Goal: Task Accomplishment & Management: Manage account settings

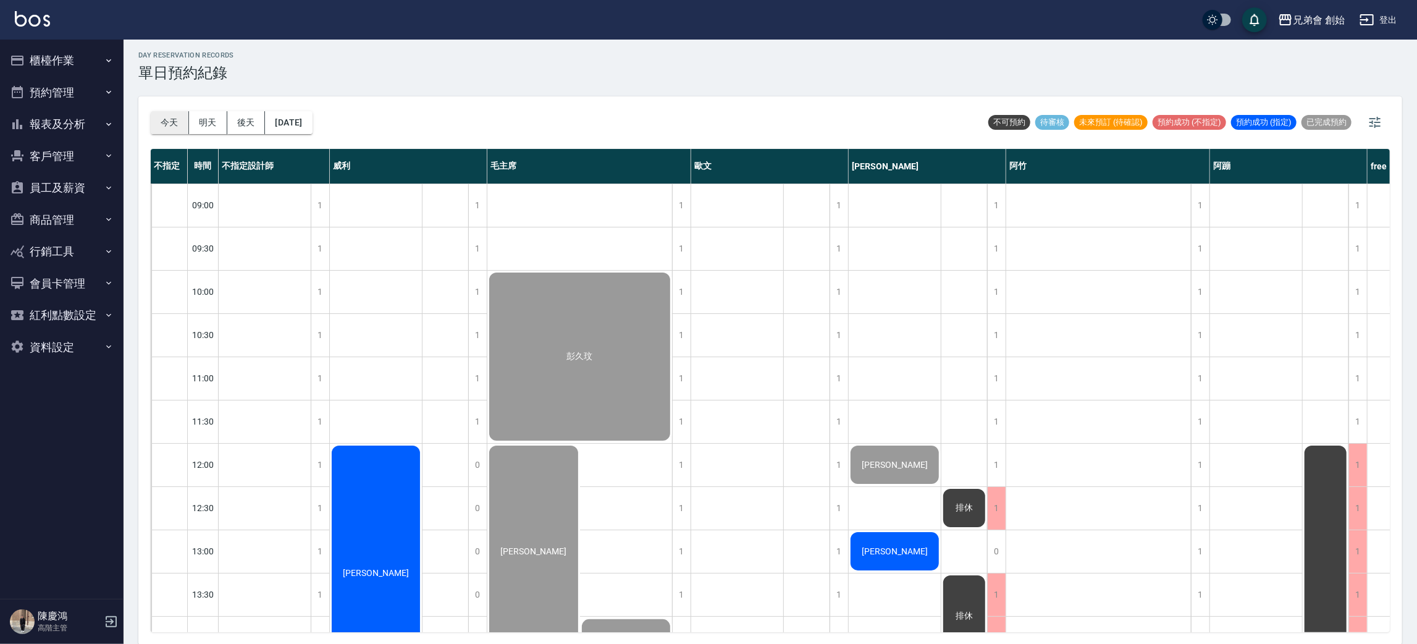
scroll to position [371, 0]
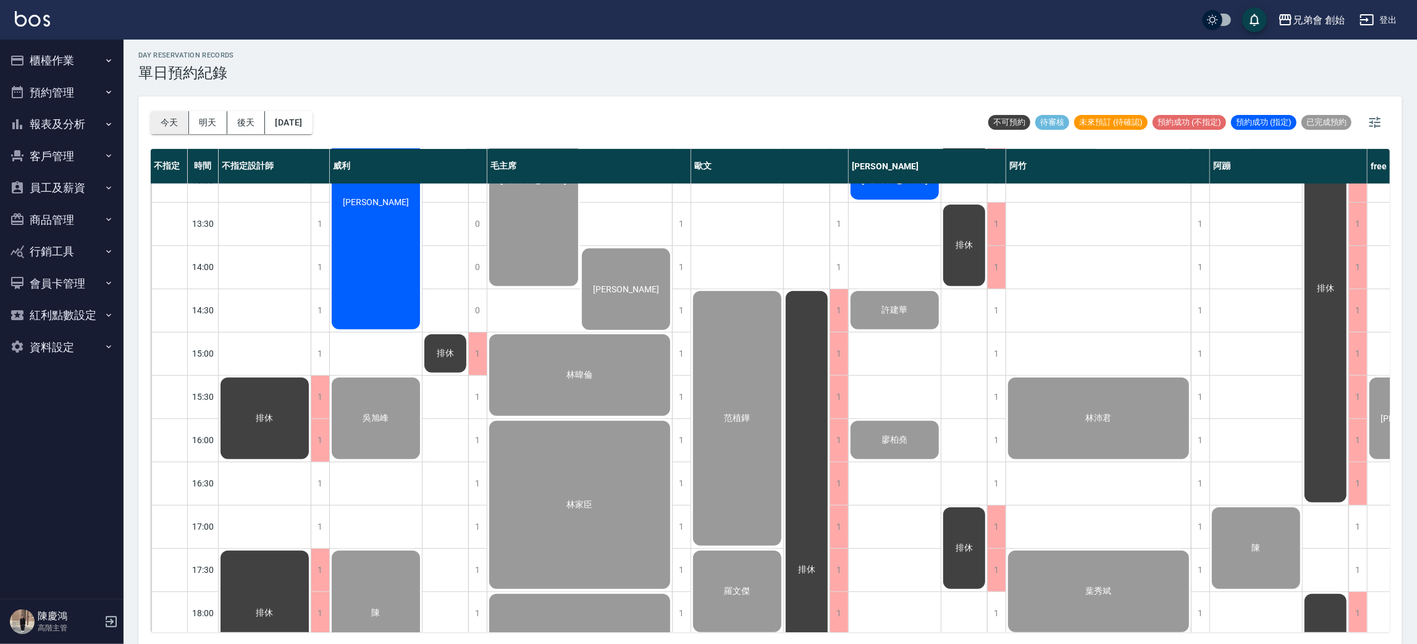
click at [169, 120] on button "今天" at bounding box center [170, 122] width 38 height 23
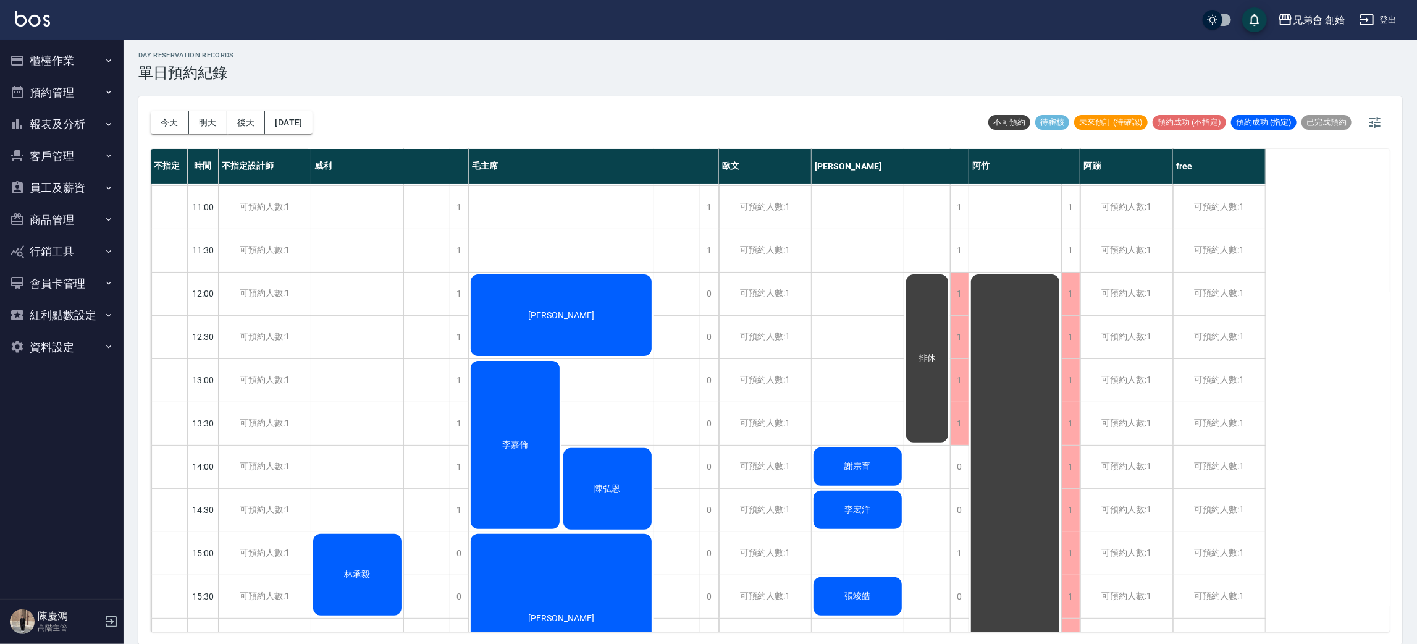
scroll to position [264, 0]
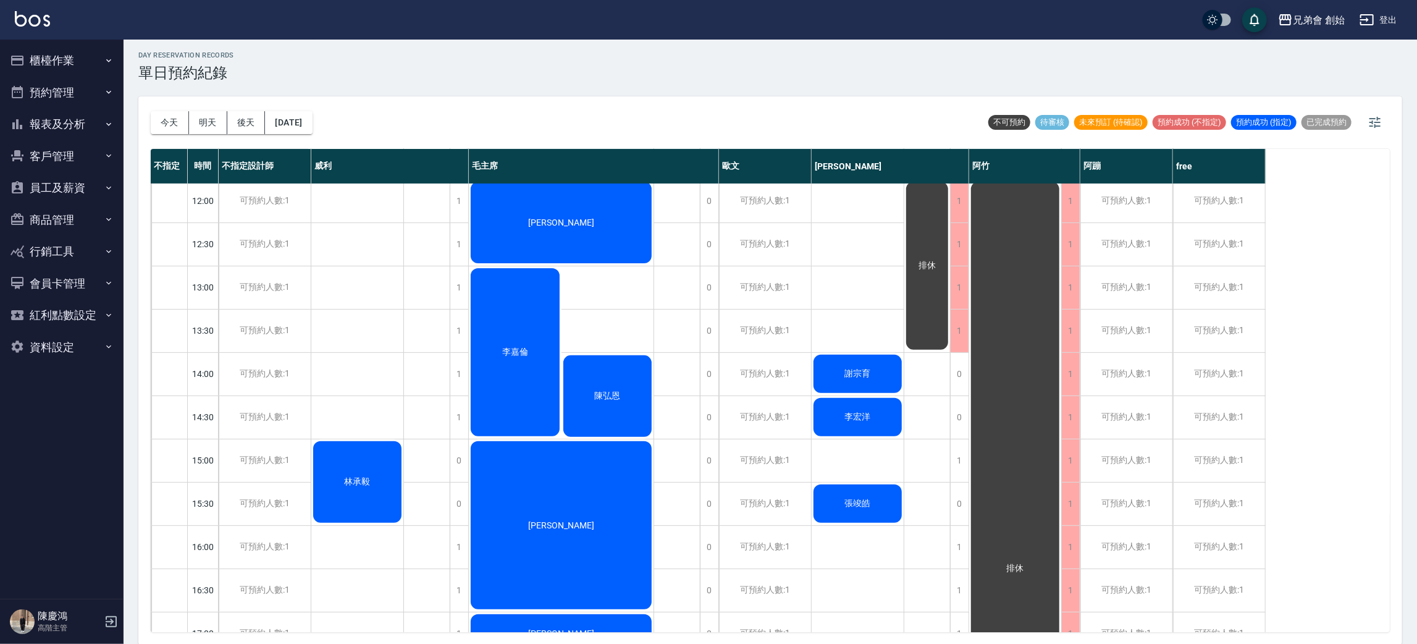
click at [494, 333] on div "李嘉倫" at bounding box center [515, 352] width 93 height 172
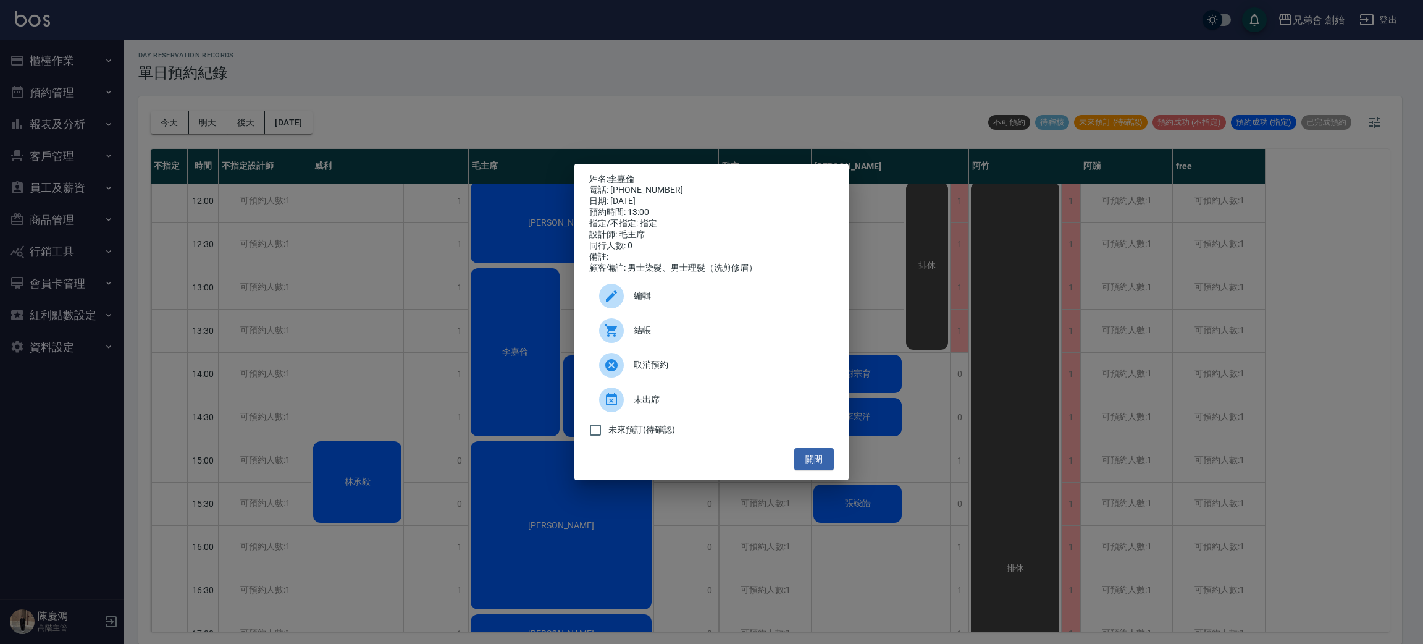
click at [697, 86] on div "姓名: 李嘉倫 電話: 0936675198 日期: 2025/09/11 預約時間: 13:00 指定/不指定: 指定 設計師: 毛主席 同行人數: 0 備…" at bounding box center [711, 322] width 1423 height 644
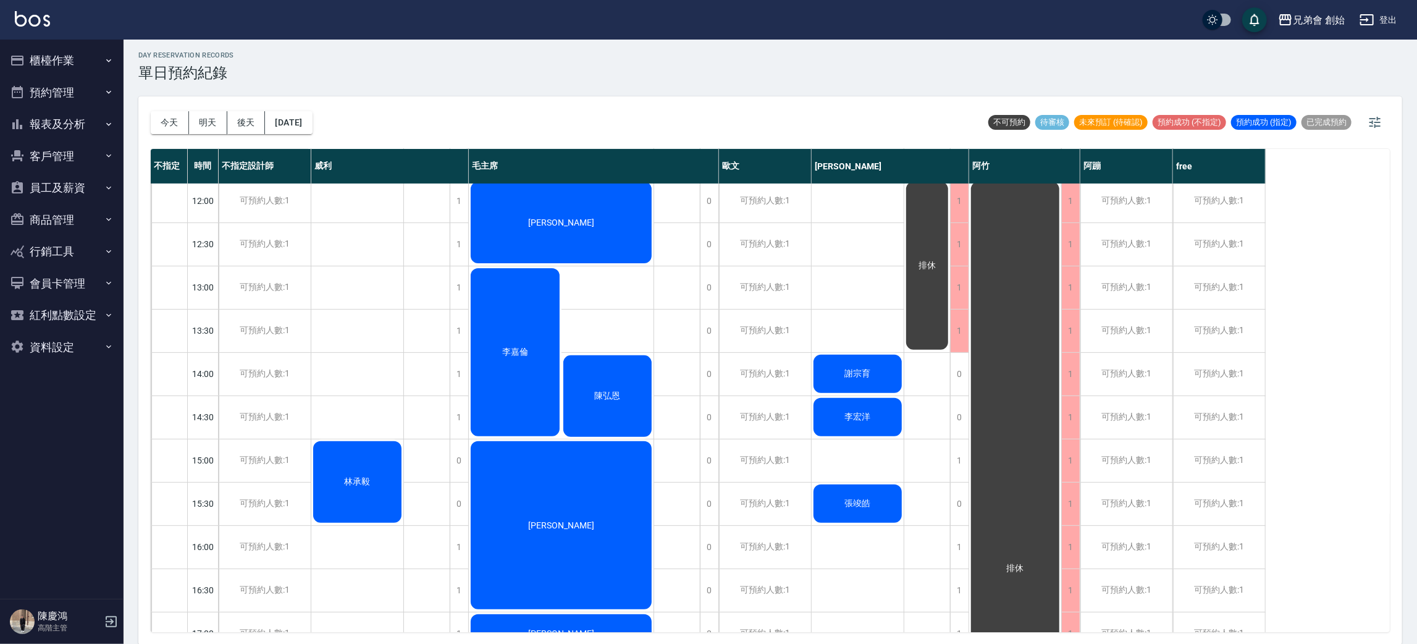
scroll to position [356, 0]
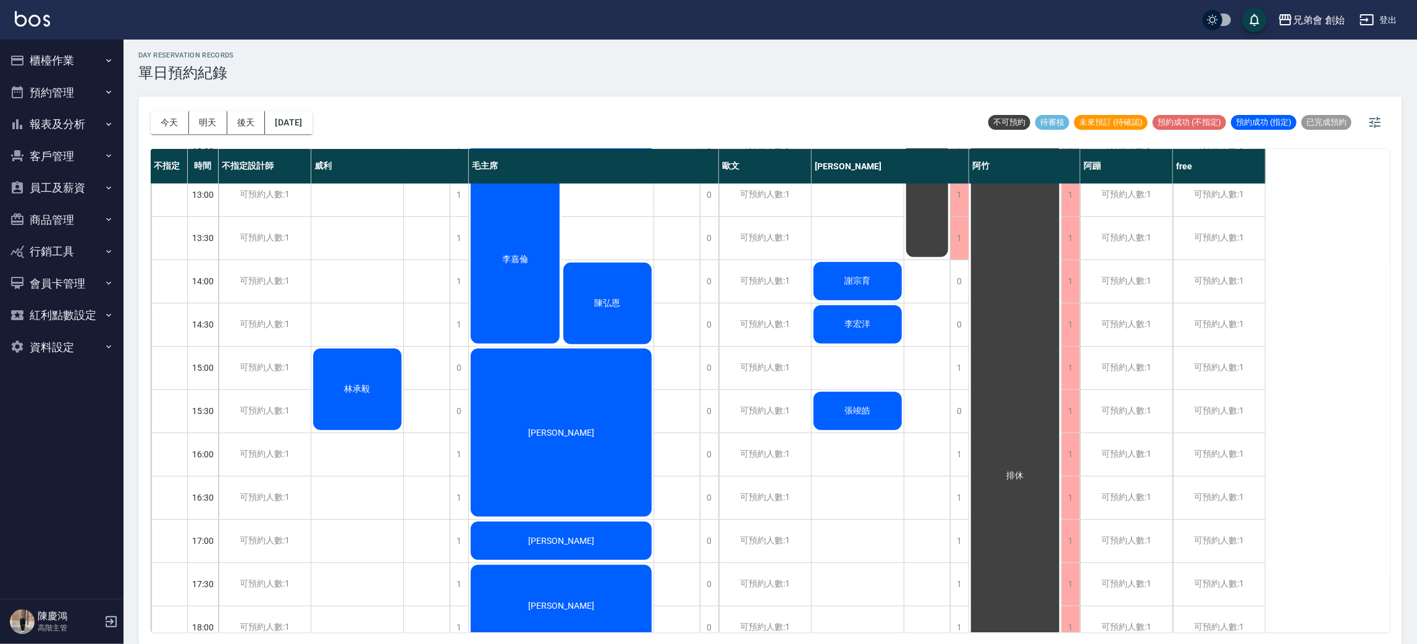
click at [615, 404] on div "[PERSON_NAME]" at bounding box center [561, 432] width 185 height 172
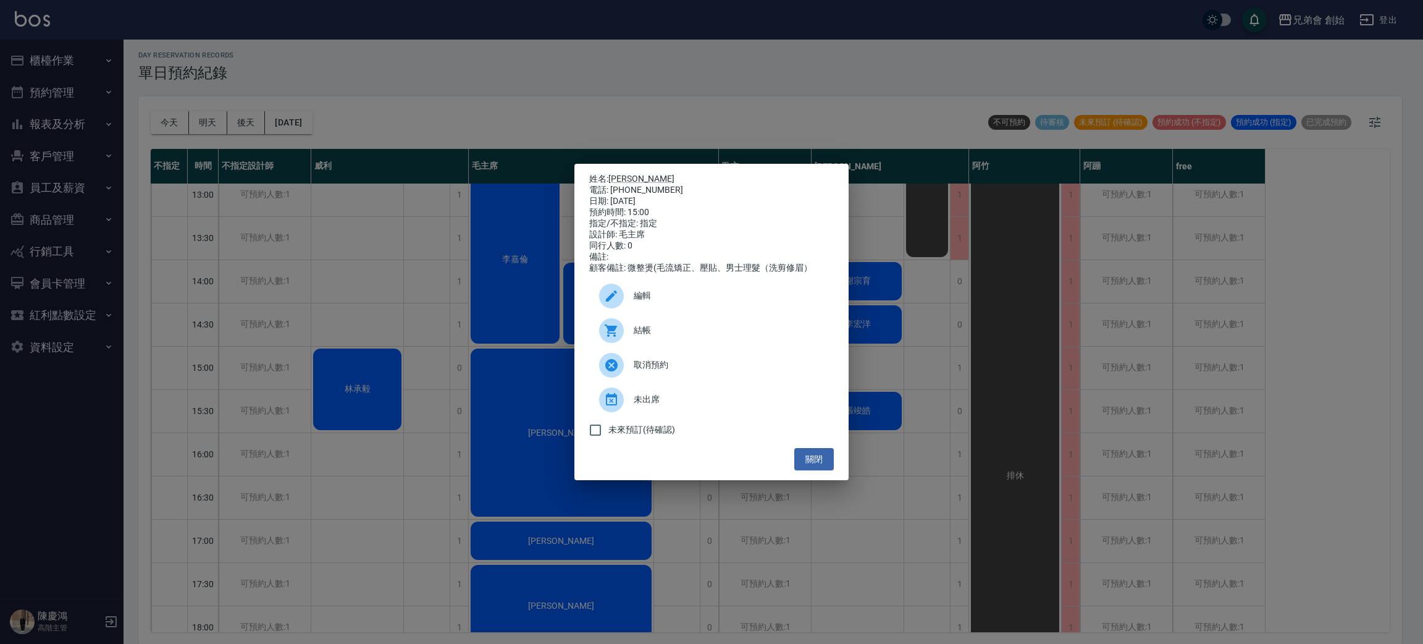
click at [689, 66] on div "姓名: 陳信男 電話: 0908319579 日期: 2025/09/11 預約時間: 15:00 指定/不指定: 指定 設計師: 毛主席 同行人數: 0 備…" at bounding box center [711, 322] width 1423 height 644
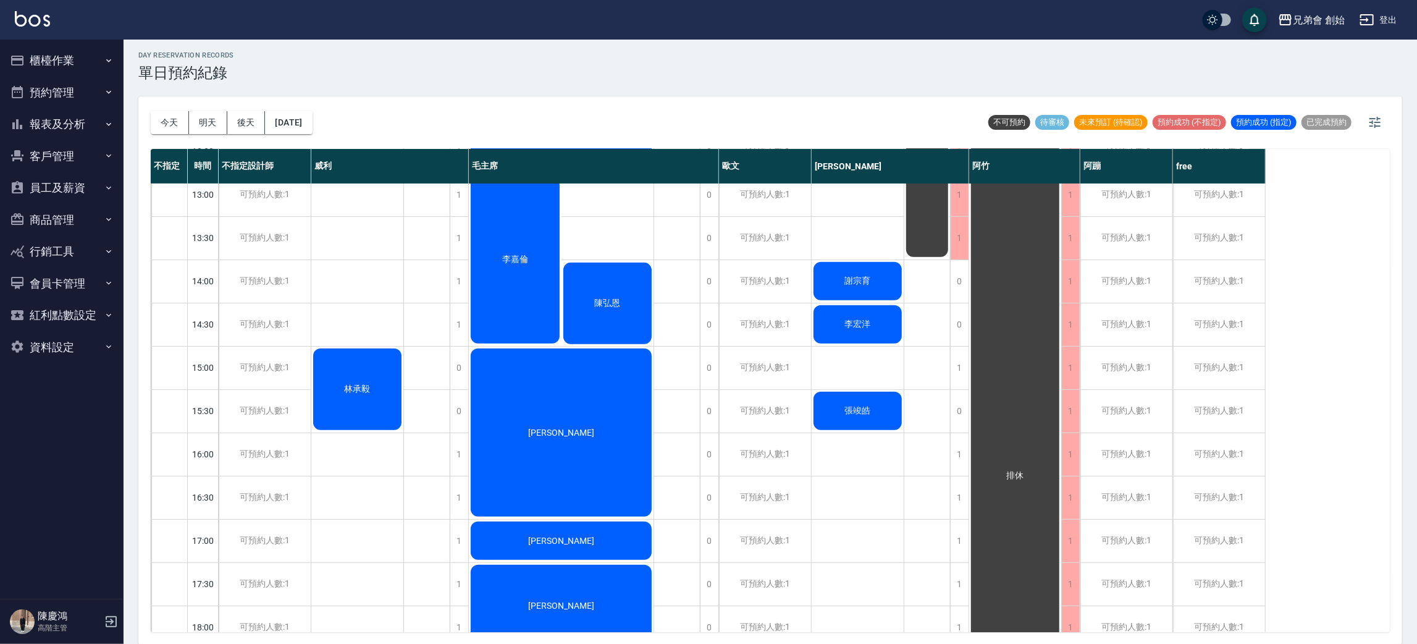
scroll to position [0, 0]
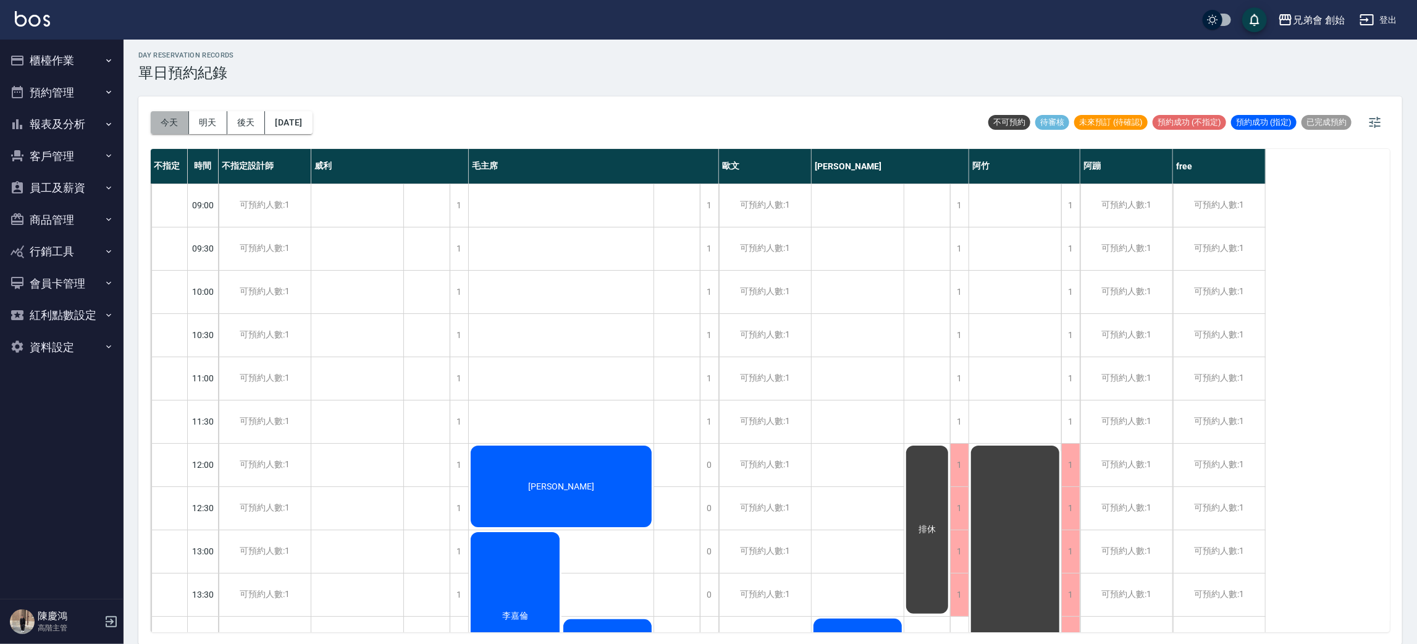
click at [161, 114] on button "今天" at bounding box center [170, 122] width 38 height 23
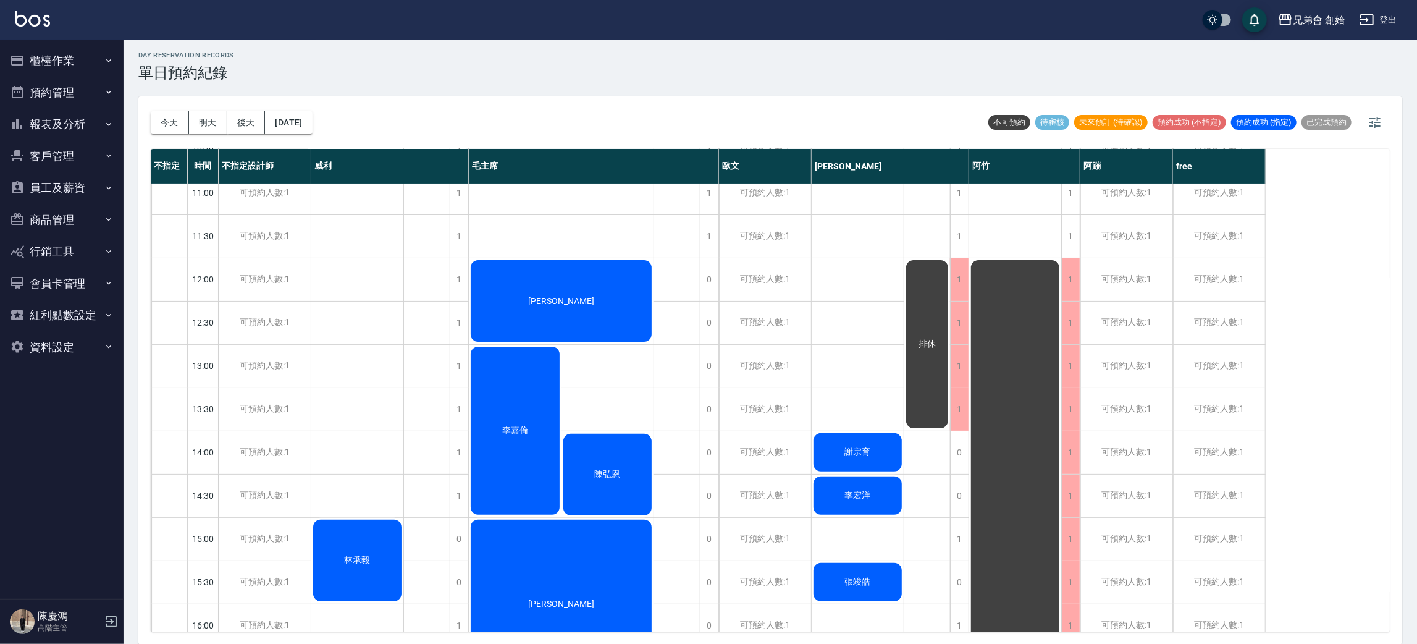
click at [731, 125] on div "今天 明天 後天 2025/09/11 不可預約 待審核 未來預訂 (待確認) 預約成功 (不指定) 預約成功 (指定) 已完成預約" at bounding box center [770, 122] width 1239 height 52
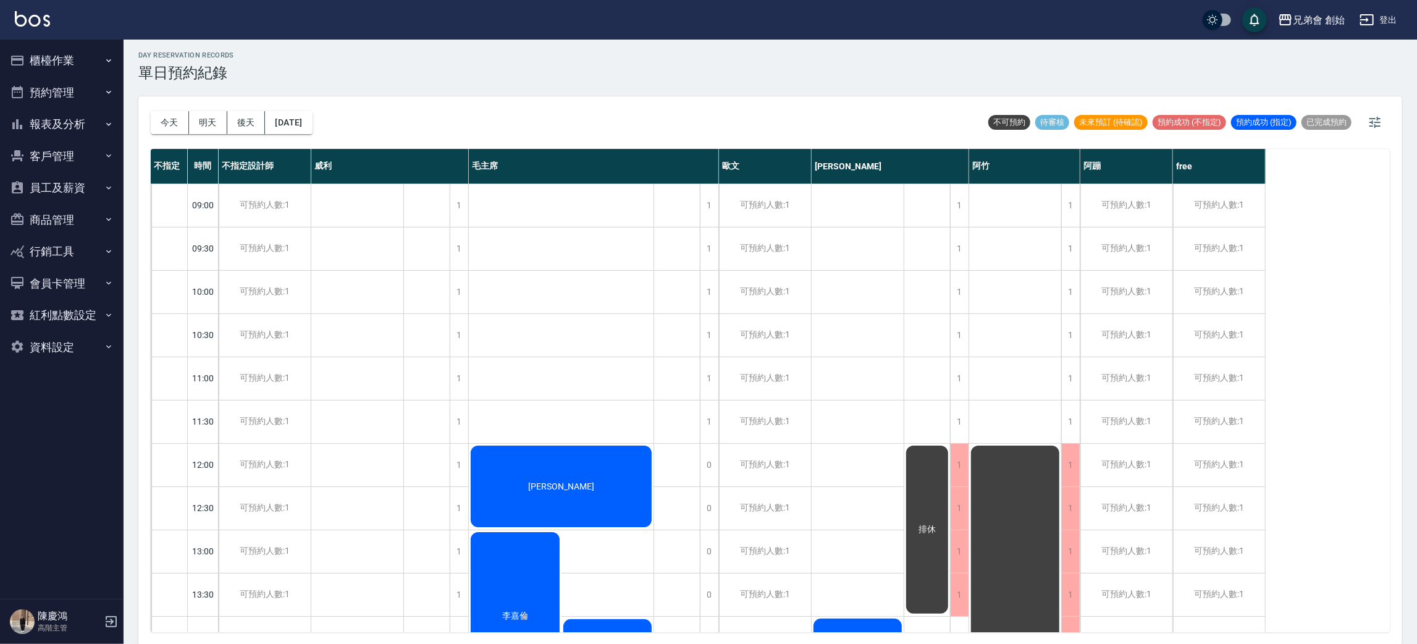
scroll to position [371, 0]
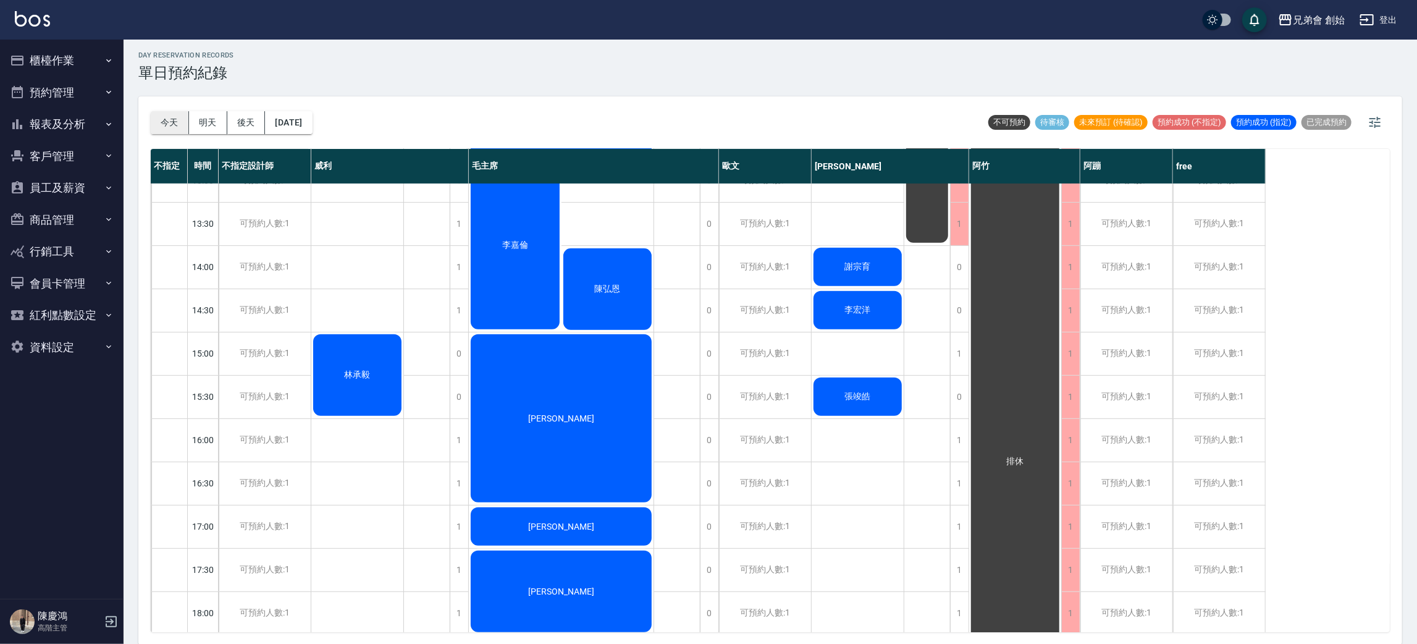
click at [157, 130] on button "今天" at bounding box center [170, 122] width 38 height 23
click at [206, 132] on button "明天" at bounding box center [208, 122] width 38 height 23
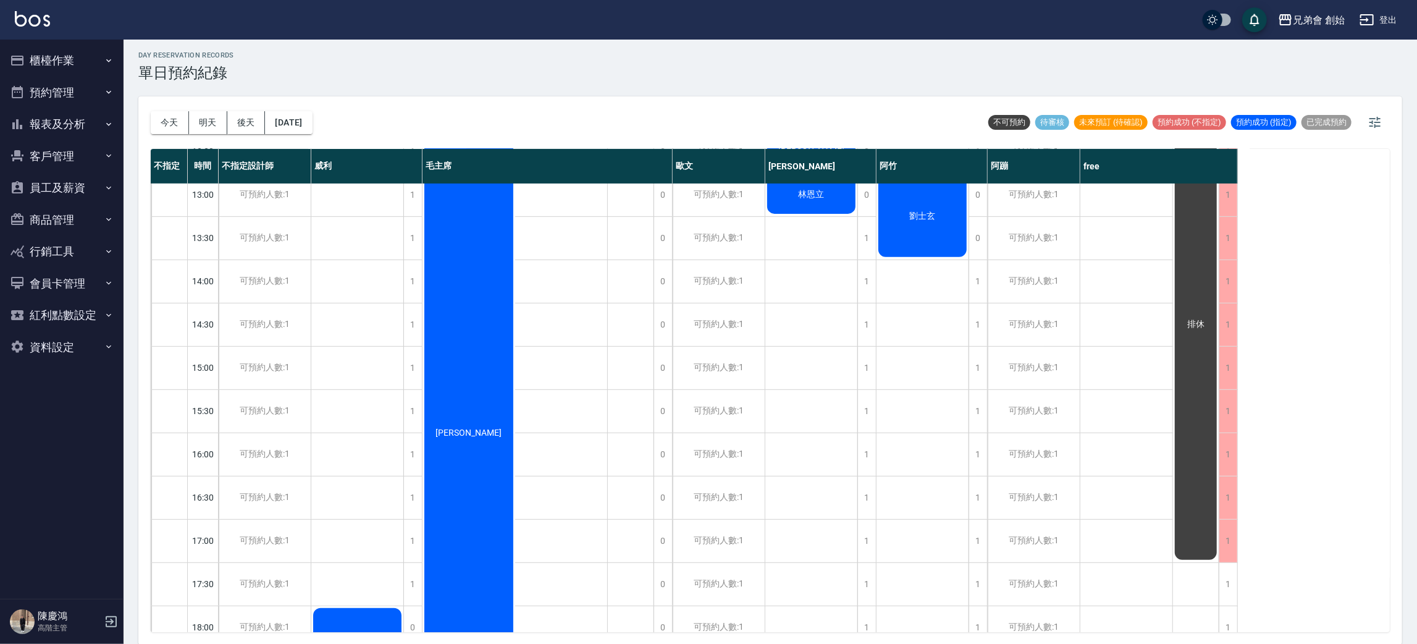
scroll to position [449, 0]
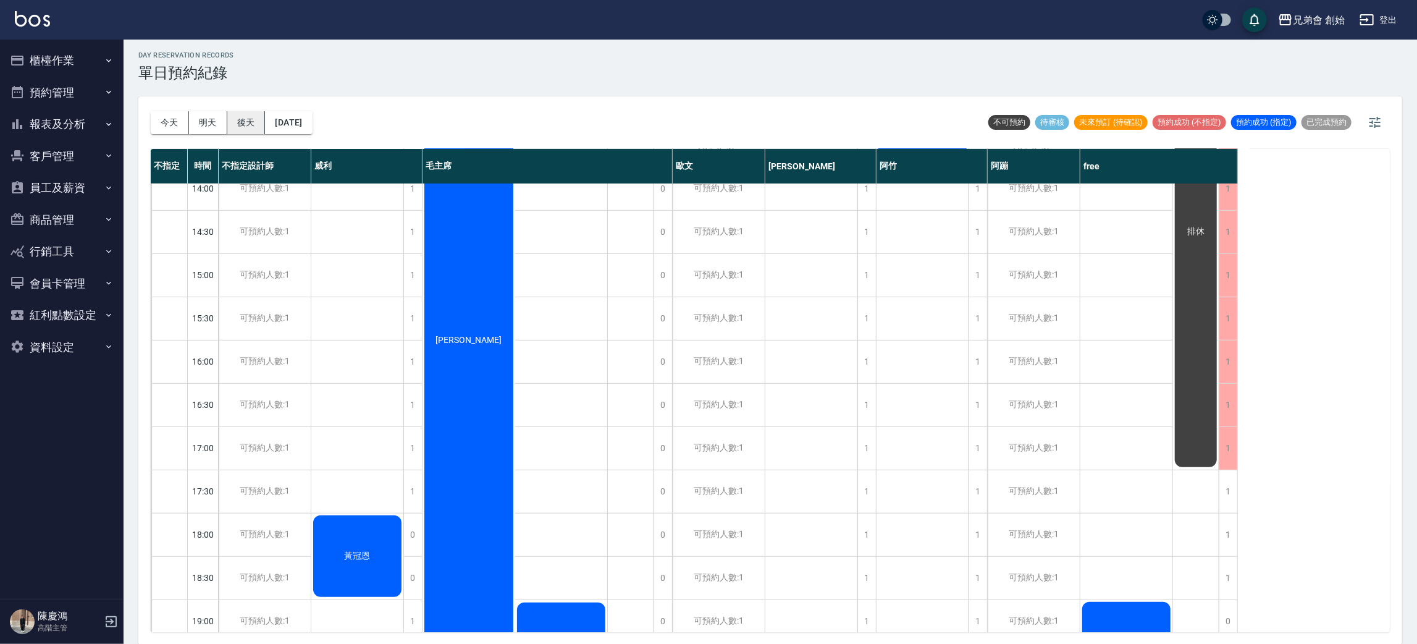
click at [243, 132] on button "後天" at bounding box center [246, 122] width 38 height 23
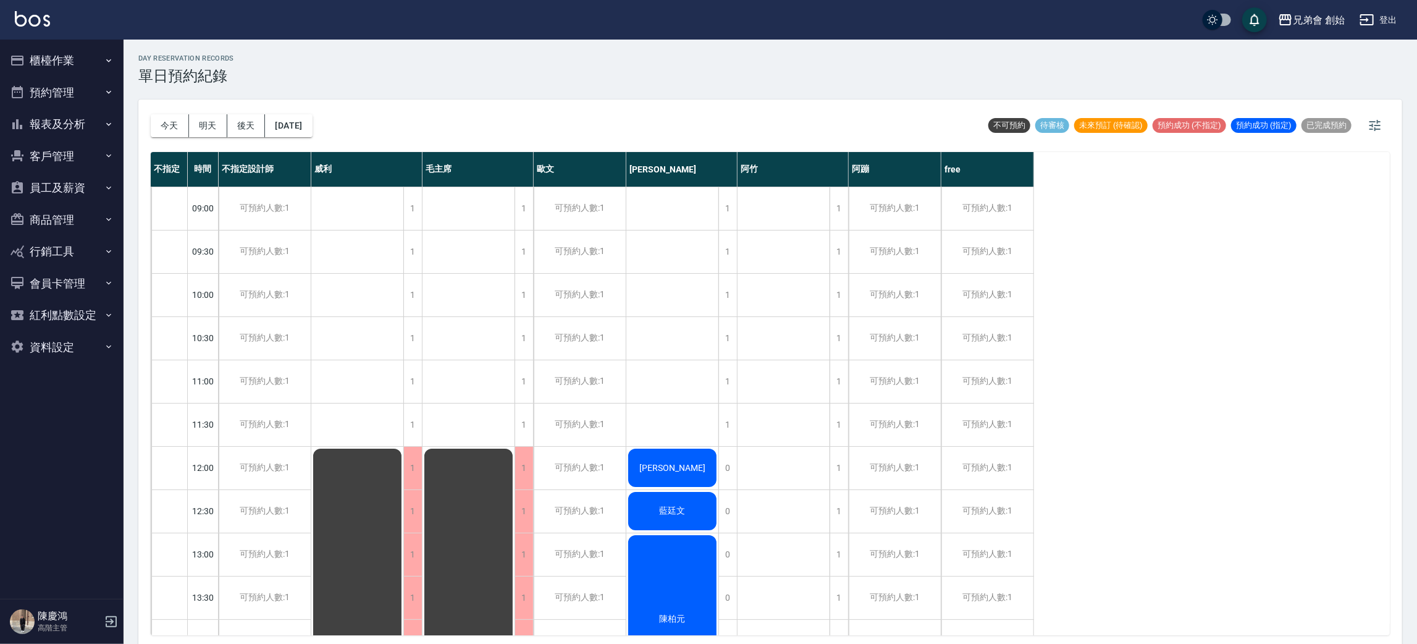
scroll to position [463, 0]
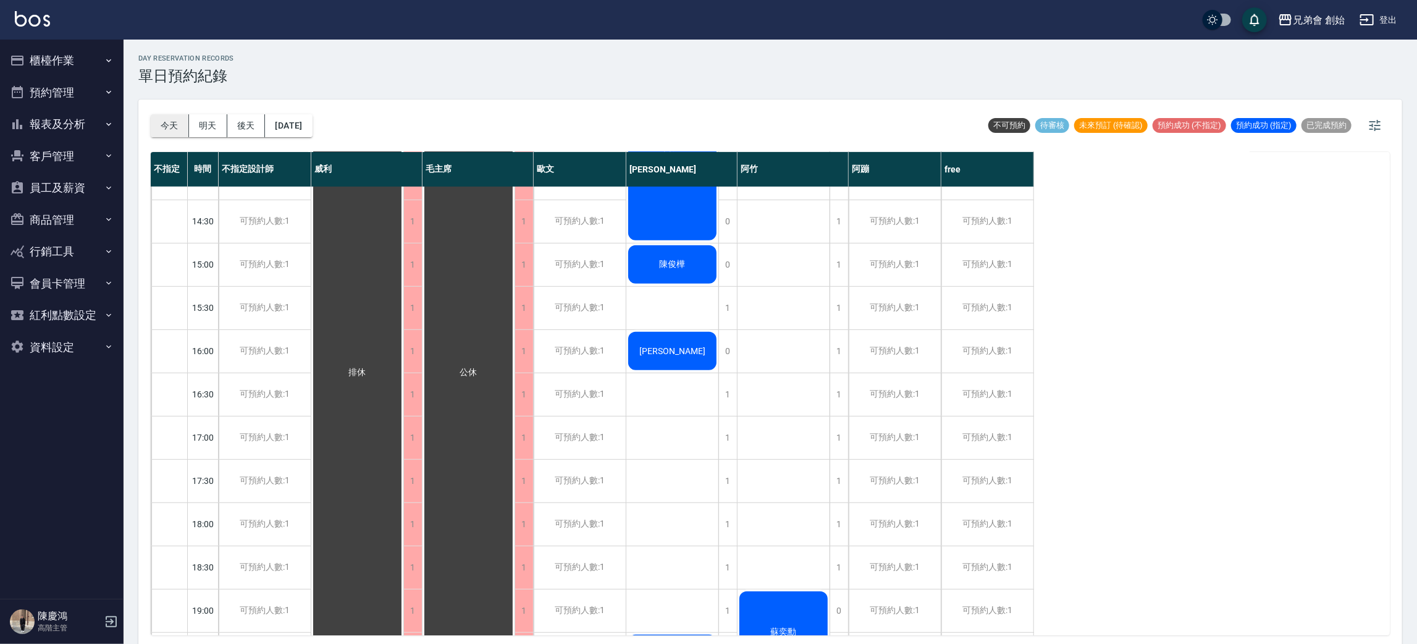
click at [178, 128] on button "今天" at bounding box center [170, 125] width 38 height 23
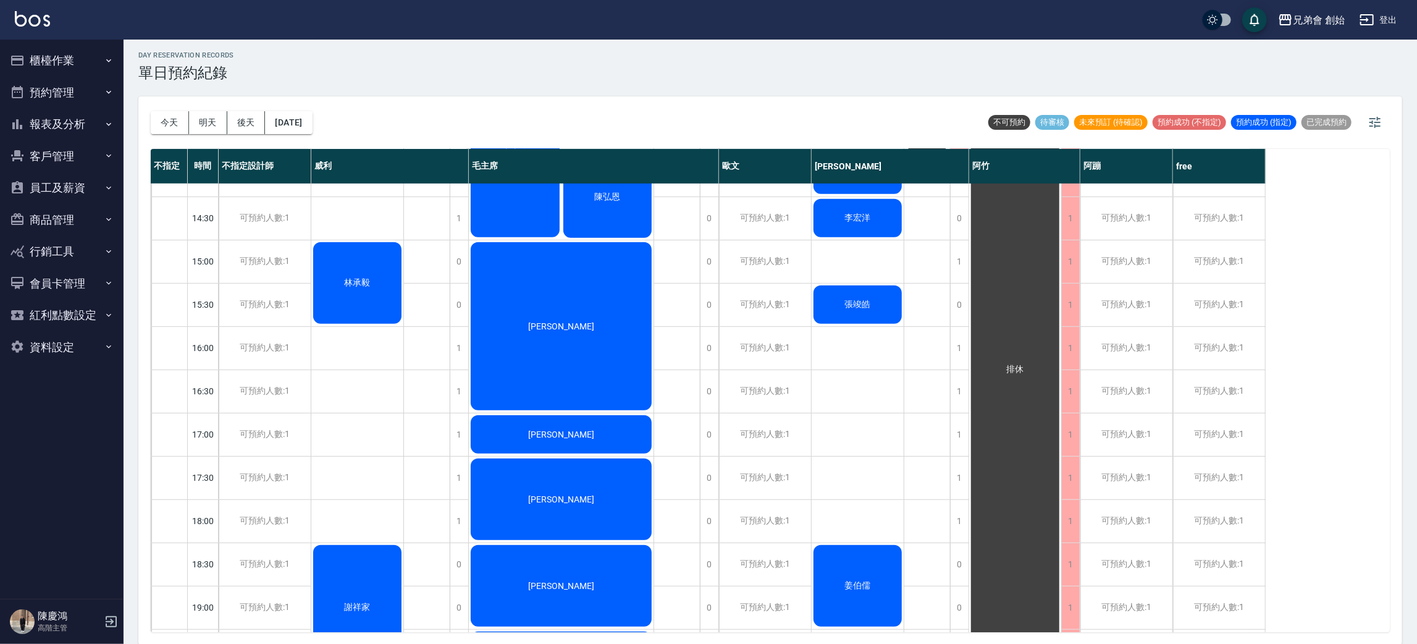
click at [843, 93] on div "day Reservation records 單日預約紀錄 今天 明天 後天 2025/09/11 不可預約 待審核 未來預訂 (待確認) 預約成功 (不指…" at bounding box center [770, 340] width 1293 height 608
click at [187, 111] on button "今天" at bounding box center [170, 122] width 38 height 23
click at [178, 125] on button "今天" at bounding box center [170, 122] width 38 height 23
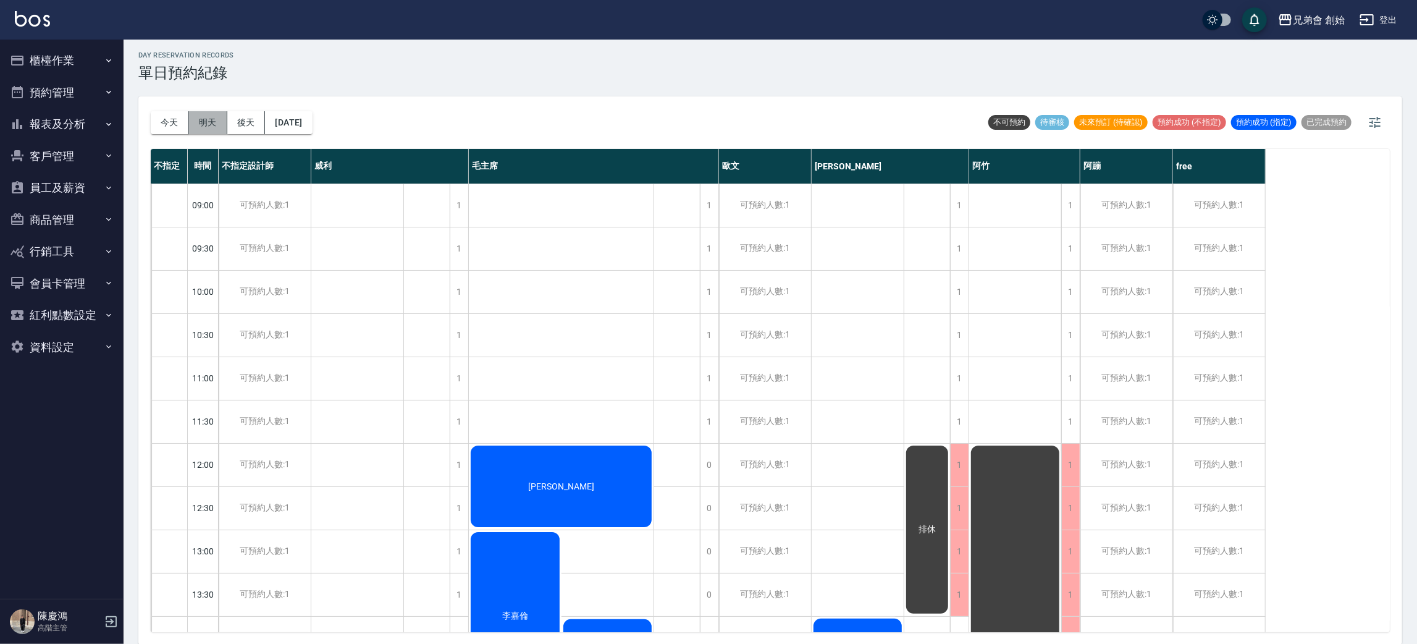
click at [222, 122] on button "明天" at bounding box center [208, 122] width 38 height 23
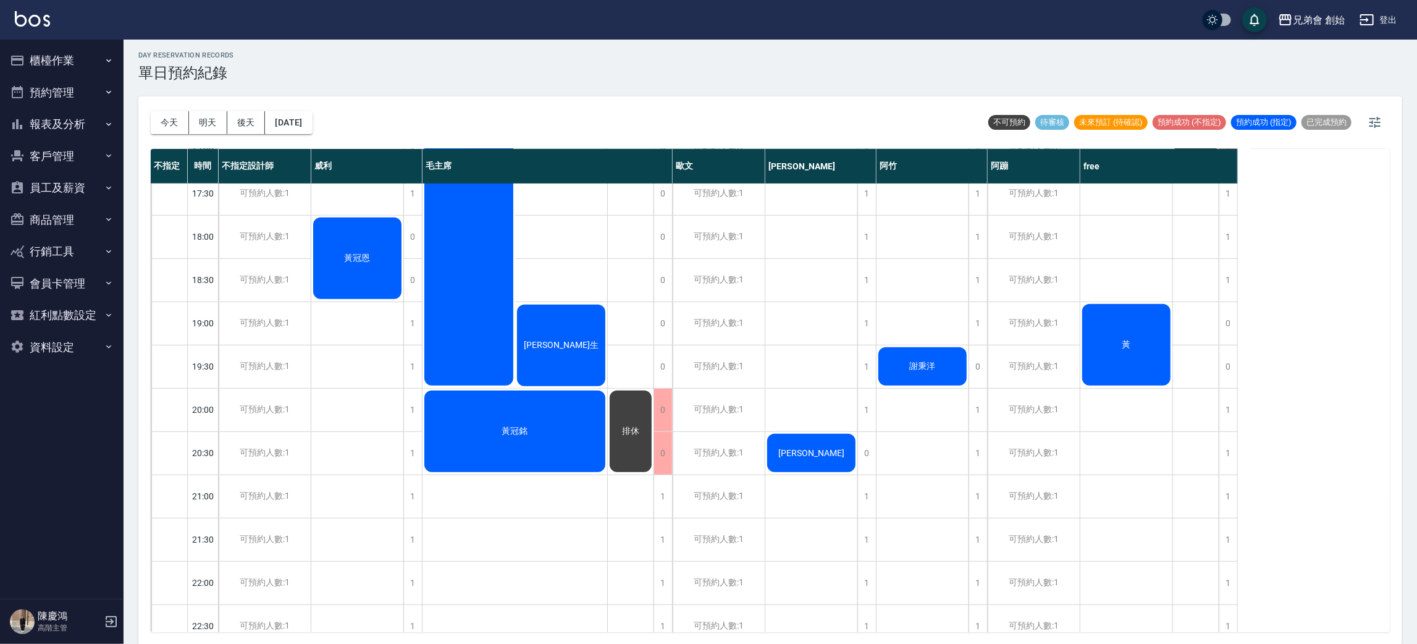
scroll to position [820, 0]
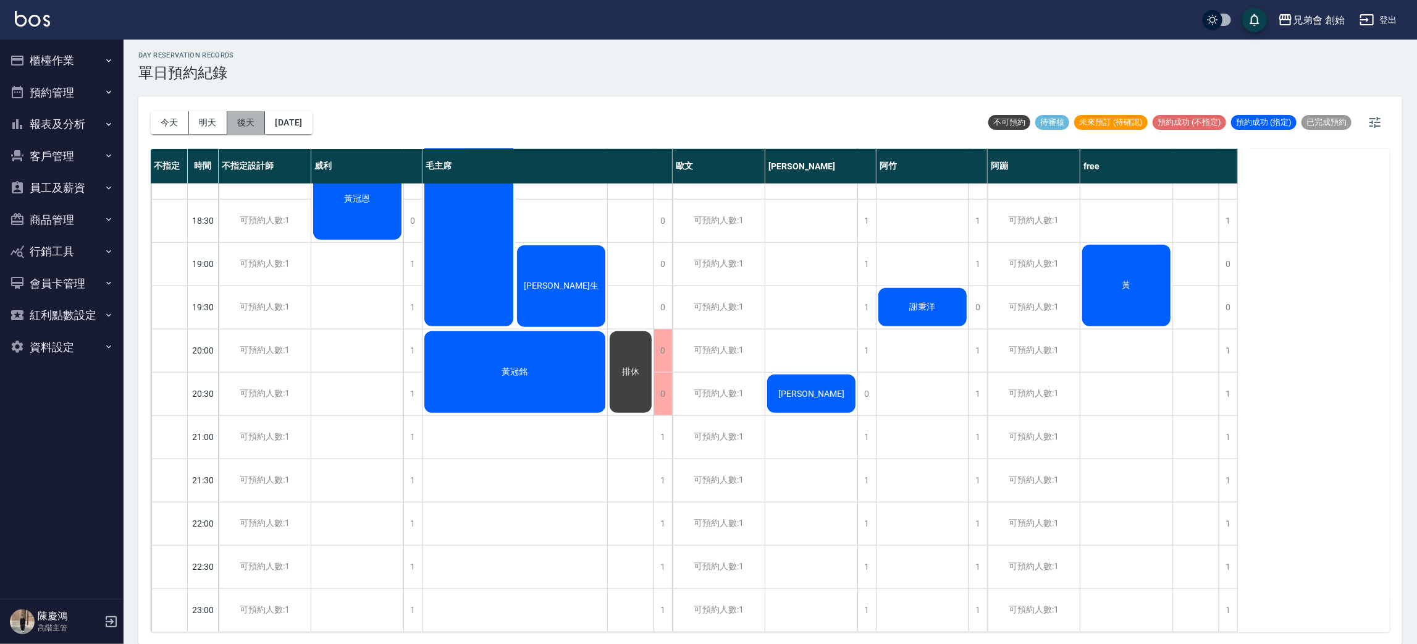
click at [248, 127] on button "後天" at bounding box center [246, 122] width 38 height 23
click at [248, 127] on div at bounding box center [708, 322] width 1417 height 644
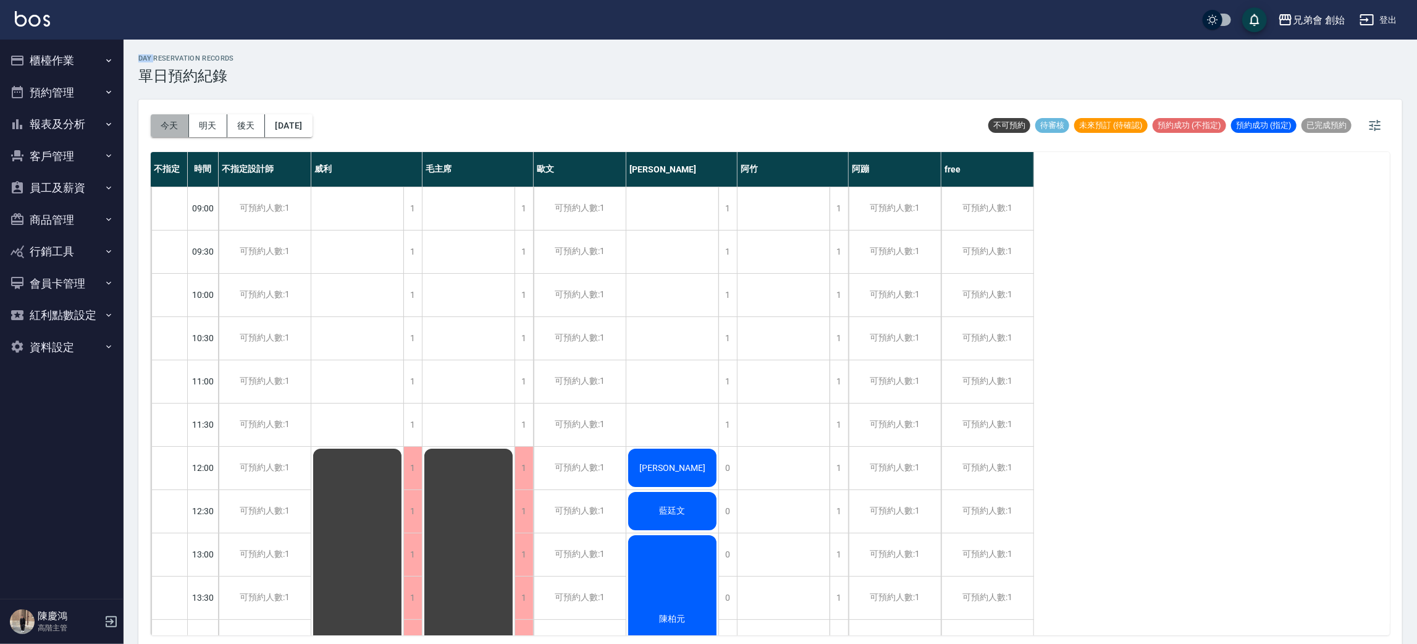
click at [165, 131] on button "今天" at bounding box center [170, 125] width 38 height 23
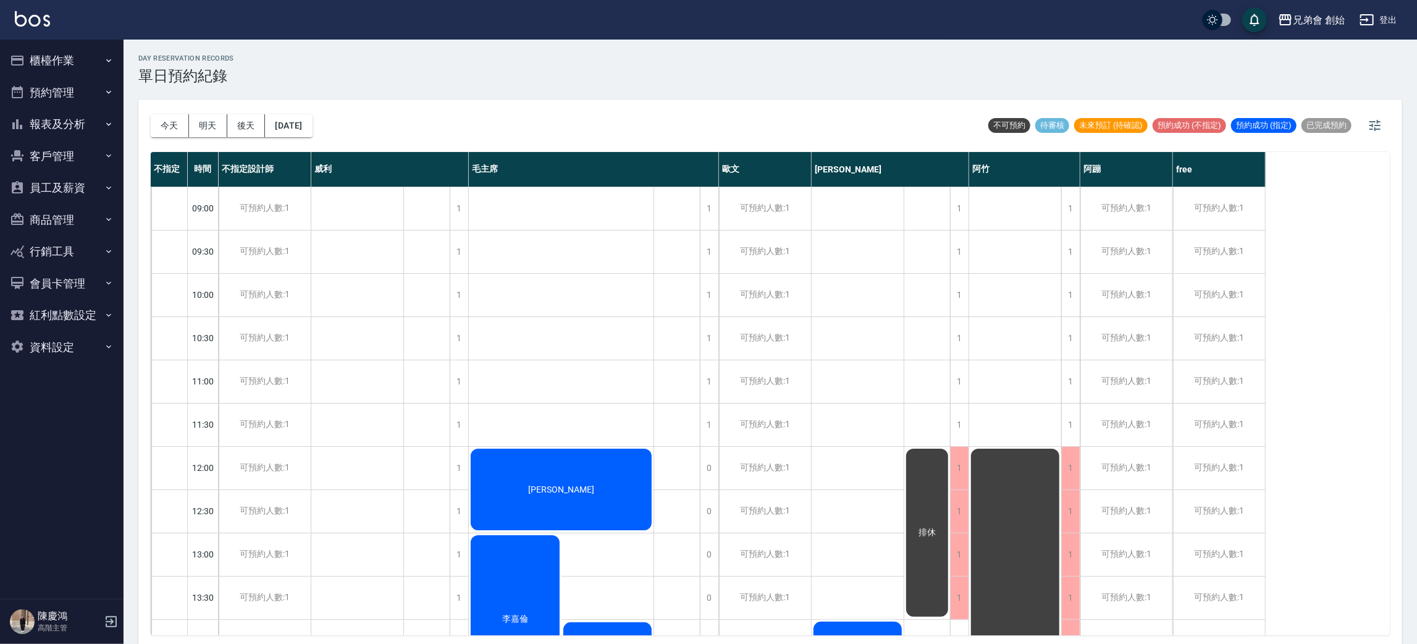
click at [269, 81] on div "day Reservation records 單日預約紀錄" at bounding box center [770, 69] width 1264 height 30
drag, startPoint x: 766, startPoint y: 404, endPoint x: 587, endPoint y: 244, distance: 239.7
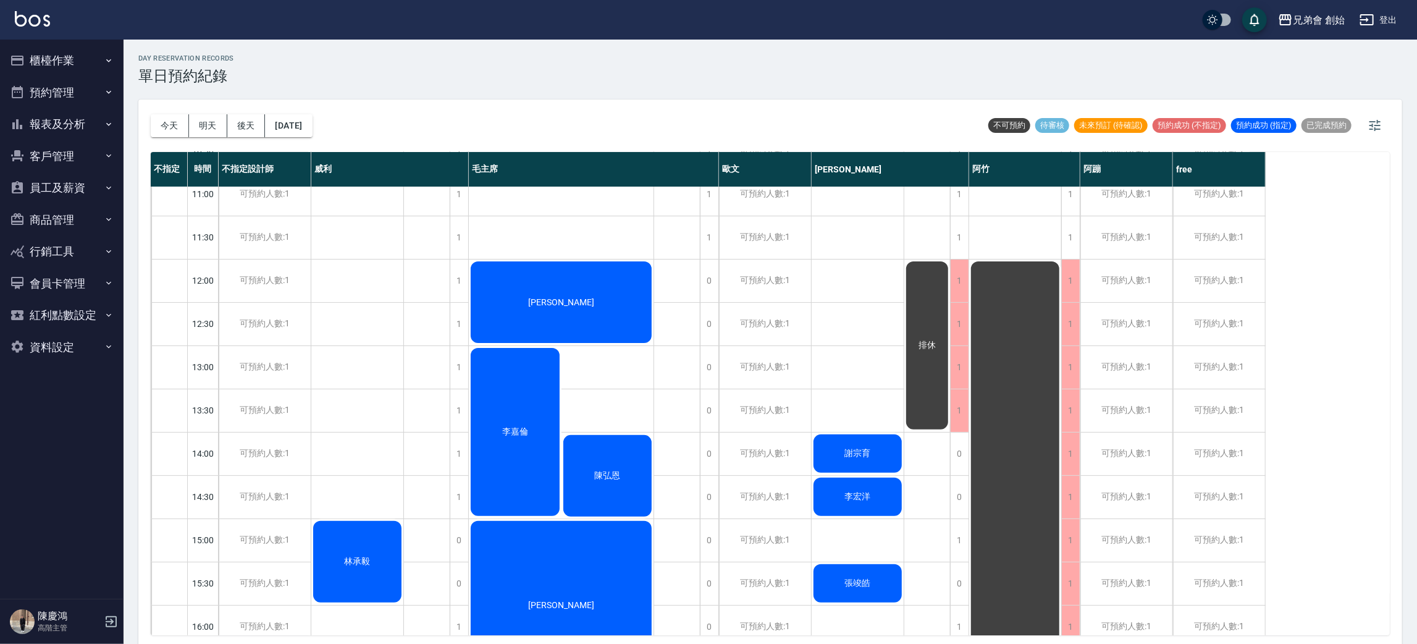
scroll to position [280, 0]
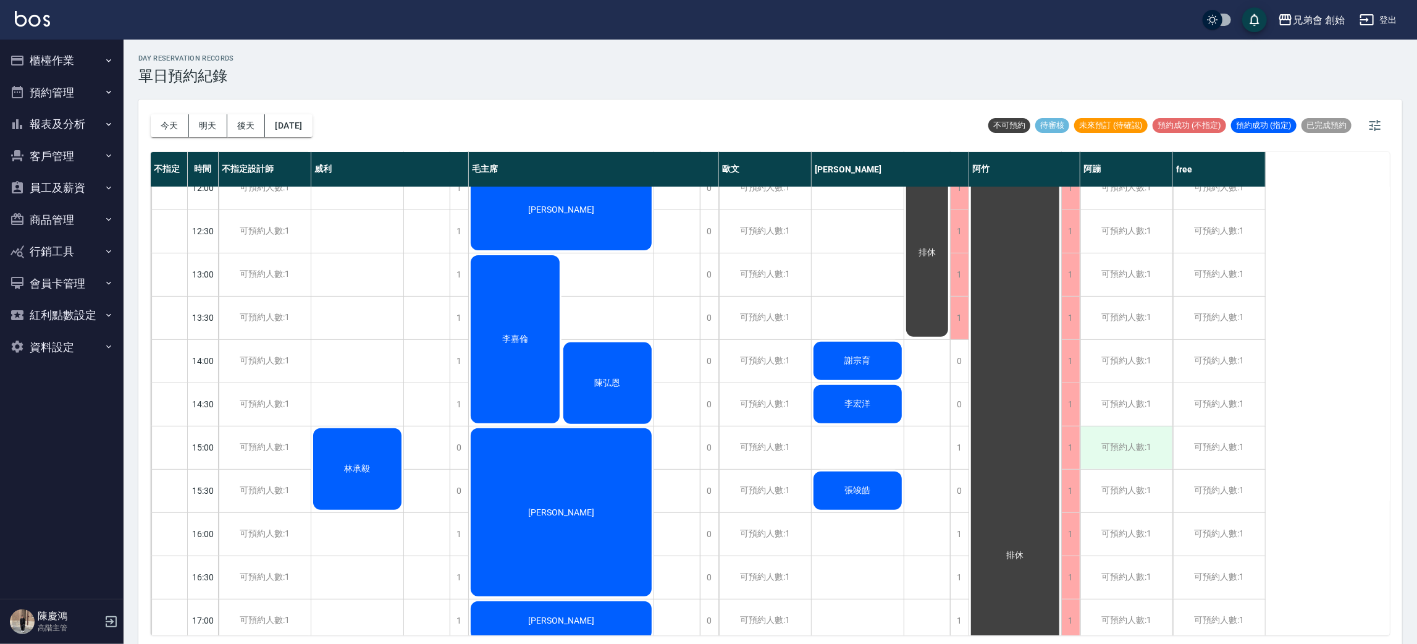
click at [1125, 456] on div "可預約人數:1" at bounding box center [1126, 447] width 92 height 43
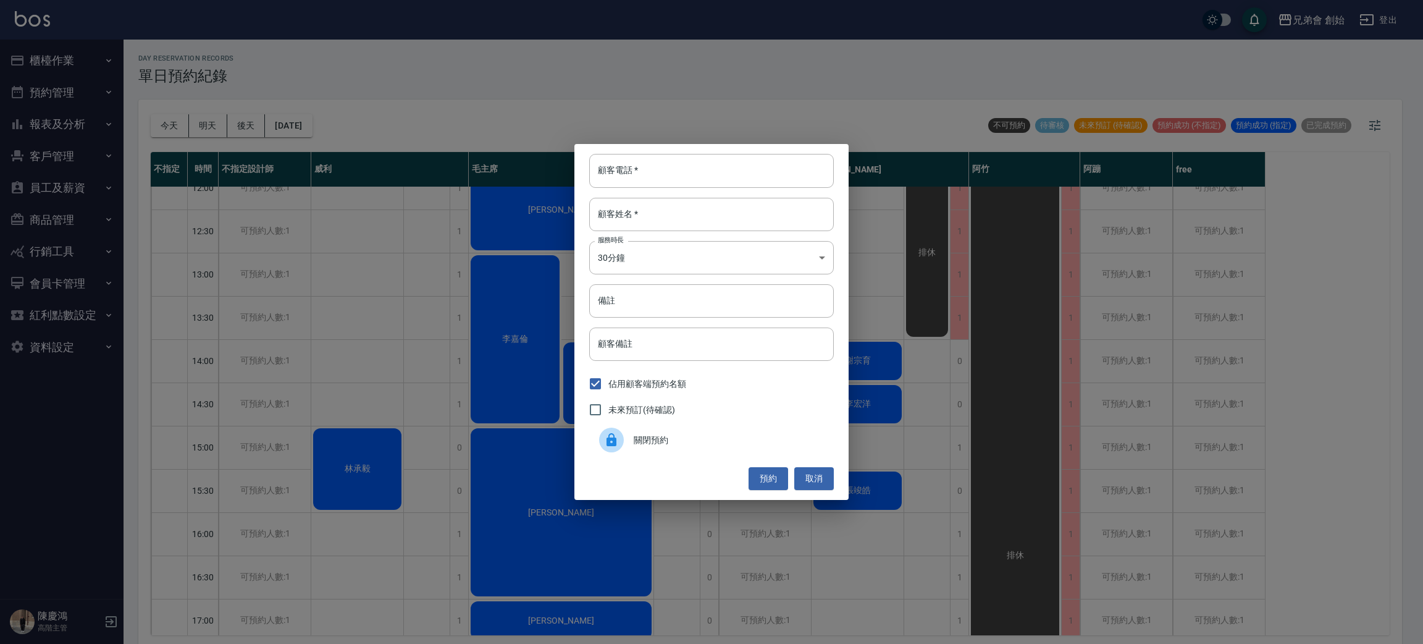
click at [734, 445] on span "關閉預約" at bounding box center [729, 440] width 190 height 13
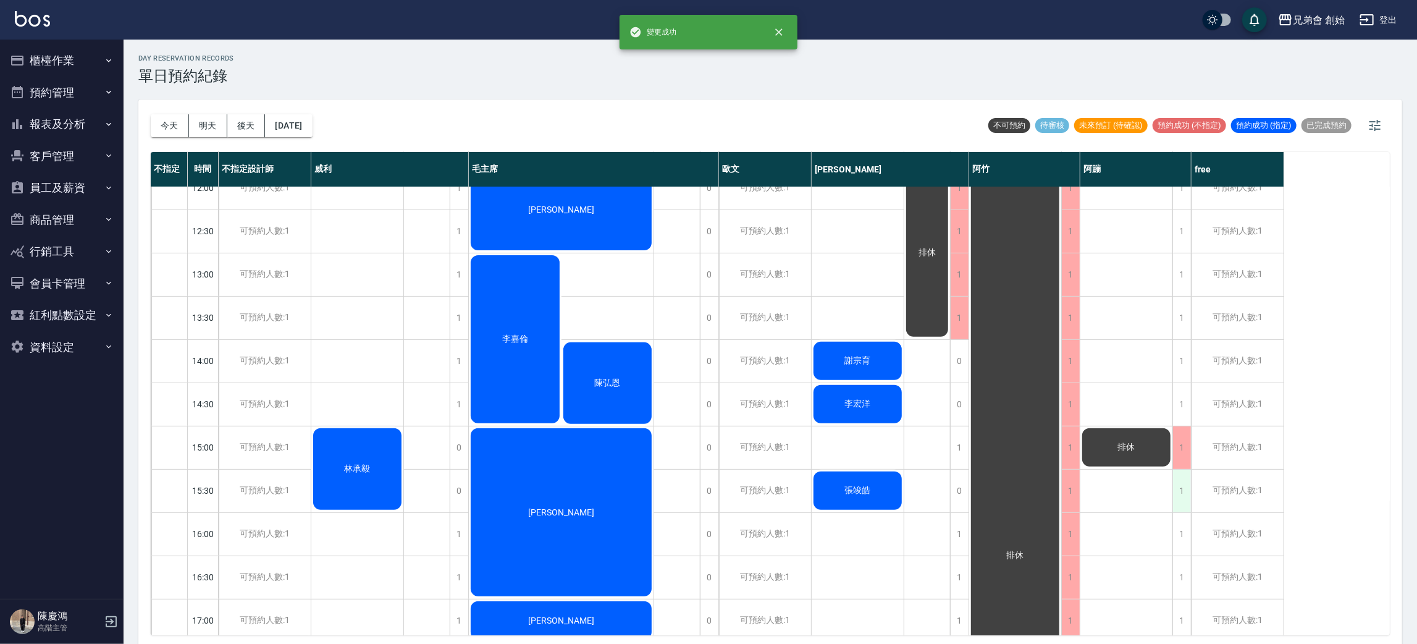
click at [1175, 495] on div "1" at bounding box center [1181, 490] width 19 height 43
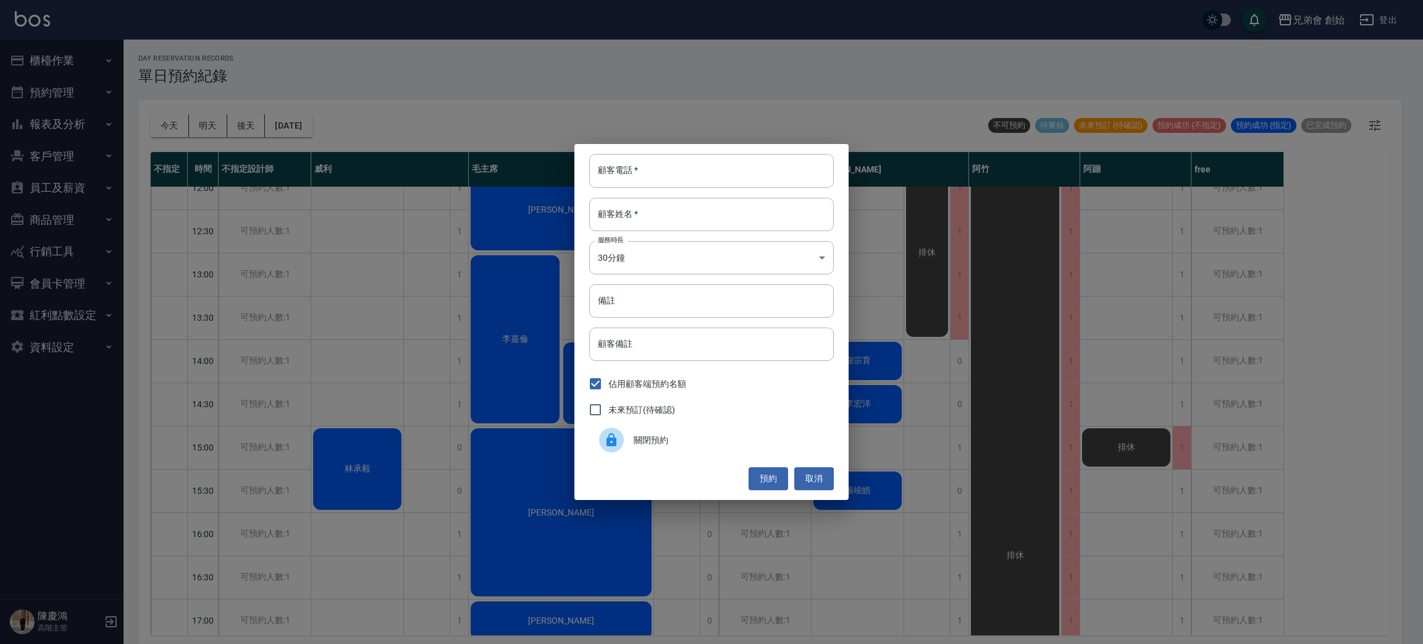
click at [654, 429] on div "關閉預約" at bounding box center [711, 439] width 245 height 35
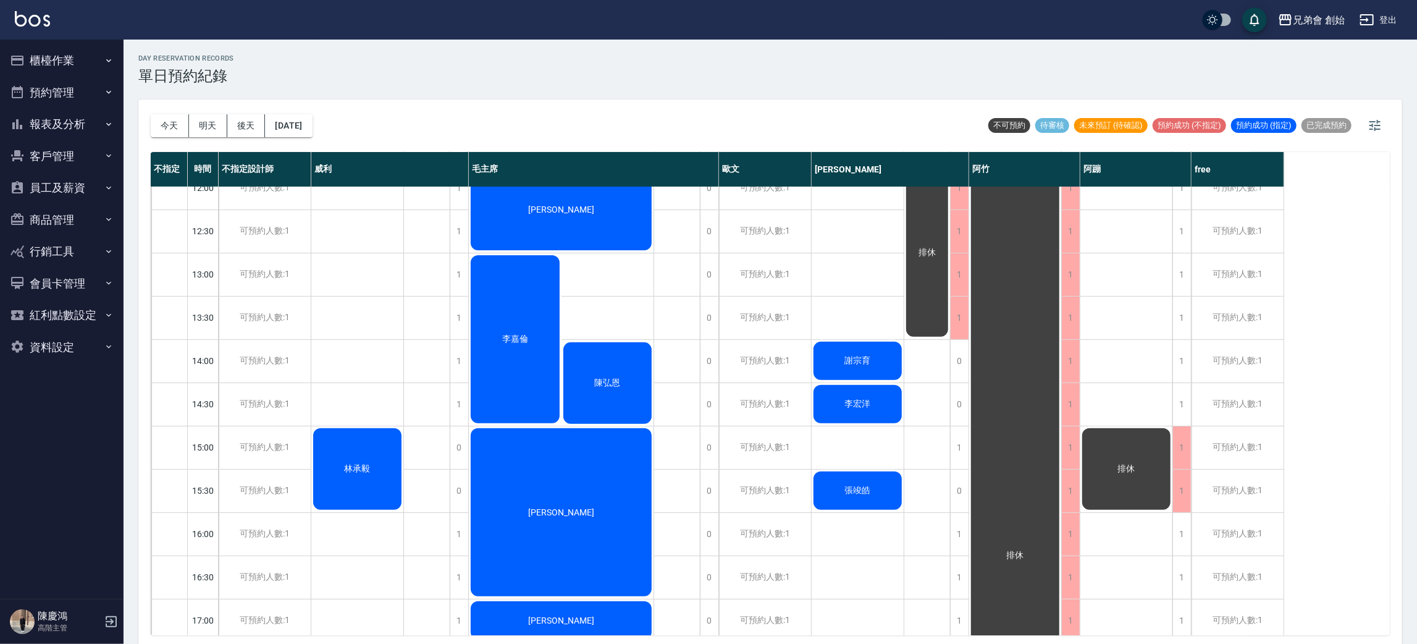
scroll to position [743, 0]
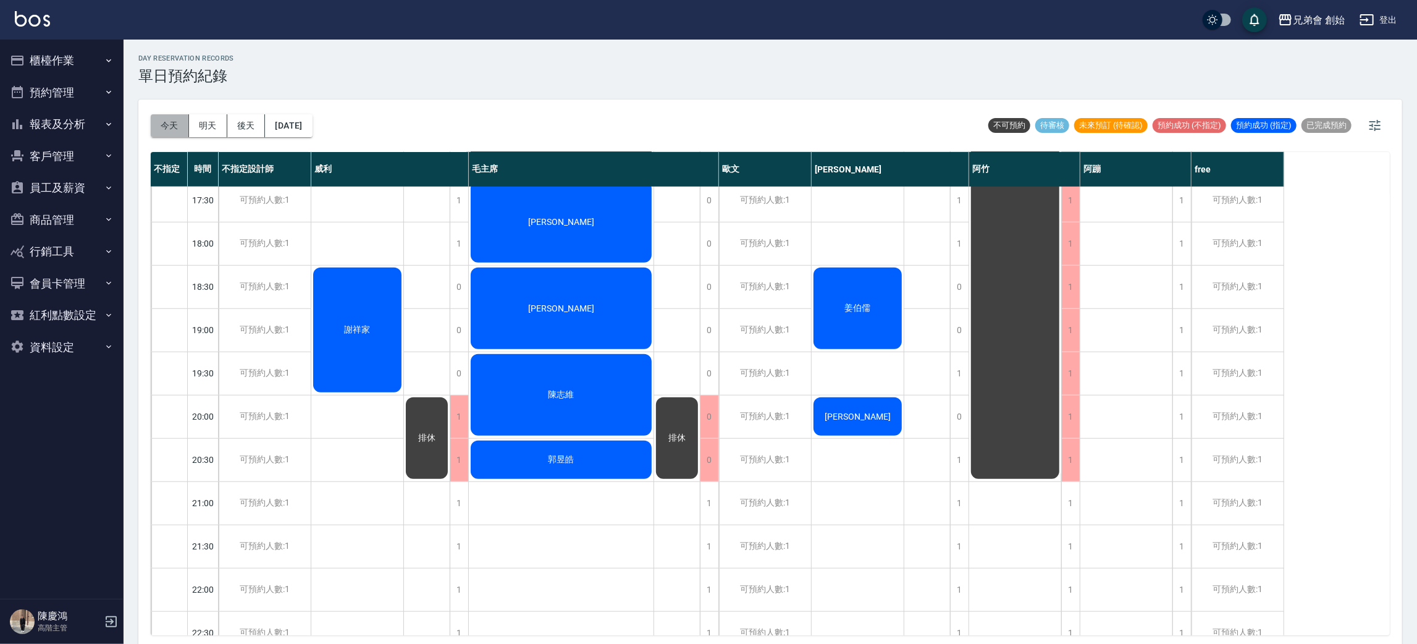
click at [161, 135] on button "今天" at bounding box center [170, 125] width 38 height 23
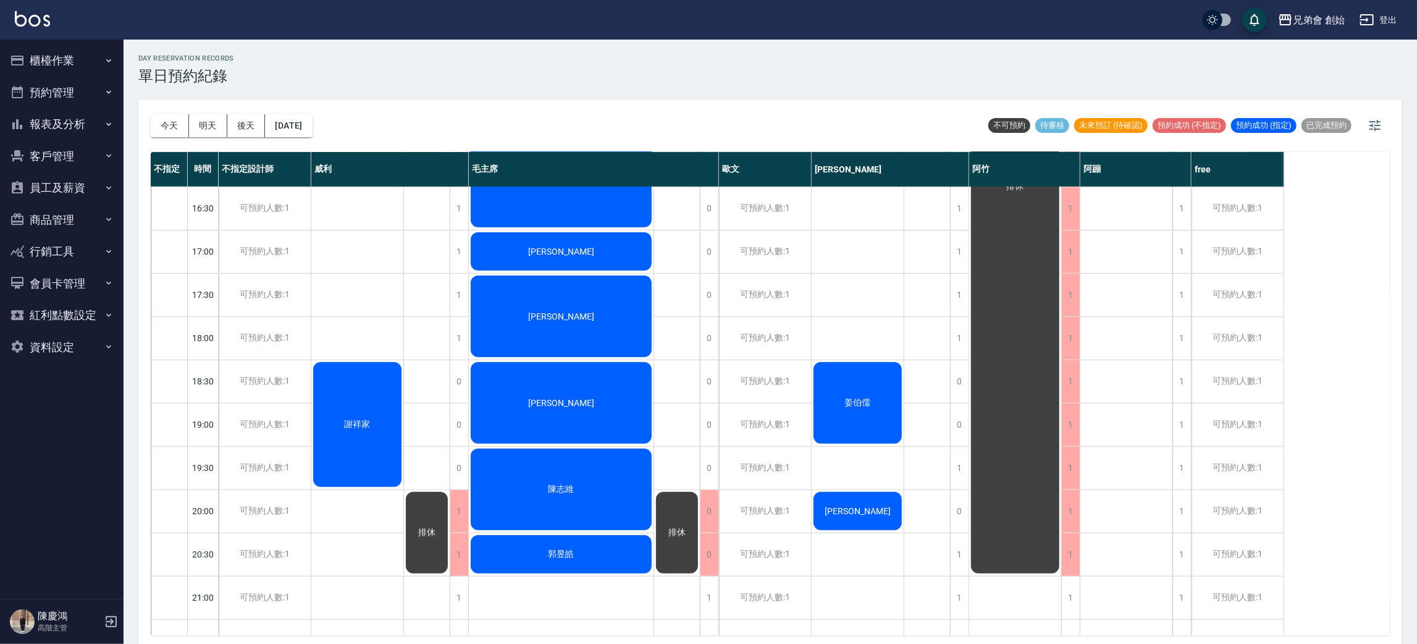
scroll to position [741, 0]
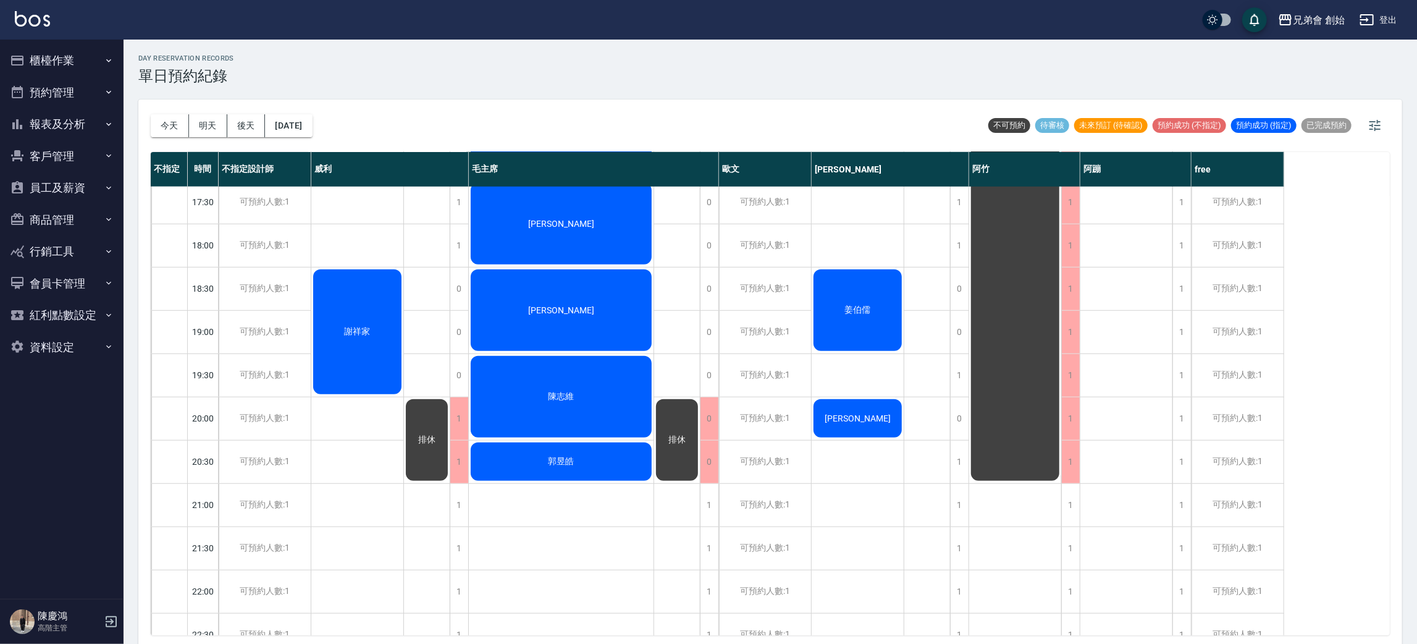
click at [369, 300] on div "謝祥家" at bounding box center [357, 331] width 92 height 128
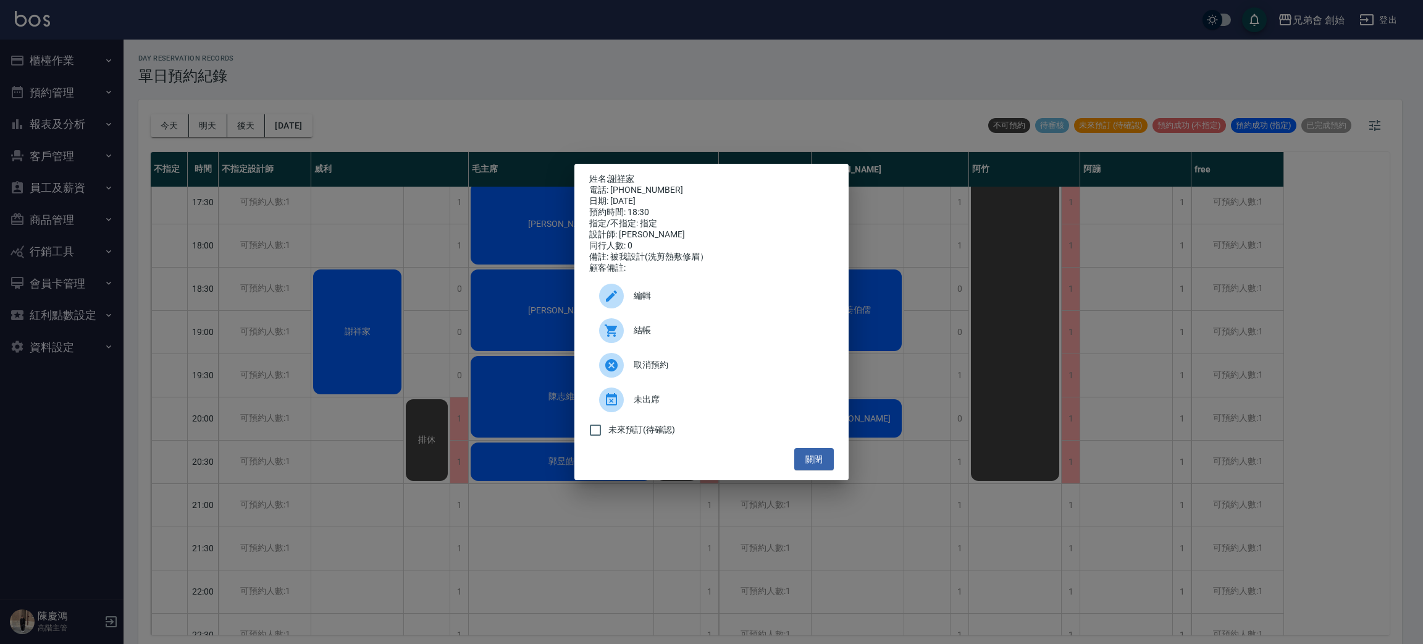
click at [369, 300] on div "姓名: 謝祥家 電話: 0922556450 日期: 2025/09/11 預約時間: 18:30 指定/不指定: 指定 設計師: 威利 同行人數: 0 備註…" at bounding box center [711, 322] width 1423 height 644
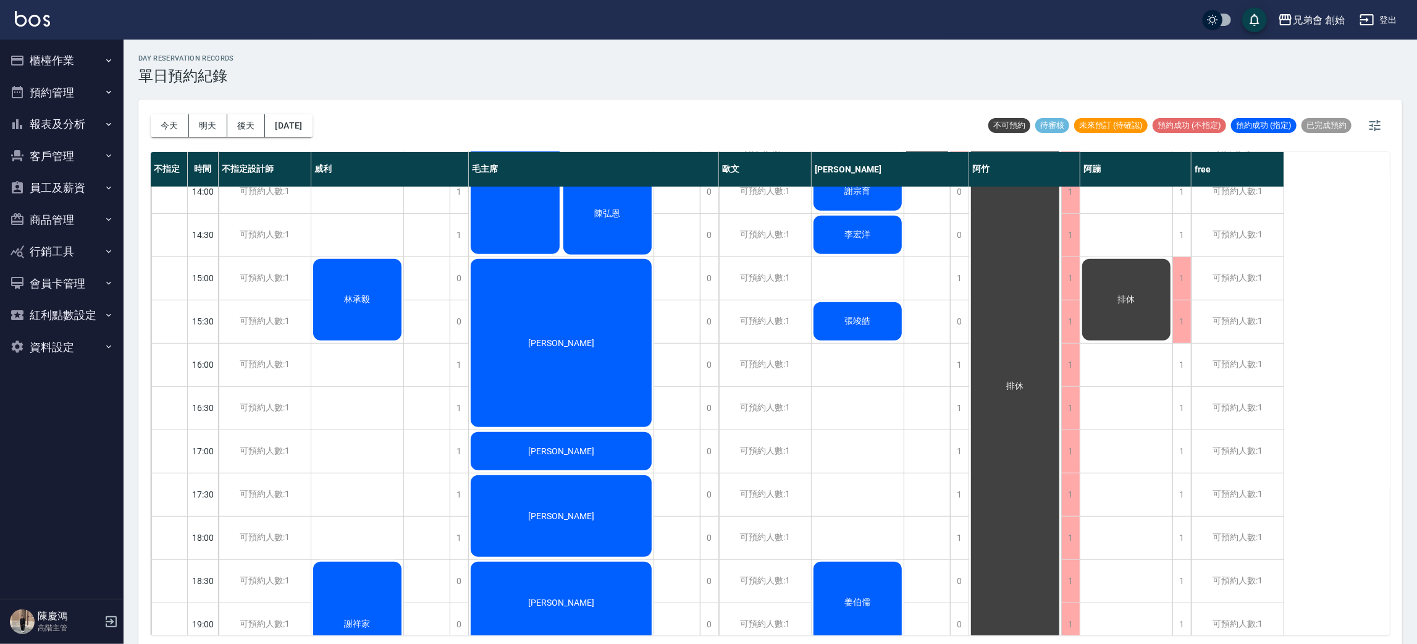
scroll to position [0, 0]
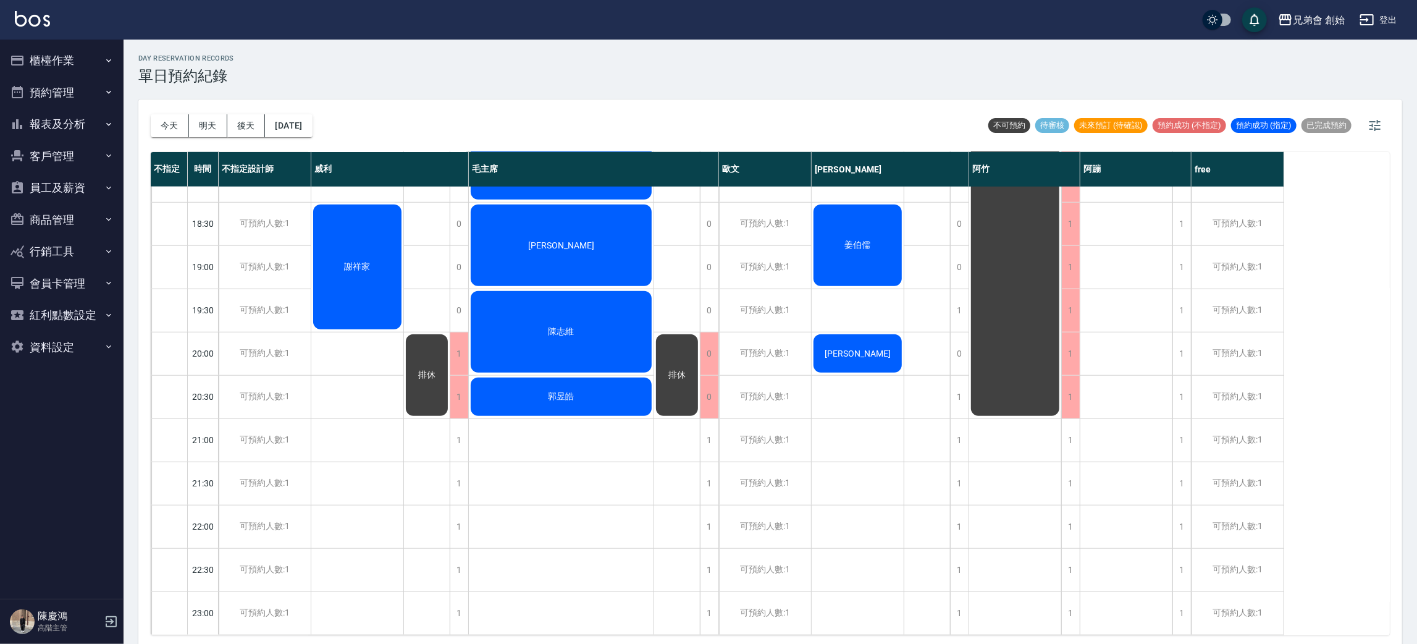
scroll to position [3, 0]
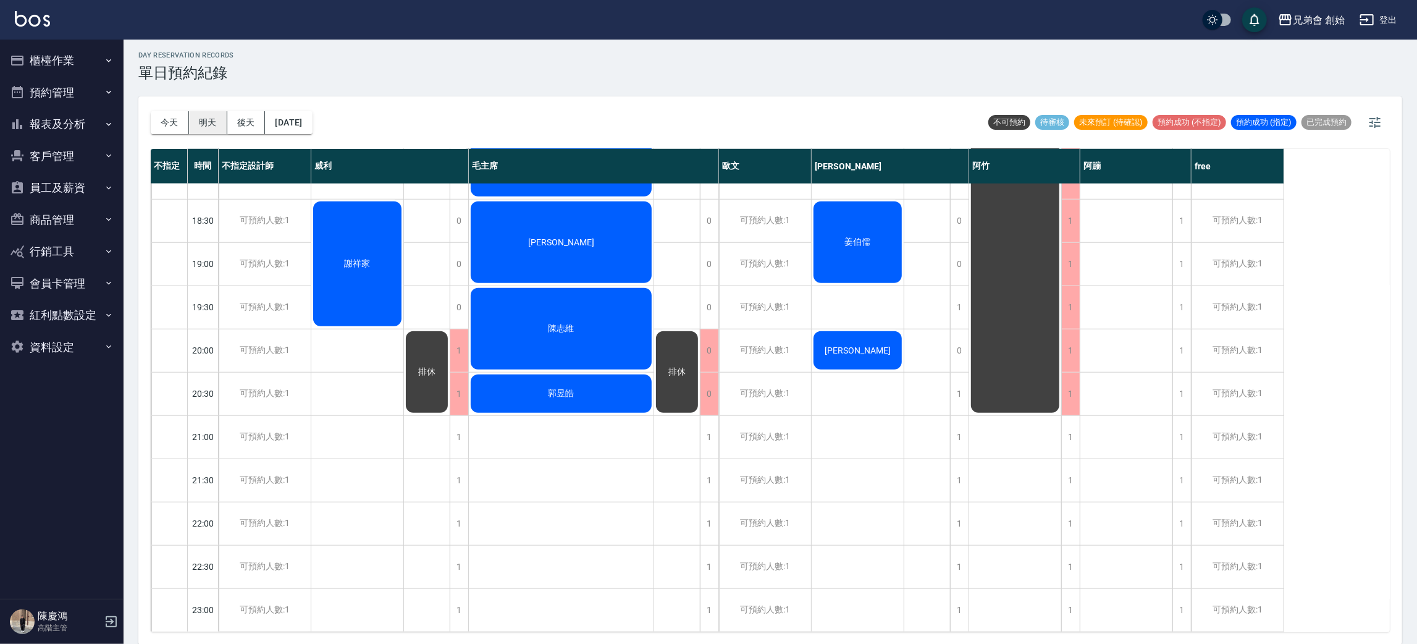
click at [202, 122] on button "明天" at bounding box center [208, 122] width 38 height 23
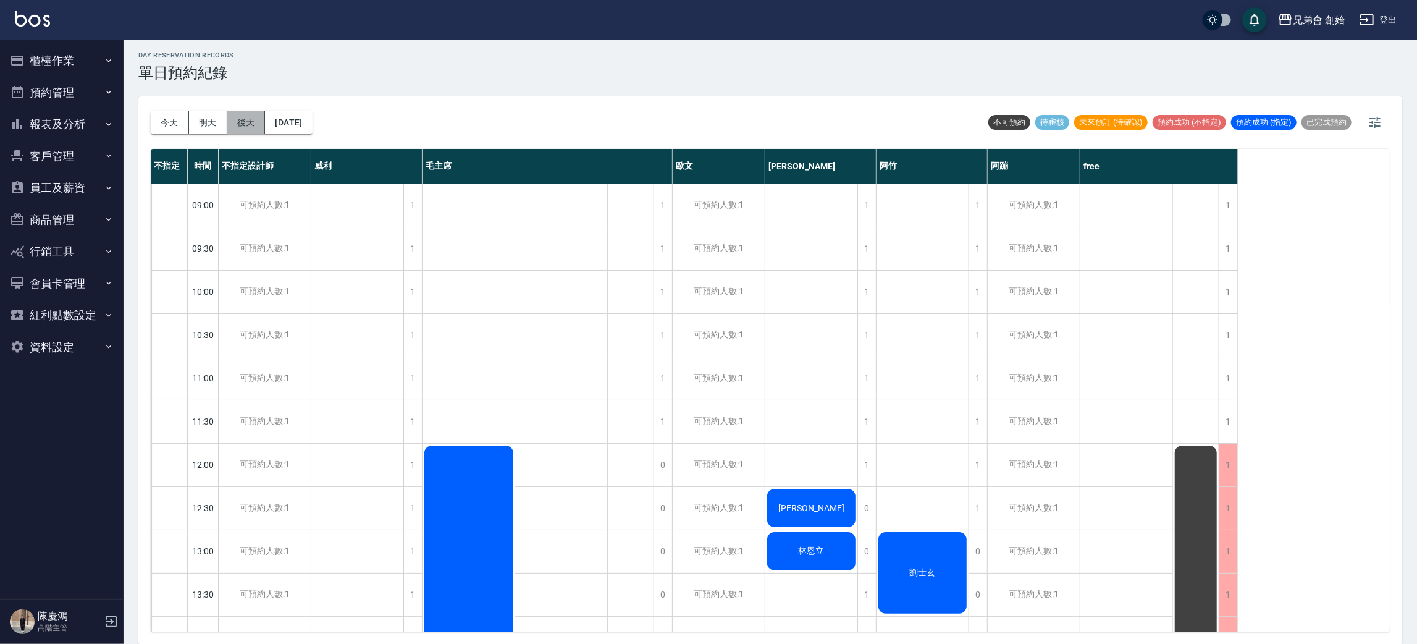
click at [236, 122] on button "後天" at bounding box center [246, 122] width 38 height 23
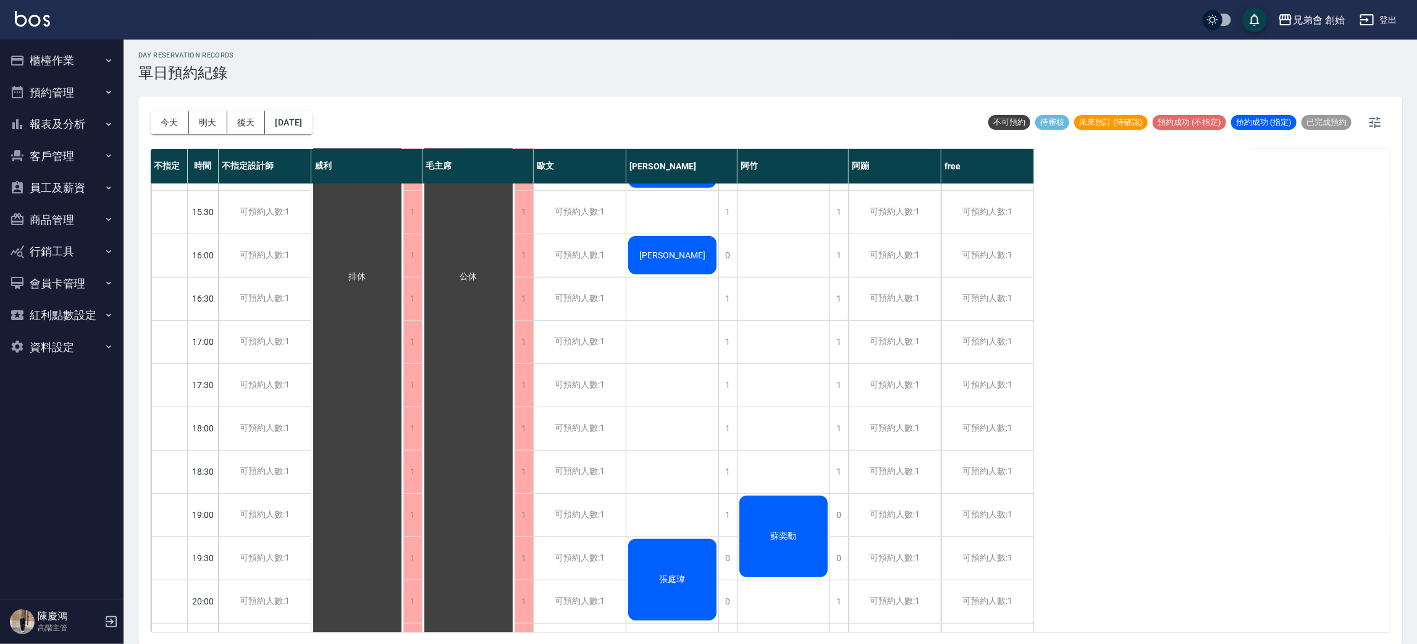
scroll to position [820, 0]
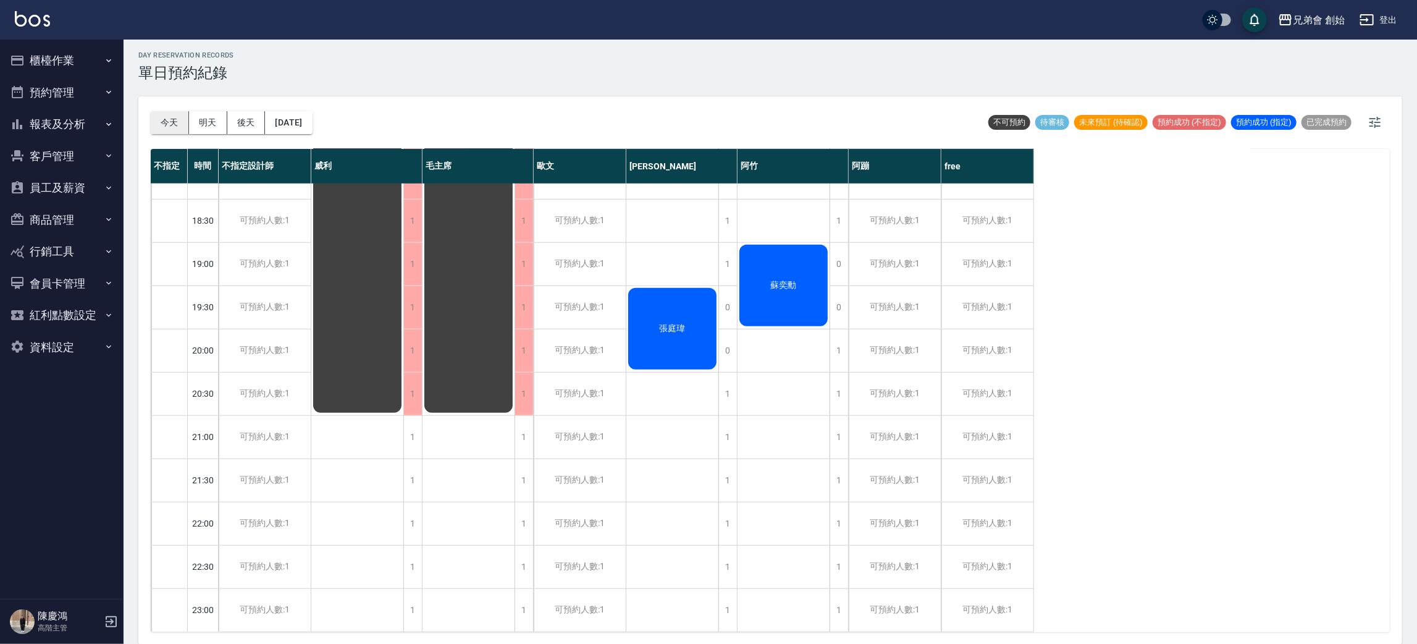
click at [173, 119] on button "今天" at bounding box center [170, 122] width 38 height 23
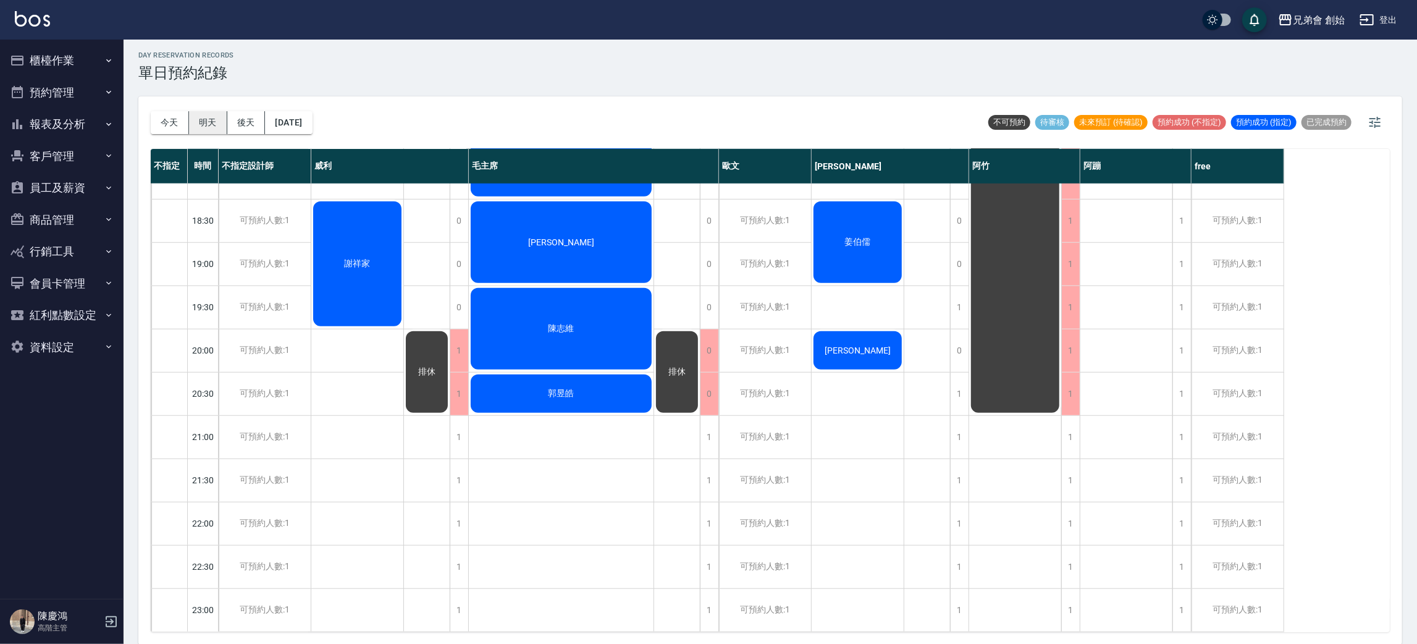
click at [199, 121] on button "明天" at bounding box center [208, 122] width 38 height 23
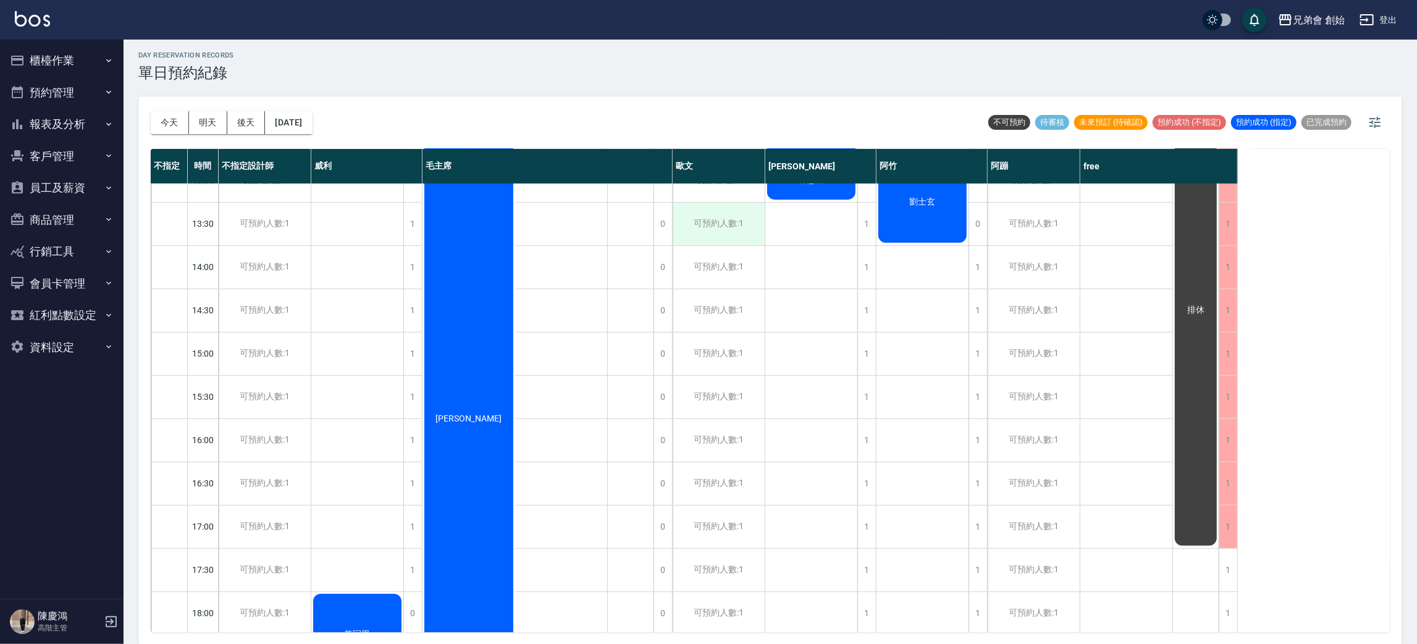
scroll to position [820, 0]
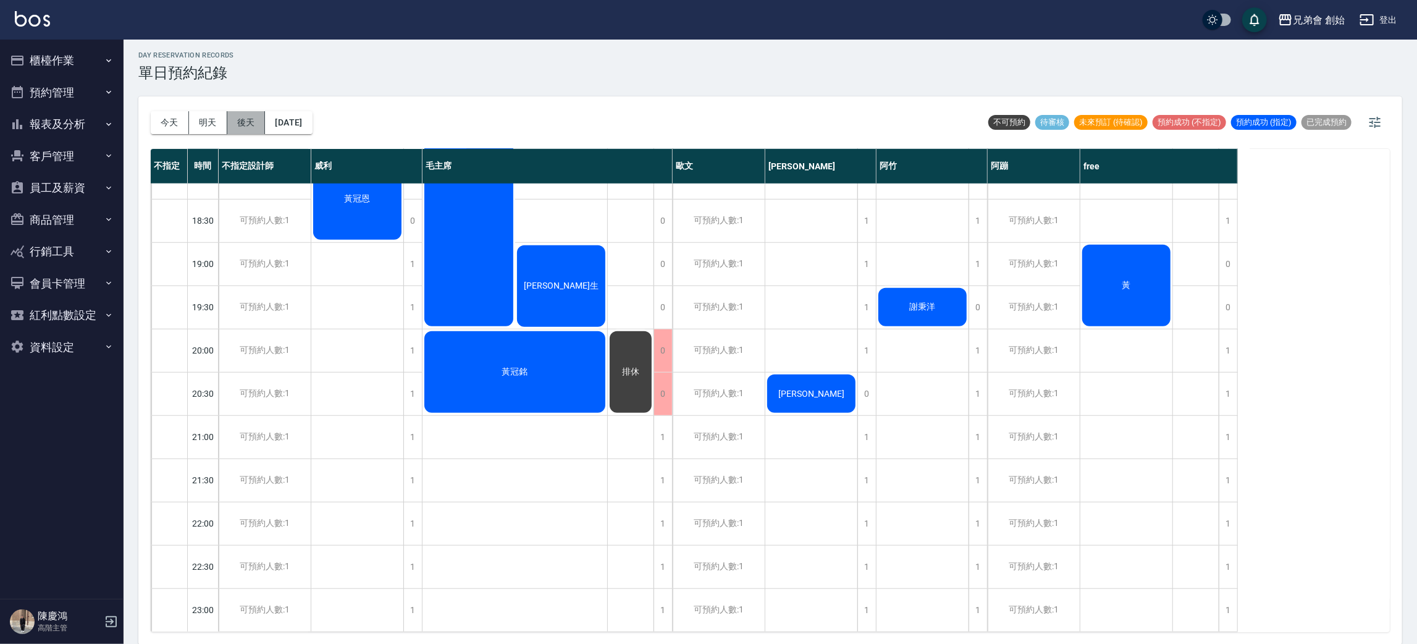
click button "後天"
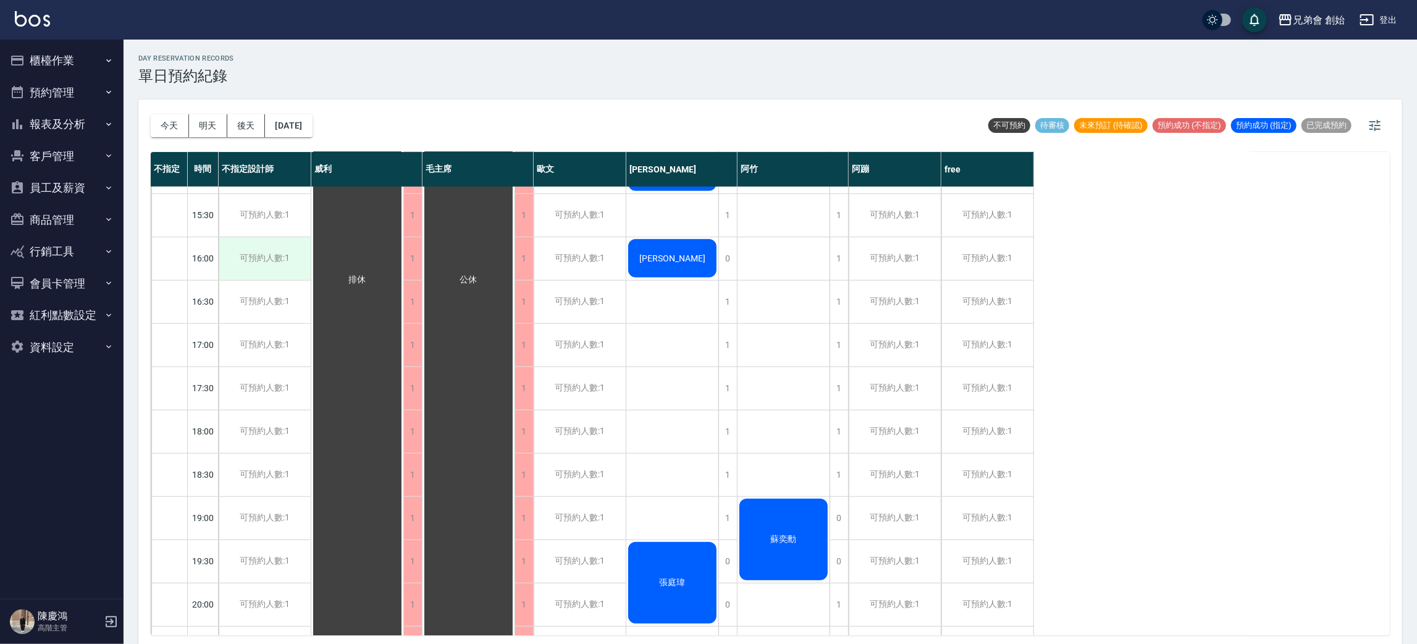
scroll to position [820, 0]
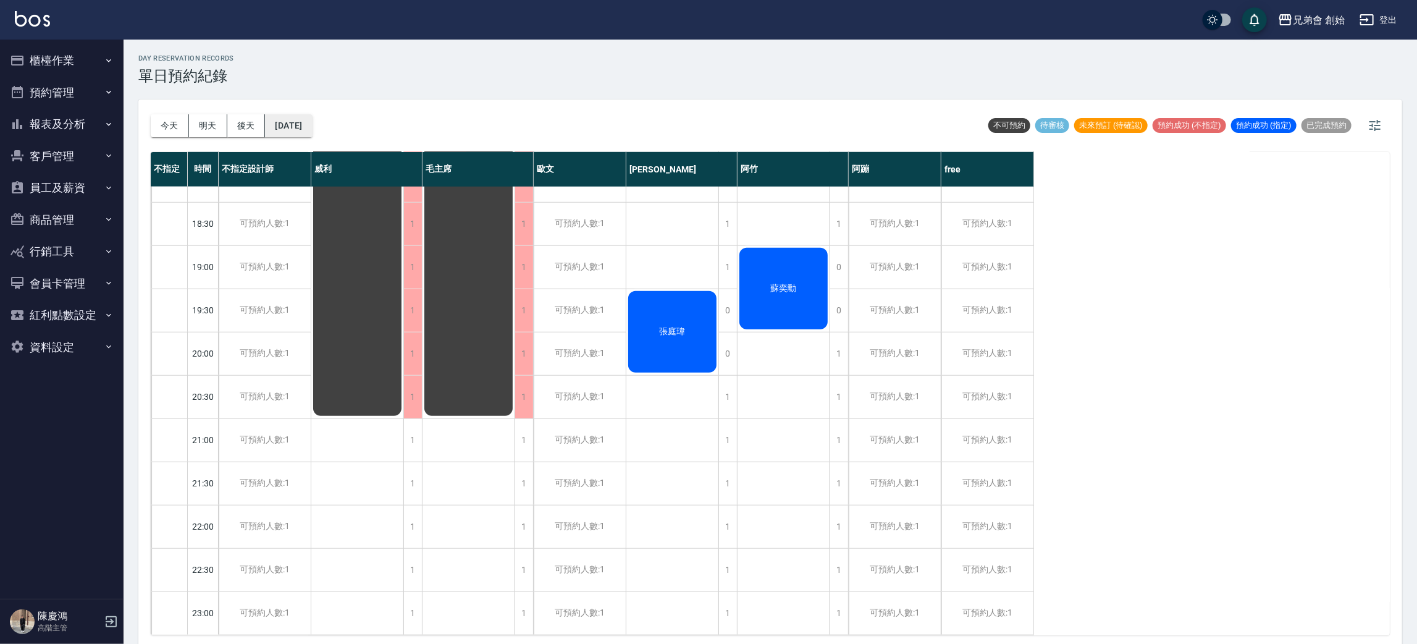
click at [312, 133] on button "[DATE]" at bounding box center [288, 125] width 47 height 23
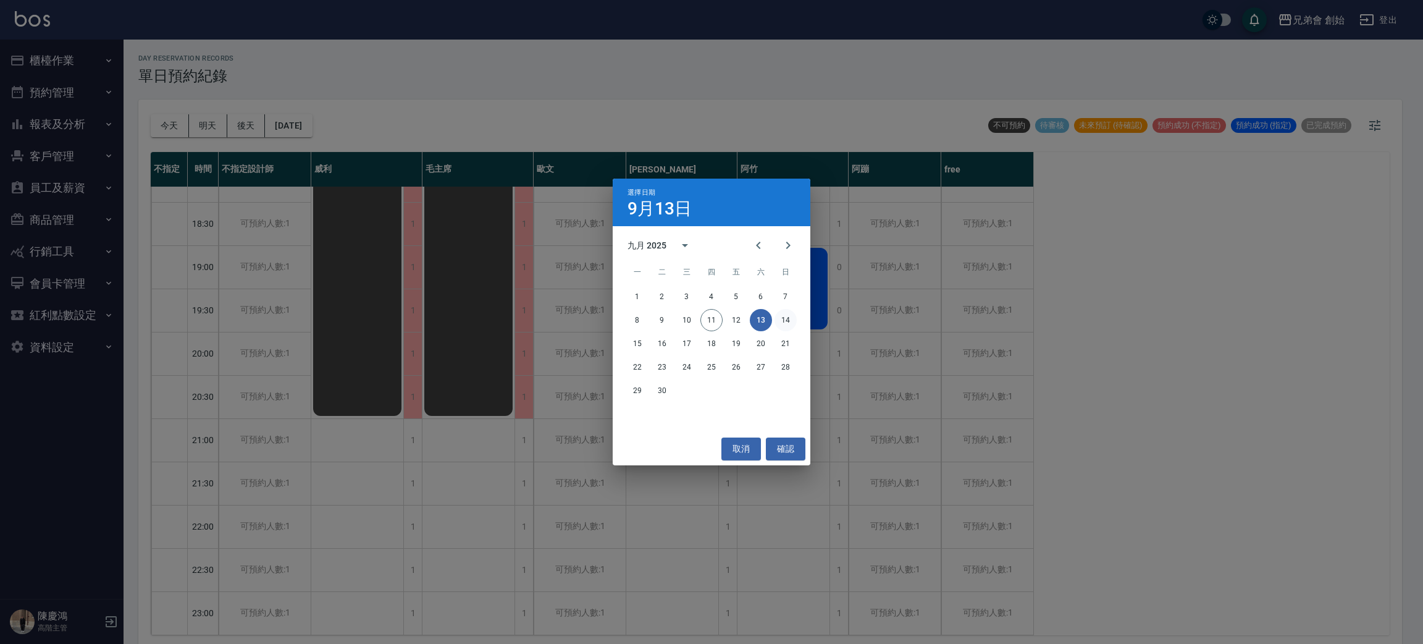
click at [795, 322] on button "14" at bounding box center [785, 320] width 22 height 22
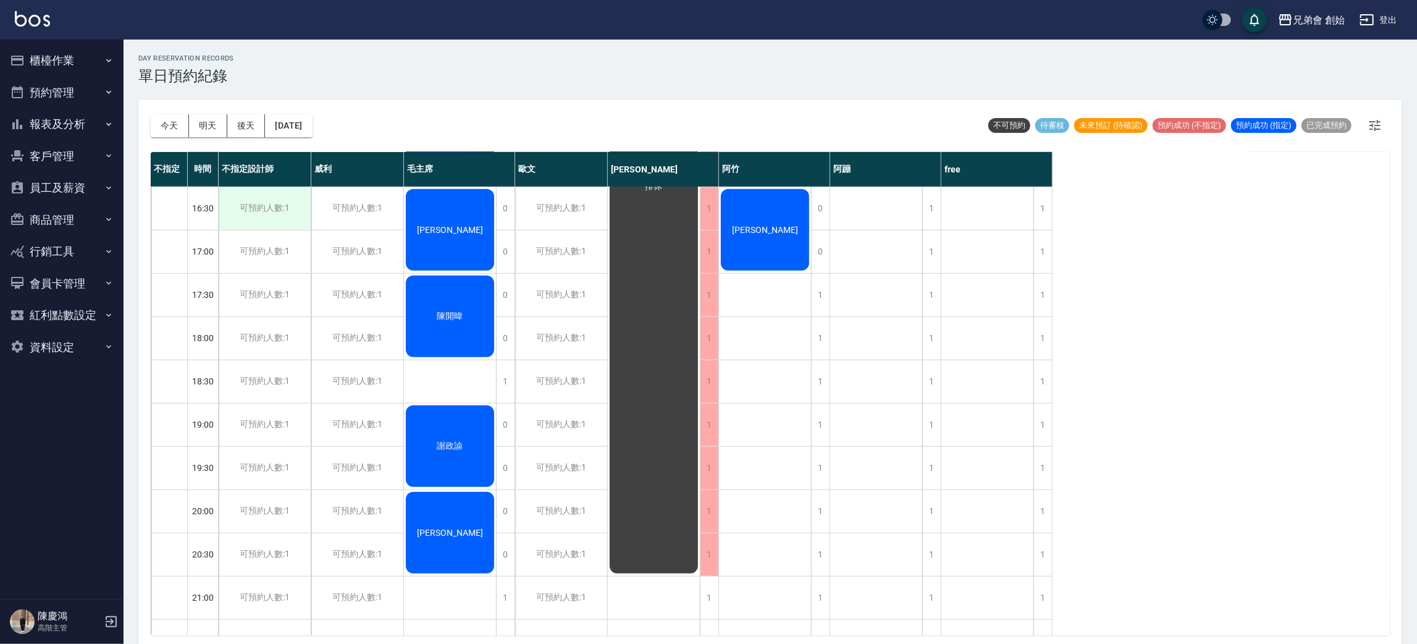
scroll to position [820, 0]
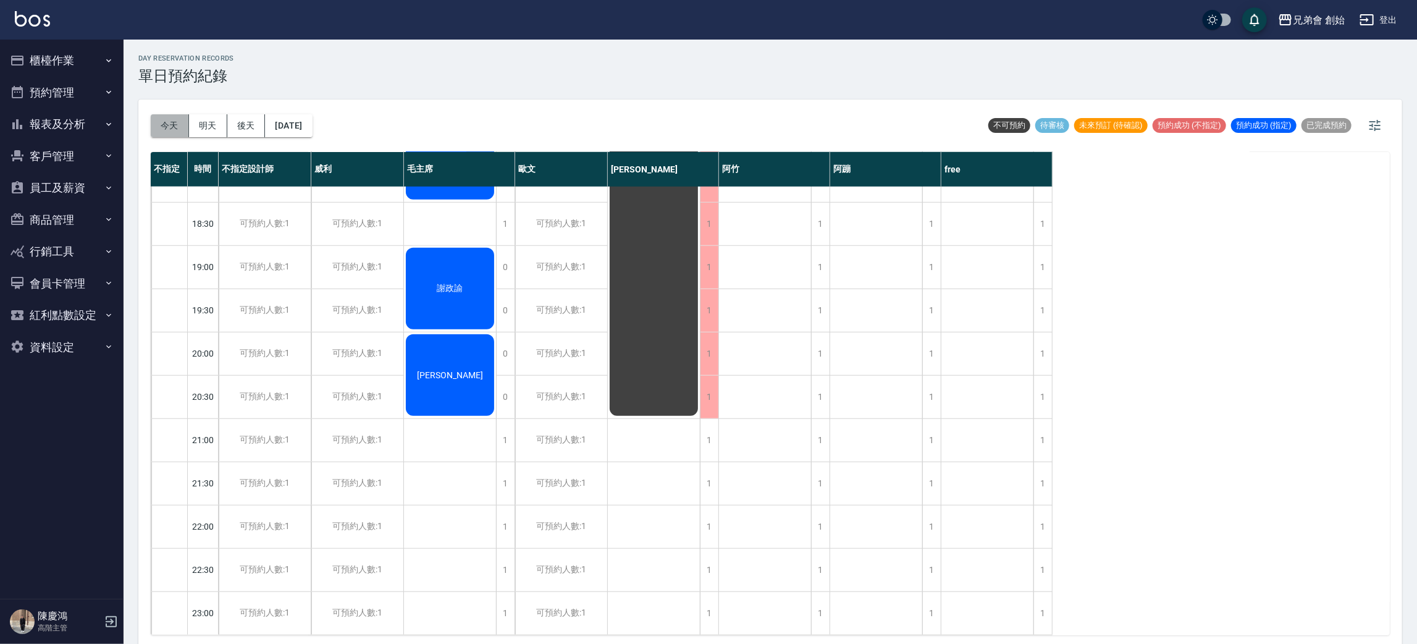
click at [166, 124] on button "今天" at bounding box center [170, 125] width 38 height 23
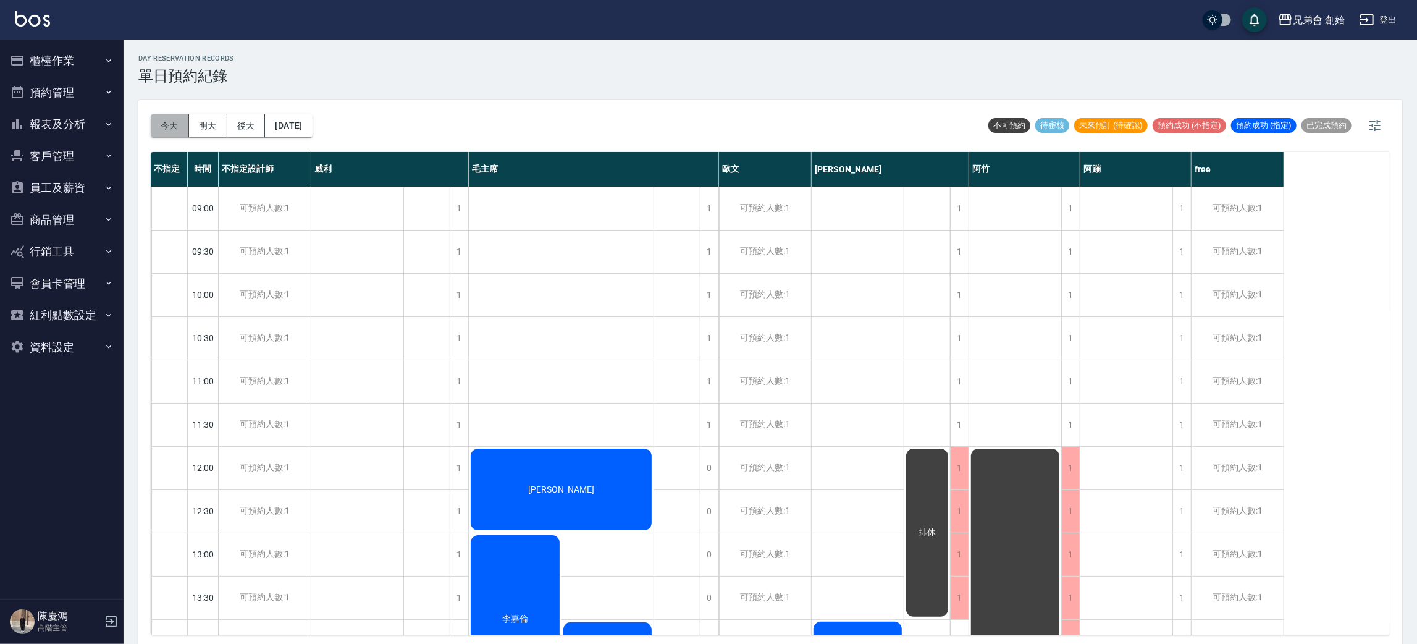
click at [160, 118] on button "今天" at bounding box center [170, 125] width 38 height 23
click at [180, 121] on button "今天" at bounding box center [170, 125] width 38 height 23
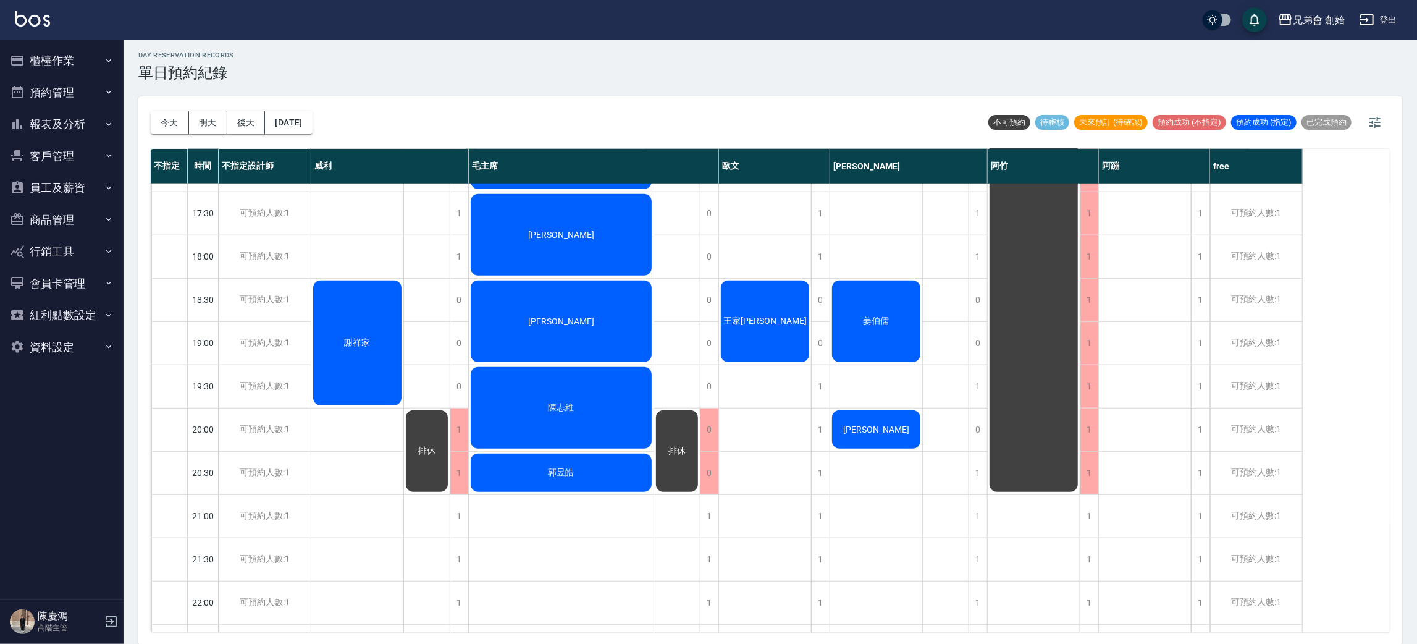
scroll to position [634, 0]
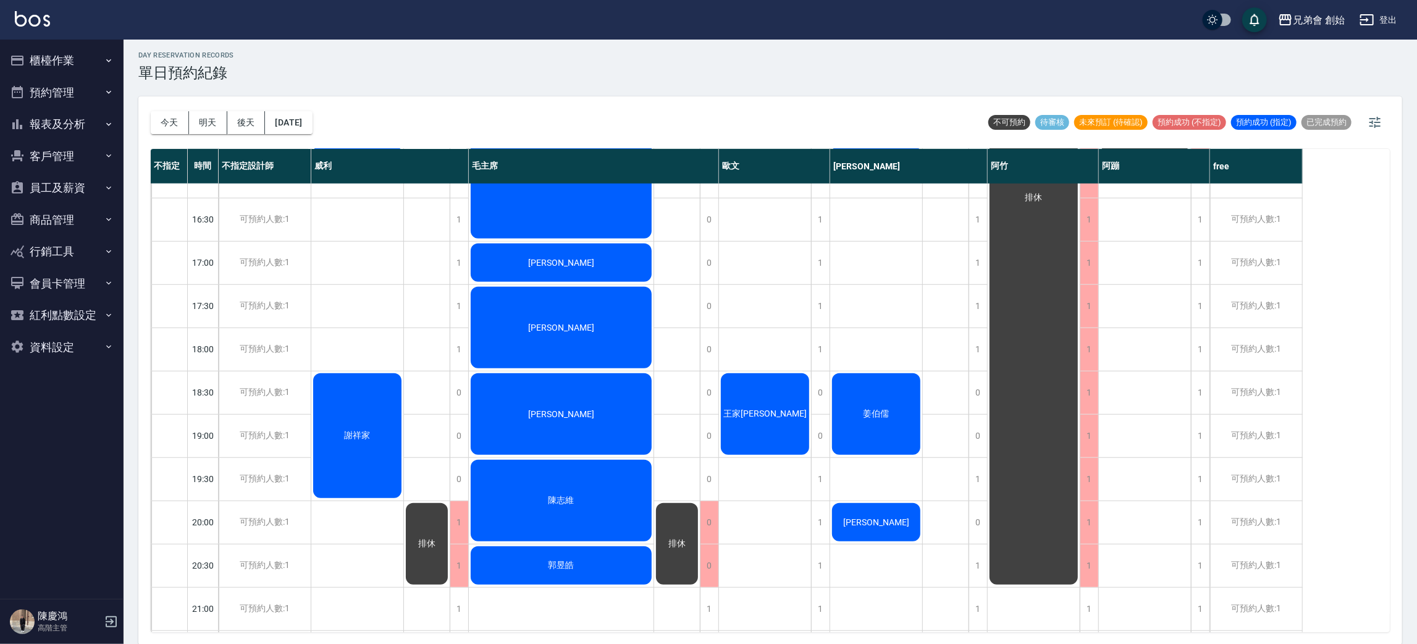
click at [791, 430] on div "王家[PERSON_NAME]" at bounding box center [765, 413] width 92 height 85
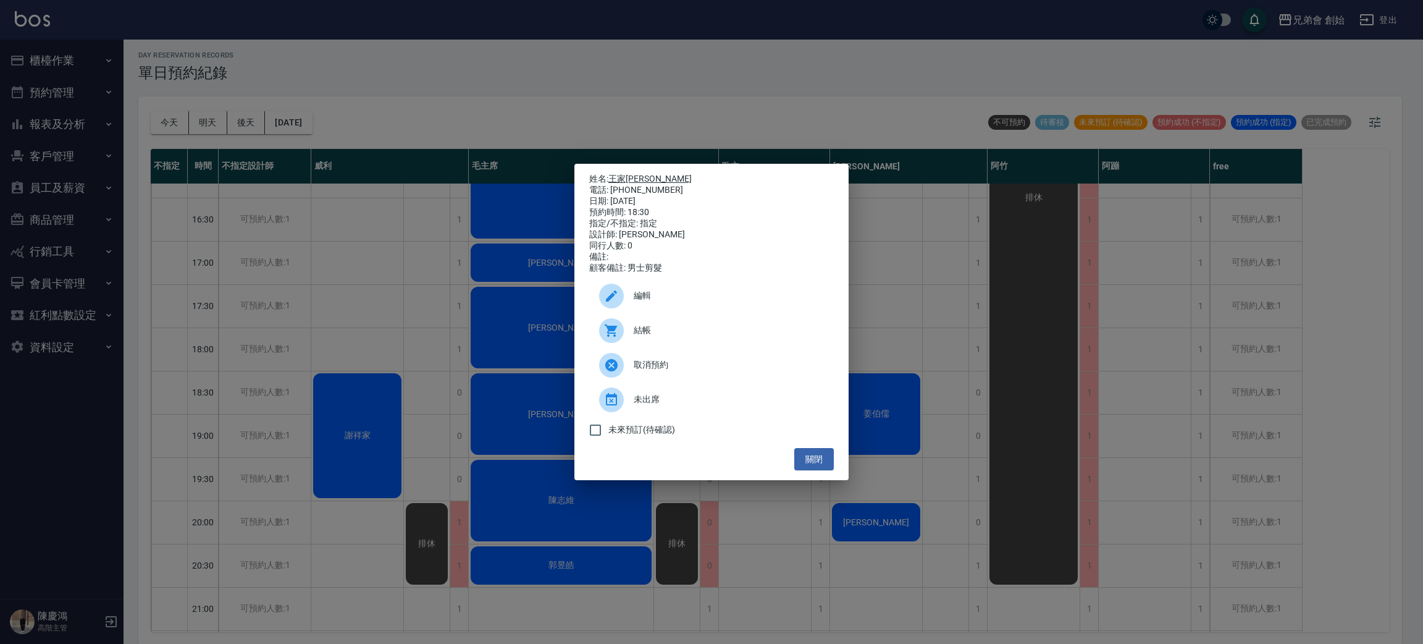
click at [614, 174] on link "王家[PERSON_NAME]" at bounding box center [649, 179] width 83 height 10
click at [1110, 342] on div "姓名: 王家翰 電話: [PHONE_NUMBER] 日期: [DATE] 預約時間: 18:30 指定/不指定: 指定 設計師: [PERSON_NAME]…" at bounding box center [711, 322] width 1423 height 644
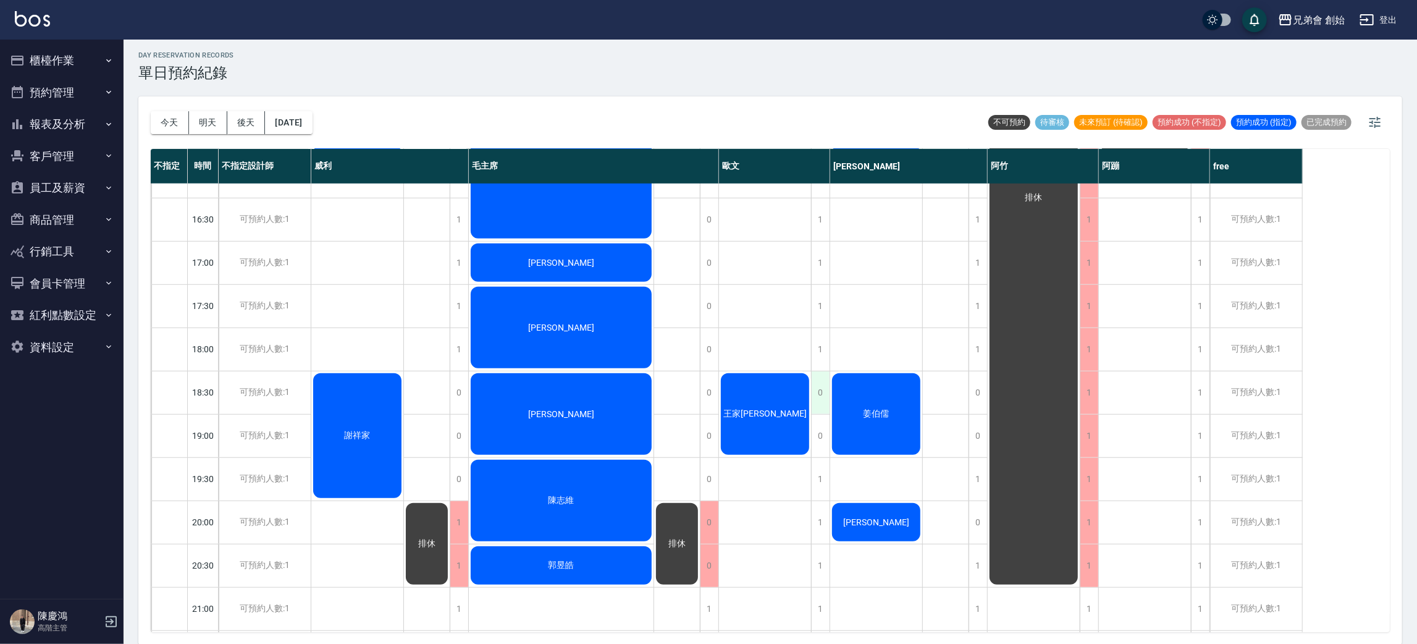
click at [817, 389] on div "0" at bounding box center [820, 392] width 19 height 43
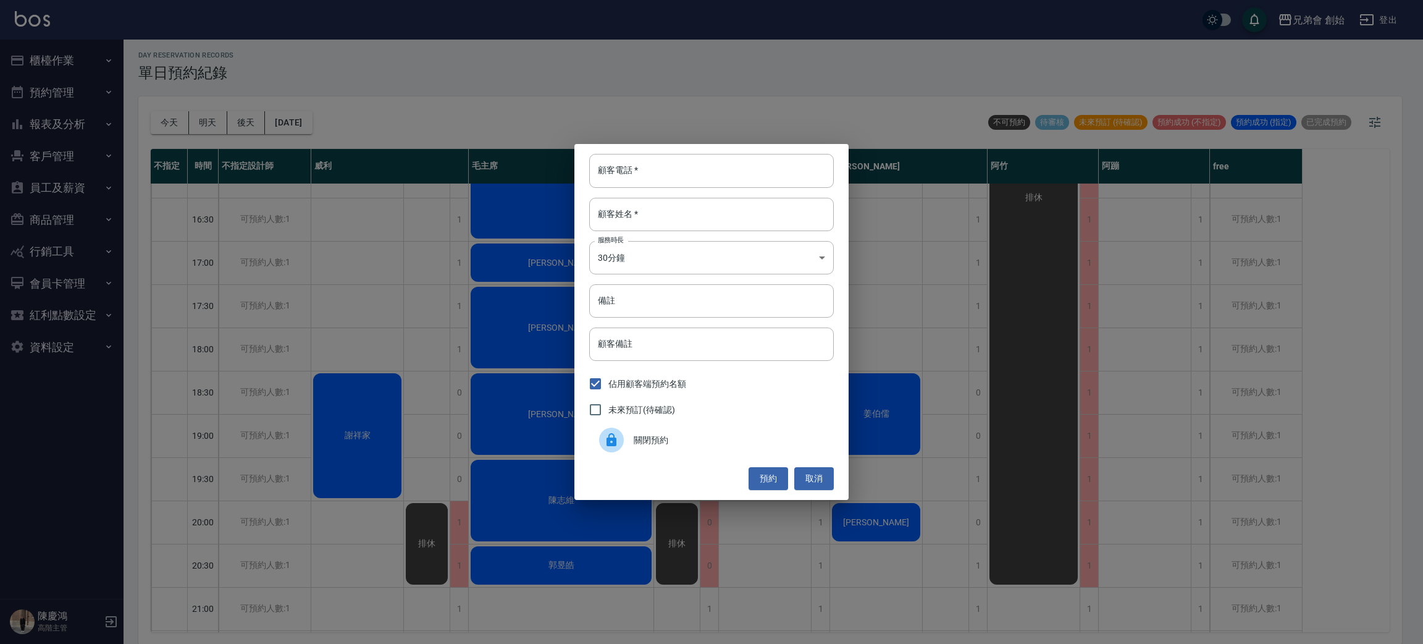
click at [679, 441] on span "關閉預約" at bounding box center [729, 440] width 190 height 13
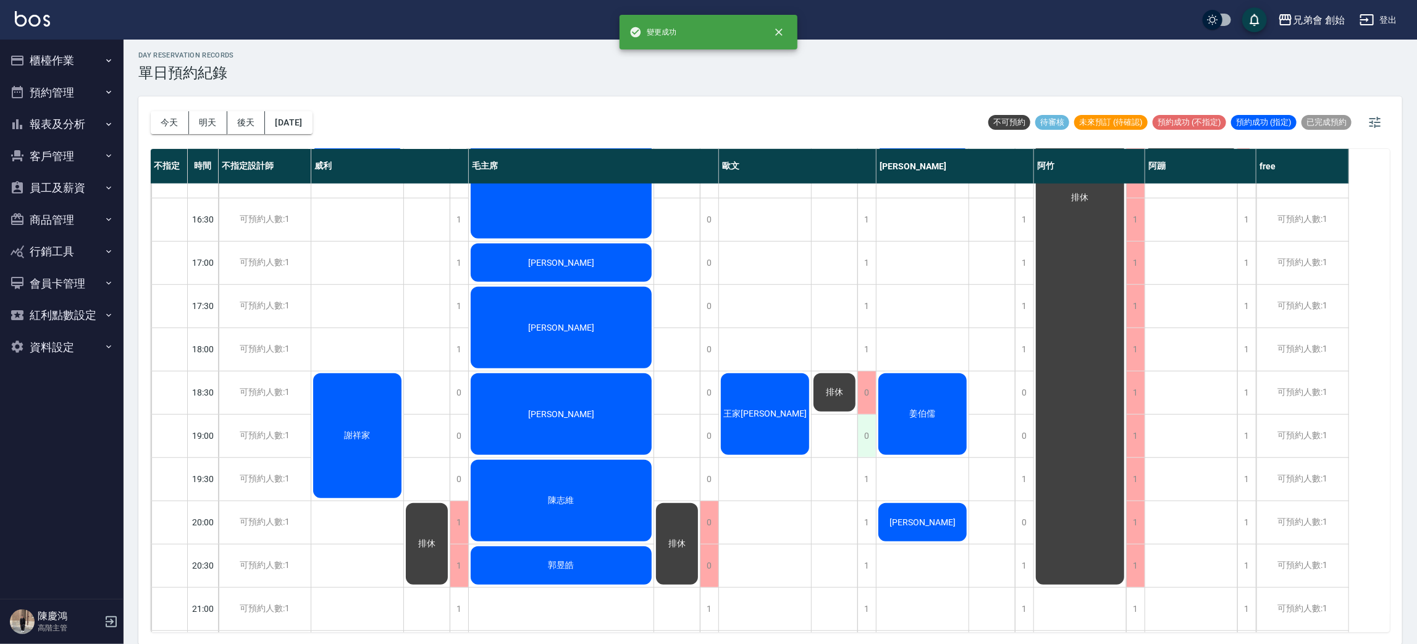
click at [866, 443] on div "0" at bounding box center [866, 435] width 19 height 43
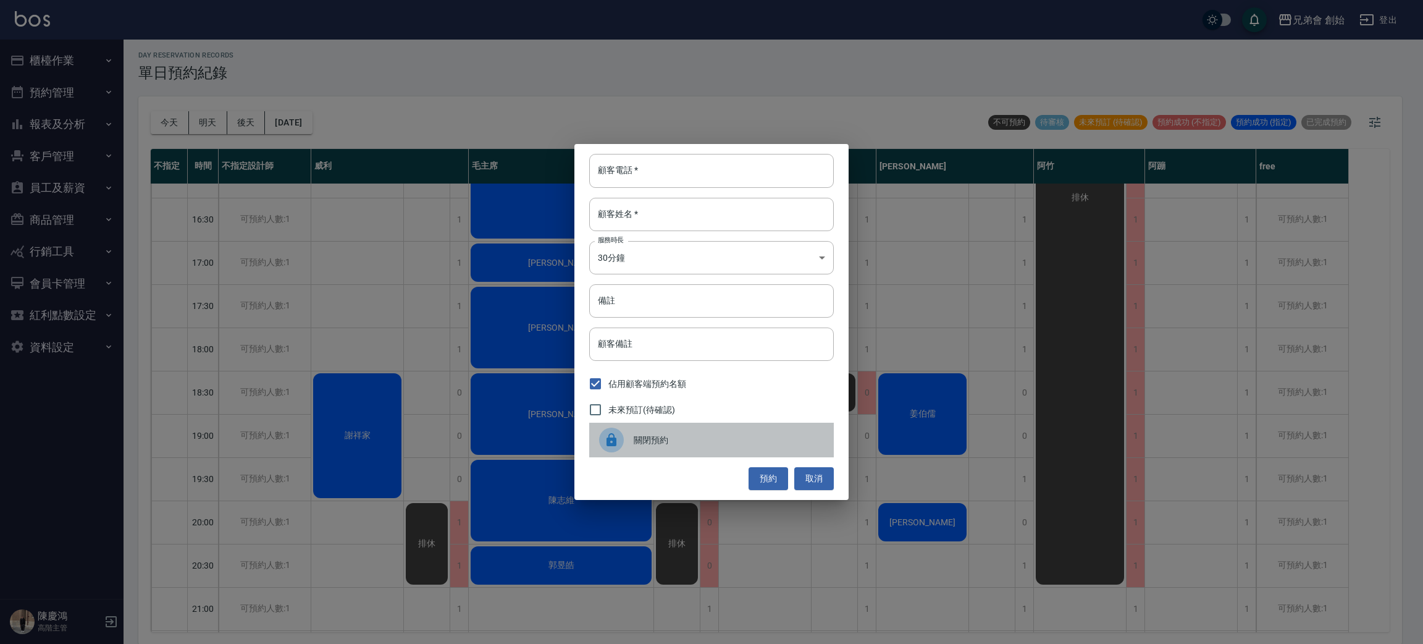
click at [650, 437] on span "關閉預約" at bounding box center [729, 440] width 190 height 13
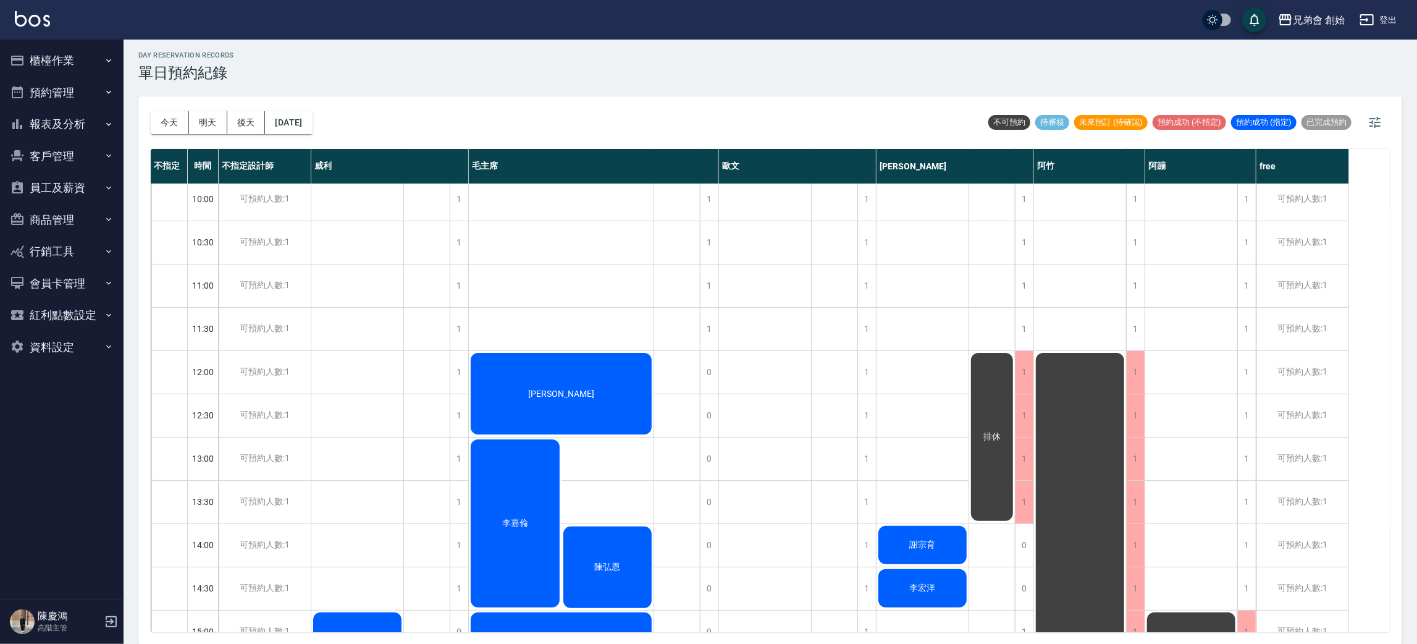
scroll to position [277, 0]
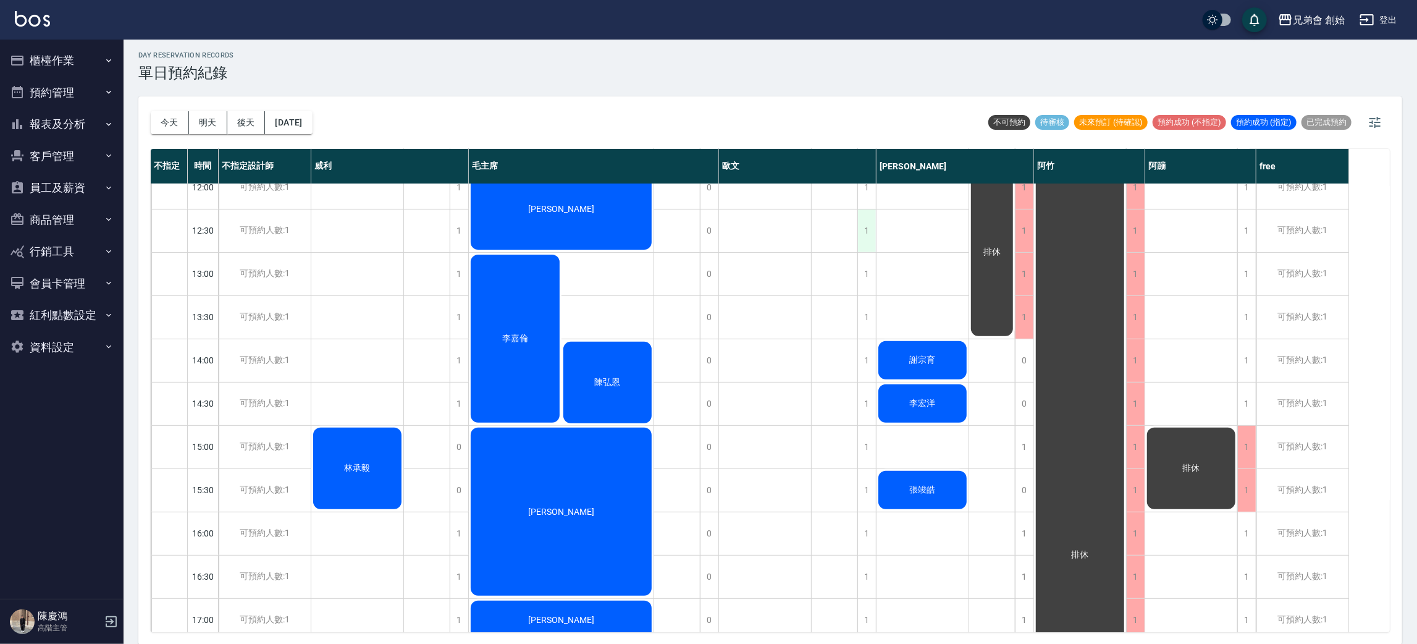
click at [864, 238] on div "1" at bounding box center [866, 230] width 19 height 43
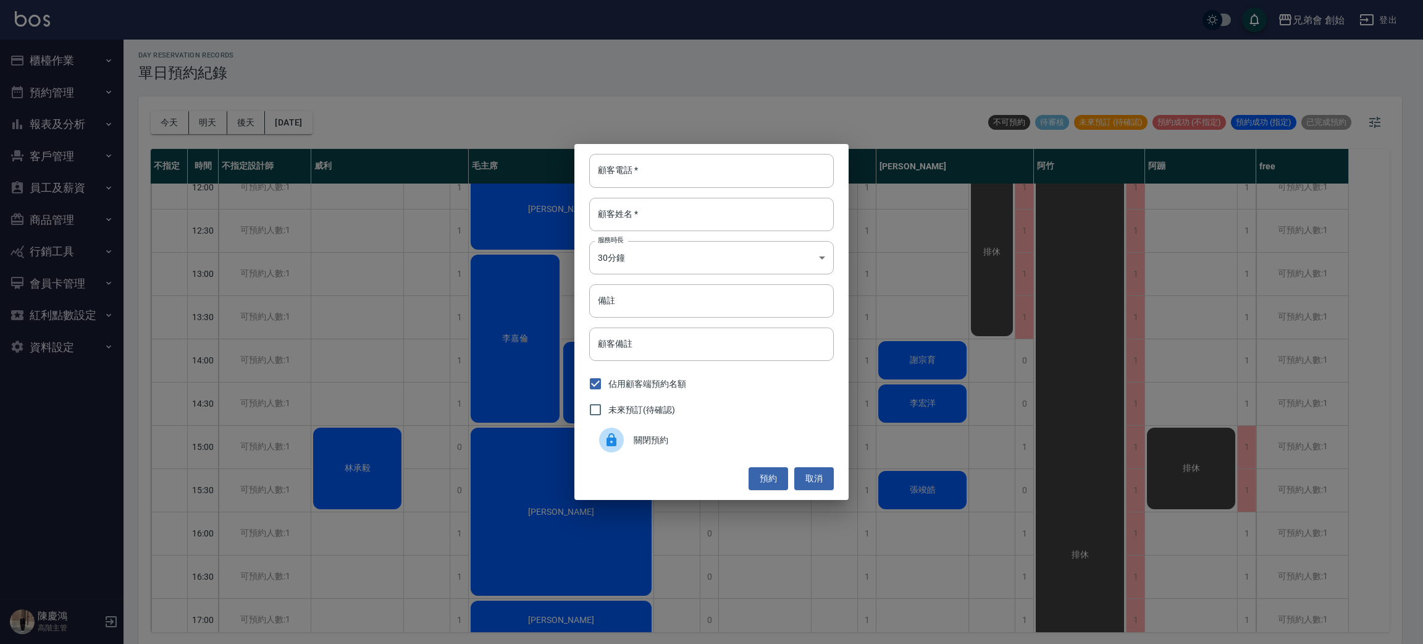
click at [609, 441] on icon at bounding box center [612, 439] width 10 height 13
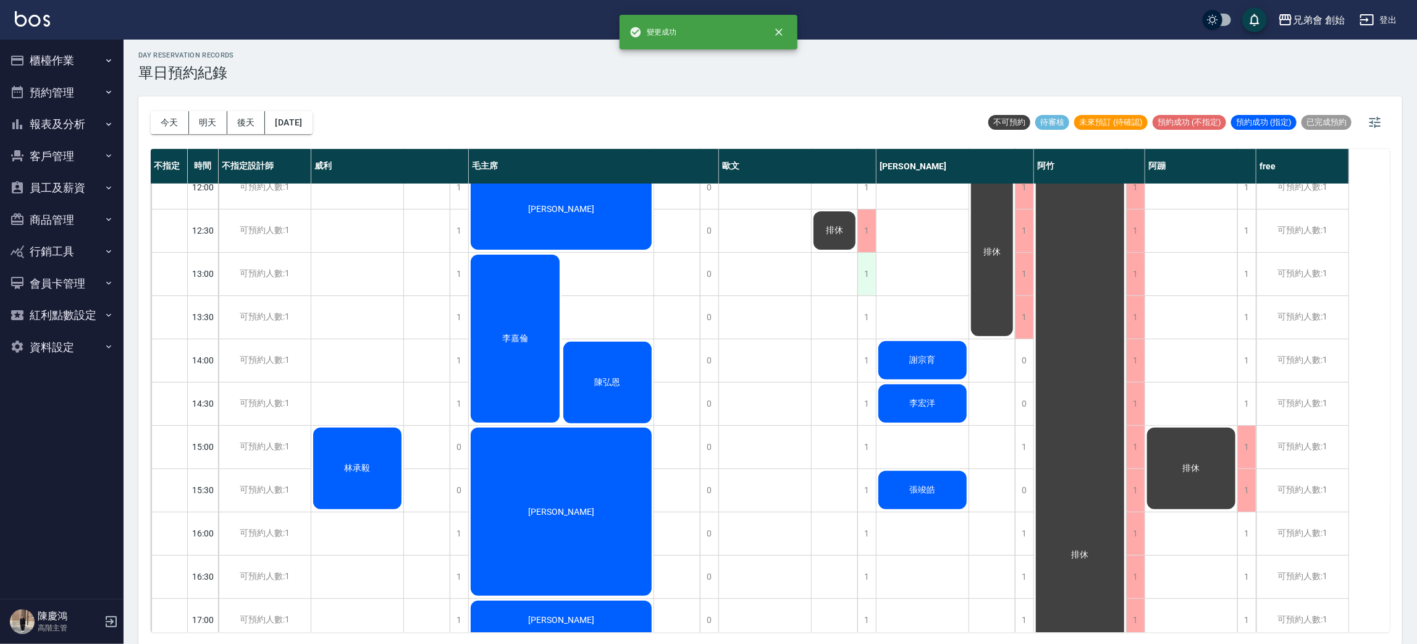
click at [866, 278] on div "1" at bounding box center [866, 274] width 19 height 43
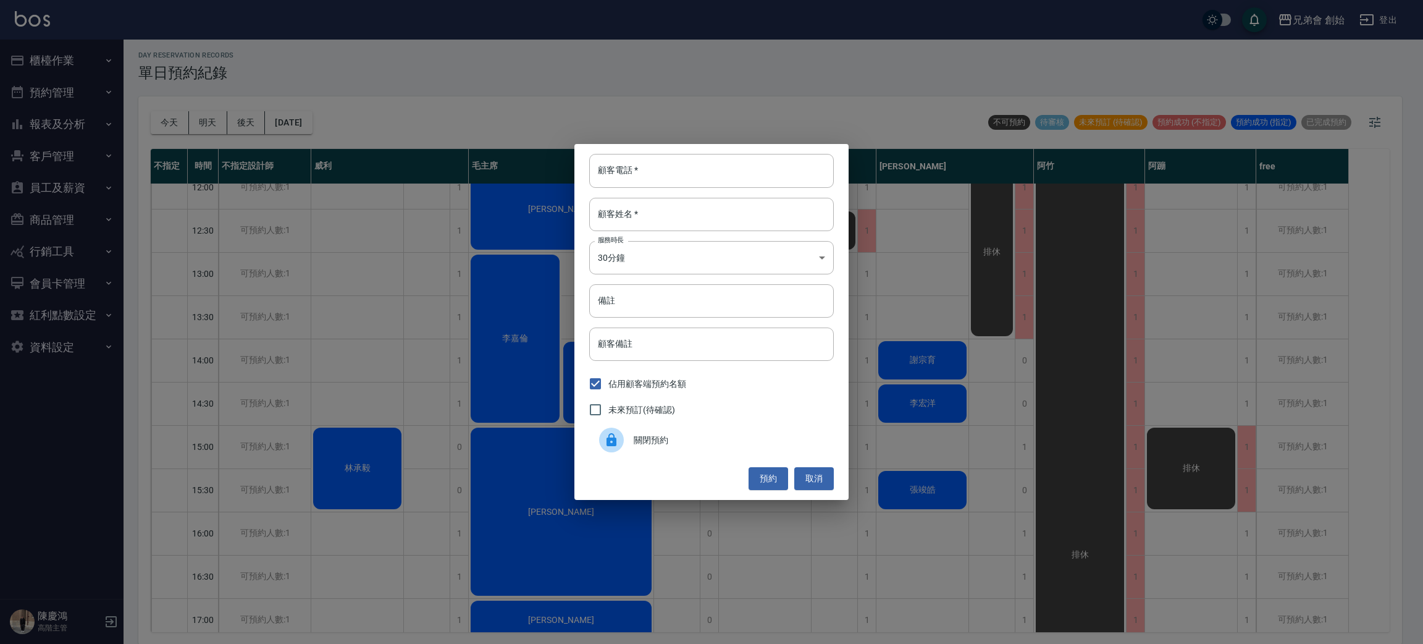
click at [716, 441] on span "關閉預約" at bounding box center [729, 440] width 190 height 13
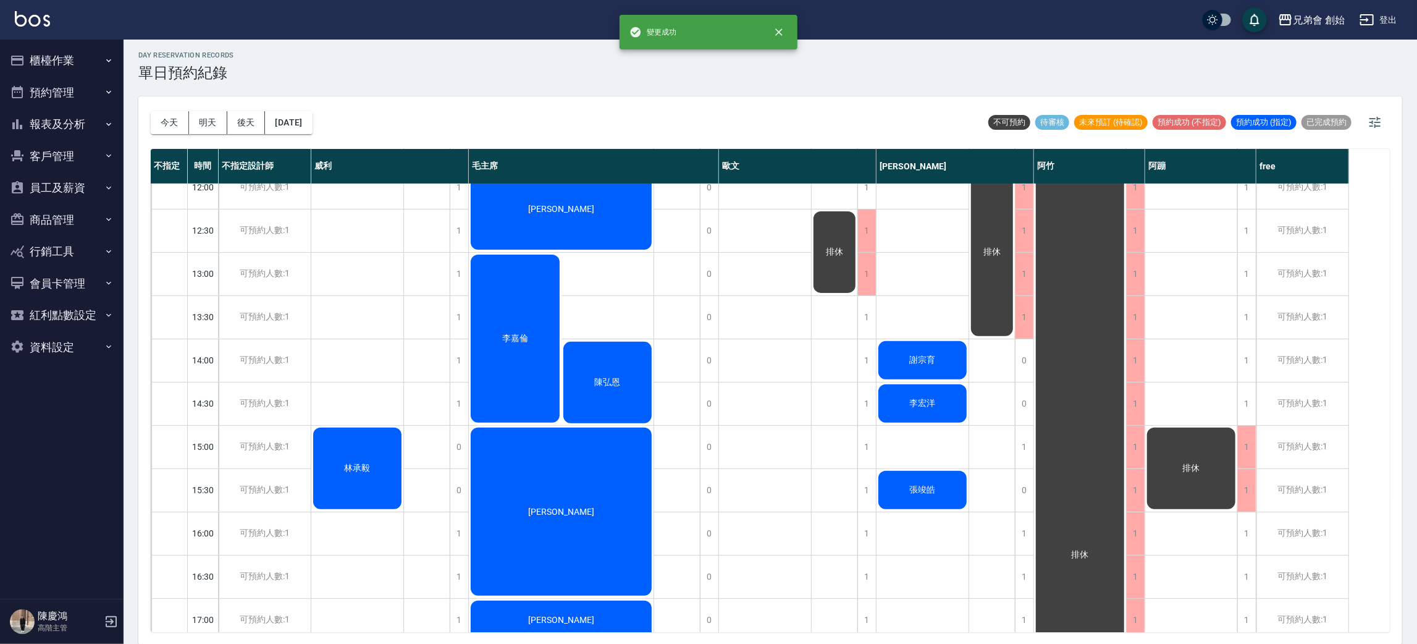
click at [832, 262] on div "排休" at bounding box center [835, 251] width 46 height 85
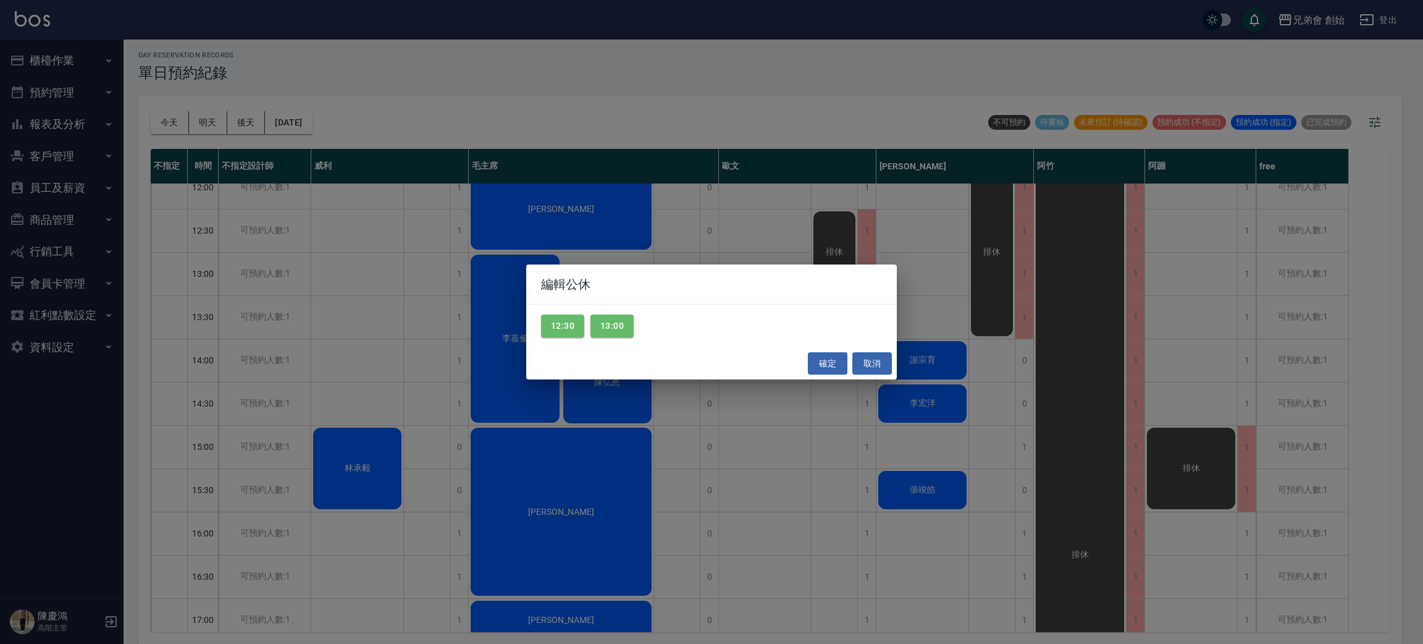
click at [897, 194] on div "編輯公休 12:30 13:00 確定 取消" at bounding box center [711, 322] width 1423 height 644
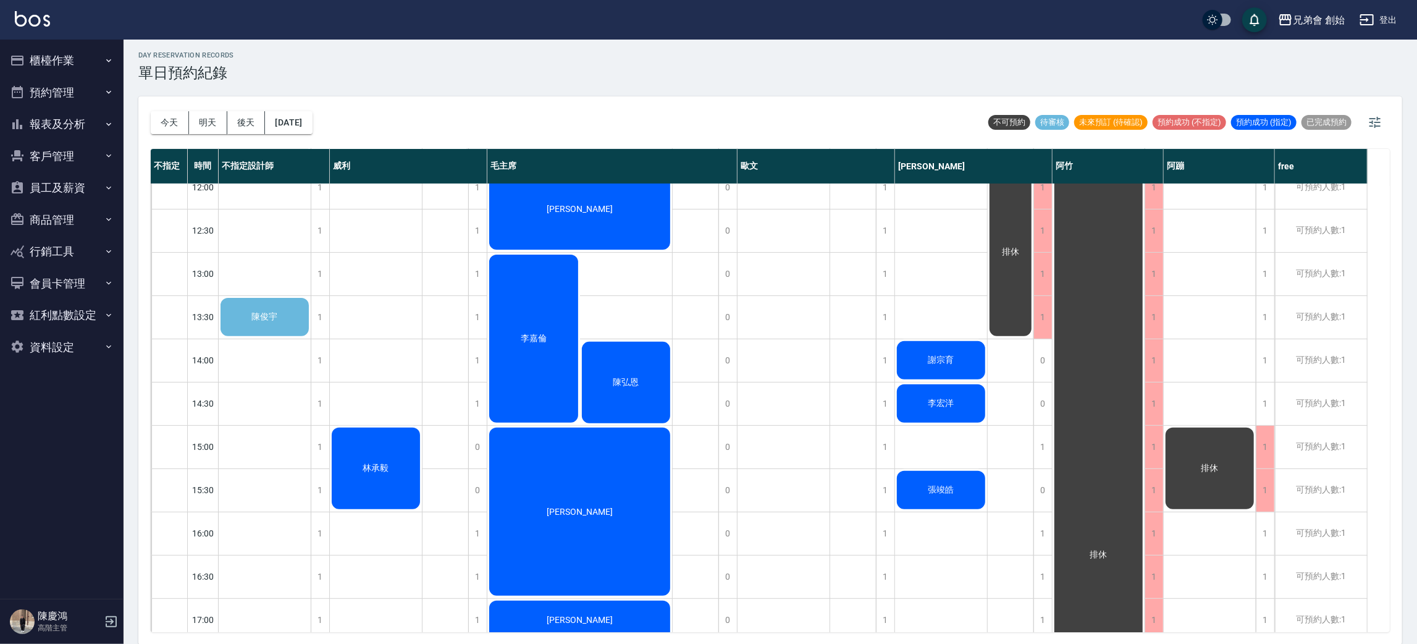
click at [602, 214] on div "劉東岩" at bounding box center [579, 208] width 185 height 85
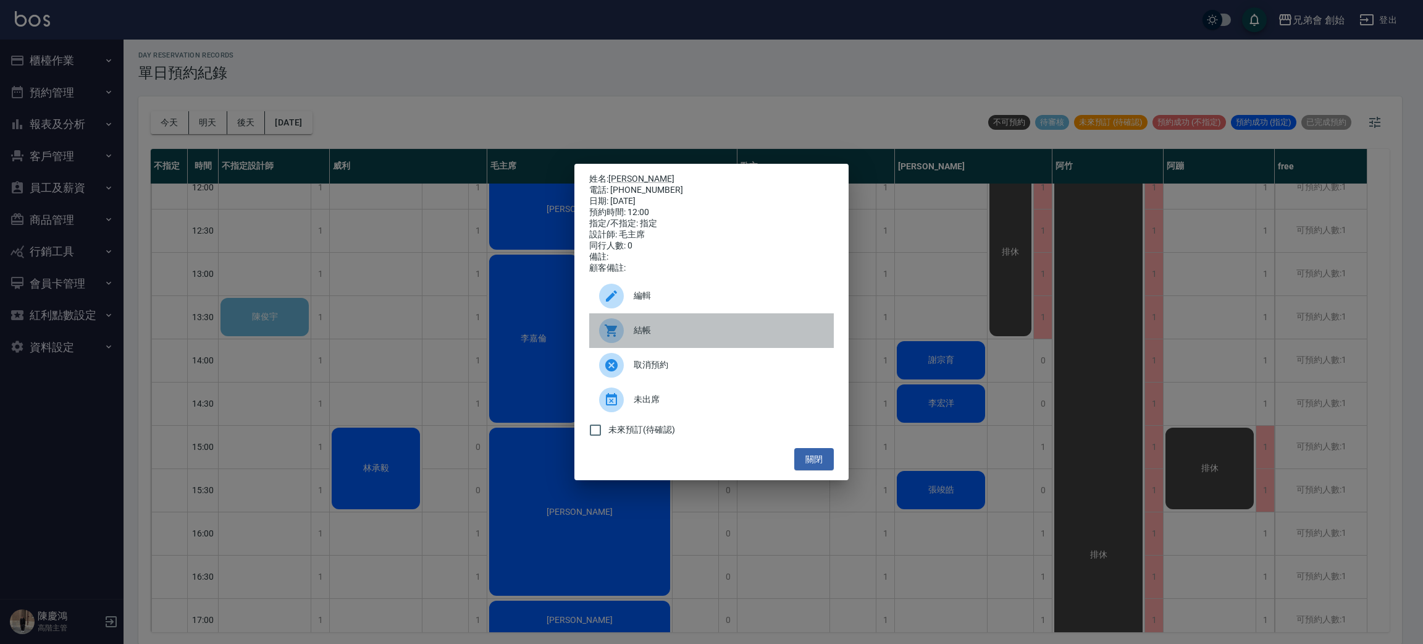
click at [599, 337] on div at bounding box center [611, 330] width 25 height 25
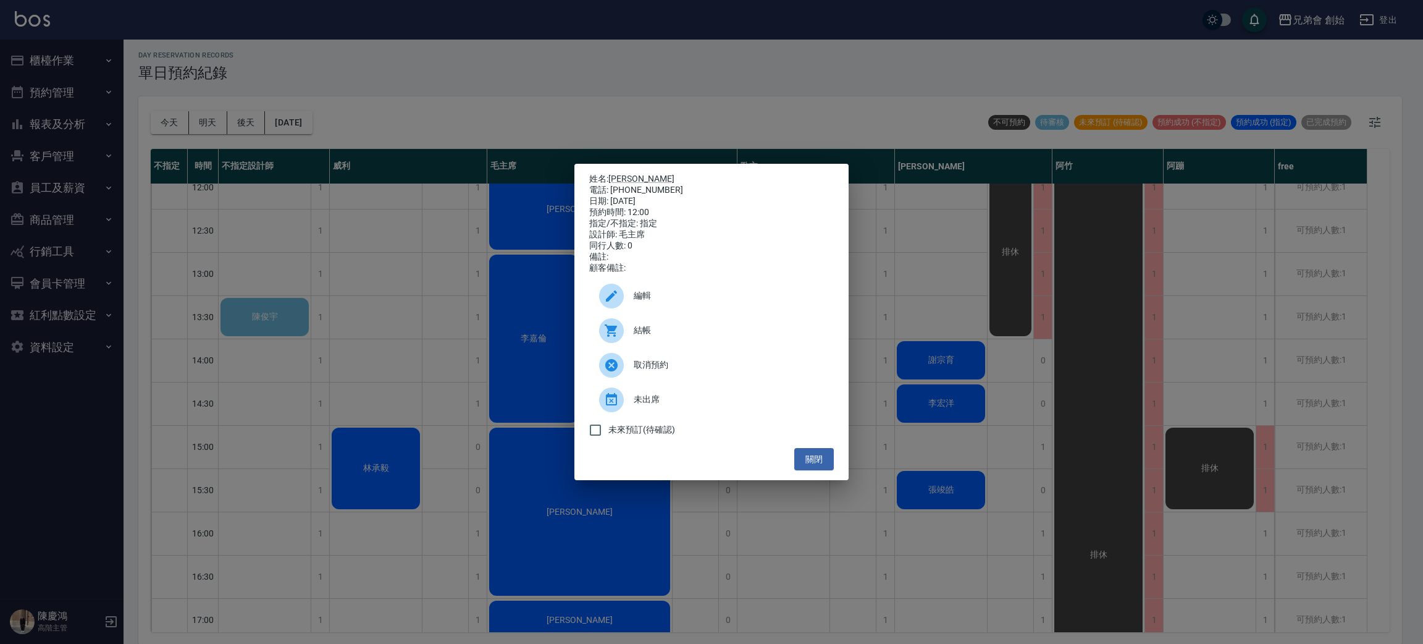
click at [726, 76] on div "姓名: 劉東岩 電話: 0901200636 日期: 2025/09/11 預約時間: 12:00 指定/不指定: 指定 設計師: 毛主席 同行人數: 0 備…" at bounding box center [711, 322] width 1423 height 644
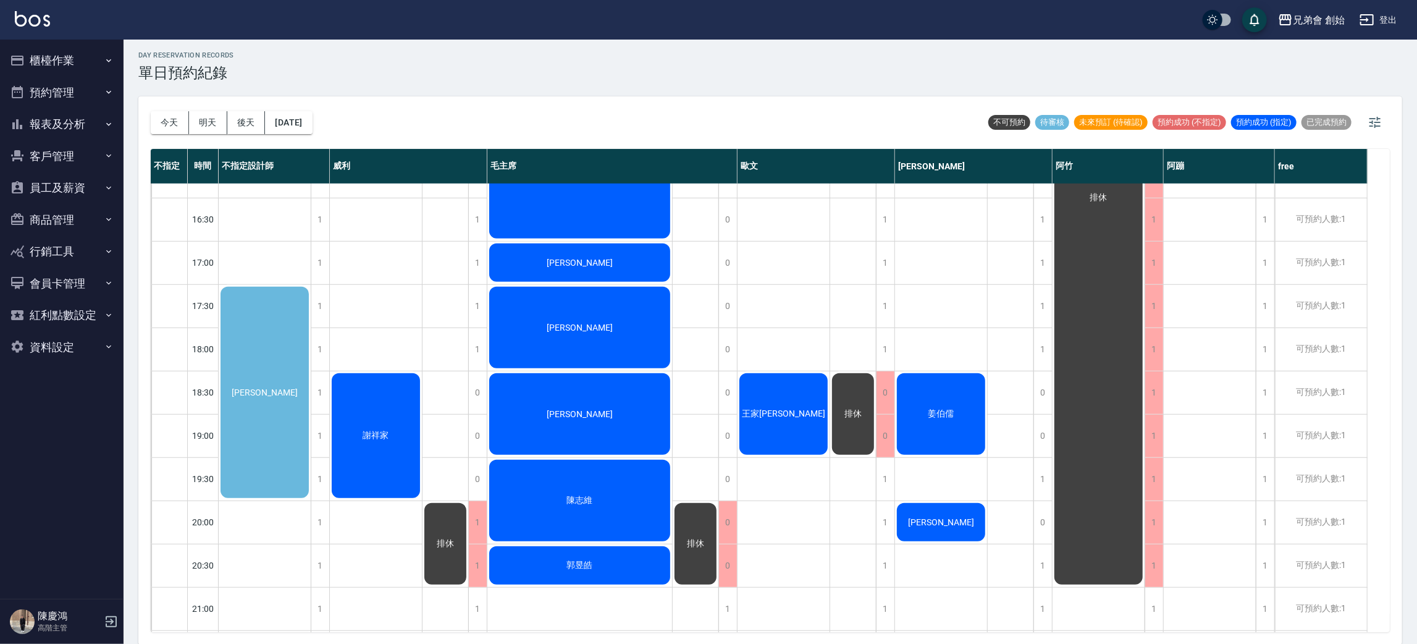
scroll to position [542, 0]
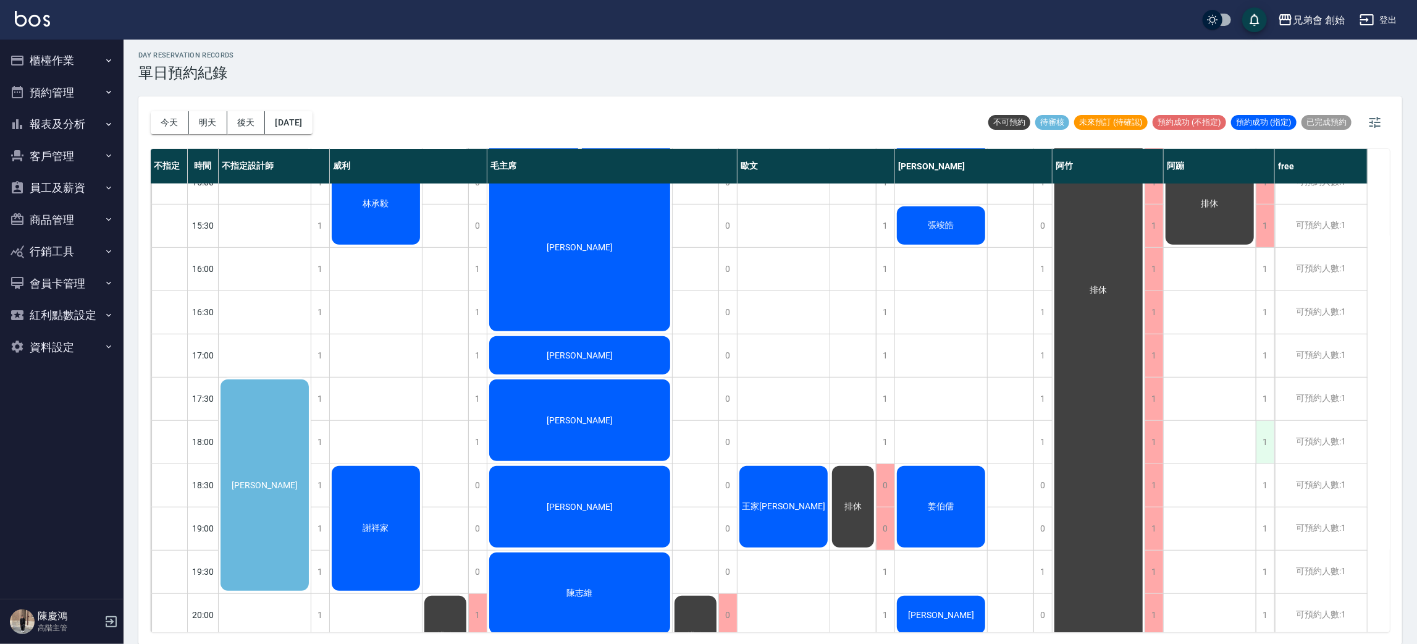
click at [1264, 432] on div "1" at bounding box center [1265, 442] width 19 height 43
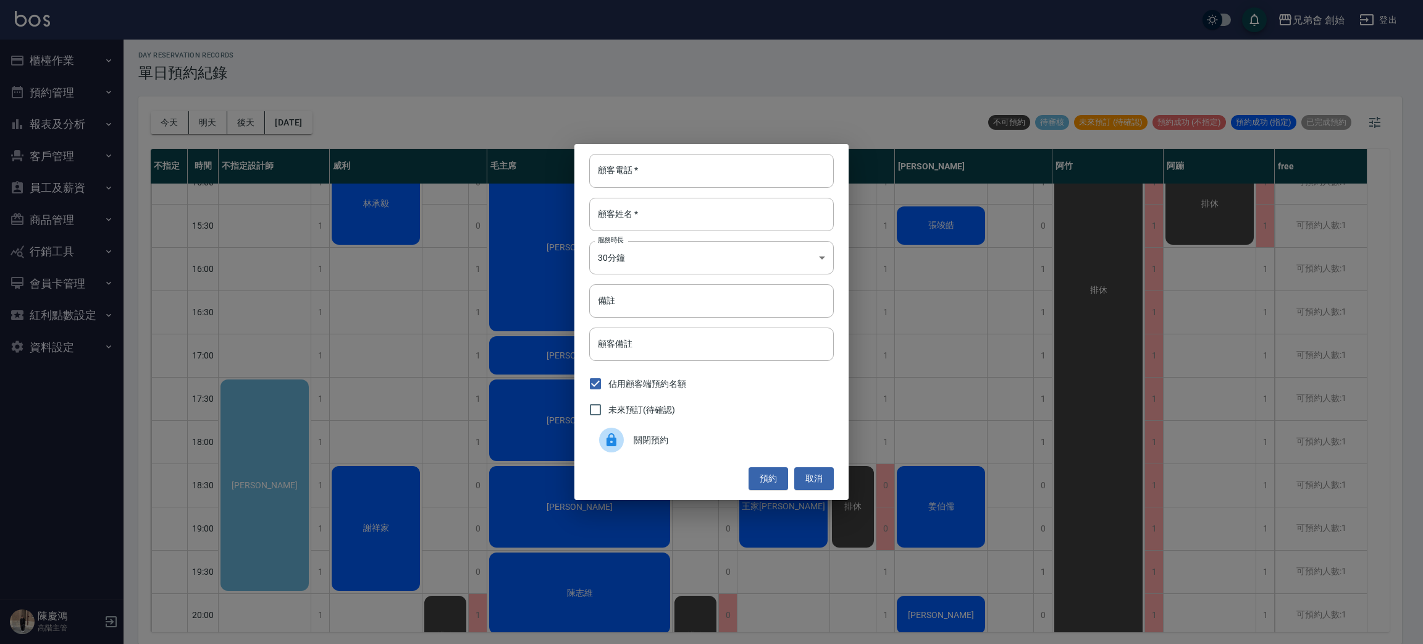
click at [815, 421] on div "未來預訂(待確認)" at bounding box center [711, 410] width 245 height 26
click at [822, 474] on button "取消" at bounding box center [814, 478] width 40 height 23
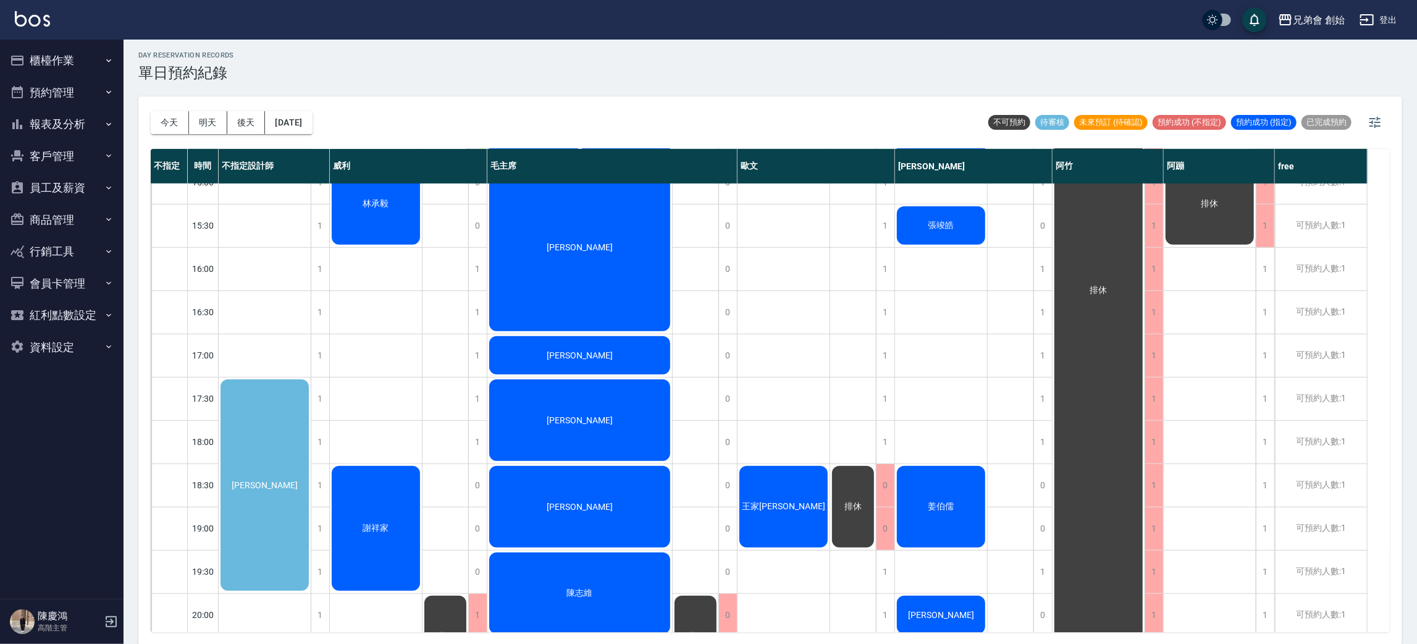
click at [232, 477] on div "李智玄" at bounding box center [265, 484] width 92 height 215
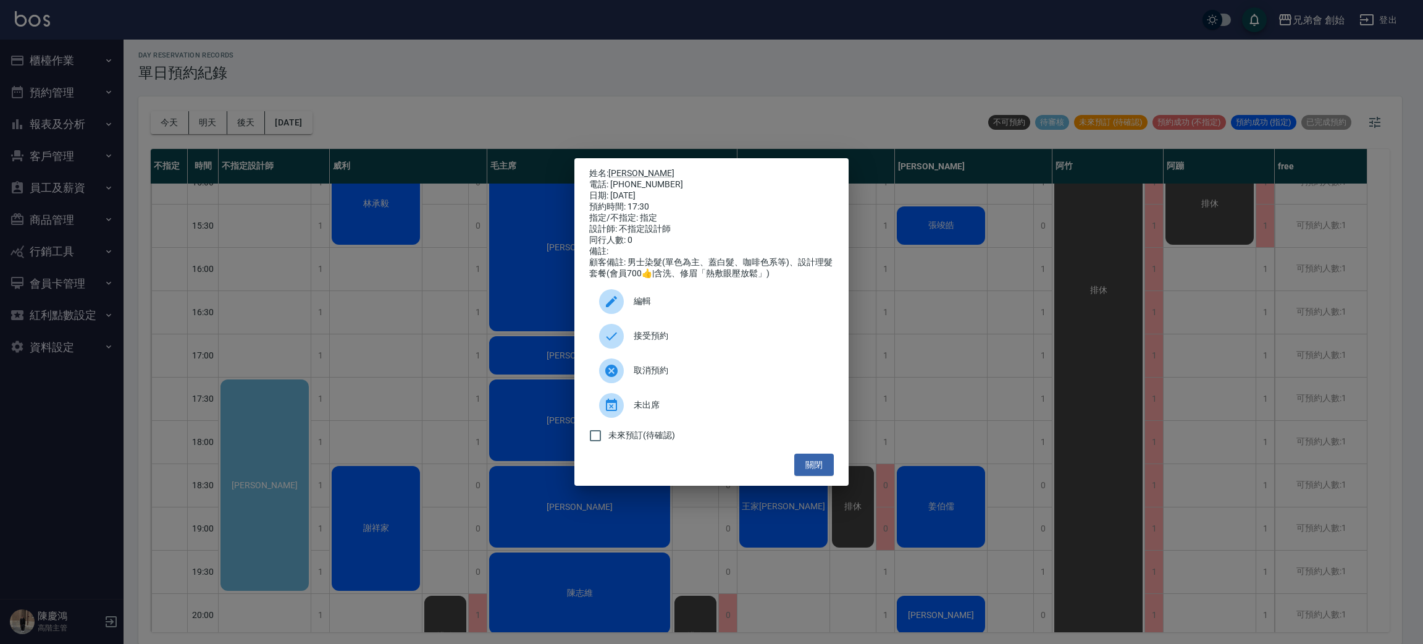
click at [836, 474] on div "姓名: 李智玄 電話: 0905585002 日期: 2025/09/11 預約時間: 17:30 指定/不指定: 指定 設計師: 不指定設計師 同行人數: …" at bounding box center [711, 322] width 274 height 328
click at [828, 466] on button "關閉" at bounding box center [814, 464] width 40 height 23
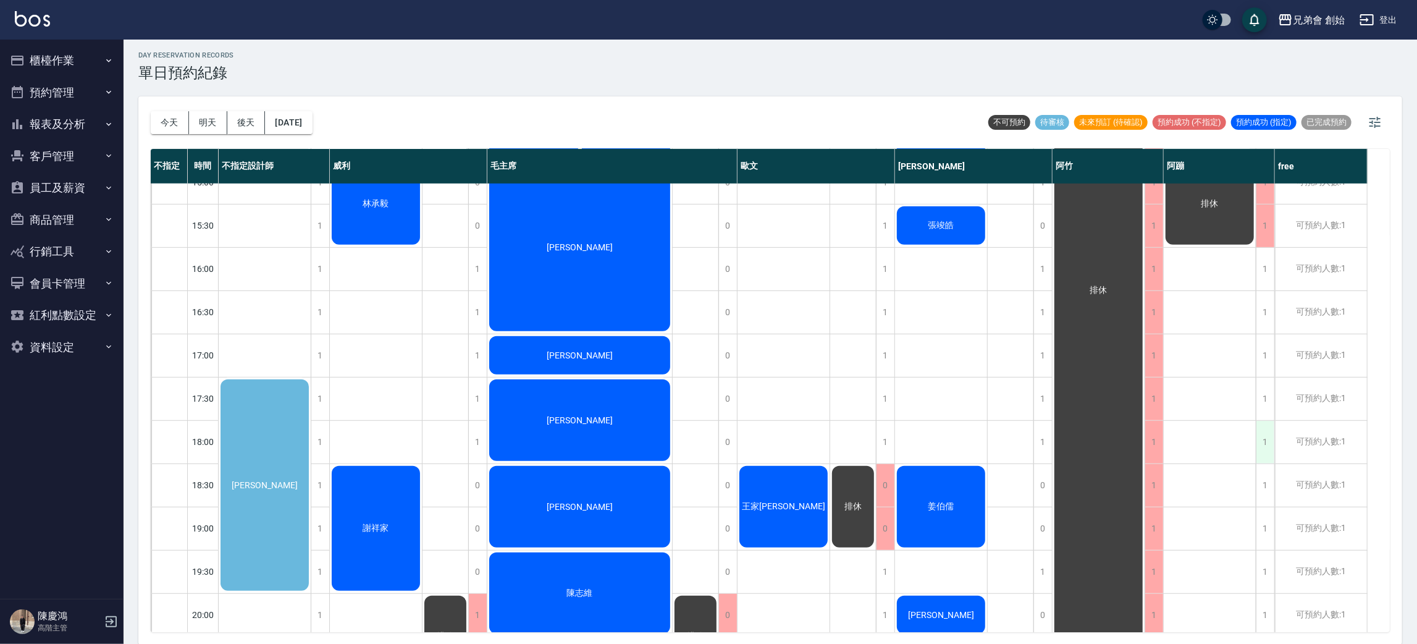
click at [1272, 436] on div "1" at bounding box center [1265, 442] width 19 height 43
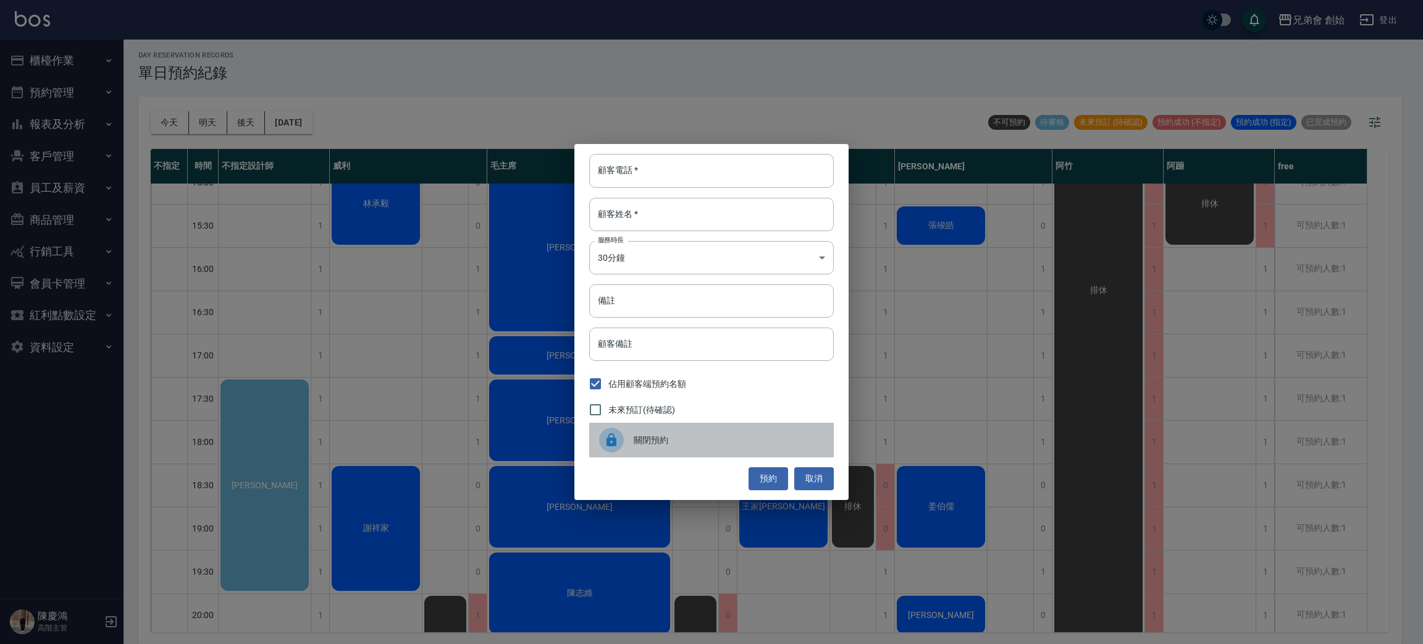
click at [744, 428] on div "關閉預約" at bounding box center [711, 439] width 245 height 35
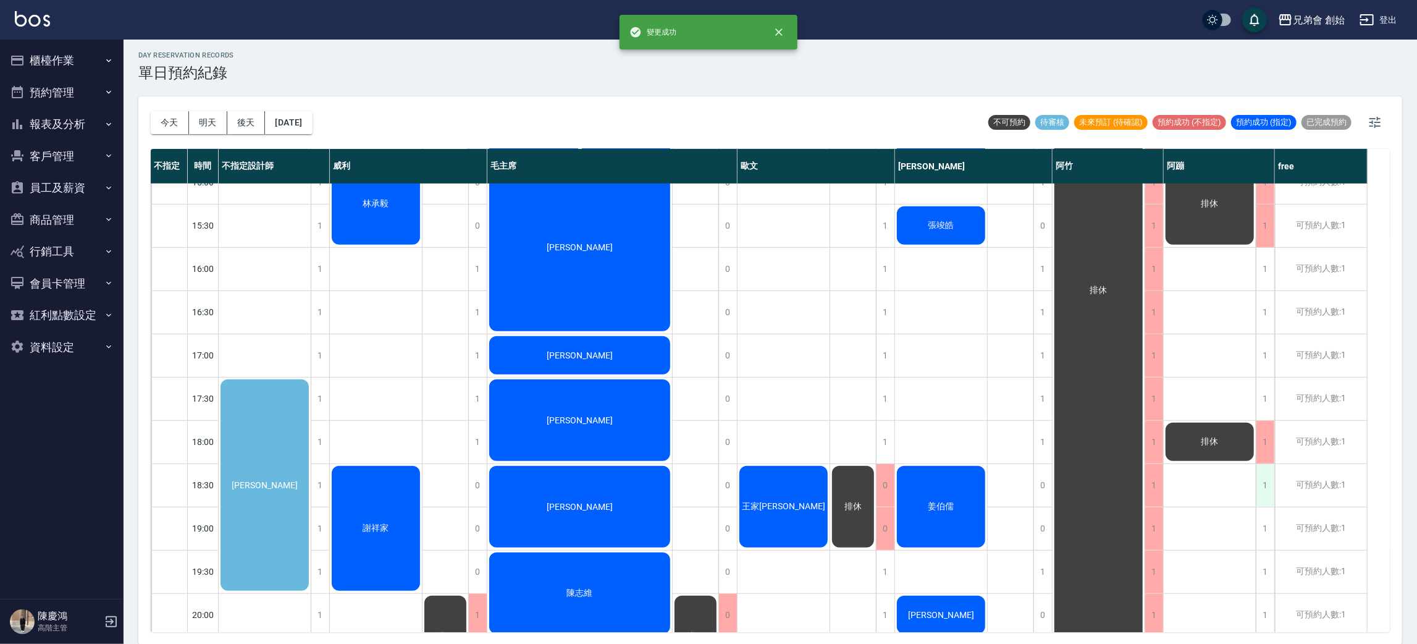
click at [1273, 477] on div "1" at bounding box center [1265, 485] width 19 height 43
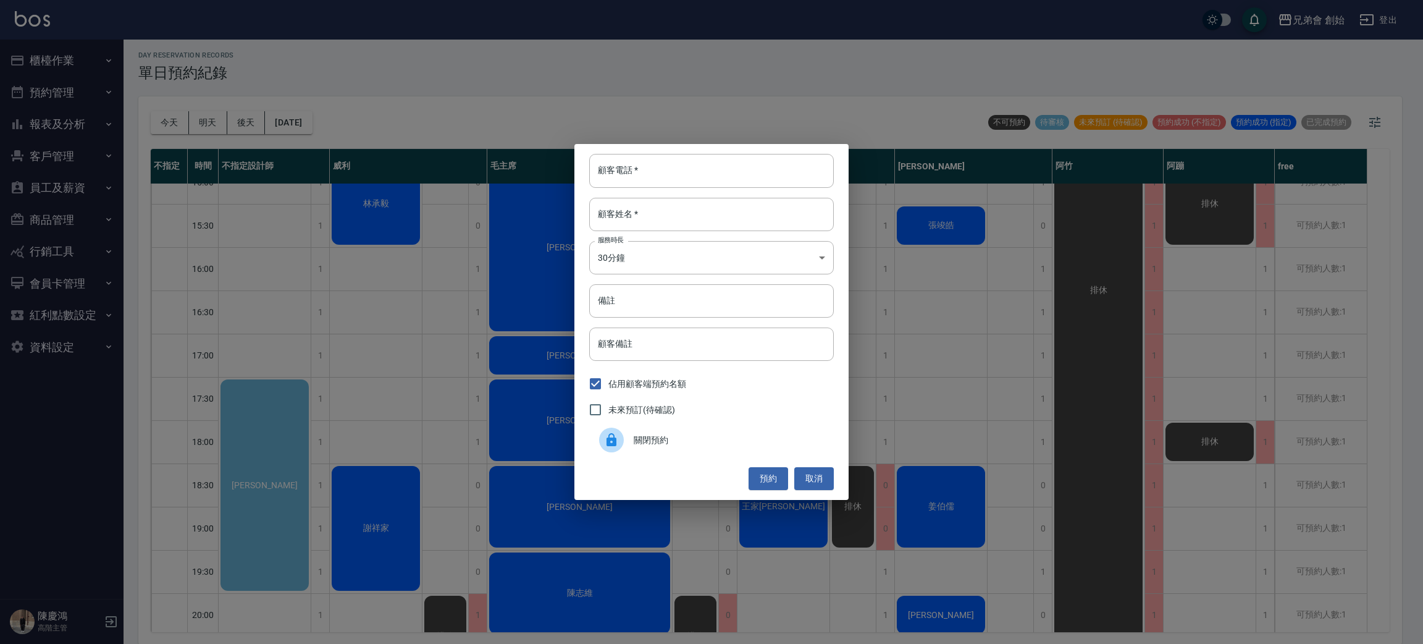
click at [779, 448] on div "關閉預約" at bounding box center [711, 439] width 245 height 35
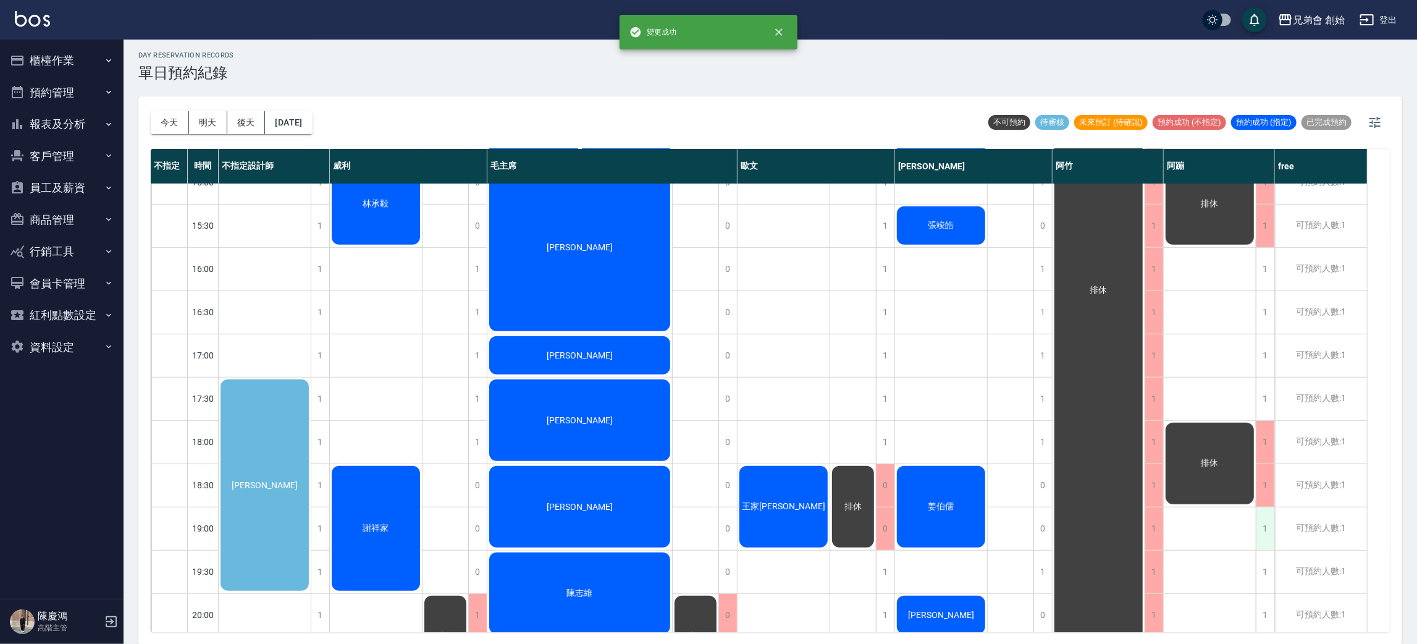
click at [1259, 532] on div "1" at bounding box center [1265, 528] width 19 height 43
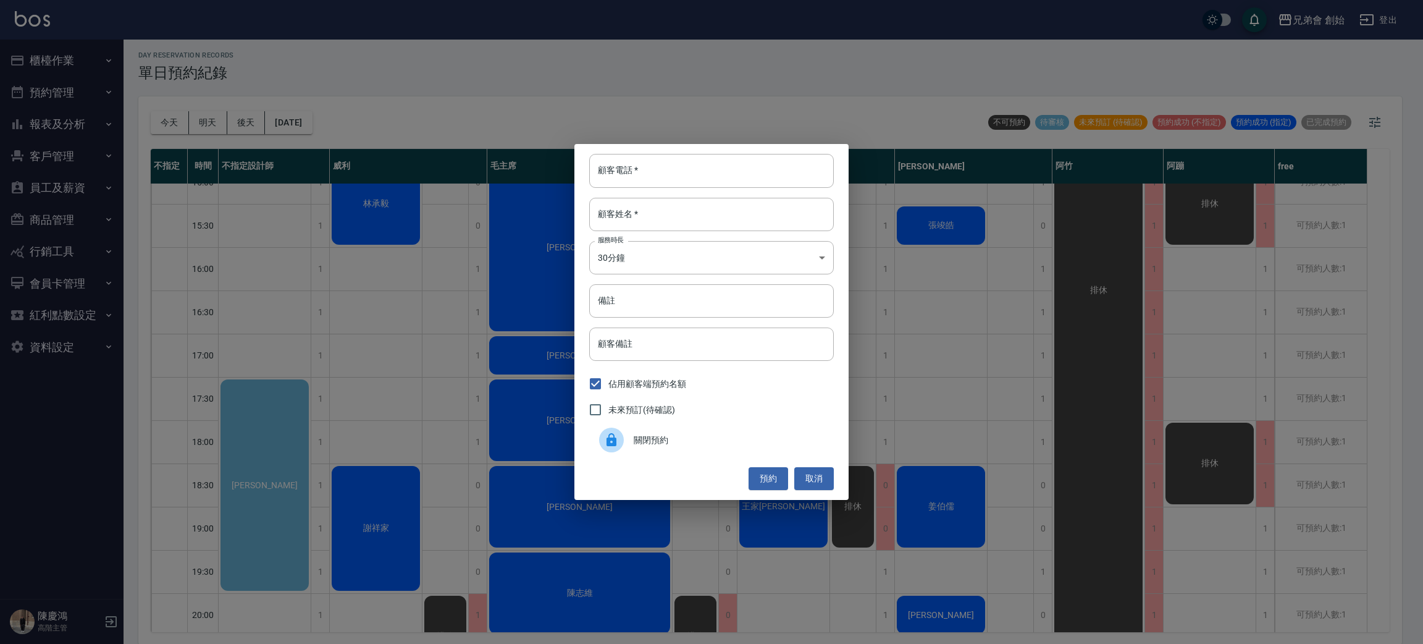
click at [790, 434] on span "關閉預約" at bounding box center [729, 440] width 190 height 13
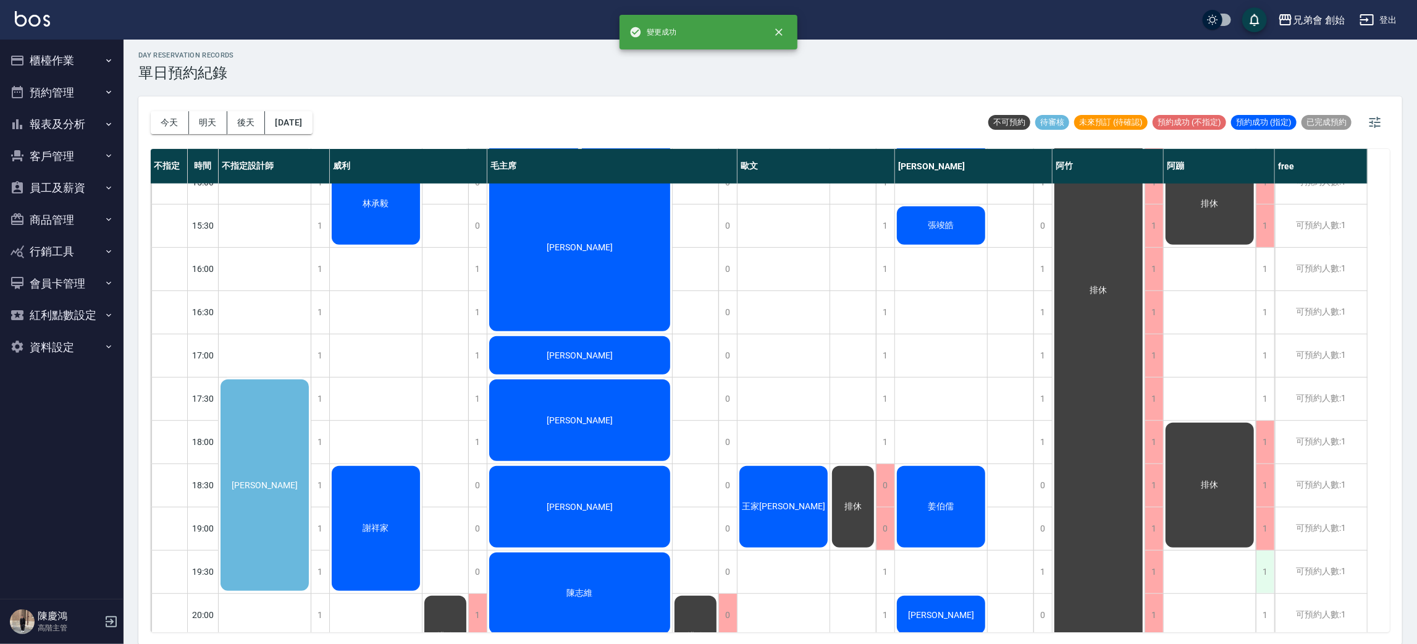
click at [1259, 565] on div "1" at bounding box center [1265, 571] width 19 height 43
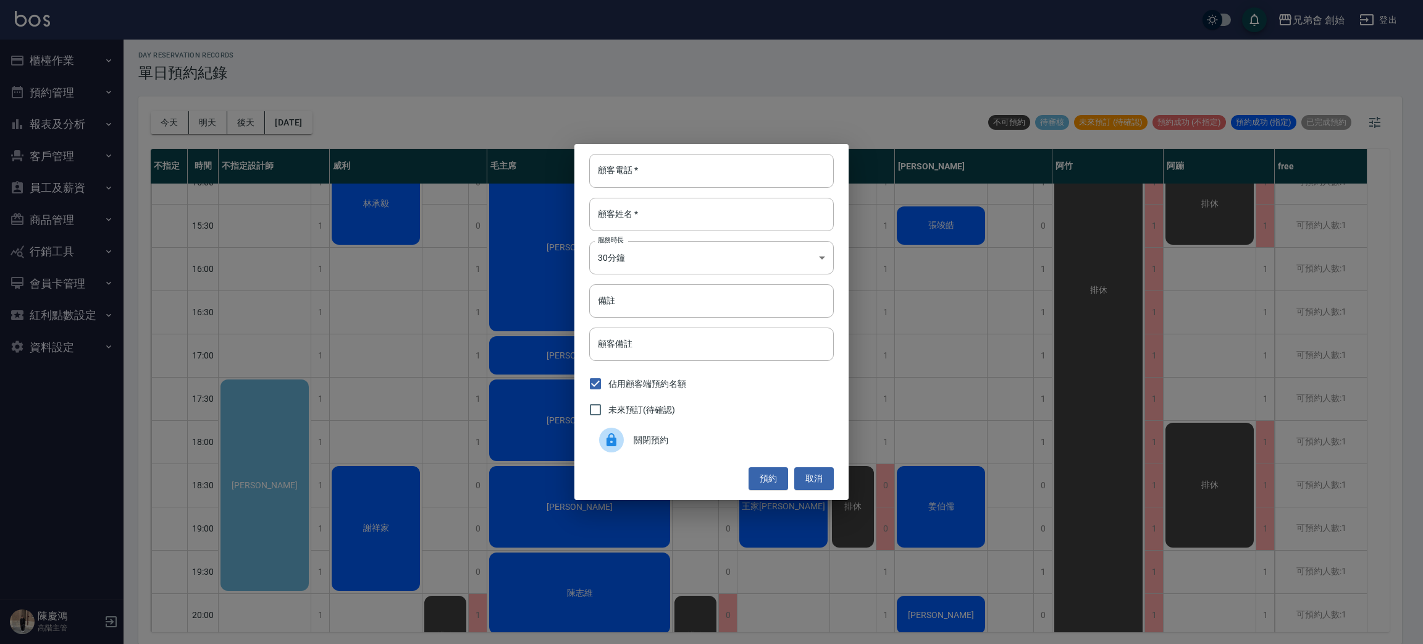
click at [778, 440] on span "關閉預約" at bounding box center [729, 440] width 190 height 13
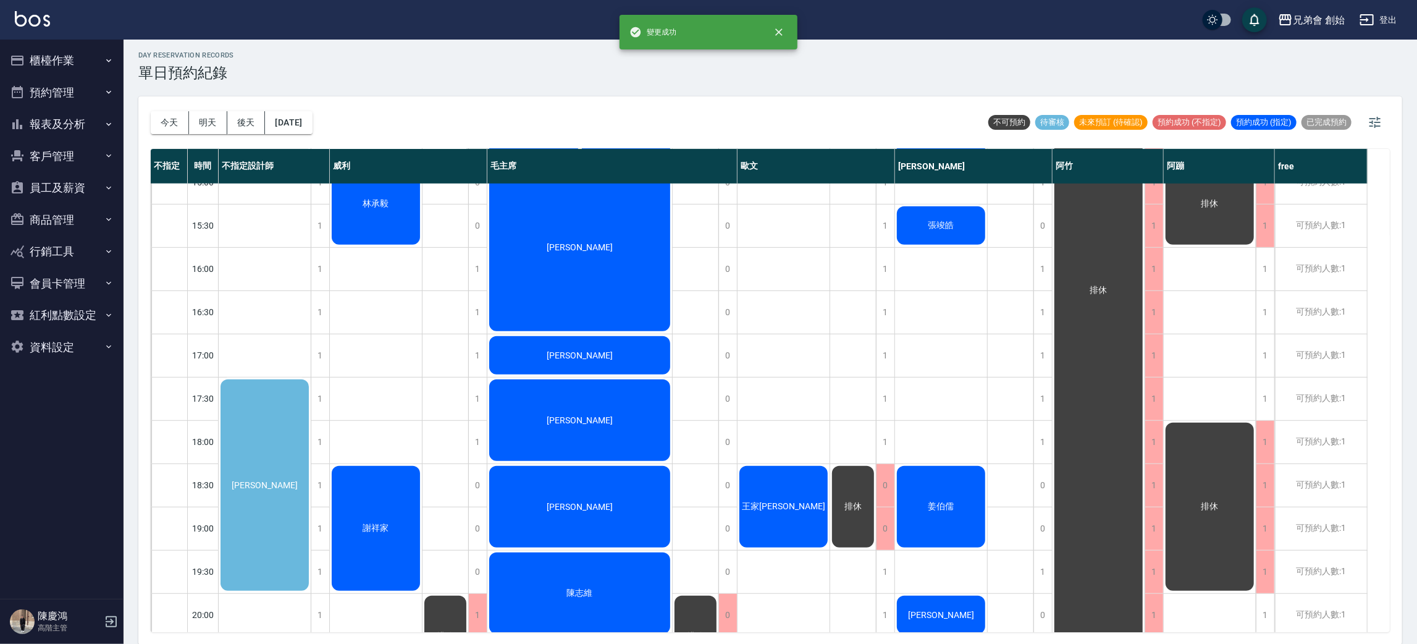
click at [1211, 466] on div "排休" at bounding box center [1210, 507] width 92 height 172
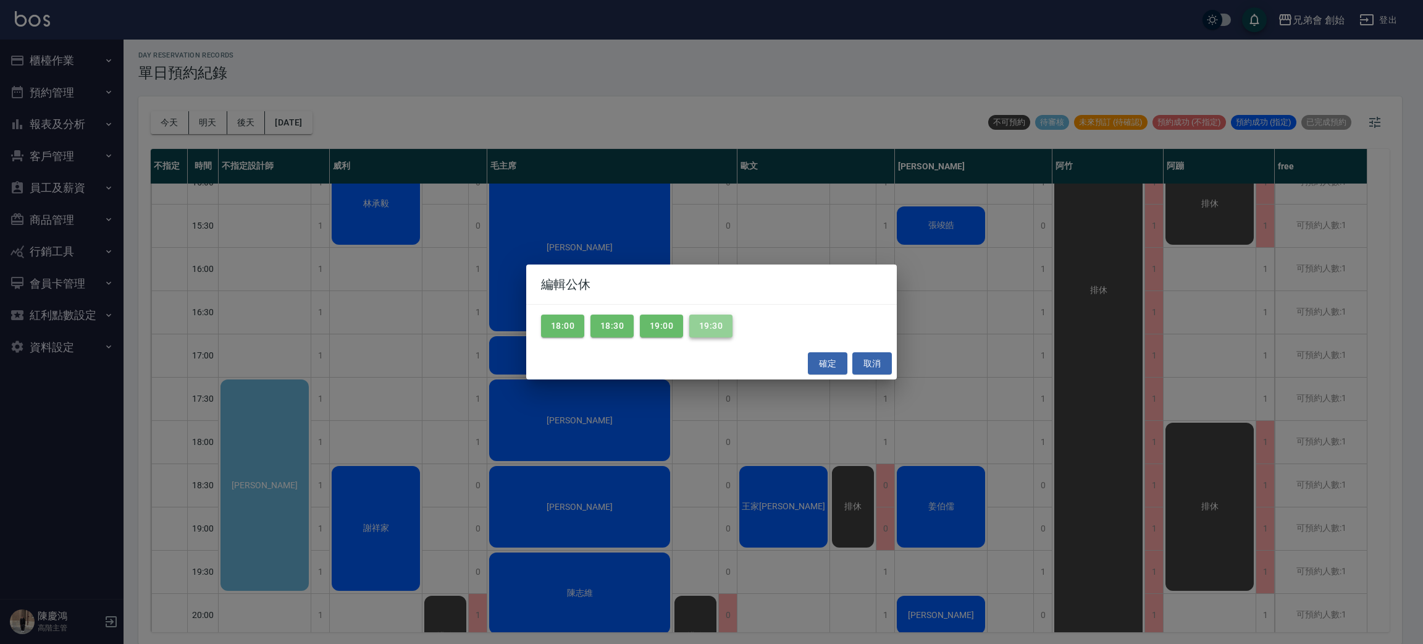
click at [718, 337] on button "19:30" at bounding box center [710, 325] width 43 height 23
click at [676, 337] on button "19:00" at bounding box center [661, 325] width 43 height 23
click at [614, 328] on button "18:30" at bounding box center [611, 325] width 43 height 23
click at [553, 317] on button "18:00" at bounding box center [562, 325] width 43 height 23
click at [828, 362] on button "確定" at bounding box center [828, 363] width 40 height 23
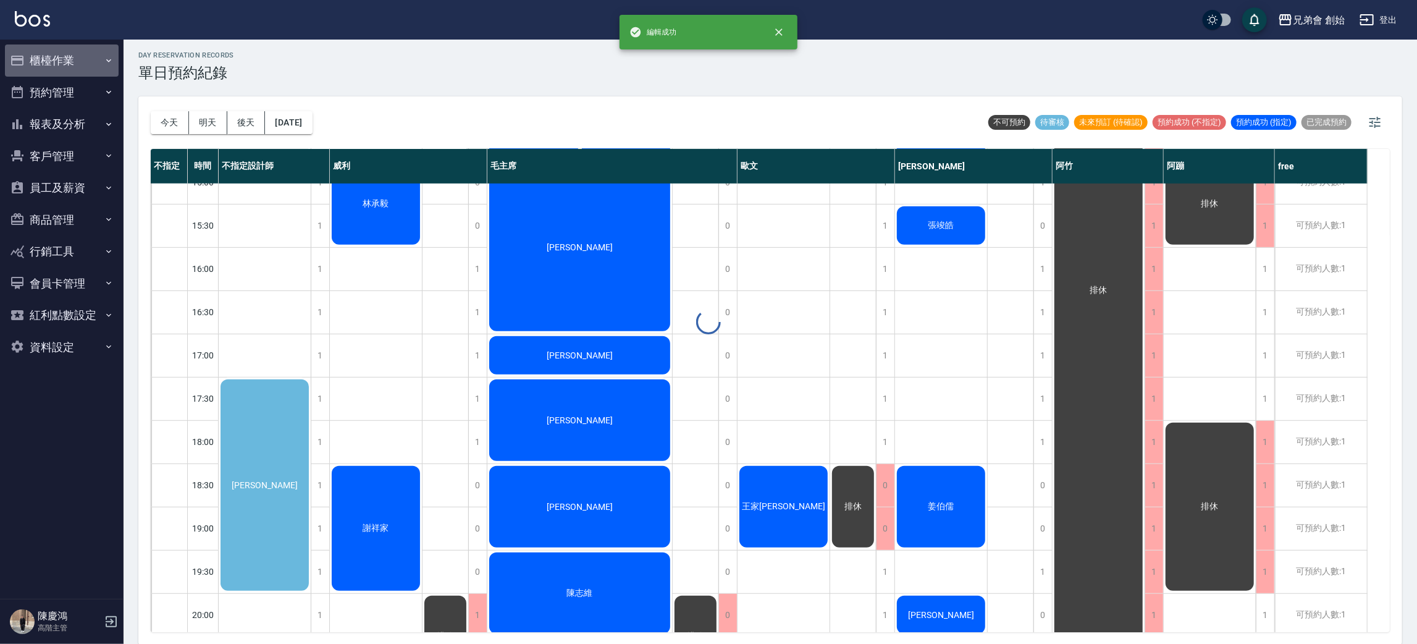
click at [55, 62] on button "櫃檯作業" at bounding box center [62, 60] width 114 height 32
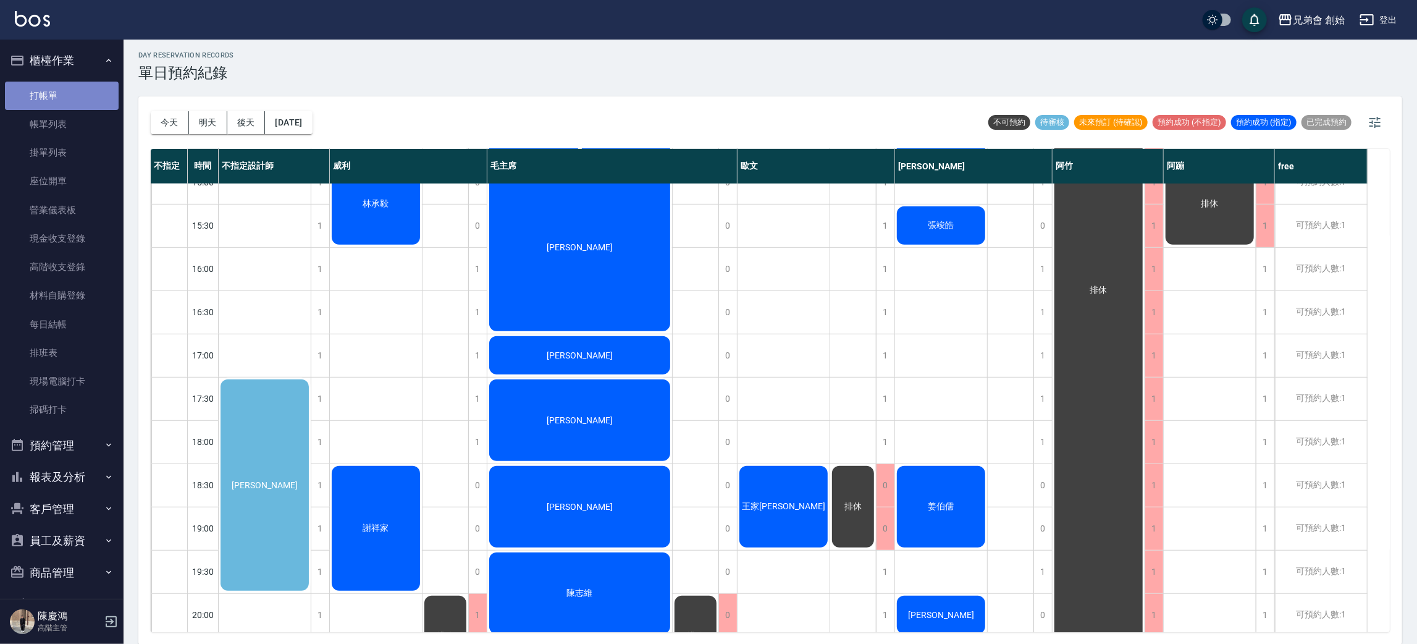
click at [90, 87] on link "打帳單" at bounding box center [62, 96] width 114 height 28
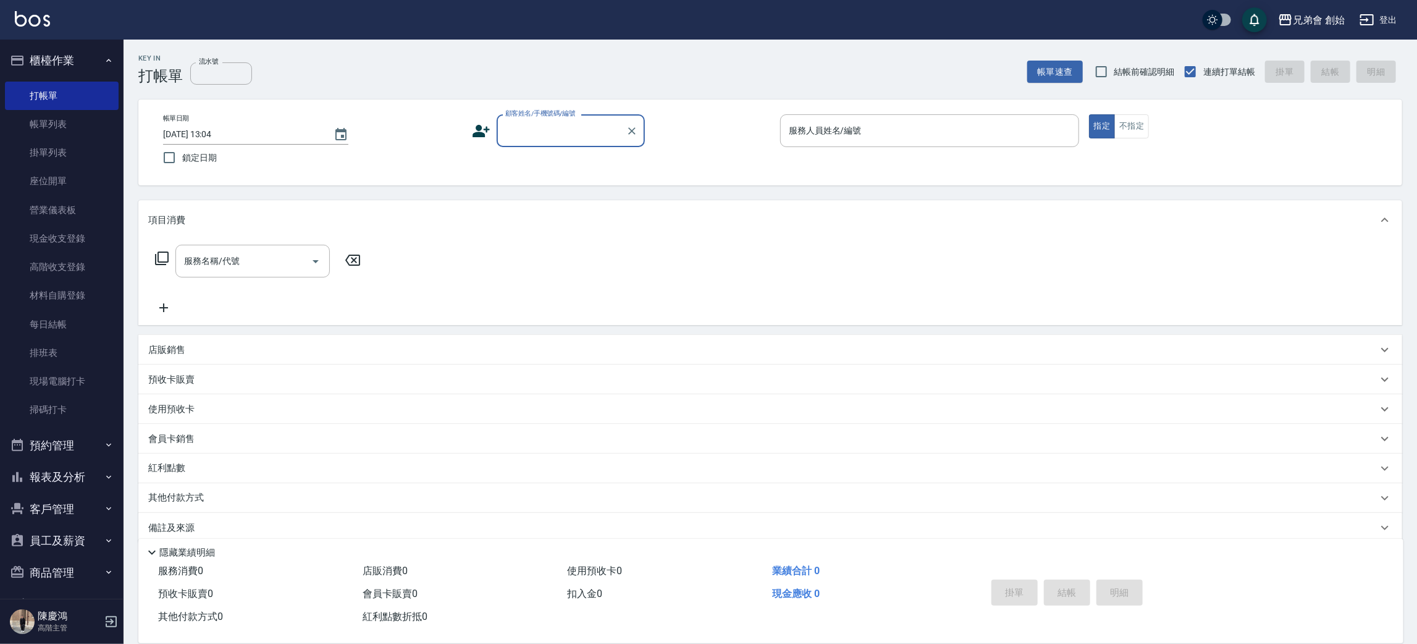
click at [533, 133] on input "顧客姓名/手機號碼/編號" at bounding box center [561, 131] width 119 height 22
drag, startPoint x: 520, startPoint y: 161, endPoint x: 589, endPoint y: 172, distance: 69.6
click at [521, 158] on li "新客人 姓名未設定/5656565美金/null" at bounding box center [571, 168] width 148 height 33
type input "新客人 姓名未設定/5656565美金/null"
drag, startPoint x: 963, startPoint y: 125, endPoint x: 955, endPoint y: 122, distance: 8.0
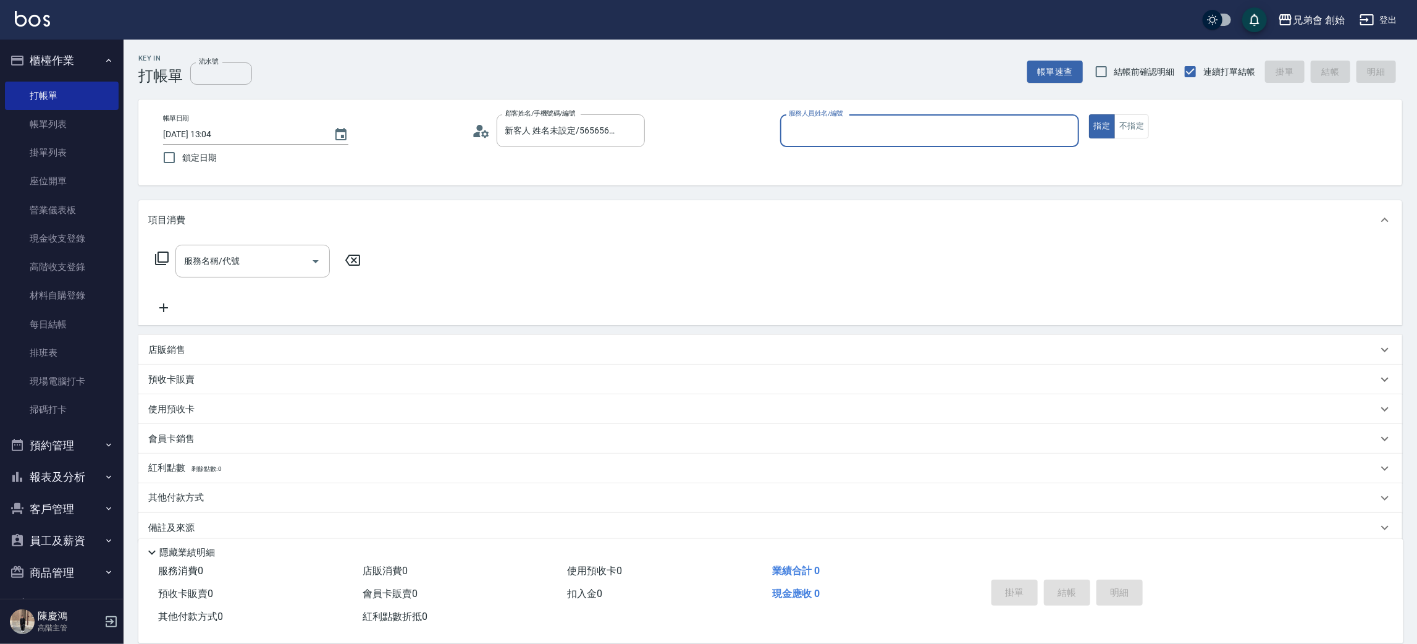
click at [960, 122] on input "服務人員姓名/編號" at bounding box center [930, 131] width 288 height 22
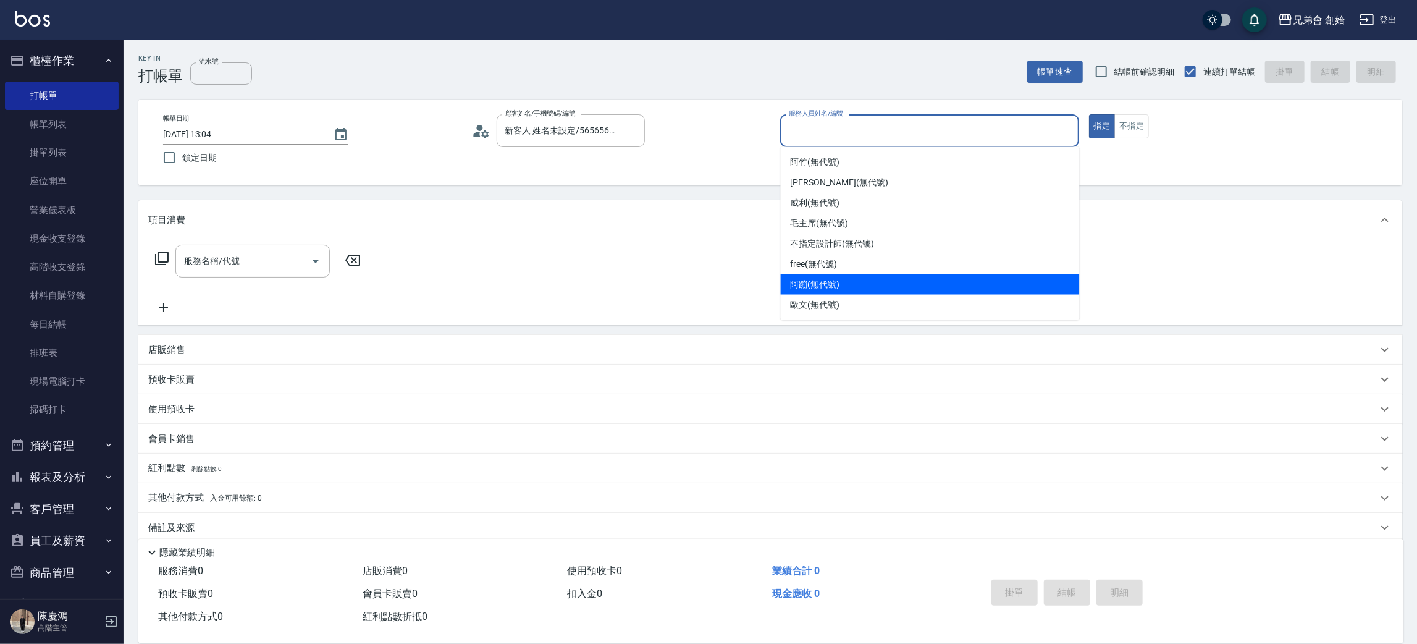
click at [857, 289] on div "阿蹦 (無代號)" at bounding box center [930, 284] width 299 height 20
type input "阿蹦(無代號)"
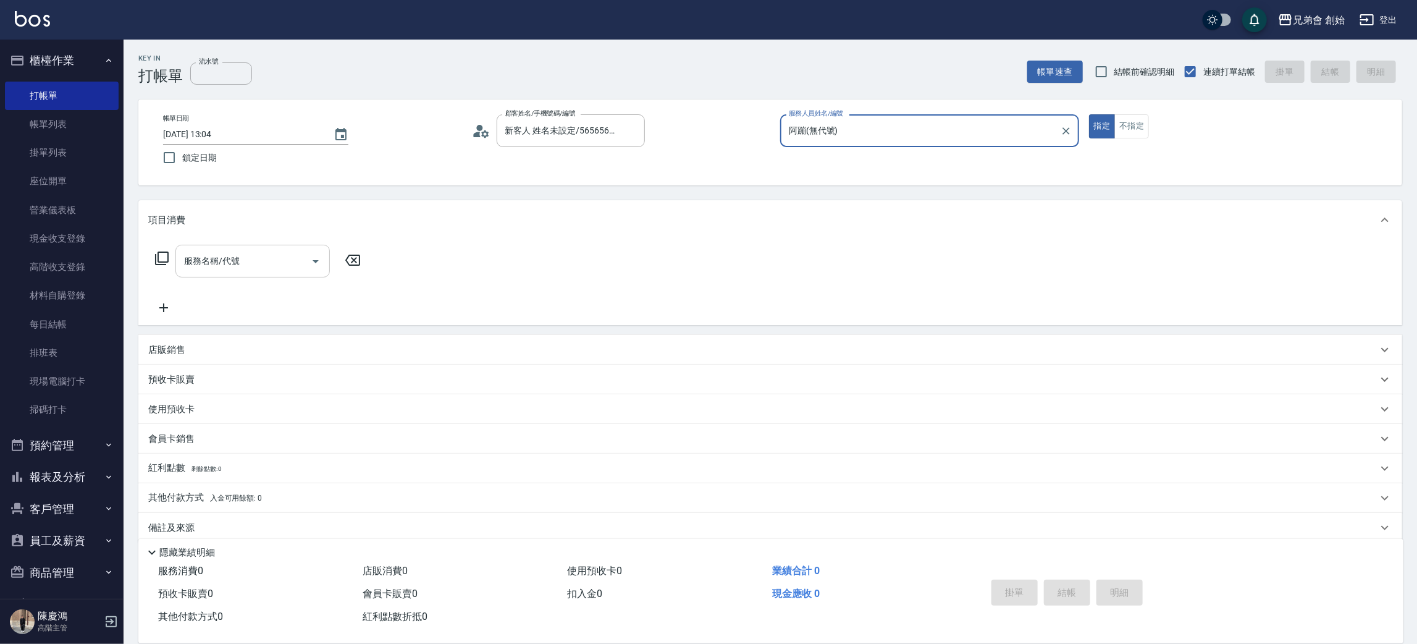
click at [250, 269] on input "服務名稱/代號" at bounding box center [243, 261] width 125 height 22
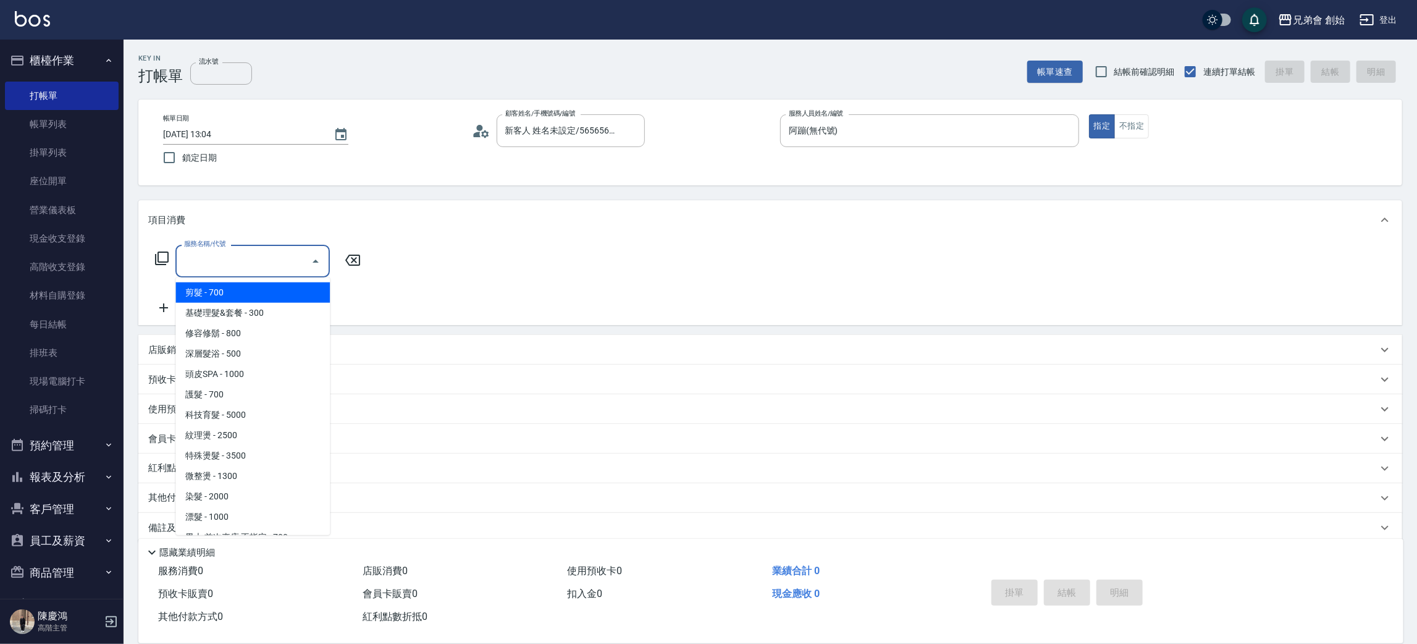
click at [251, 300] on span "剪髮 - 700" at bounding box center [252, 292] width 154 height 20
type input "剪髮(A01)"
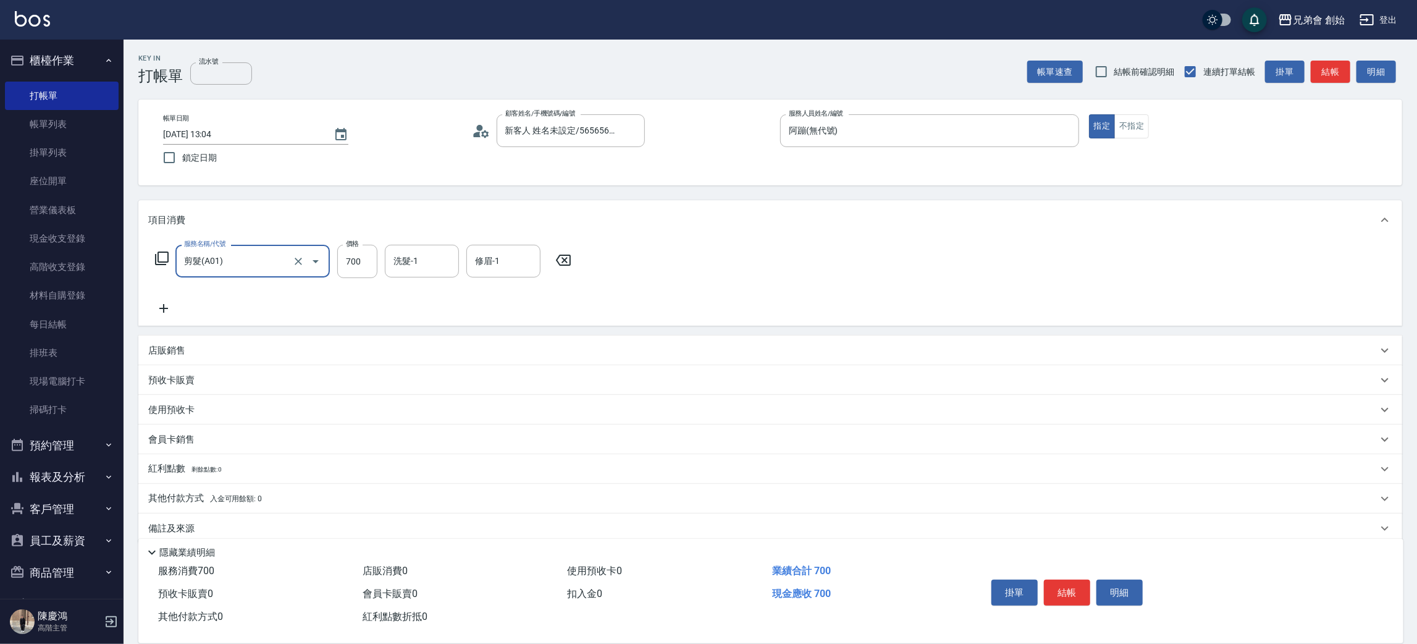
click at [306, 258] on button "Open" at bounding box center [316, 261] width 20 height 20
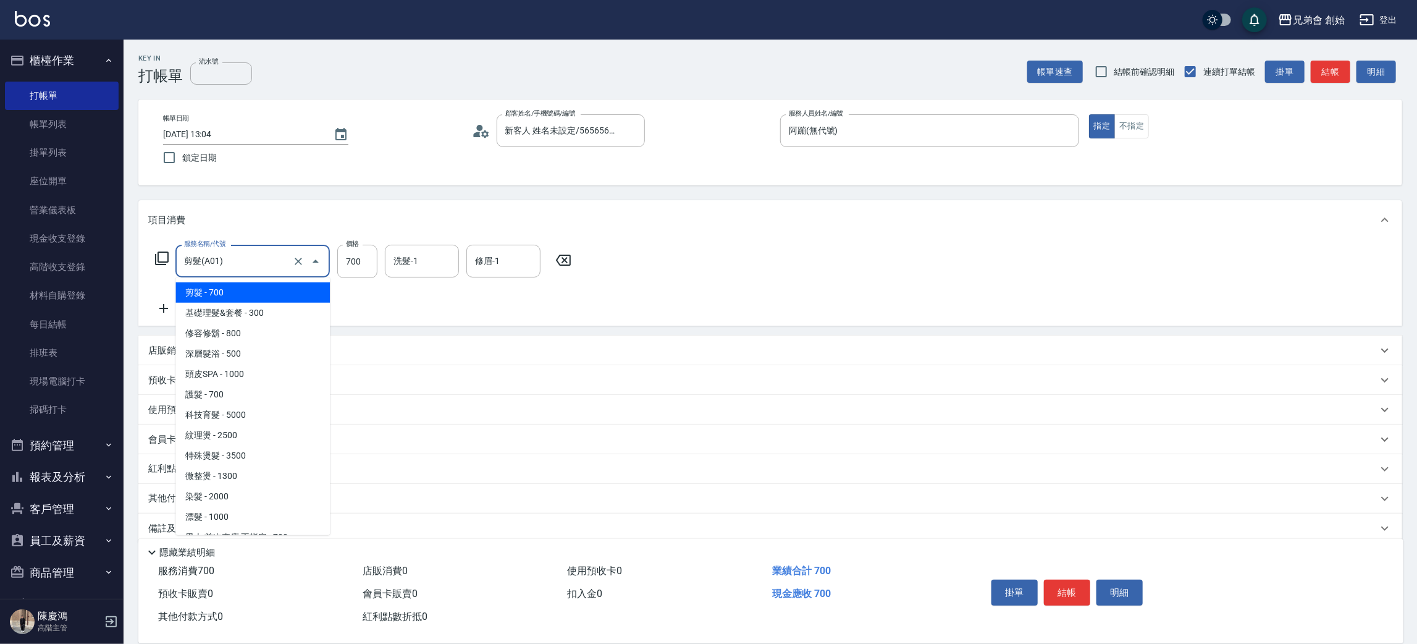
click at [306, 258] on button "Close" at bounding box center [316, 261] width 20 height 20
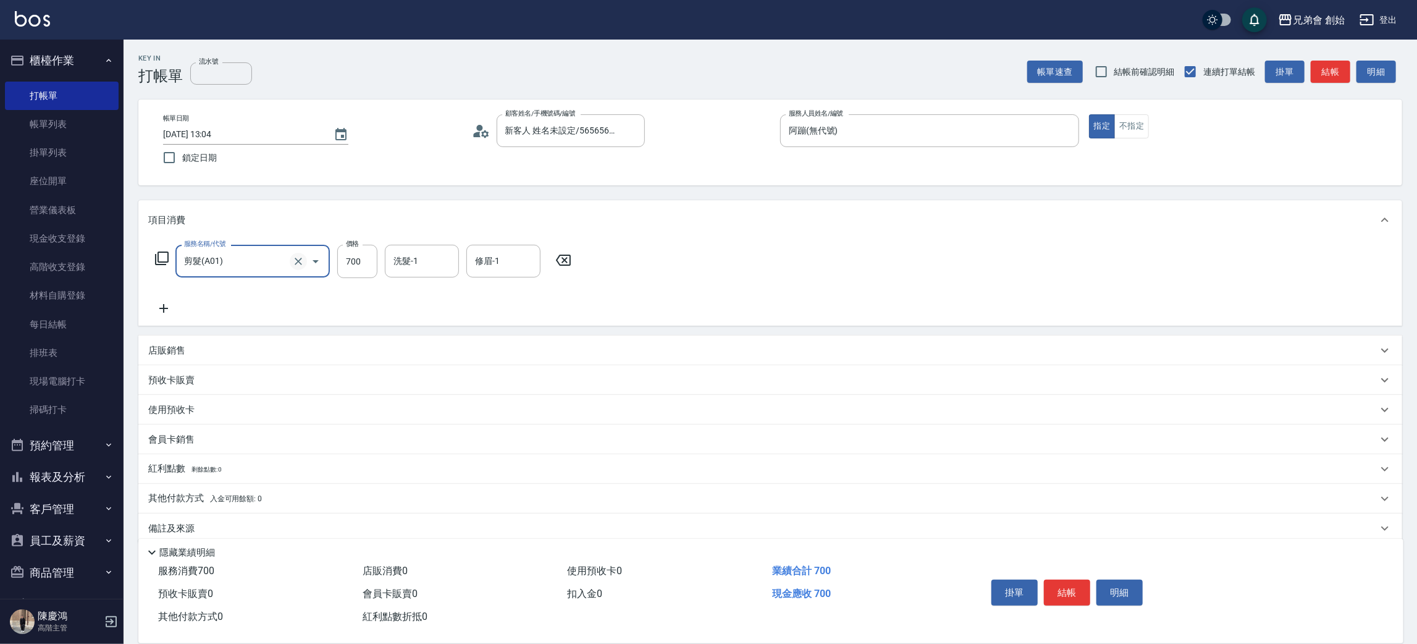
click at [298, 269] on button "Clear" at bounding box center [298, 261] width 17 height 17
click at [52, 117] on link "帳單列表" at bounding box center [62, 124] width 114 height 28
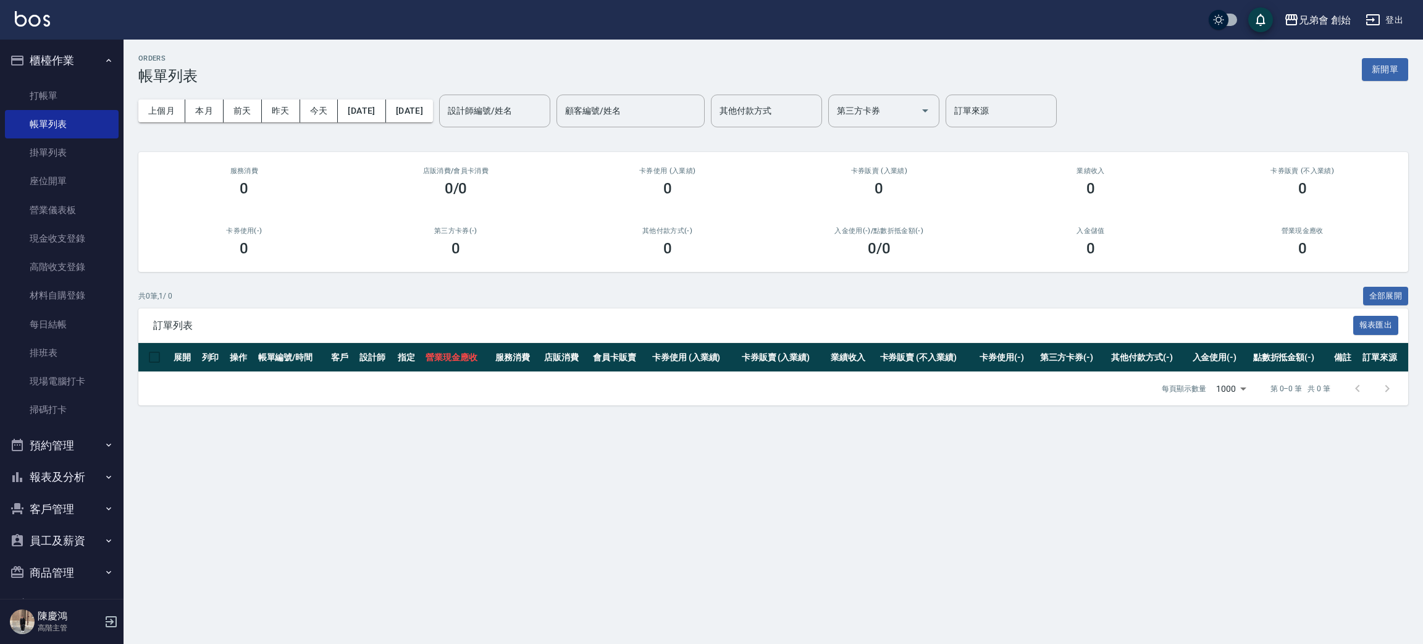
click at [54, 445] on button "預約管理" at bounding box center [62, 445] width 114 height 32
click at [85, 498] on link "單日預約紀錄" at bounding box center [62, 508] width 114 height 28
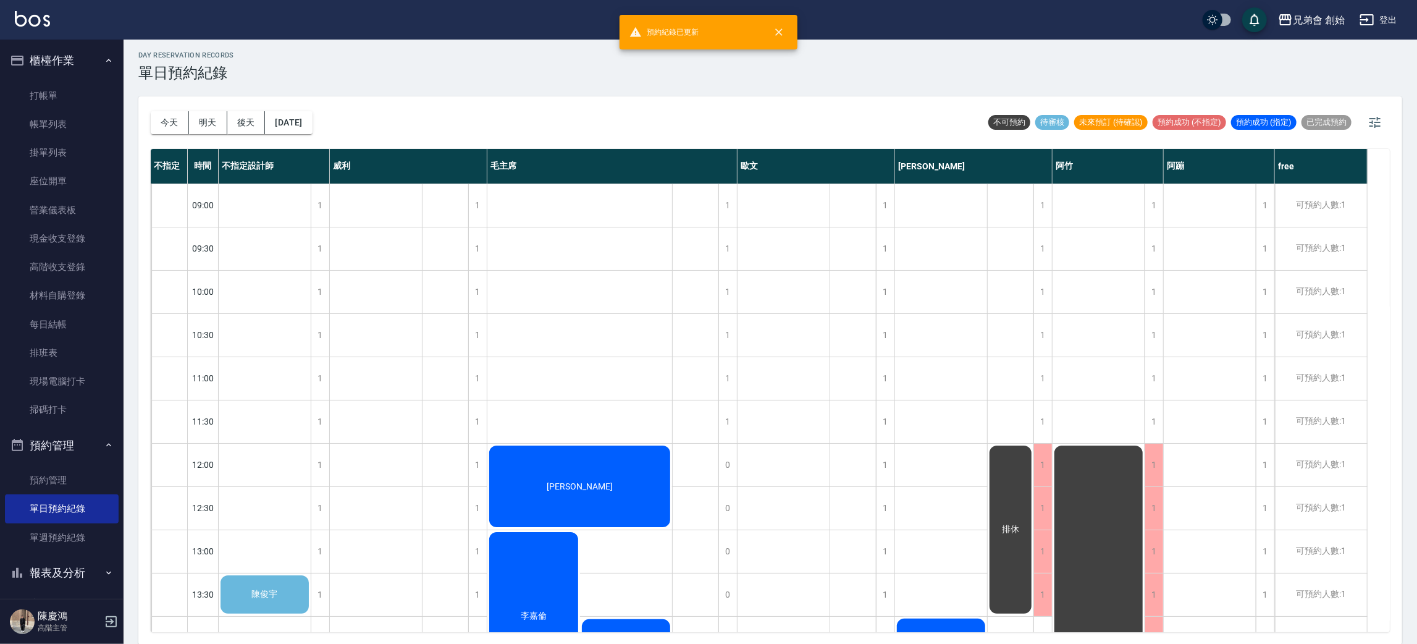
scroll to position [649, 0]
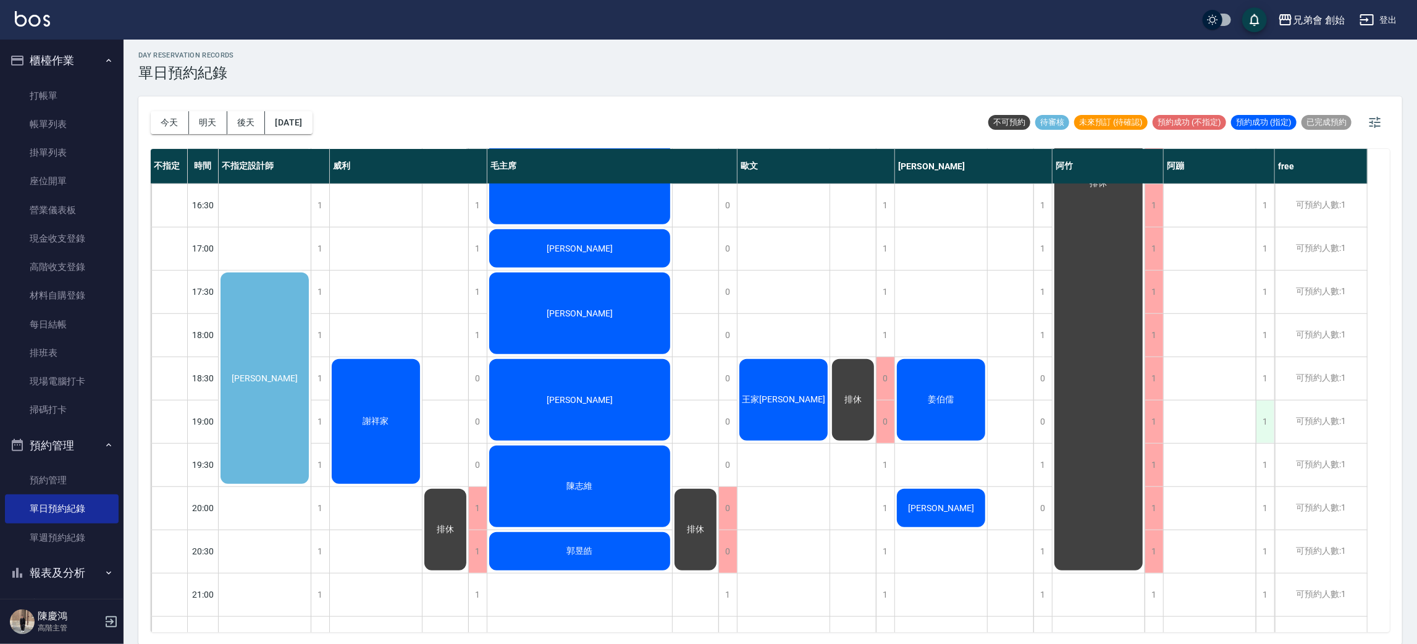
click at [1270, 421] on div "1" at bounding box center [1265, 421] width 19 height 43
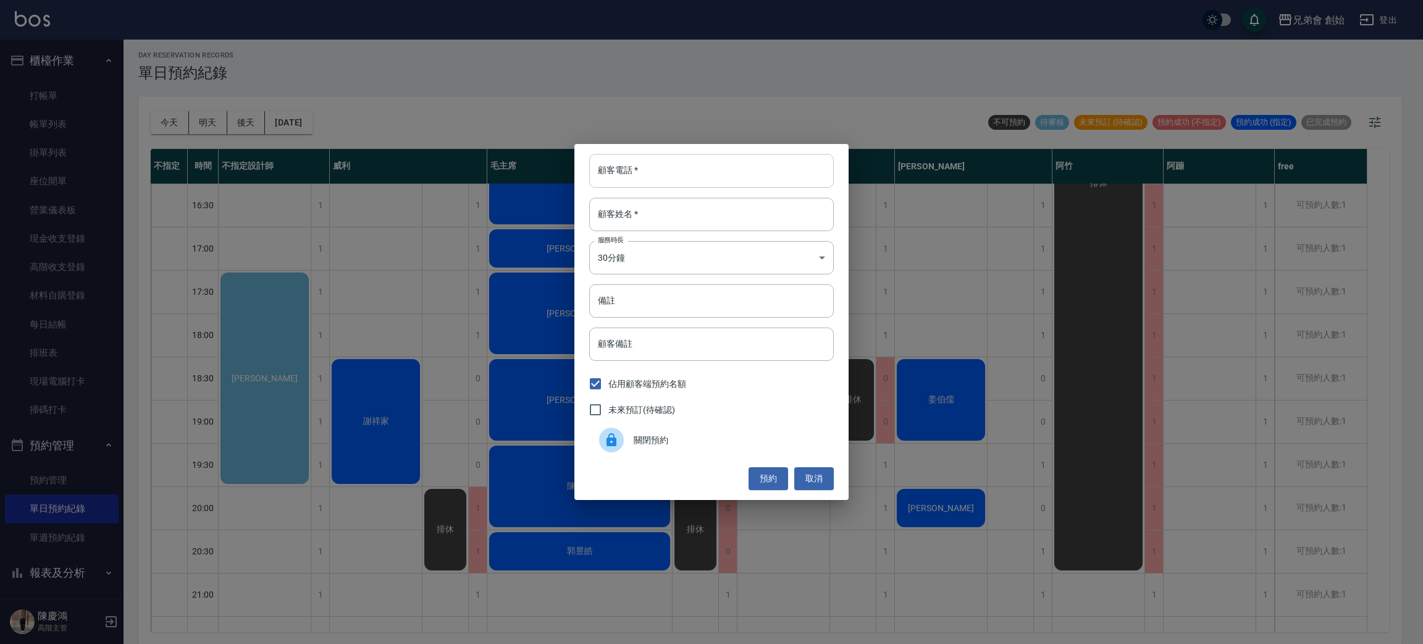
click at [655, 166] on input "顧客電話   *" at bounding box center [711, 170] width 245 height 33
type input "6565656"
click at [739, 211] on input "顧客姓名   *" at bounding box center [711, 214] width 245 height 33
click at [632, 261] on body "兄弟會 創始 登出 櫃檯作業 打帳單 帳單列表 掛單列表 座位開單 營業儀表板 現金收支登錄 高階收支登錄 材料自購登錄 每日結帳 排班表 現場電腦打卡 掃碼…" at bounding box center [711, 320] width 1423 height 647
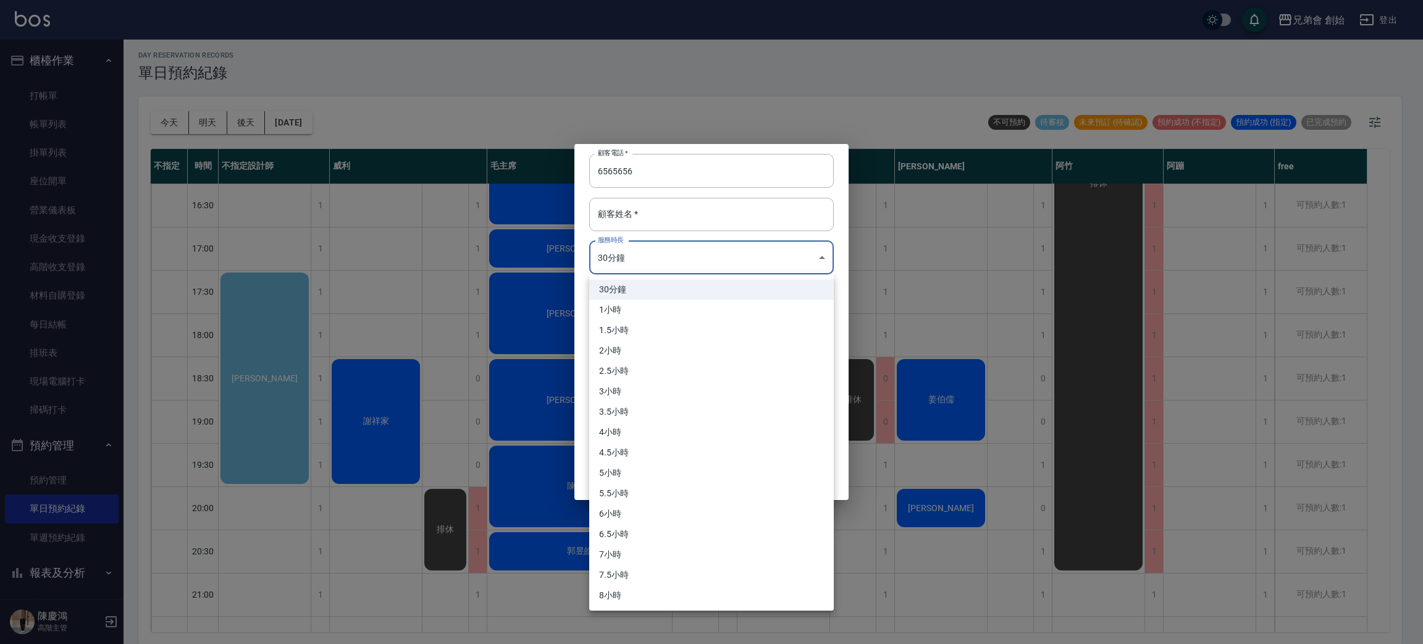
click at [676, 351] on li "2小時" at bounding box center [711, 350] width 245 height 20
type input "4"
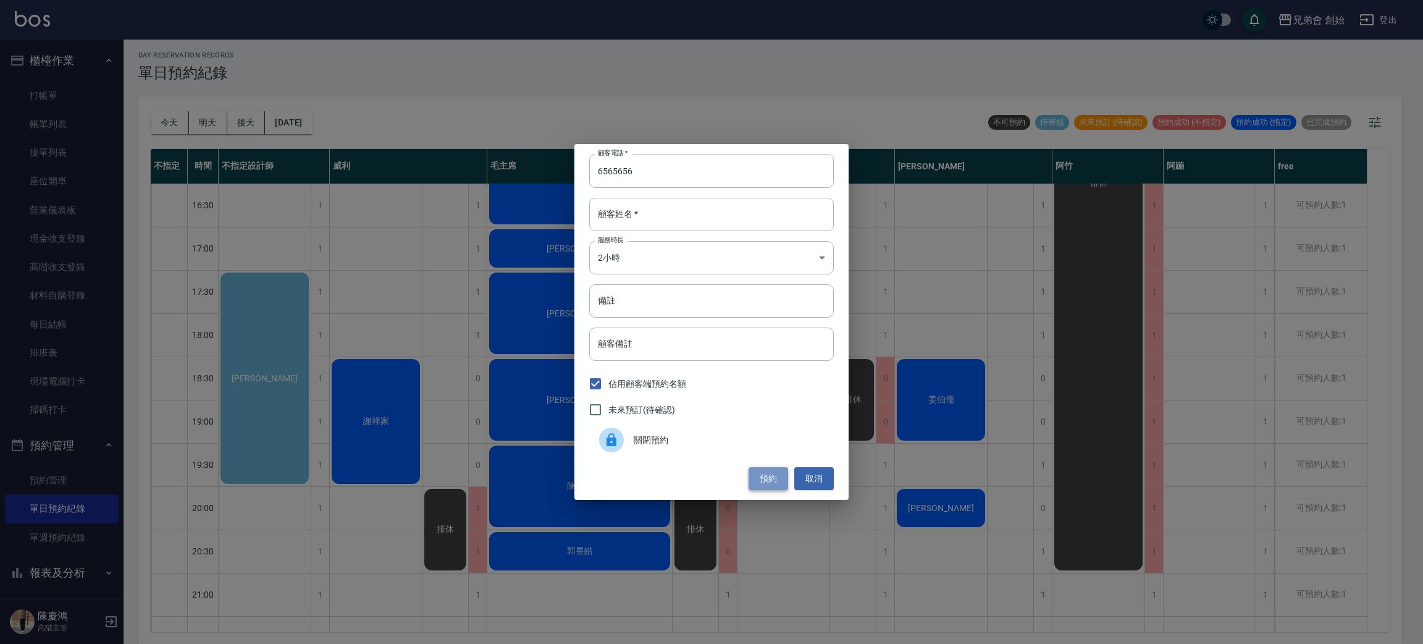
click at [776, 476] on button "預約" at bounding box center [769, 478] width 40 height 23
drag, startPoint x: 671, startPoint y: 222, endPoint x: 687, endPoint y: 222, distance: 16.1
click at [677, 222] on input "顧客姓名   *" at bounding box center [711, 214] width 245 height 33
type input "0"
click at [781, 484] on button "預約" at bounding box center [769, 478] width 40 height 23
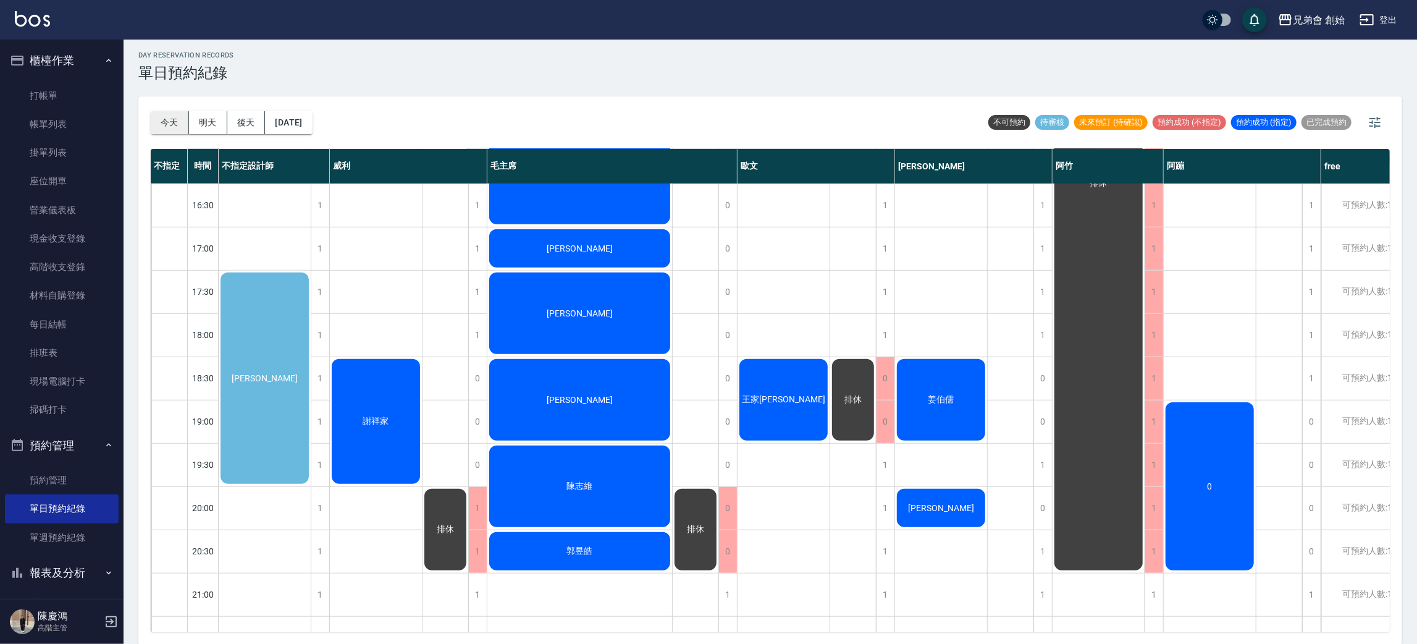
click at [175, 119] on button "今天" at bounding box center [170, 122] width 38 height 23
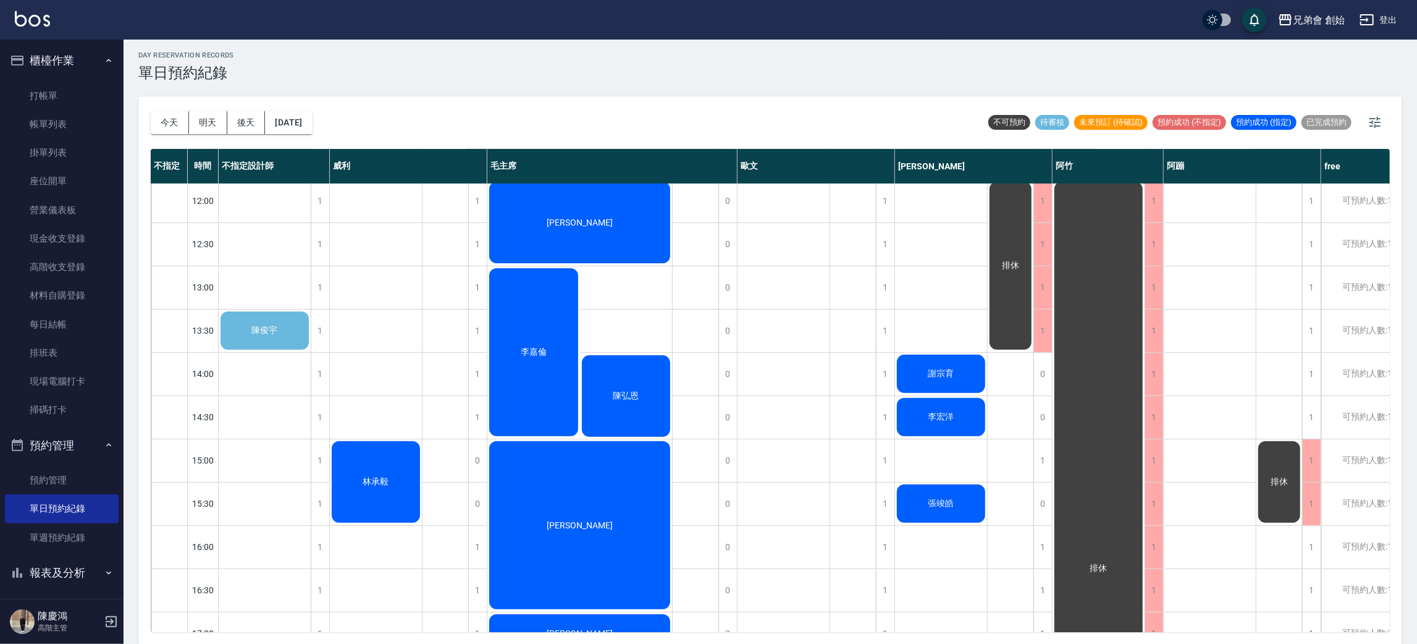
scroll to position [820, 0]
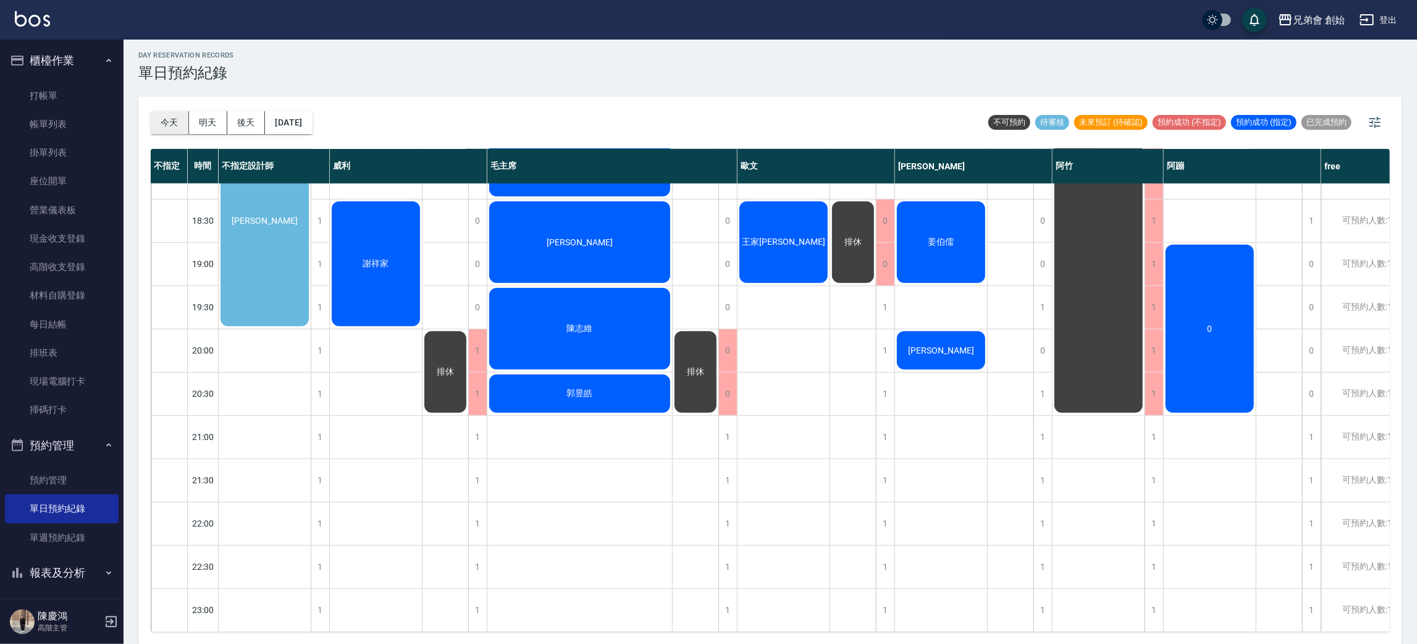
click at [178, 120] on button "今天" at bounding box center [170, 122] width 38 height 23
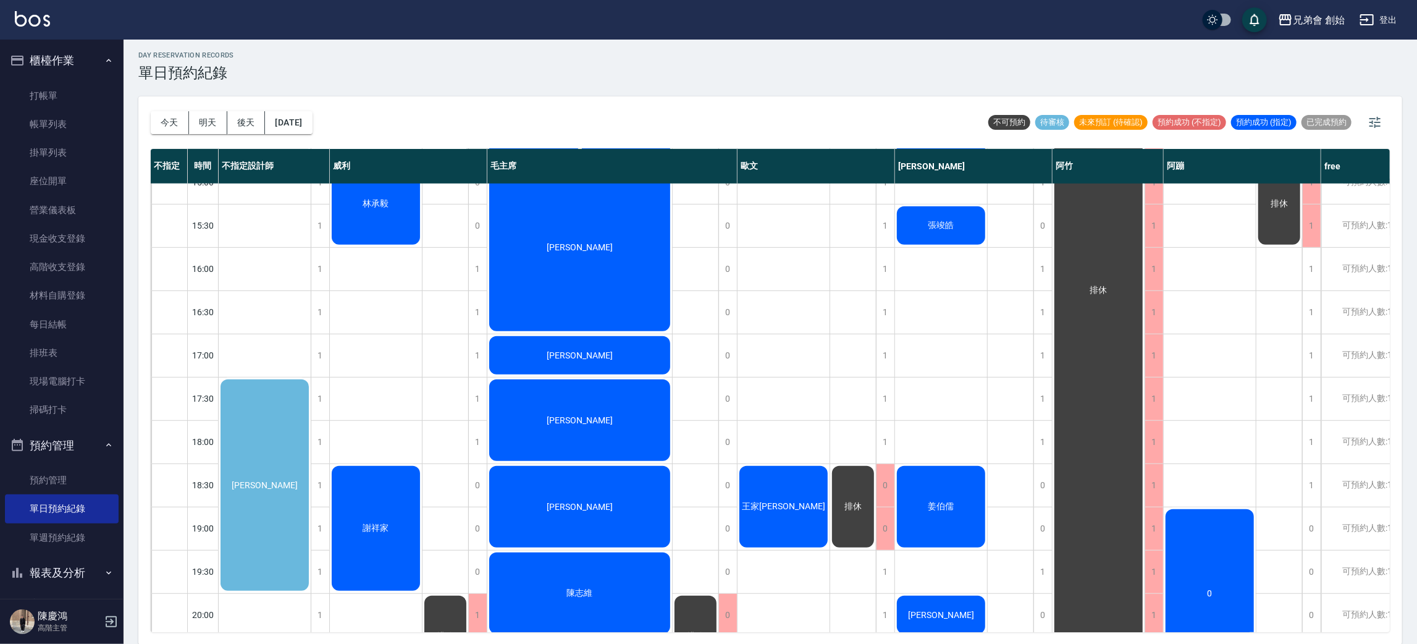
click at [933, 511] on div "姜伯儒" at bounding box center [941, 506] width 92 height 85
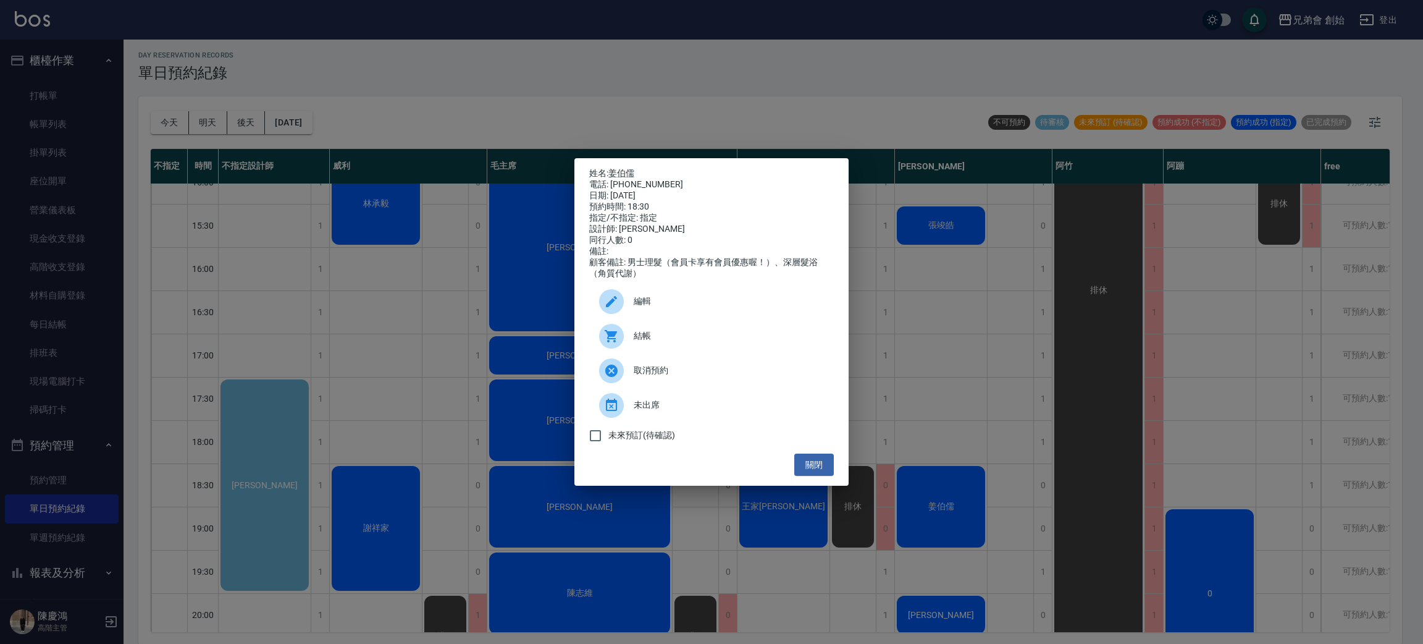
click at [991, 303] on div "姓名: 姜伯儒 電話: 0917350722 日期: 2025/09/11 預約時間: 18:30 指定/不指定: 指定 設計師: 潘潘 同行人數: 0 備註…" at bounding box center [711, 322] width 1423 height 644
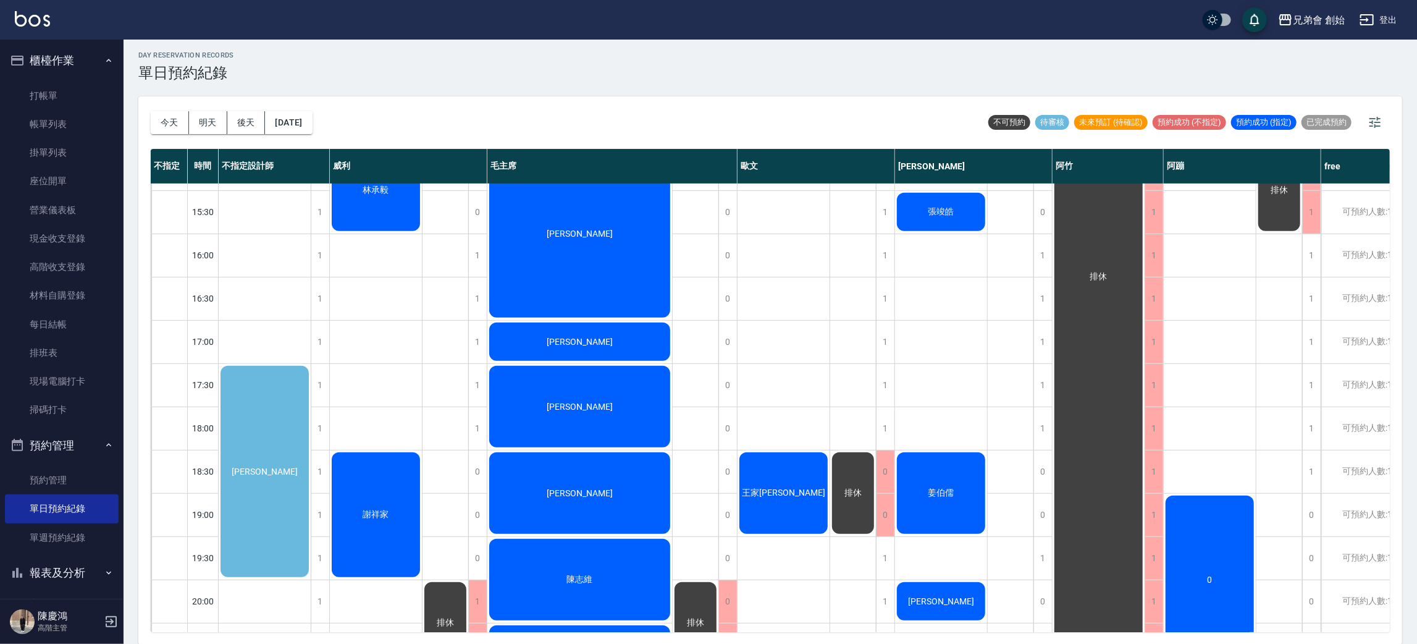
scroll to position [185, 0]
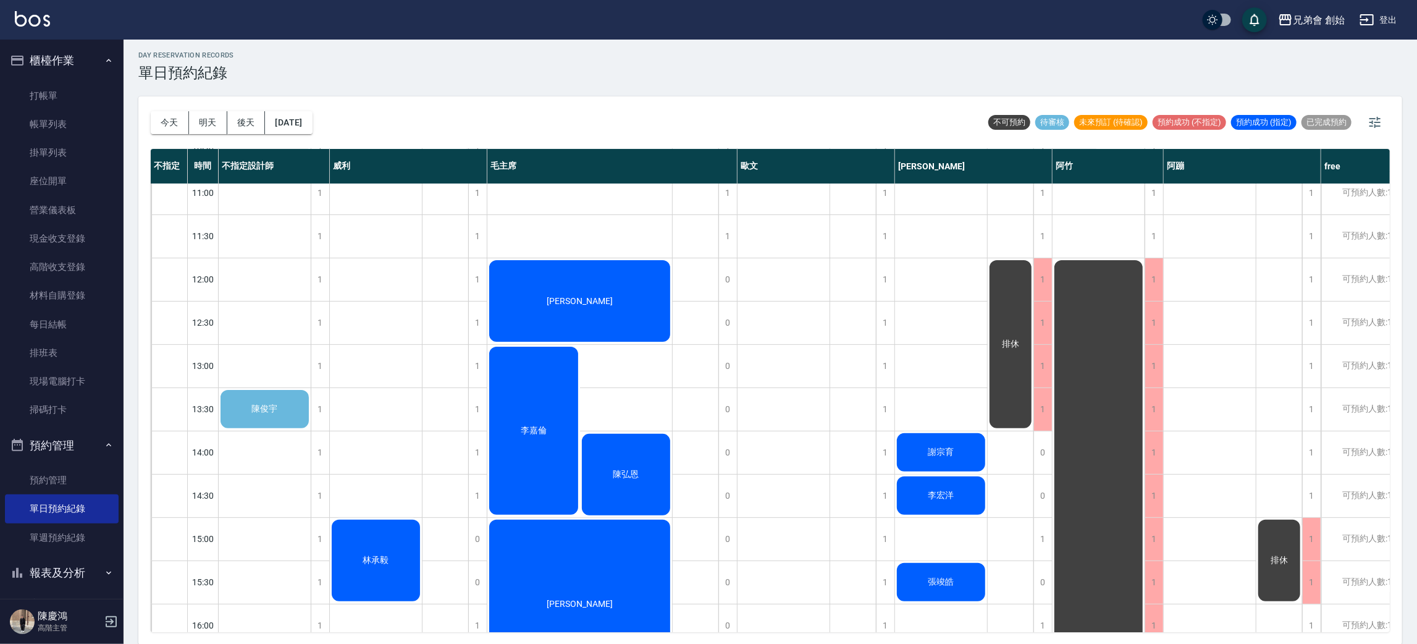
click at [279, 400] on div "陳俊宇" at bounding box center [265, 409] width 92 height 42
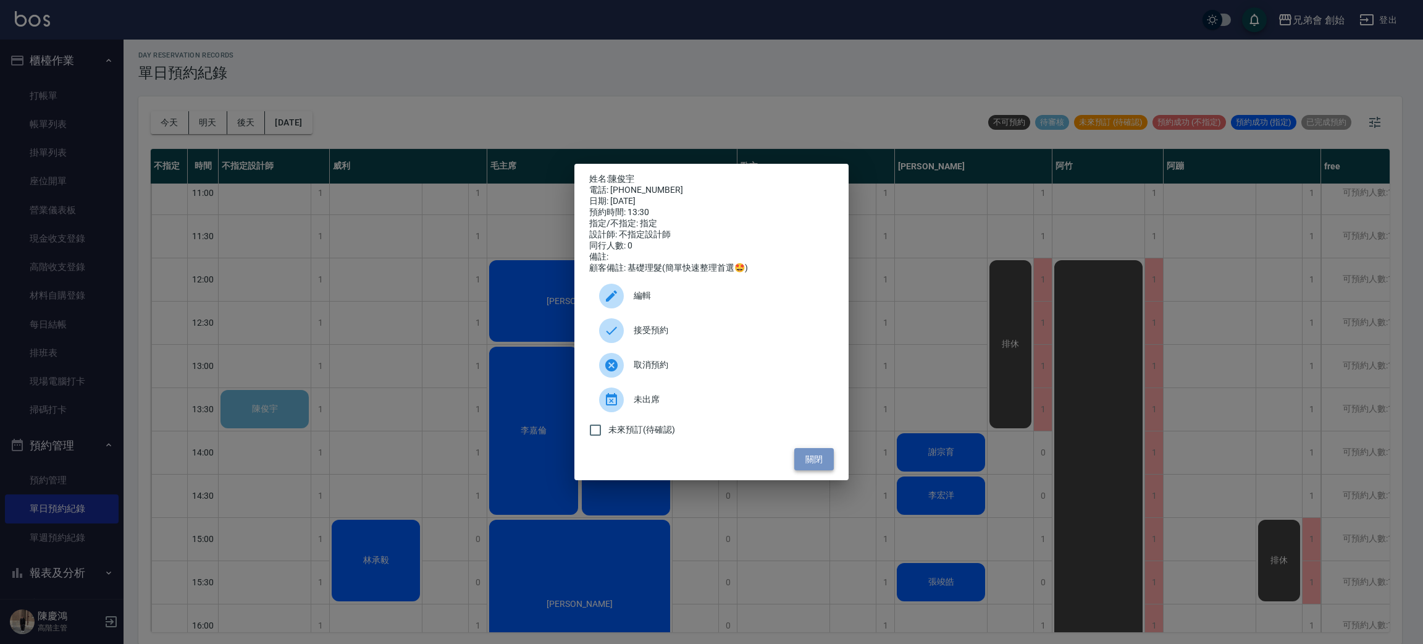
click at [825, 468] on button "關閉" at bounding box center [814, 459] width 40 height 23
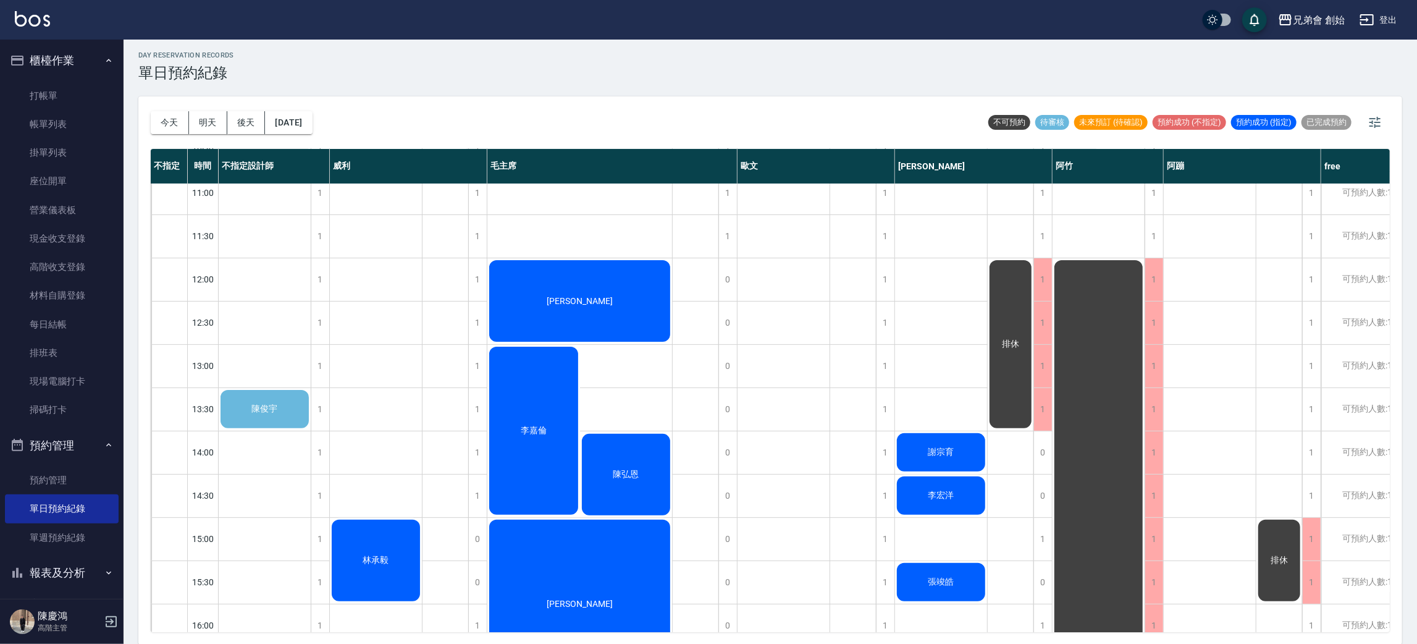
click at [267, 403] on span "陳俊宇" at bounding box center [265, 408] width 31 height 11
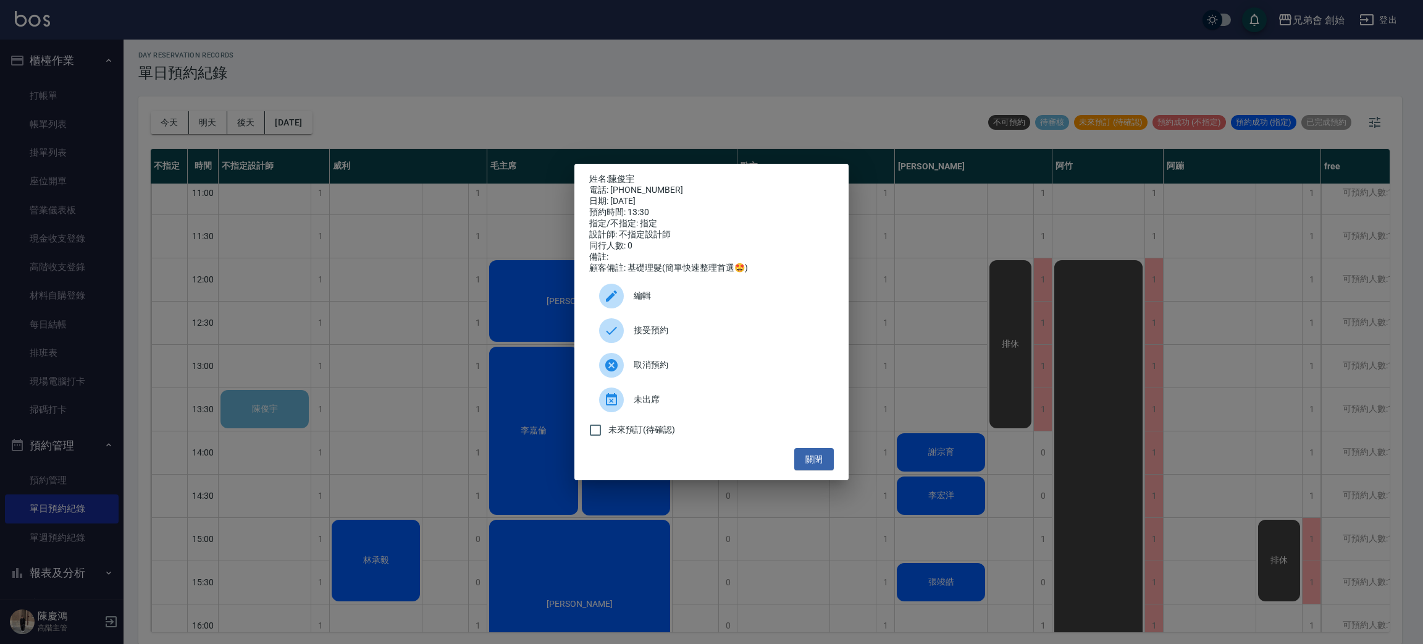
click at [739, 328] on div "接受預約" at bounding box center [711, 330] width 245 height 35
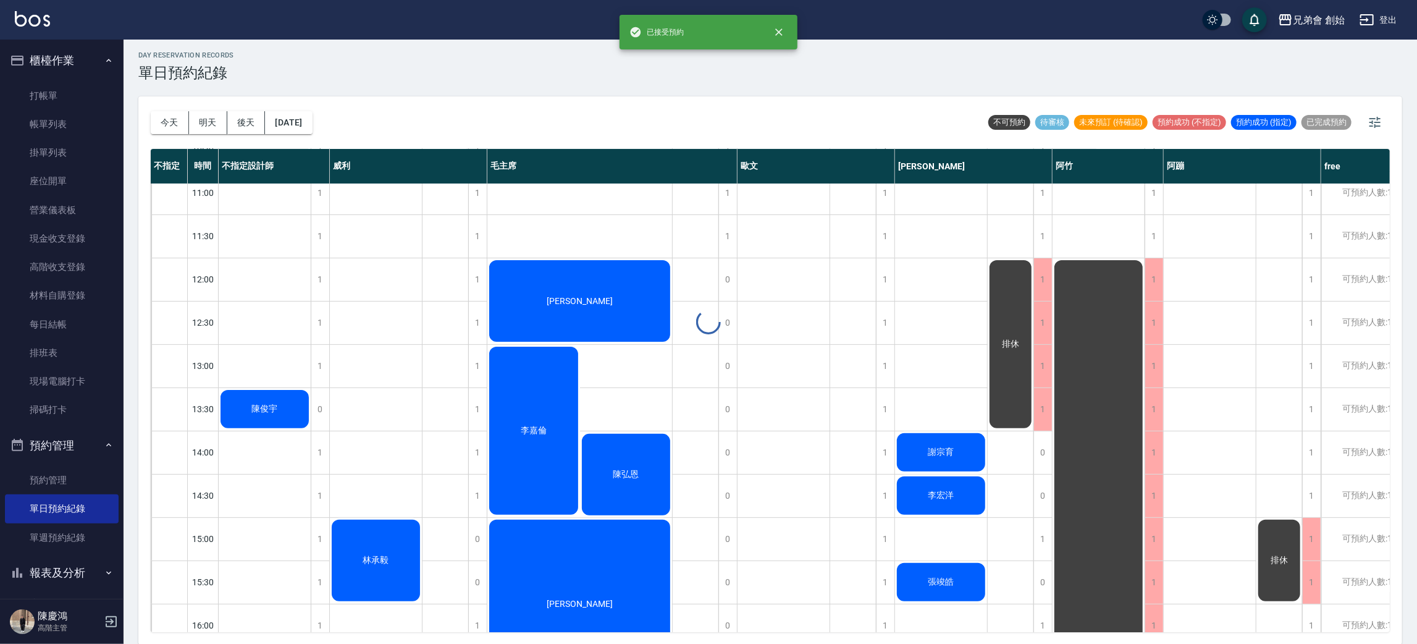
click at [258, 409] on div at bounding box center [708, 322] width 1417 height 644
click at [266, 403] on span "陳俊宇" at bounding box center [265, 408] width 31 height 11
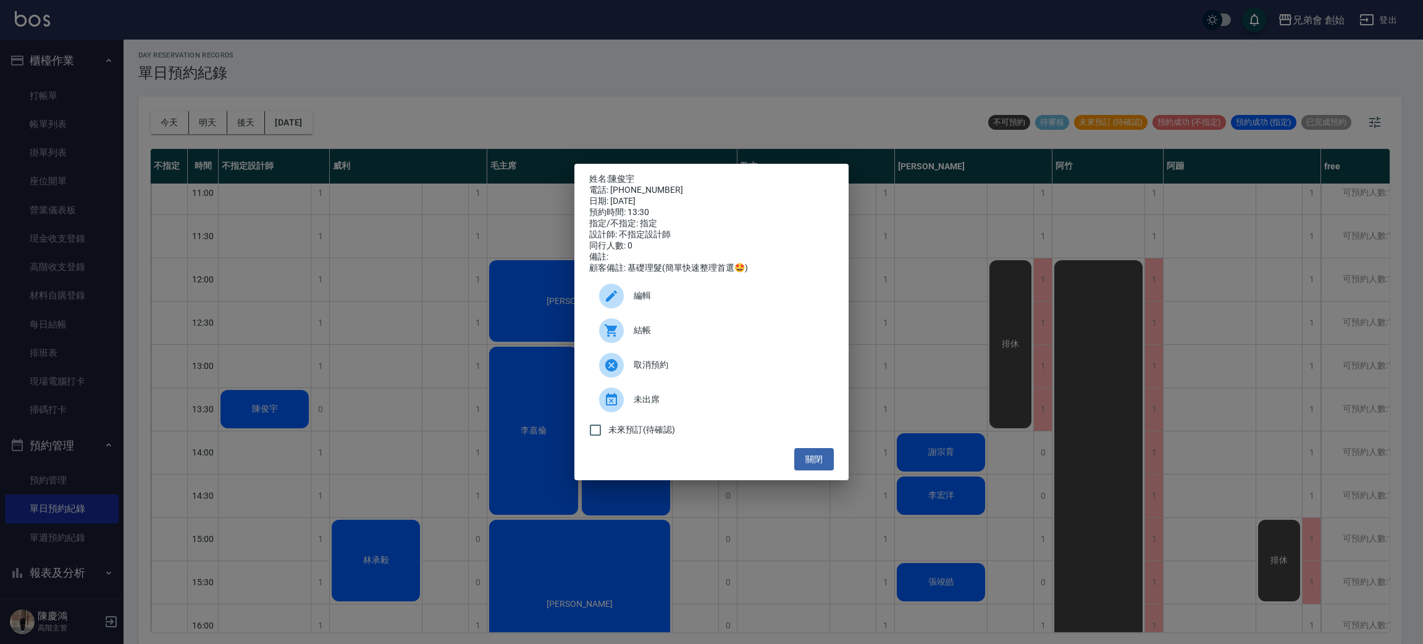
click at [679, 298] on span "編輯" at bounding box center [729, 295] width 190 height 13
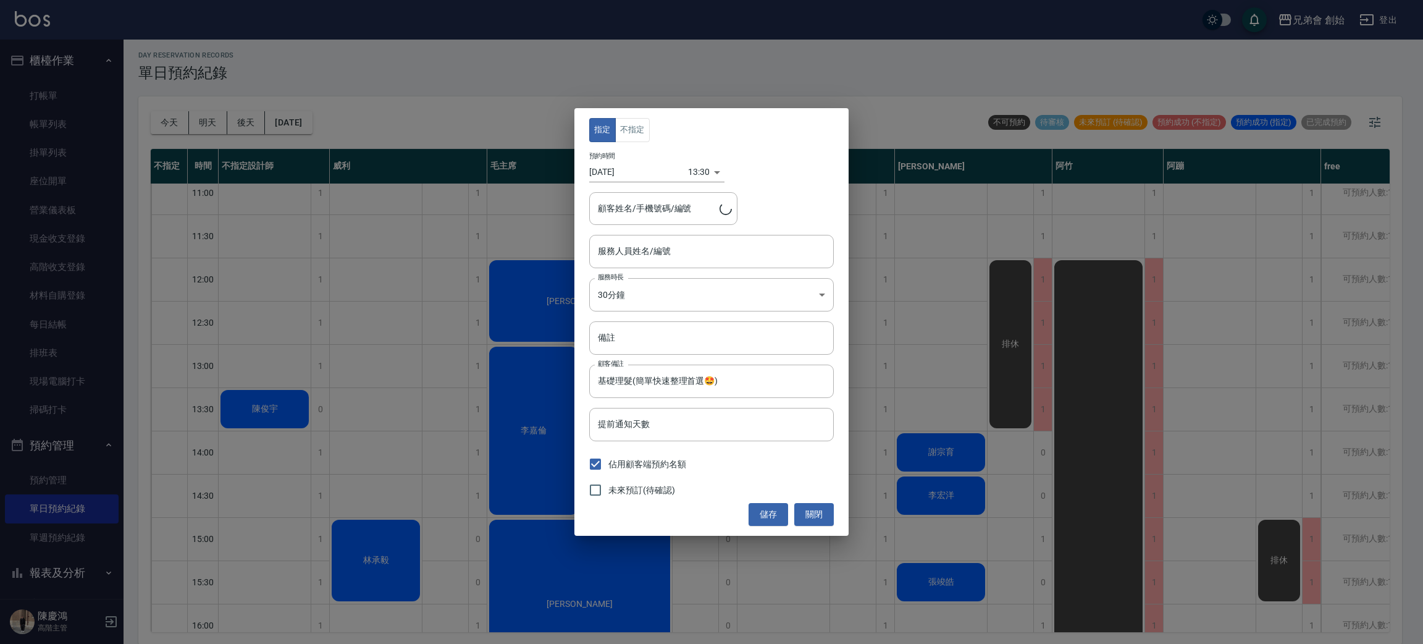
type input "陳俊宇/0936182800"
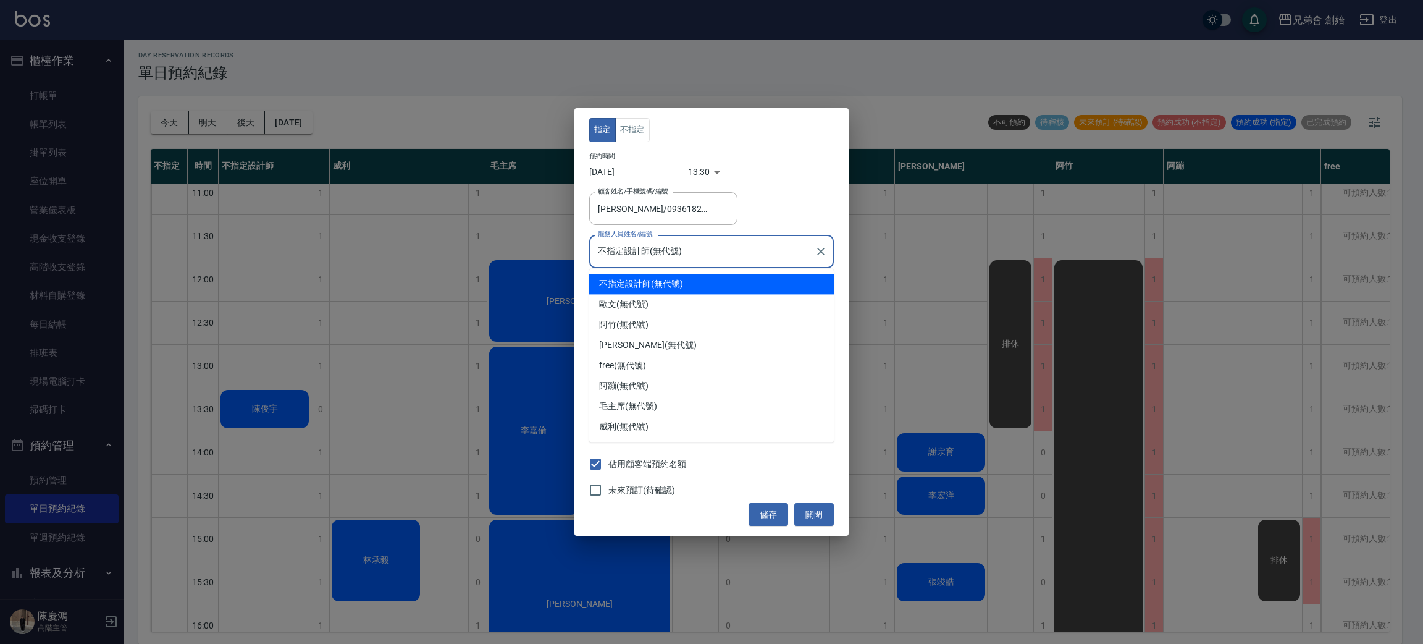
click at [707, 258] on input "不指定設計師(無代號)" at bounding box center [702, 251] width 215 height 22
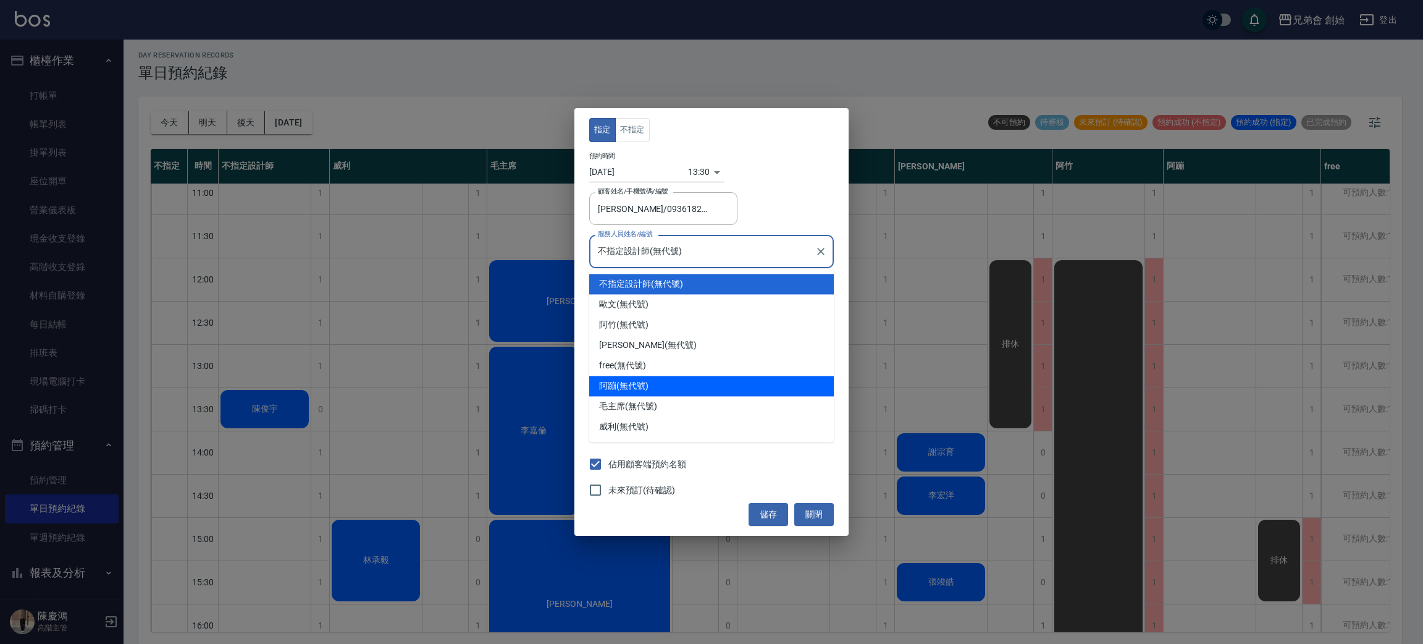
click at [702, 376] on div "阿蹦 (無代號)" at bounding box center [711, 386] width 245 height 20
type input "阿蹦(無代號)"
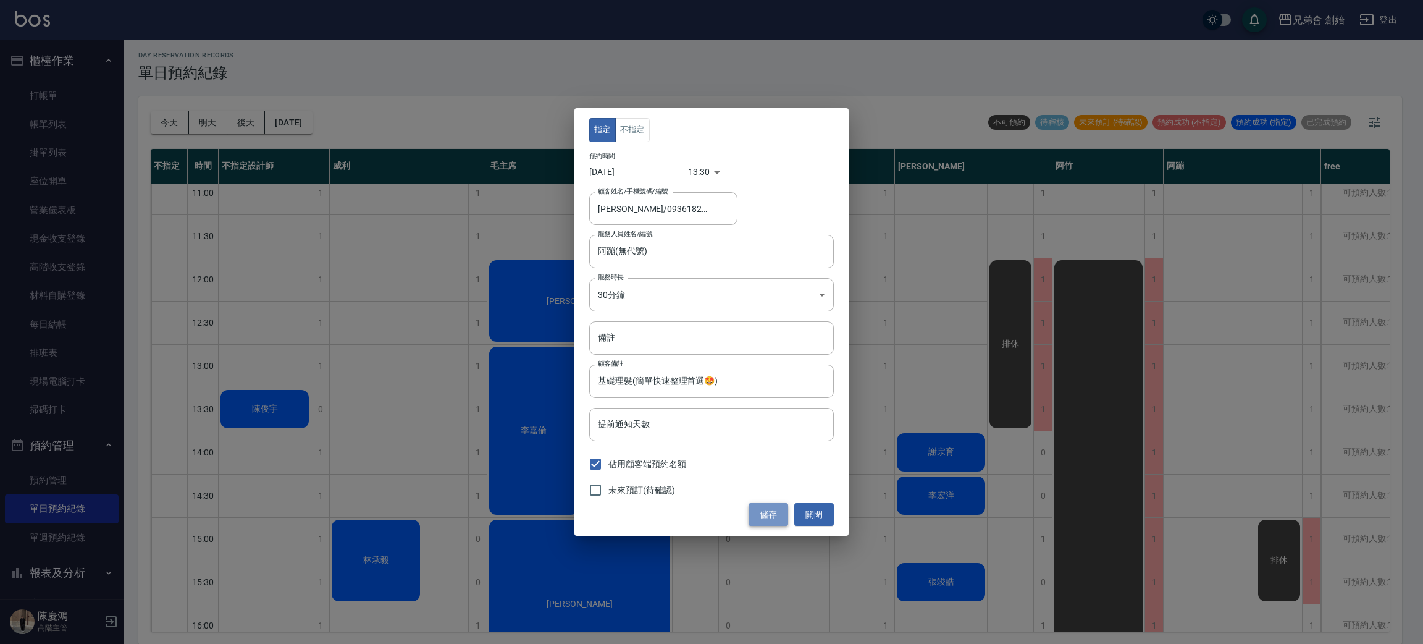
click at [784, 514] on button "儲存" at bounding box center [769, 514] width 40 height 23
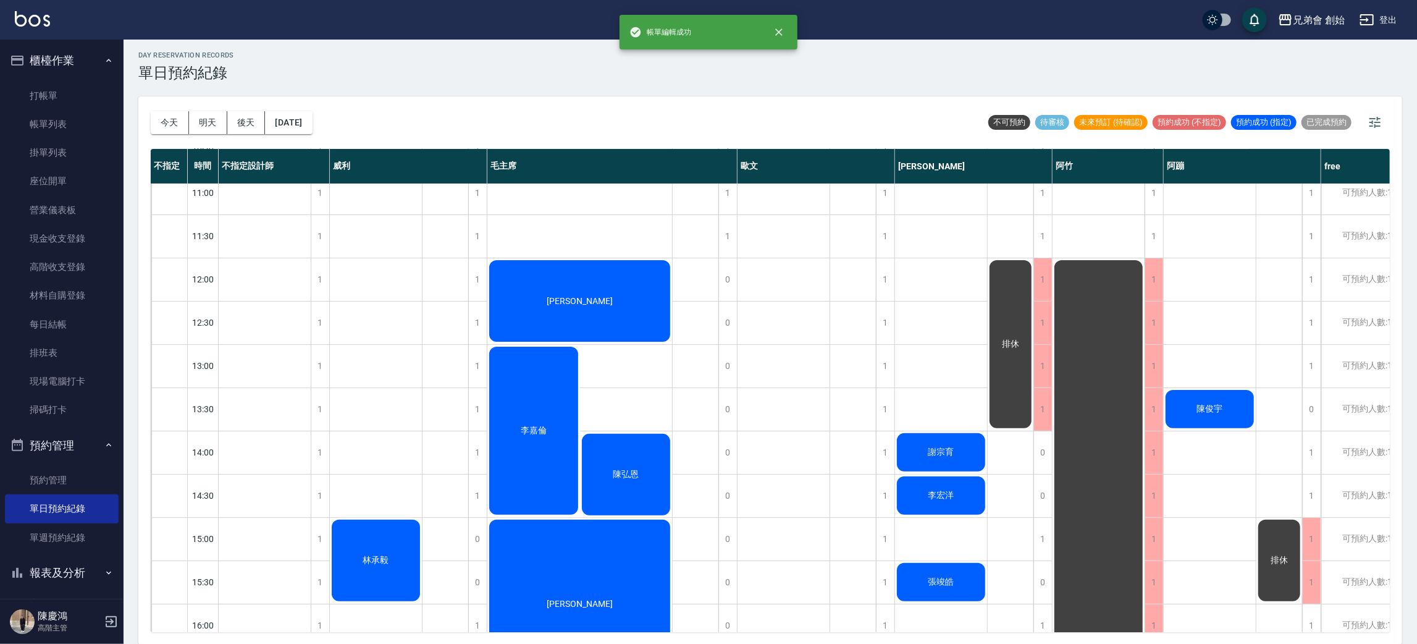
click at [1222, 415] on div "陳俊宇" at bounding box center [1210, 409] width 92 height 42
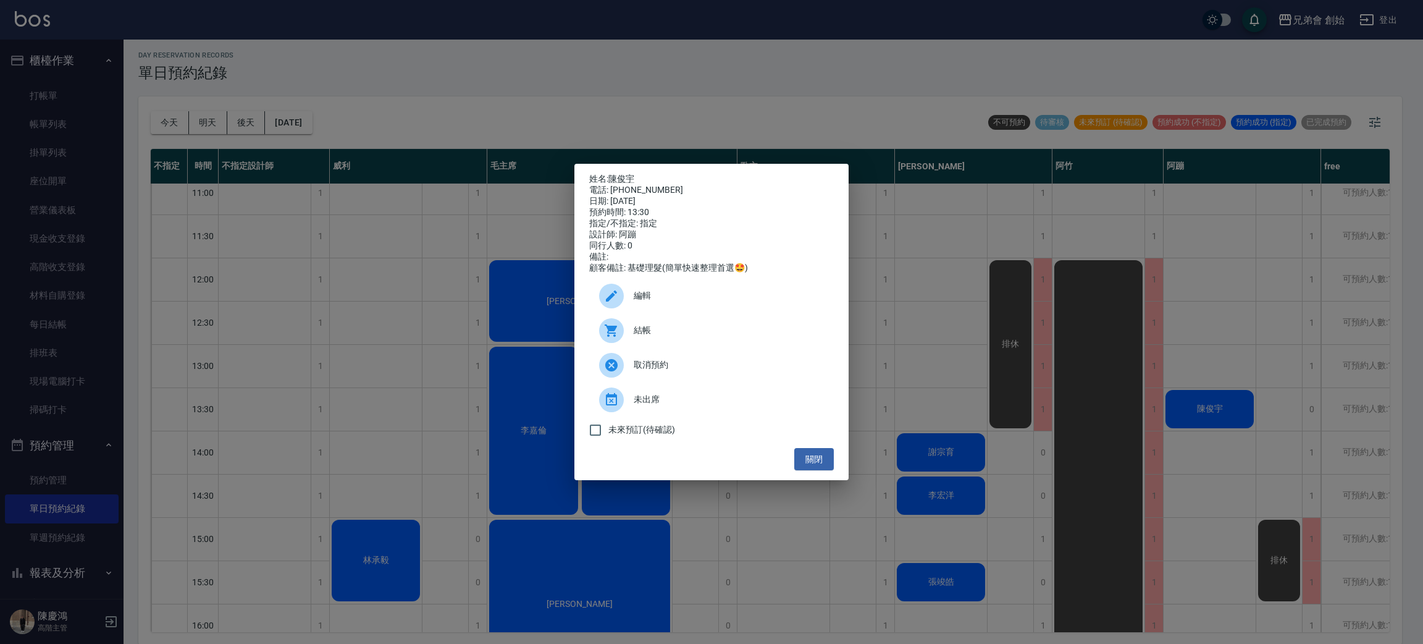
click at [1214, 482] on div "姓名: 陳俊宇 電話: 0936182800 日期: 2025/09/11 預約時間: 13:30 指定/不指定: 指定 設計師: 阿蹦 同行人數: 0 備註…" at bounding box center [711, 322] width 1423 height 644
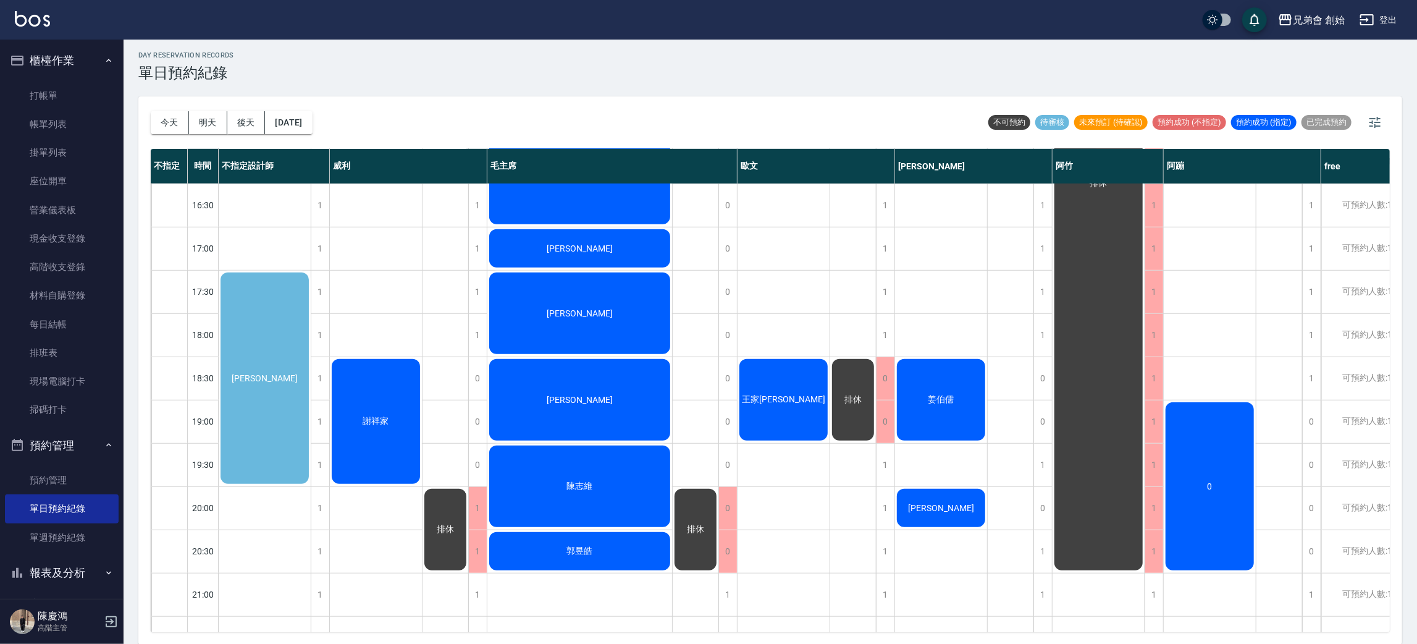
scroll to position [463, 0]
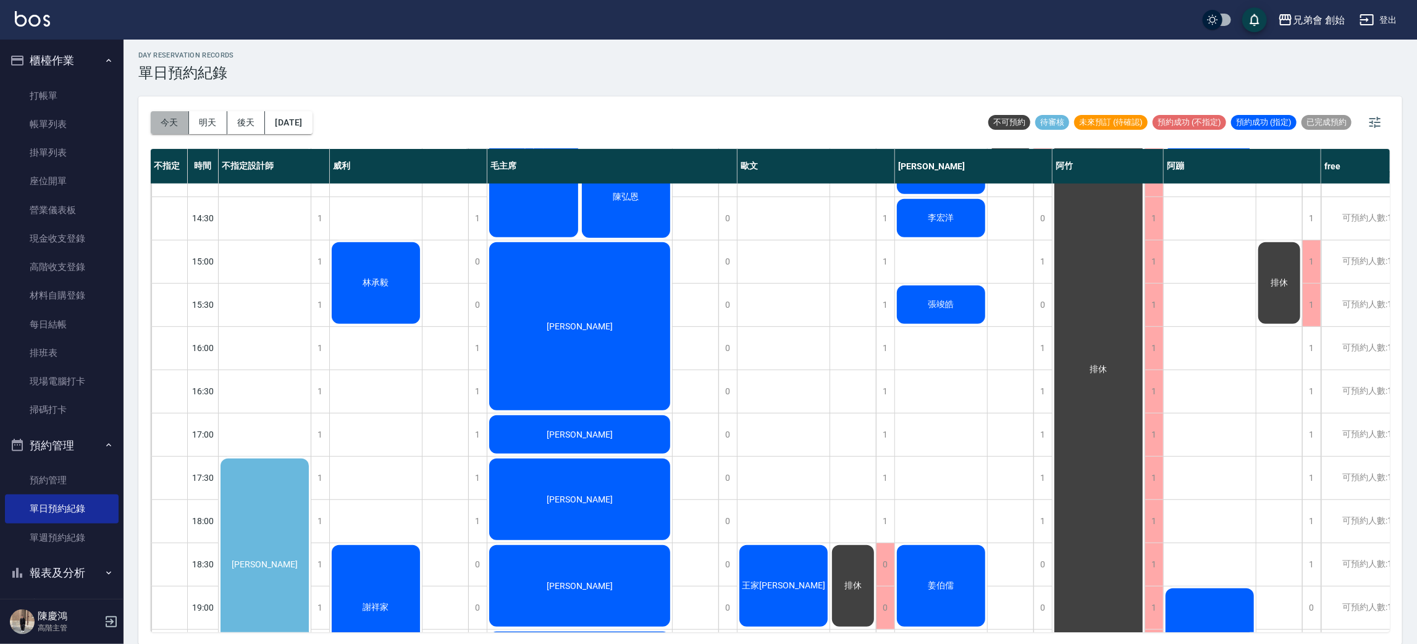
drag, startPoint x: 161, startPoint y: 119, endPoint x: 169, endPoint y: 121, distance: 8.4
click at [161, 118] on button "今天" at bounding box center [170, 122] width 38 height 23
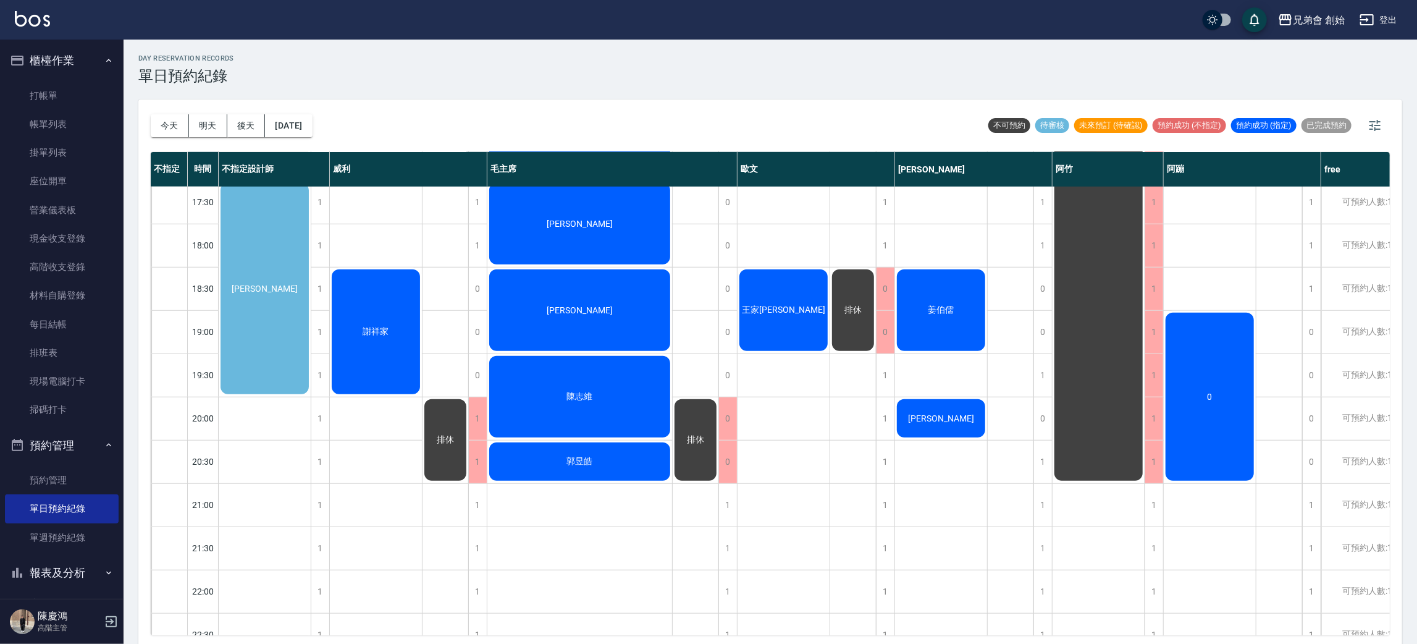
scroll to position [649, 0]
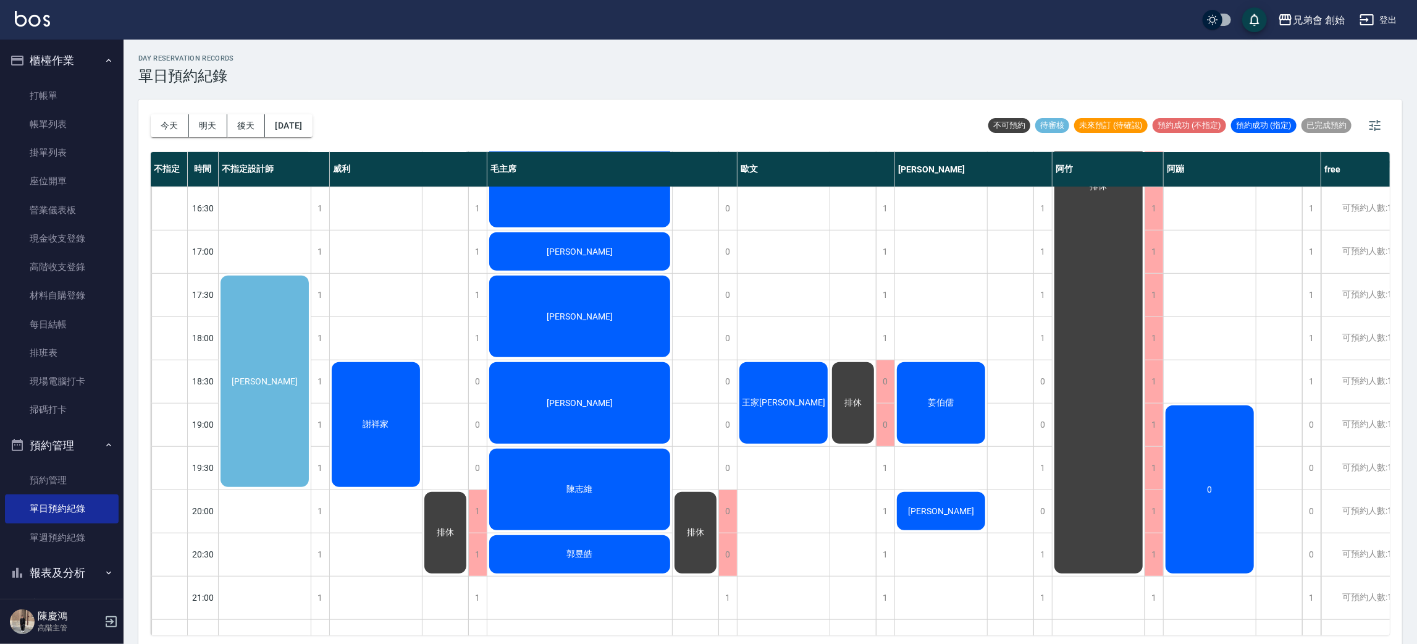
click at [265, 356] on div "[PERSON_NAME]" at bounding box center [265, 381] width 92 height 215
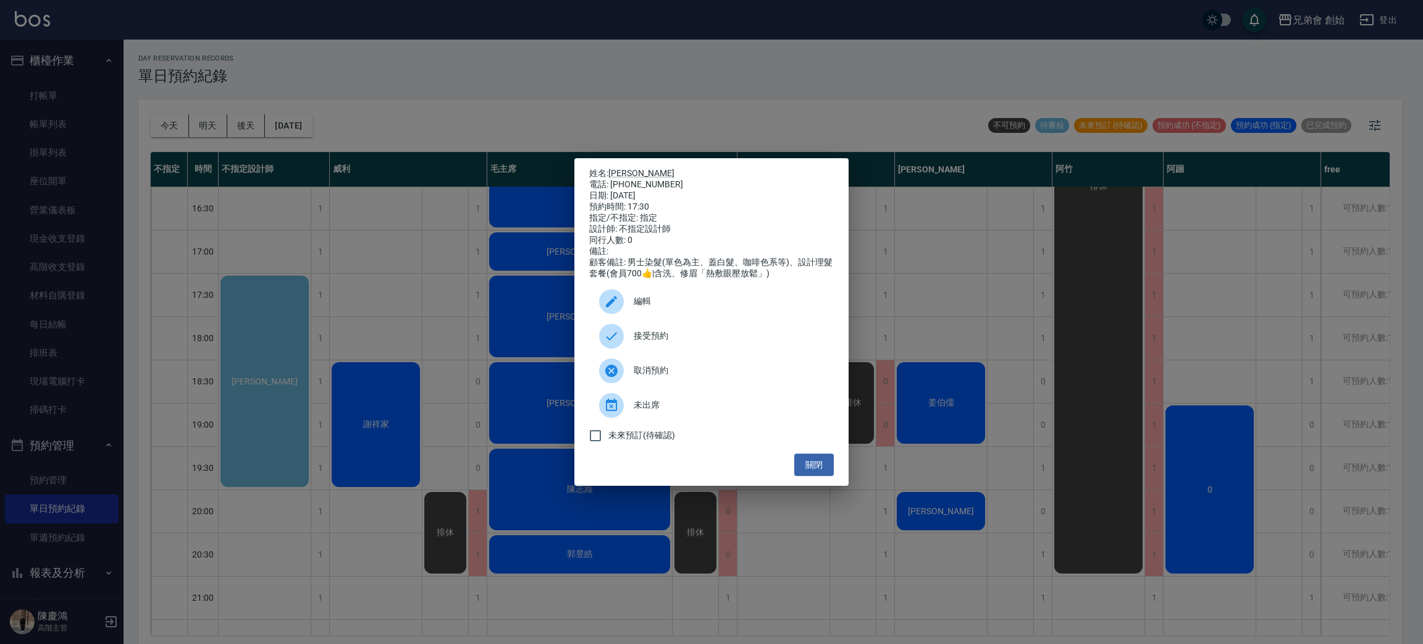
drag, startPoint x: 265, startPoint y: 356, endPoint x: 265, endPoint y: 334, distance: 22.2
click at [265, 357] on div "姓名: 李智玄 電話: 0905585002 日期: 2025/09/11 預約時間: 17:30 指定/不指定: 指定 設計師: 不指定設計師 同行人數: …" at bounding box center [711, 322] width 1423 height 644
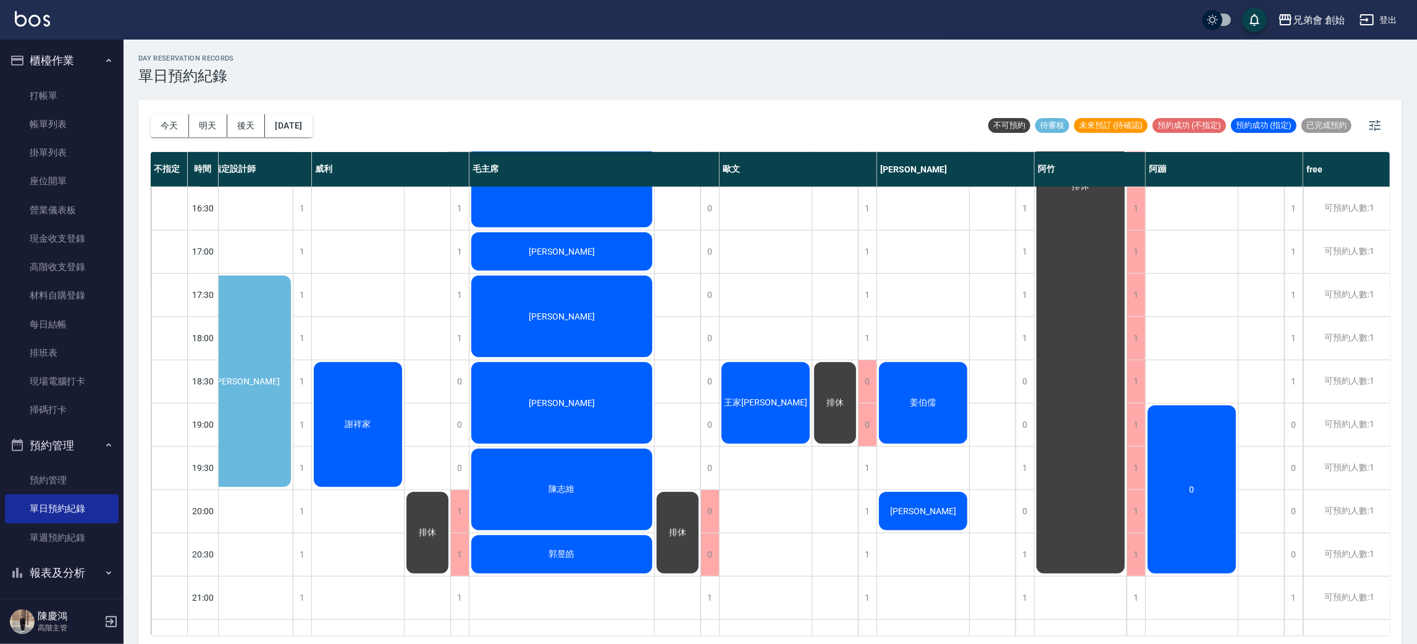
scroll to position [649, 29]
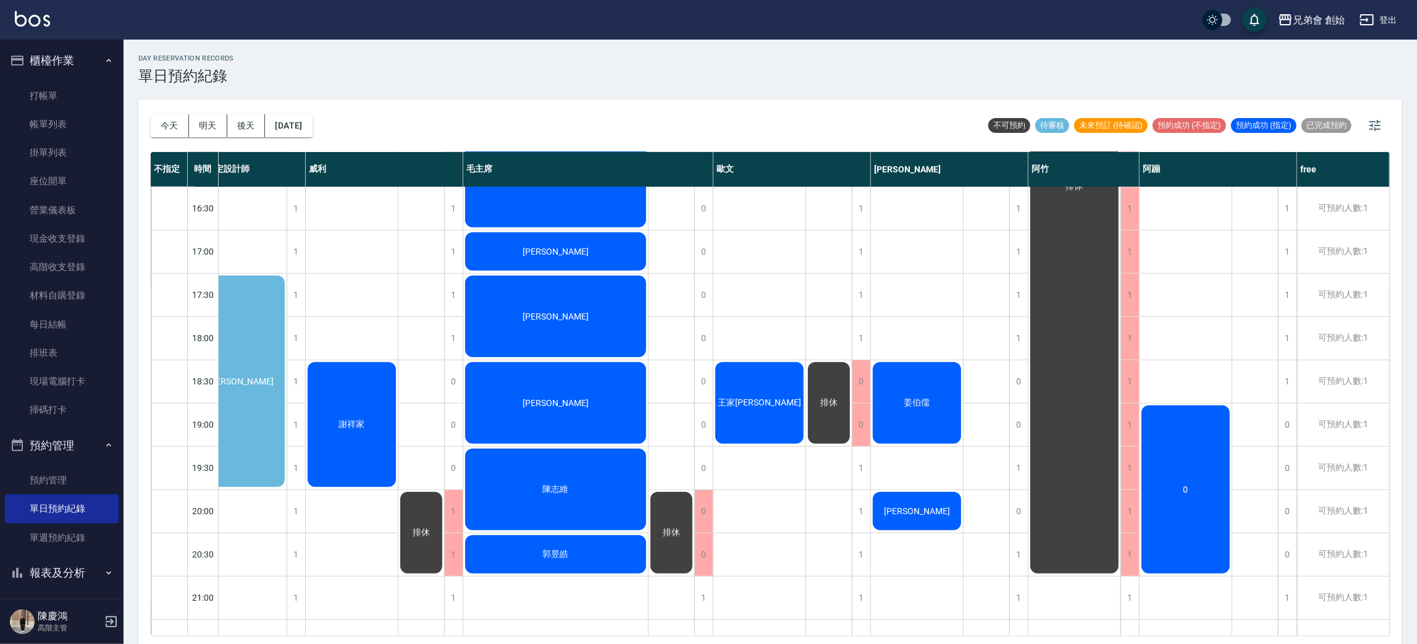
click at [1205, 492] on div "0" at bounding box center [1186, 489] width 92 height 172
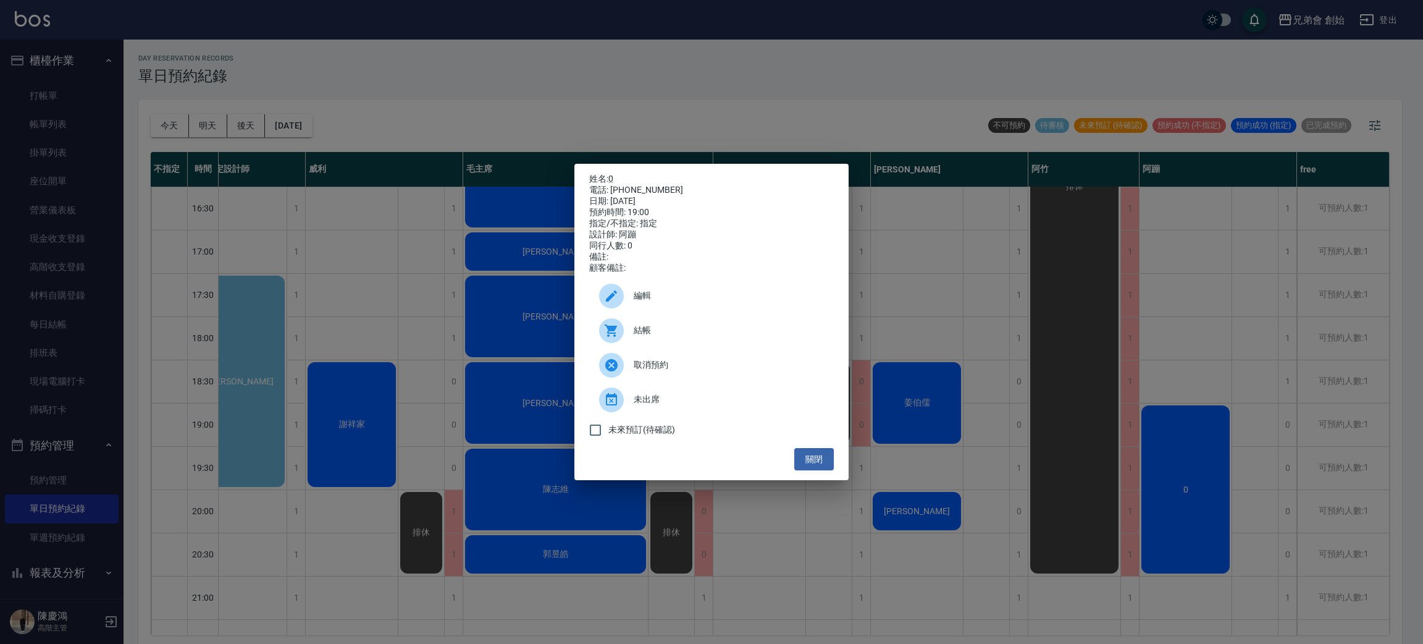
click at [1205, 492] on div "姓名: 0 電話: 6565656 日期: 2025/09/11 預約時間: 19:00 指定/不指定: 指定 設計師: 阿蹦 同行人數: 0 備註: 顧客備…" at bounding box center [711, 322] width 1423 height 644
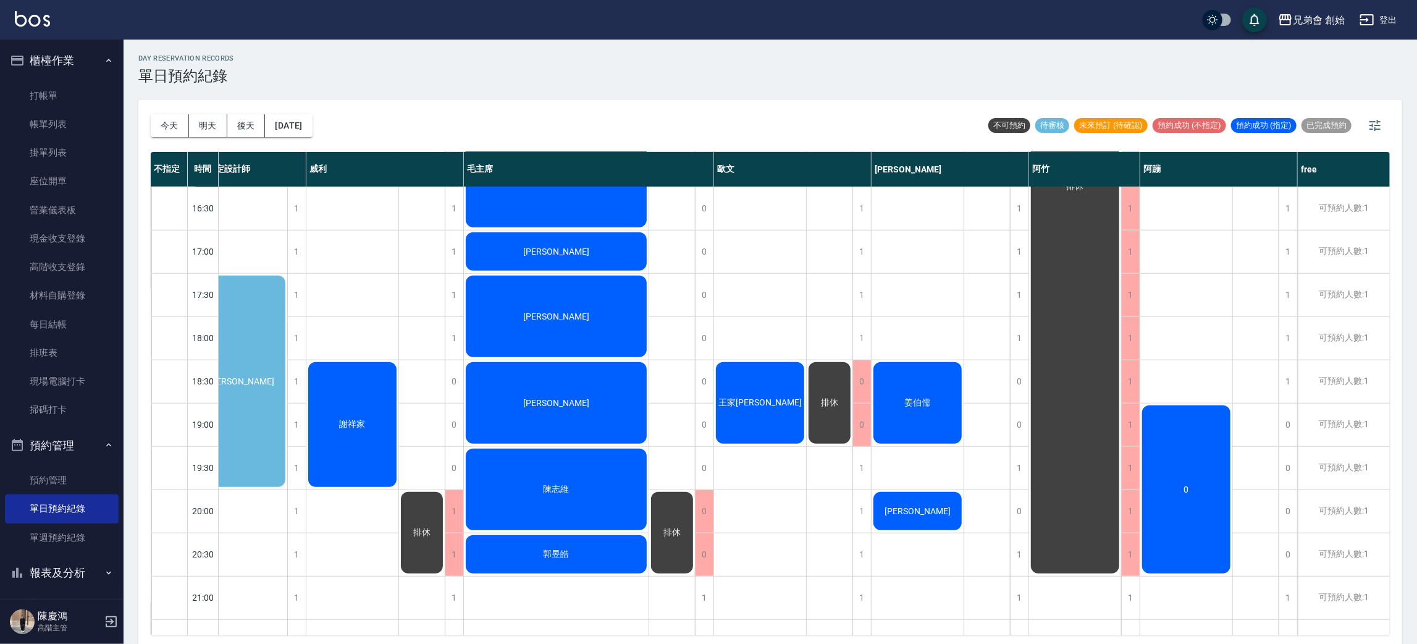
scroll to position [649, 0]
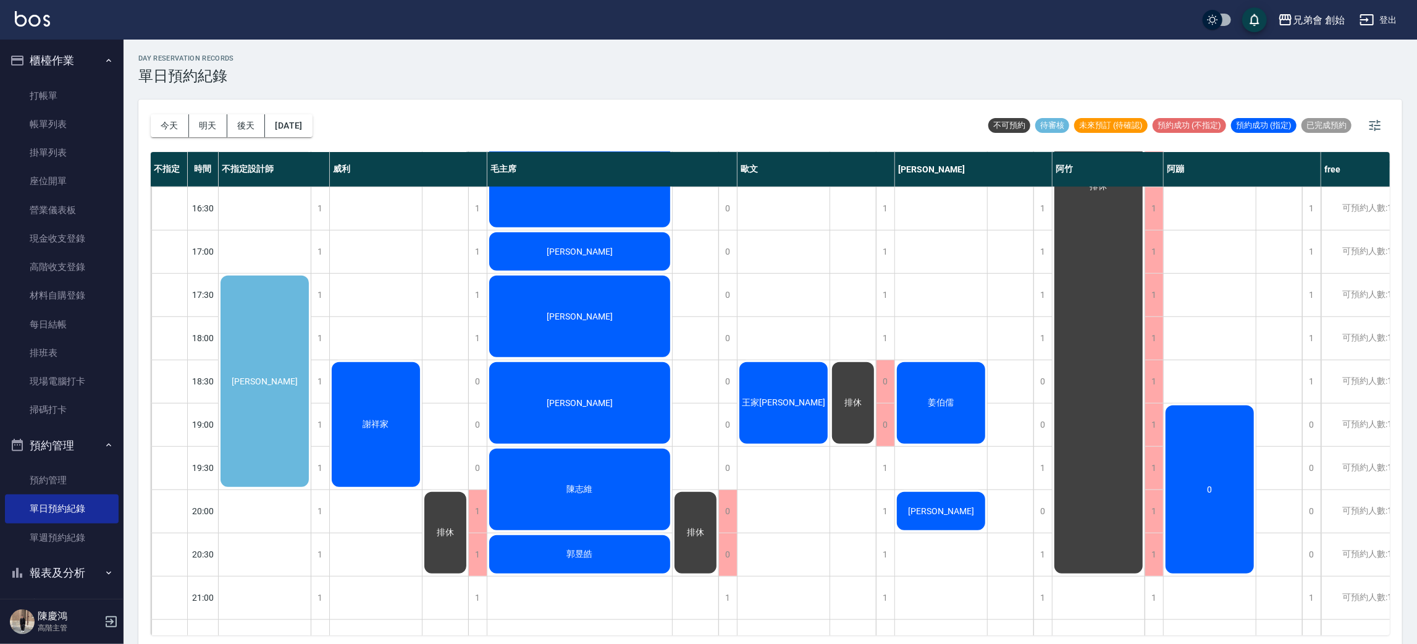
click at [796, 397] on span "王家[PERSON_NAME]" at bounding box center [783, 402] width 88 height 11
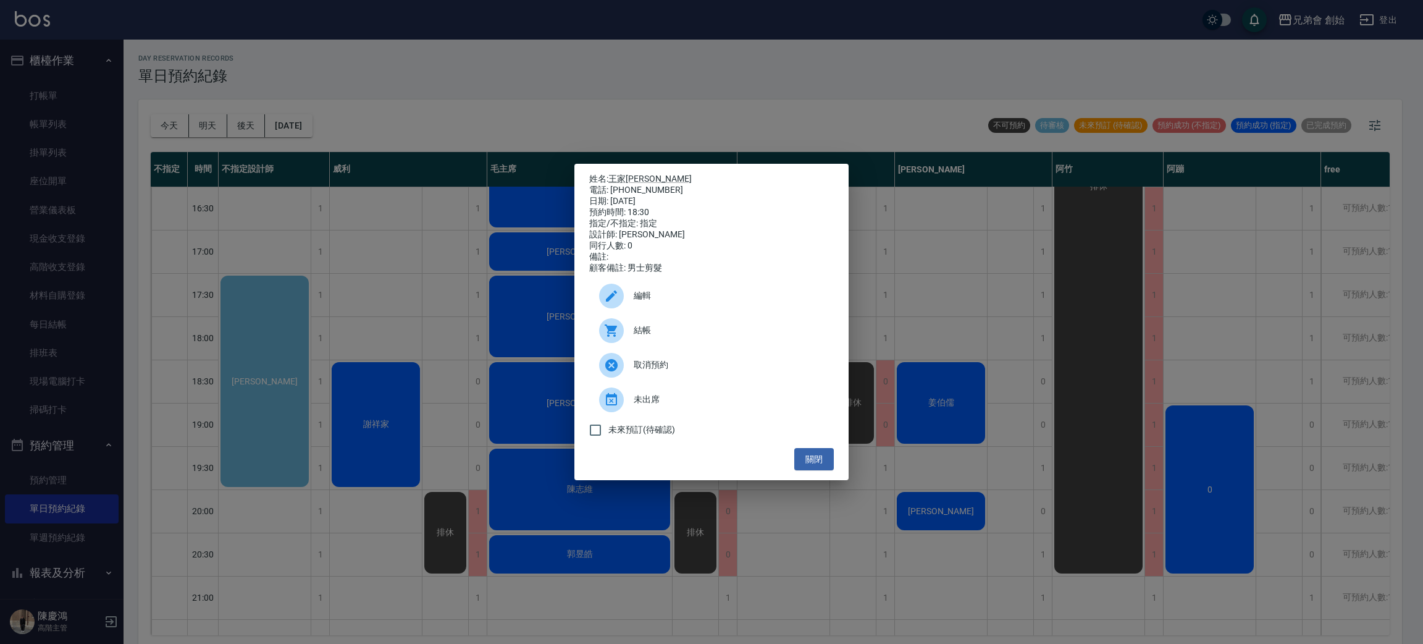
click at [904, 303] on div "姓名: 王家翰 電話: 0925052658 日期: 2025/09/11 預約時間: 18:30 指定/不指定: 指定 設計師: 歐文 同行人數: 0 備註…" at bounding box center [711, 322] width 1423 height 644
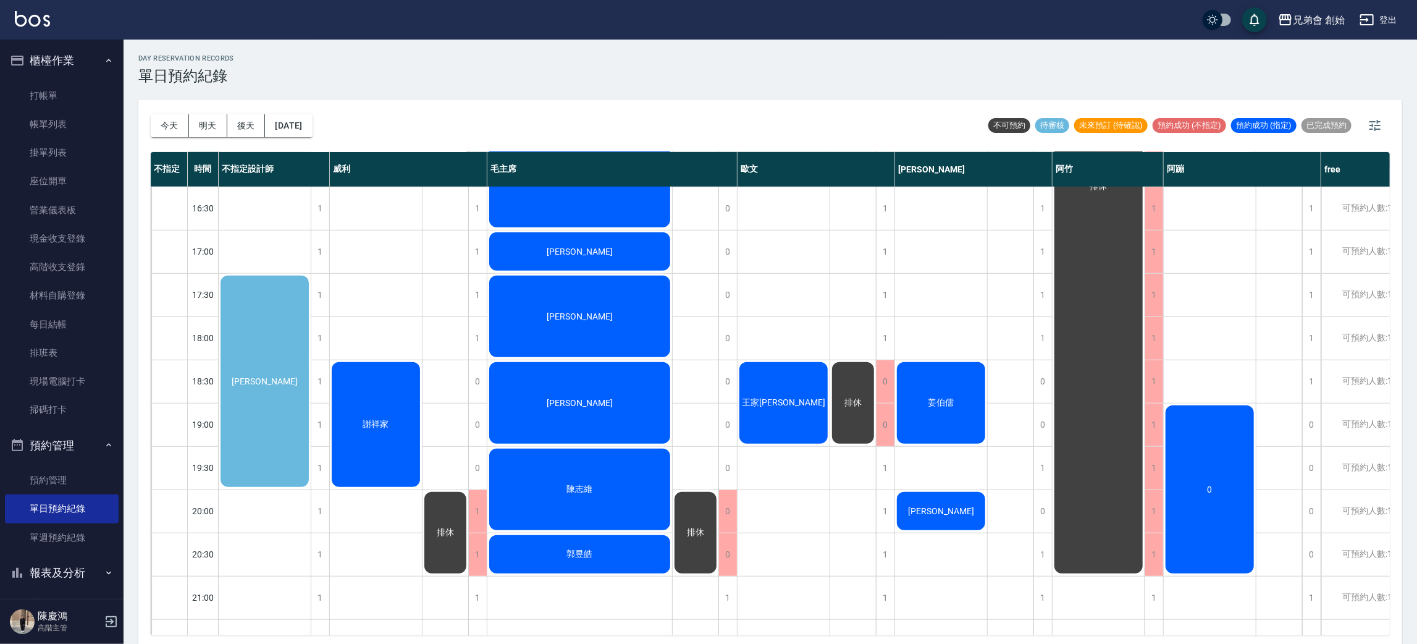
click at [802, 380] on div "王家[PERSON_NAME]" at bounding box center [783, 402] width 92 height 85
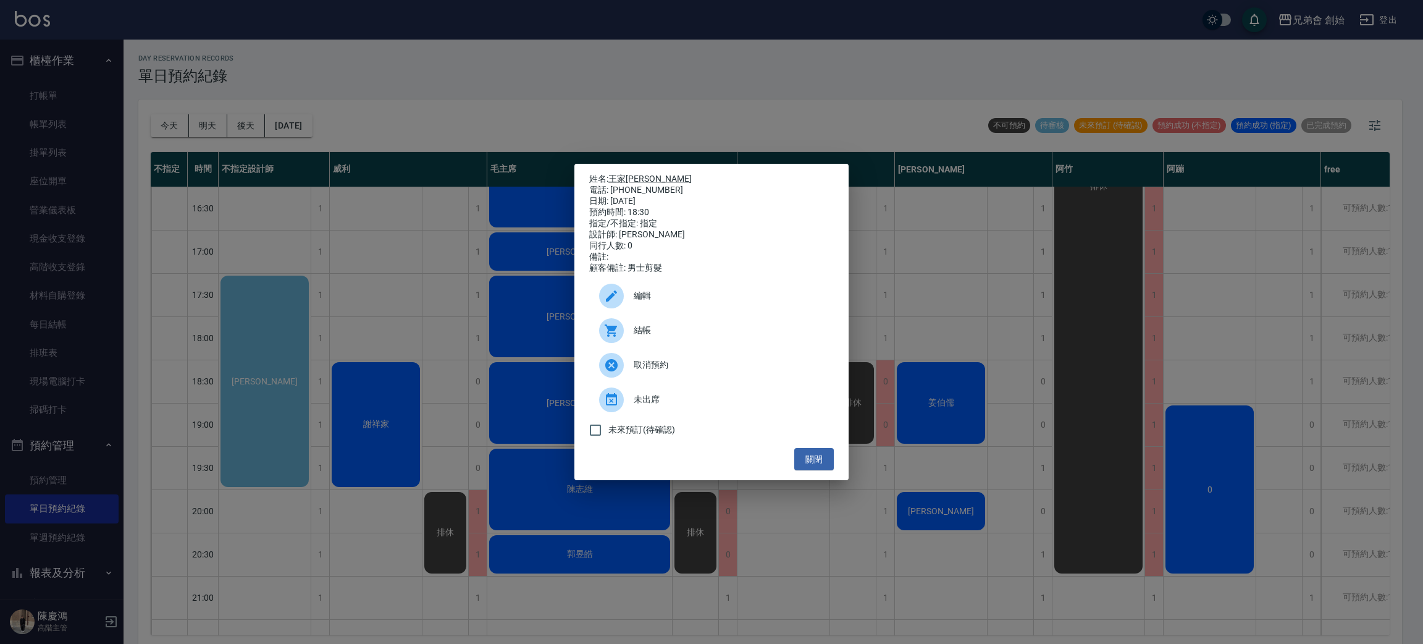
click at [915, 250] on div "姓名: 王家翰 電話: 0925052658 日期: 2025/09/11 預約時間: 18:30 指定/不指定: 指定 設計師: 歐文 同行人數: 0 備註…" at bounding box center [711, 322] width 1423 height 644
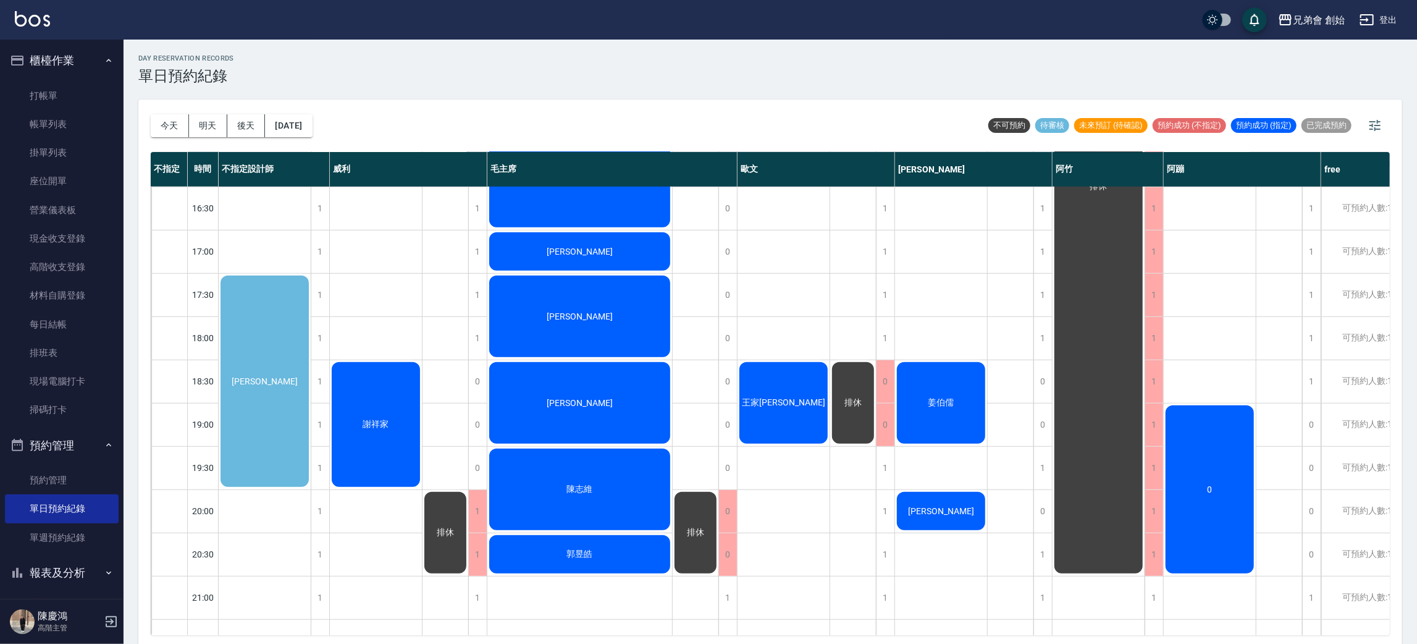
click at [264, 344] on div "[PERSON_NAME]" at bounding box center [265, 381] width 92 height 215
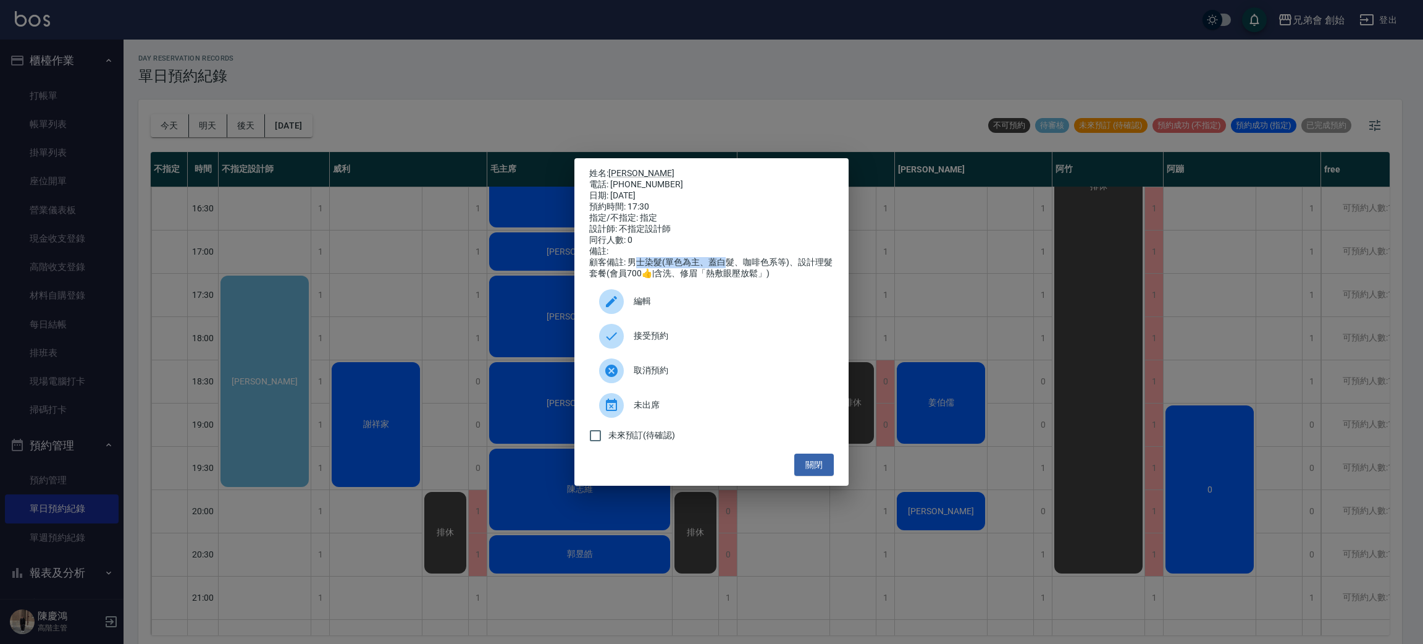
drag, startPoint x: 642, startPoint y: 265, endPoint x: 733, endPoint y: 273, distance: 91.8
click at [733, 273] on div "顧客備註: 男士染髮(單色為主、蓋白髮、咖啡色系等)、設計理髮套餐(會員700👍|含洗、修眉「熱敷眼壓放鬆」)" at bounding box center [711, 268] width 245 height 22
click at [298, 251] on div "姓名: 李智玄 電話: 0905585002 日期: 2025/09/11 預約時間: 17:30 指定/不指定: 指定 設計師: 不指定設計師 同行人數: …" at bounding box center [711, 322] width 1423 height 644
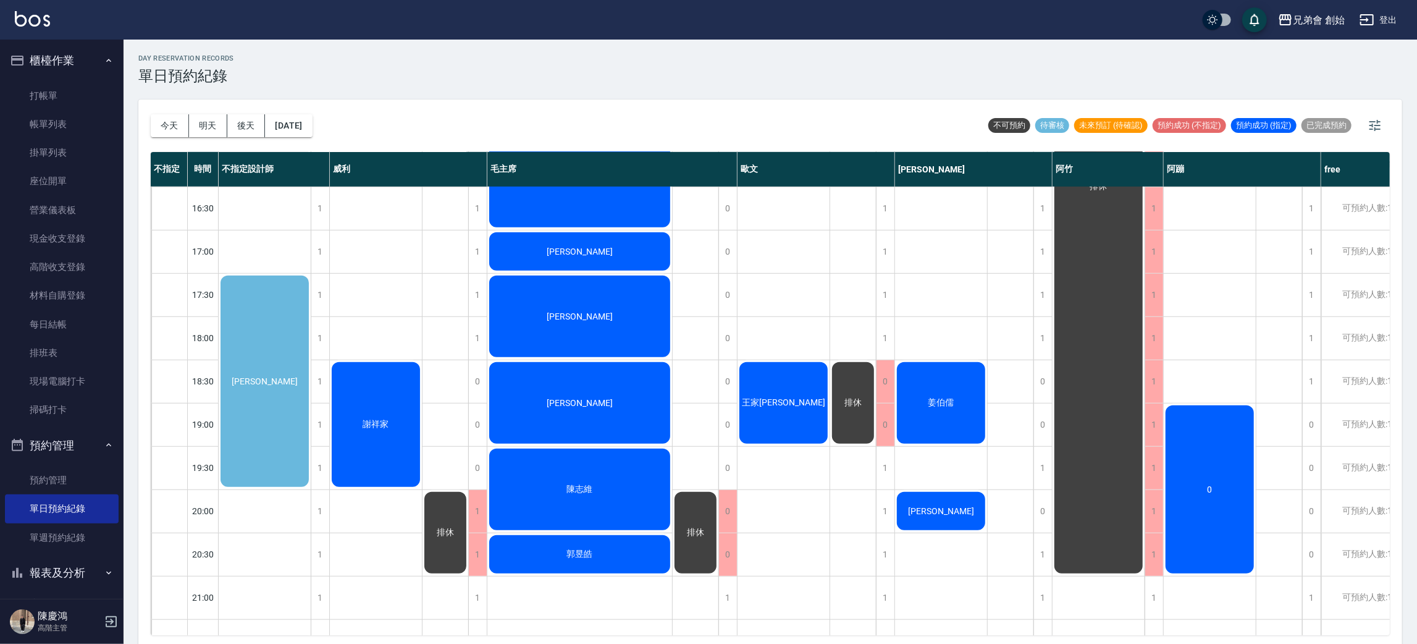
click at [254, 427] on div "[PERSON_NAME]" at bounding box center [265, 381] width 92 height 215
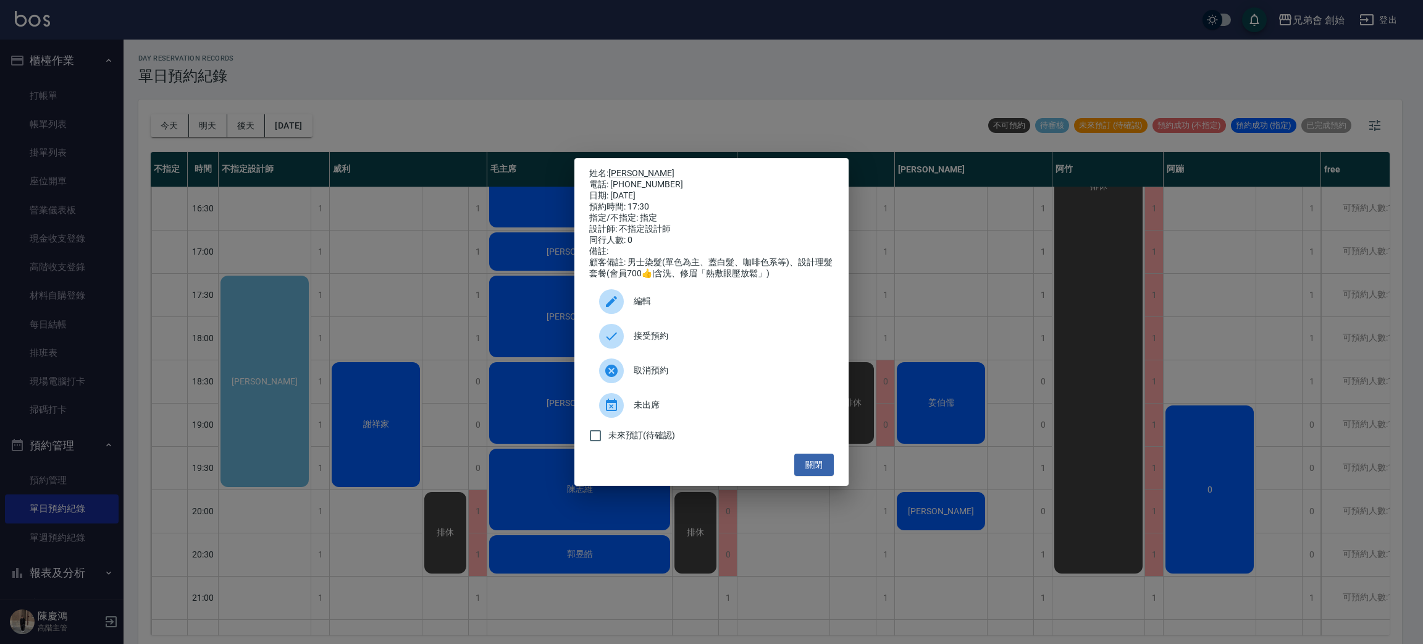
click at [647, 294] on div "編輯" at bounding box center [711, 301] width 245 height 35
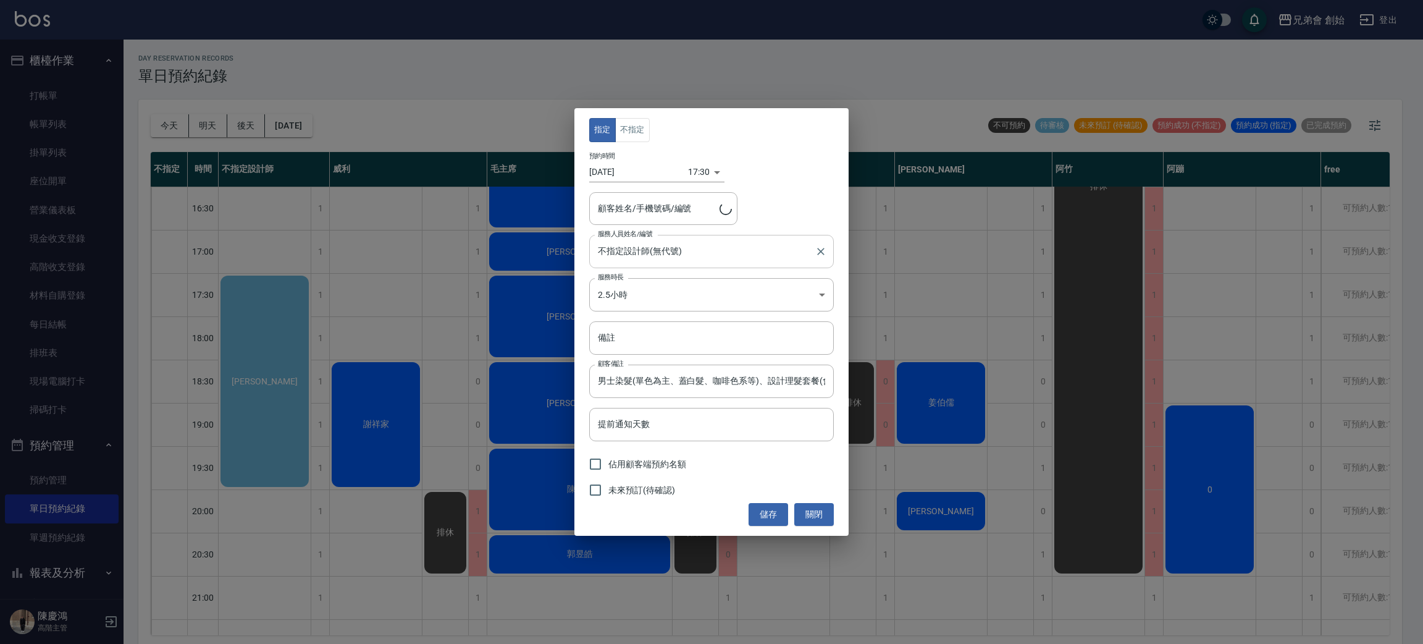
type input "李智玄/0905585002"
click at [622, 132] on button "不指定" at bounding box center [632, 130] width 35 height 24
click at [666, 246] on input "不指定設計師(無代號)" at bounding box center [702, 251] width 215 height 22
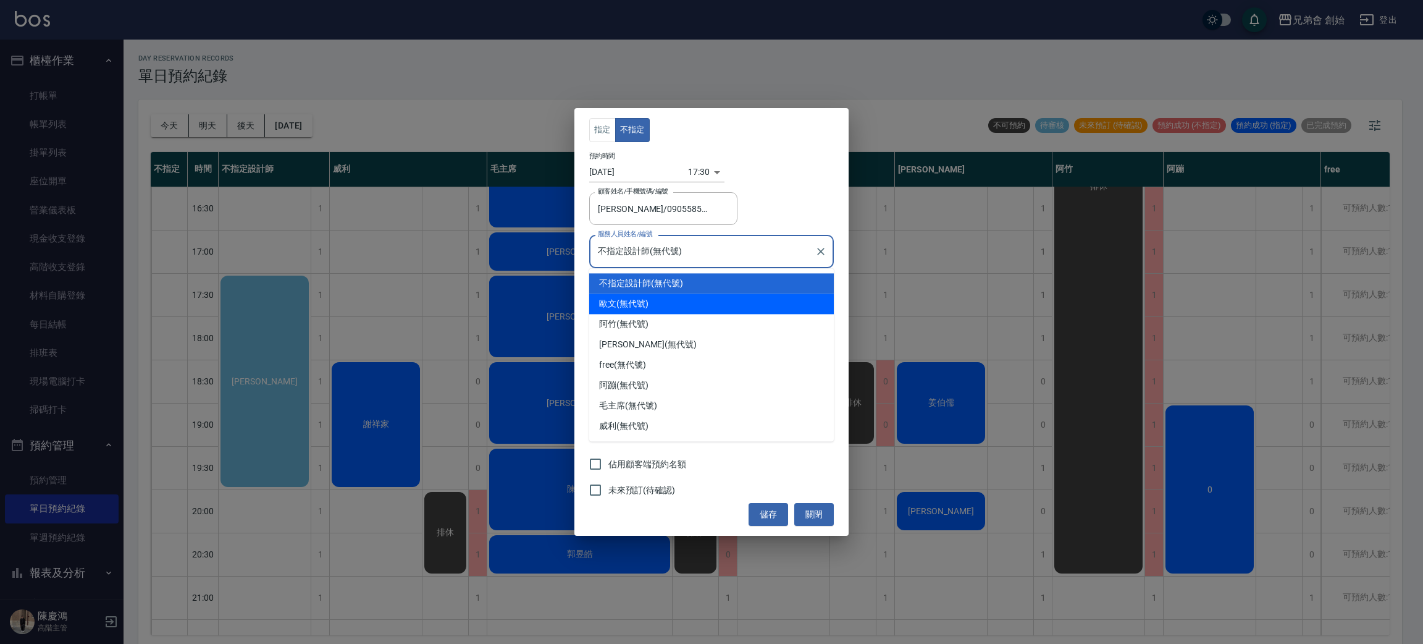
click at [670, 305] on div "歐文 (無代號)" at bounding box center [711, 303] width 245 height 20
type input "歐文(無代號)"
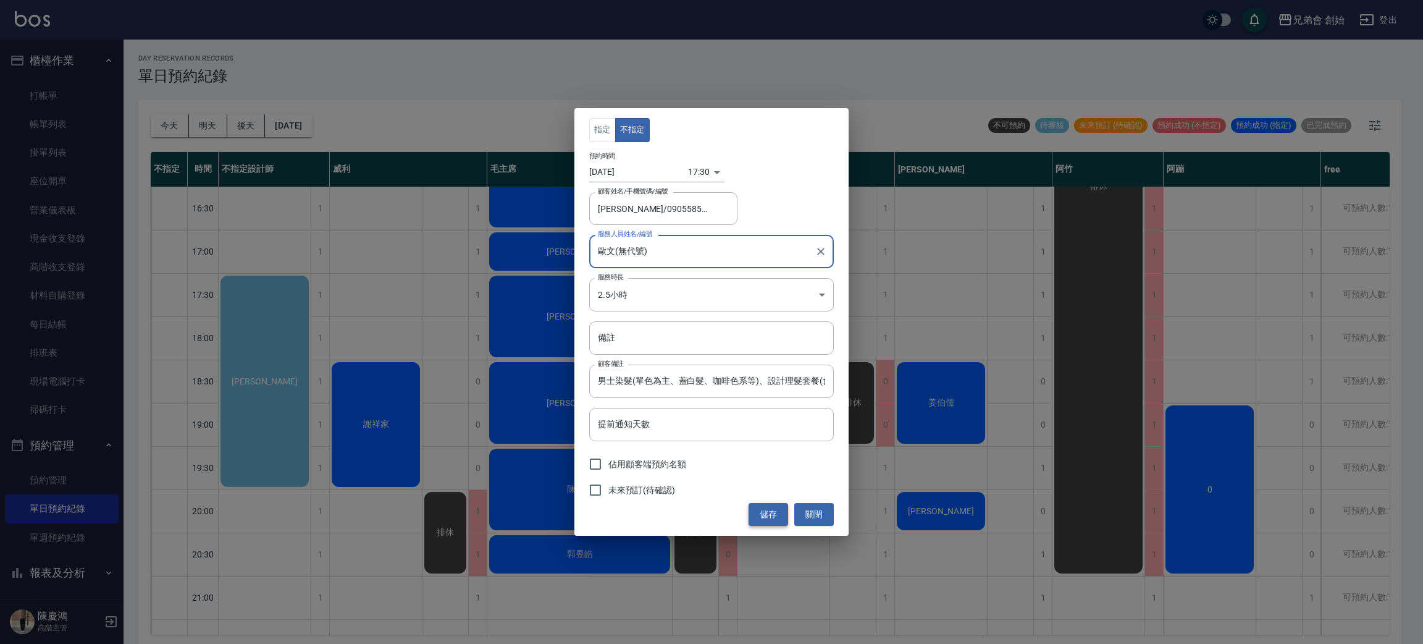
click at [765, 524] on button "儲存" at bounding box center [769, 514] width 40 height 23
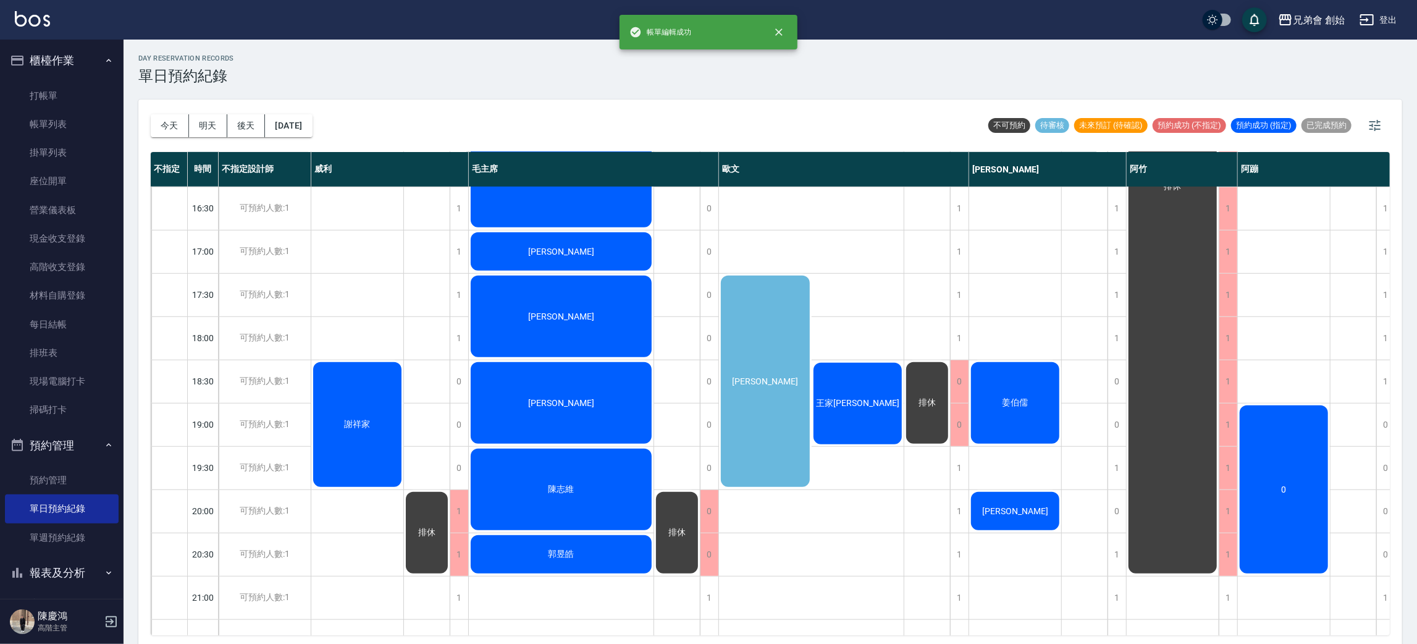
click at [757, 400] on div "day Reservation records 單日預約紀錄 今天 明天 後天 2025/09/11 不可預約 待審核 未來預訂 (待確認) 預約成功 (不指…" at bounding box center [770, 344] width 1293 height 608
click at [757, 400] on div "[PERSON_NAME]" at bounding box center [765, 381] width 93 height 215
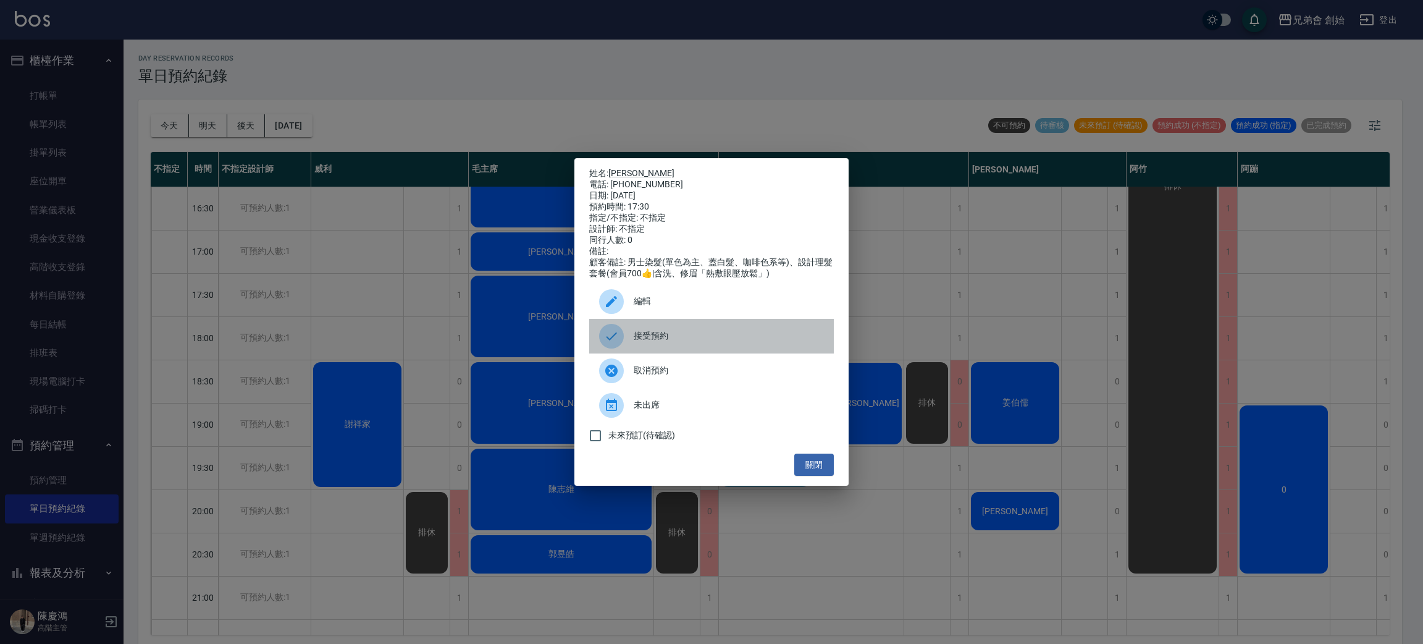
click at [736, 351] on div "接受預約" at bounding box center [711, 336] width 245 height 35
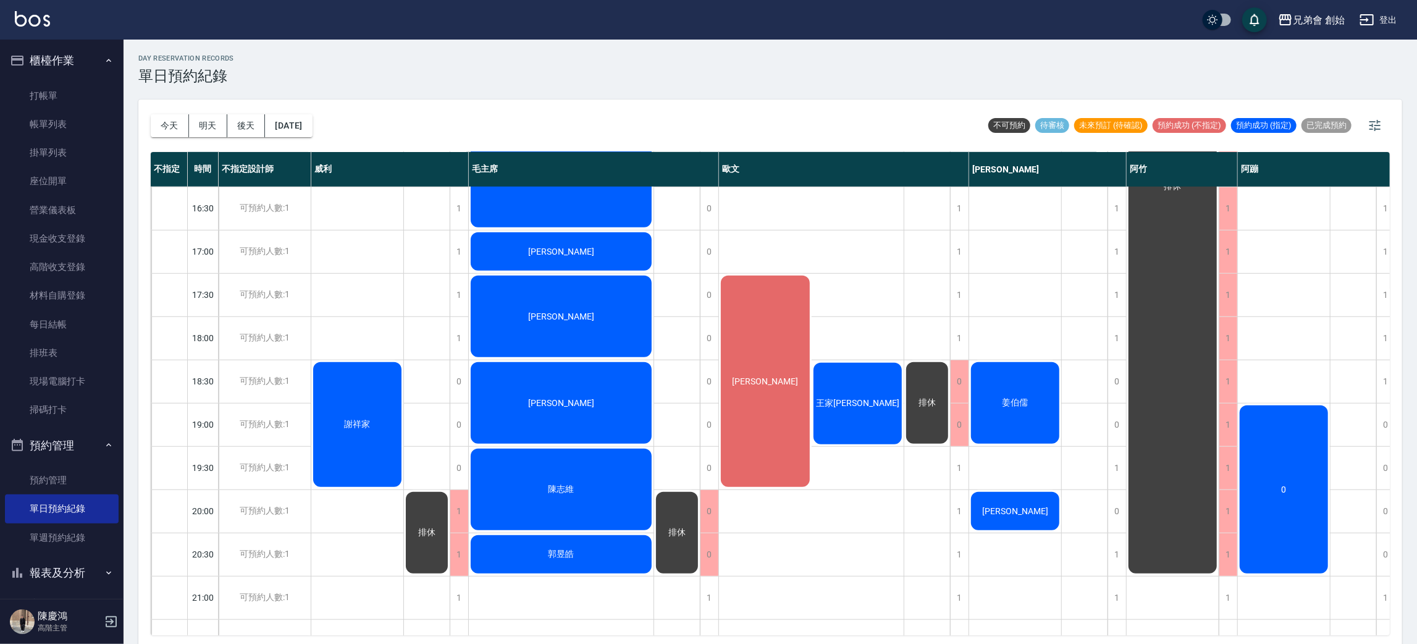
click at [1287, 442] on div "0" at bounding box center [1284, 489] width 92 height 172
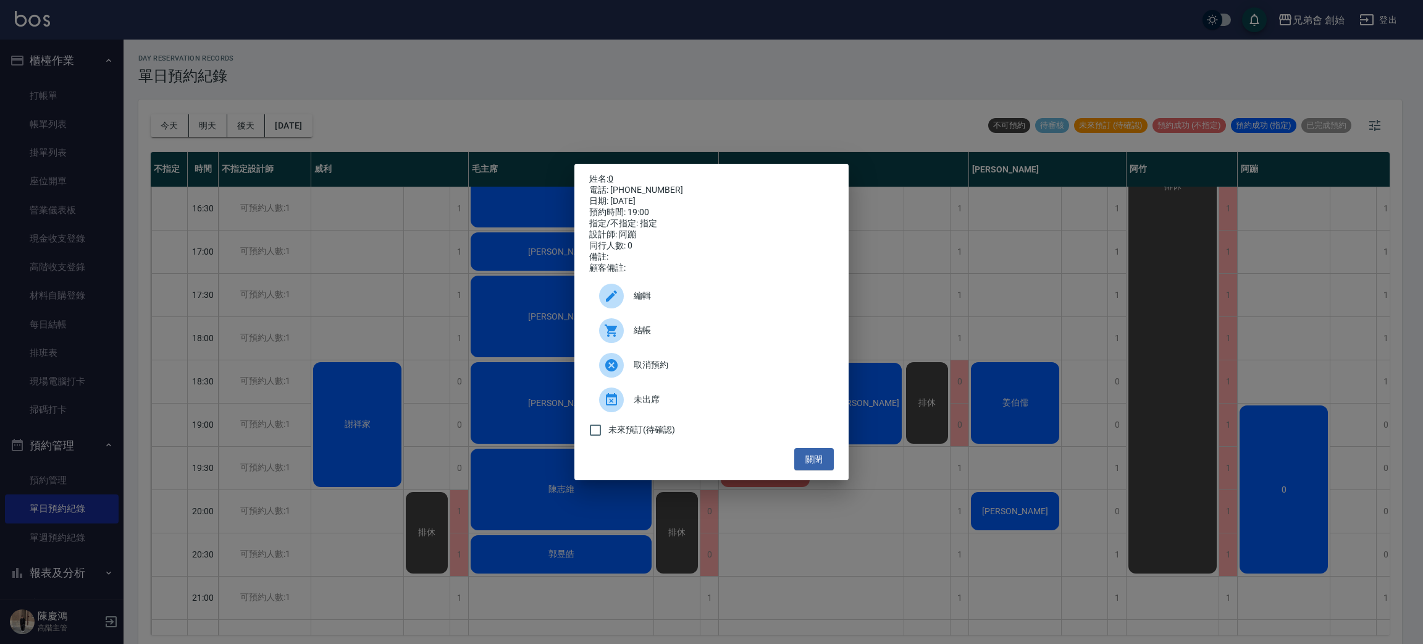
click at [1287, 442] on div "姓名: 0 電話: 6565656 日期: 2025/09/11 預約時間: 19:00 指定/不指定: 指定 設計師: 阿蹦 同行人數: 0 備註: 顧客備…" at bounding box center [711, 322] width 1423 height 644
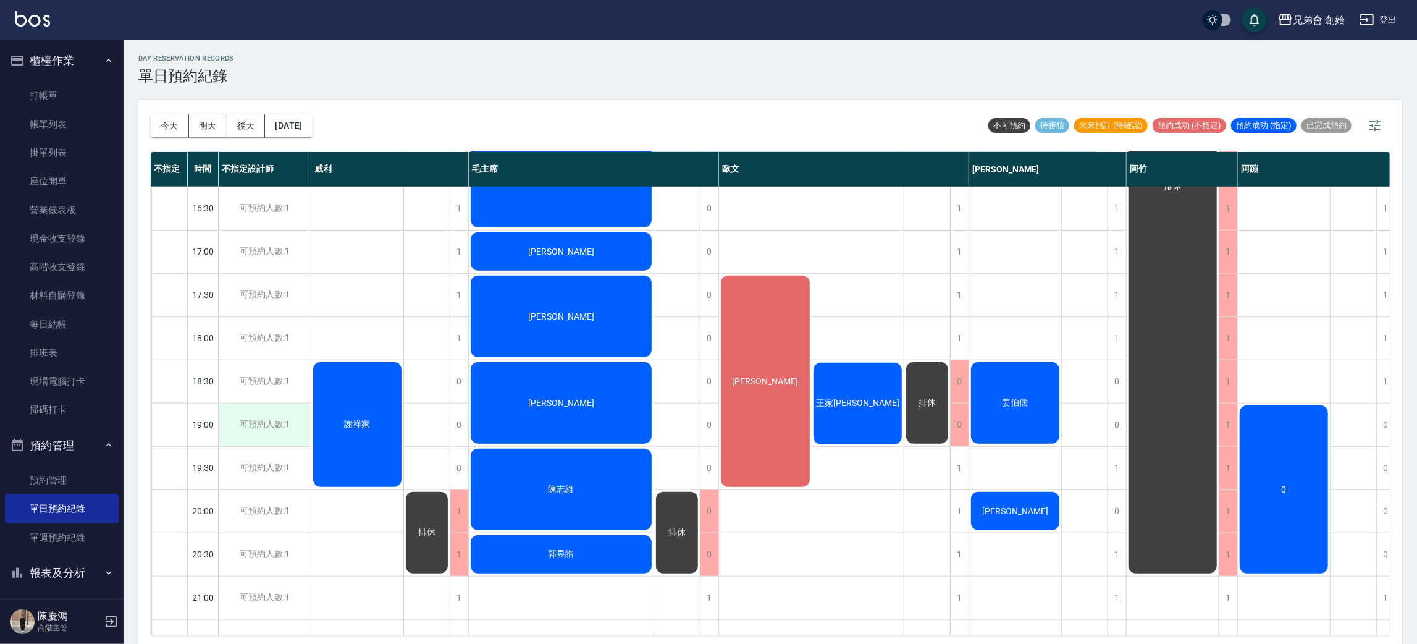
click at [273, 435] on div "可預約人數:1" at bounding box center [265, 424] width 92 height 43
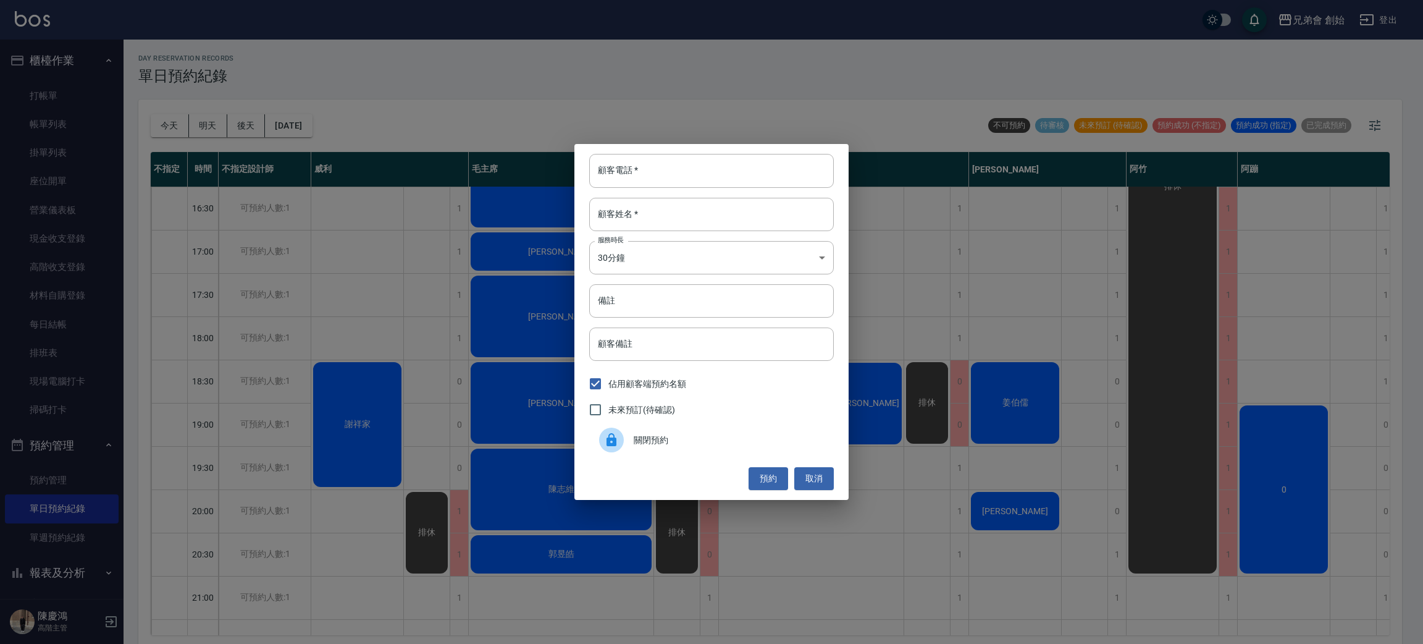
click at [625, 440] on div at bounding box center [616, 439] width 35 height 25
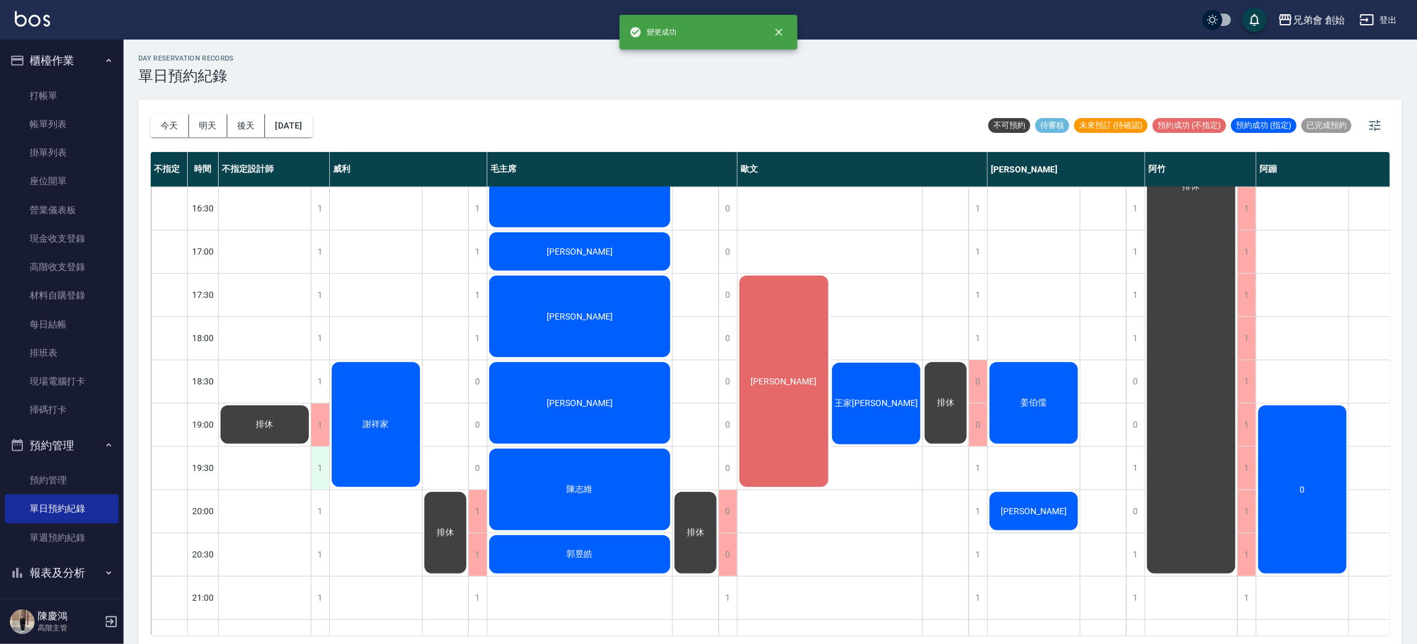
click at [314, 477] on div "1" at bounding box center [320, 468] width 19 height 43
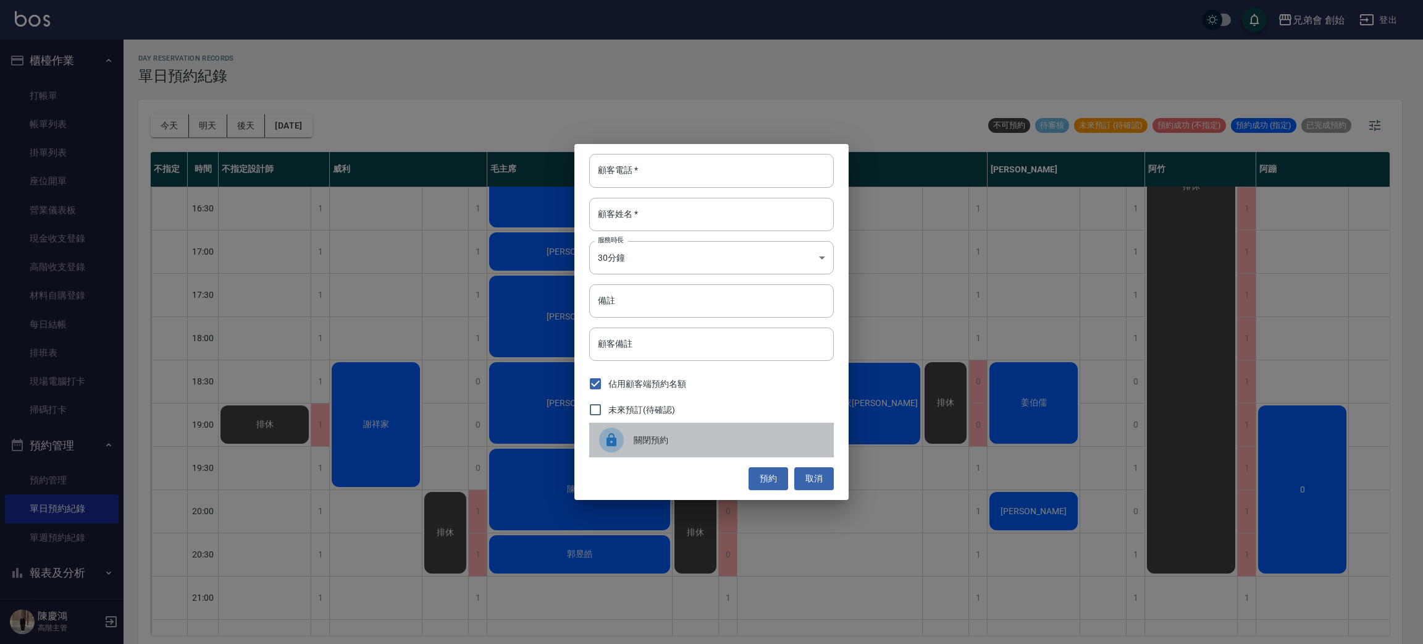
click at [652, 451] on div "關閉預約" at bounding box center [711, 439] width 245 height 35
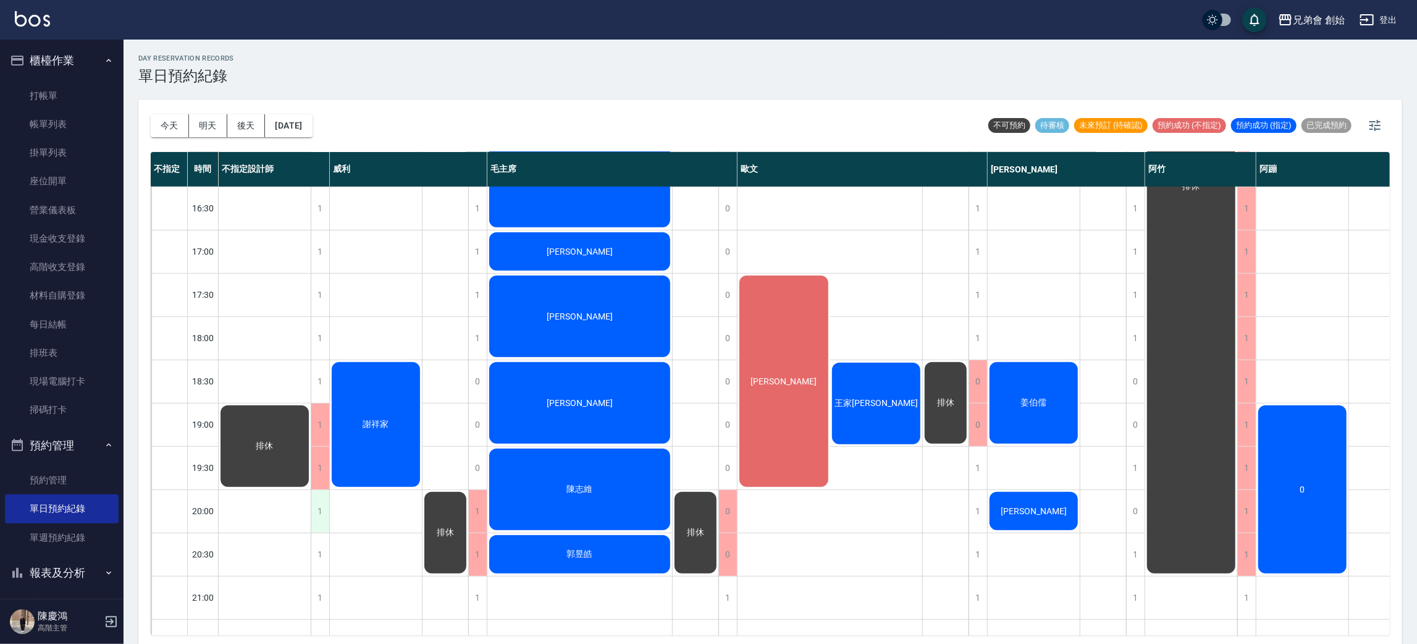
click at [316, 518] on div "1" at bounding box center [320, 511] width 19 height 43
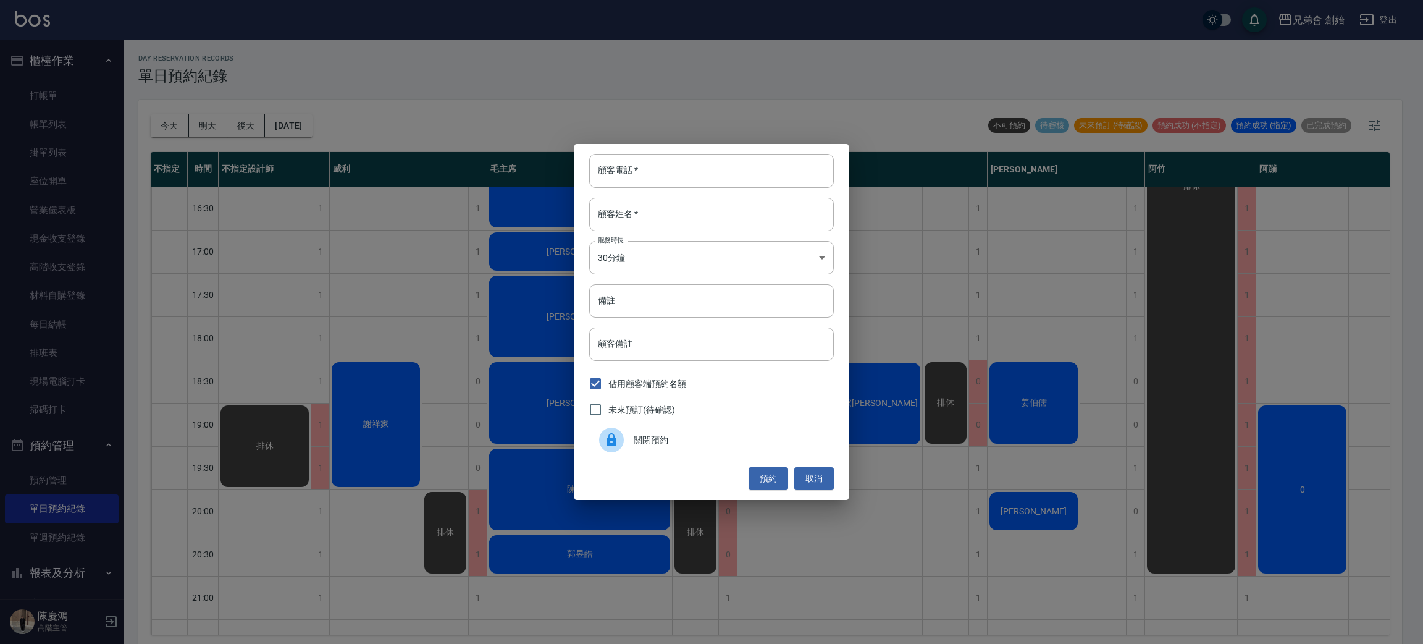
click at [640, 443] on span "關閉預約" at bounding box center [729, 440] width 190 height 13
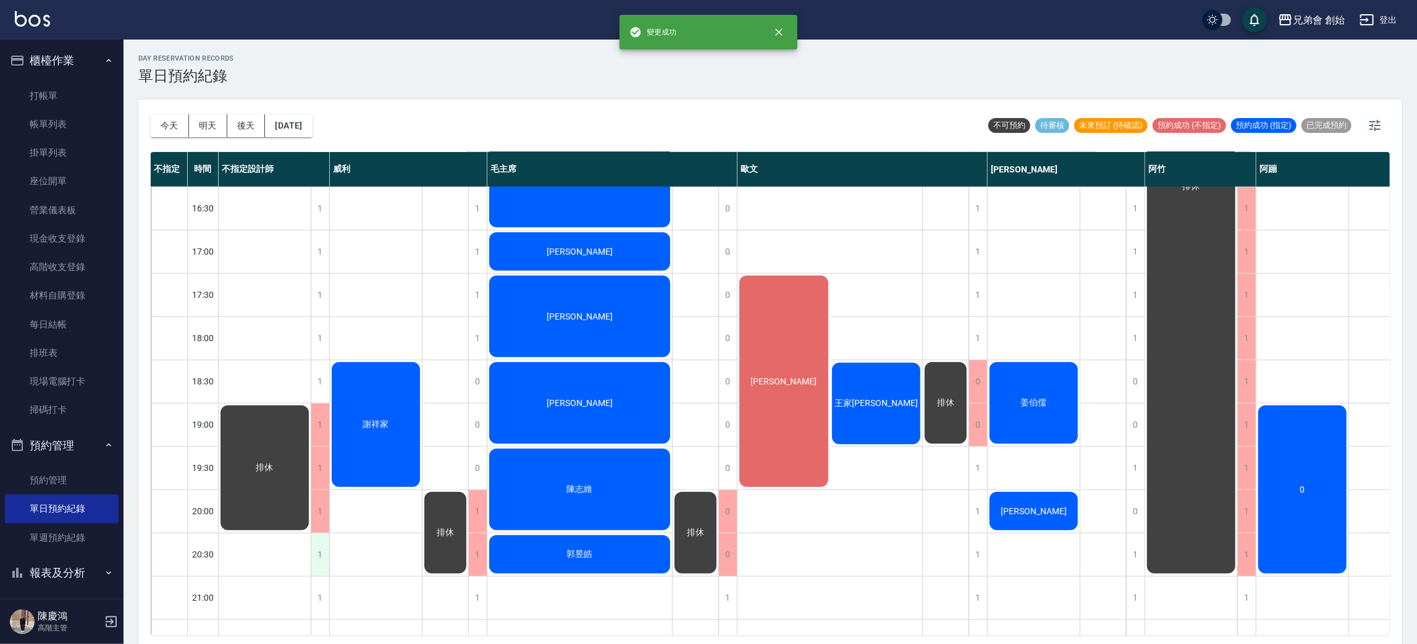
click at [313, 558] on div "1" at bounding box center [320, 554] width 19 height 43
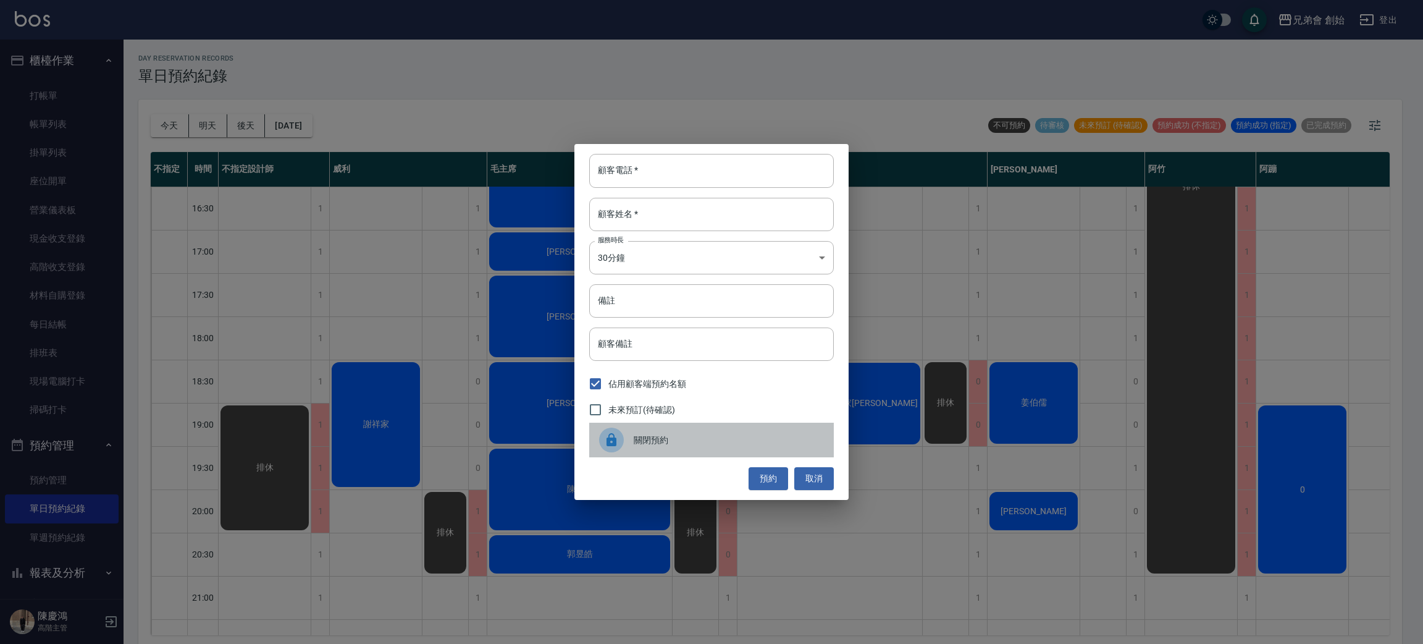
click at [624, 433] on div at bounding box center [616, 439] width 35 height 25
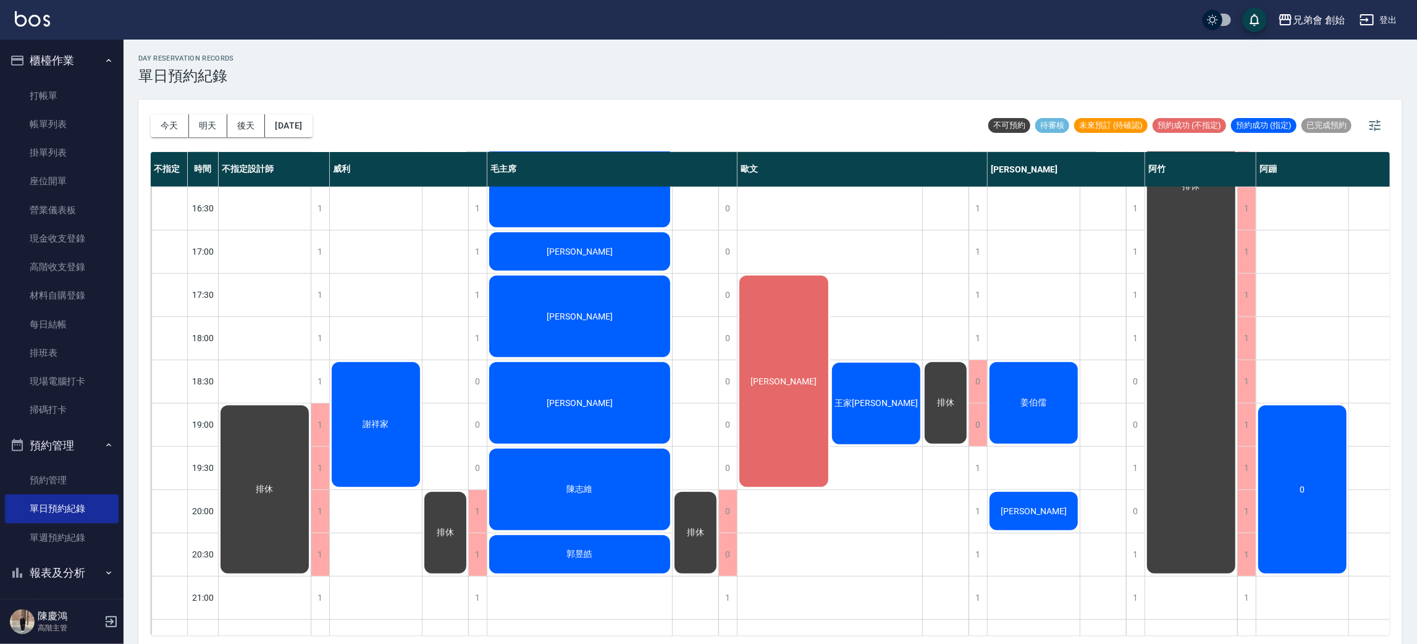
click at [1274, 448] on div "0" at bounding box center [1302, 489] width 92 height 172
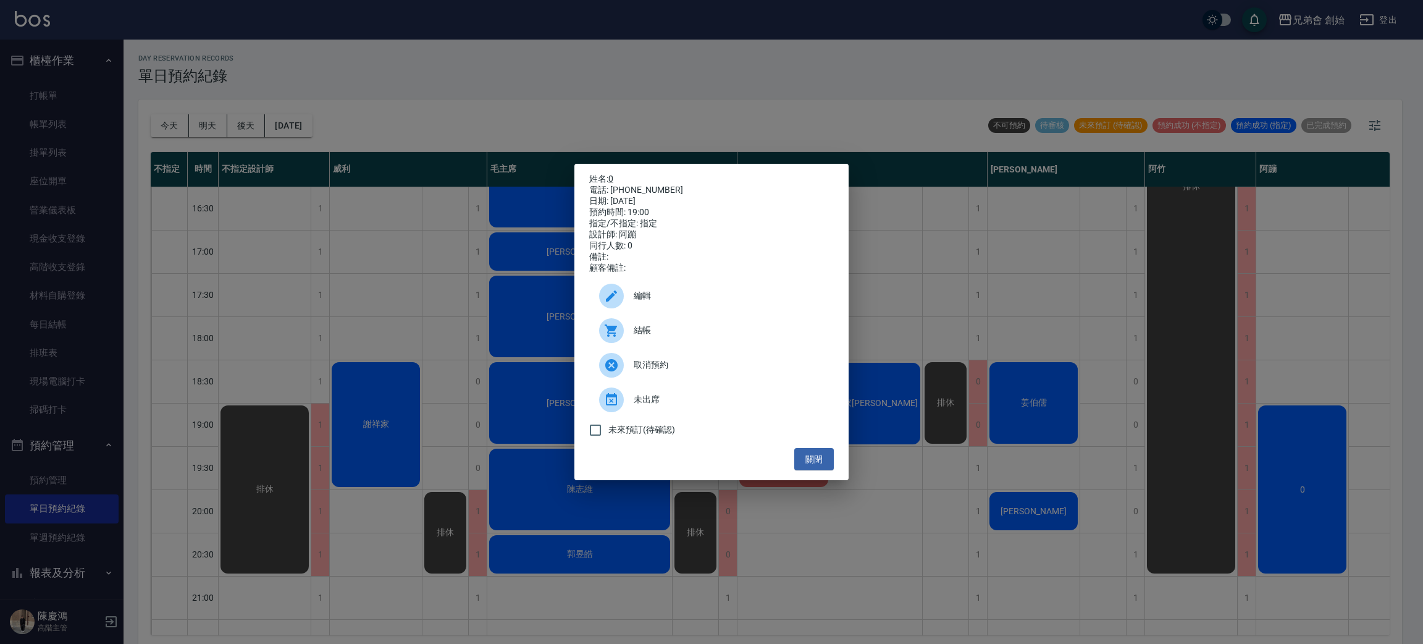
click at [1274, 448] on div "姓名: 0 電話: 6565656 日期: 2025/09/11 預約時間: 19:00 指定/不指定: 指定 設計師: 阿蹦 同行人數: 0 備註: 顧客備…" at bounding box center [711, 322] width 1423 height 644
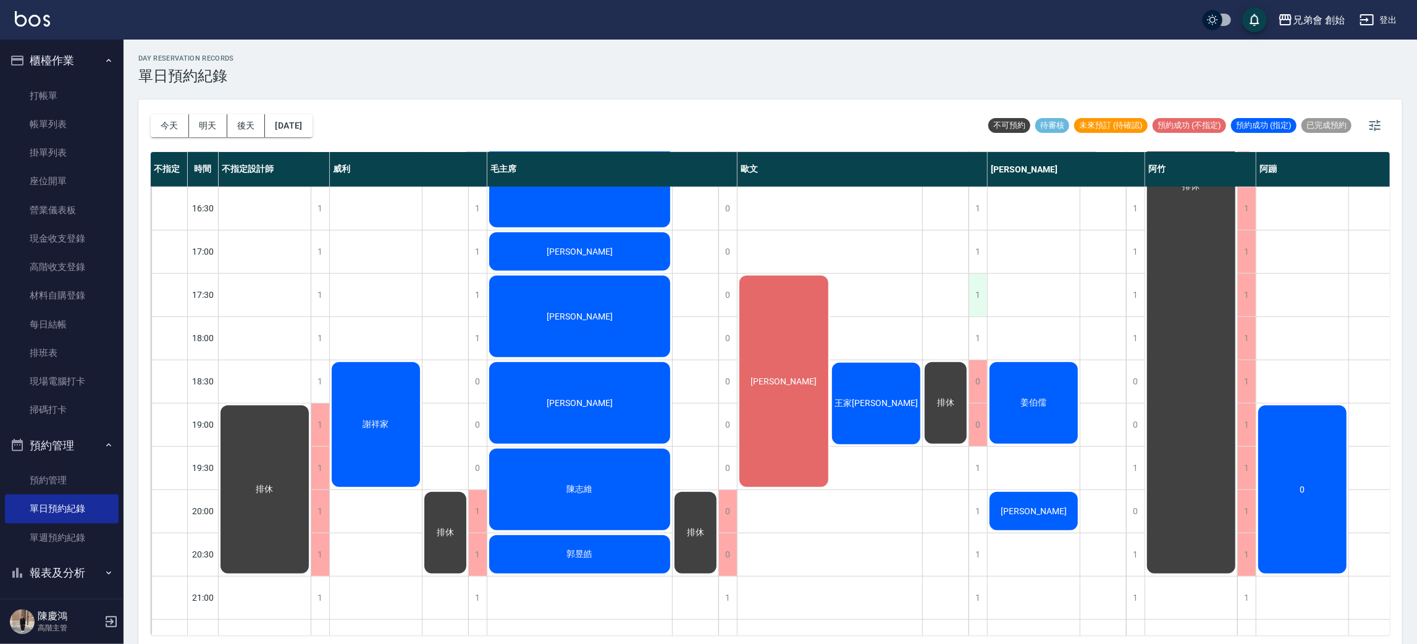
click at [980, 283] on div "1" at bounding box center [977, 295] width 19 height 43
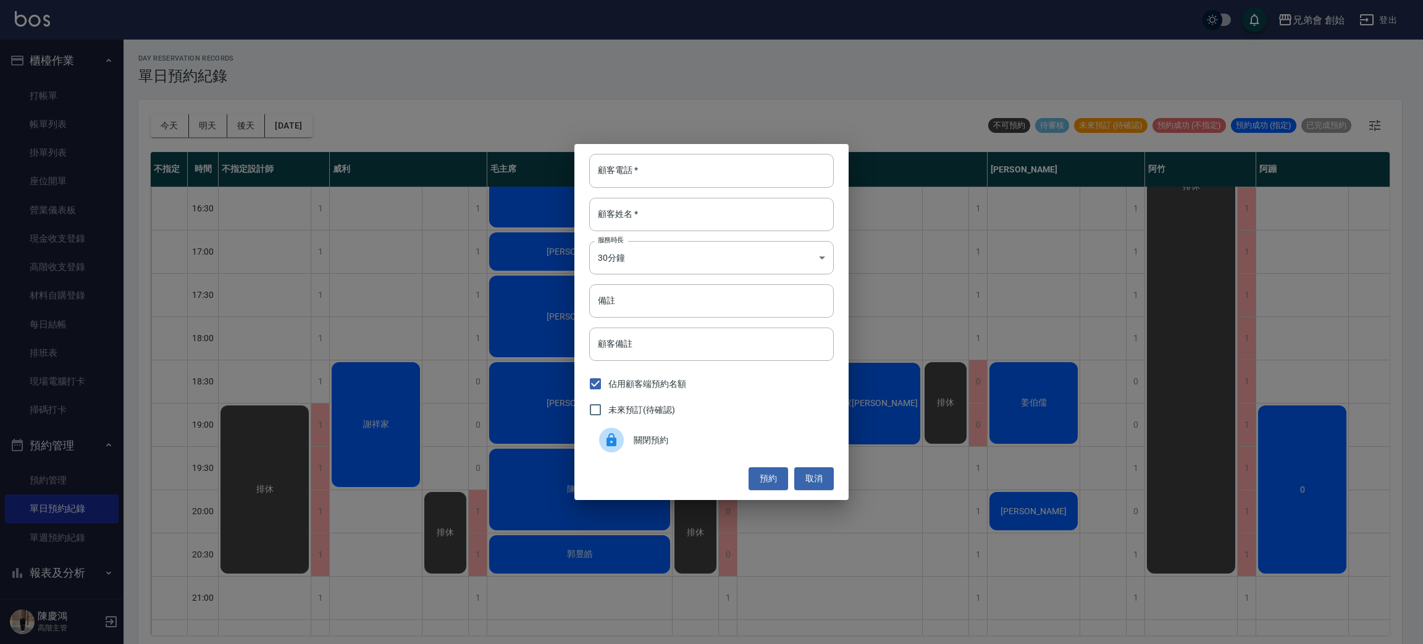
click at [668, 432] on div "關閉預約" at bounding box center [711, 439] width 245 height 35
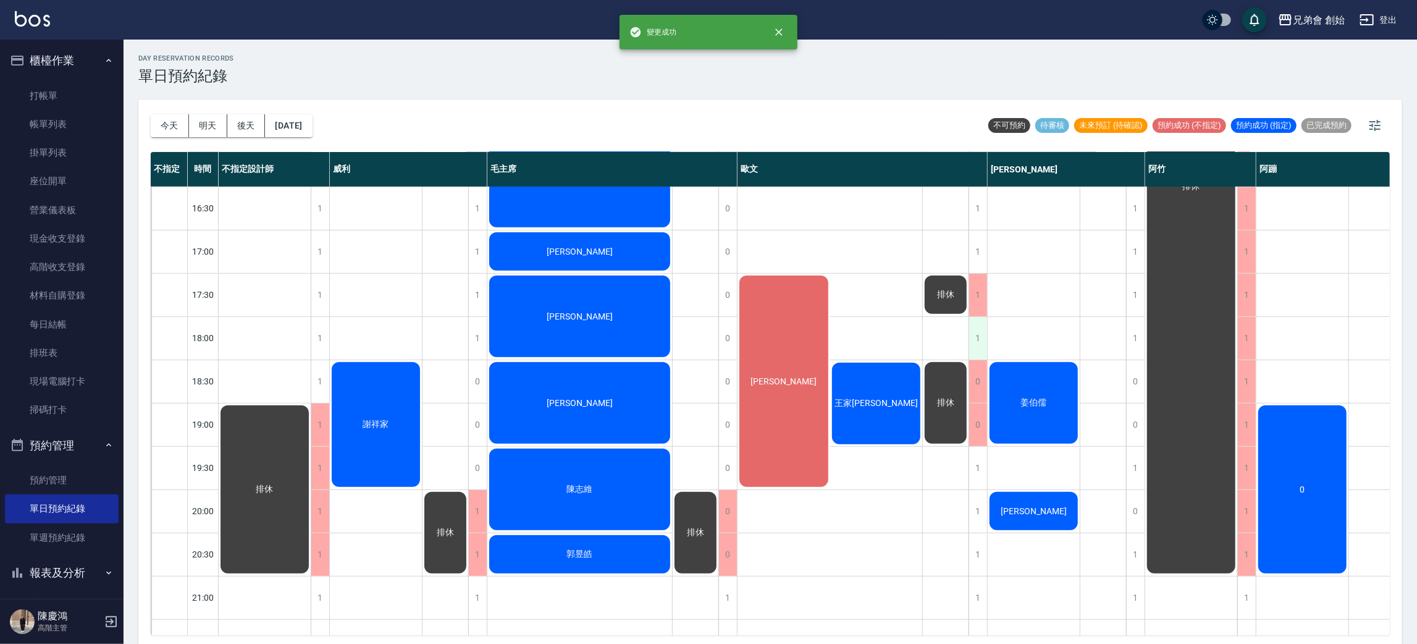
click at [979, 325] on div "1" at bounding box center [977, 338] width 19 height 43
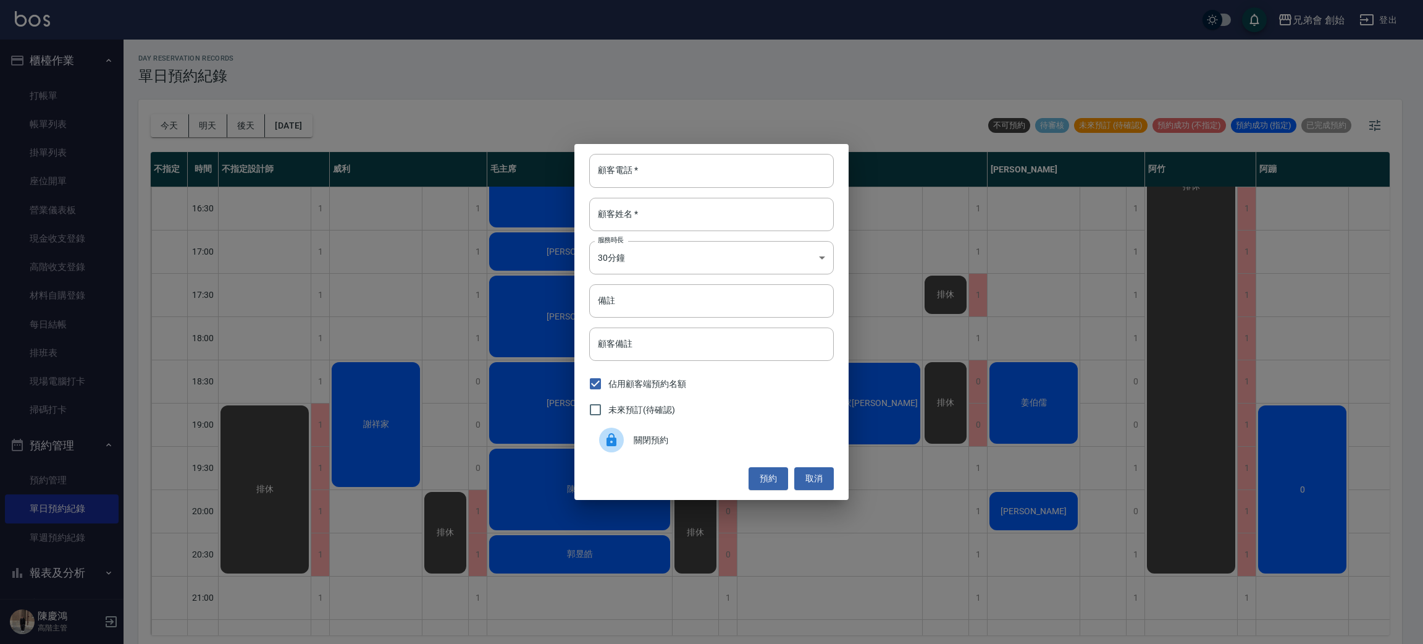
click at [712, 432] on div "關閉預約" at bounding box center [711, 439] width 245 height 35
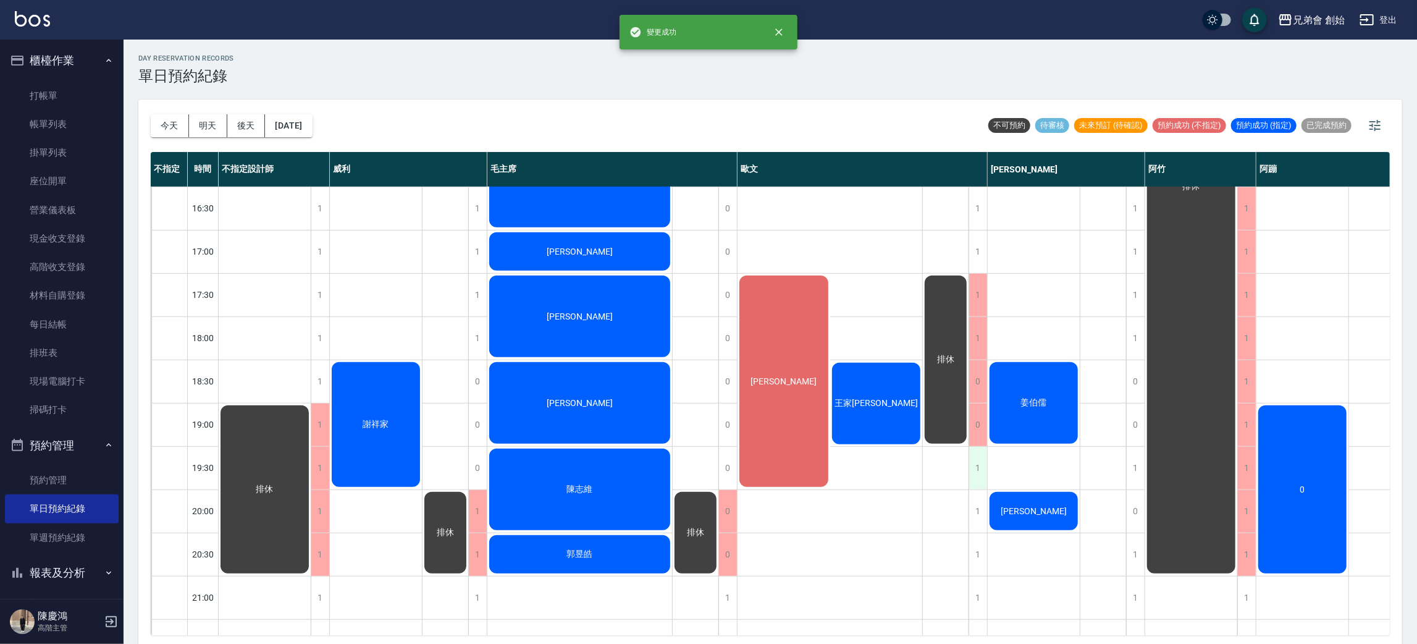
click at [978, 472] on div "1" at bounding box center [977, 468] width 19 height 43
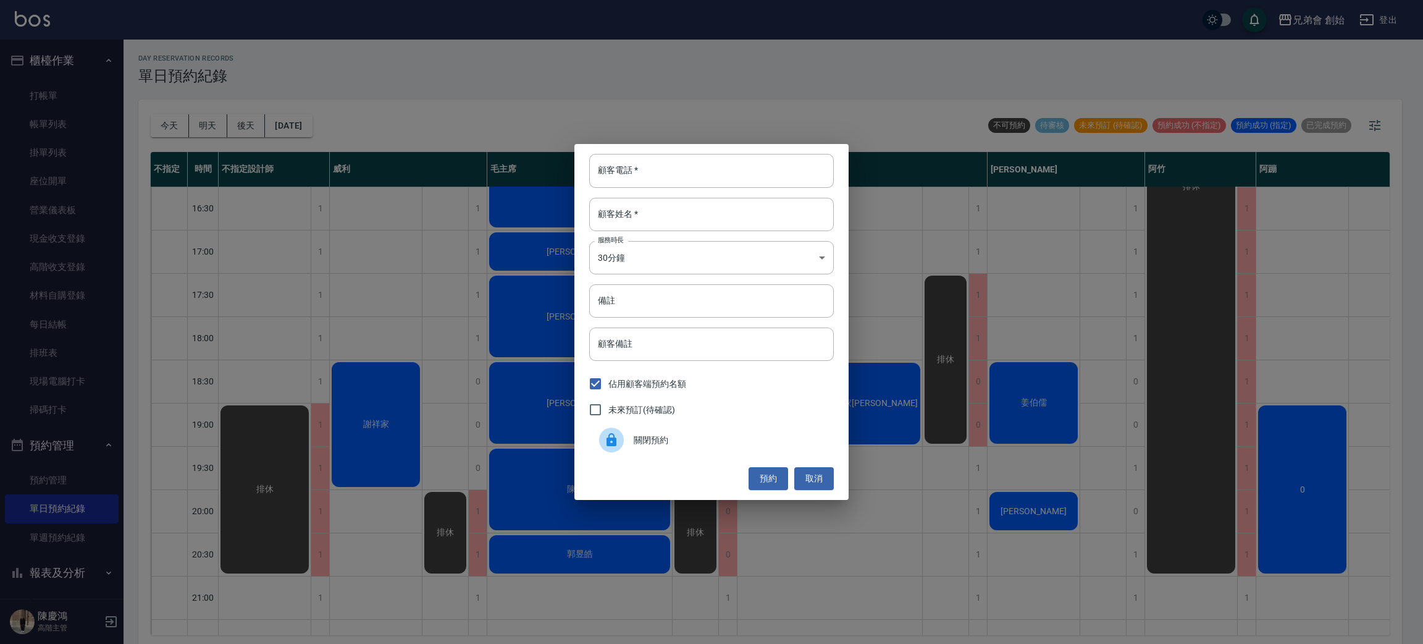
click at [621, 448] on div at bounding box center [616, 439] width 35 height 25
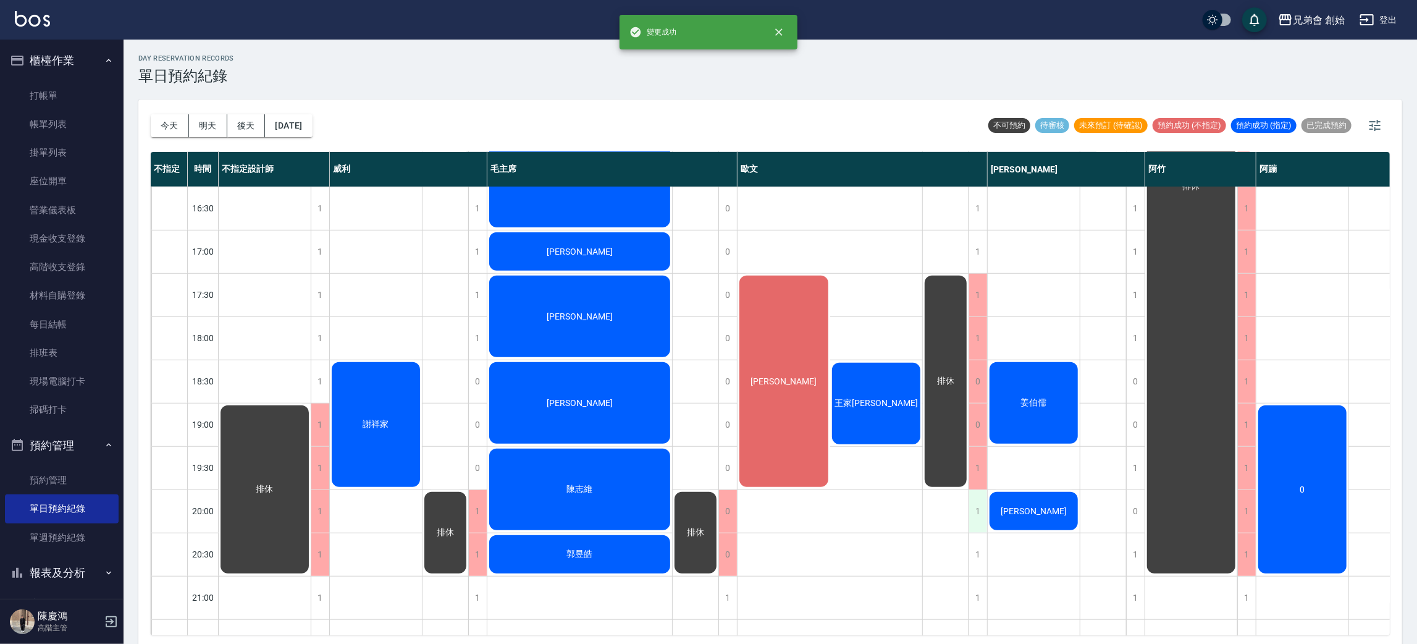
click at [976, 514] on div "1" at bounding box center [977, 511] width 19 height 43
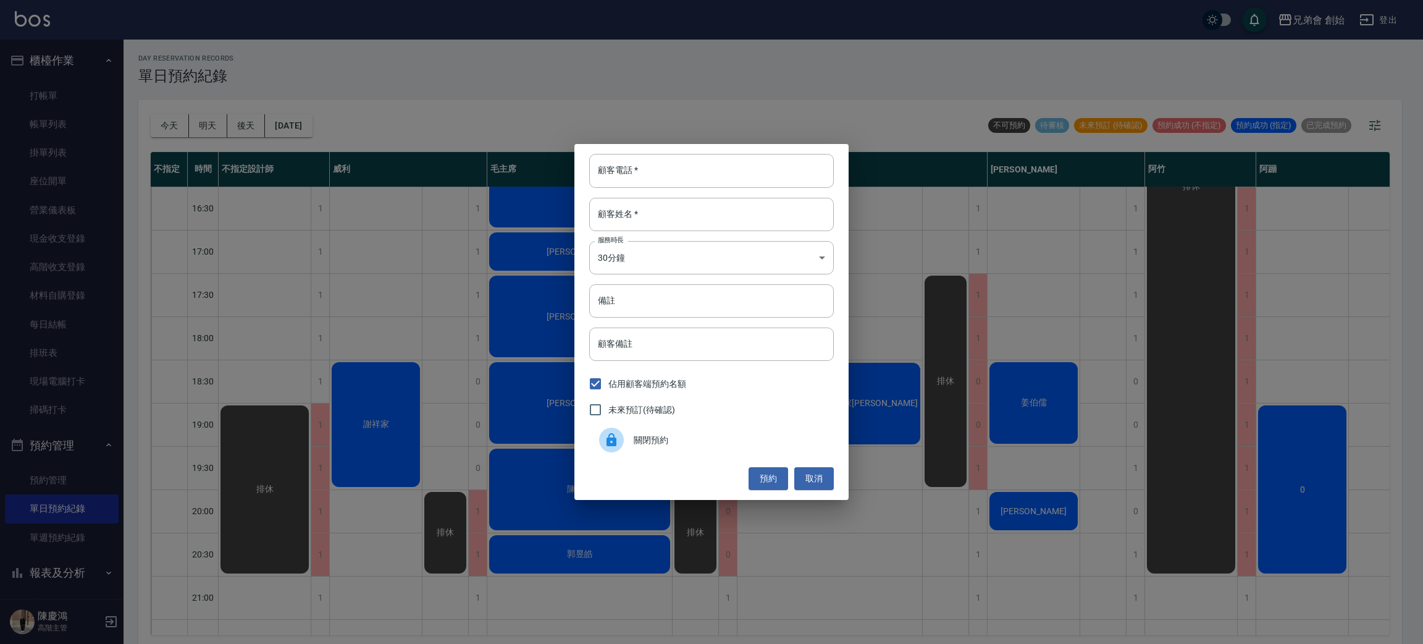
click at [683, 455] on div "關閉預約" at bounding box center [711, 439] width 245 height 35
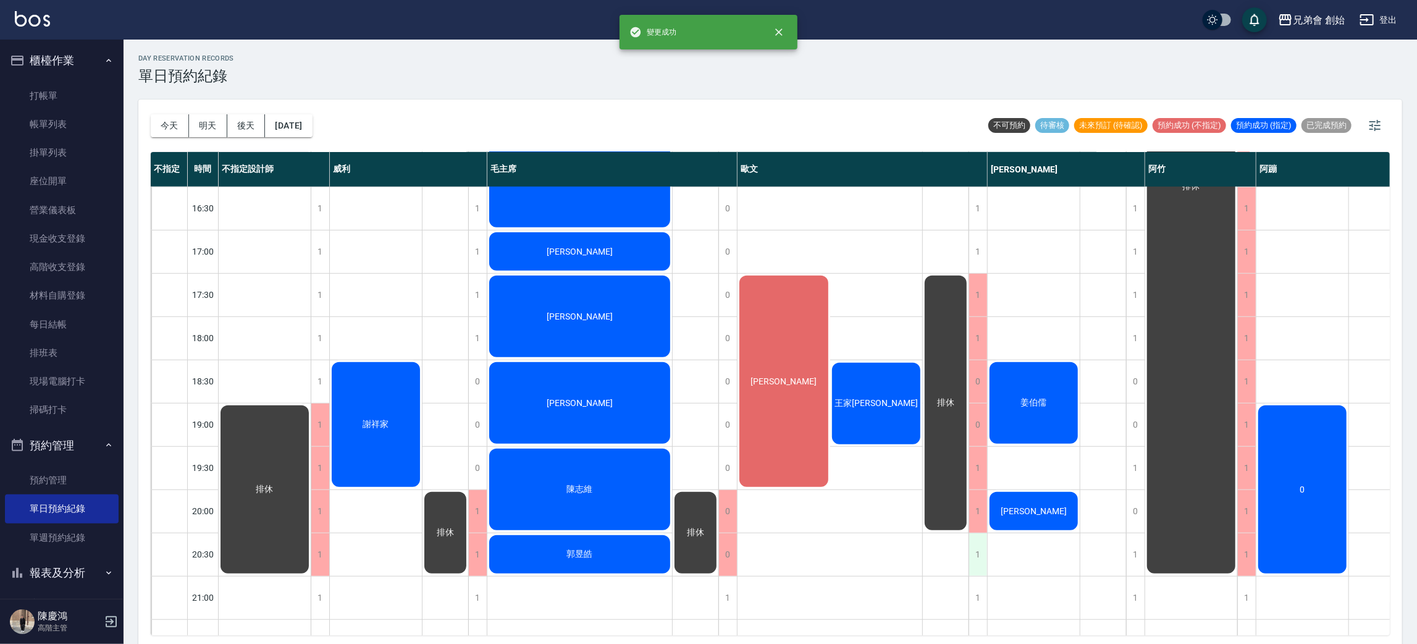
click at [980, 552] on div "1" at bounding box center [977, 554] width 19 height 43
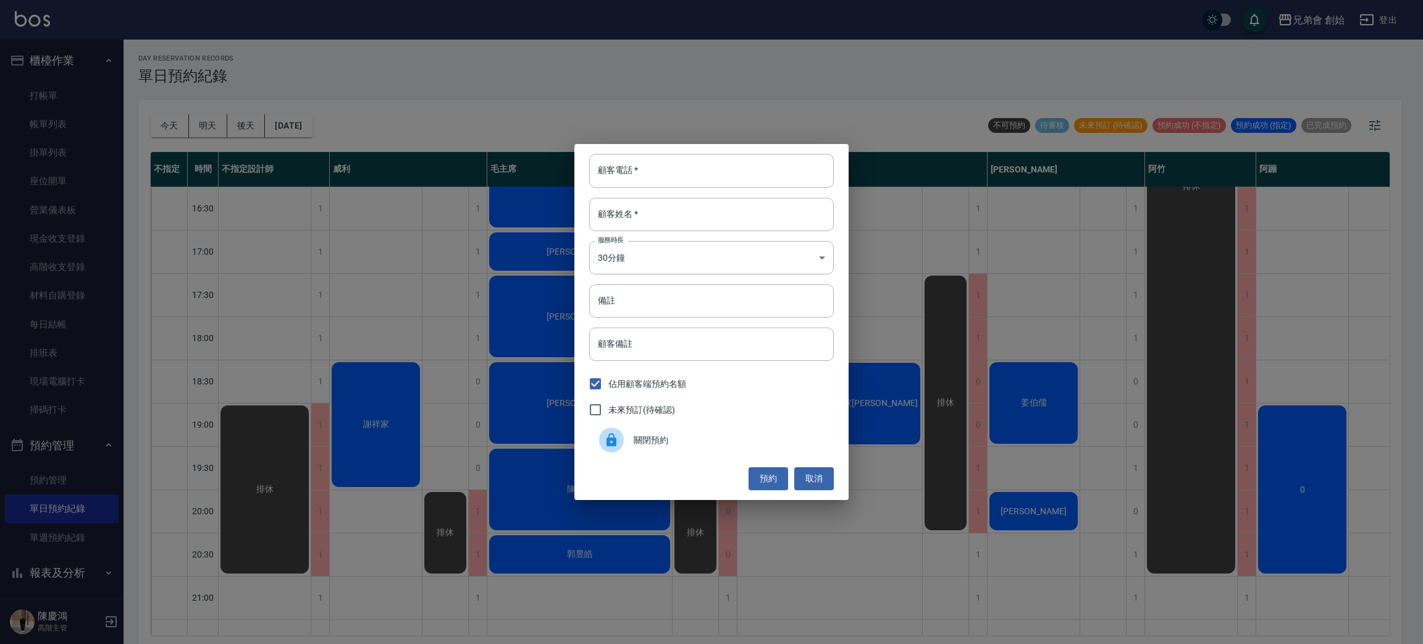
click at [644, 446] on span "關閉預約" at bounding box center [729, 440] width 190 height 13
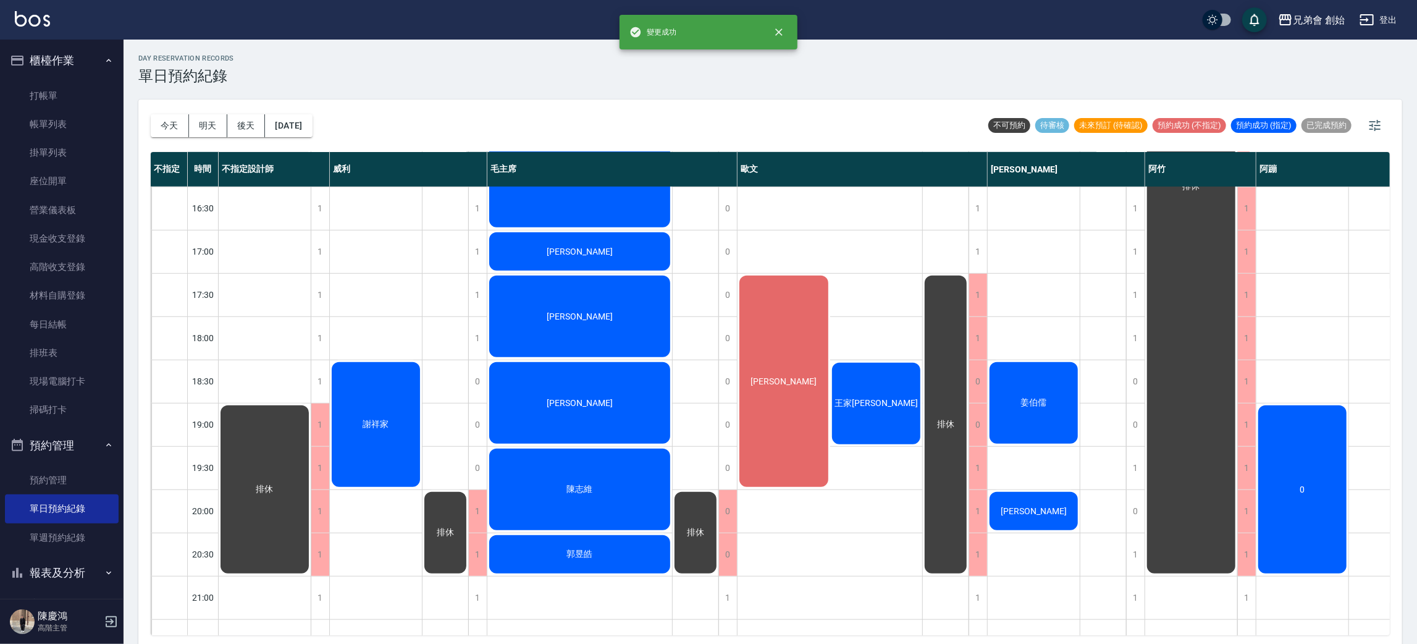
click at [952, 440] on div "排休" at bounding box center [946, 424] width 46 height 301
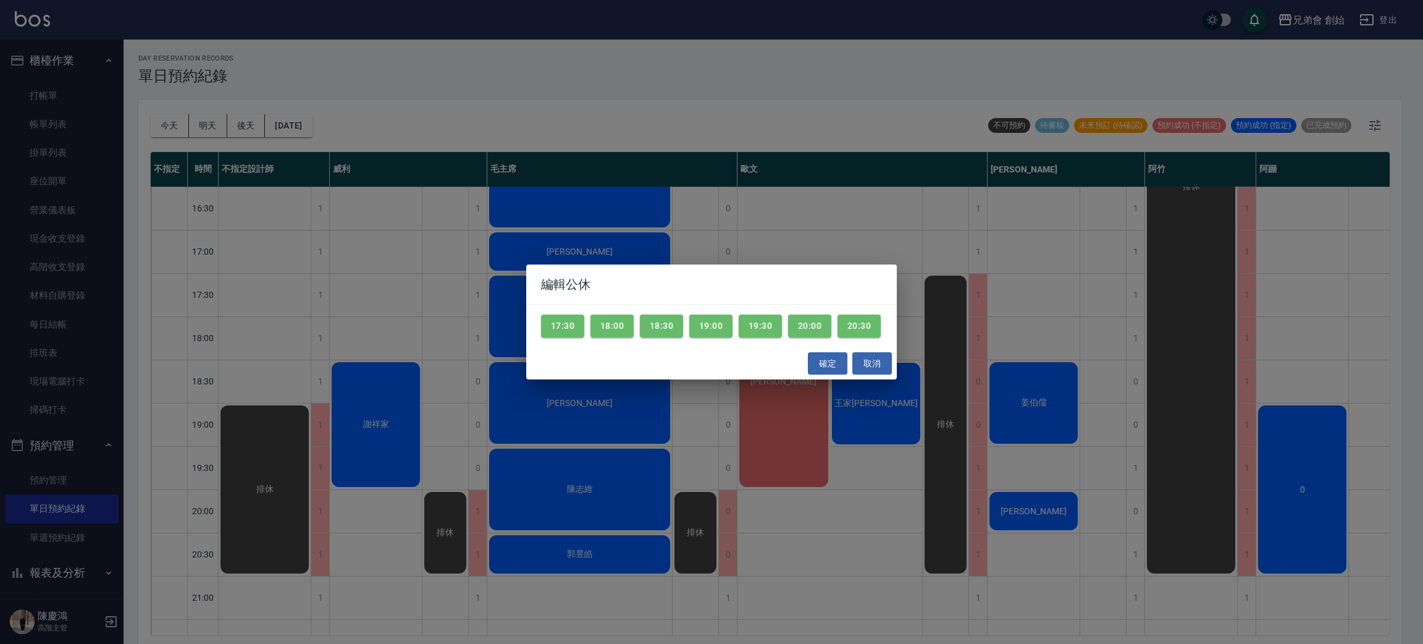
click at [952, 440] on div "編輯公休 17:30 18:00 18:30 19:00 19:30 20:00 20:30 確定 取消" at bounding box center [711, 322] width 1423 height 644
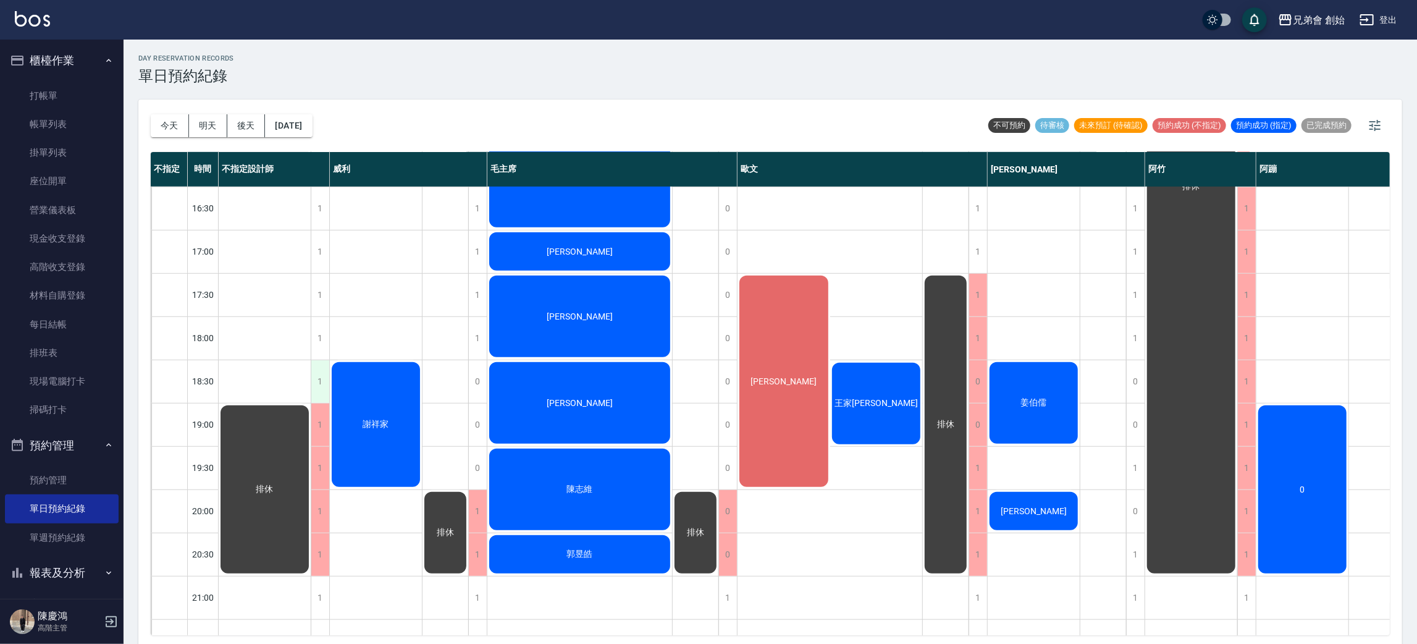
click at [316, 392] on div "1" at bounding box center [320, 381] width 19 height 43
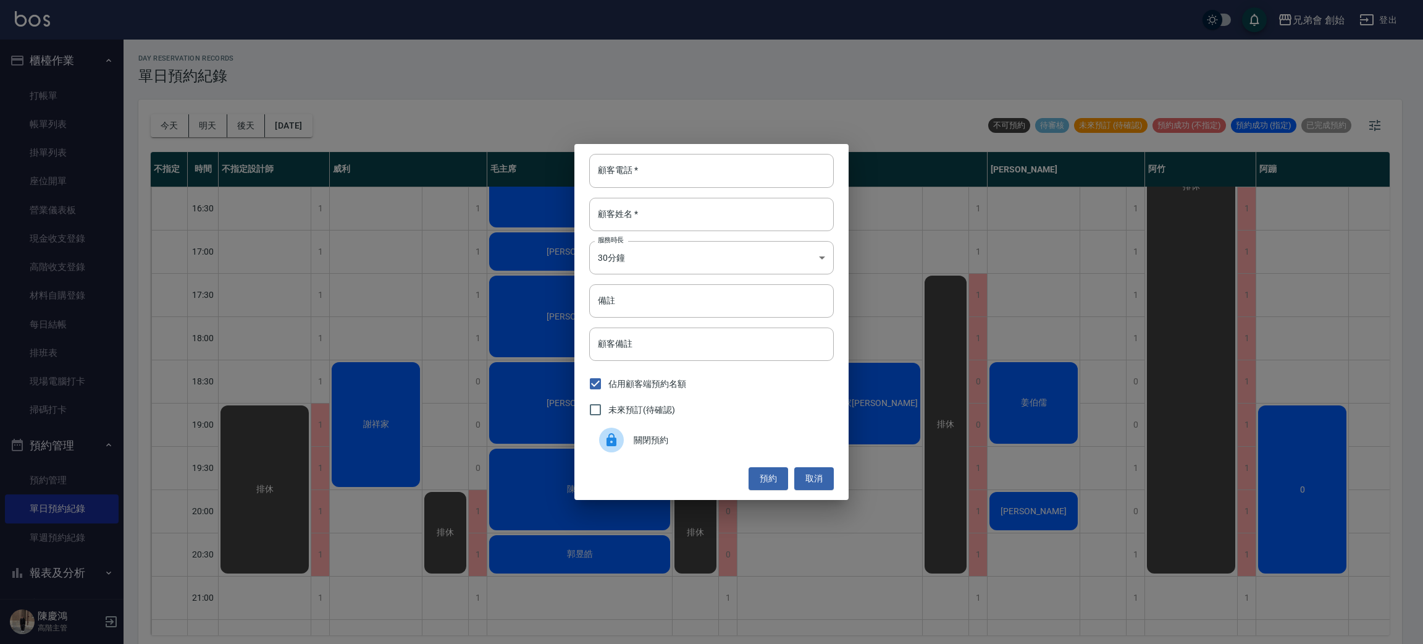
click at [666, 444] on span "關閉預約" at bounding box center [729, 440] width 190 height 13
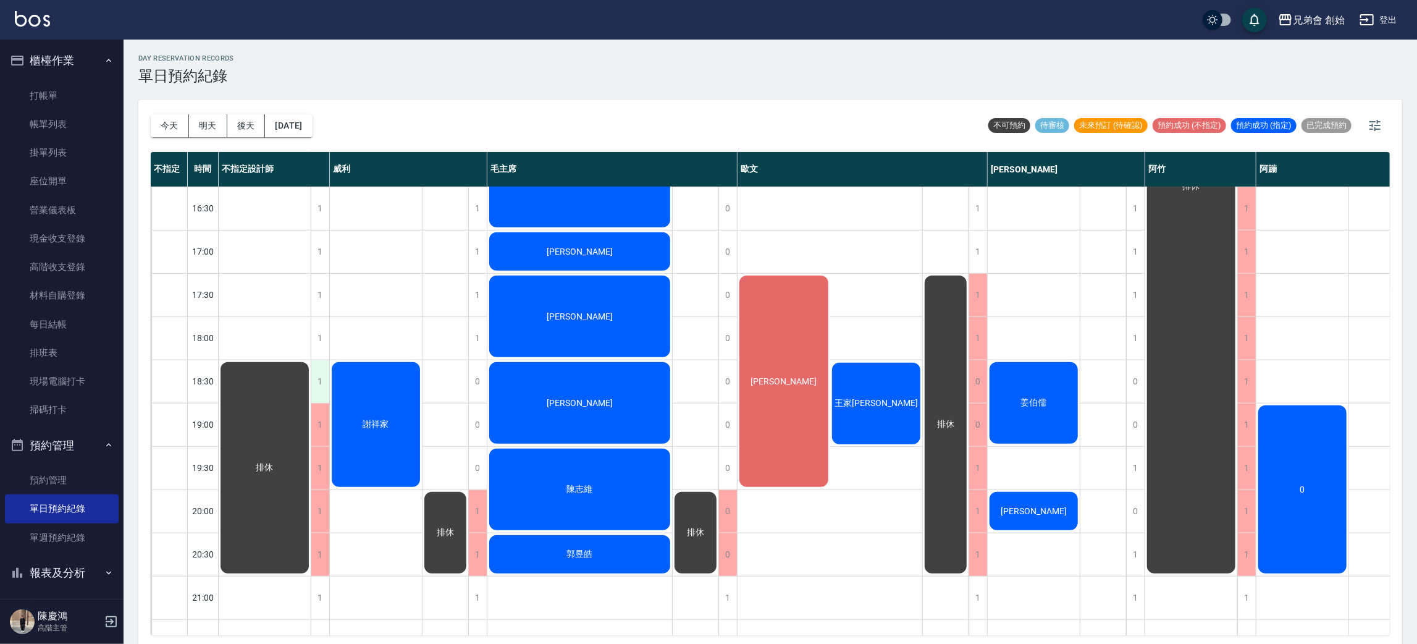
click at [321, 376] on div "1" at bounding box center [320, 381] width 19 height 43
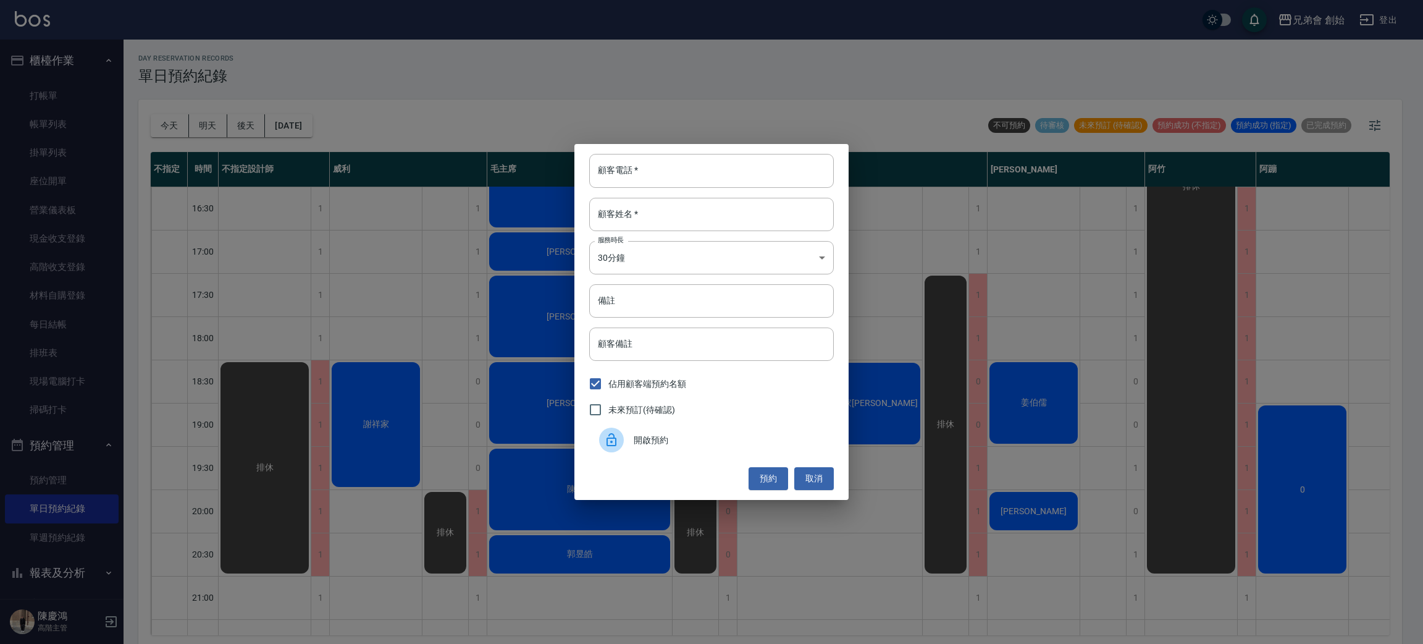
click at [626, 448] on div at bounding box center [616, 439] width 35 height 25
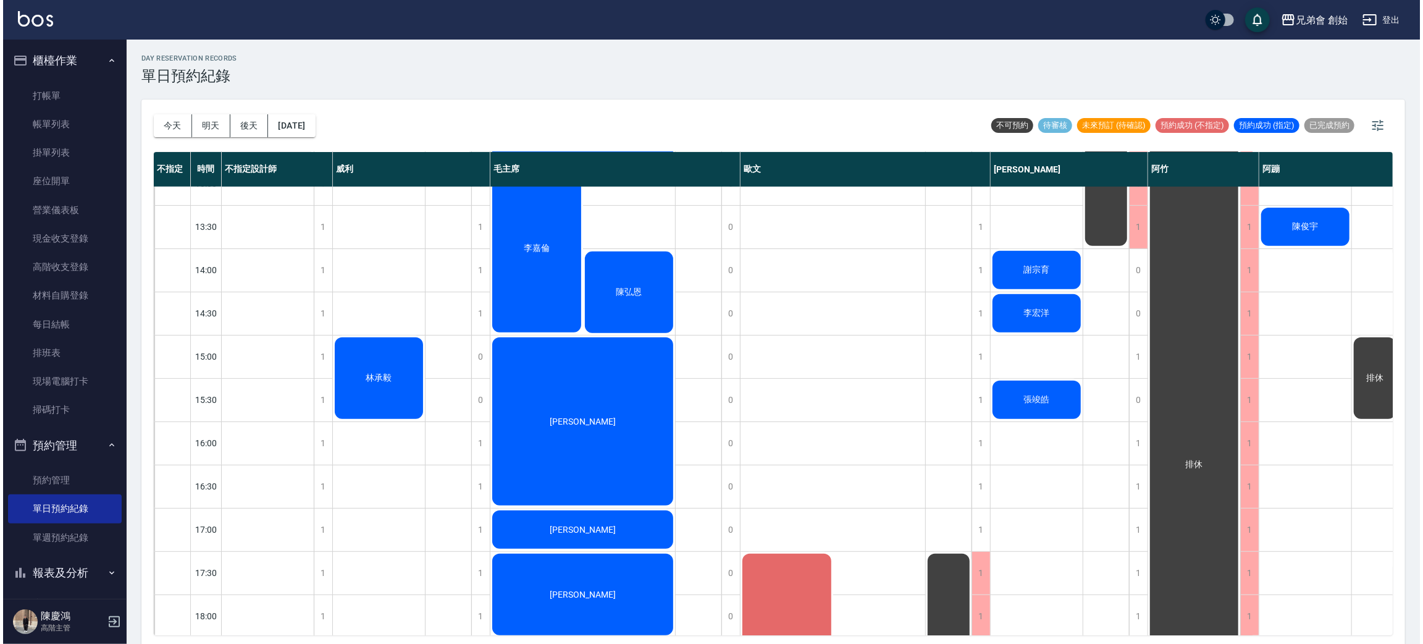
scroll to position [277, 0]
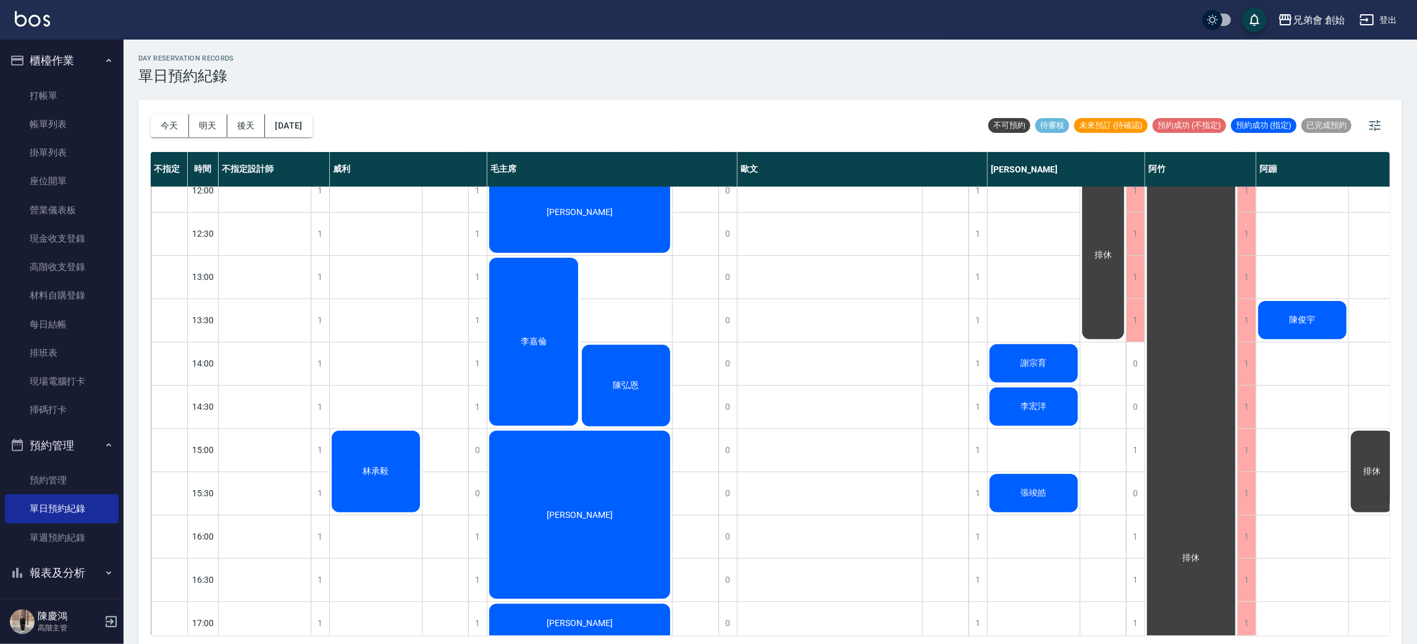
click at [1304, 321] on span "陳俊宇" at bounding box center [1302, 319] width 31 height 11
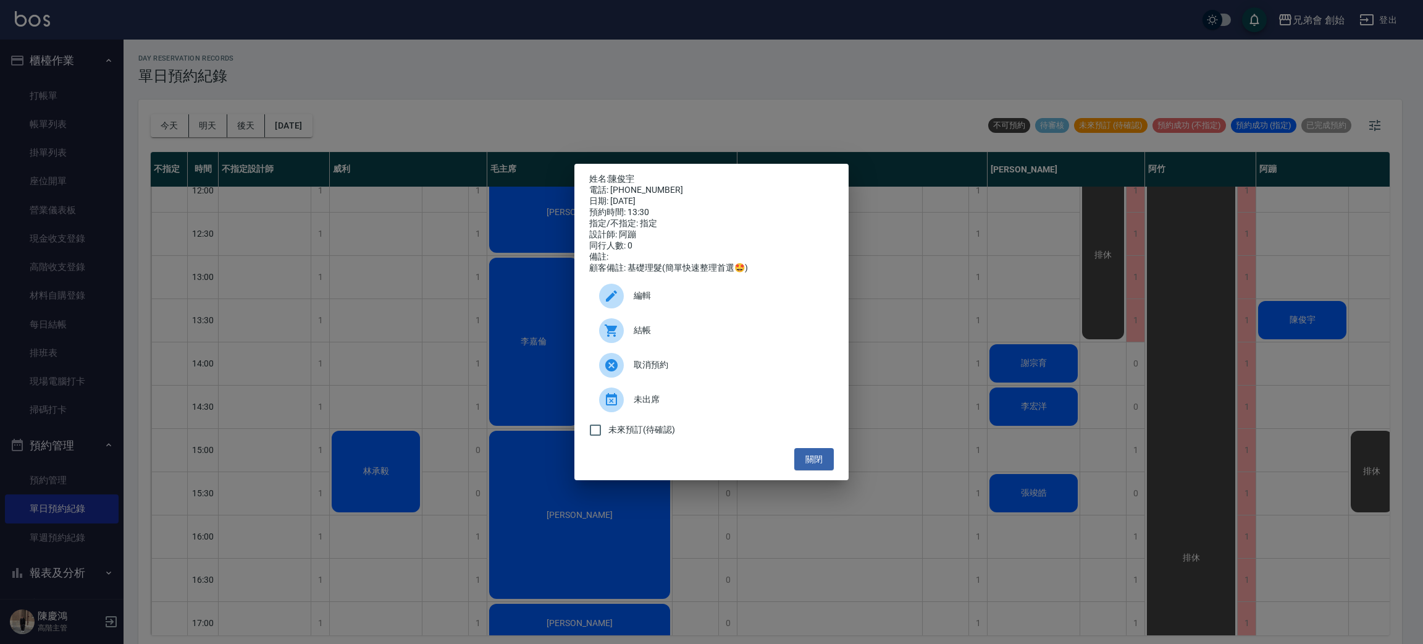
click at [692, 344] on div "結帳" at bounding box center [711, 330] width 245 height 35
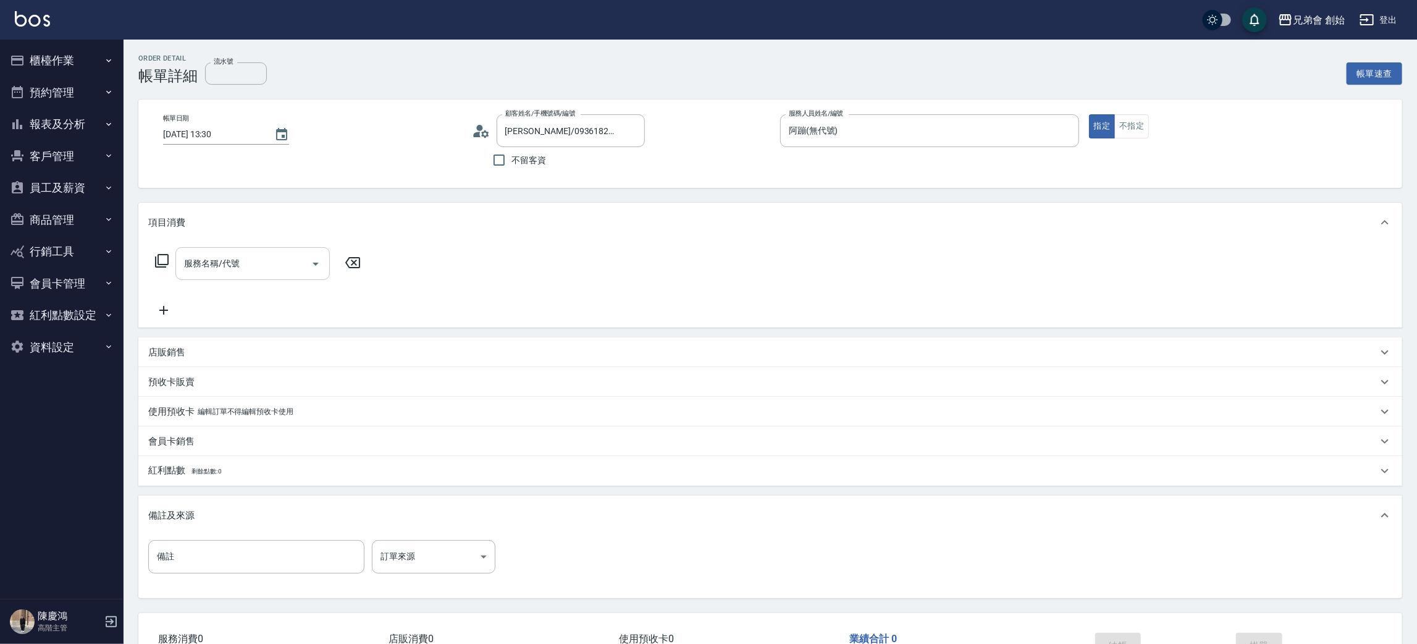
drag, startPoint x: 258, startPoint y: 248, endPoint x: 266, endPoint y: 251, distance: 8.0
click at [262, 248] on div "服務名稱/代號" at bounding box center [252, 263] width 154 height 33
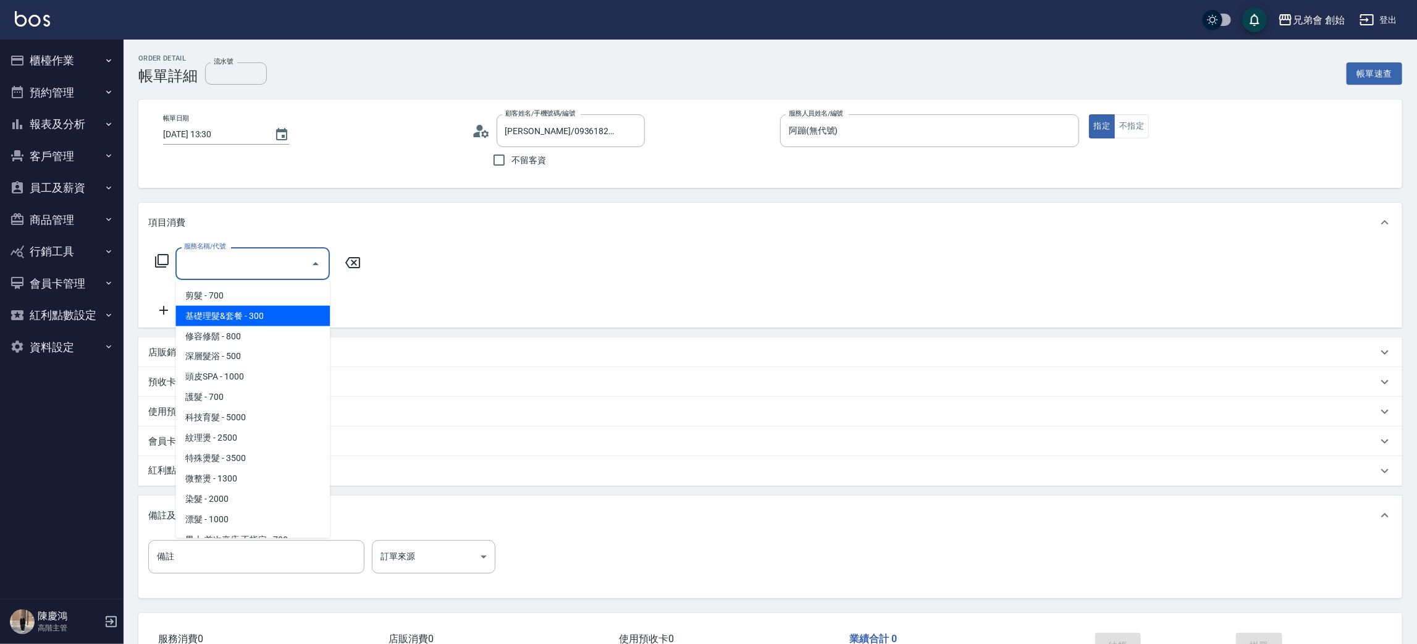
click at [279, 322] on span "基礎理髮&套餐 - 300" at bounding box center [252, 316] width 154 height 20
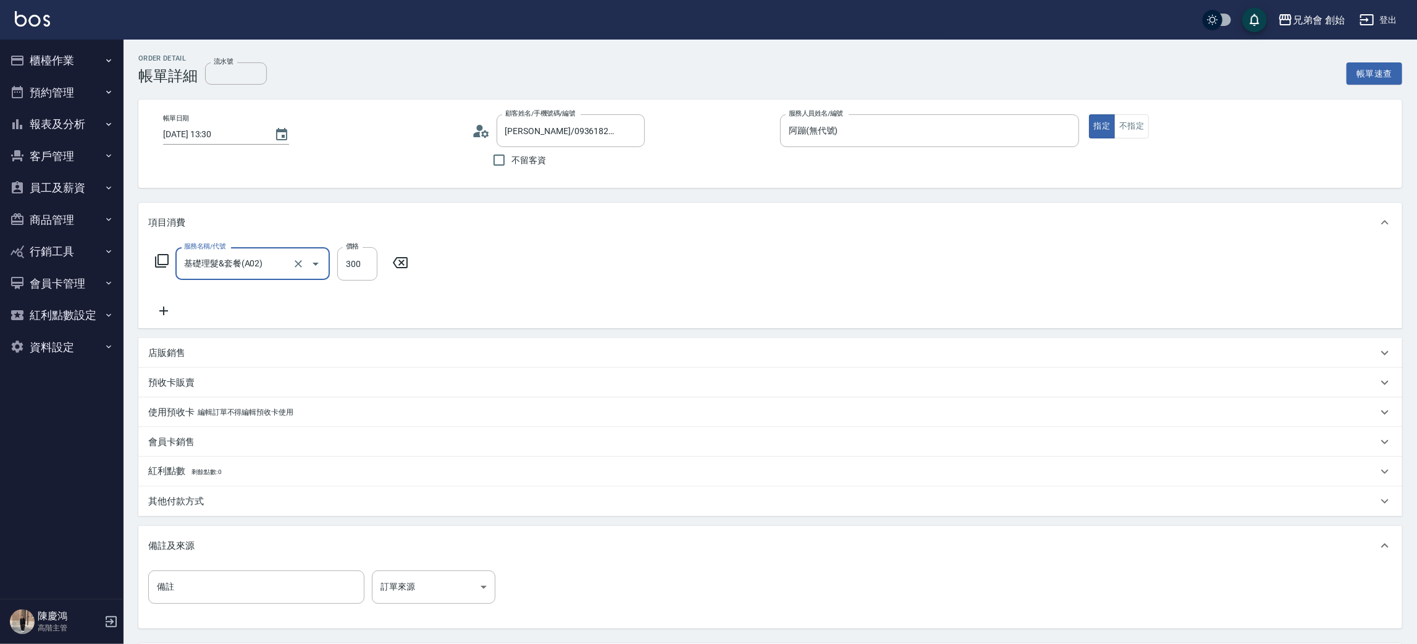
type input "基礎理髮&套餐(A02)"
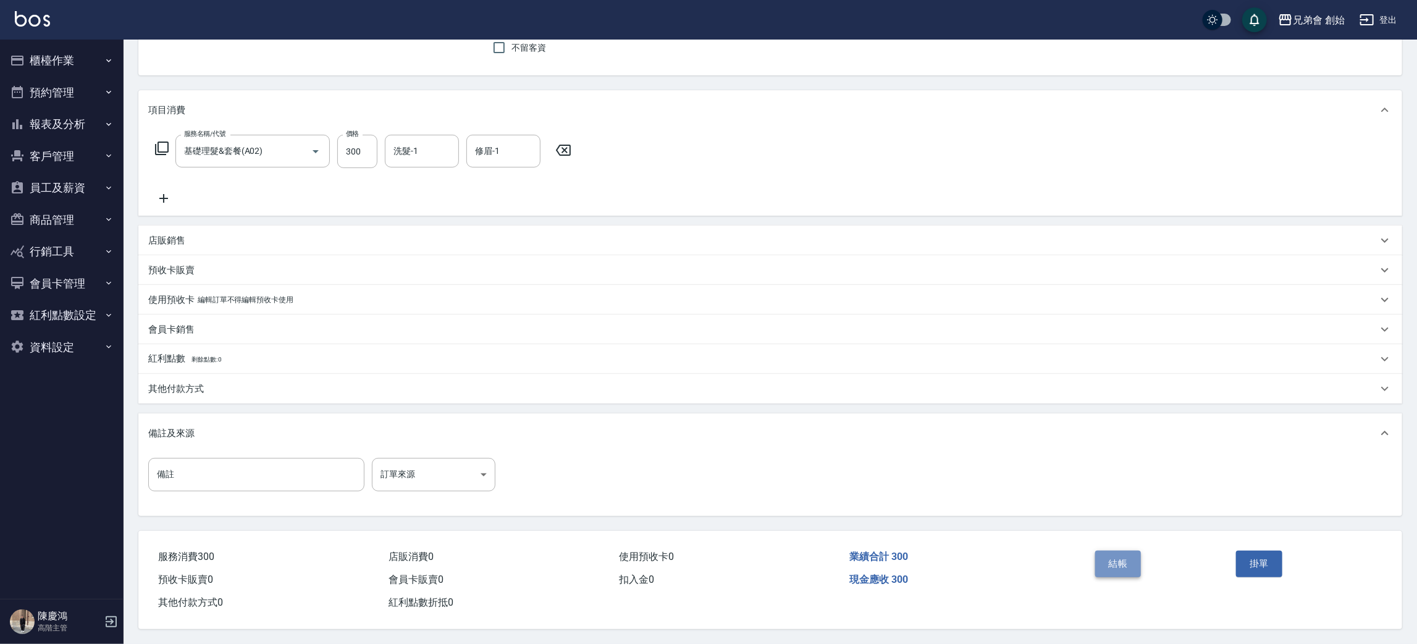
click at [1110, 562] on button "結帳" at bounding box center [1118, 563] width 46 height 26
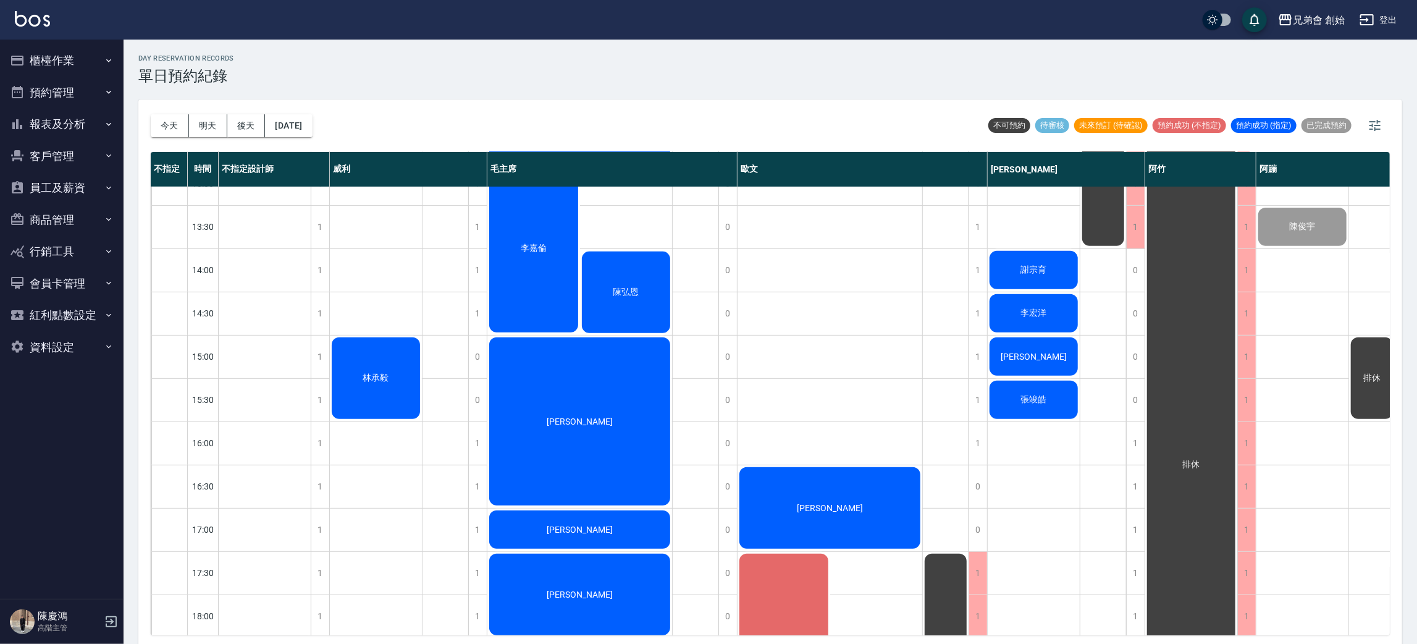
scroll to position [555, 0]
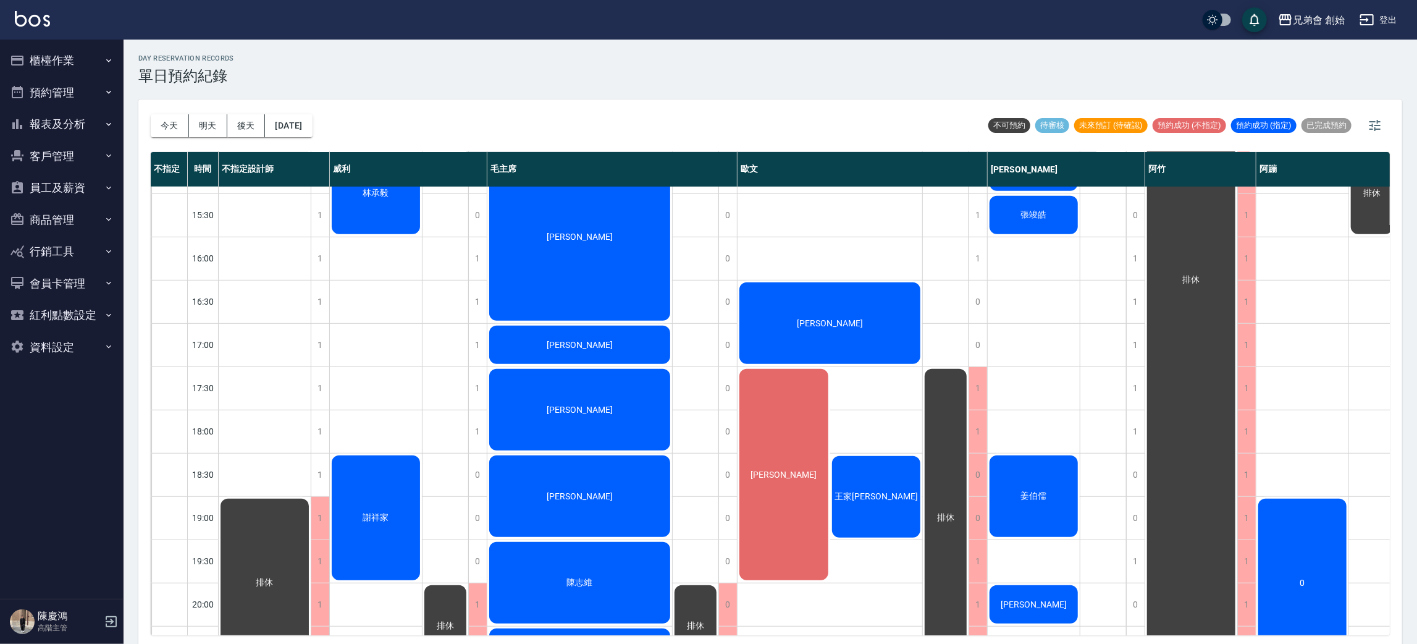
click at [968, 302] on div "排休" at bounding box center [946, 258] width 46 height 1254
click at [972, 302] on div "0" at bounding box center [977, 301] width 19 height 43
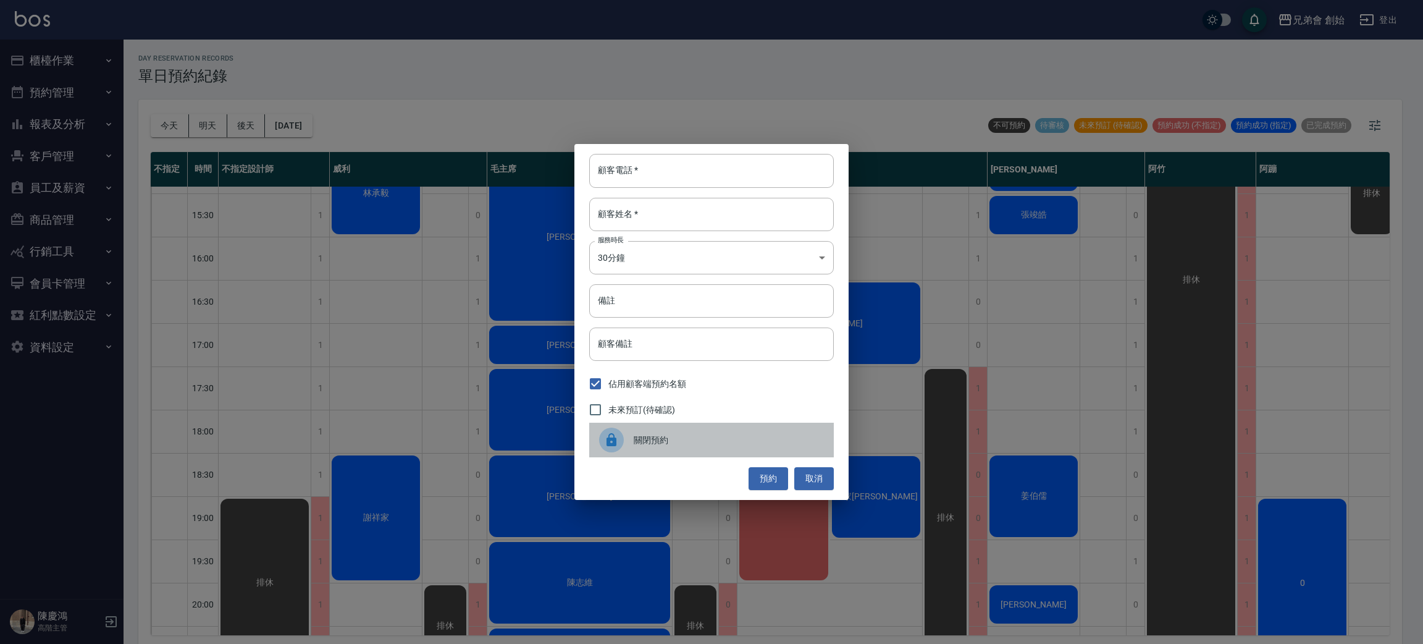
click at [713, 439] on span "關閉預約" at bounding box center [729, 440] width 190 height 13
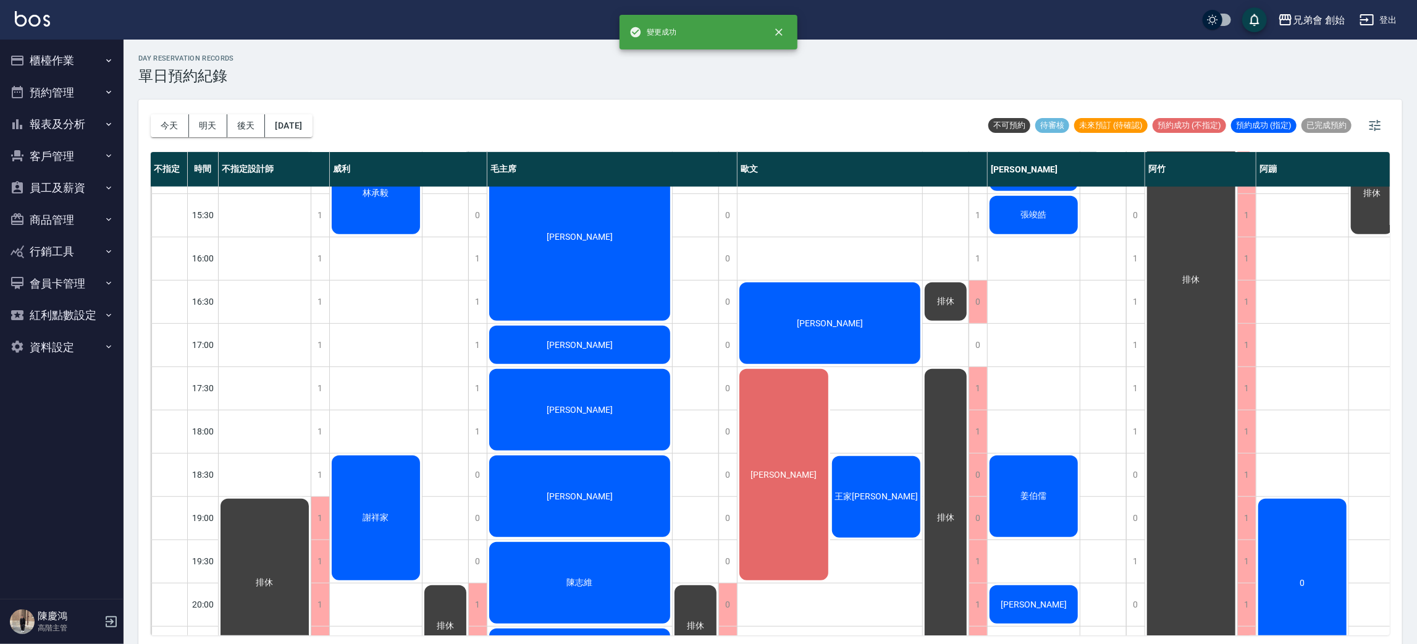
click at [977, 344] on div "0" at bounding box center [977, 345] width 19 height 43
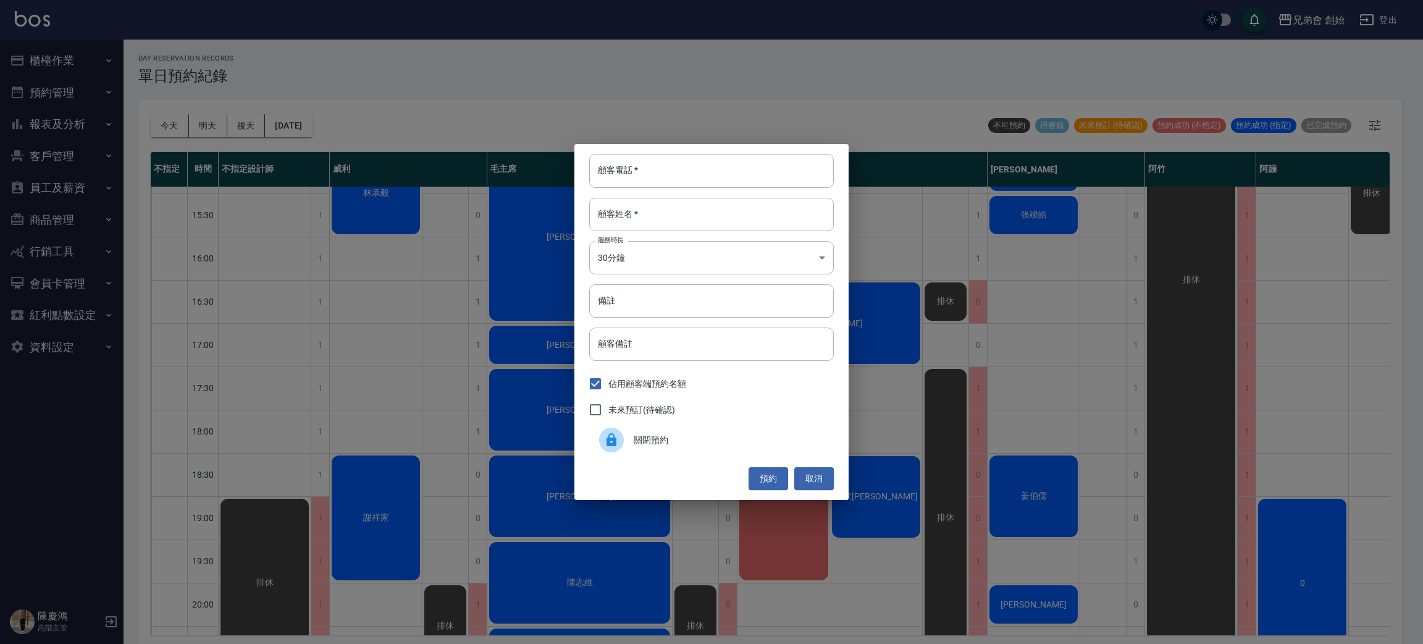
click at [670, 451] on div "關閉預約" at bounding box center [711, 439] width 245 height 35
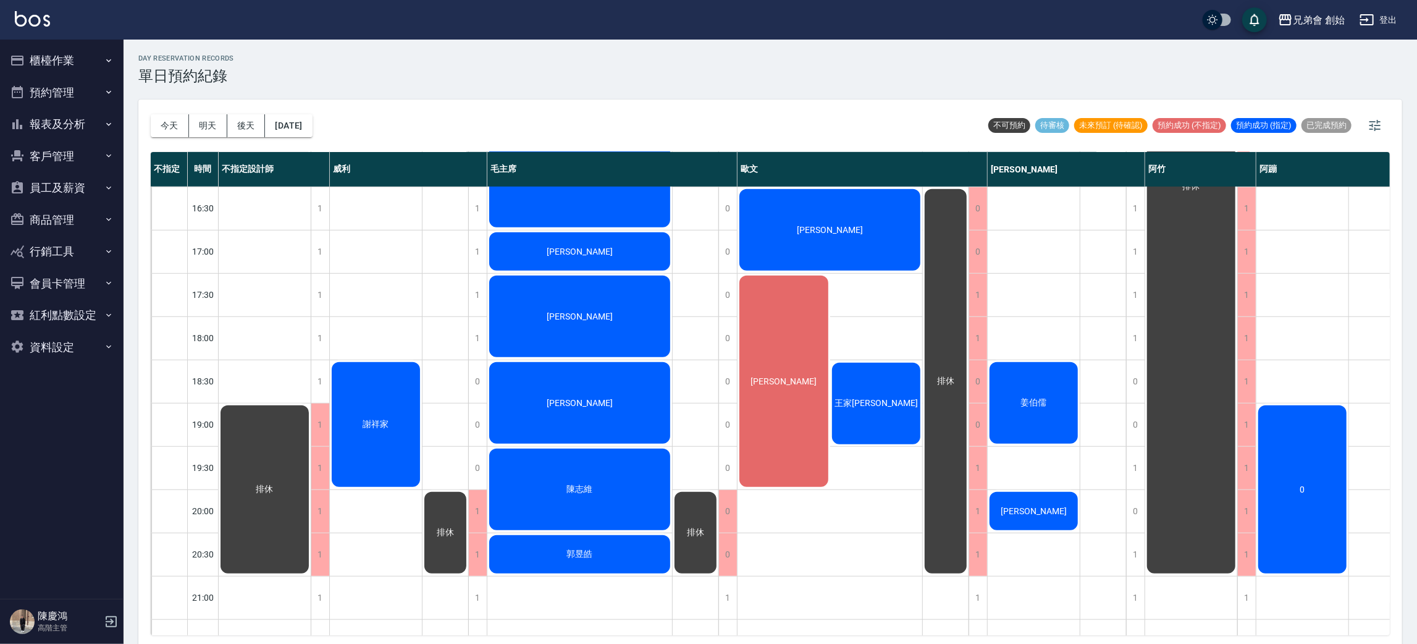
scroll to position [277, 0]
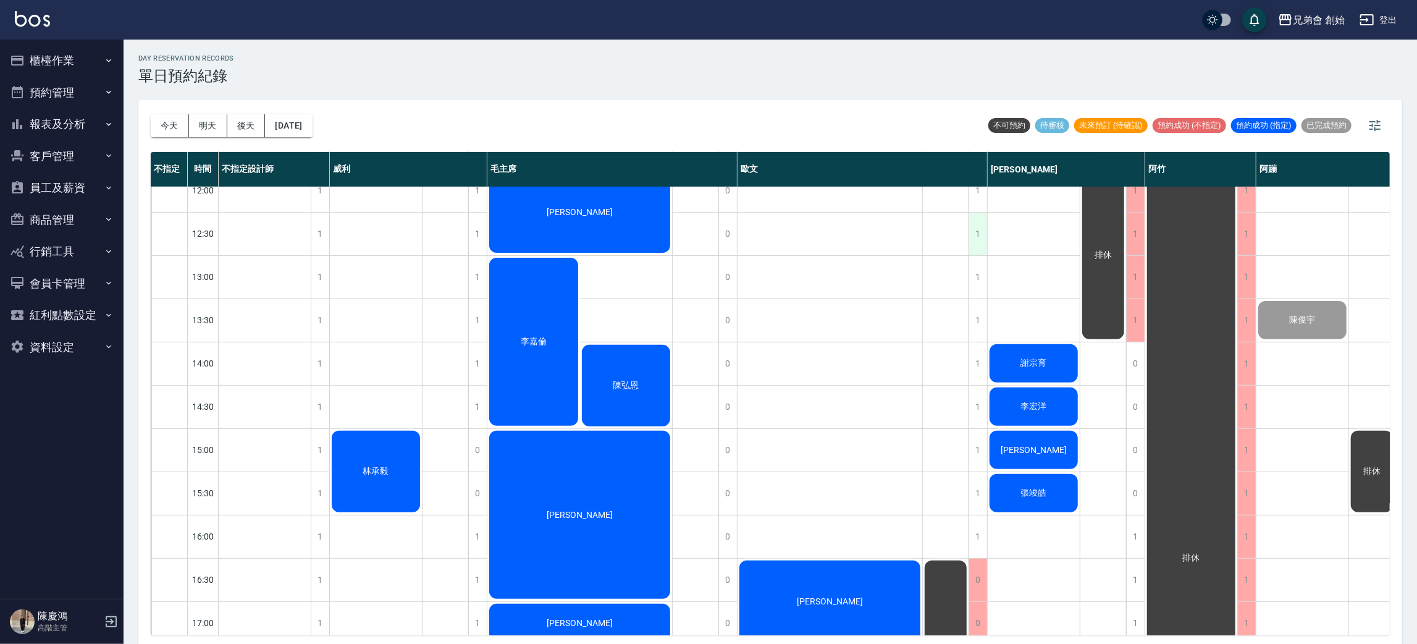
click at [977, 240] on div "1" at bounding box center [977, 233] width 19 height 43
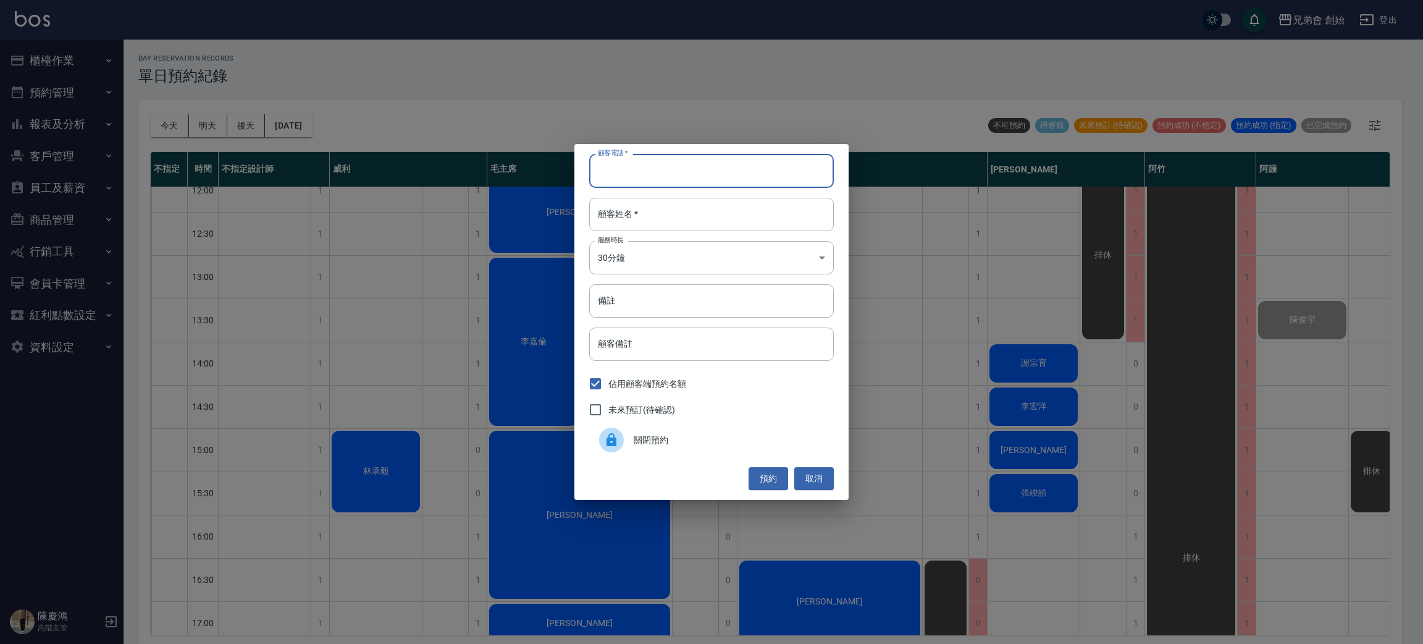
click at [668, 169] on input "顧客電話   *" at bounding box center [711, 170] width 245 height 33
type input "20654320.2."
click at [660, 215] on input "顧客姓名   *" at bounding box center [711, 214] width 245 height 33
type input "狼尾"
click at [649, 261] on body "兄弟會 創始 登出 櫃檯作業 打帳單 帳單列表 掛單列表 座位開單 營業儀表板 現金收支登錄 高階收支登錄 材料自購登錄 每日結帳 排班表 現場電腦打卡 掃碼…" at bounding box center [711, 323] width 1423 height 647
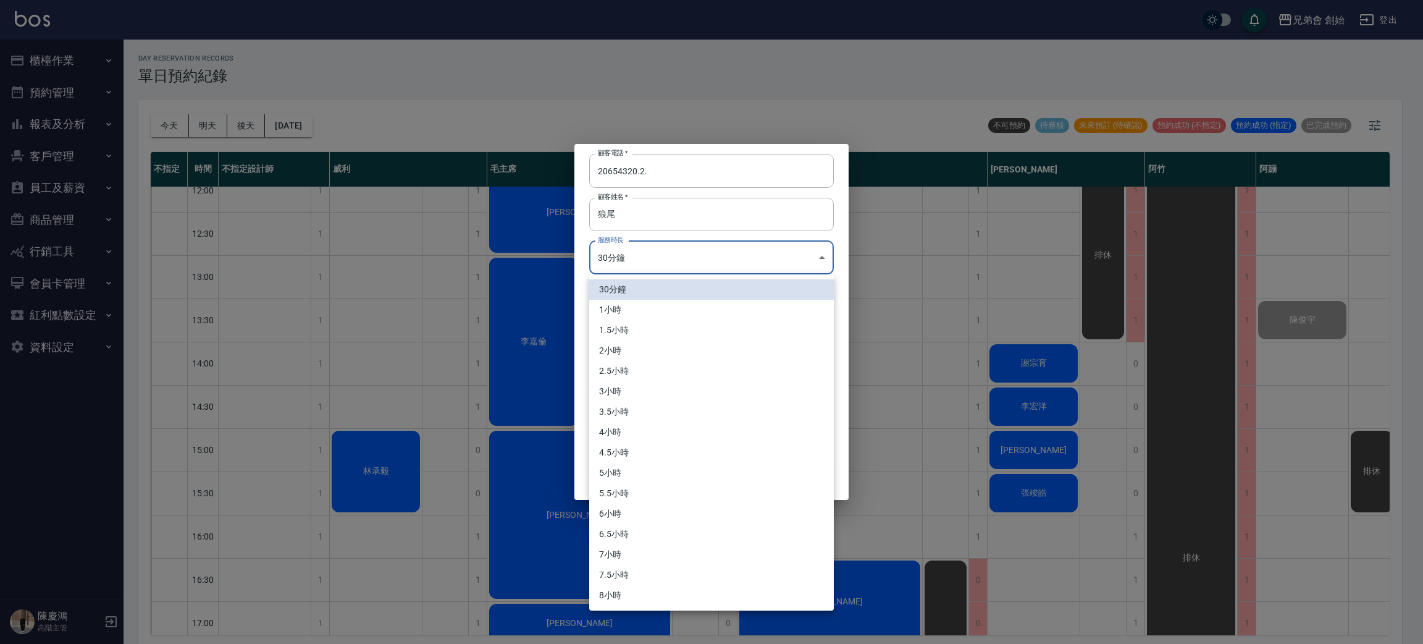
click at [622, 317] on li "1小時" at bounding box center [711, 310] width 245 height 20
type input "2"
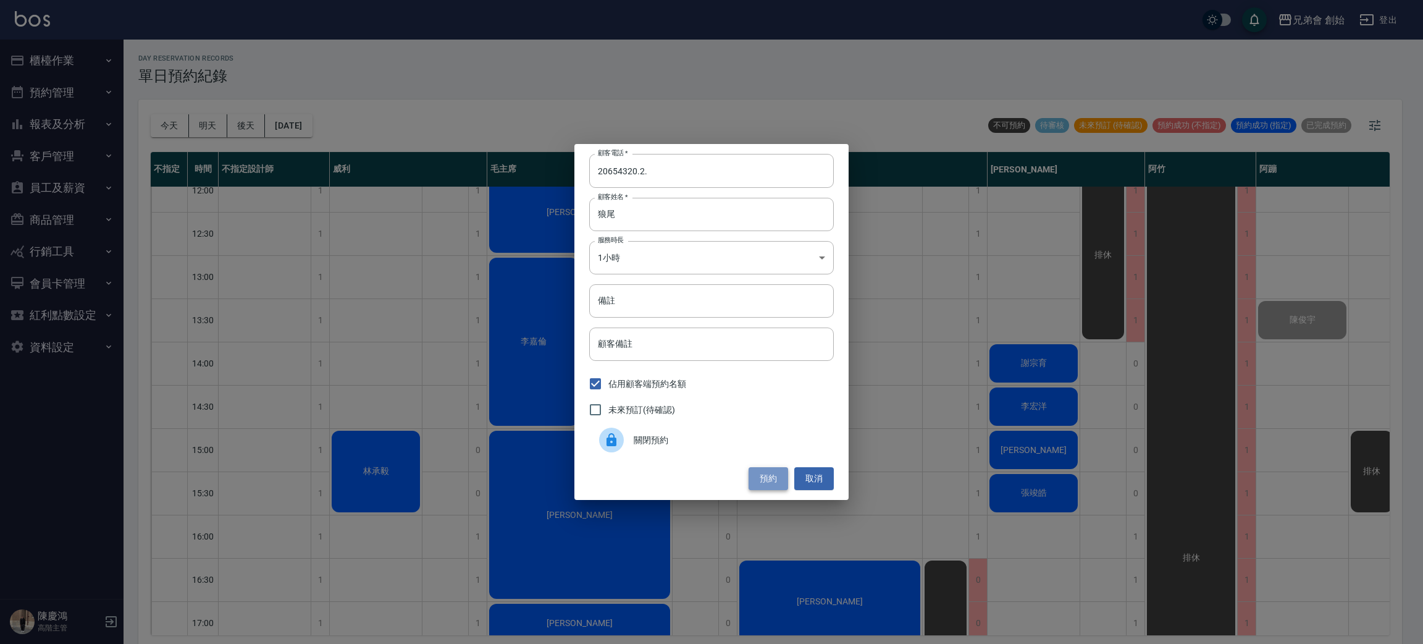
click at [759, 479] on button "預約" at bounding box center [769, 478] width 40 height 23
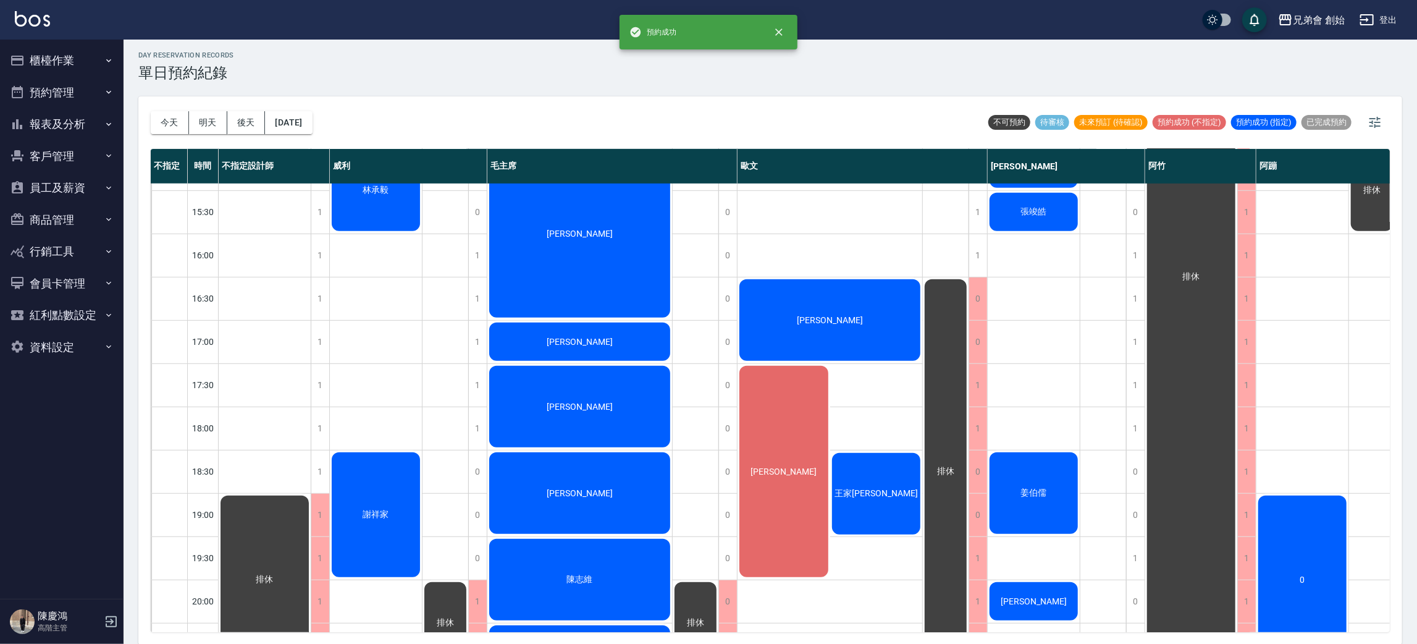
scroll to position [820, 0]
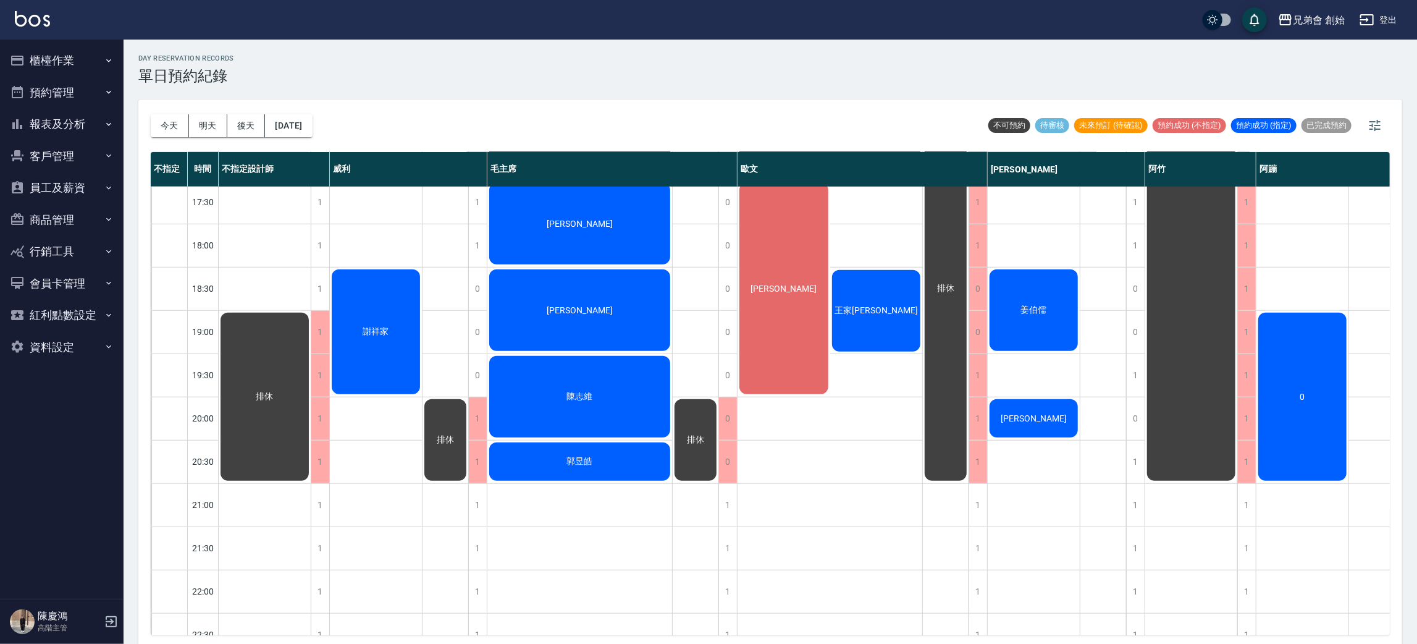
scroll to position [820, 0]
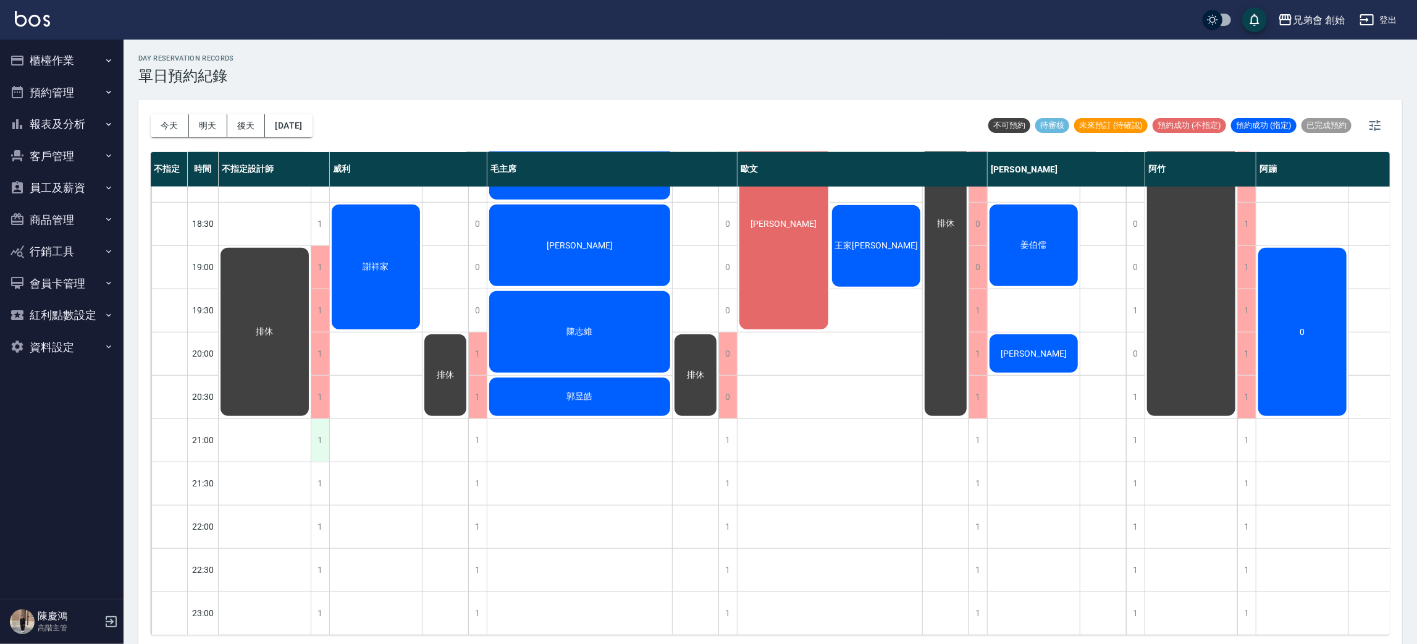
click at [314, 434] on div "1" at bounding box center [320, 440] width 19 height 43
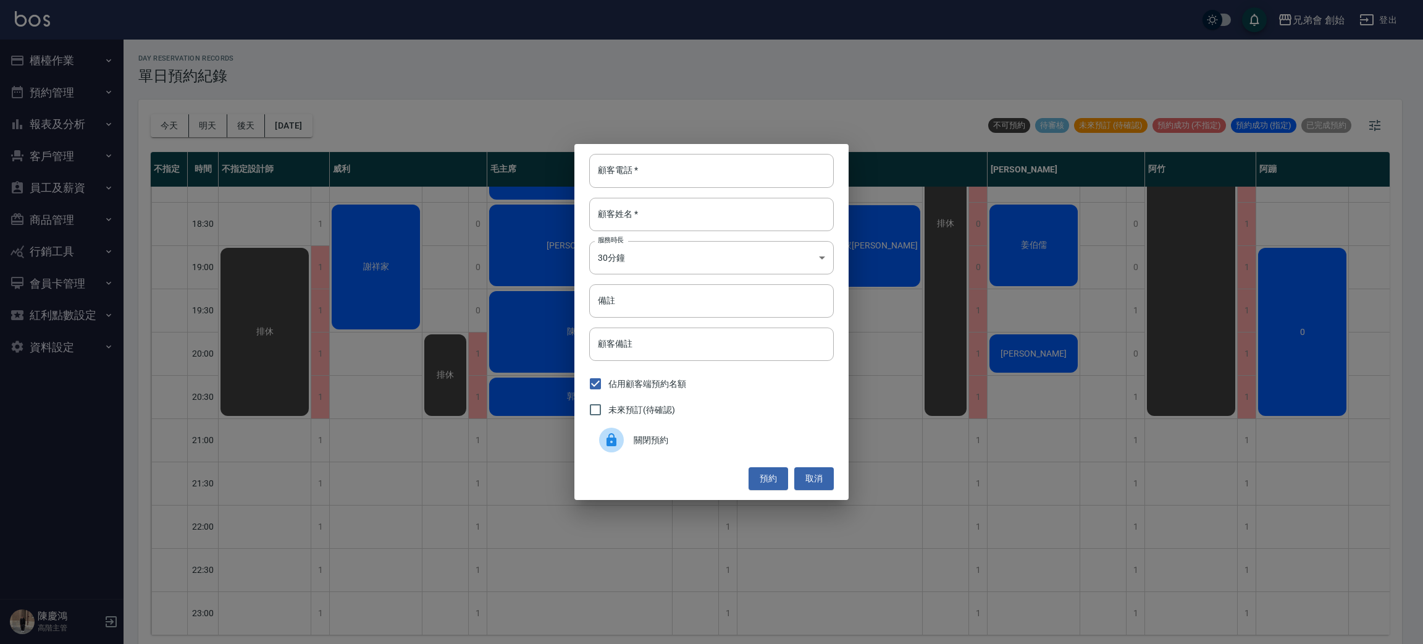
click at [636, 435] on span "關閉預約" at bounding box center [729, 440] width 190 height 13
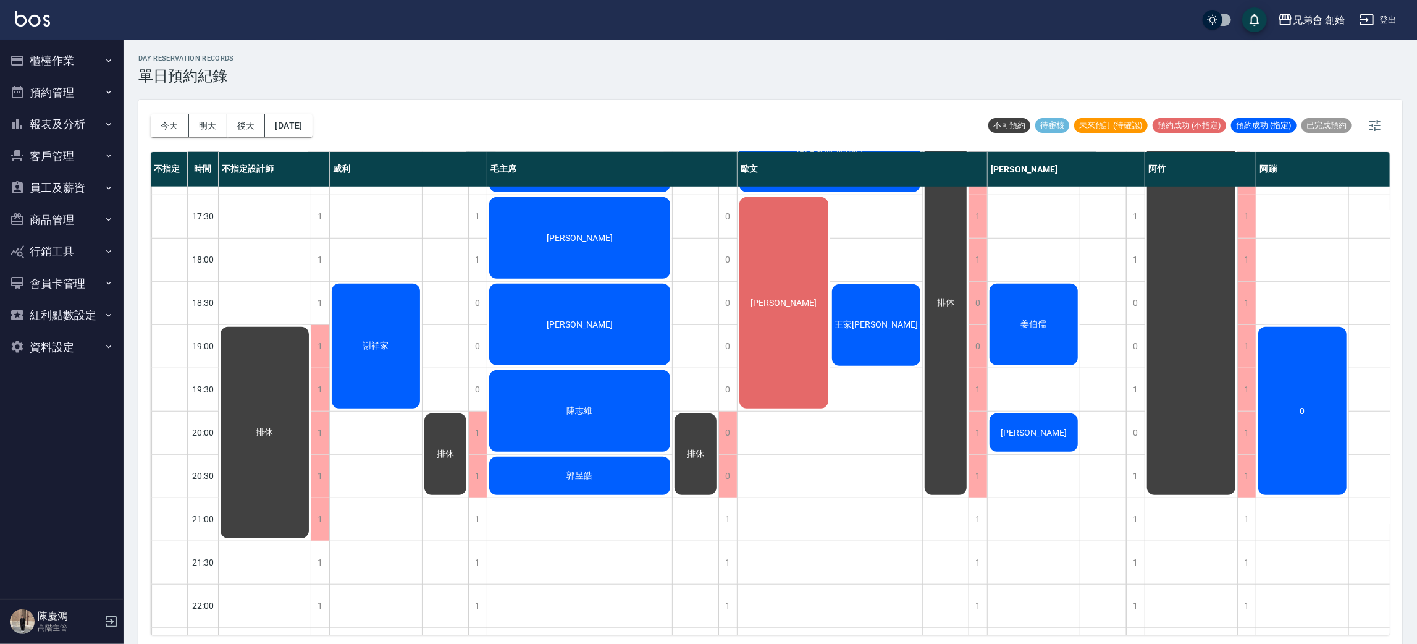
scroll to position [542, 0]
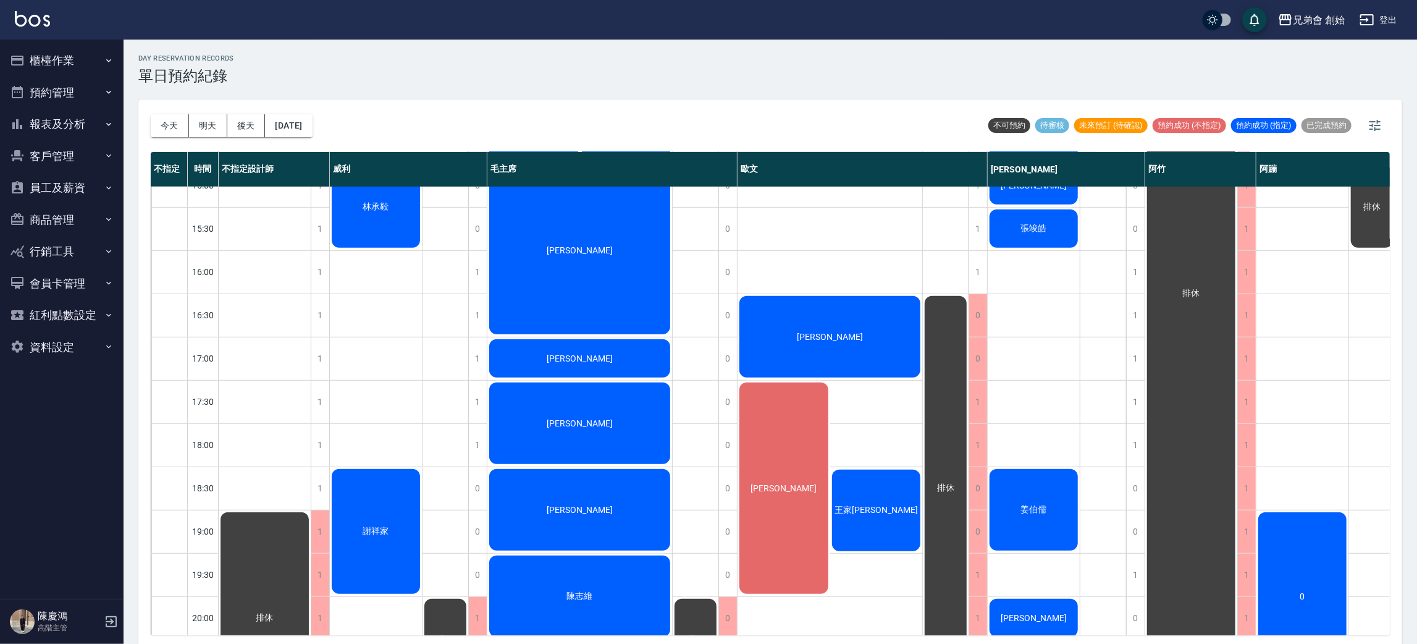
click at [852, 330] on div "[PERSON_NAME]" at bounding box center [829, 336] width 185 height 85
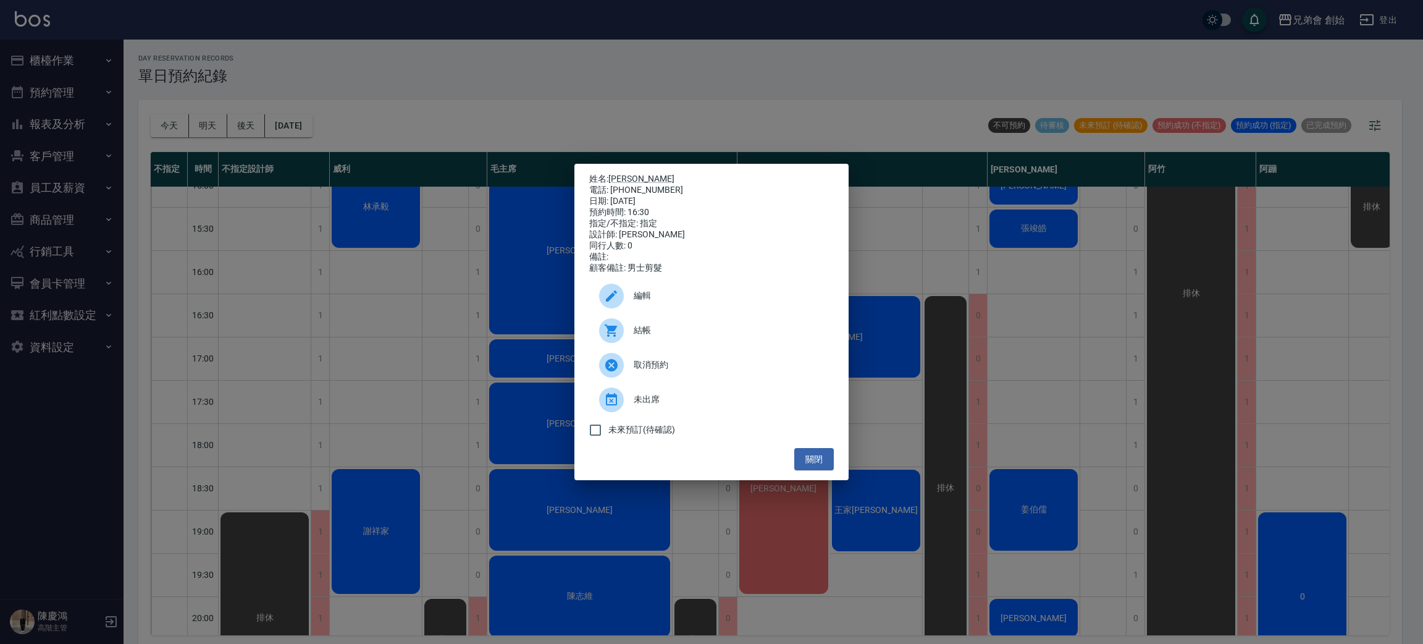
click at [954, 303] on div "姓名: [PERSON_NAME] 電話: [PHONE_NUMBER] 日期: [DATE] 預約時間: 16:30 指定/不指定: 指定 設計師: [PE…" at bounding box center [711, 322] width 1423 height 644
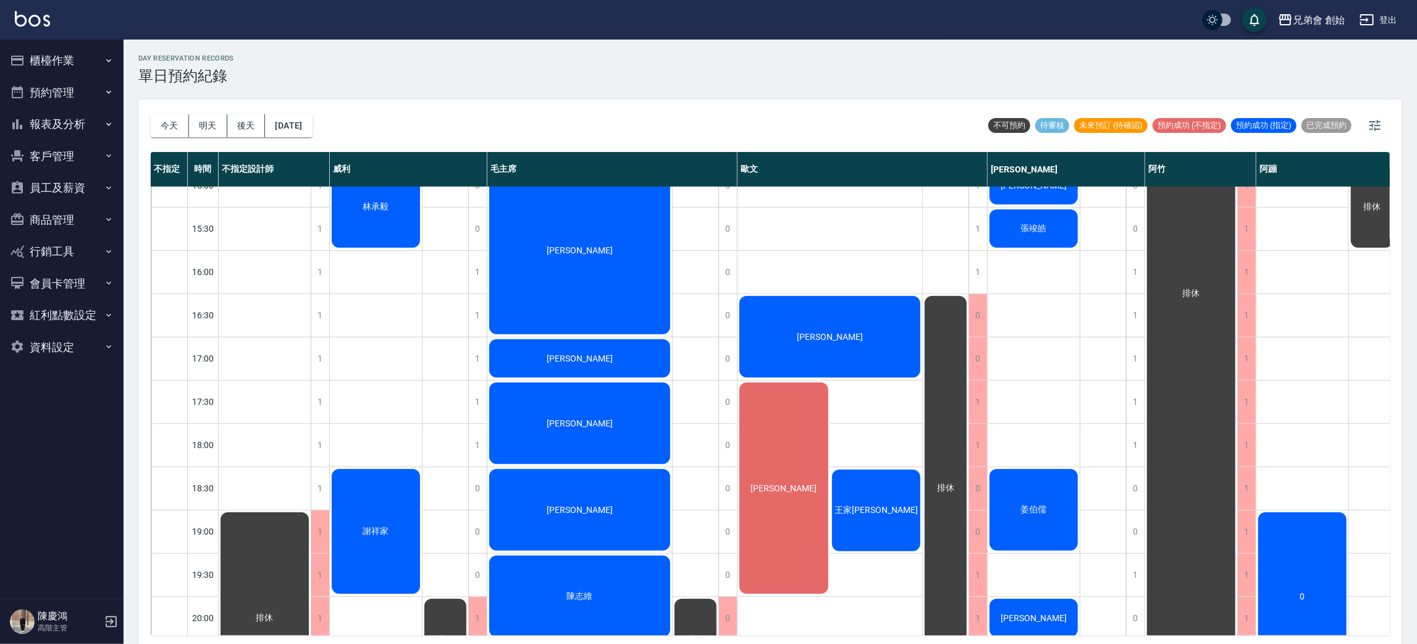
scroll to position [264, 0]
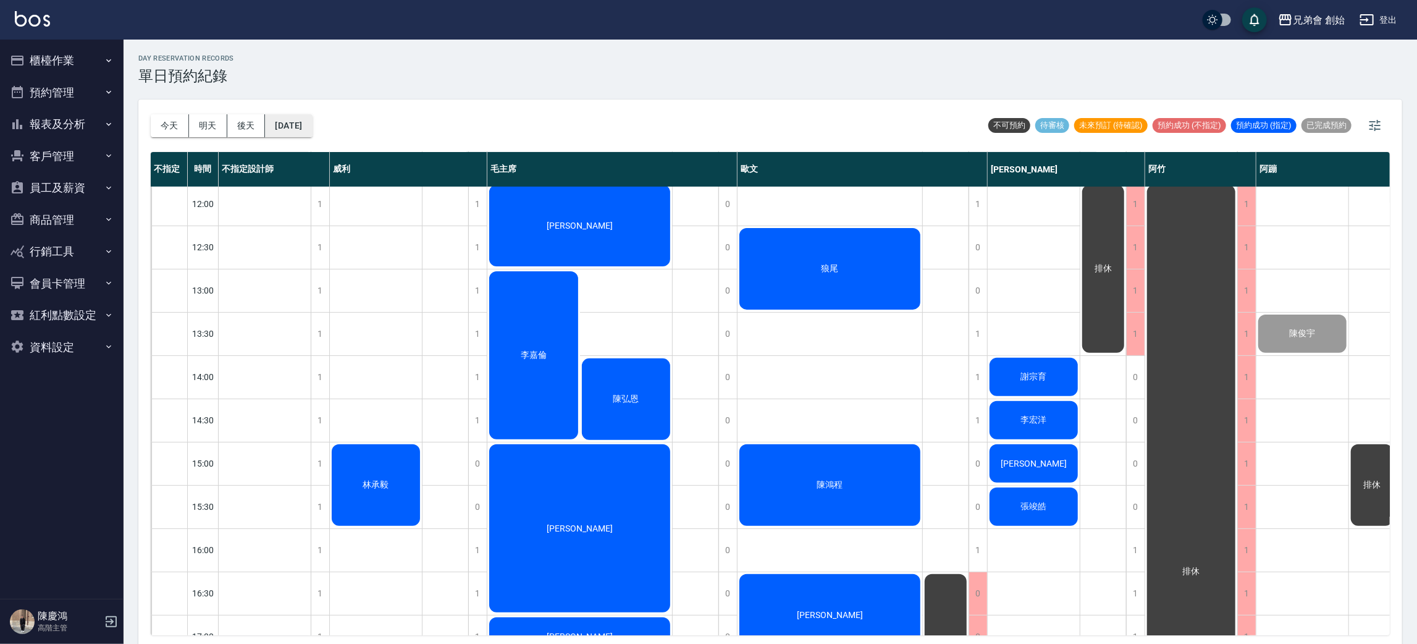
click at [298, 125] on button "[DATE]" at bounding box center [288, 125] width 47 height 23
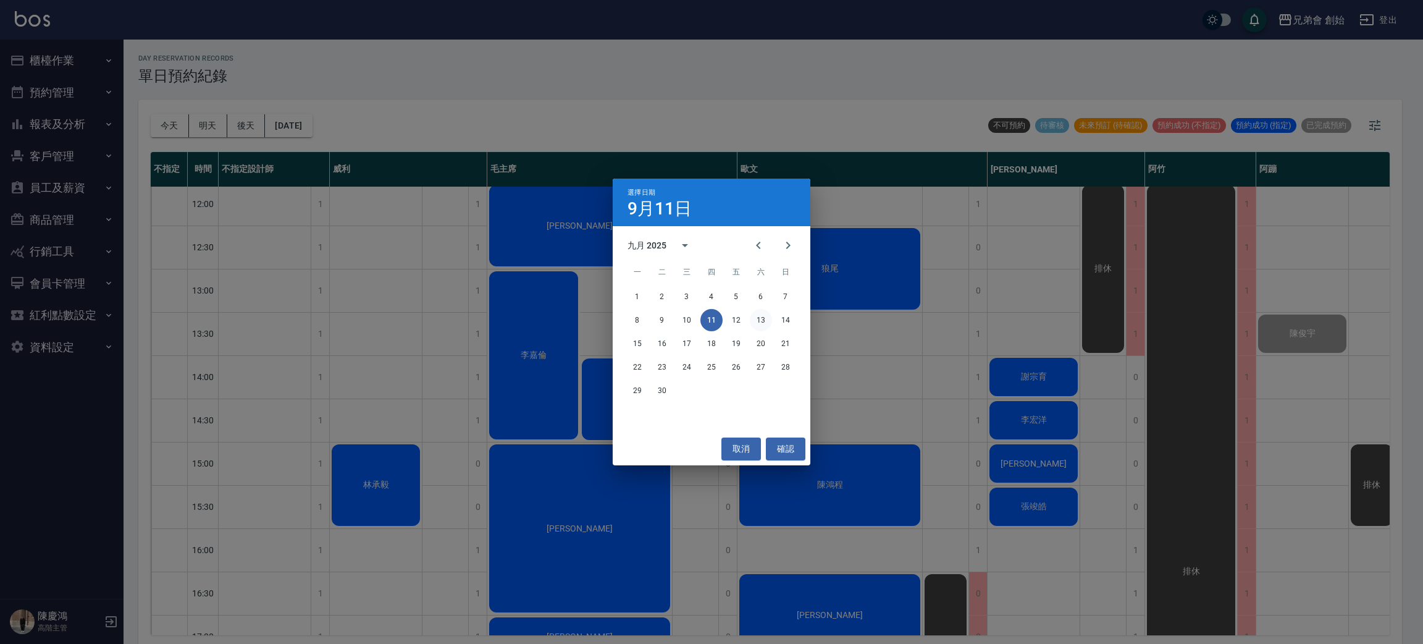
click at [753, 321] on button "13" at bounding box center [761, 320] width 22 height 22
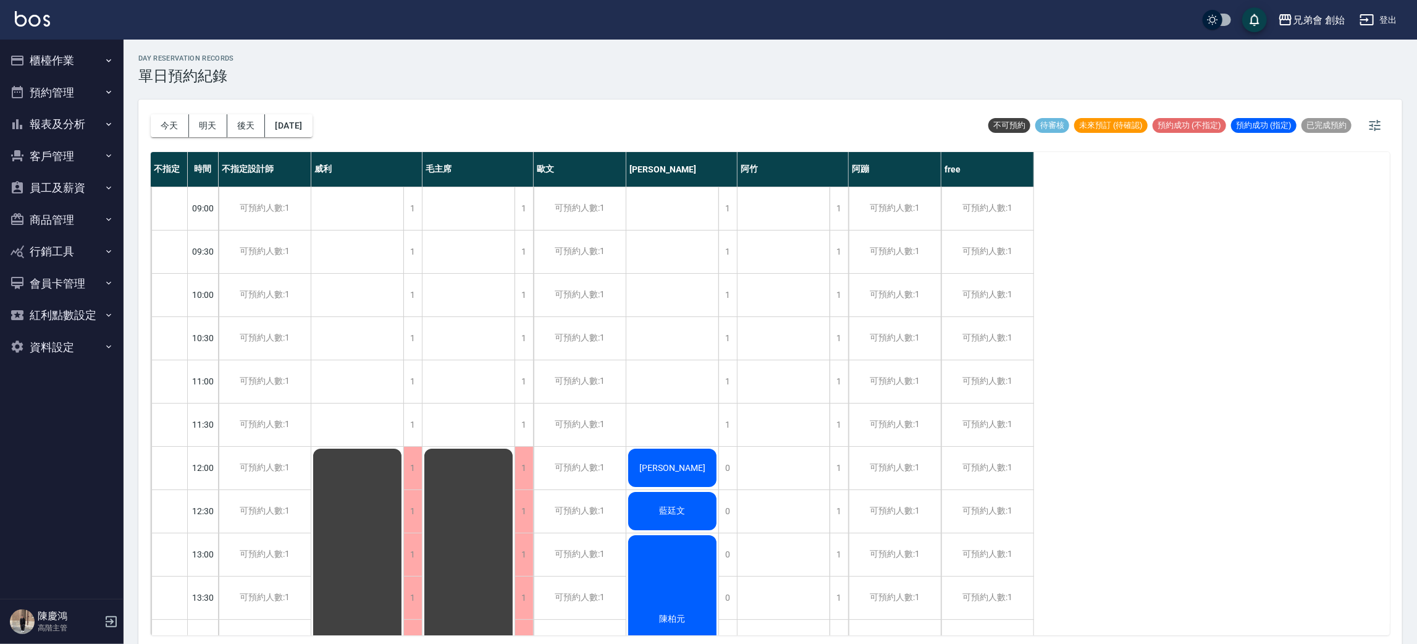
scroll to position [185, 0]
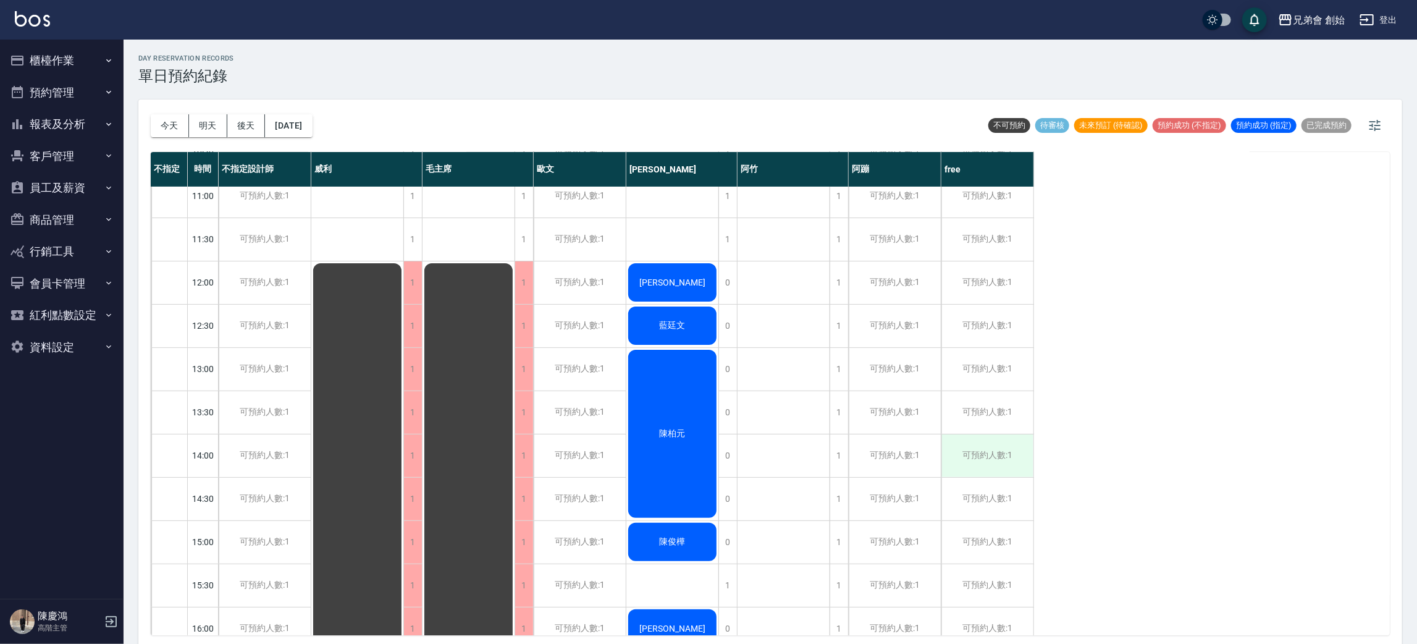
click at [973, 448] on div "可預約人數:1" at bounding box center [987, 455] width 92 height 43
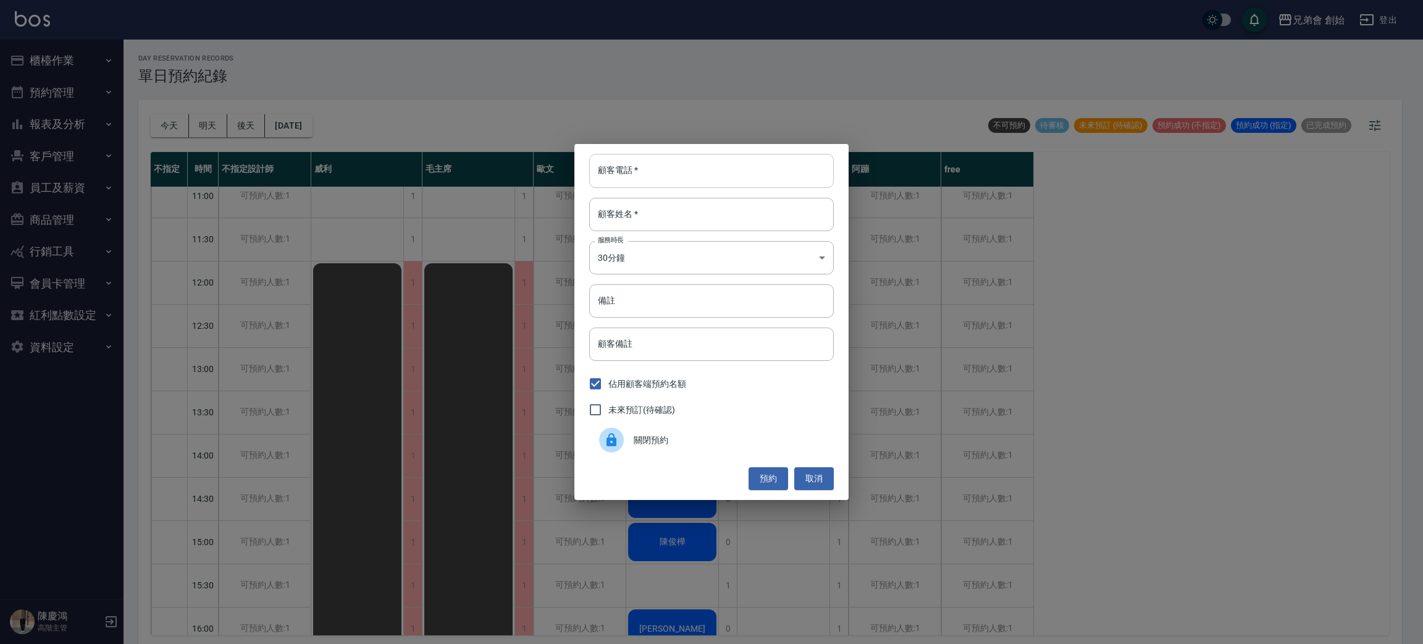
click at [643, 164] on input "顧客電話   *" at bounding box center [711, 170] width 245 height 33
type input "0908042110"
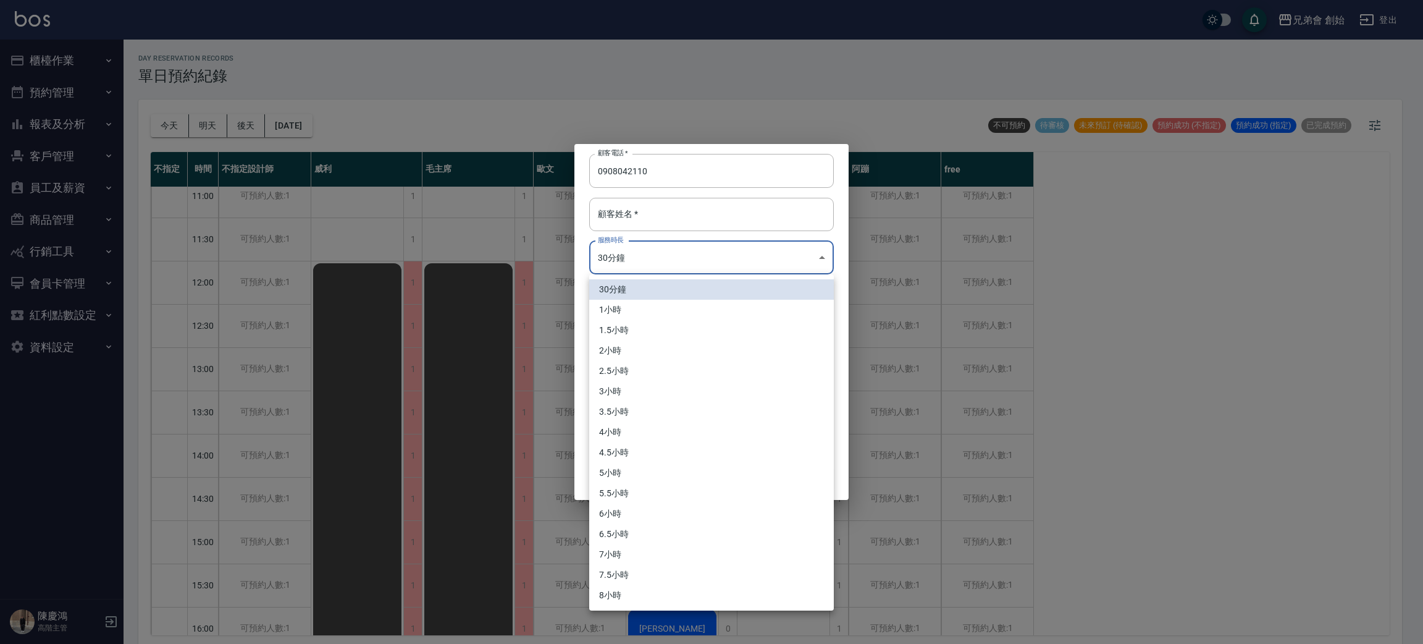
click at [702, 247] on body "兄弟會 創始 登出 櫃檯作業 打帳單 帳單列表 掛單列表 座位開單 營業儀表板 現金收支登錄 高階收支登錄 材料自購登錄 每日結帳 排班表 現場電腦打卡 掃碼…" at bounding box center [711, 323] width 1423 height 647
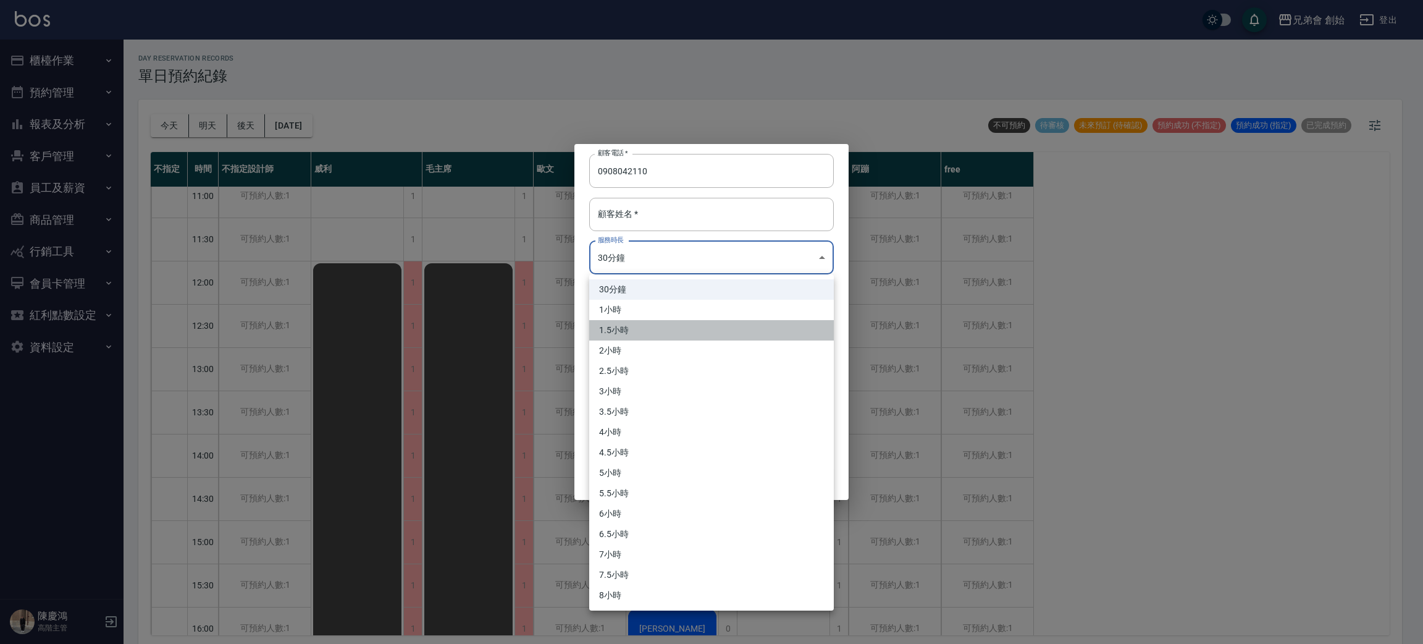
click at [646, 325] on li "1.5小時" at bounding box center [711, 330] width 245 height 20
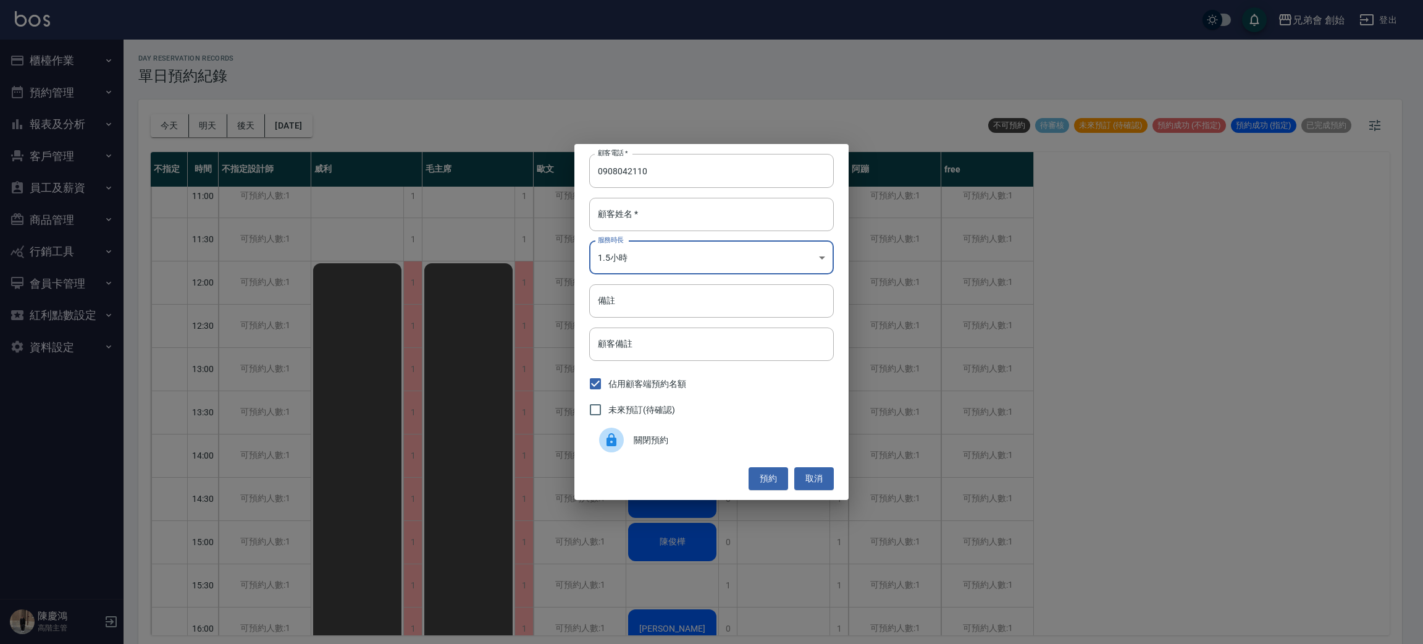
click at [660, 265] on body "兄弟會 創始 登出 櫃檯作業 打帳單 帳單列表 掛單列表 座位開單 營業儀表板 現金收支登錄 高階收支登錄 材料自購登錄 每日結帳 排班表 現場電腦打卡 掃碼…" at bounding box center [711, 323] width 1423 height 647
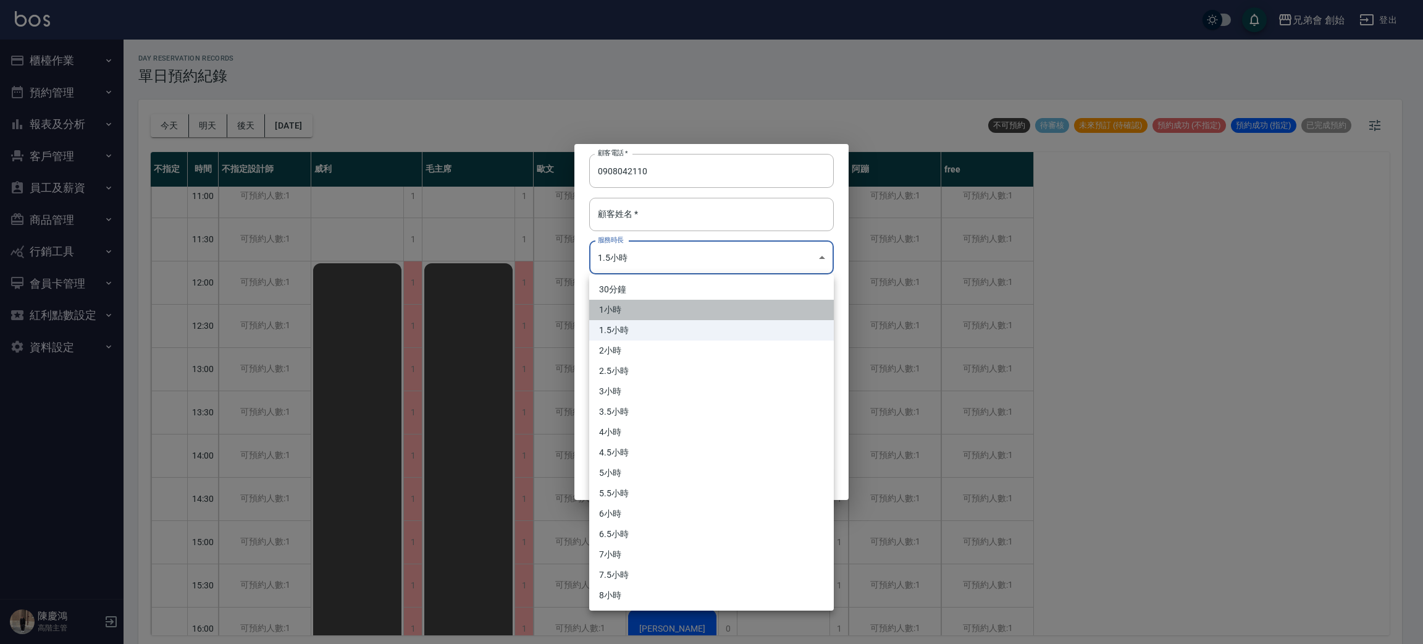
click at [658, 305] on li "1小時" at bounding box center [711, 310] width 245 height 20
type input "2"
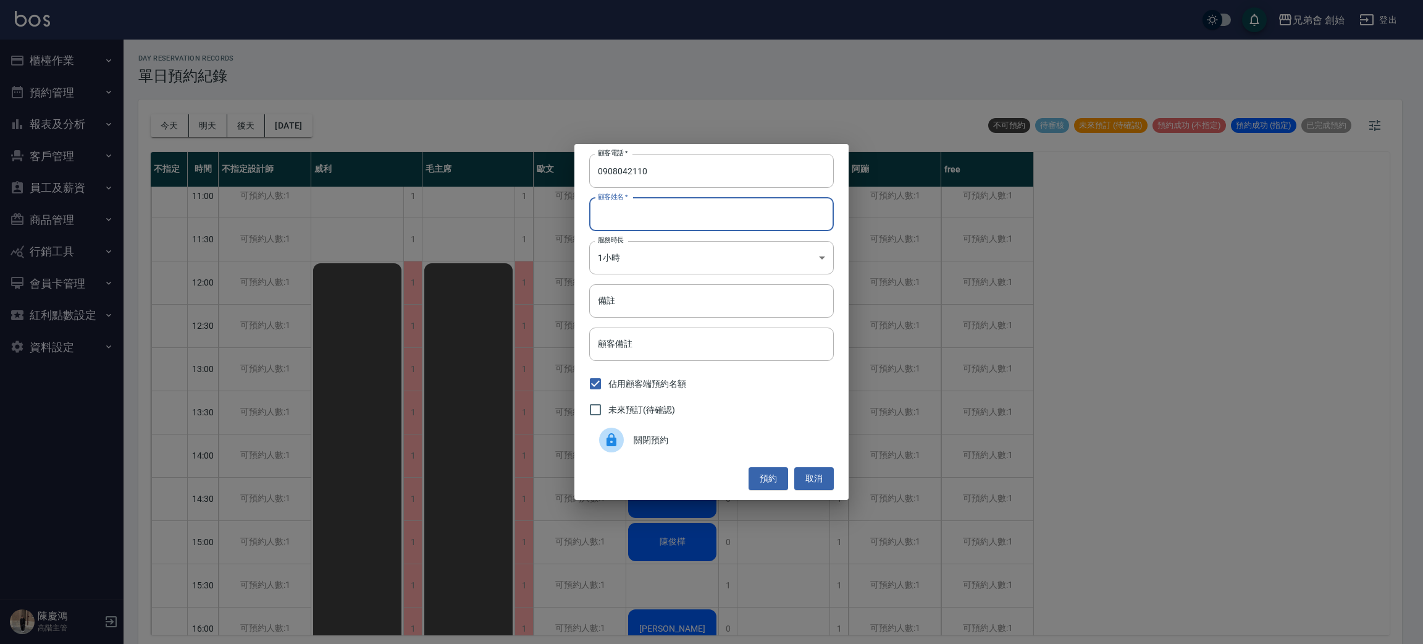
drag, startPoint x: 665, startPoint y: 207, endPoint x: 660, endPoint y: 224, distance: 17.8
click at [665, 206] on input "顧客姓名   *" at bounding box center [711, 214] width 245 height 33
type input "700"
click at [777, 487] on button "預約" at bounding box center [769, 478] width 40 height 23
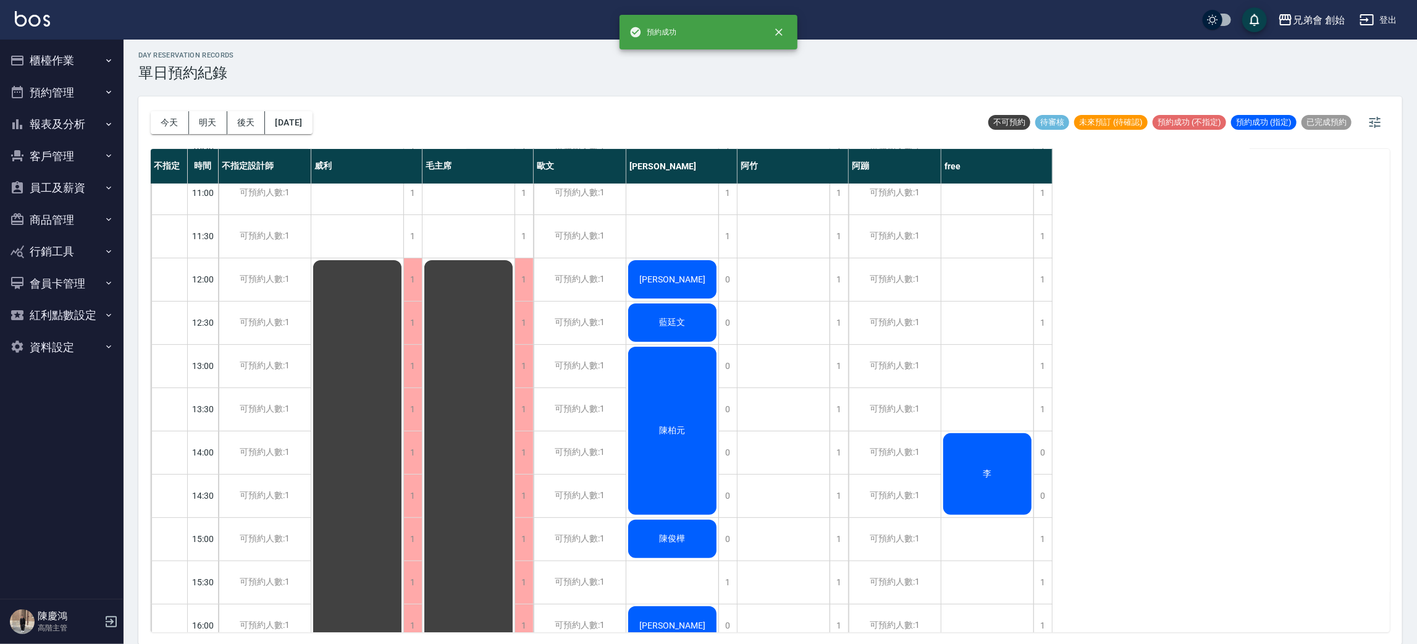
scroll to position [277, 0]
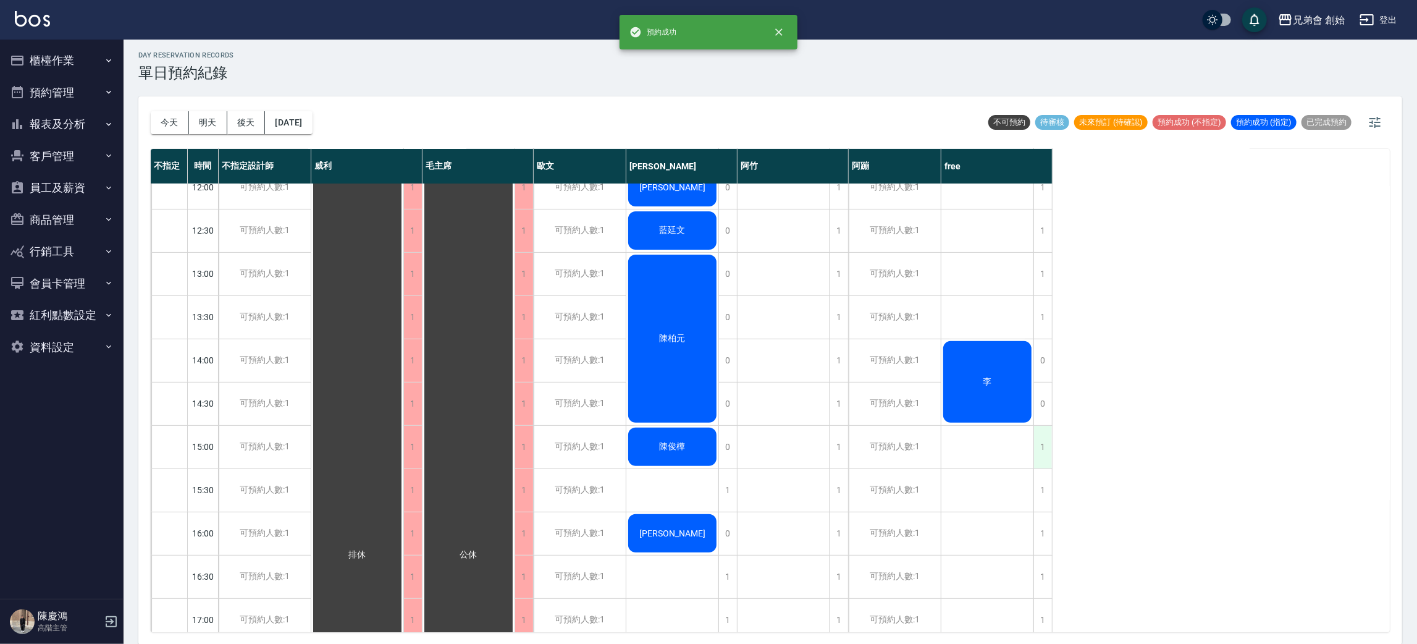
click at [1046, 427] on div "1" at bounding box center [1042, 447] width 19 height 43
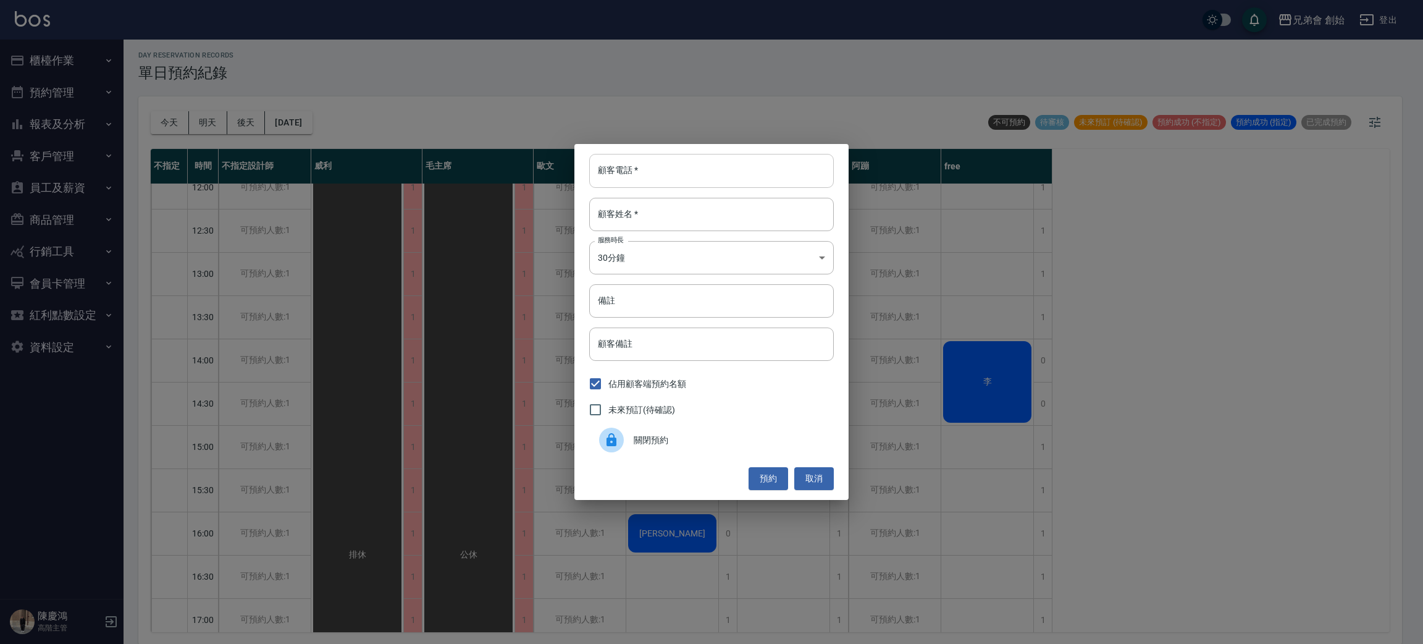
click at [684, 173] on input "顧客電話   *" at bounding box center [711, 170] width 245 height 33
type input "0908042110"
drag, startPoint x: 638, startPoint y: 222, endPoint x: 644, endPoint y: 227, distance: 7.4
click at [638, 222] on input "顧客姓名   *" at bounding box center [711, 214] width 245 height 33
type input "陳"
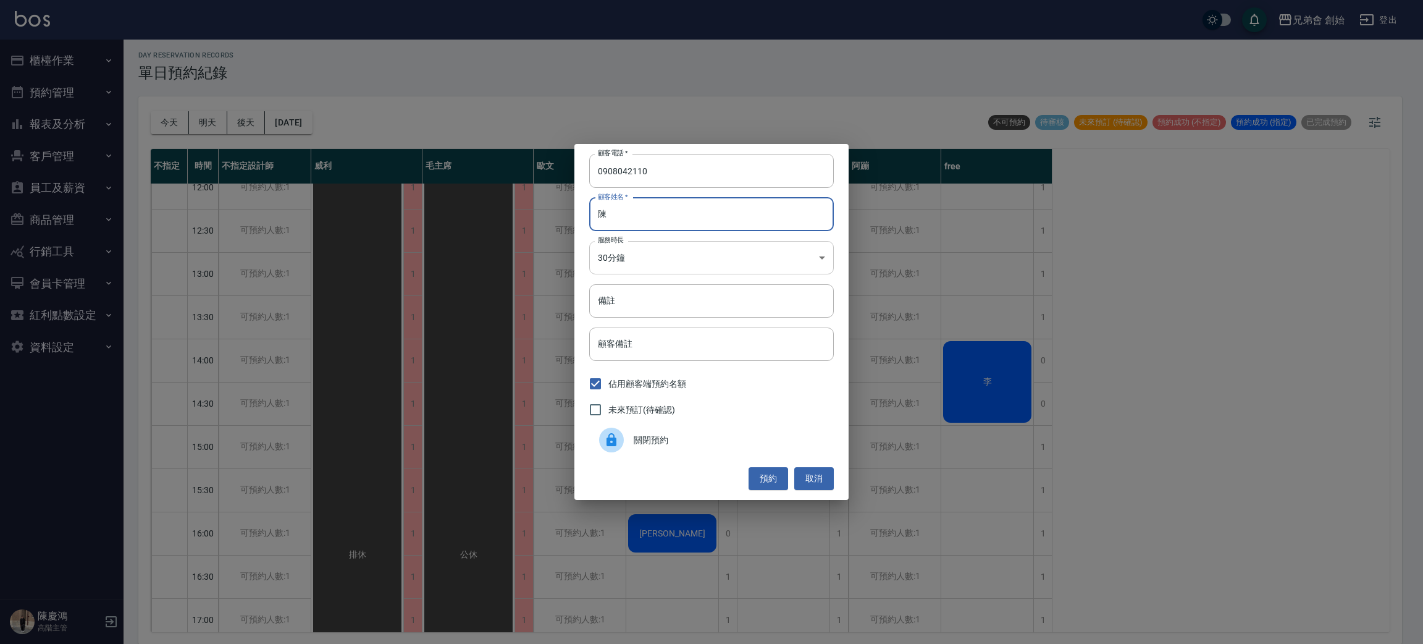
click at [673, 272] on body "兄弟會 創始 登出 櫃檯作業 打帳單 帳單列表 掛單列表 座位開單 營業儀表板 現金收支登錄 高階收支登錄 材料自購登錄 每日結帳 排班表 現場電腦打卡 掃碼…" at bounding box center [711, 320] width 1423 height 647
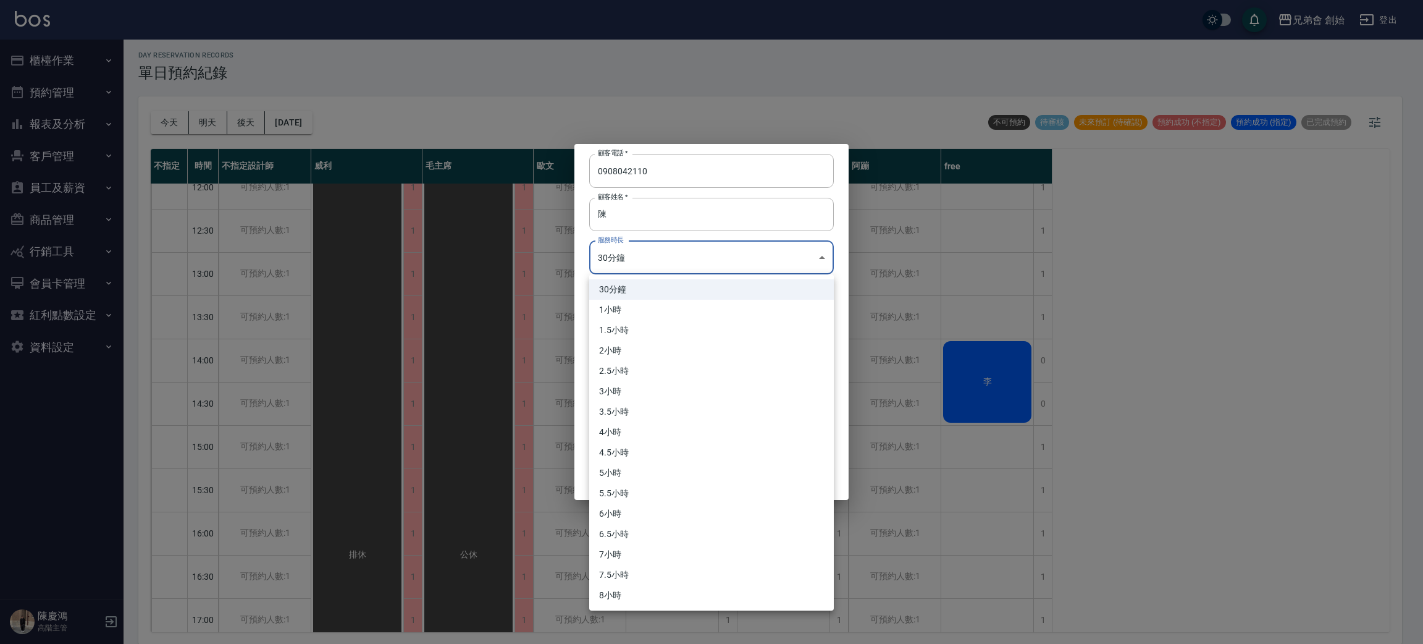
drag, startPoint x: 653, startPoint y: 307, endPoint x: 823, endPoint y: 418, distance: 203.5
click at [653, 306] on li "1小時" at bounding box center [711, 310] width 245 height 20
type input "2"
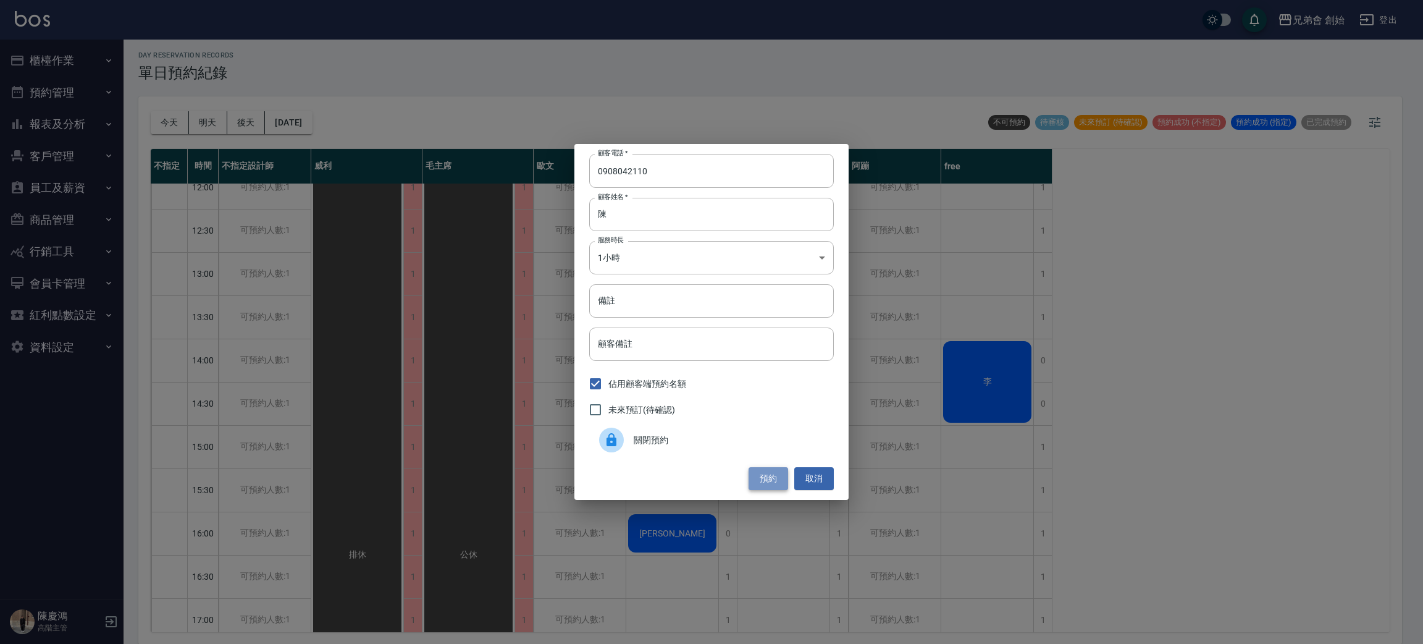
click at [763, 480] on button "預約" at bounding box center [769, 478] width 40 height 23
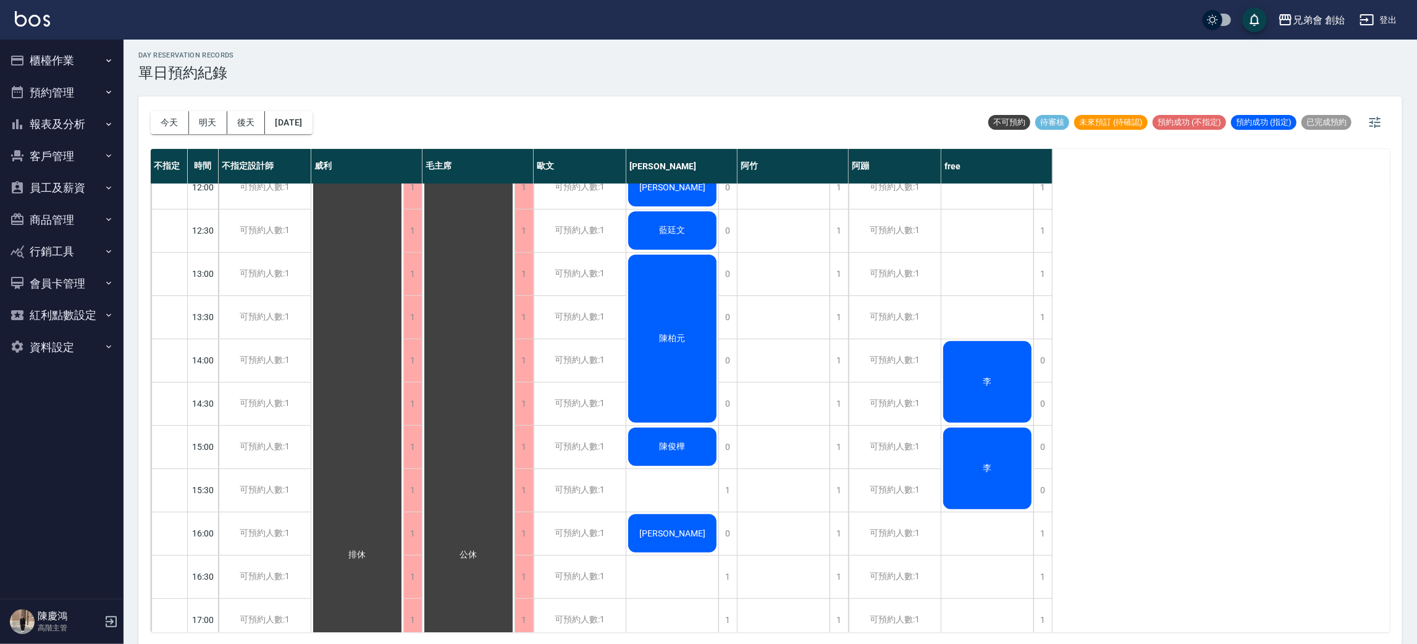
scroll to position [247, 0]
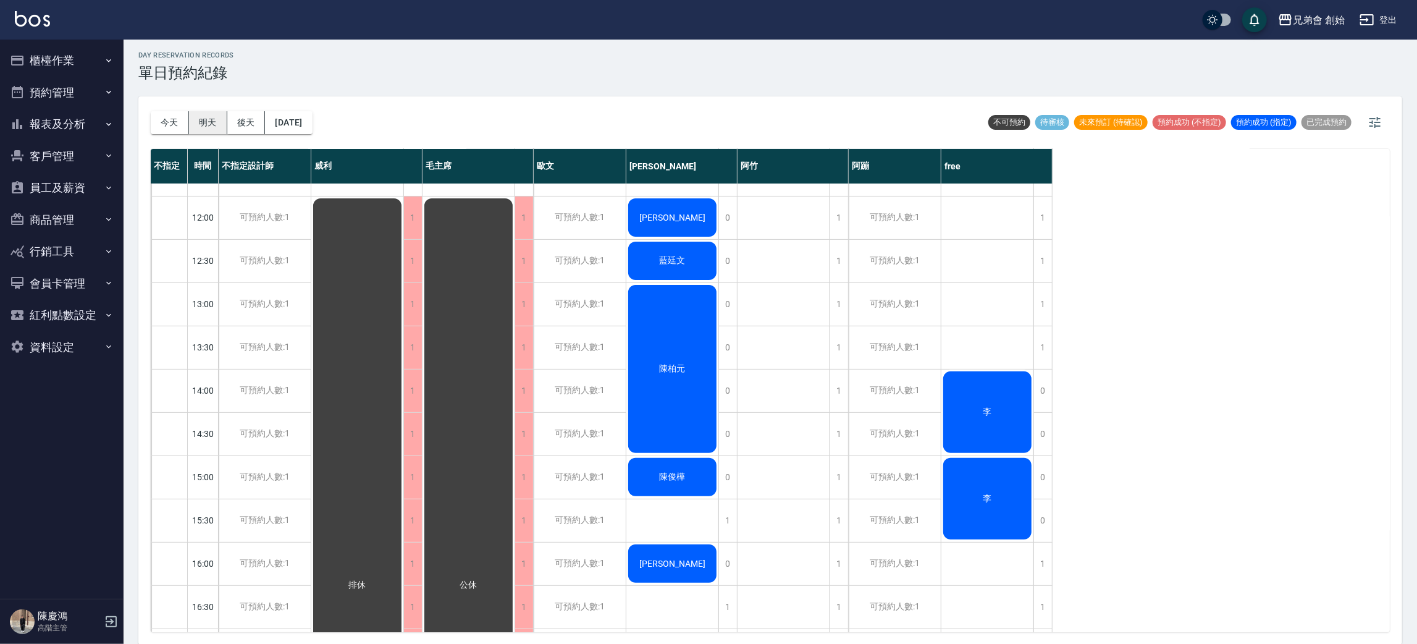
click at [193, 114] on button "明天" at bounding box center [208, 122] width 38 height 23
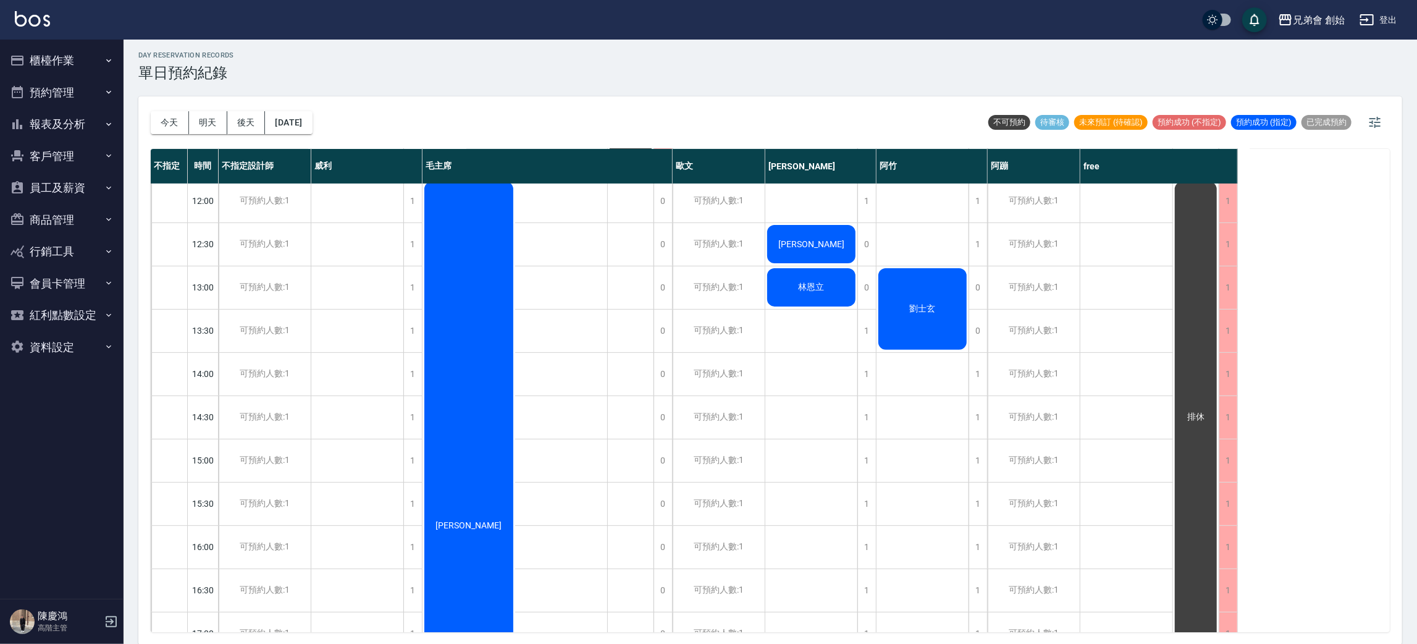
scroll to position [171, 0]
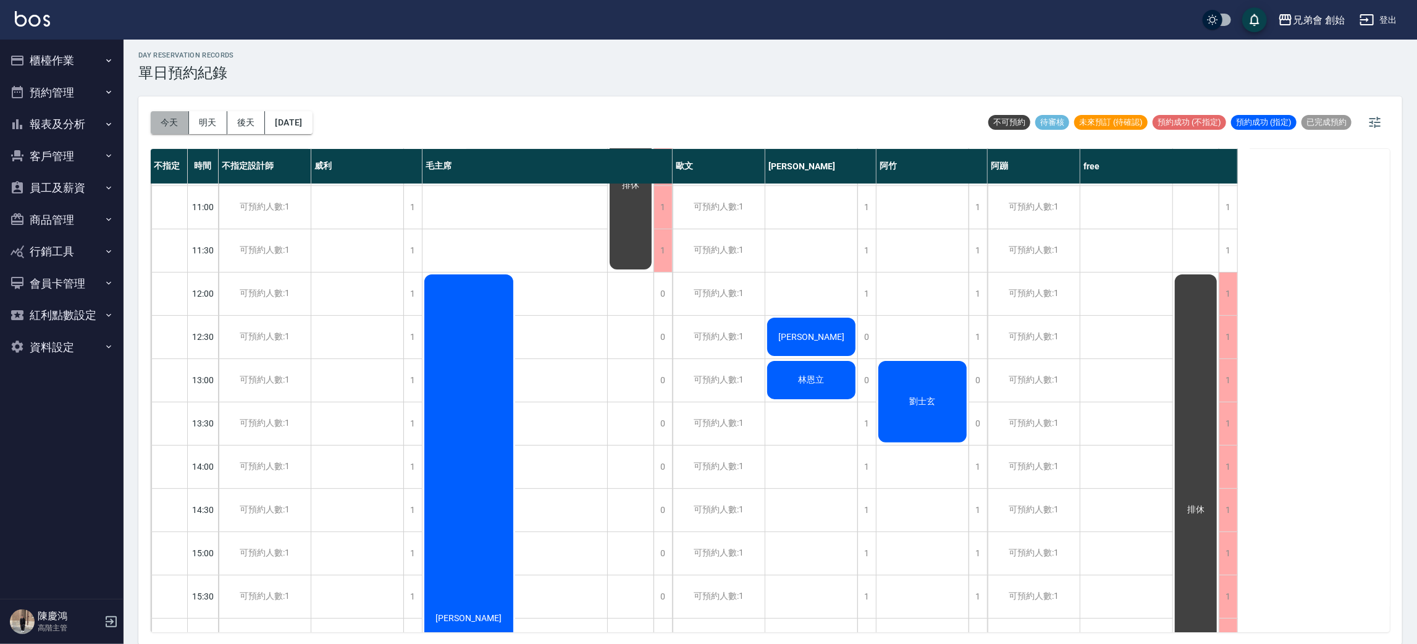
click at [155, 120] on button "今天" at bounding box center [170, 122] width 38 height 23
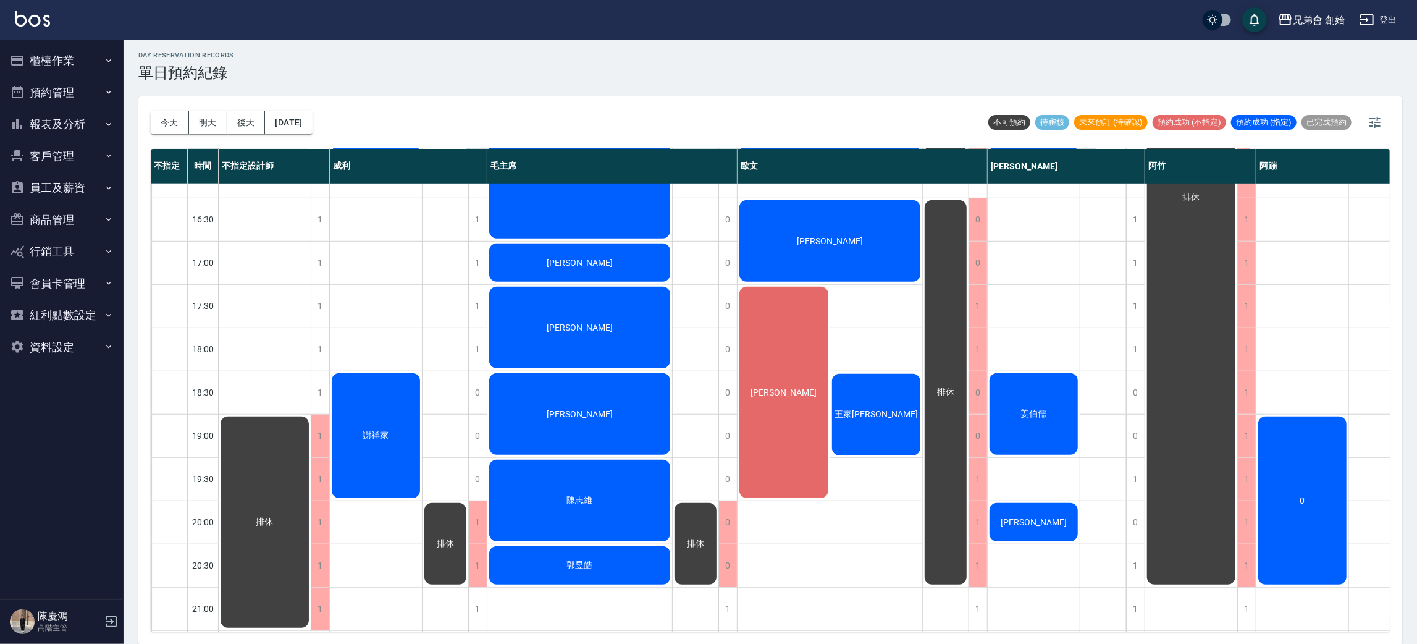
scroll to position [356, 0]
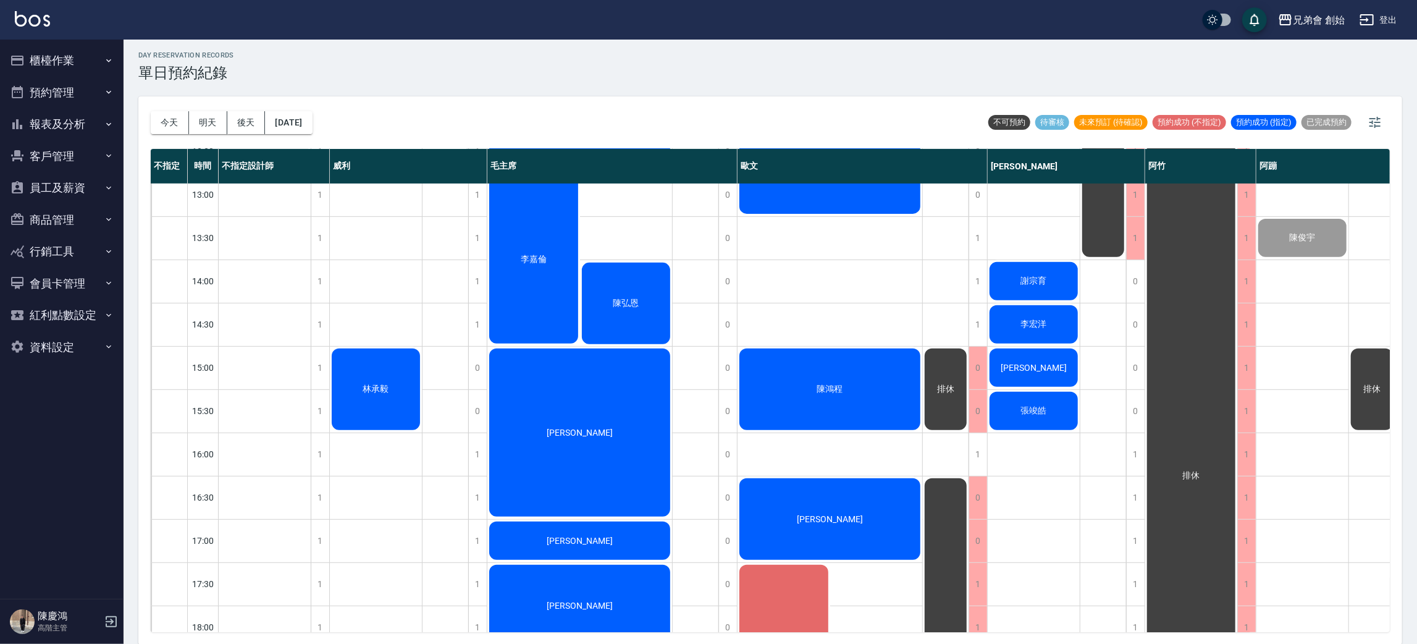
click at [1388, 137] on div "今天 明天 後天 2025/09/11 不可預約 待審核 未來預訂 (待確認) 預約成功 (不指定) 預約成功 (指定) 已完成預約" at bounding box center [770, 122] width 1239 height 52
click at [1378, 125] on icon "button" at bounding box center [1374, 122] width 11 height 11
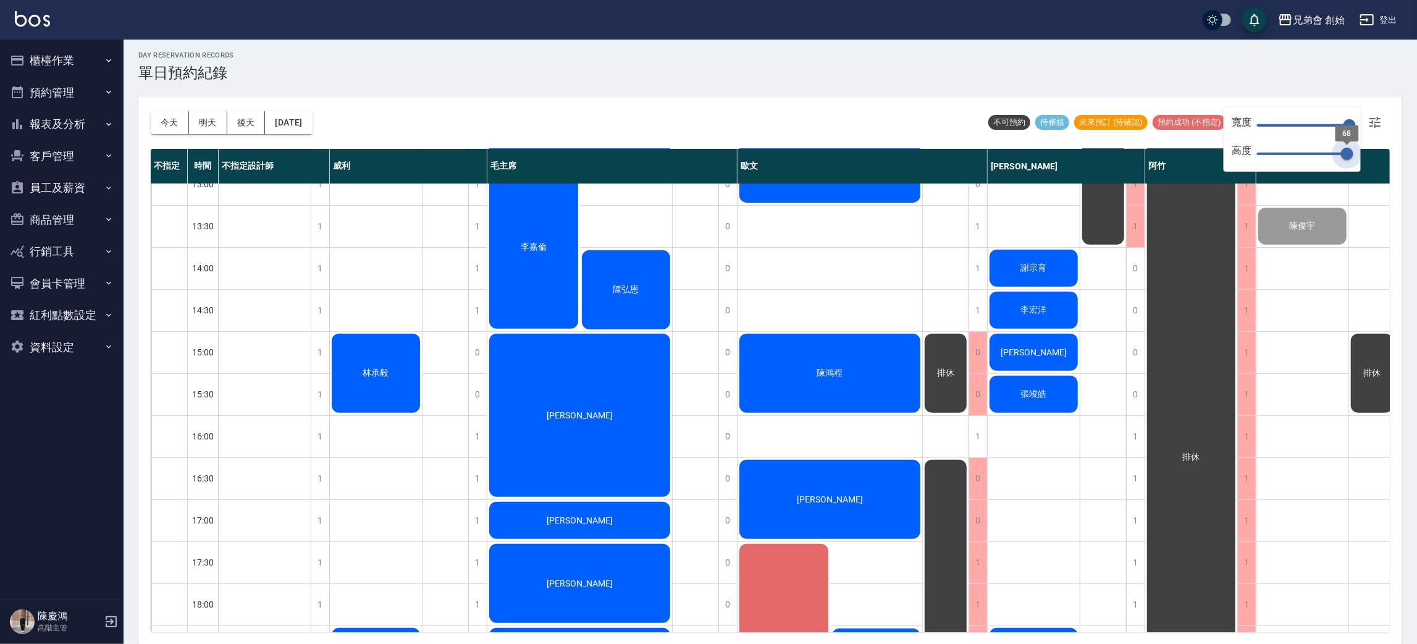
type input "70"
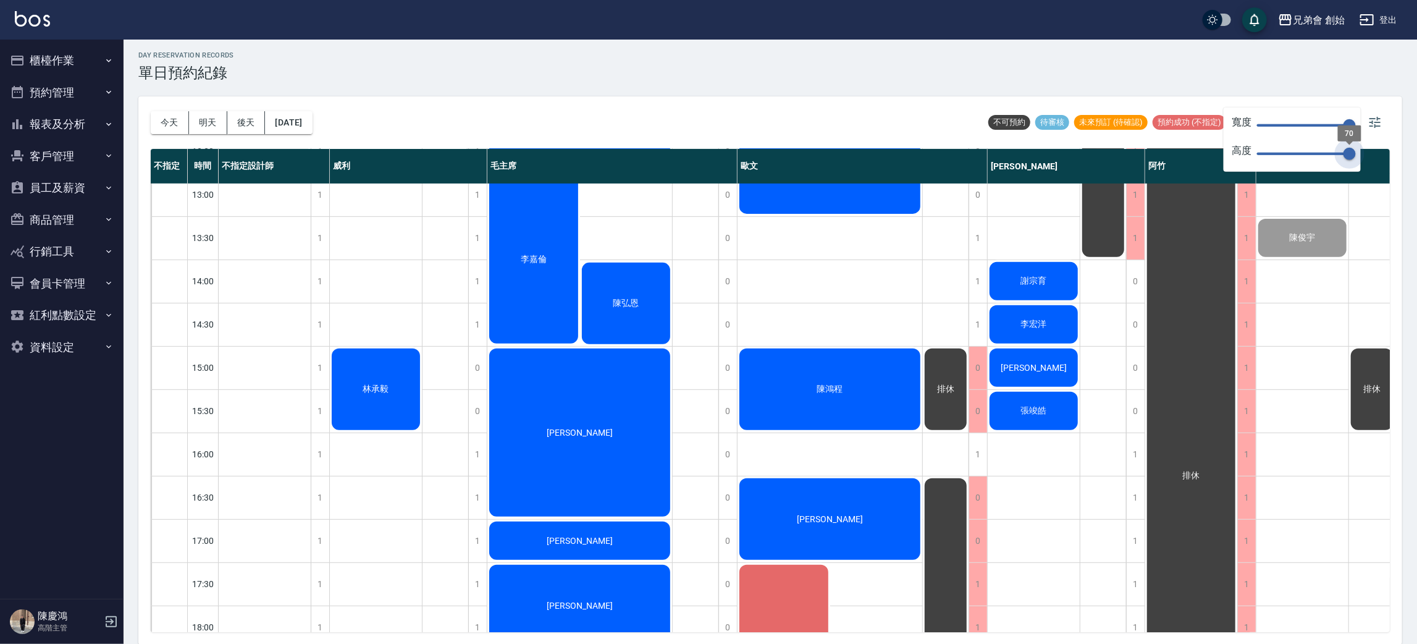
drag, startPoint x: 1347, startPoint y: 159, endPoint x: 1372, endPoint y: 150, distance: 27.0
click at [1372, 151] on body "兄弟會 創始 登出 櫃檯作業 打帳單 帳單列表 掛單列表 座位開單 營業儀表板 現金收支登錄 高階收支登錄 材料自購登錄 每日結帳 排班表 現場電腦打卡 掃碼…" at bounding box center [708, 320] width 1417 height 647
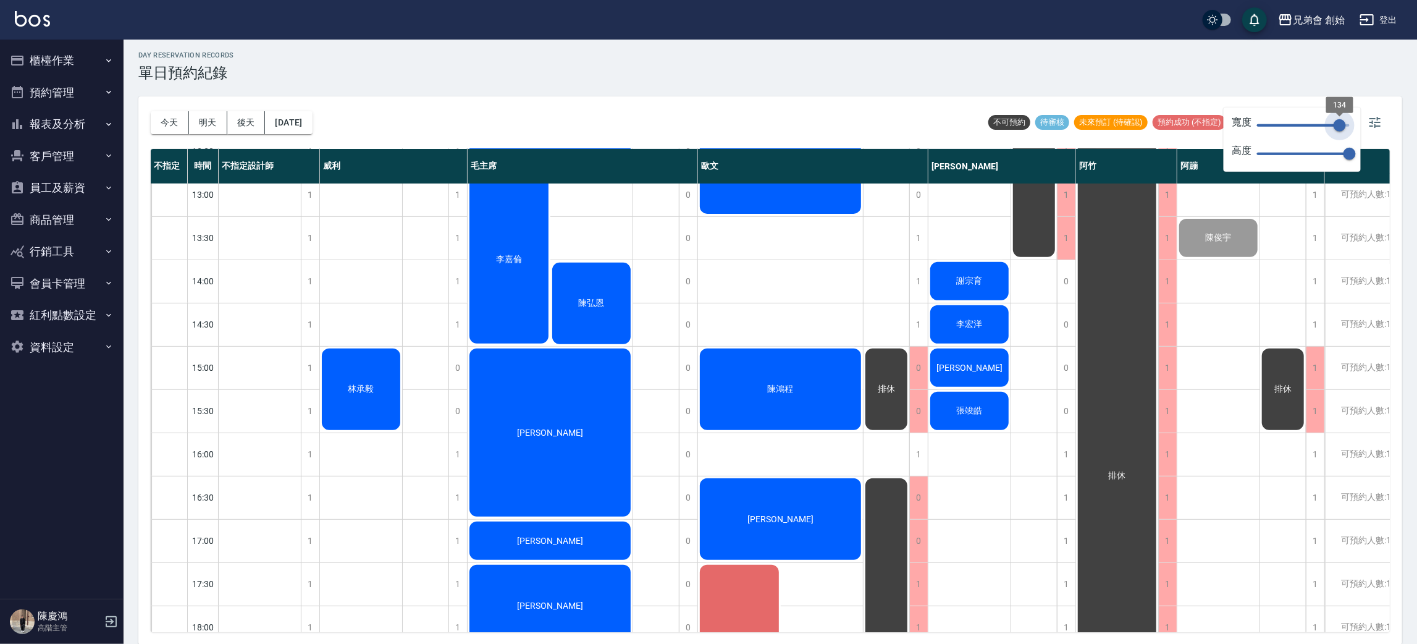
type input "130"
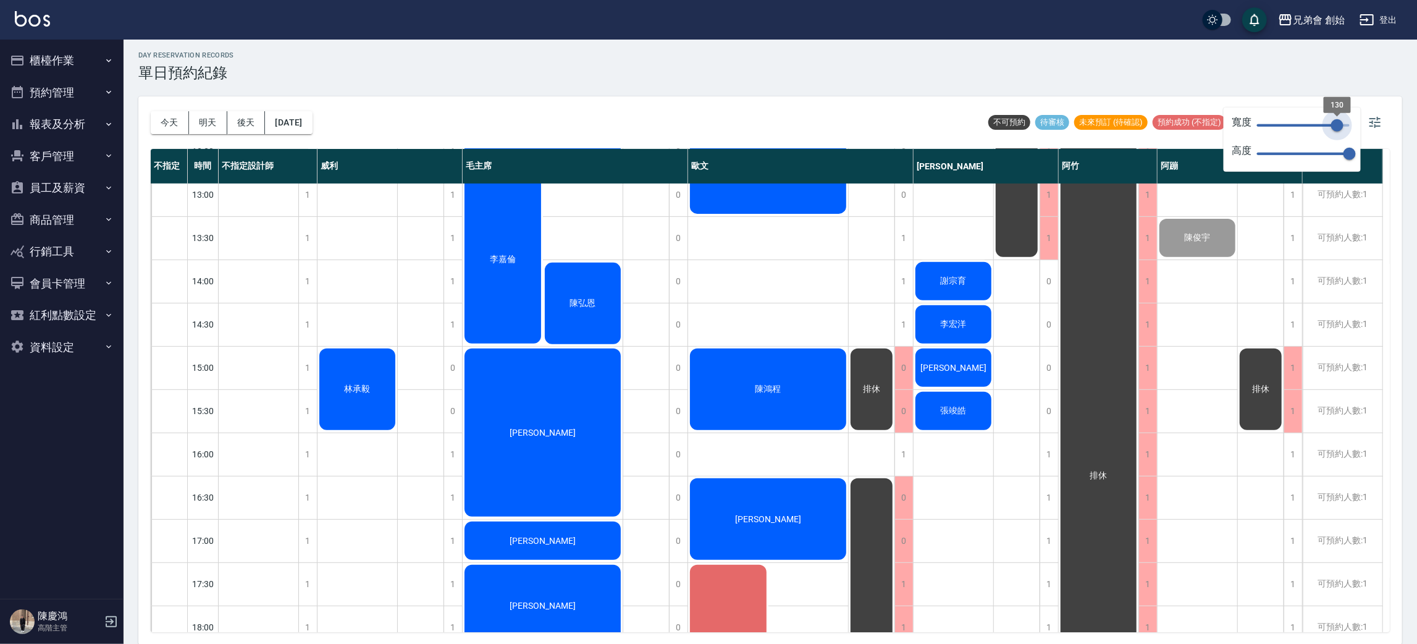
drag, startPoint x: 1351, startPoint y: 126, endPoint x: 1337, endPoint y: 137, distance: 18.0
click at [1337, 137] on div "寬度 130 高度 70" at bounding box center [1292, 139] width 137 height 64
click at [796, 79] on div "day Reservation records 單日預約紀錄" at bounding box center [770, 66] width 1264 height 30
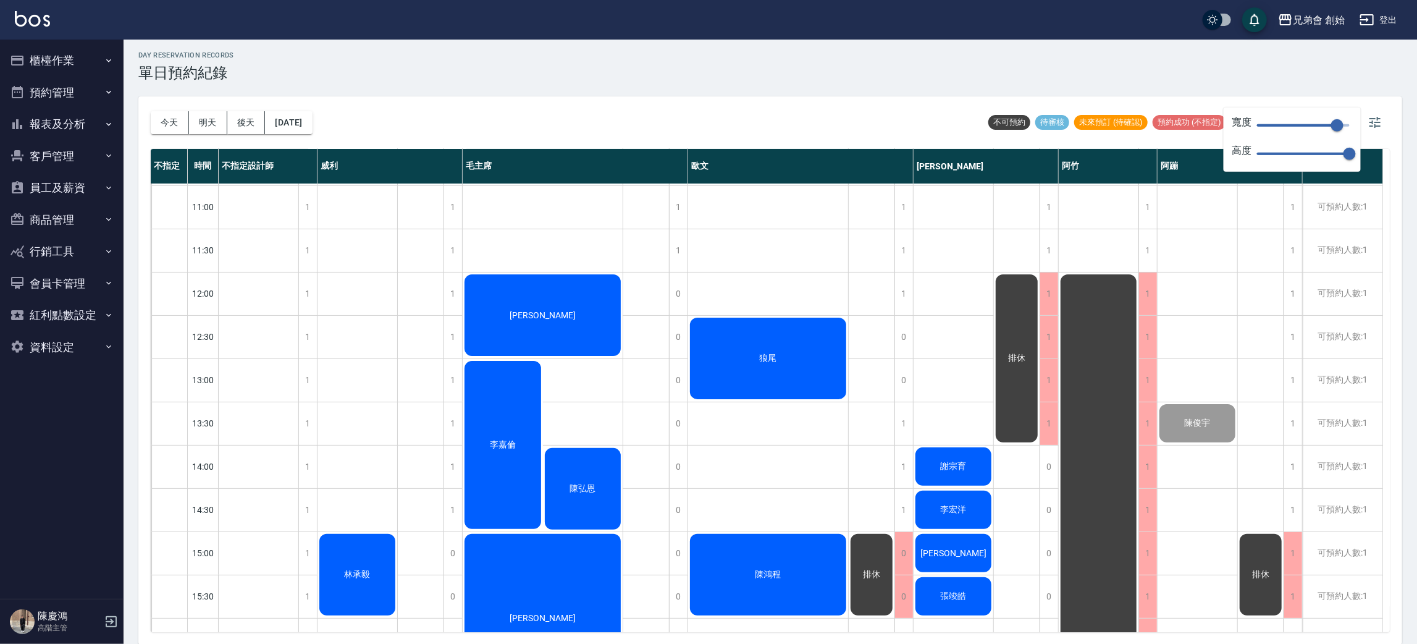
scroll to position [0, 0]
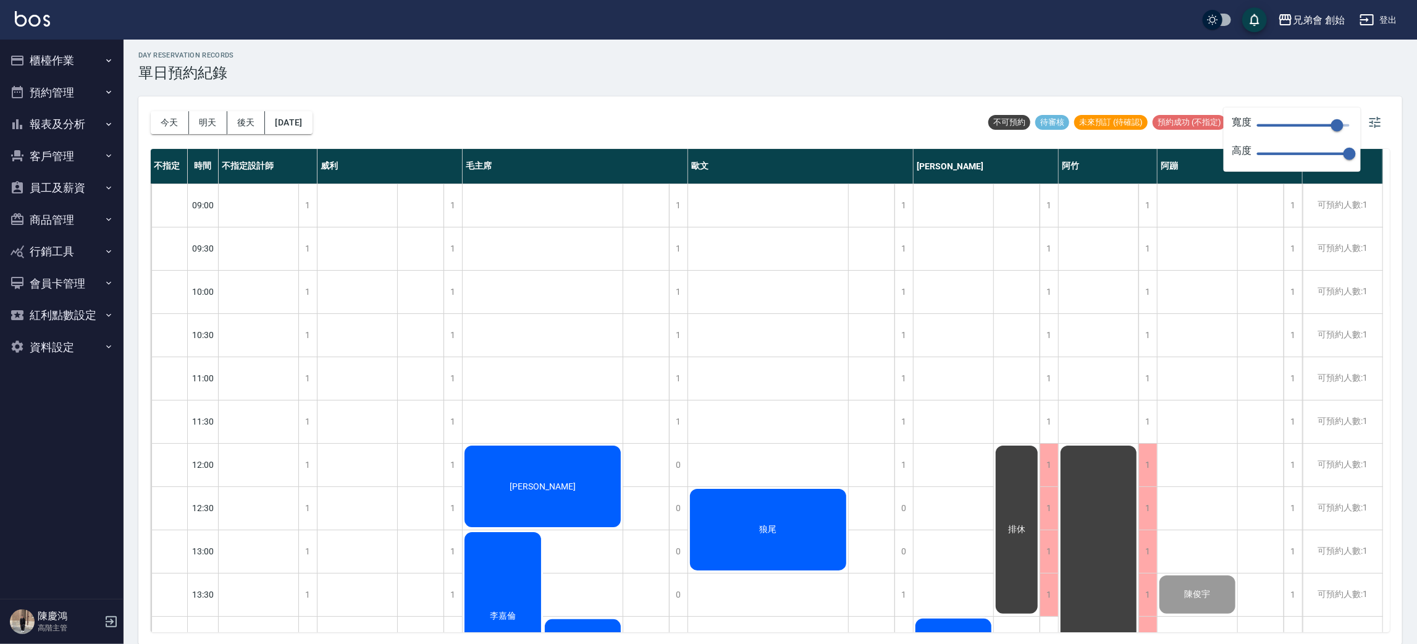
click at [624, 106] on div "今天 明天 後天 2025/09/11 不可預約 待審核 未來預訂 (待確認) 預約成功 (不指定) 預約成功 (指定) 已完成預約" at bounding box center [770, 122] width 1239 height 52
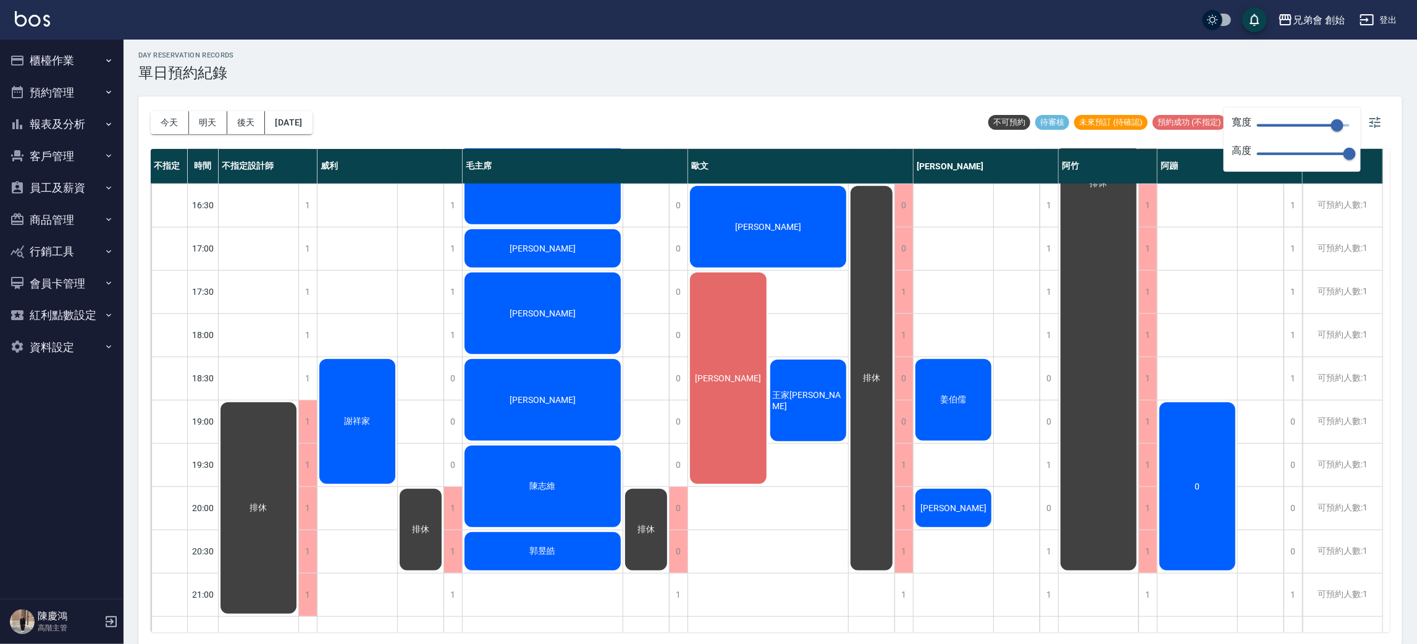
scroll to position [371, 0]
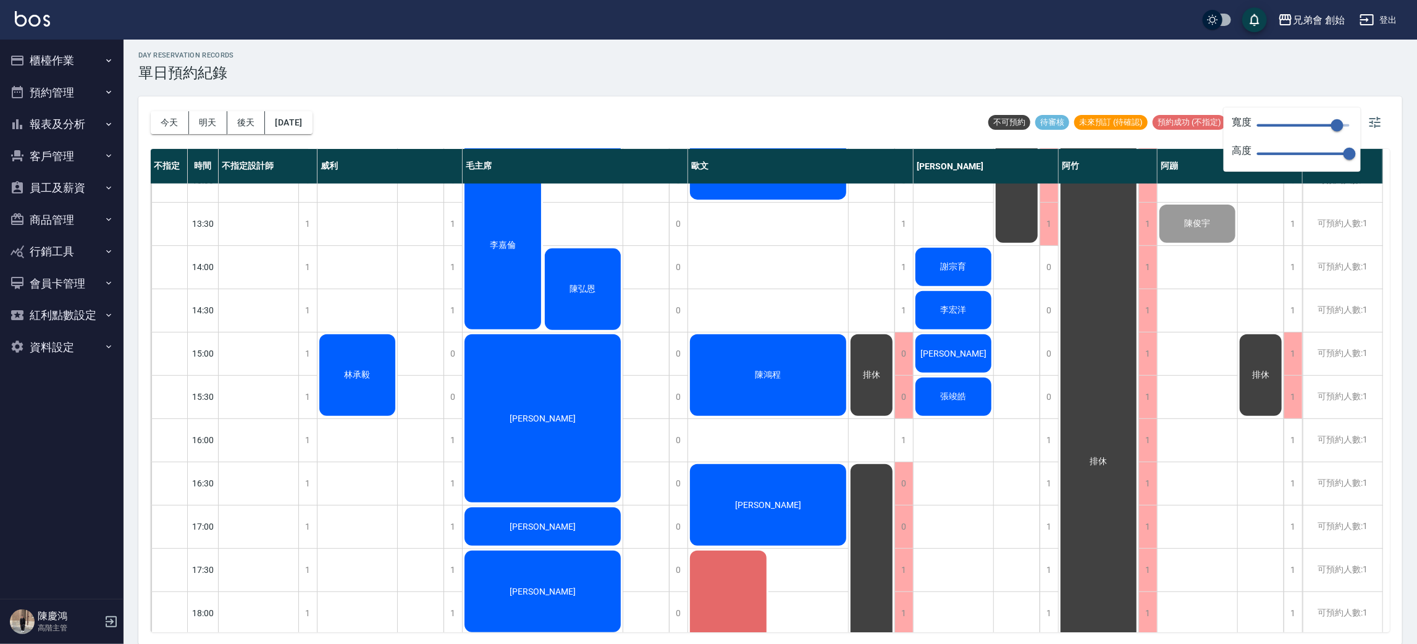
click at [158, 109] on div "今天 明天 後天 2025/09/11" at bounding box center [232, 122] width 162 height 52
click at [159, 124] on button "今天" at bounding box center [170, 122] width 38 height 23
click at [98, 61] on button "櫃檯作業" at bounding box center [62, 60] width 114 height 32
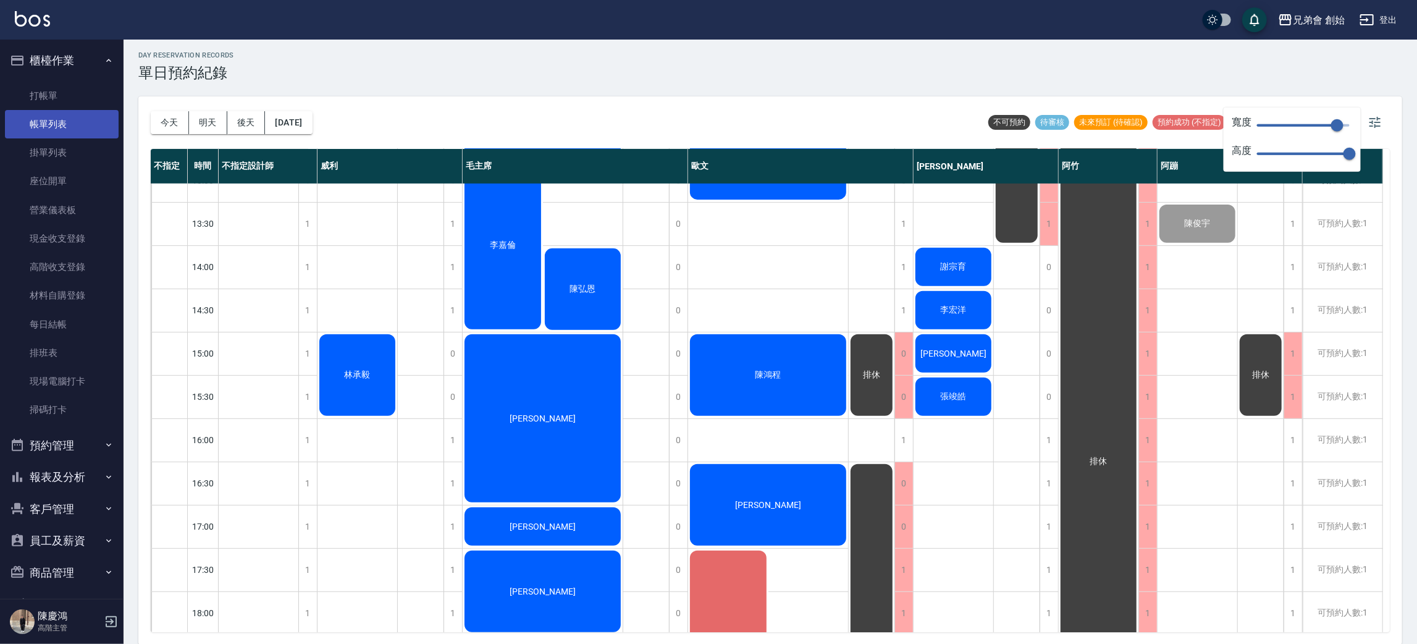
click at [98, 120] on link "帳單列表" at bounding box center [62, 124] width 114 height 28
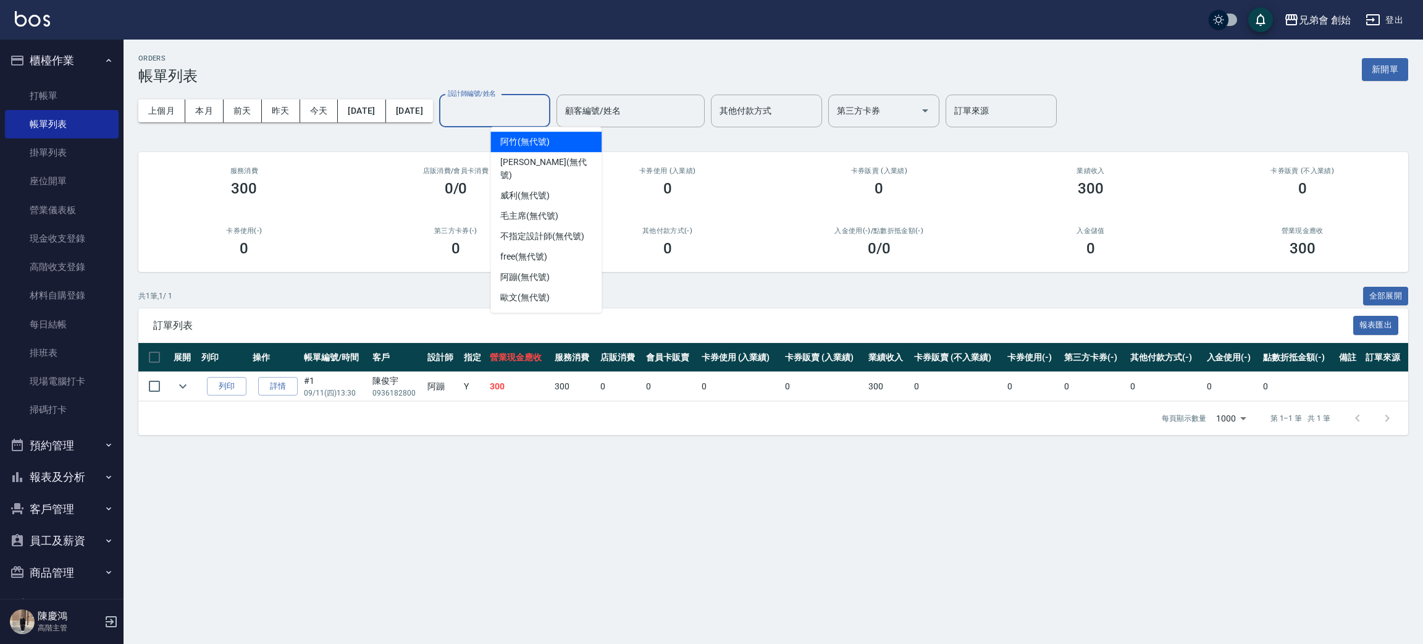
click at [522, 114] on input "設計師編號/姓名" at bounding box center [495, 111] width 100 height 22
click at [539, 250] on span "free (無代號)" at bounding box center [523, 256] width 47 height 13
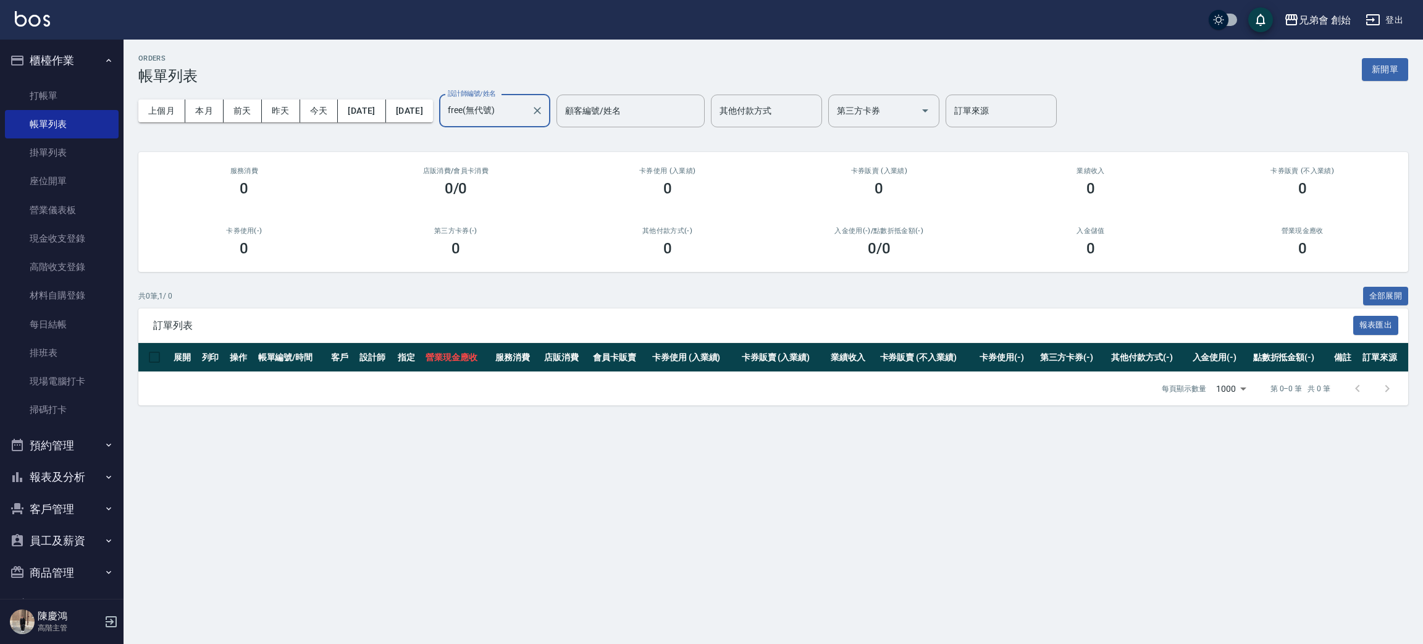
click at [207, 124] on div "上個月 本月 前天 昨天 今天 2025/09/11 2025/09/11 設計師編號/姓名 free(無代號) 設計師編號/姓名 顧客編號/姓名 顧客編號/…" at bounding box center [773, 111] width 1270 height 52
click at [209, 117] on button "本月" at bounding box center [204, 110] width 38 height 23
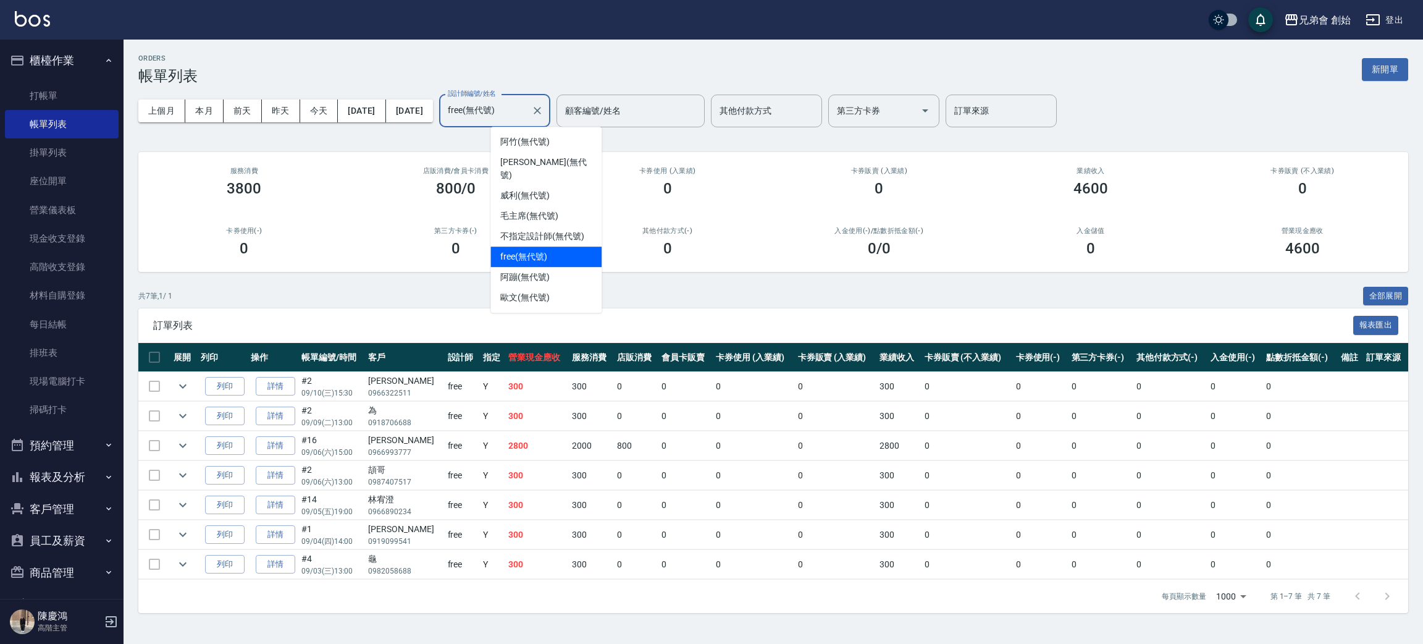
click at [526, 100] on input "free(無代號)" at bounding box center [486, 111] width 82 height 22
click at [566, 267] on div "阿蹦 (無代號)" at bounding box center [545, 277] width 111 height 20
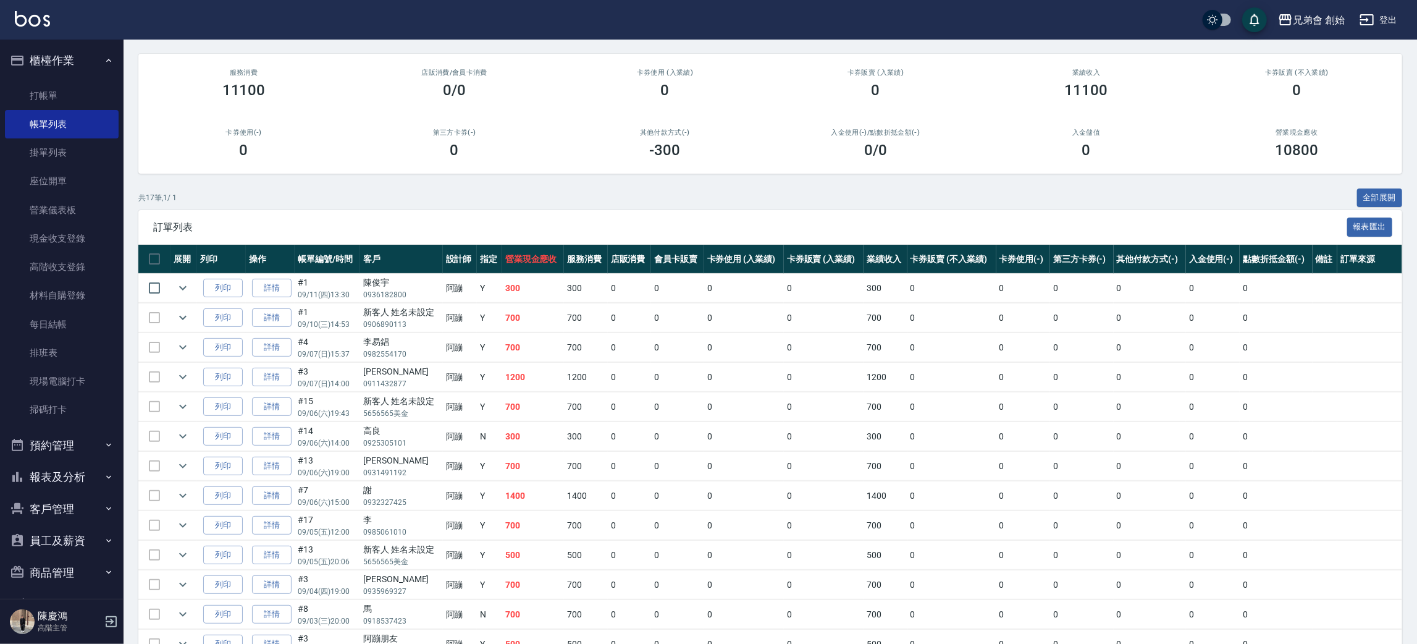
scroll to position [6, 0]
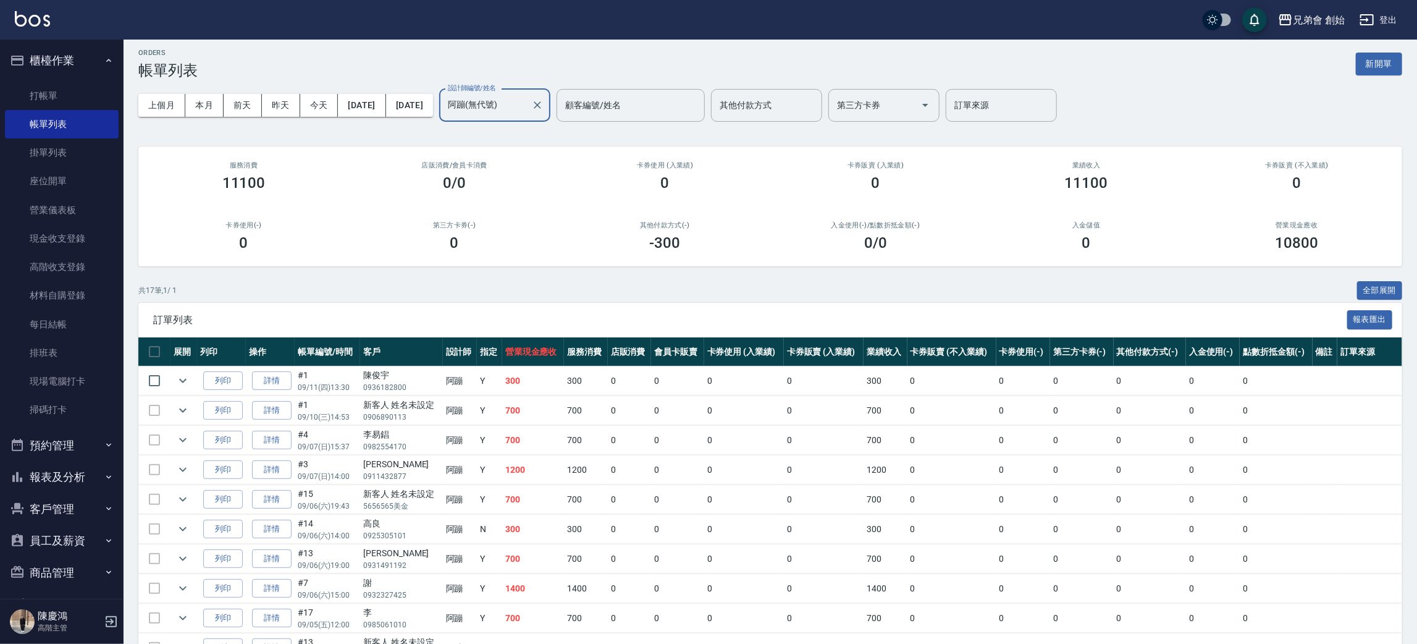
click at [526, 109] on input "阿蹦(無代號)" at bounding box center [486, 105] width 82 height 22
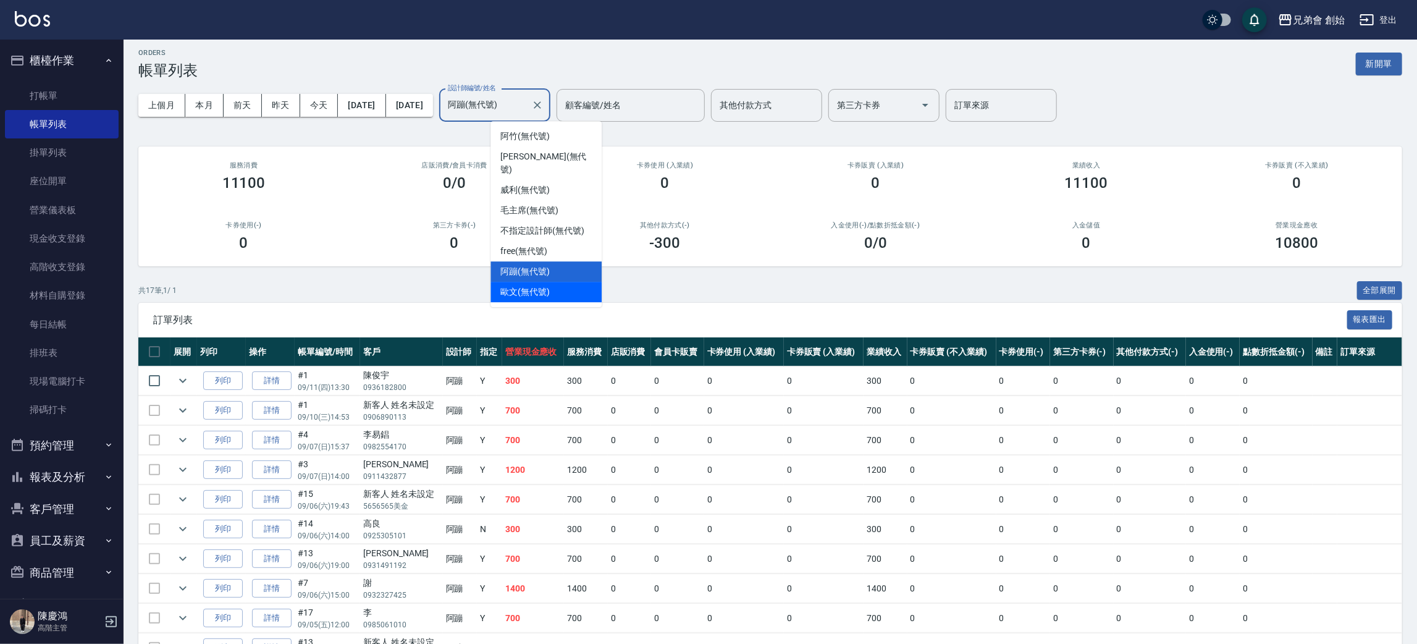
click at [539, 285] on span "歐文 (無代號)" at bounding box center [524, 291] width 49 height 13
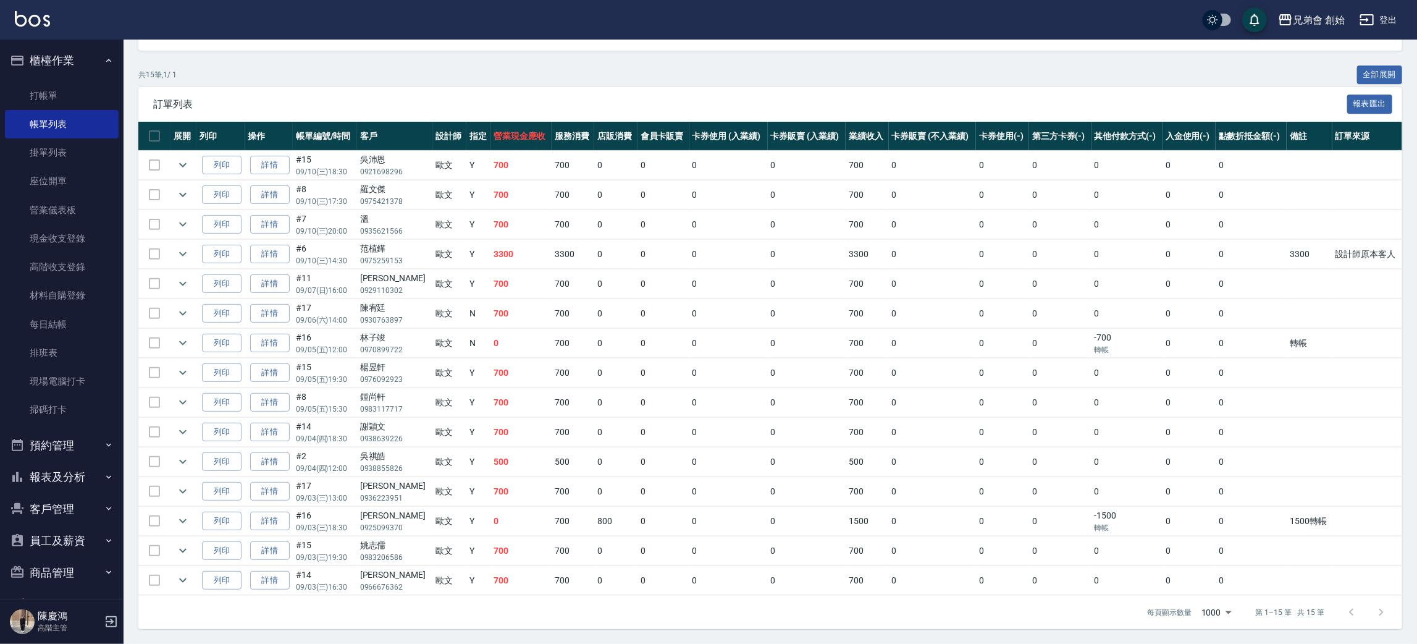
scroll to position [0, 0]
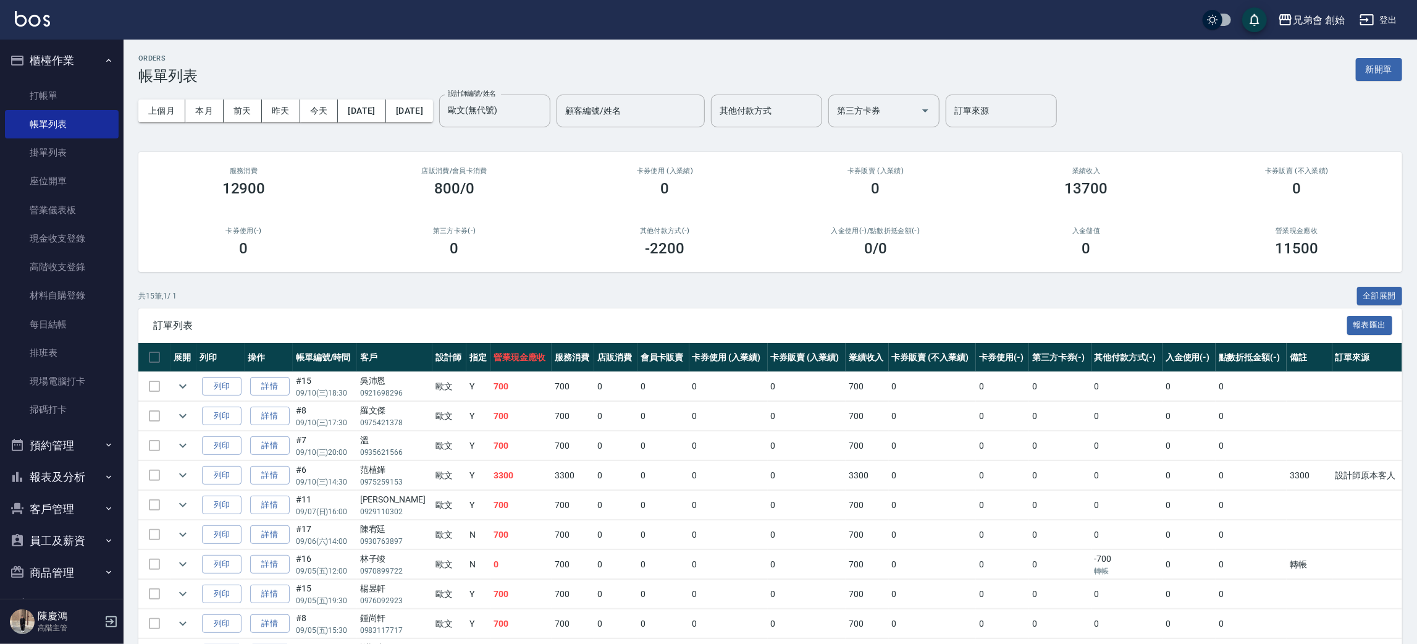
click at [566, 93] on div "上個月 本月 前天 昨天 今天 2025/09/01 2025/09/30 設計師編號/姓名 歐文(無代號) 設計師編號/姓名 顧客編號/姓名 顧客編號/姓名…" at bounding box center [770, 111] width 1264 height 52
click at [526, 109] on input "歐文(無代號)" at bounding box center [486, 111] width 82 height 22
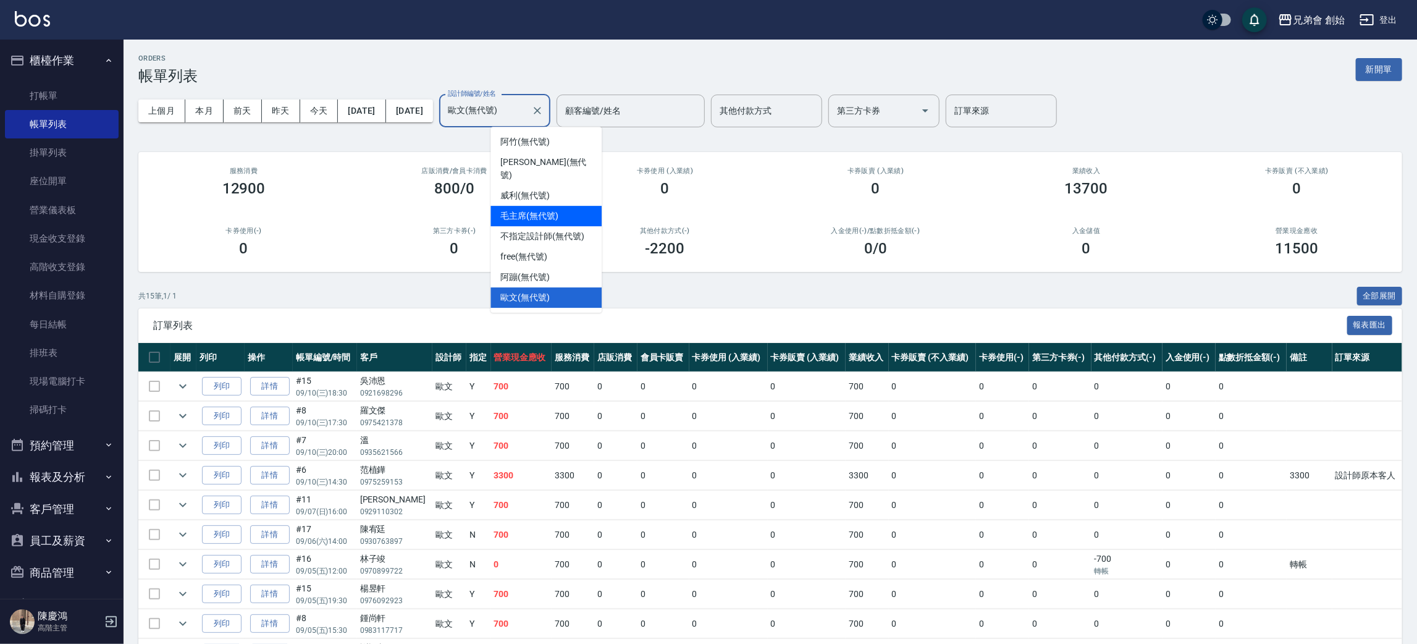
click at [550, 209] on span "毛主席 (無代號)" at bounding box center [529, 215] width 58 height 13
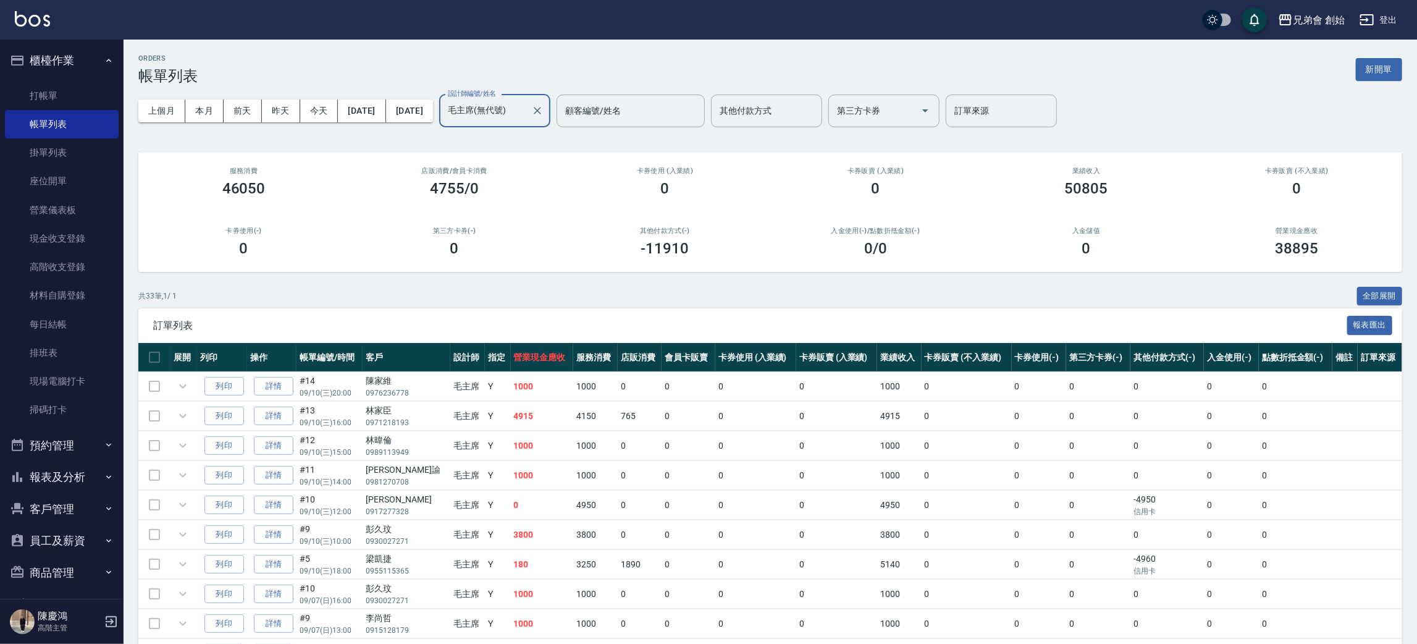
click at [526, 117] on input "毛主席(無代號)" at bounding box center [486, 111] width 82 height 22
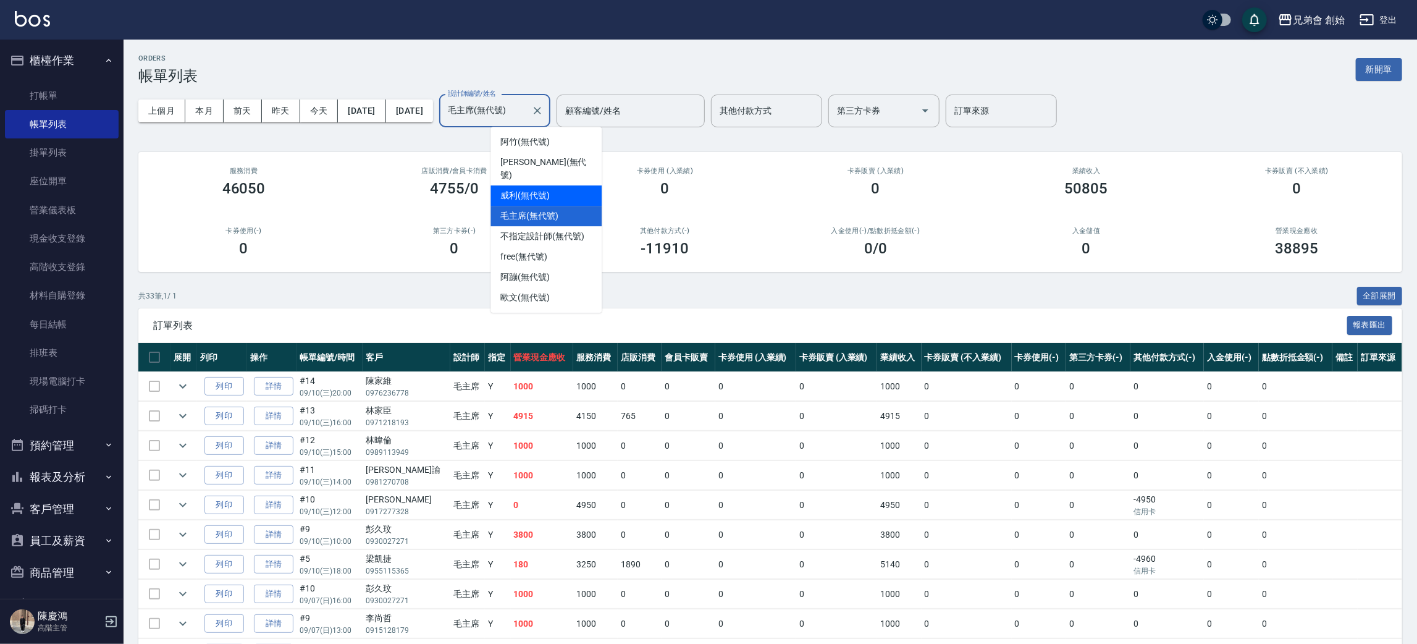
click at [550, 189] on span "威利 (無代號)" at bounding box center [524, 195] width 49 height 13
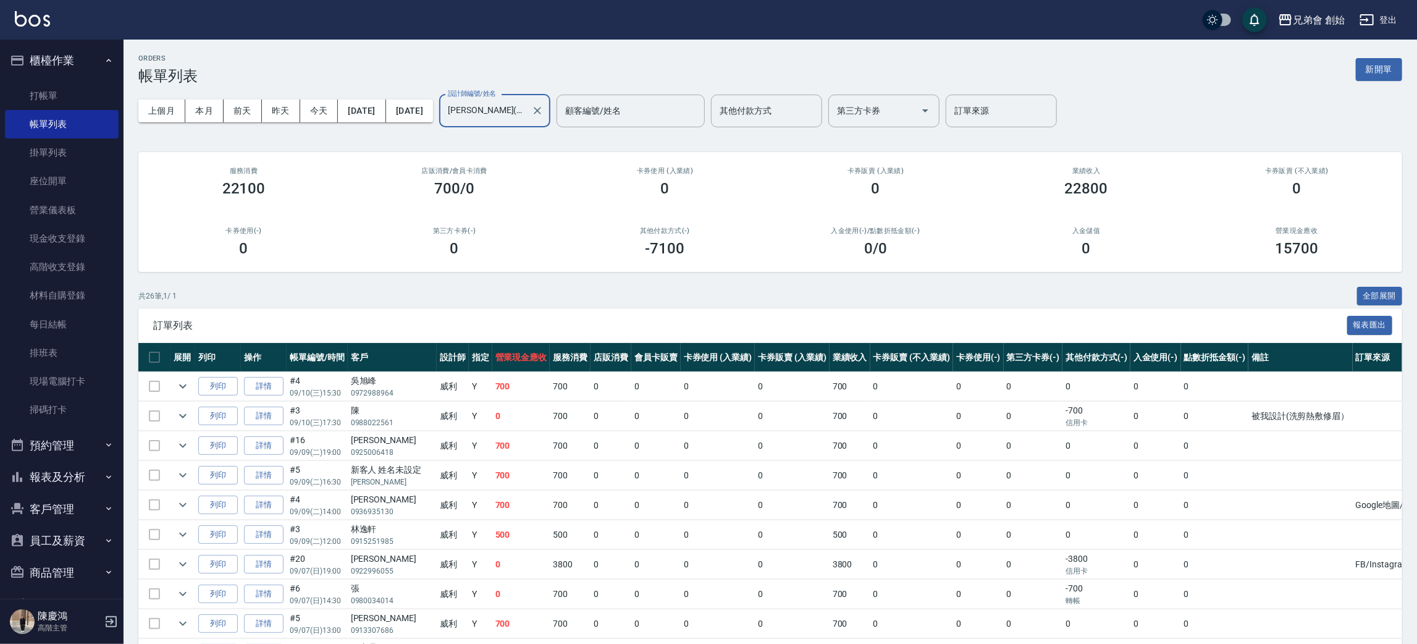
click at [526, 117] on input "威利(無代號)" at bounding box center [486, 111] width 82 height 22
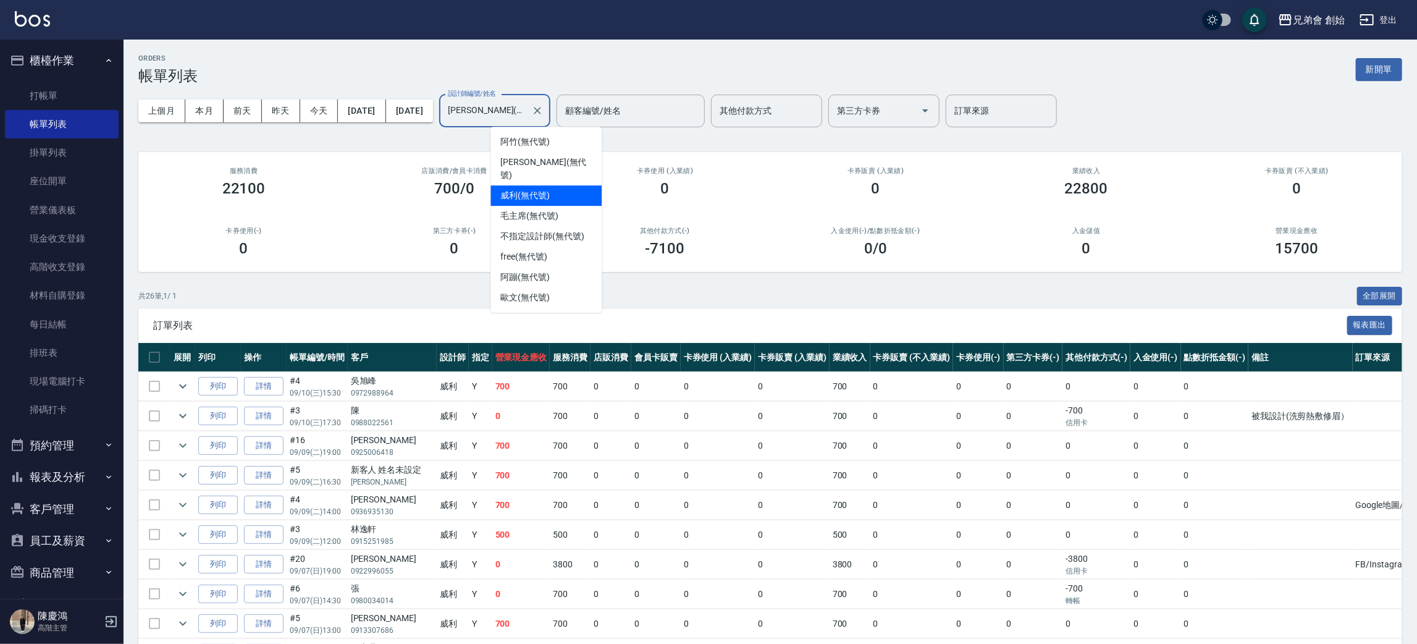
click at [559, 185] on div "威利 (無代號)" at bounding box center [545, 195] width 111 height 20
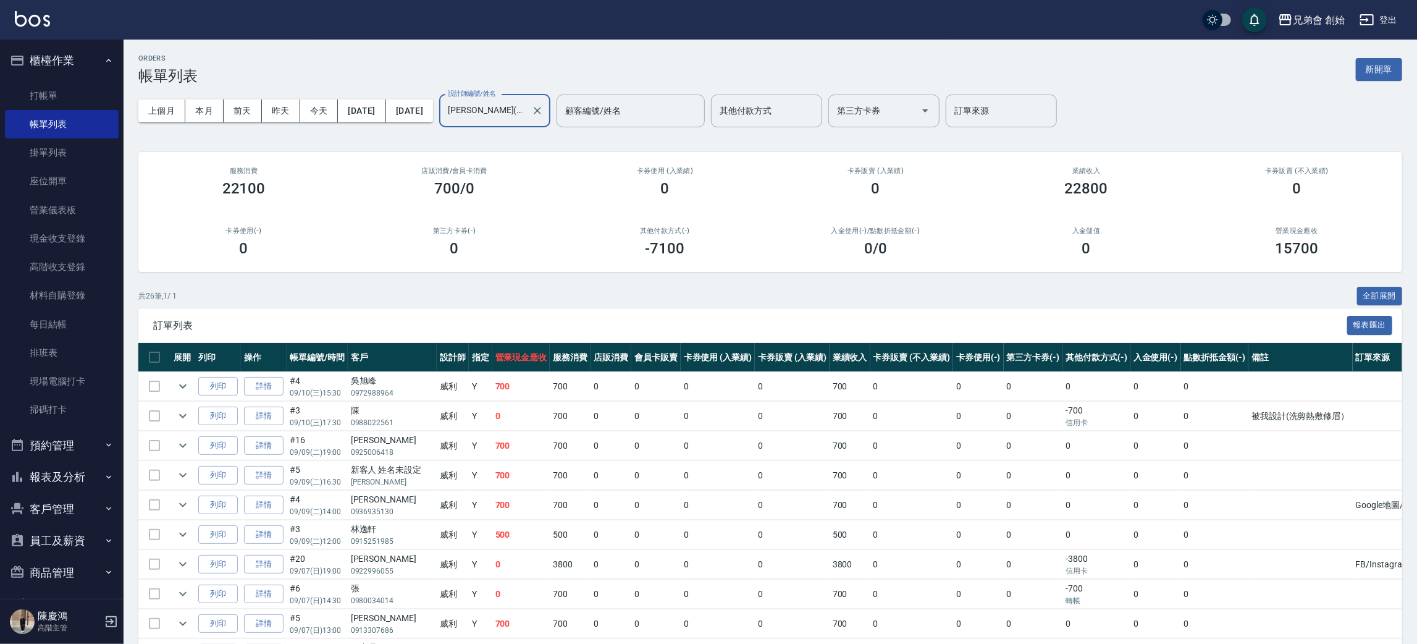
click at [526, 109] on input "威利(無代號)" at bounding box center [486, 111] width 82 height 22
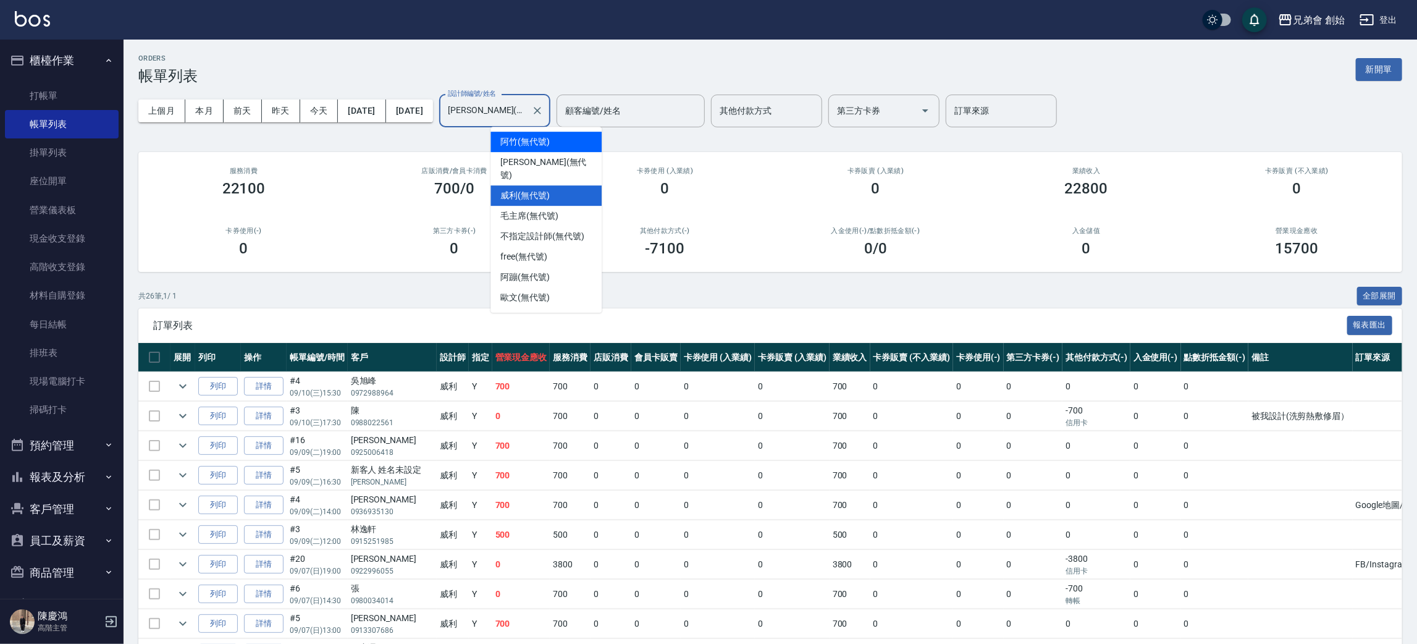
click at [540, 132] on div "阿竹 (無代號)" at bounding box center [545, 142] width 111 height 20
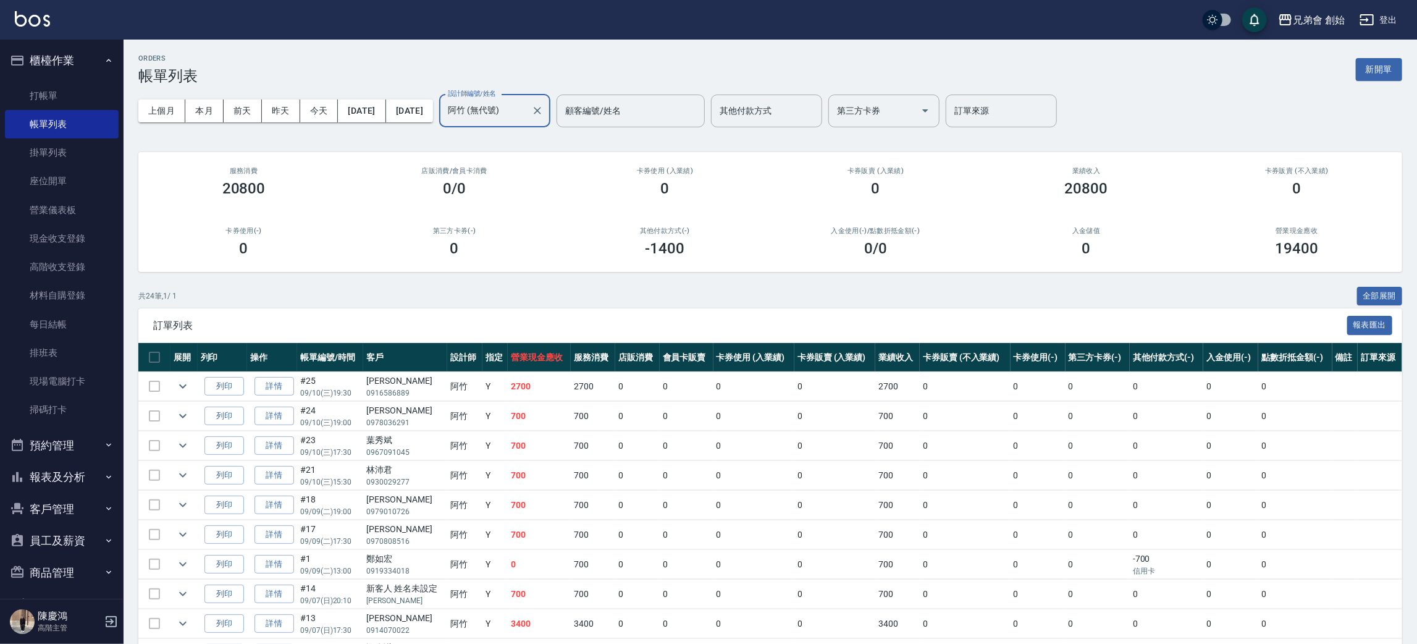
click at [526, 112] on input "阿竹 (無代號)" at bounding box center [486, 111] width 82 height 22
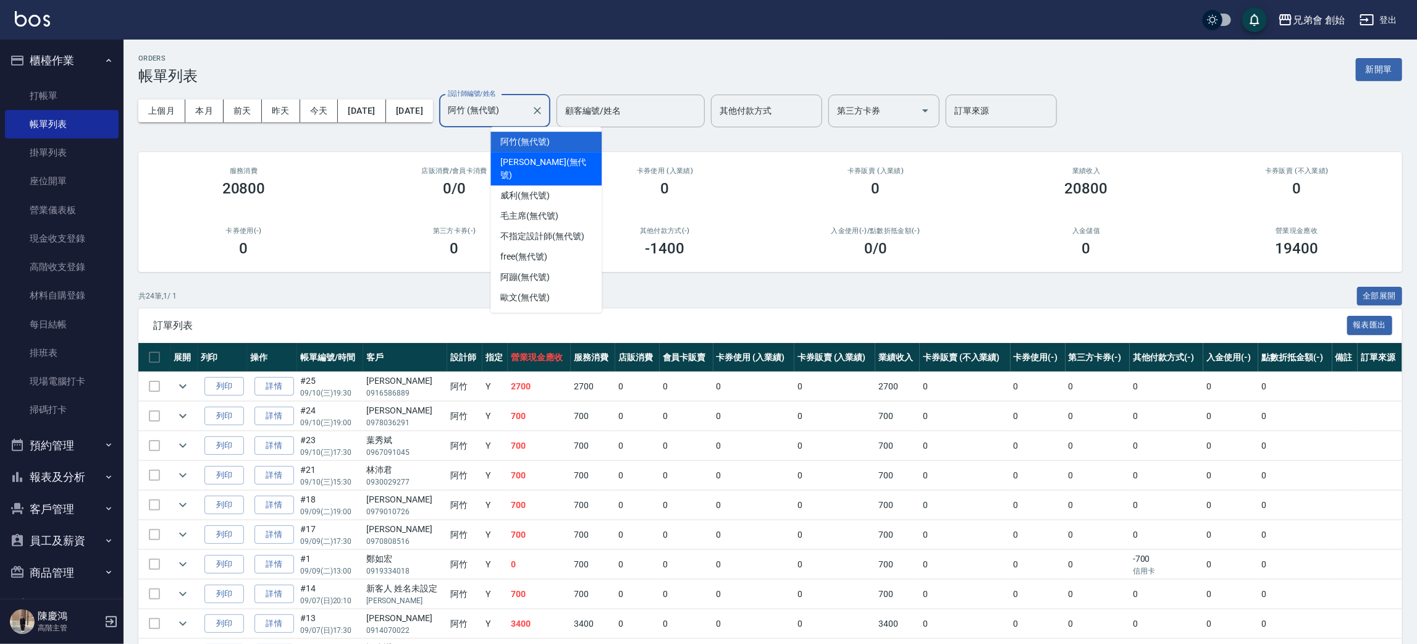
click at [529, 163] on span "潘潘 (無代號)" at bounding box center [545, 169] width 91 height 26
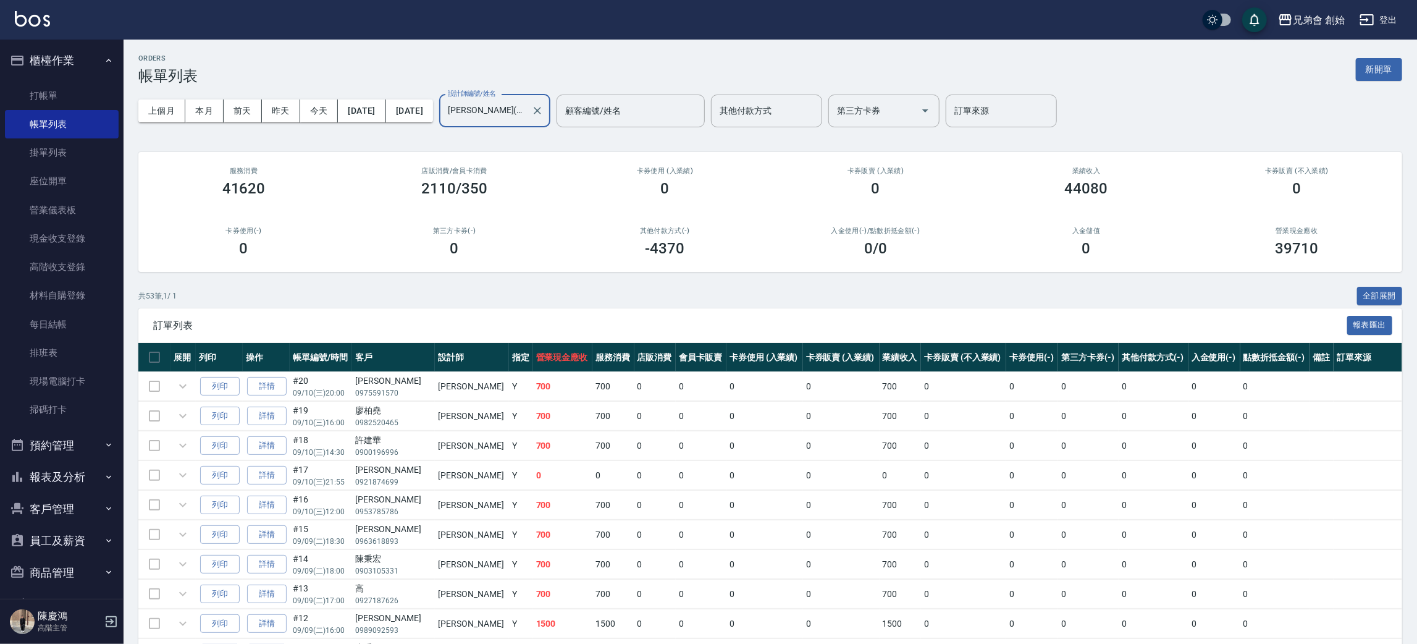
click at [531, 131] on div "上個月 本月 前天 昨天 今天 2025/09/01 2025/09/30 設計師編號/姓名 潘潘(無代號) 設計師編號/姓名 顧客編號/姓名 顧客編號/姓名…" at bounding box center [770, 111] width 1264 height 52
click at [550, 122] on div "潘潘(無代號) 設計師編號/姓名" at bounding box center [494, 110] width 111 height 33
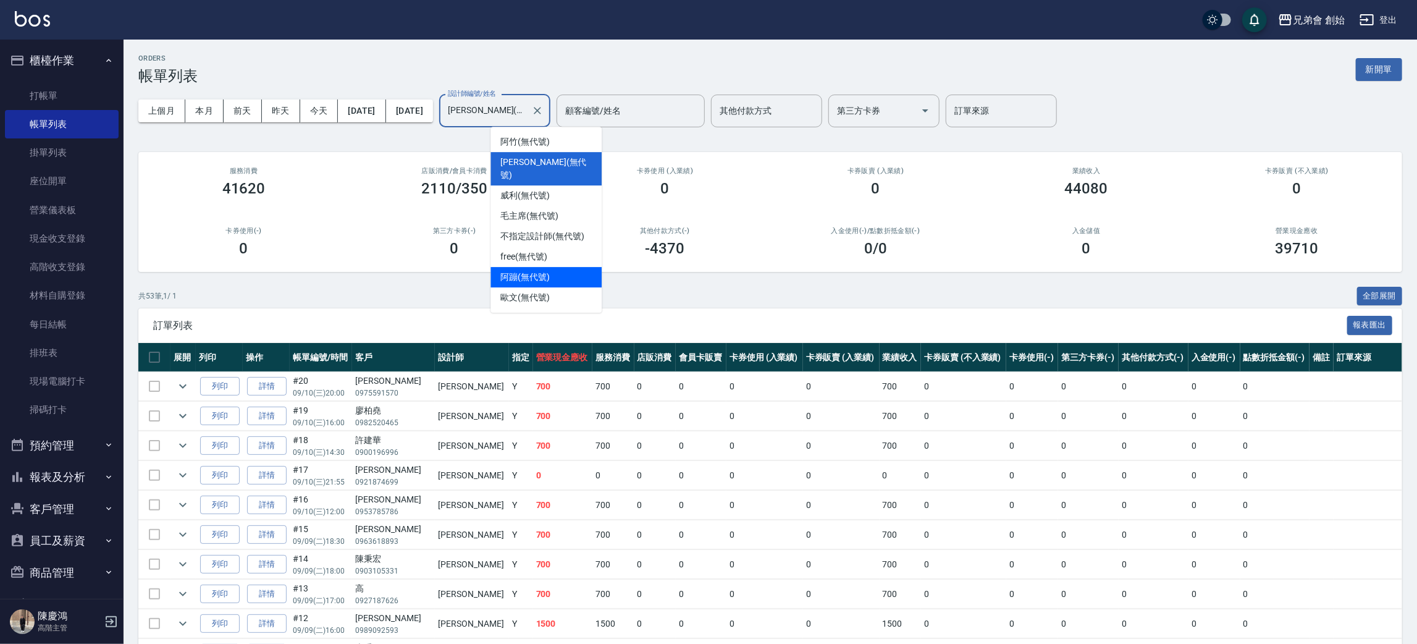
click at [542, 267] on div "阿蹦 (無代號)" at bounding box center [545, 277] width 111 height 20
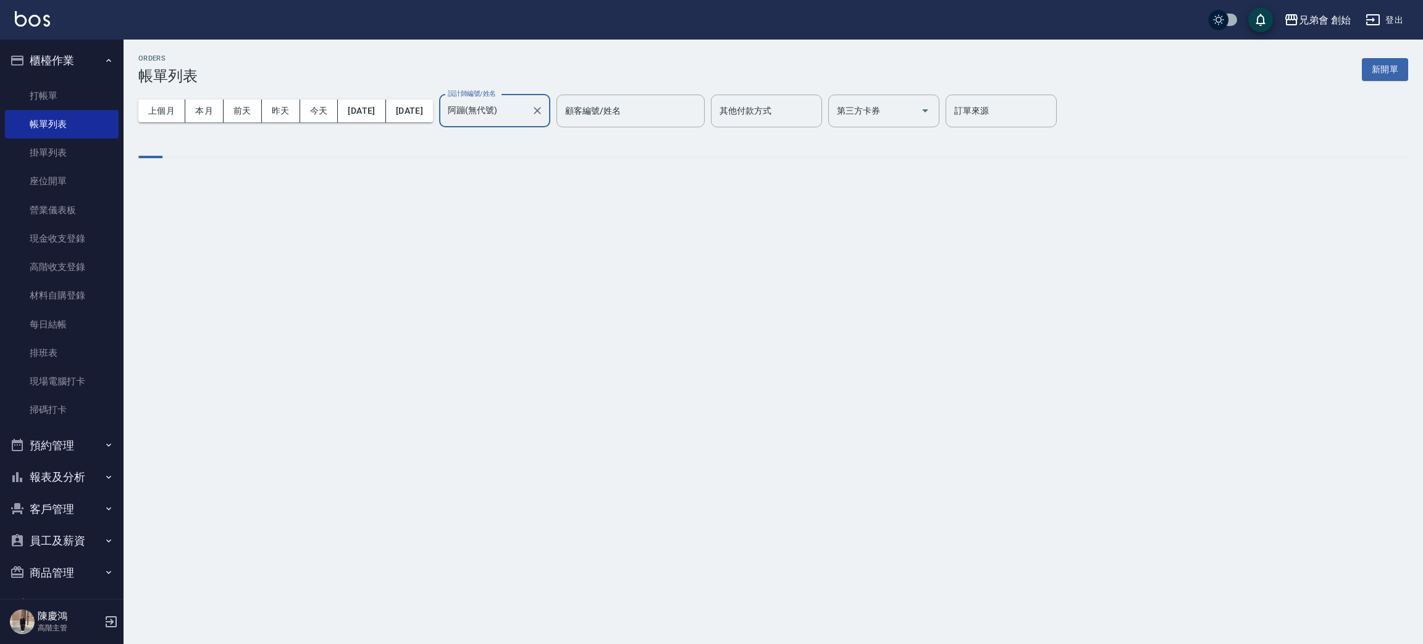
click at [526, 107] on input "阿蹦(無代號)" at bounding box center [486, 111] width 82 height 22
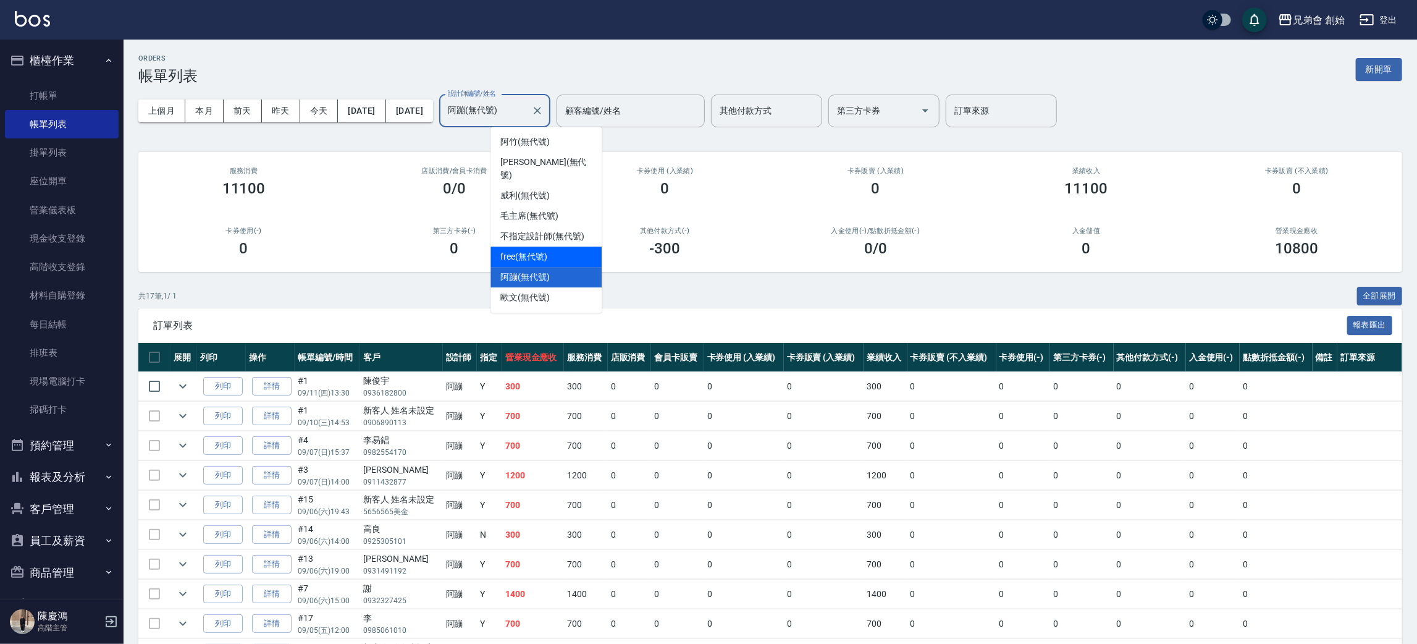
click at [536, 250] on span "free (無代號)" at bounding box center [523, 256] width 47 height 13
type input "free(無代號)"
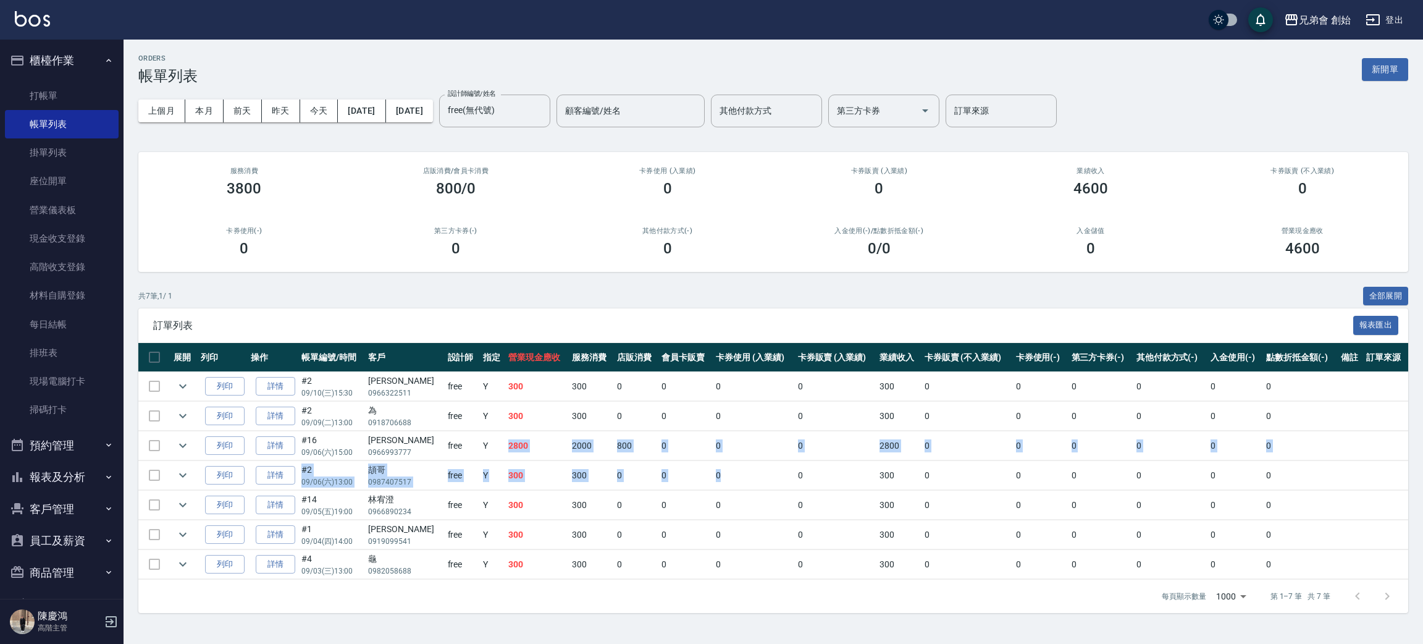
drag, startPoint x: 487, startPoint y: 442, endPoint x: 659, endPoint y: 362, distance: 190.1
click at [757, 458] on tr "列印 詳情 #16 09/06 (六) 15:00 張祐誠 0966993777 free Y 2800 2000 800 0 0 0 2800 0 0 0 …" at bounding box center [773, 445] width 1270 height 29
click at [577, 301] on div "共 7 筆, 1 / 1 全部展開" at bounding box center [773, 296] width 1270 height 19
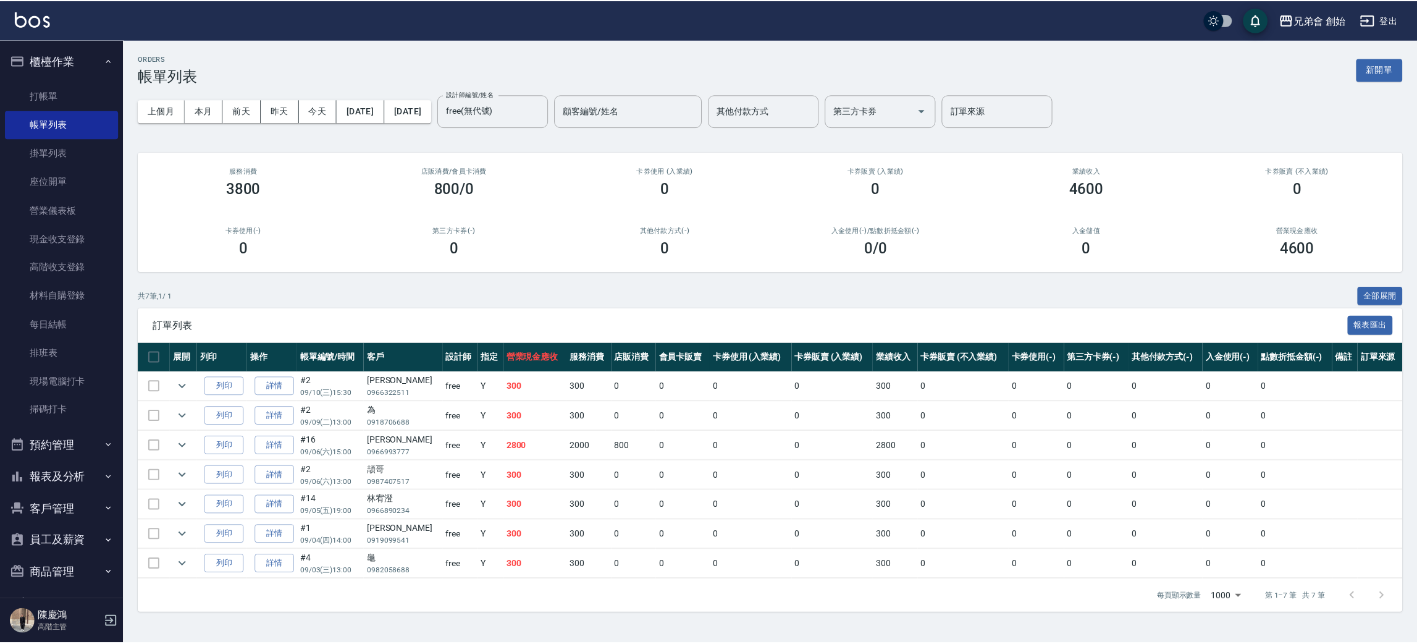
scroll to position [130, 0]
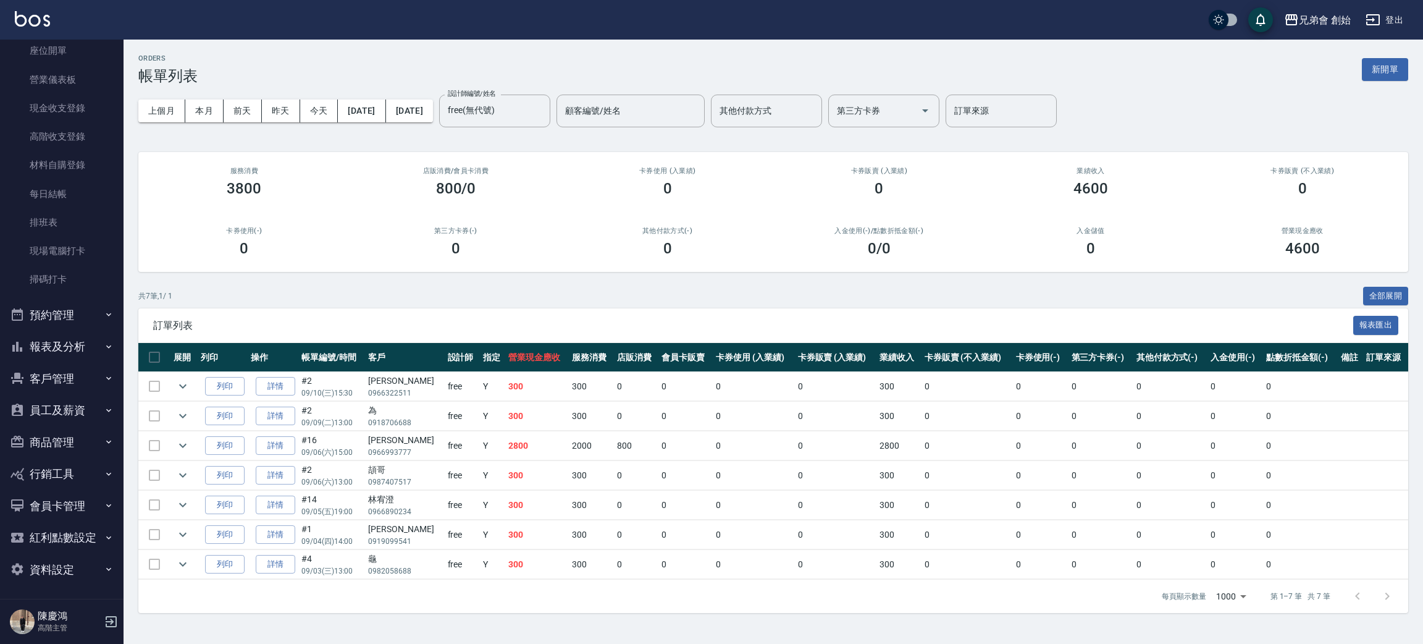
click at [86, 316] on button "預約管理" at bounding box center [62, 315] width 114 height 32
click at [87, 381] on link "單日預約紀錄" at bounding box center [62, 378] width 114 height 28
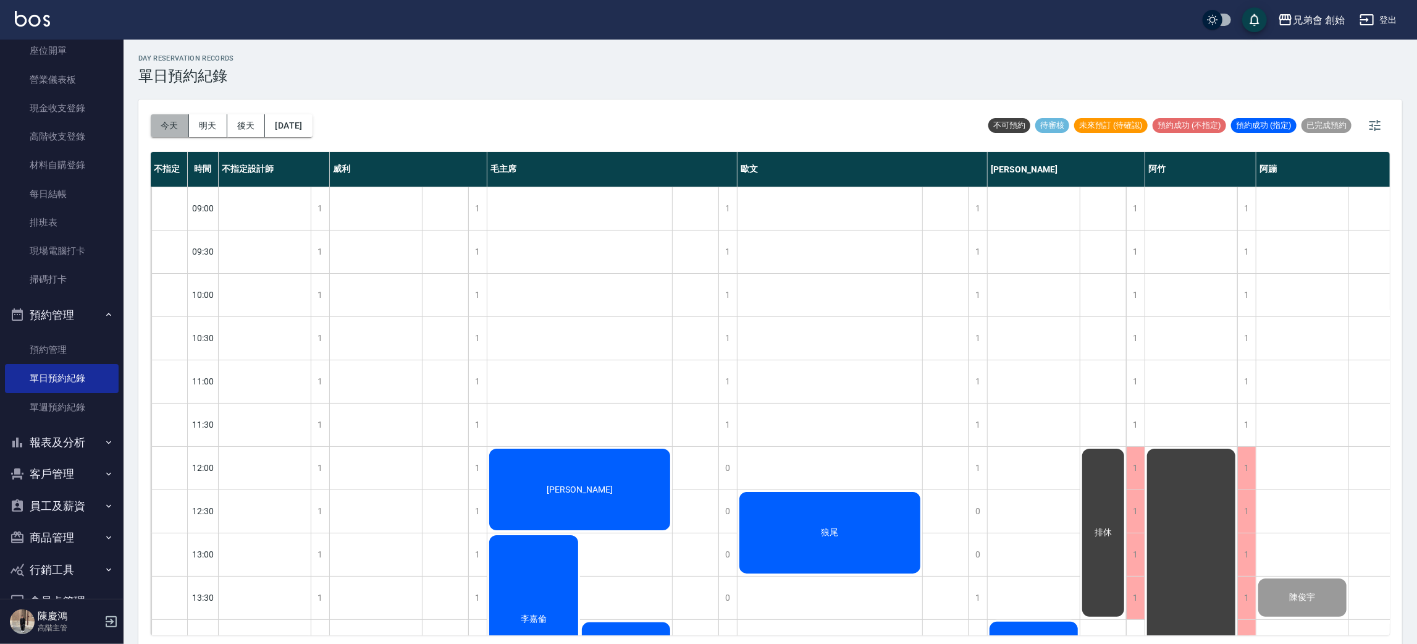
click at [164, 124] on button "今天" at bounding box center [170, 125] width 38 height 23
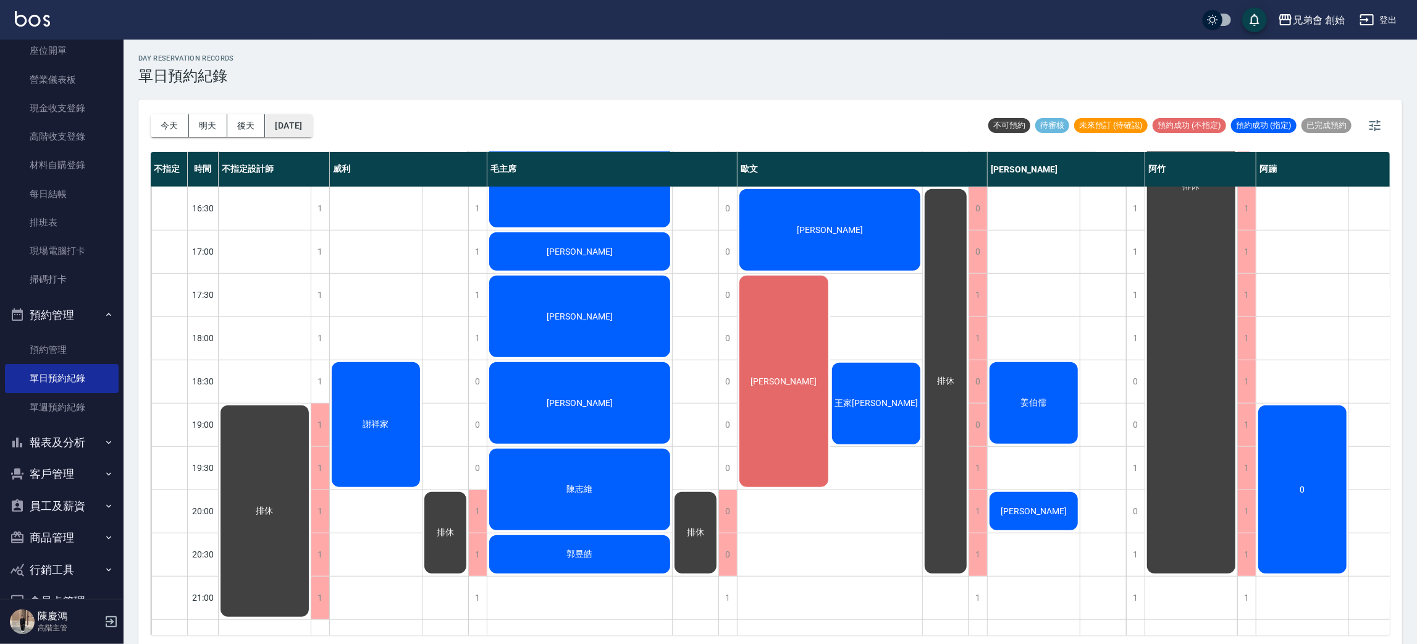
click at [312, 124] on button "[DATE]" at bounding box center [288, 125] width 47 height 23
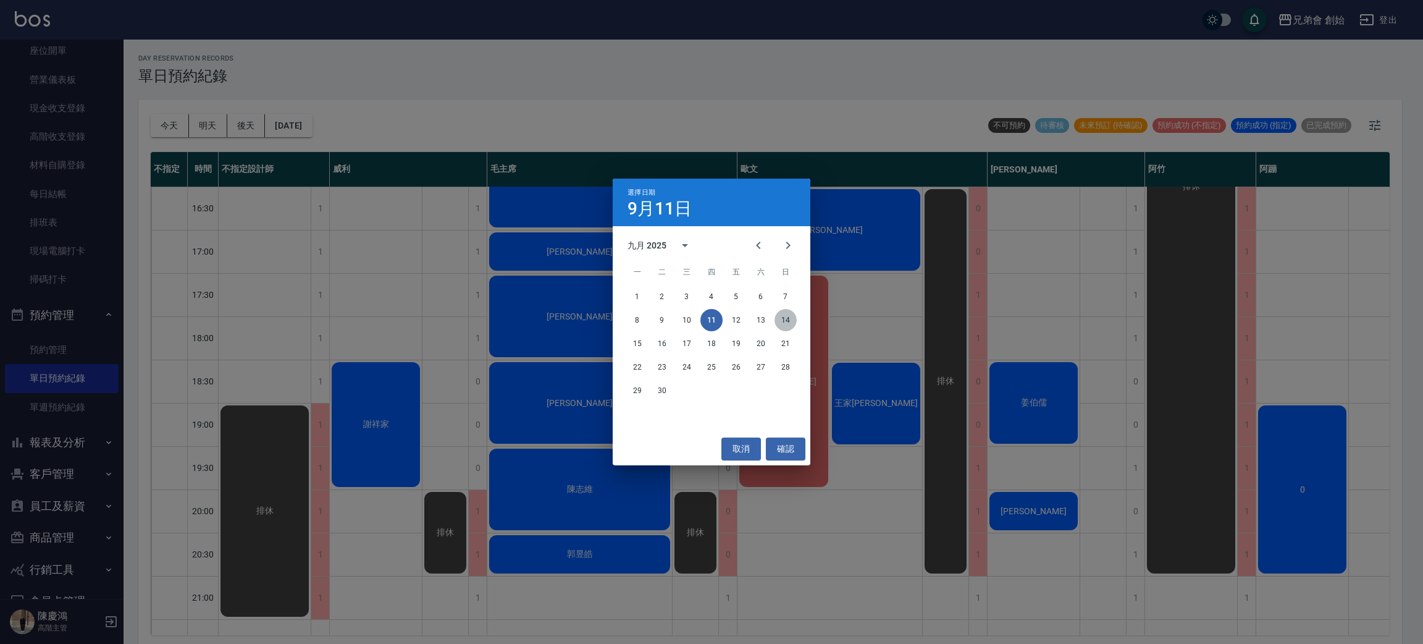
click at [775, 321] on button "14" at bounding box center [785, 320] width 22 height 22
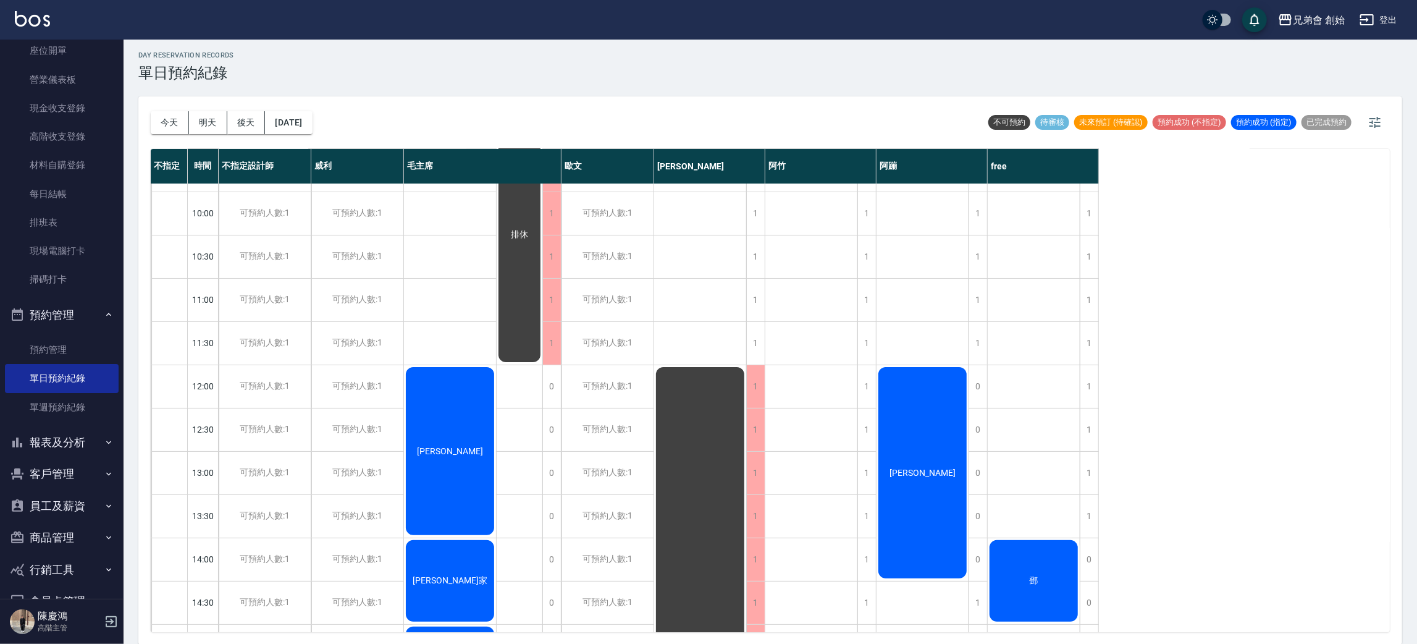
scroll to position [264, 0]
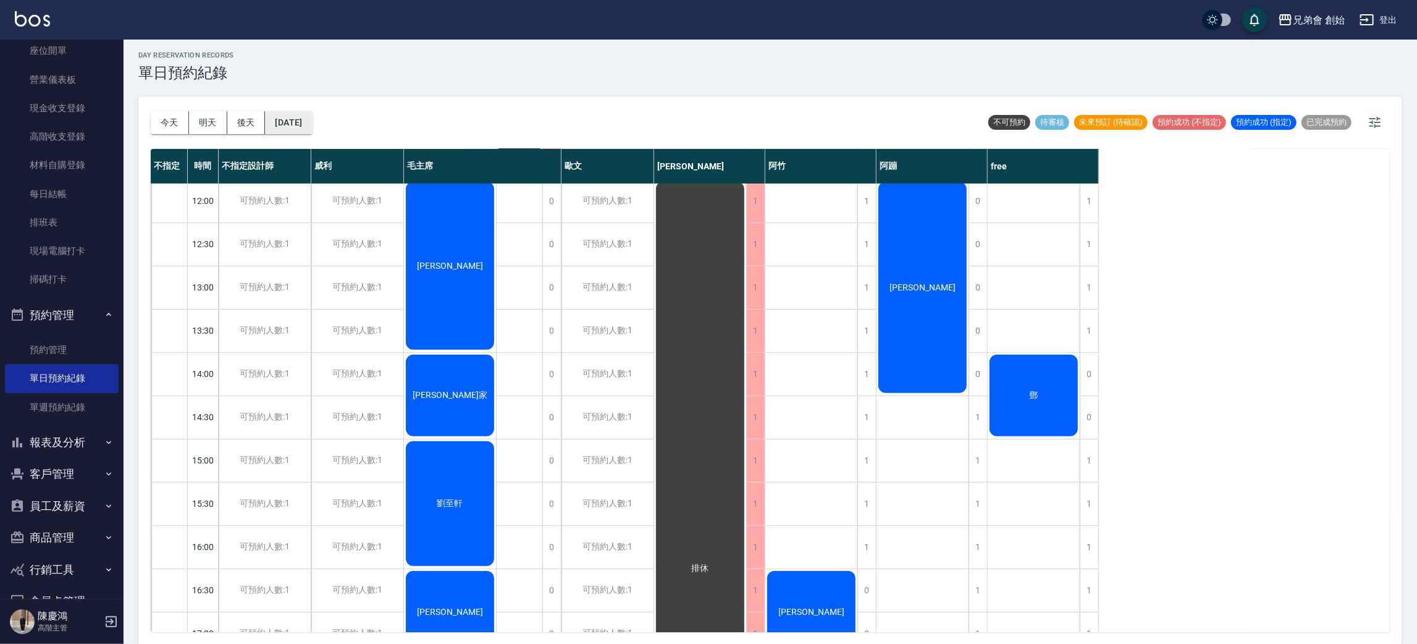
click at [299, 118] on button "2025/09/14" at bounding box center [288, 122] width 47 height 23
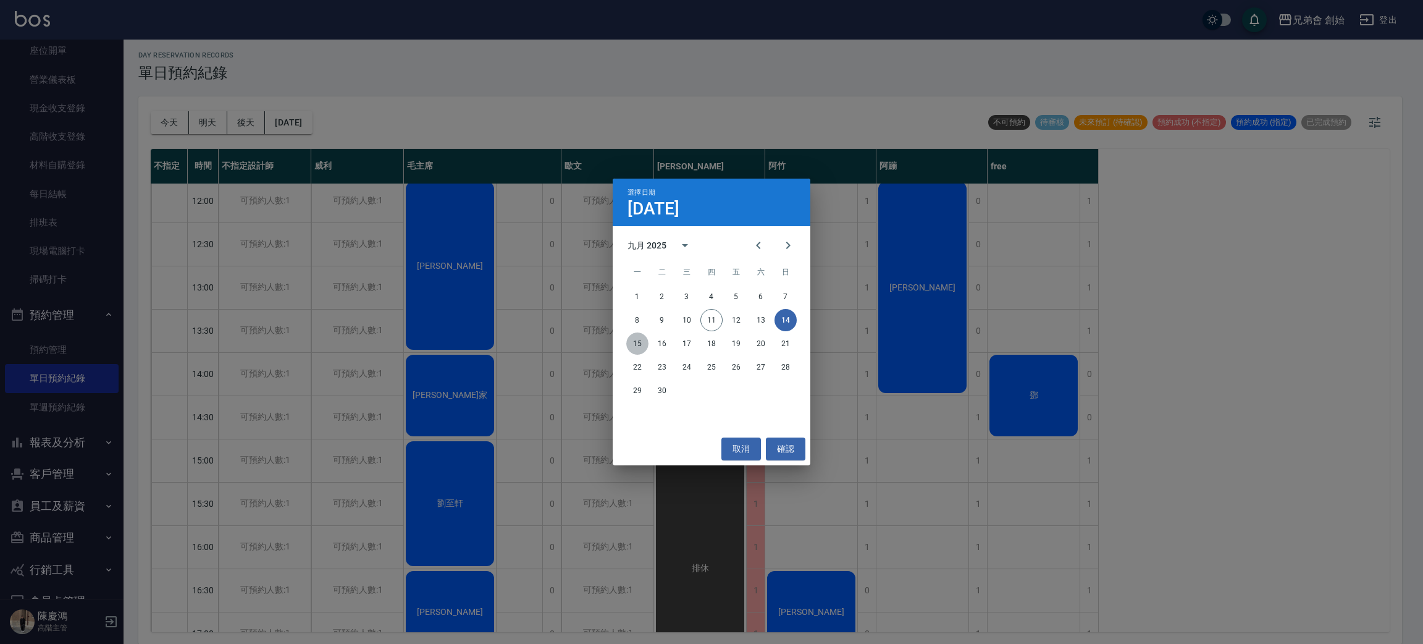
click at [631, 341] on button "15" at bounding box center [637, 343] width 22 height 22
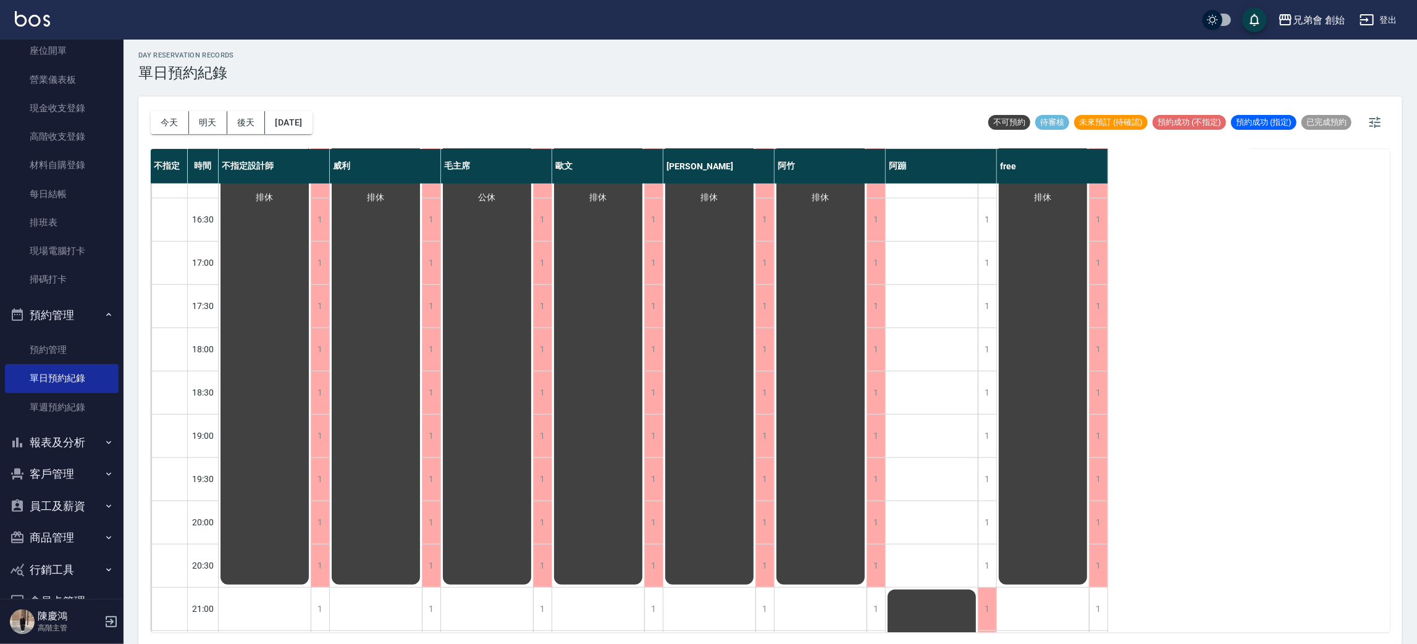
scroll to position [820, 0]
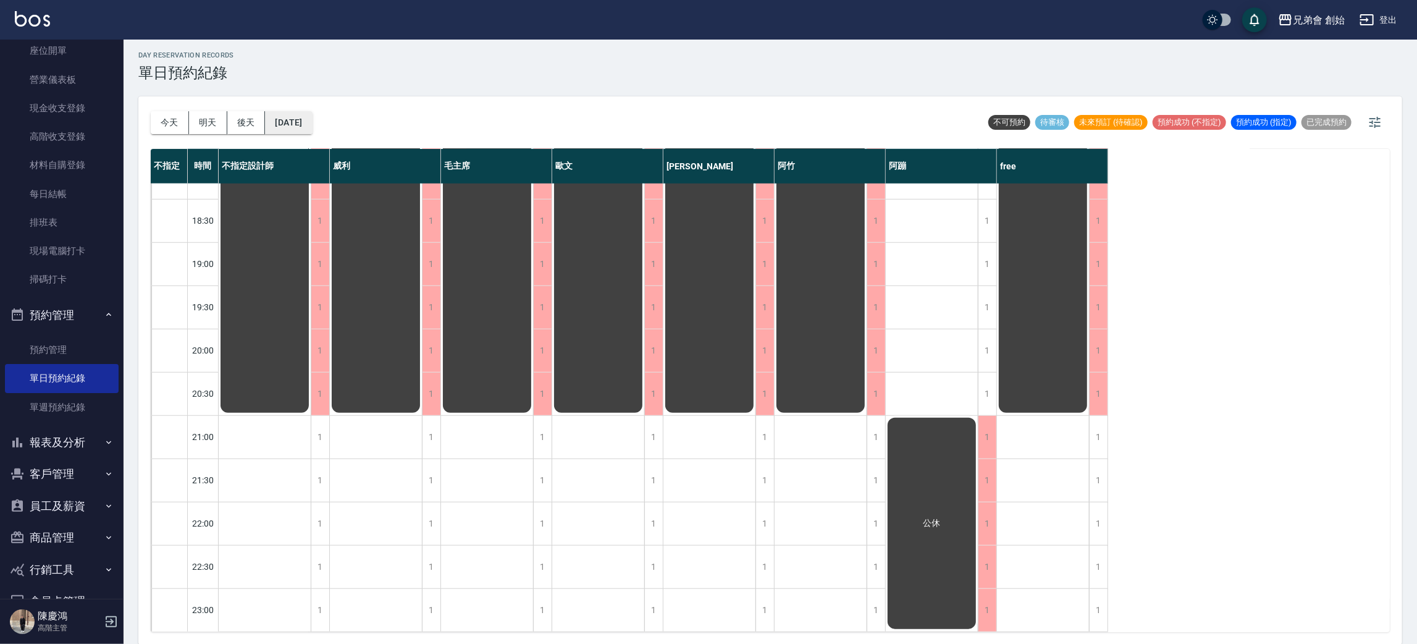
click at [294, 120] on button "2025/09/15" at bounding box center [288, 122] width 47 height 23
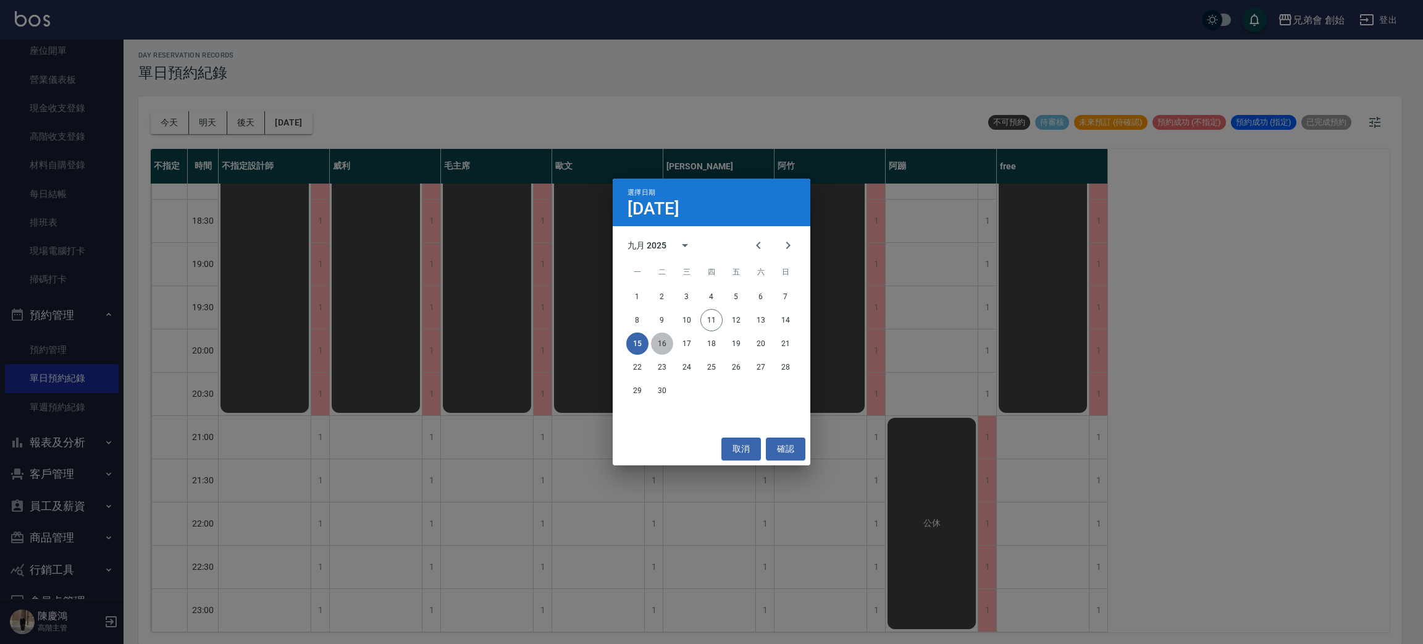
click at [665, 348] on button "16" at bounding box center [662, 343] width 22 height 22
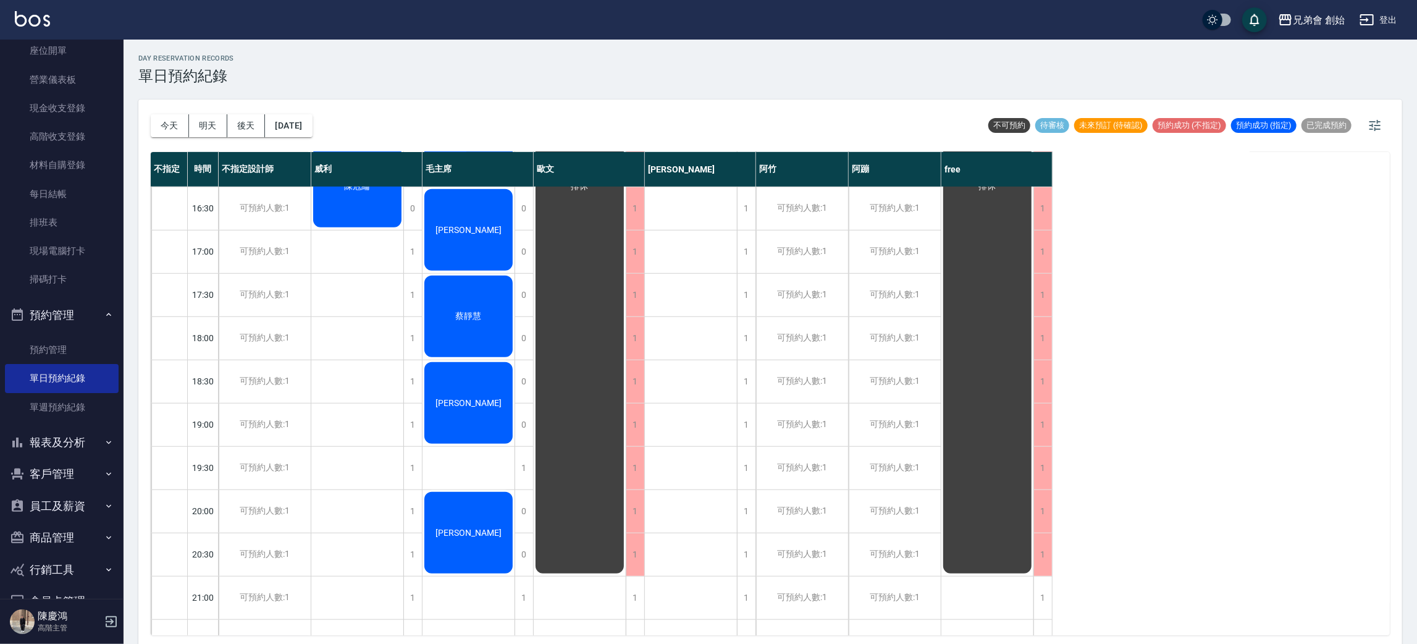
scroll to position [741, 0]
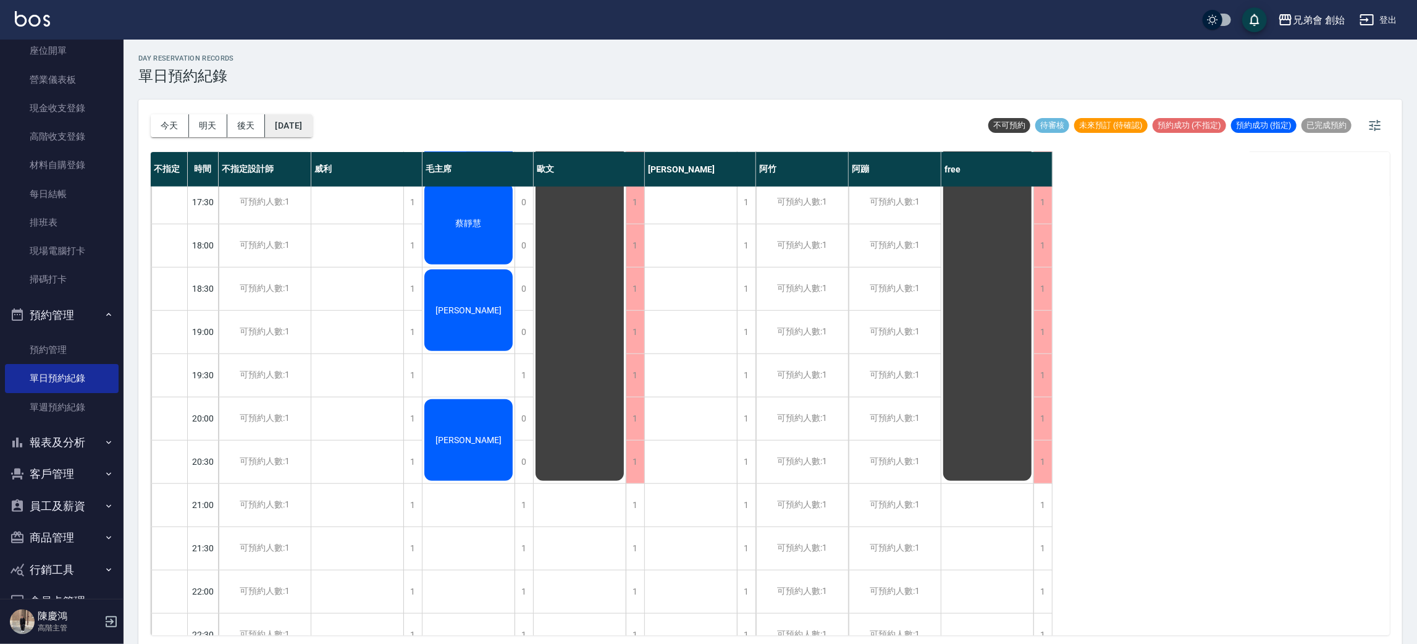
click at [296, 126] on button "2025/09/16" at bounding box center [288, 125] width 47 height 23
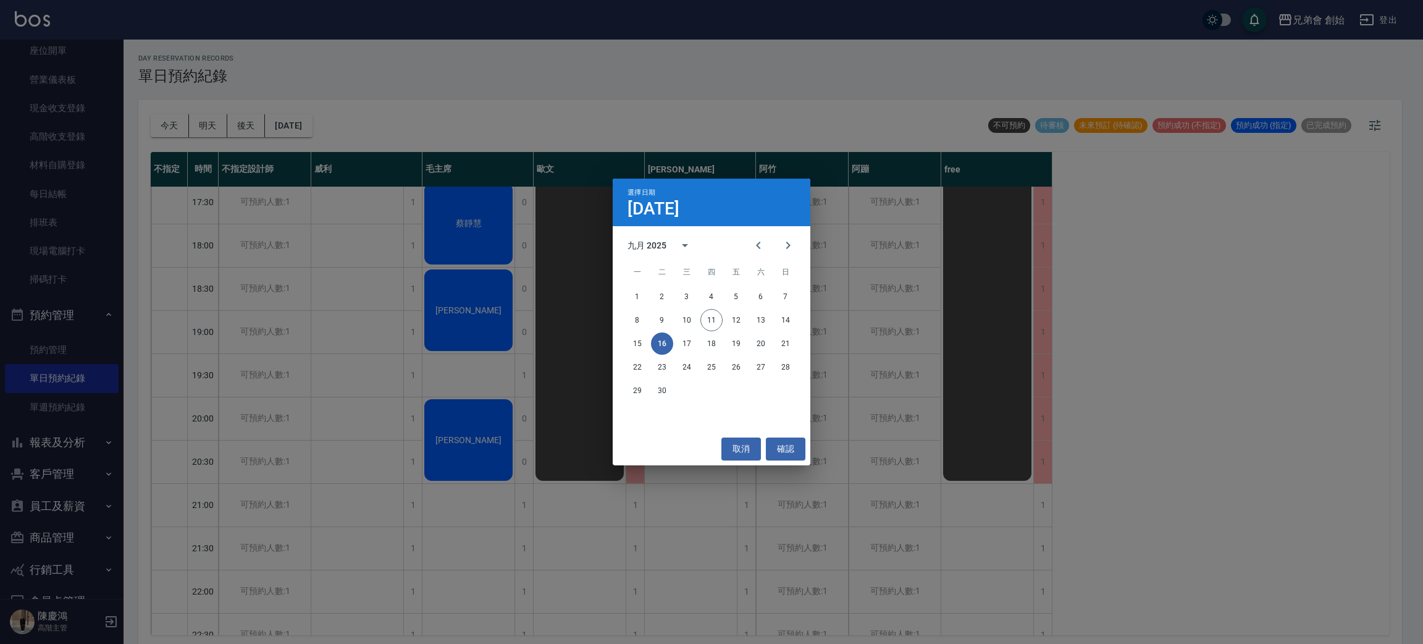
click at [674, 340] on div "15 16 17 18 19 20 21" at bounding box center [712, 343] width 198 height 22
click at [684, 343] on button "17" at bounding box center [687, 343] width 22 height 22
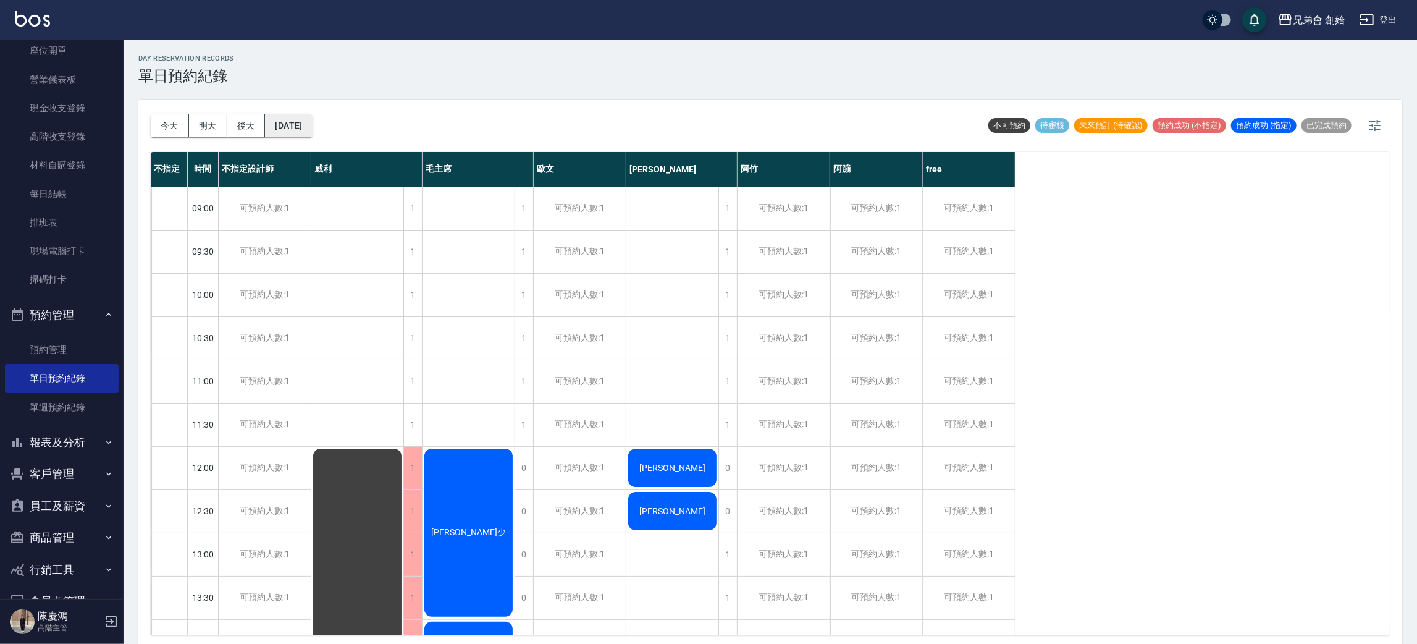
click at [303, 121] on button "2025/09/17" at bounding box center [288, 125] width 47 height 23
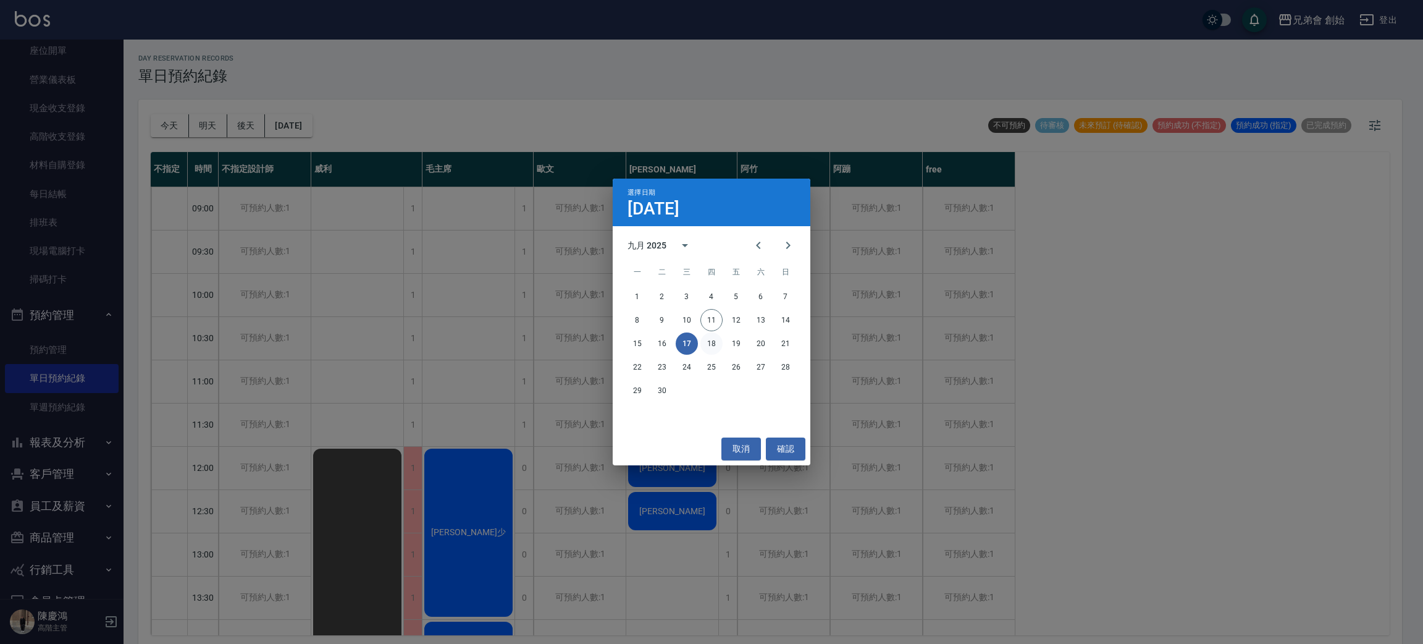
click at [715, 346] on button "18" at bounding box center [711, 343] width 22 height 22
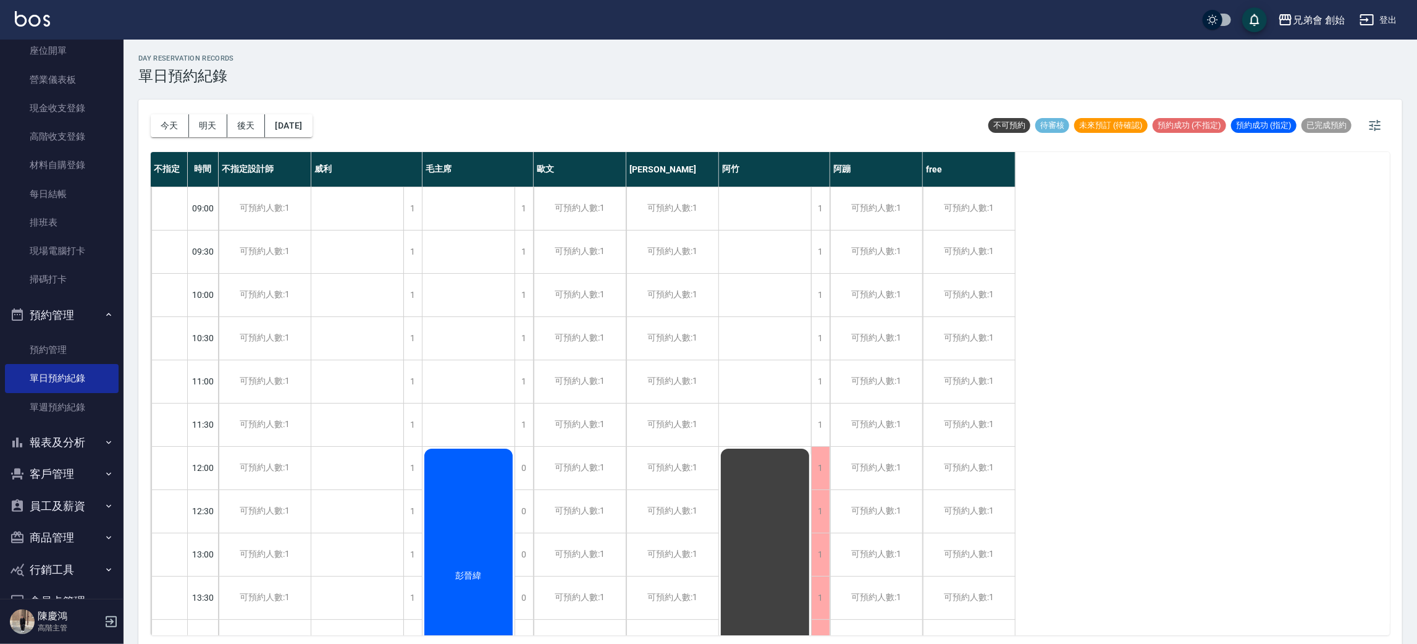
scroll to position [555, 0]
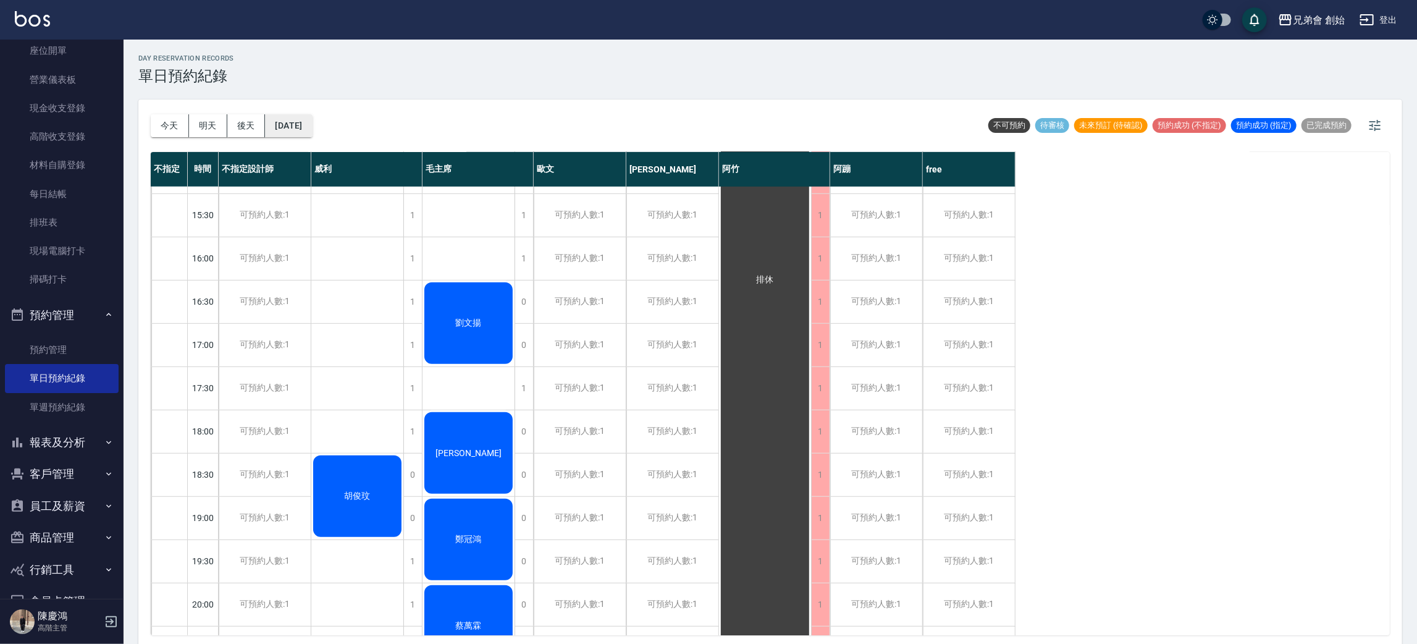
click at [297, 131] on button "2025/09/18" at bounding box center [288, 125] width 47 height 23
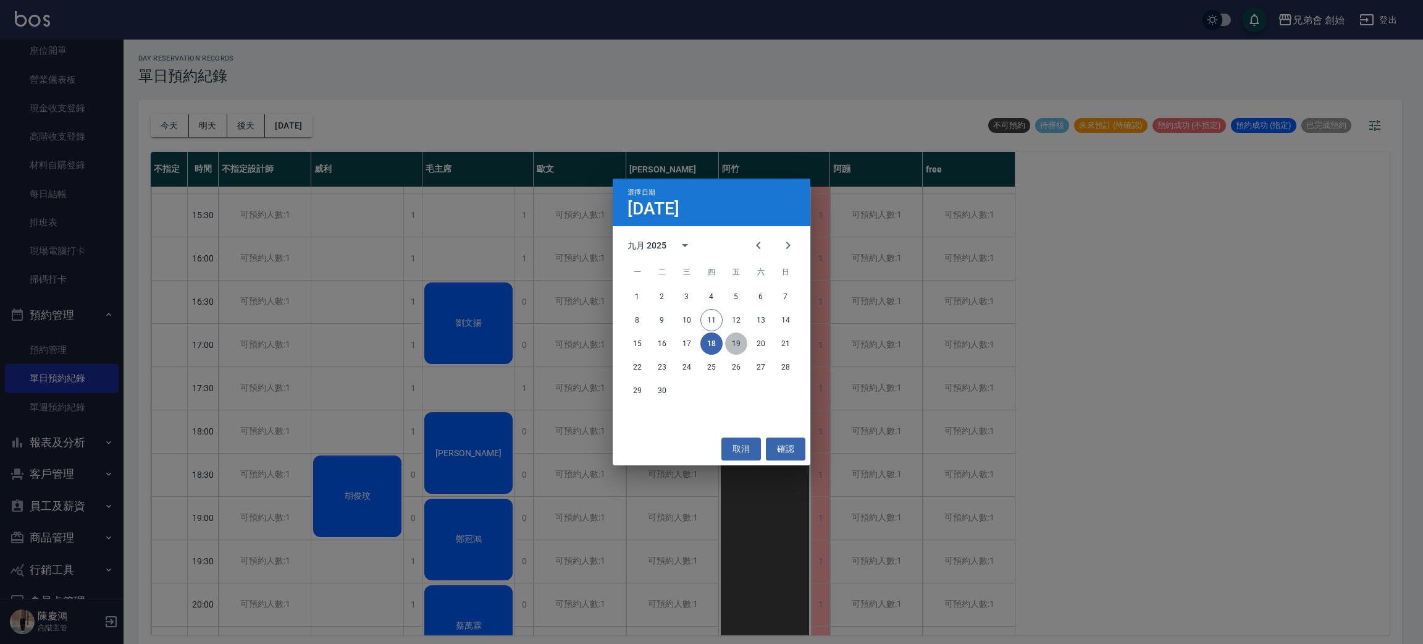
click at [743, 343] on button "19" at bounding box center [736, 343] width 22 height 22
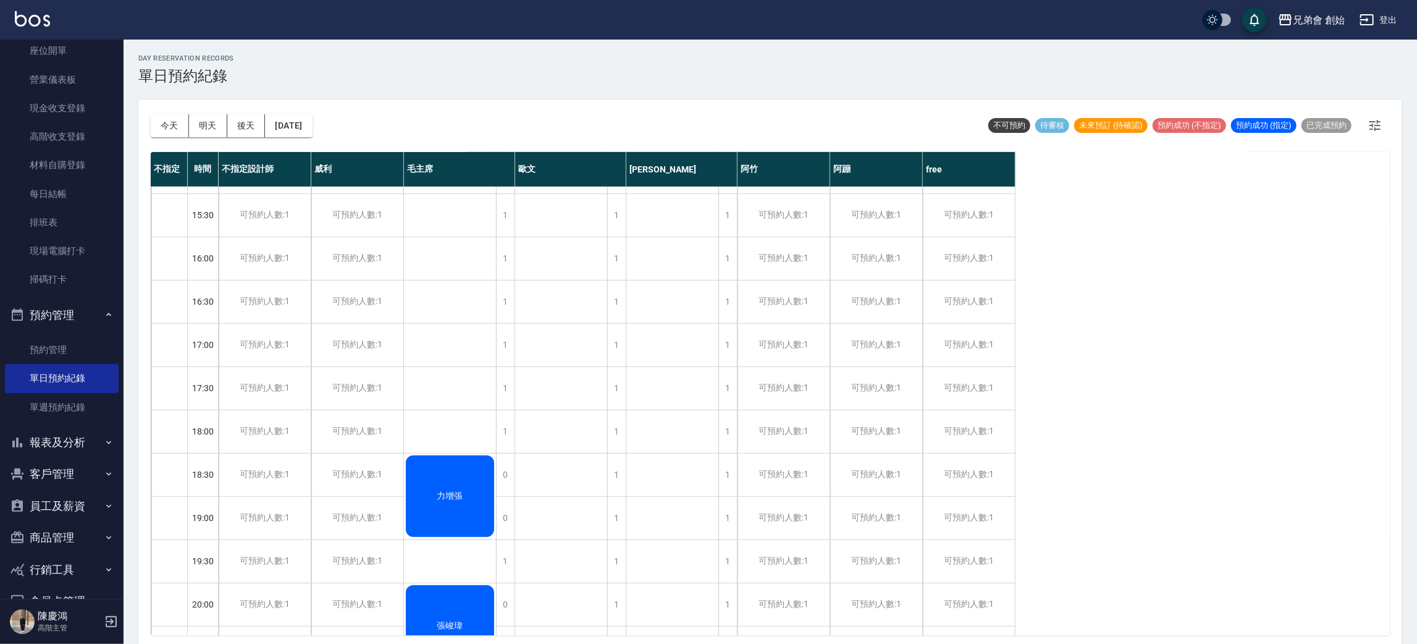
scroll to position [820, 0]
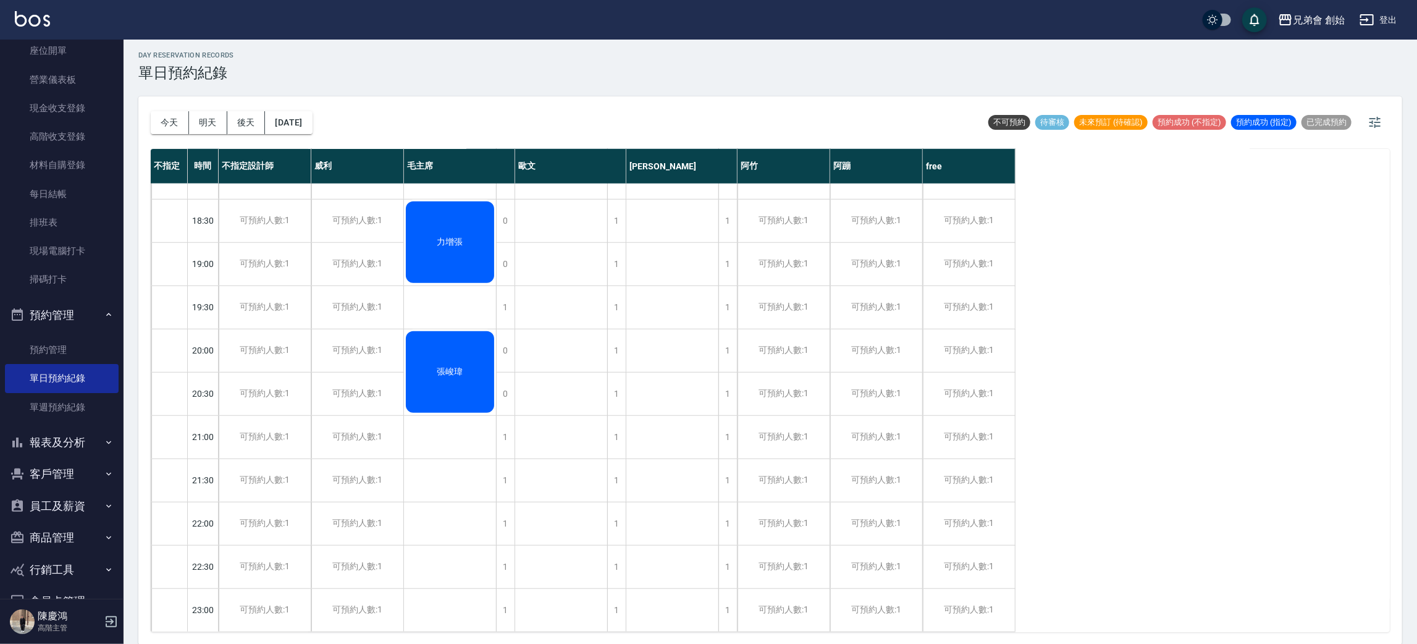
click at [344, 132] on div "今天 明天 後天 2025/09/19 不可預約 待審核 未來預訂 (待確認) 預約成功 (不指定) 預約成功 (指定) 已完成預約" at bounding box center [770, 122] width 1239 height 52
click at [312, 126] on button "2025/09/19" at bounding box center [288, 122] width 47 height 23
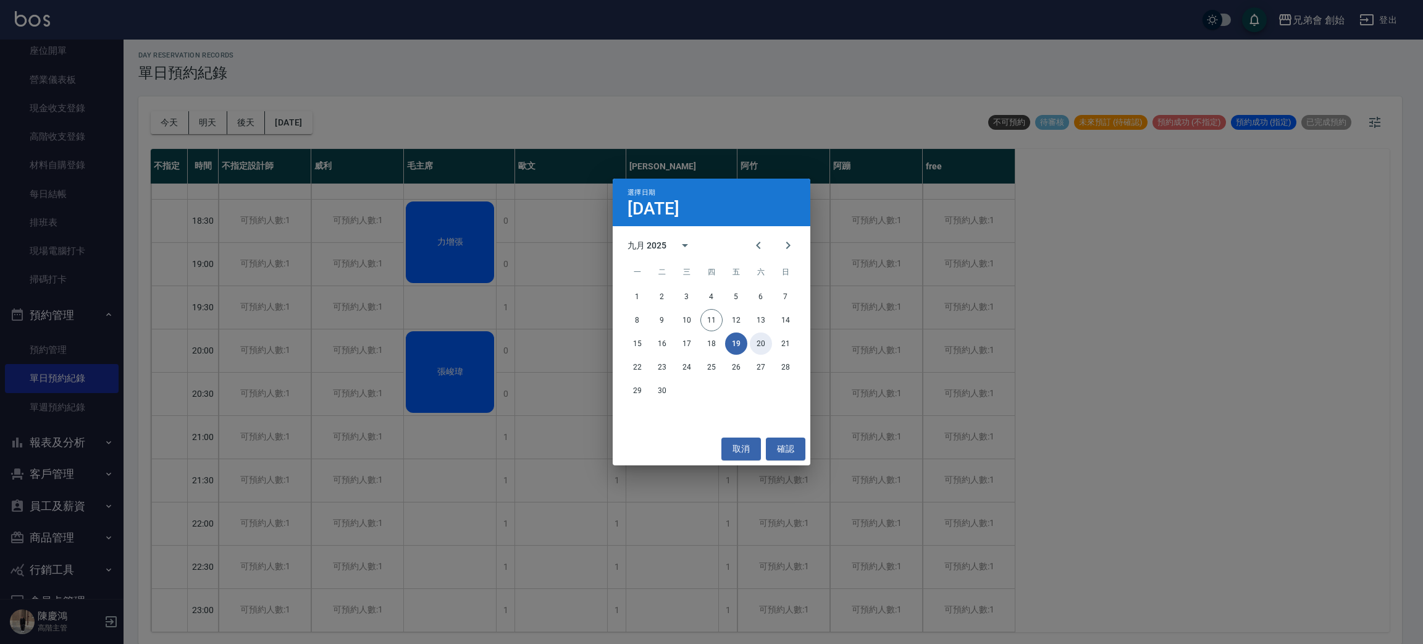
click at [766, 343] on button "20" at bounding box center [761, 343] width 22 height 22
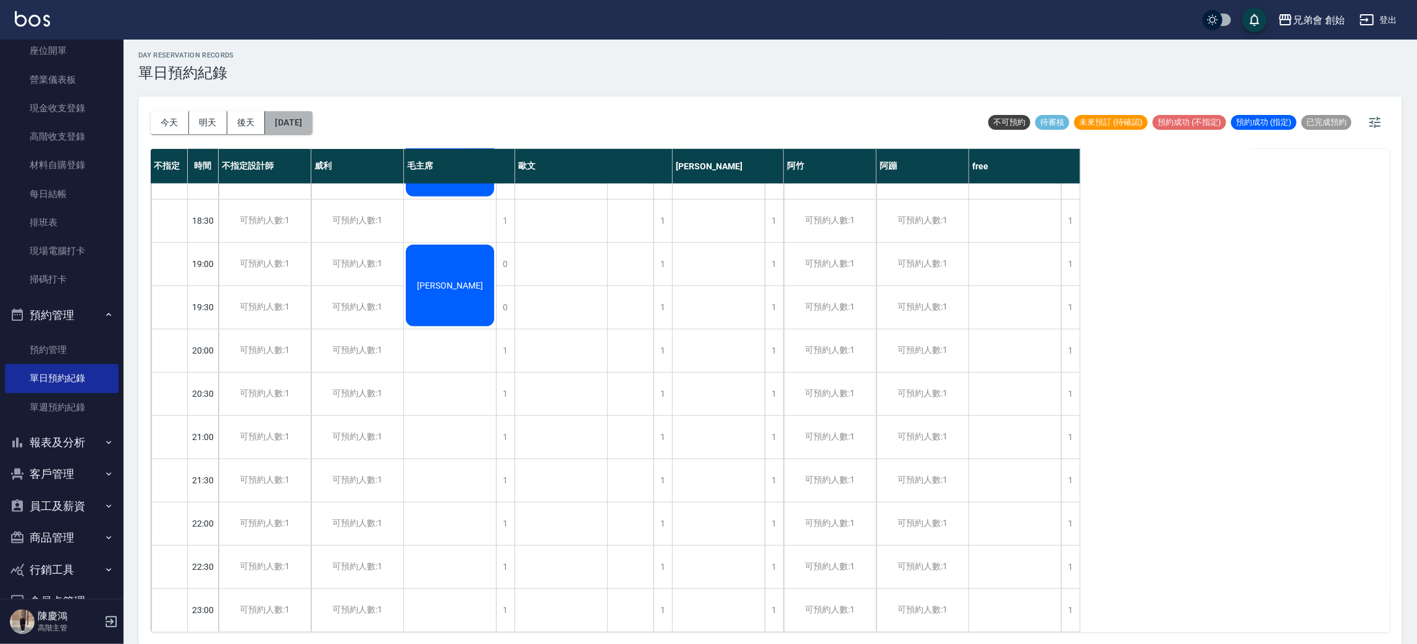
click at [294, 119] on button "2025/09/20" at bounding box center [288, 122] width 47 height 23
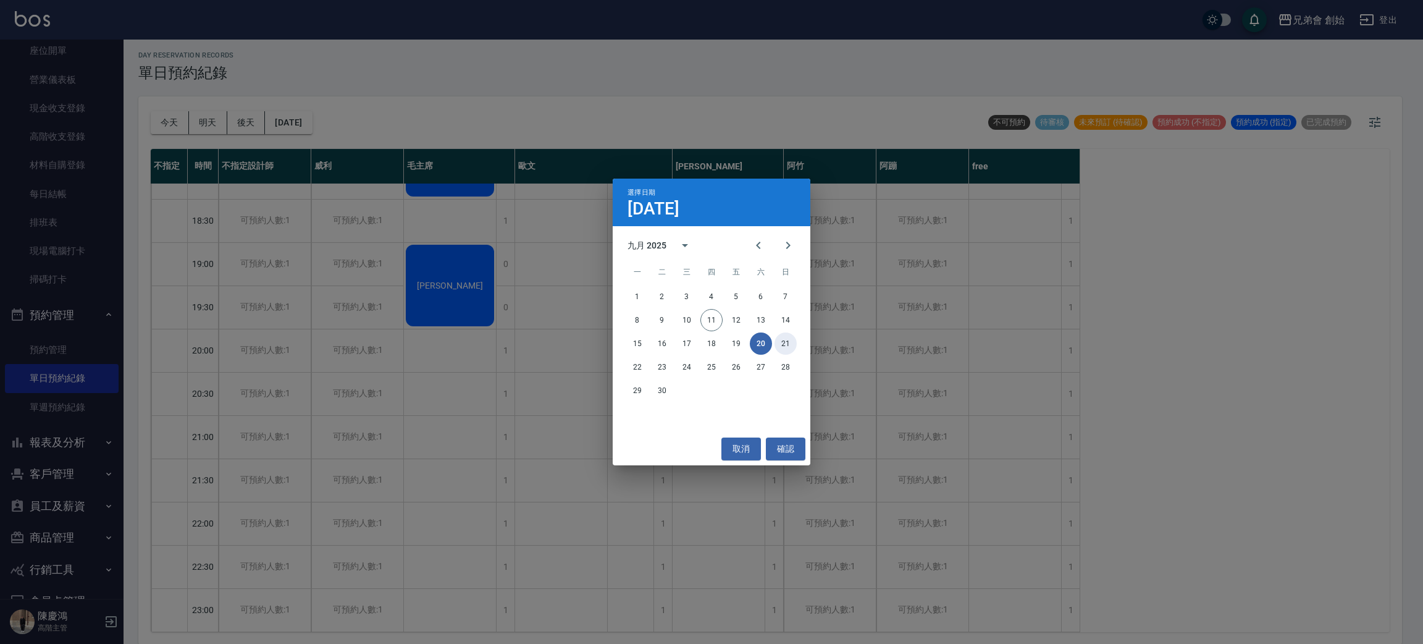
click at [792, 340] on button "21" at bounding box center [785, 343] width 22 height 22
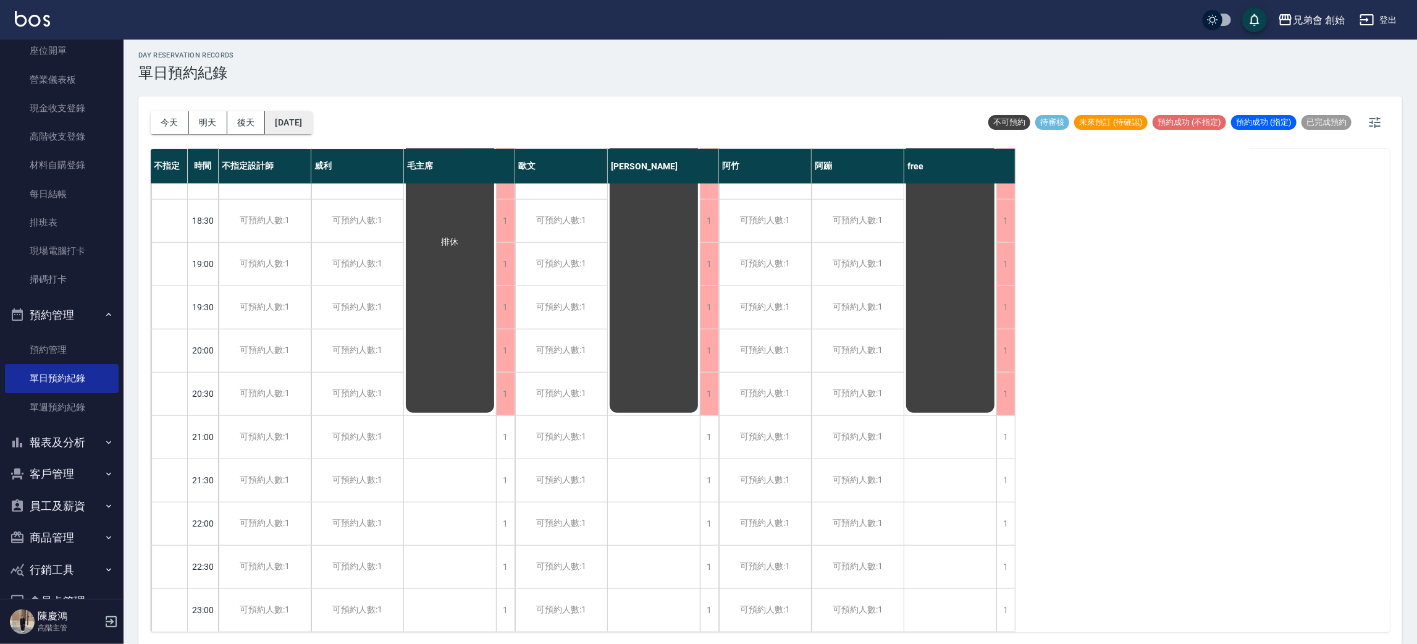
click at [312, 128] on button "2025/09/21" at bounding box center [288, 122] width 47 height 23
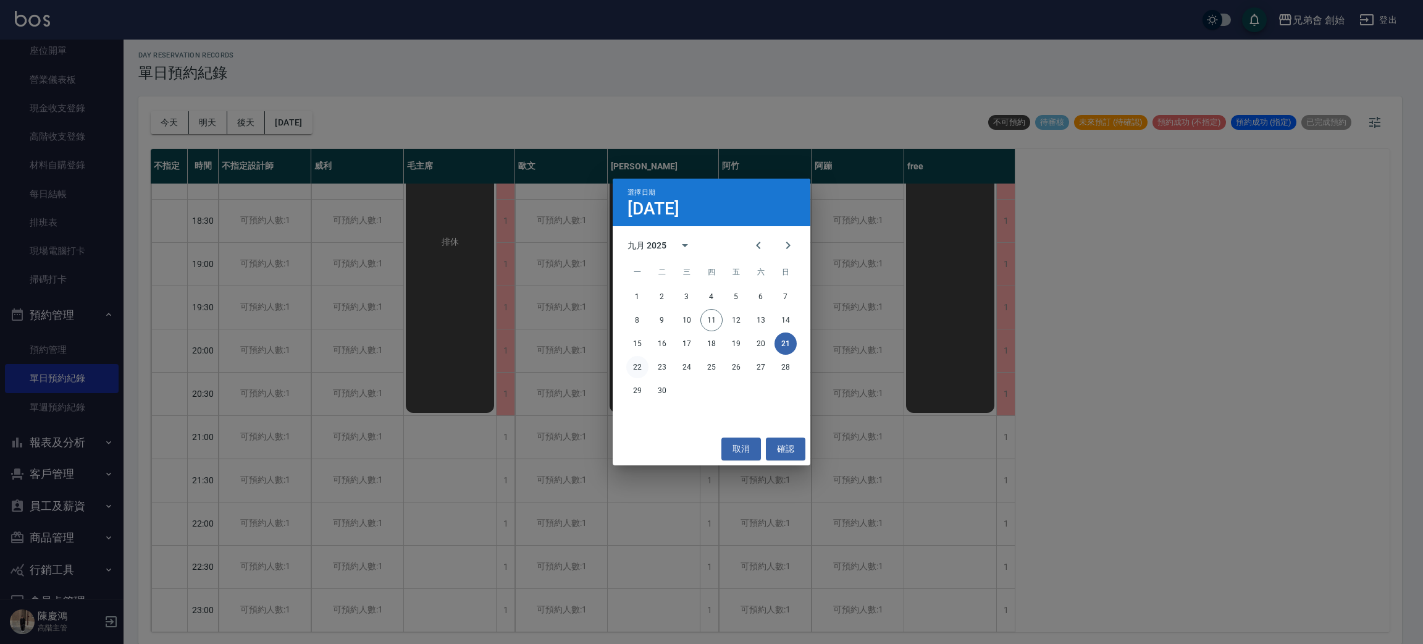
click at [635, 367] on button "22" at bounding box center [637, 367] width 22 height 22
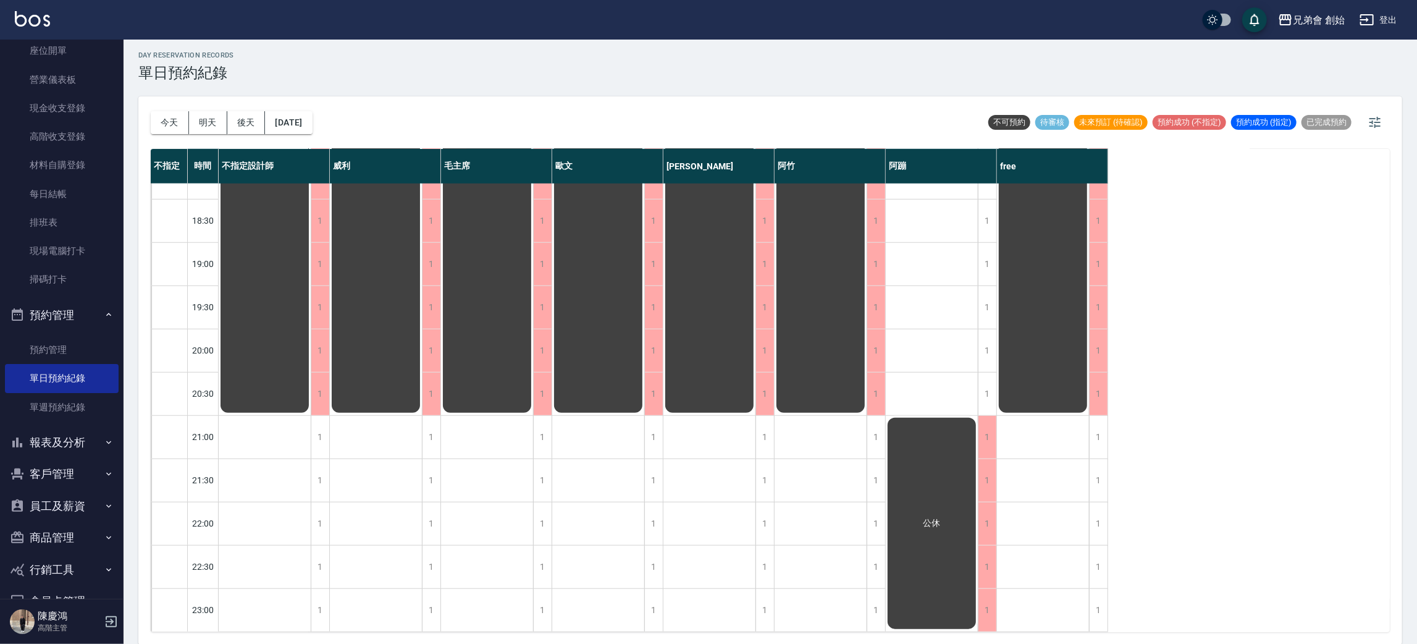
click at [309, 107] on div "今天 明天 後天 2025/09/22" at bounding box center [232, 122] width 162 height 52
click at [312, 122] on button "2025/09/22" at bounding box center [288, 122] width 47 height 23
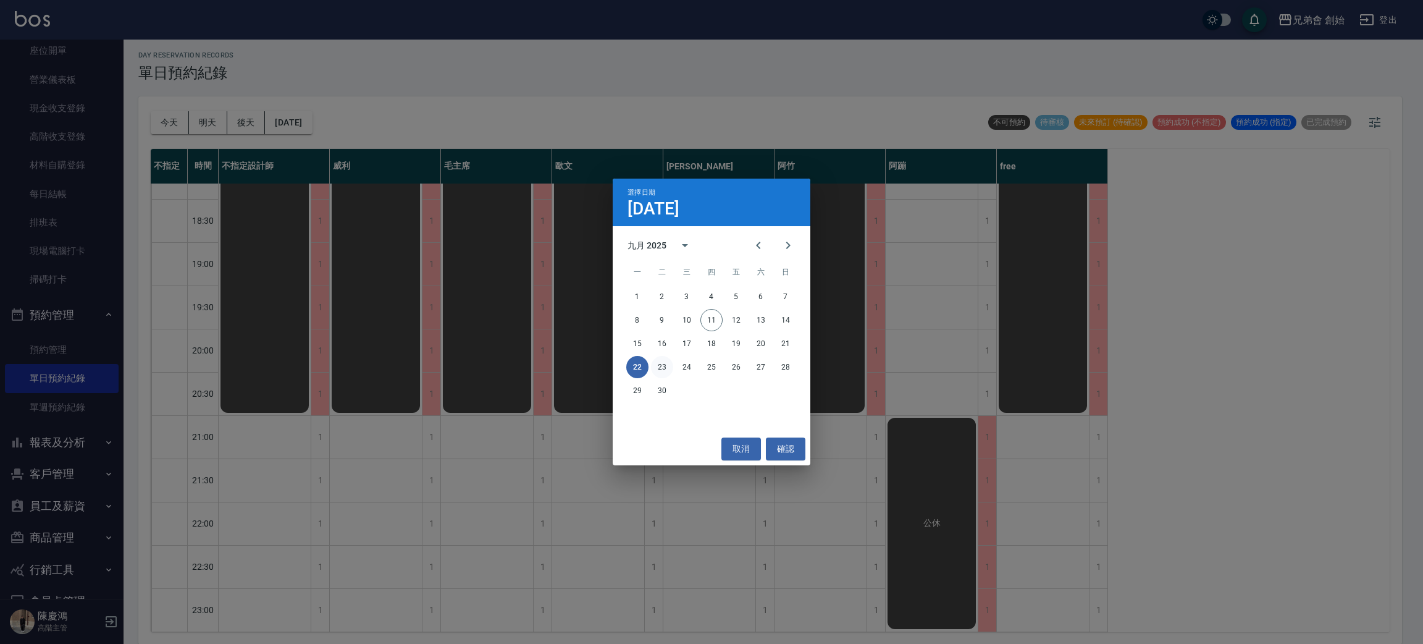
click at [661, 365] on button "23" at bounding box center [662, 367] width 22 height 22
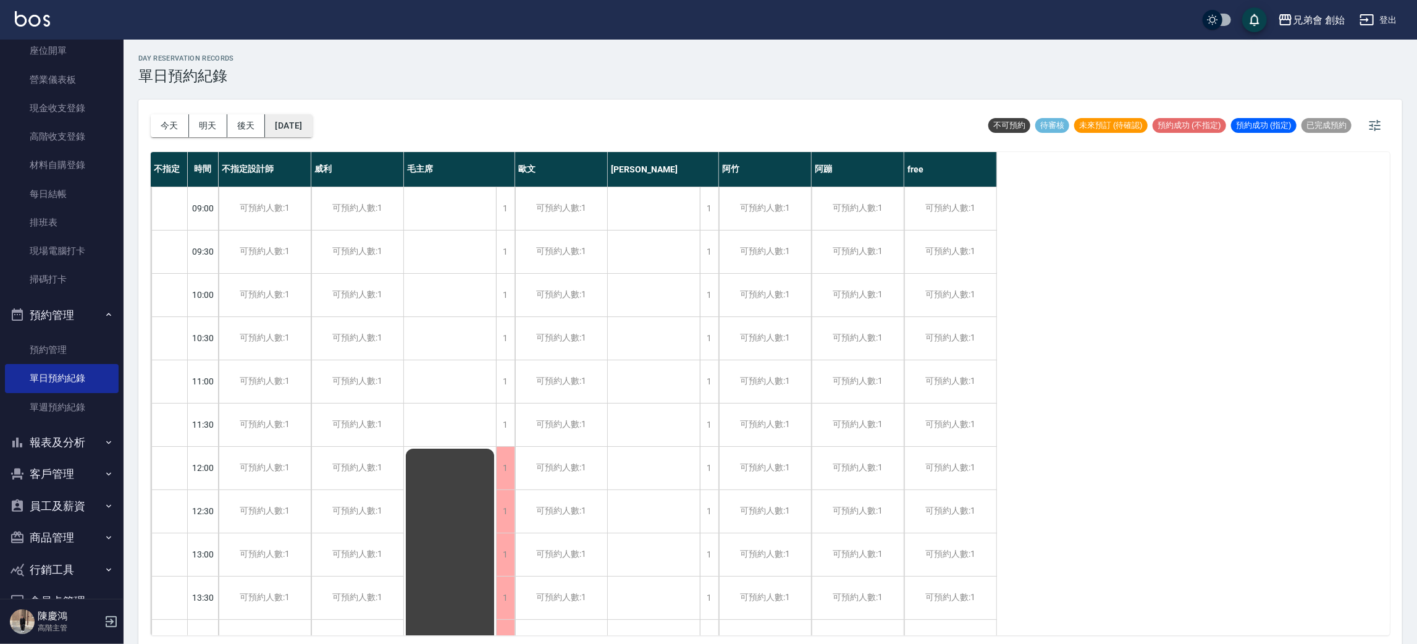
click at [298, 136] on button "2025/09/23" at bounding box center [288, 125] width 47 height 23
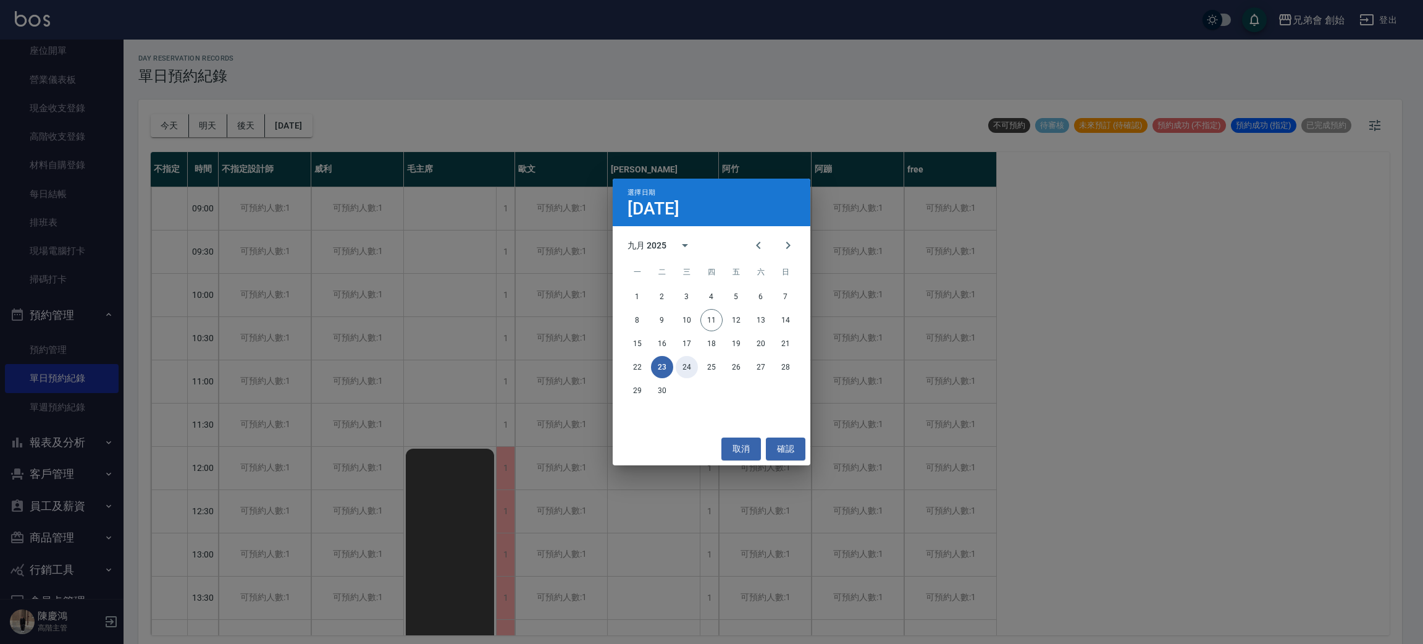
click at [692, 368] on button "24" at bounding box center [687, 367] width 22 height 22
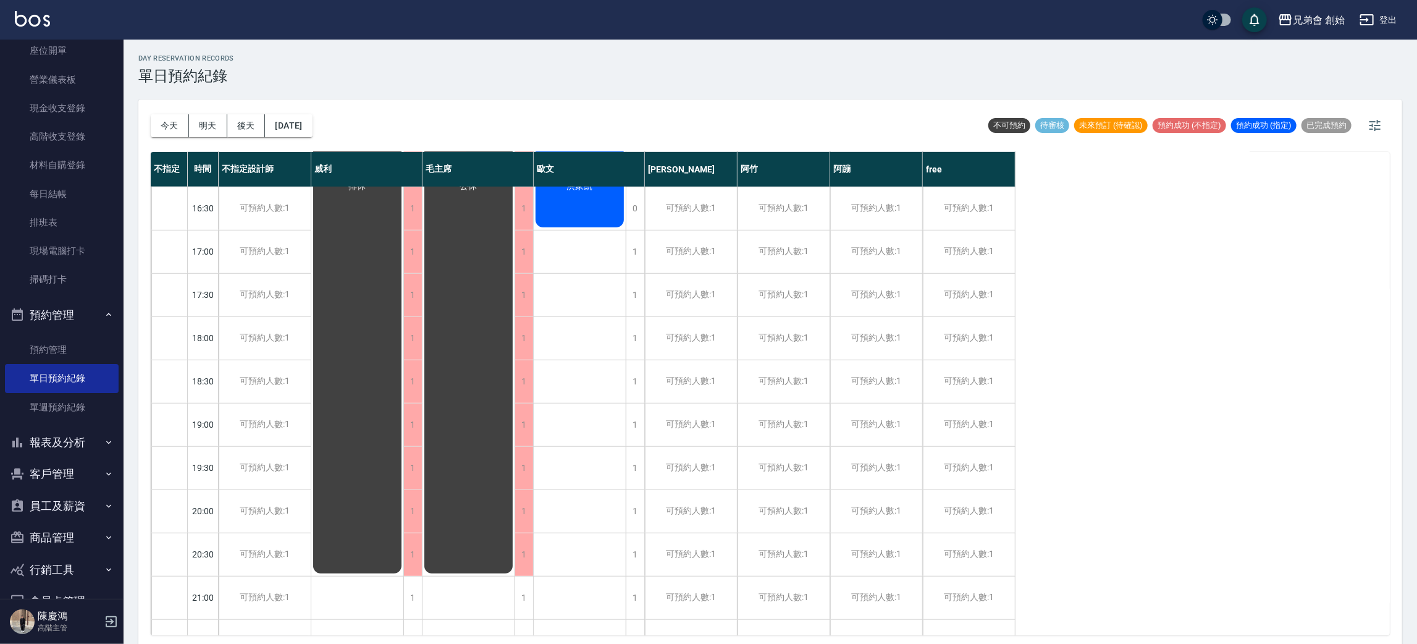
scroll to position [277, 0]
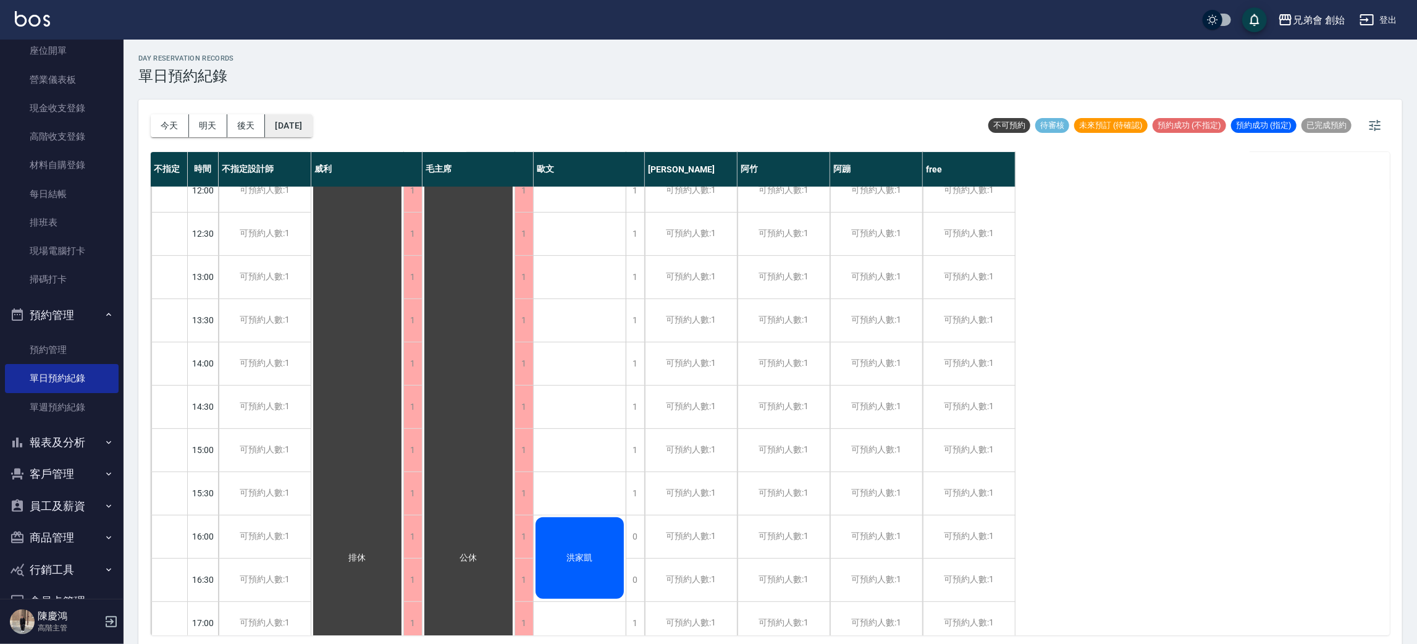
click at [291, 114] on button "2025/09/24" at bounding box center [288, 125] width 47 height 23
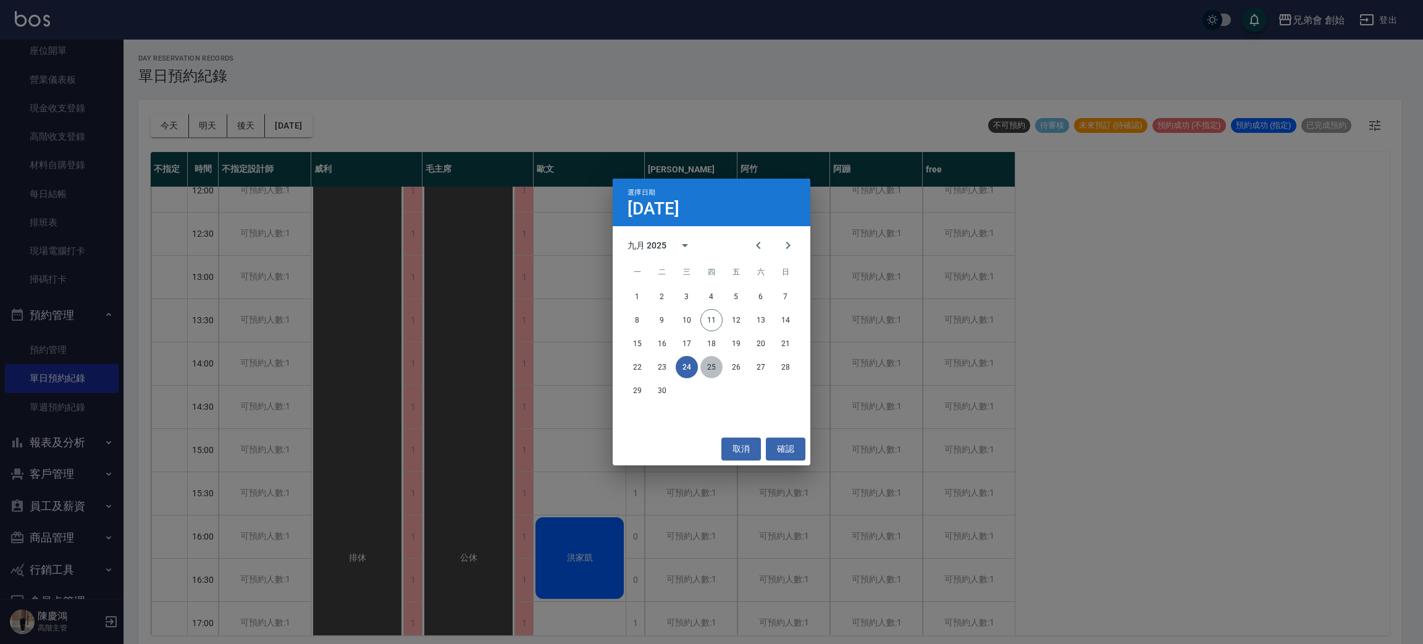
click at [710, 376] on button "25" at bounding box center [711, 367] width 22 height 22
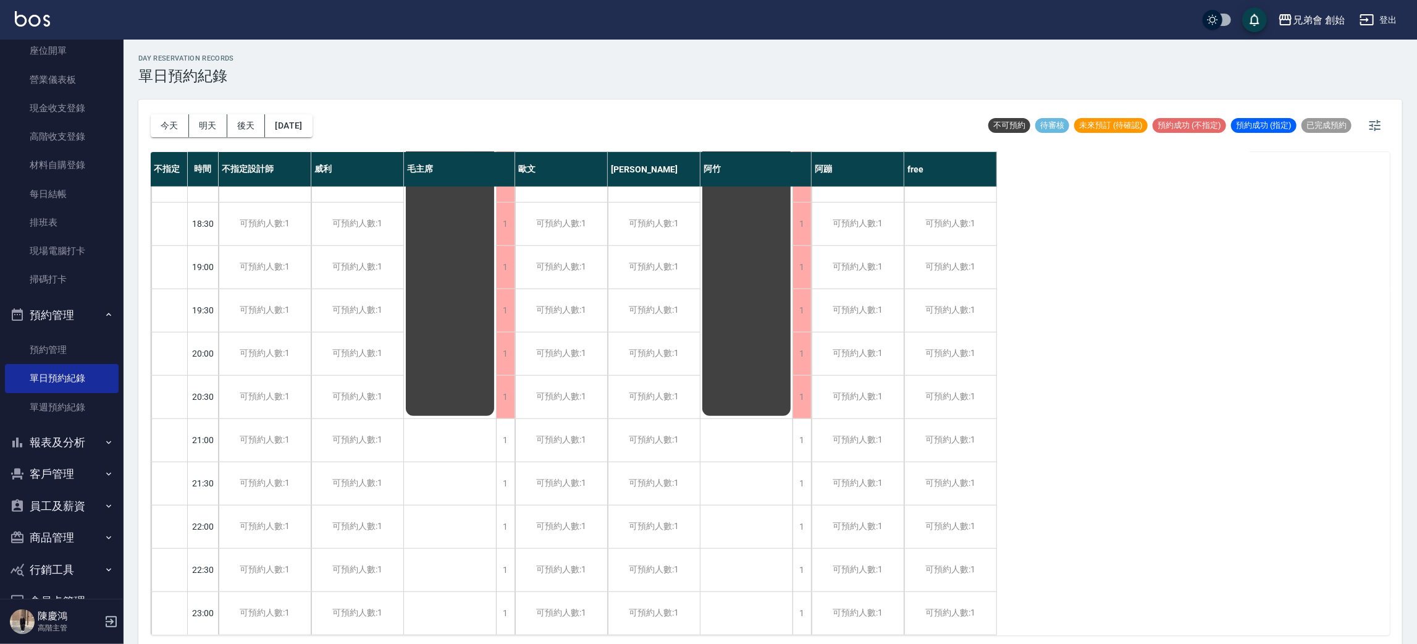
scroll to position [356, 0]
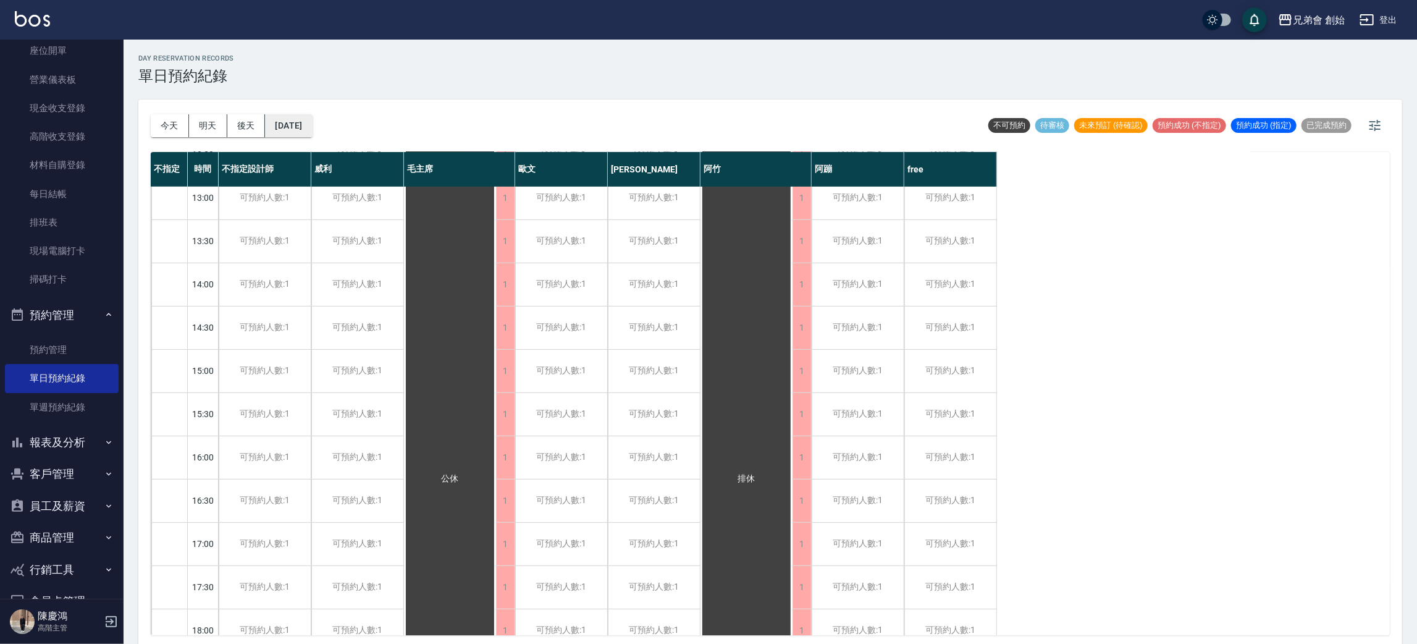
click at [312, 132] on button "2025/09/25" at bounding box center [288, 125] width 47 height 23
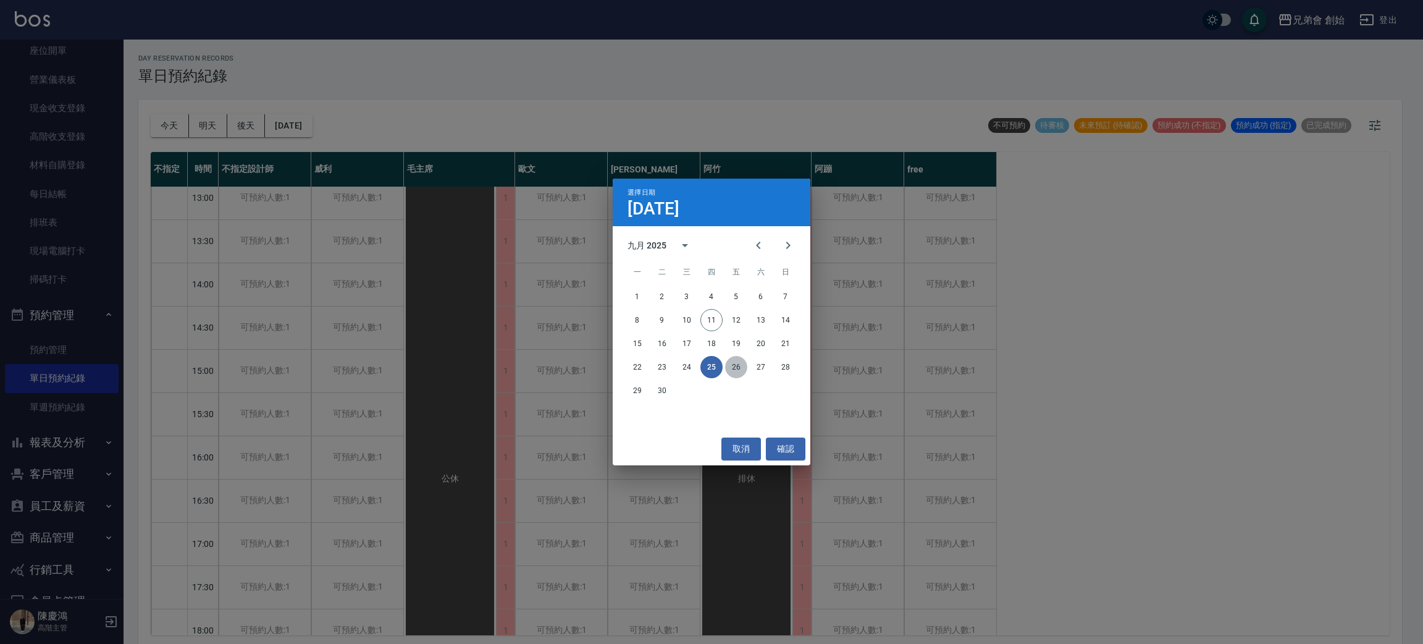
click at [735, 370] on button "26" at bounding box center [736, 367] width 22 height 22
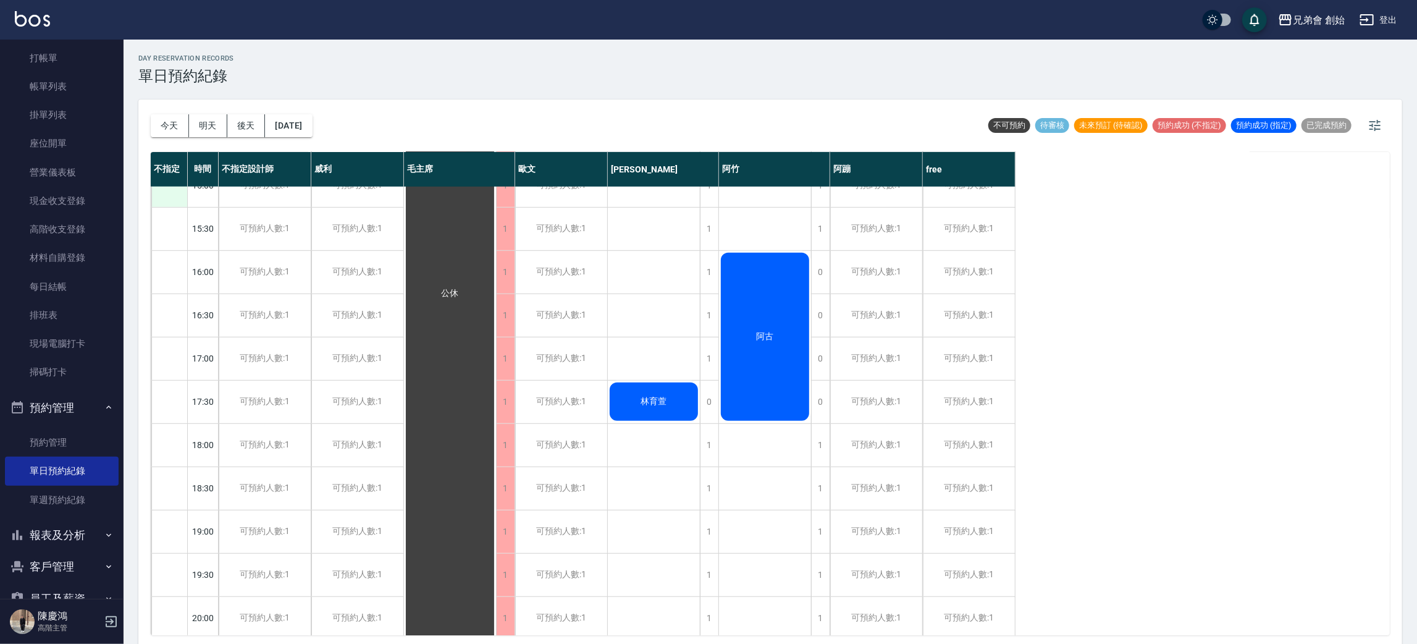
scroll to position [356, 0]
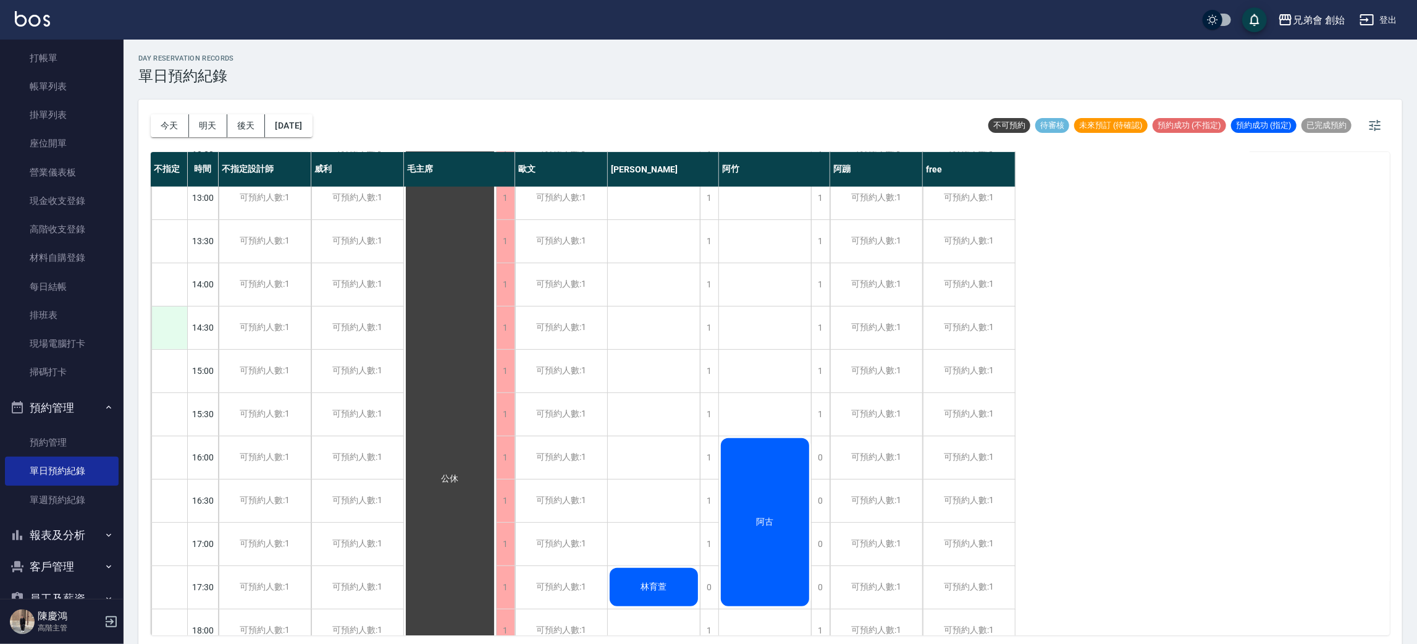
drag, startPoint x: 101, startPoint y: 409, endPoint x: 170, endPoint y: 336, distance: 100.5
click at [104, 409] on icon "button" at bounding box center [109, 407] width 10 height 10
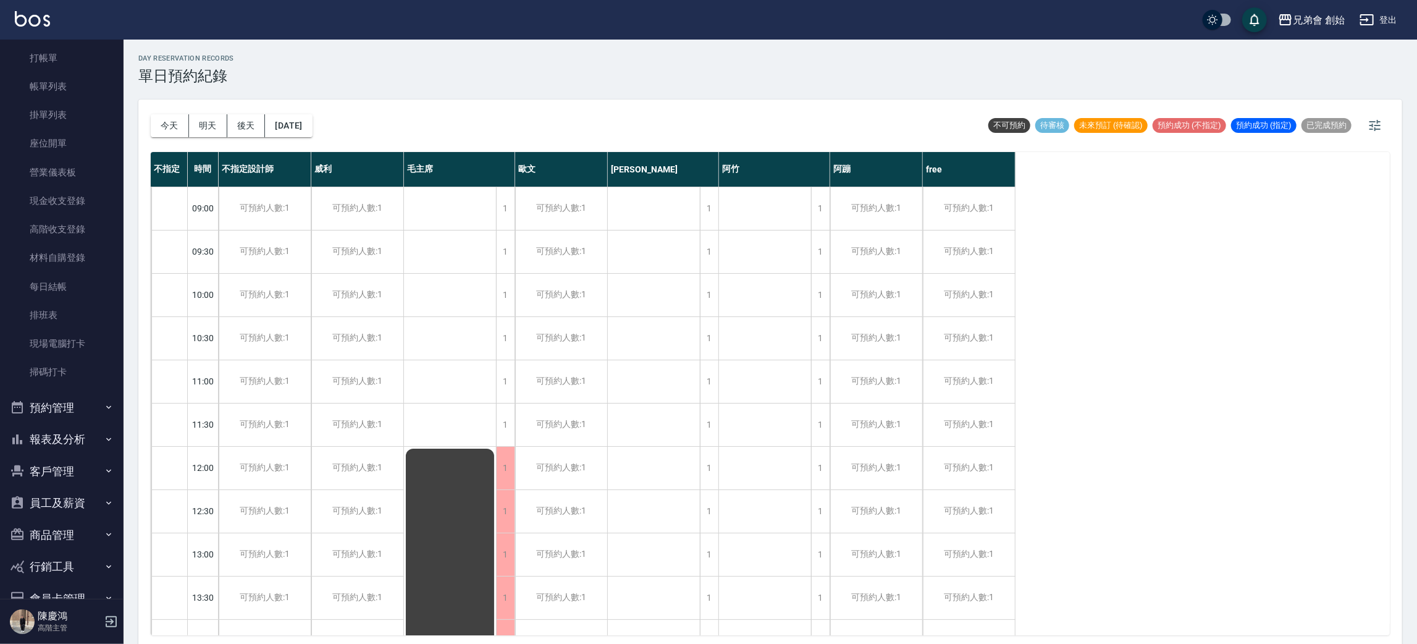
scroll to position [0, 0]
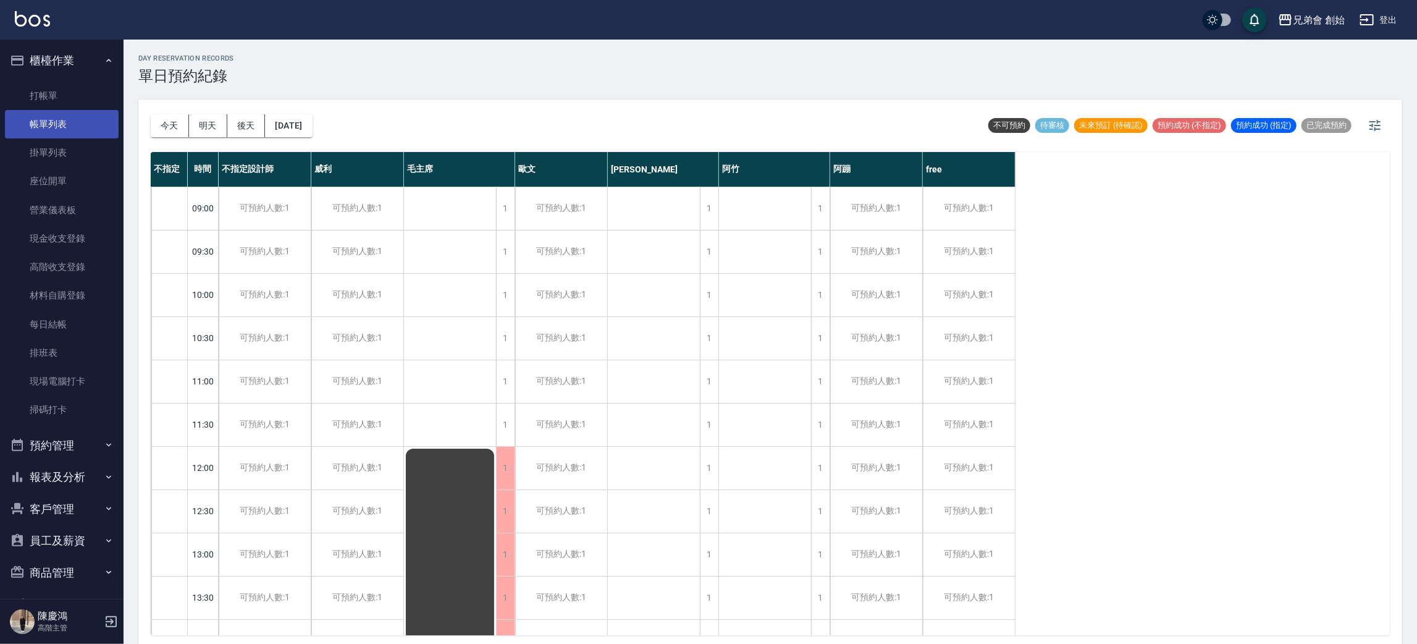
click at [91, 113] on link "帳單列表" at bounding box center [62, 124] width 114 height 28
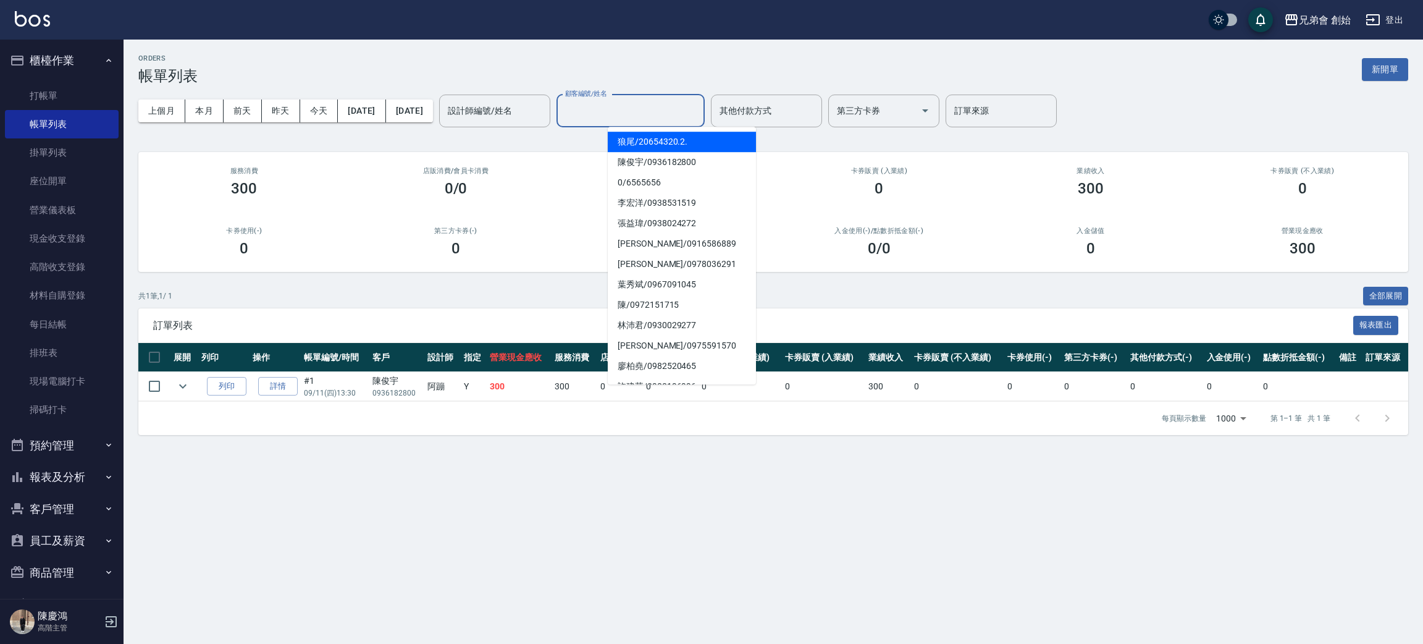
click at [664, 124] on div "顧客編號/姓名" at bounding box center [630, 110] width 148 height 33
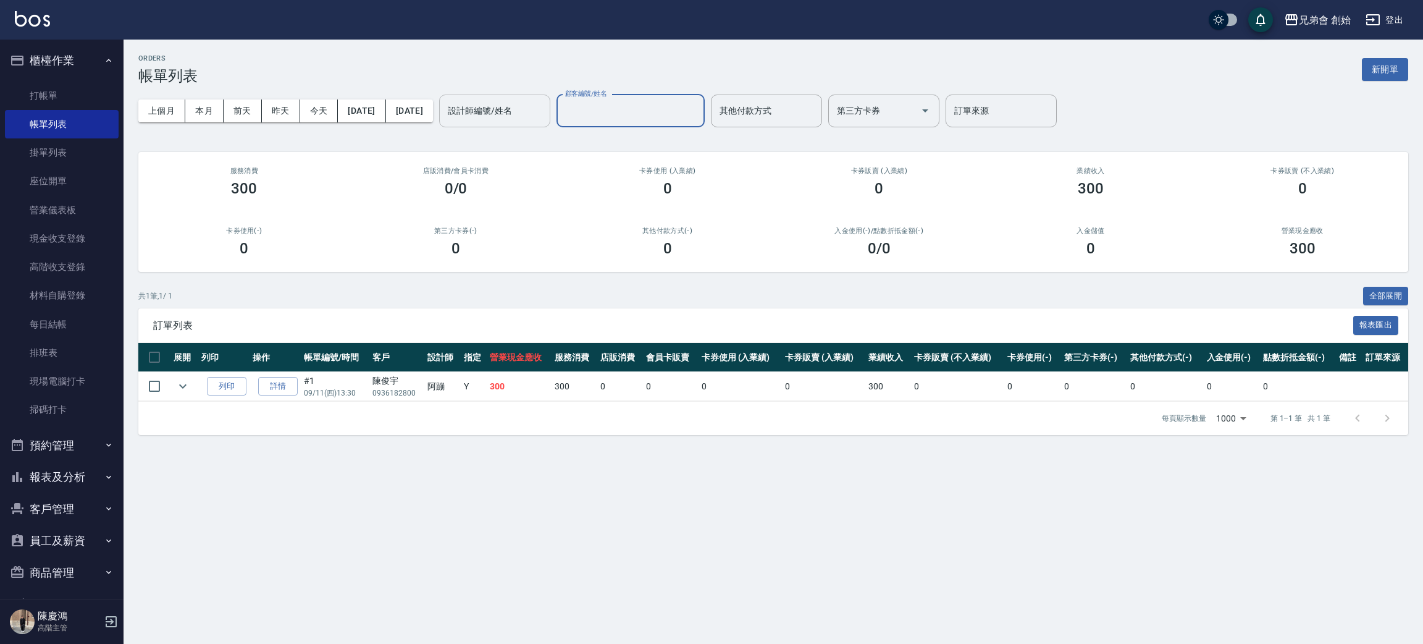
click at [545, 117] on input "設計師編號/姓名" at bounding box center [495, 111] width 100 height 22
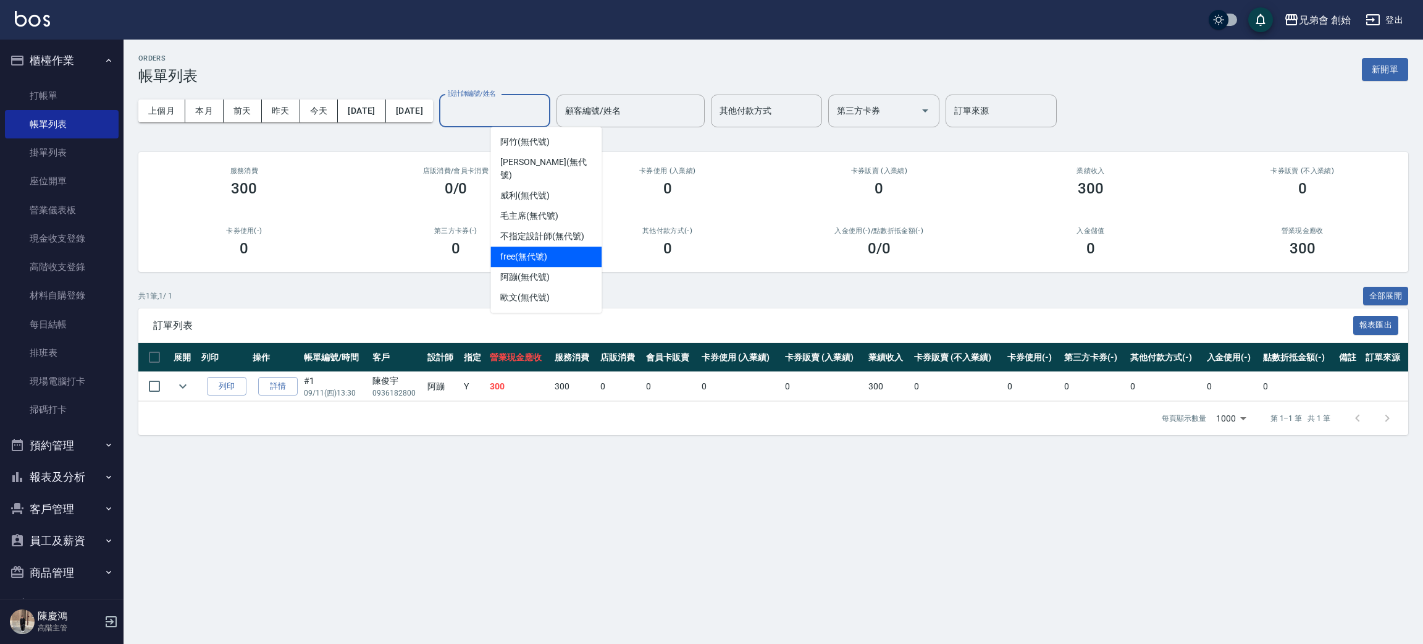
click at [550, 246] on div "free (無代號)" at bounding box center [545, 256] width 111 height 20
type input "free(無代號)"
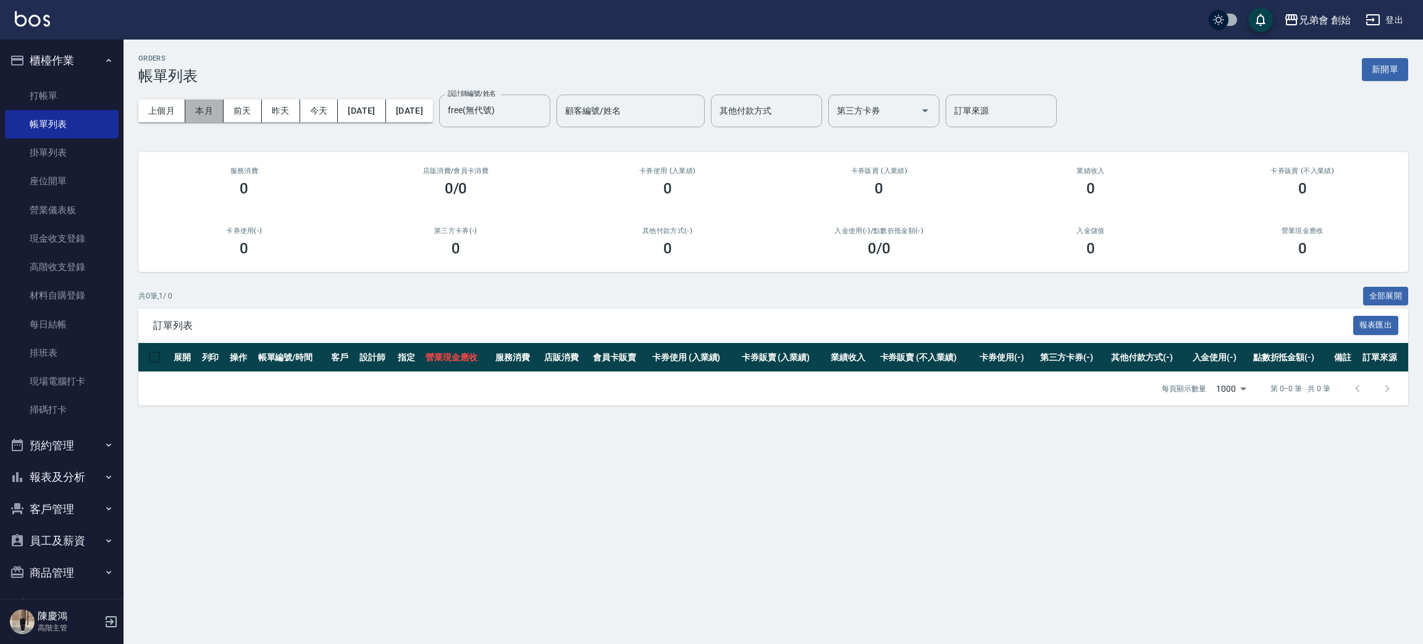
click at [205, 101] on button "本月" at bounding box center [204, 110] width 38 height 23
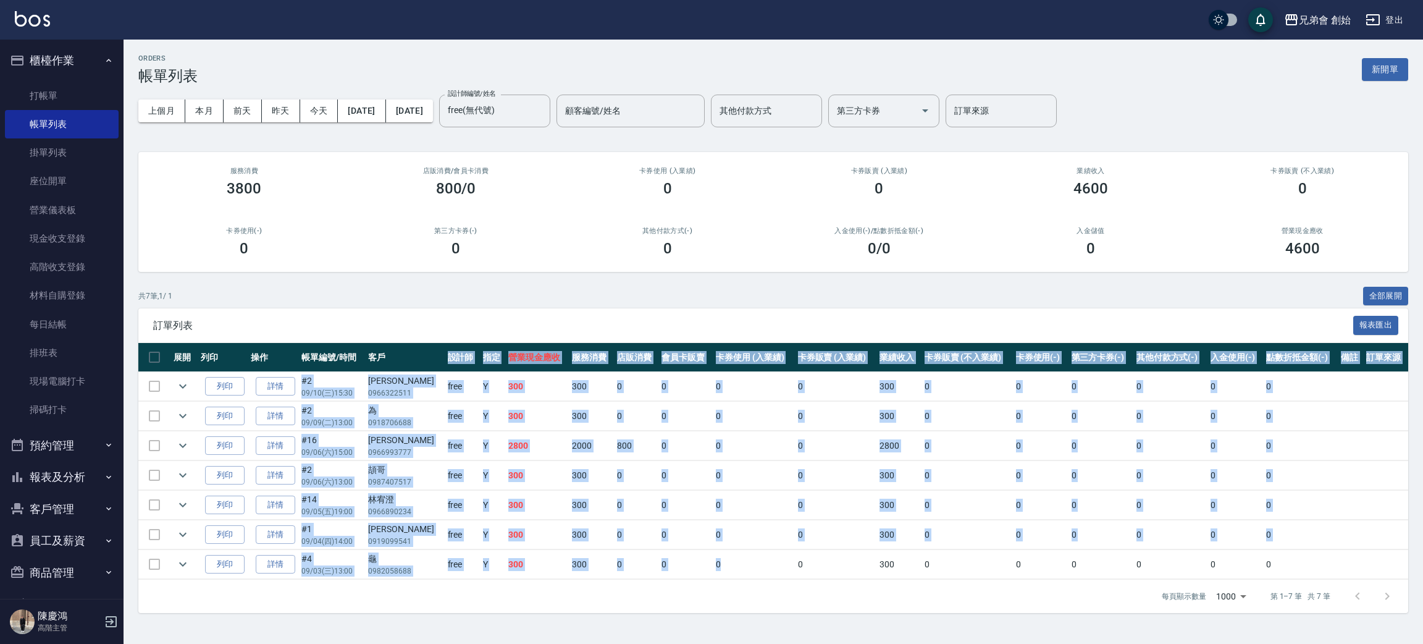
drag, startPoint x: 447, startPoint y: 380, endPoint x: 794, endPoint y: 566, distance: 393.8
click at [774, 577] on table "展開 列印 操作 帳單編號/時間 客戶 設計師 指定 營業現金應收 服務消費 店販消費 會員卡販賣 卡券使用 (入業績) 卡券販賣 (入業績) 業績收入 卡券…" at bounding box center [773, 461] width 1270 height 237
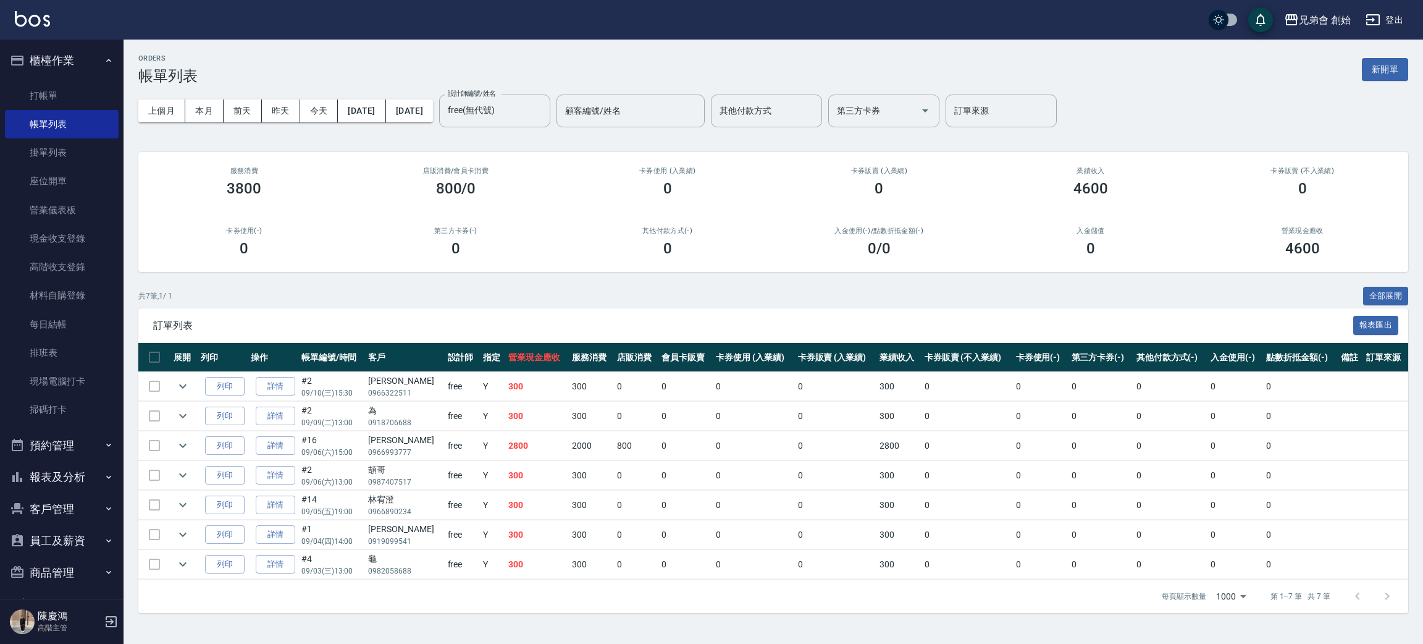
click at [565, 294] on div "共 7 筆, 1 / 1 全部展開" at bounding box center [773, 296] width 1270 height 19
click at [159, 109] on button "上個月" at bounding box center [161, 110] width 47 height 23
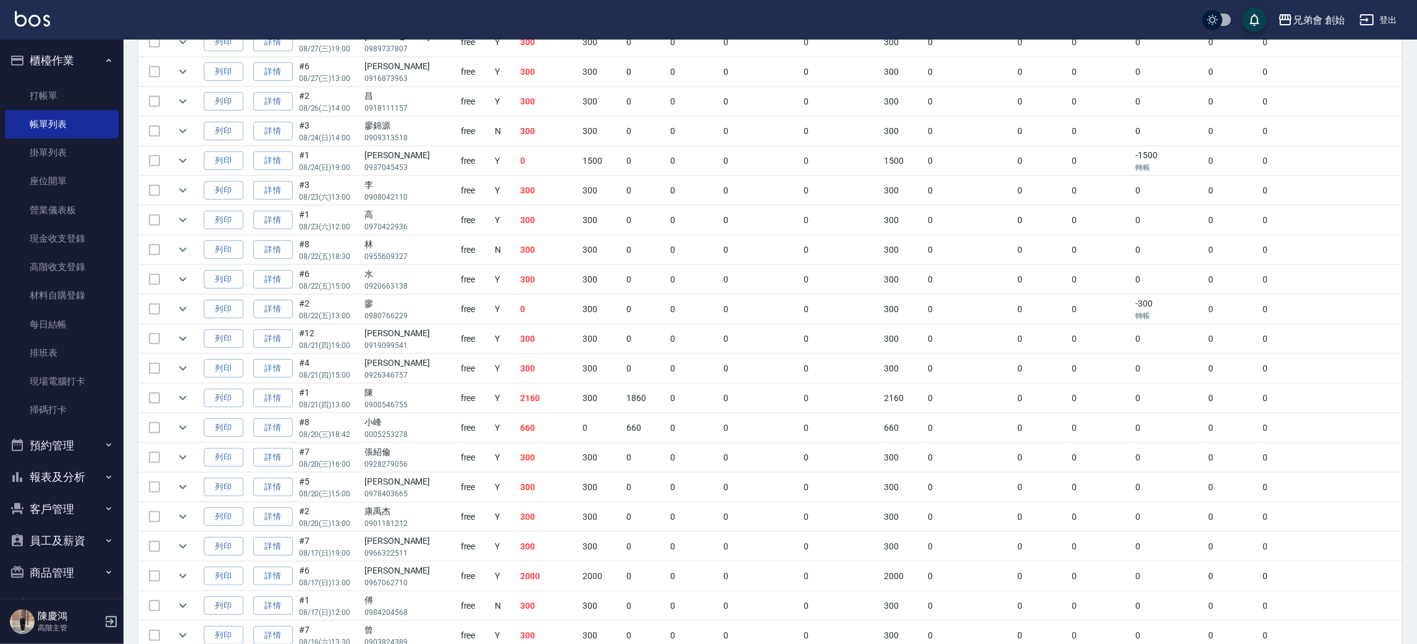
scroll to position [649, 0]
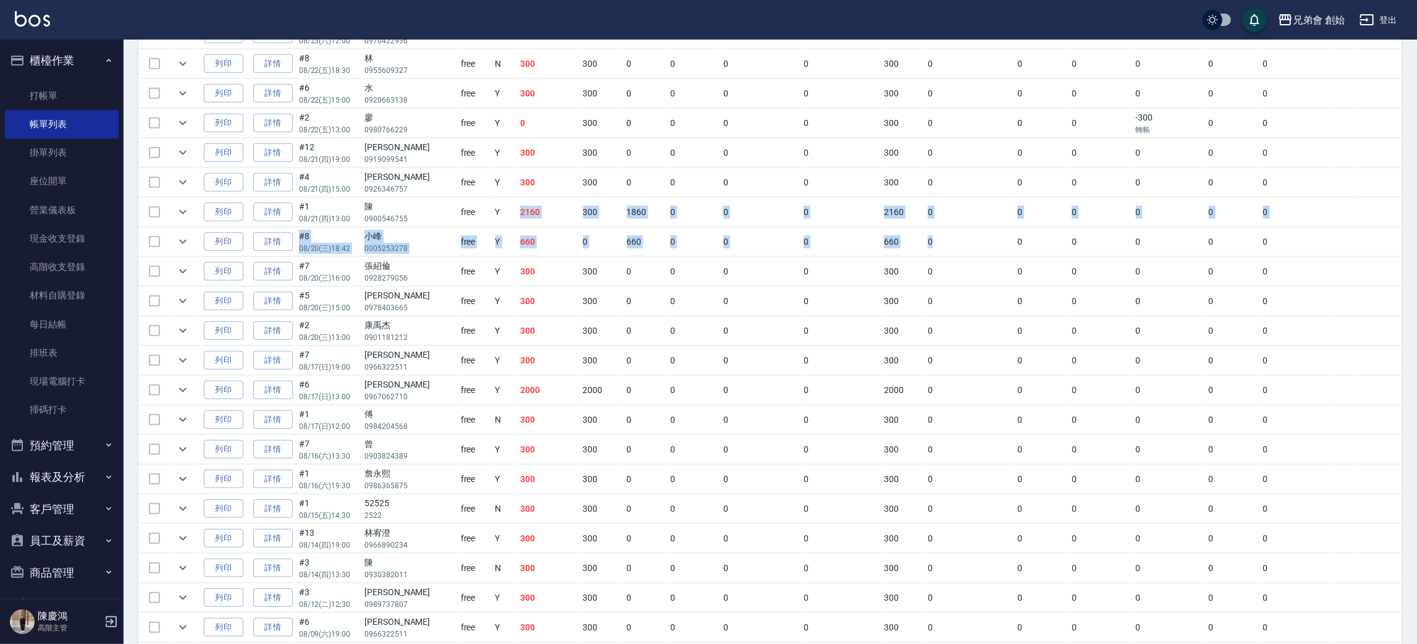
drag, startPoint x: 507, startPoint y: 206, endPoint x: 1005, endPoint y: 240, distance: 499.0
click at [1005, 240] on tbody "列印 詳情 #17 08/30 (六) 19:00 姜志杰 0966322511 free Y 300 300 0 0 0 0 300 0 0 0 0 0 0…" at bounding box center [770, 345] width 1264 height 1245
click at [732, 320] on td "0" at bounding box center [760, 330] width 80 height 29
drag, startPoint x: 496, startPoint y: 398, endPoint x: 967, endPoint y: 403, distance: 470.7
click at [967, 403] on tr "列印 詳情 #6 08/17 (日) 13:00 邱宸祐 0967062710 free Y 2000 2000 0 0 0 0 2000 0 0 0 0 0…" at bounding box center [770, 390] width 1264 height 29
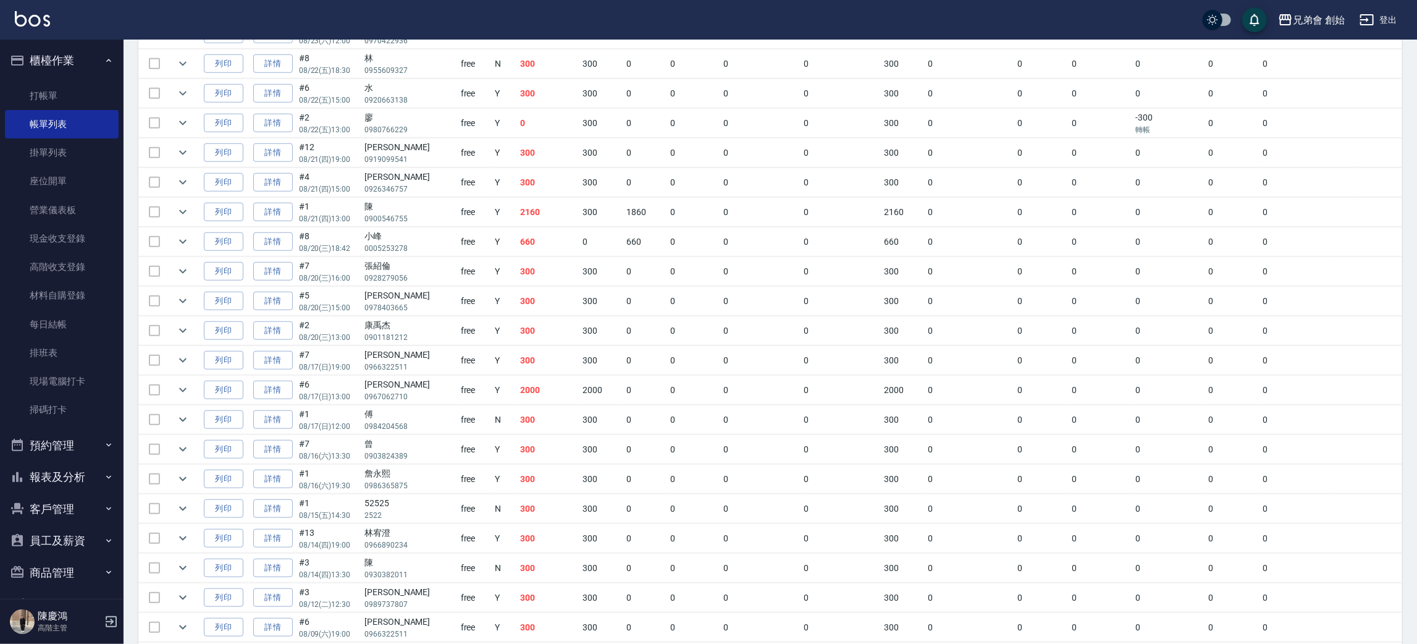
click at [895, 329] on td "300" at bounding box center [903, 330] width 44 height 29
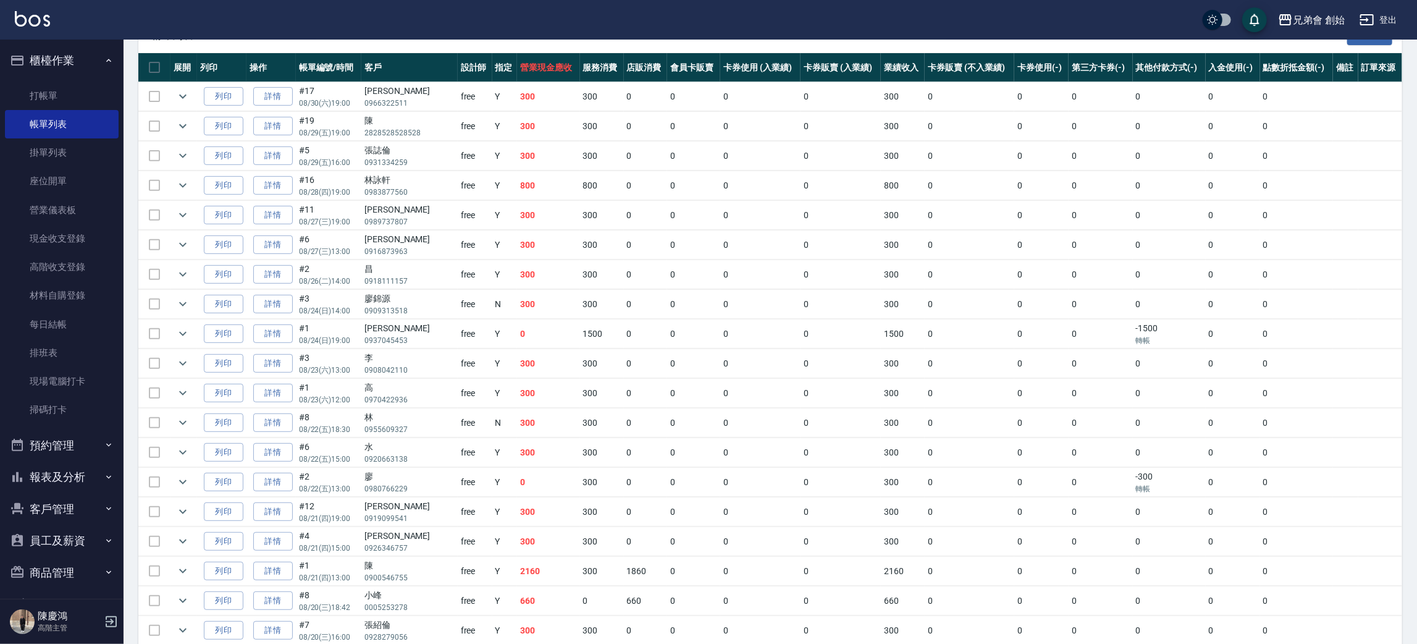
scroll to position [0, 0]
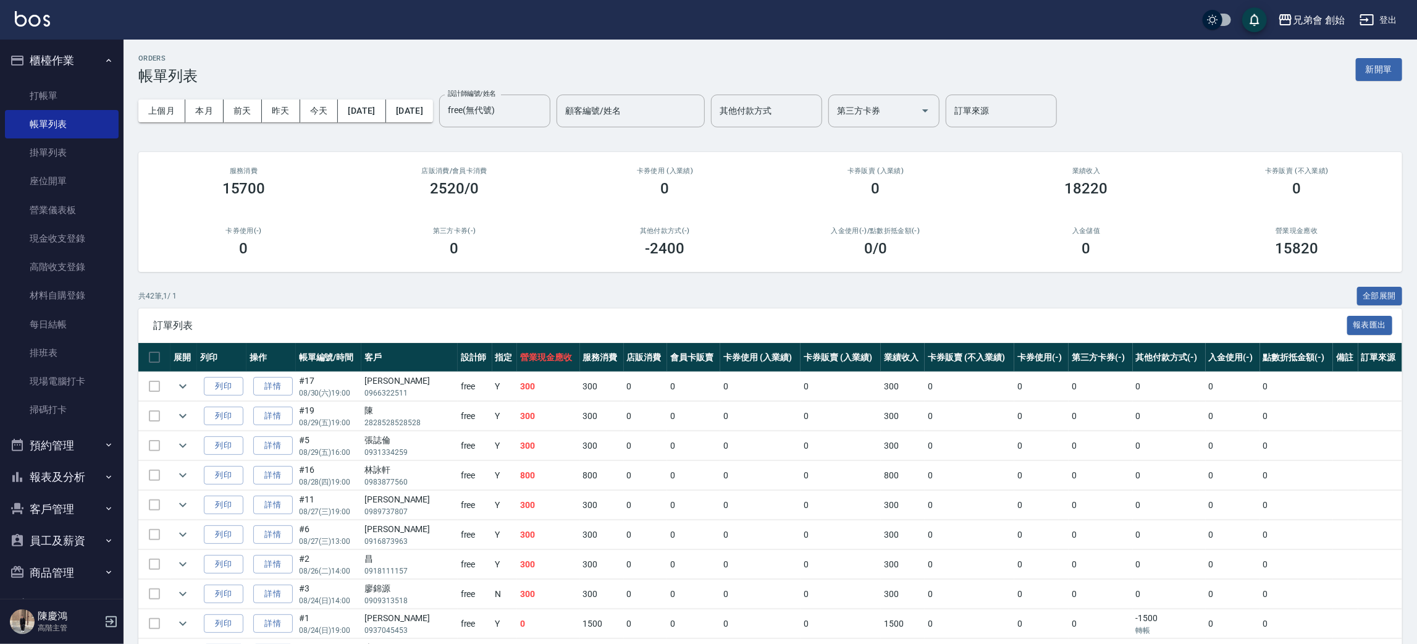
drag, startPoint x: 61, startPoint y: 461, endPoint x: 111, endPoint y: 464, distance: 49.5
click at [64, 459] on ul "櫃檯作業 打帳單 帳單列表 掛單列表 座位開單 營業儀表板 現金收支登錄 高階收支登錄 材料自購登錄 每日結帳 排班表 現場電腦打卡 掃碼打卡 預約管理 預約…" at bounding box center [62, 380] width 114 height 681
click at [113, 464] on nav "櫃檯作業 打帳單 帳單列表 掛單列表 座位開單 營業儀表板 現金收支登錄 高階收支登錄 材料自購登錄 每日結帳 排班表 現場電腦打卡 掃碼打卡 預約管理 預約…" at bounding box center [62, 319] width 124 height 559
click at [111, 439] on button "預約管理" at bounding box center [62, 445] width 114 height 32
click at [87, 480] on link "預約管理" at bounding box center [62, 480] width 114 height 28
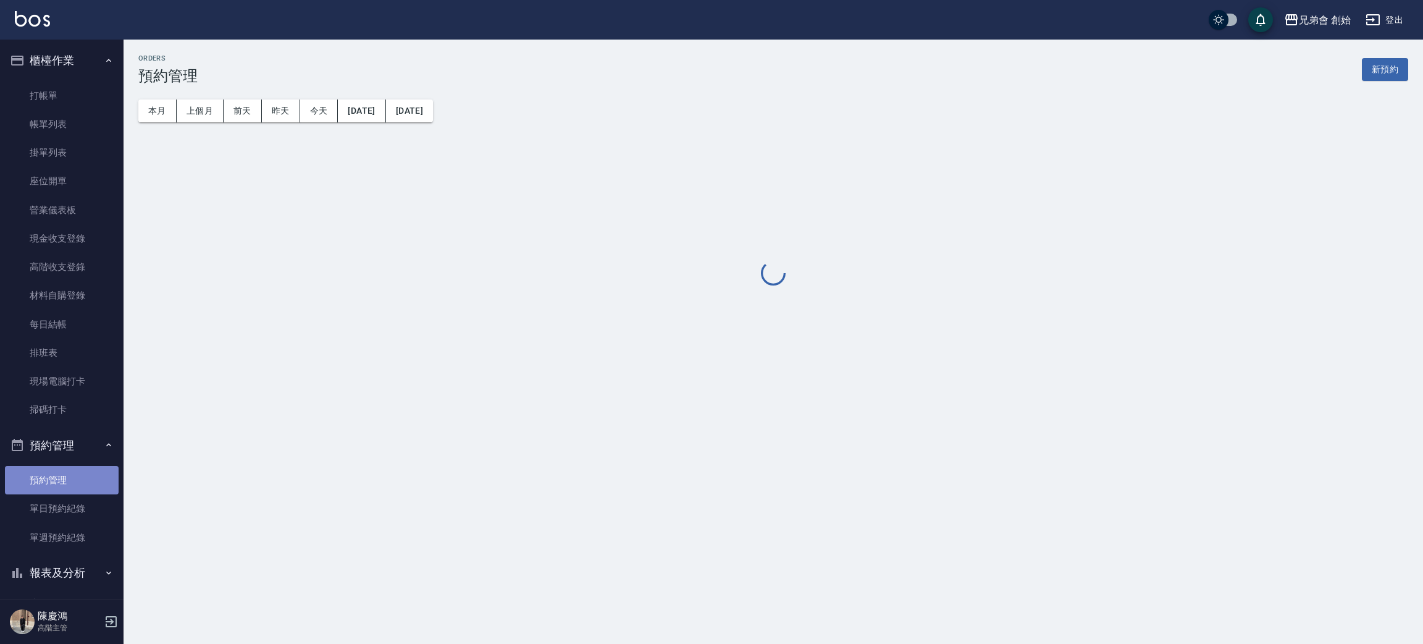
click at [86, 491] on link "預約管理" at bounding box center [62, 480] width 114 height 28
click at [88, 521] on link "單日預約紀錄" at bounding box center [62, 508] width 114 height 28
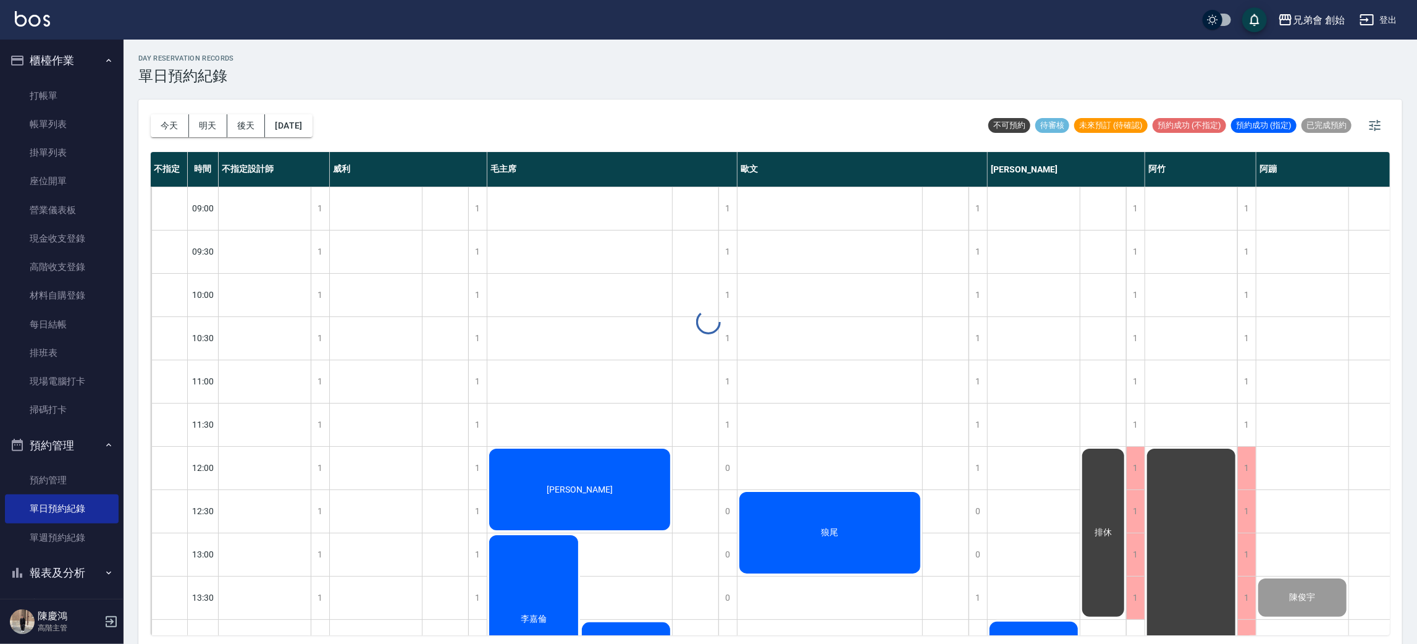
click at [168, 109] on div at bounding box center [708, 322] width 1417 height 644
click at [168, 111] on div "今天 明天 後天 2025/09/11" at bounding box center [232, 125] width 162 height 52
click at [170, 114] on button "今天" at bounding box center [170, 125] width 38 height 23
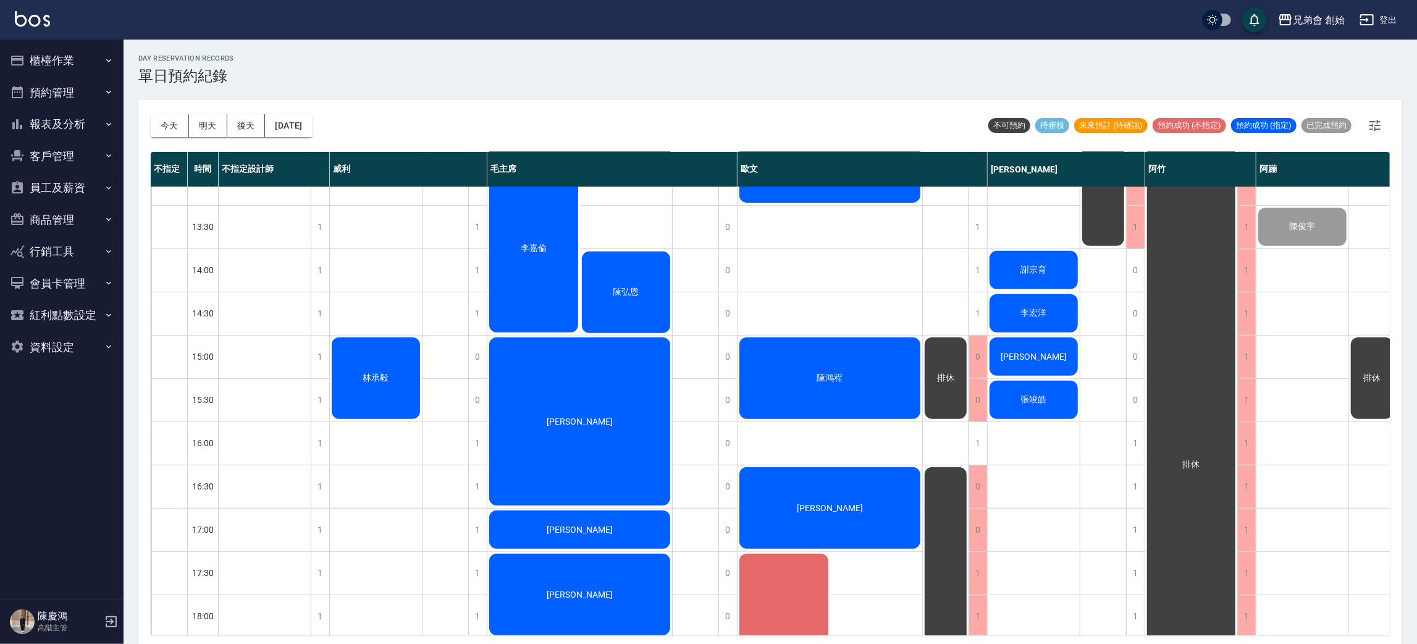
scroll to position [463, 0]
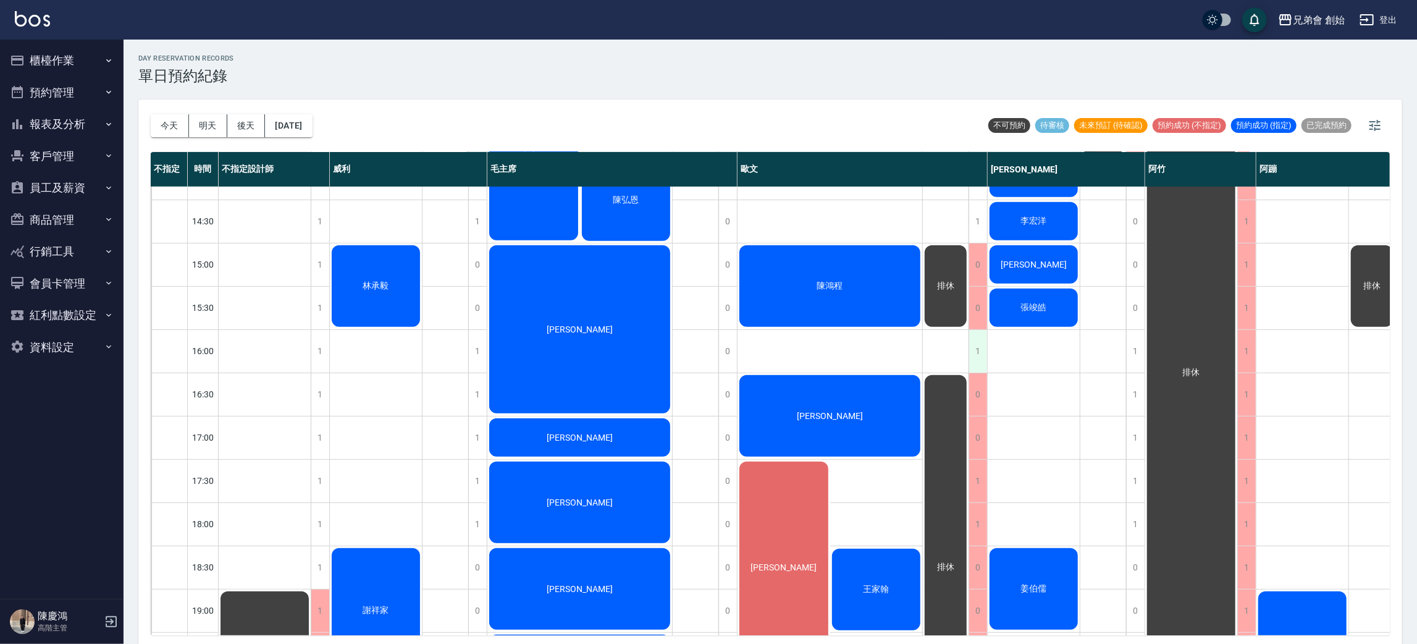
click at [970, 348] on div "1" at bounding box center [977, 351] width 19 height 43
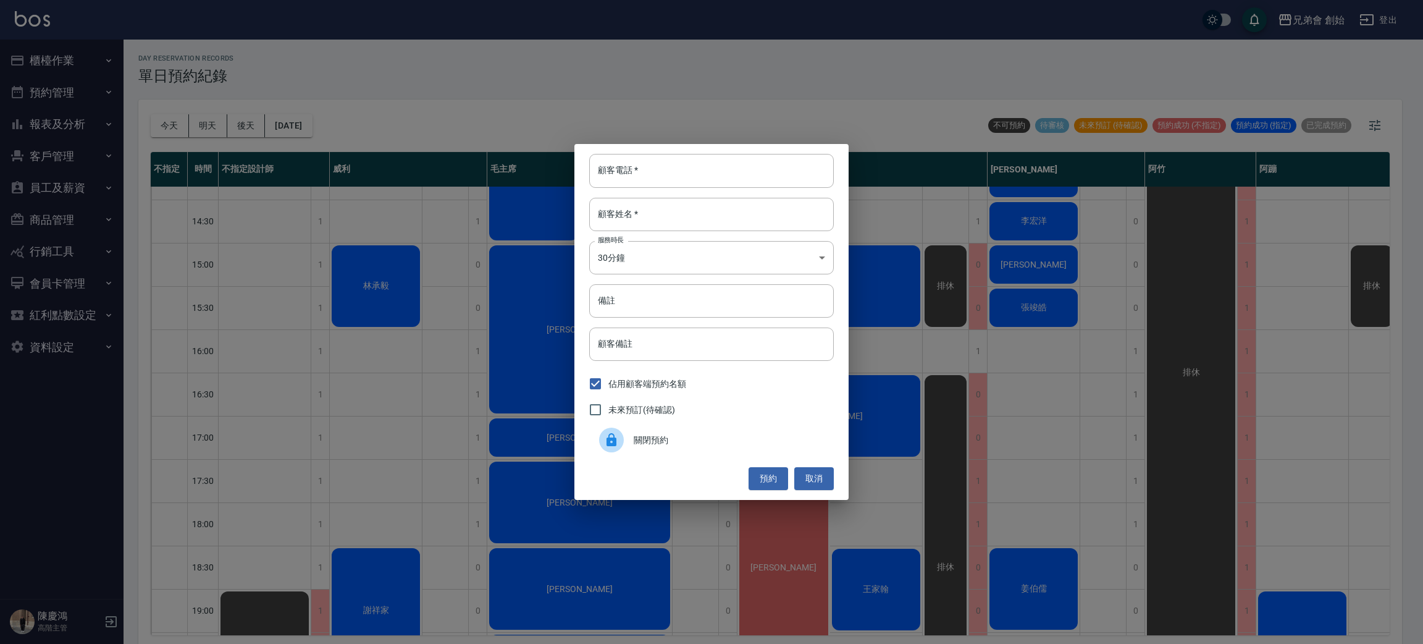
click at [750, 425] on div "關閉預約" at bounding box center [711, 439] width 245 height 35
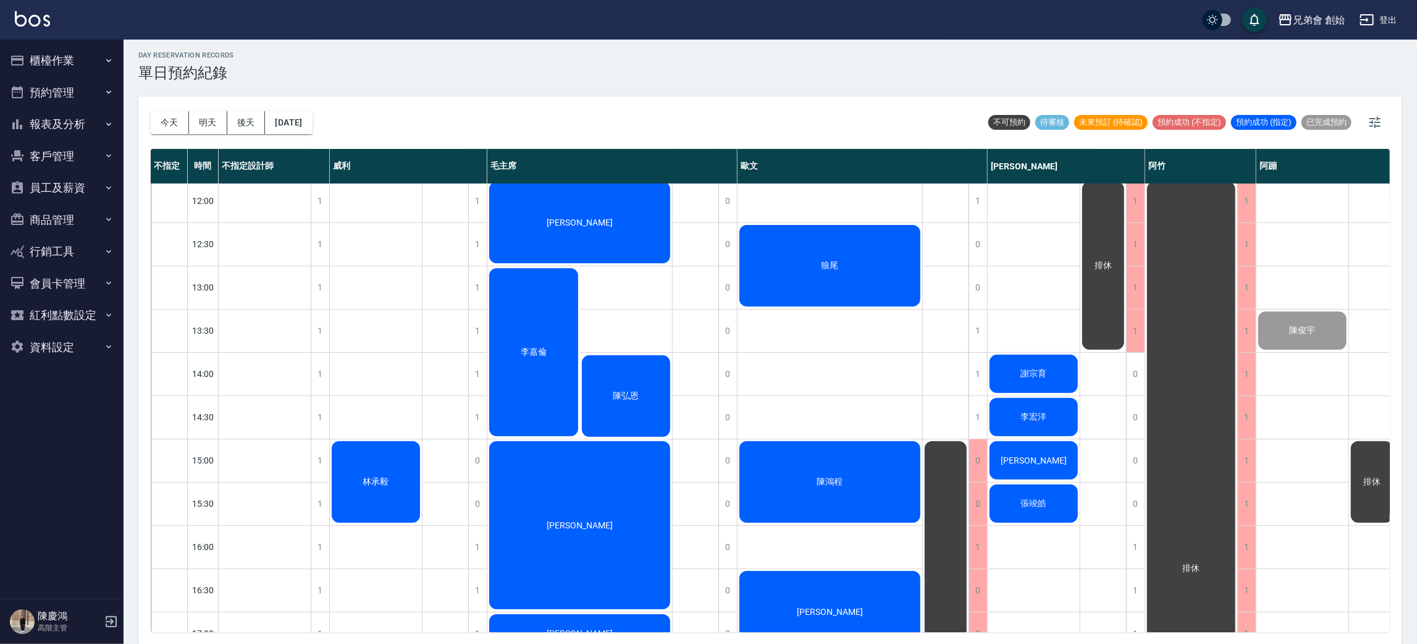
scroll to position [356, 0]
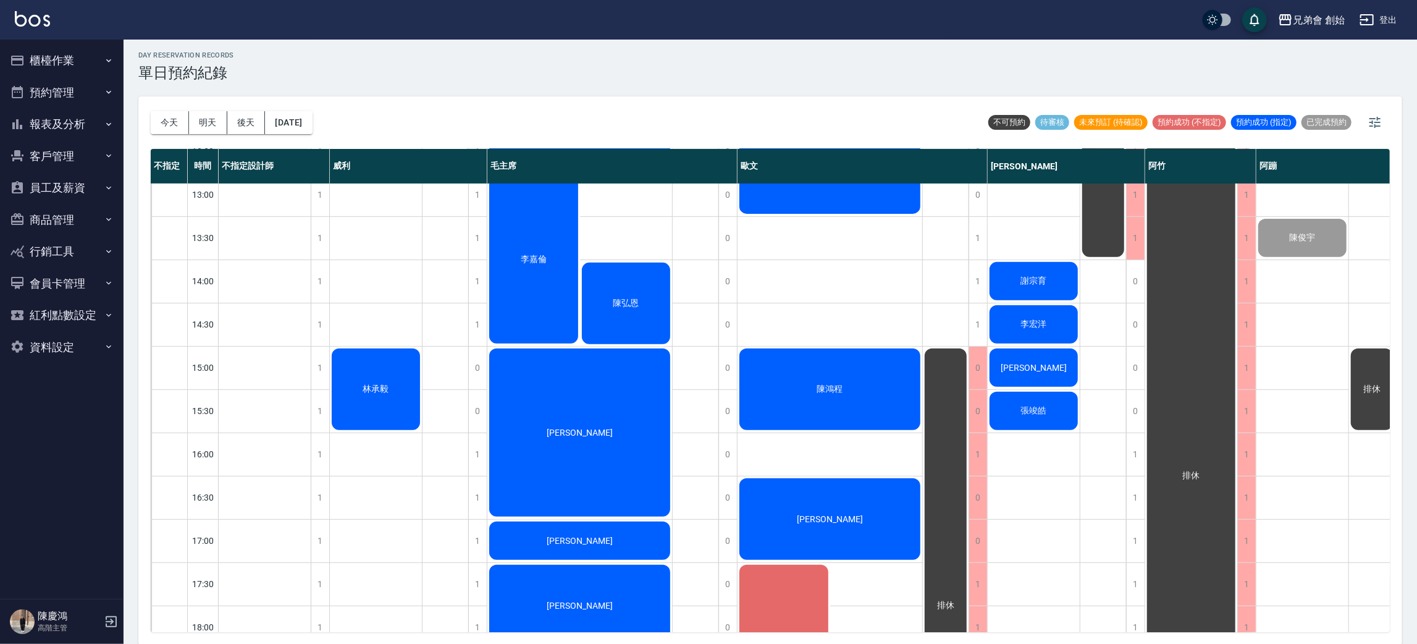
click at [864, 388] on div "陳鴻程" at bounding box center [829, 388] width 185 height 85
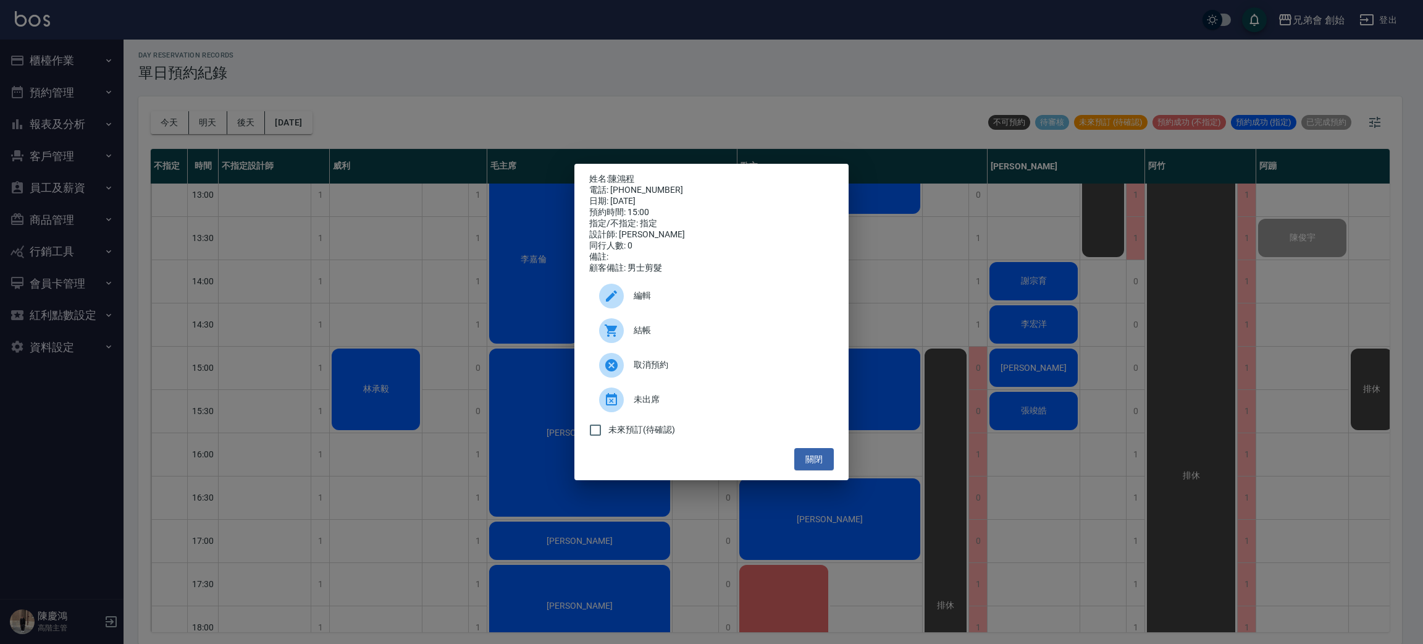
click at [883, 374] on div "姓名: [PERSON_NAME] 電話: [PHONE_NUMBER] 日期: [DATE] 預約時間: 15:00 指定/不指定: 指定 設計師: [PE…" at bounding box center [711, 322] width 1423 height 644
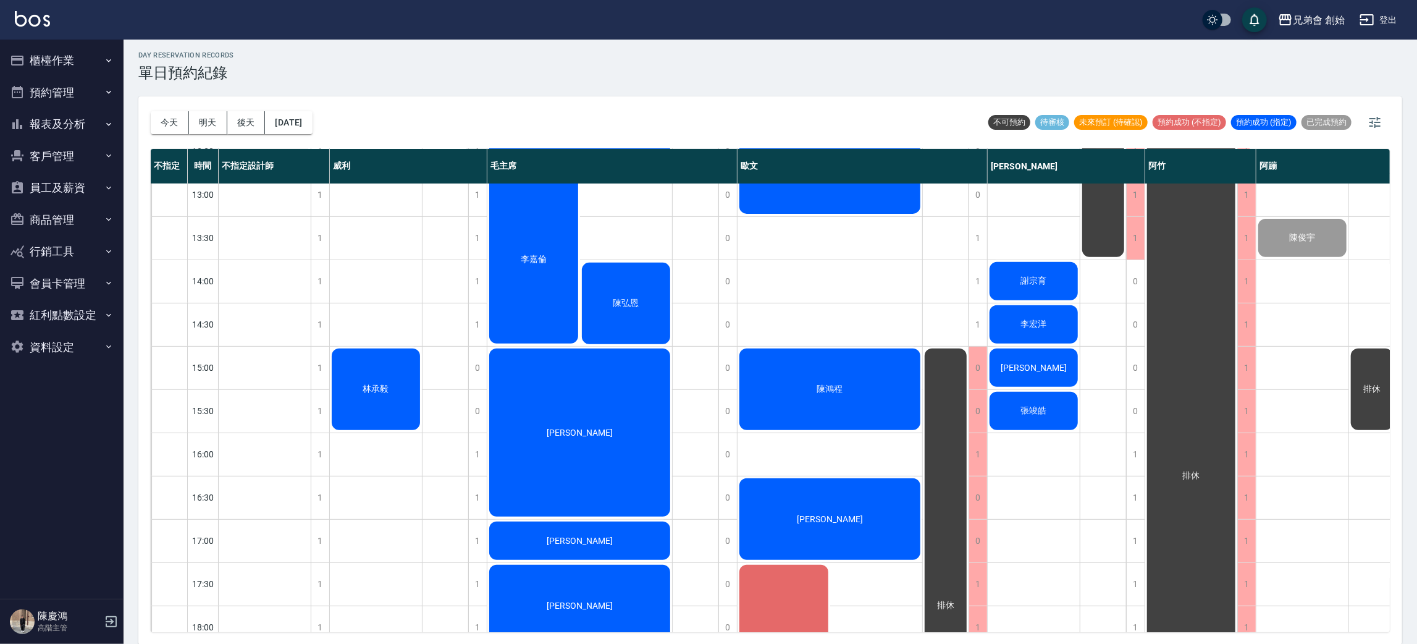
scroll to position [542, 0]
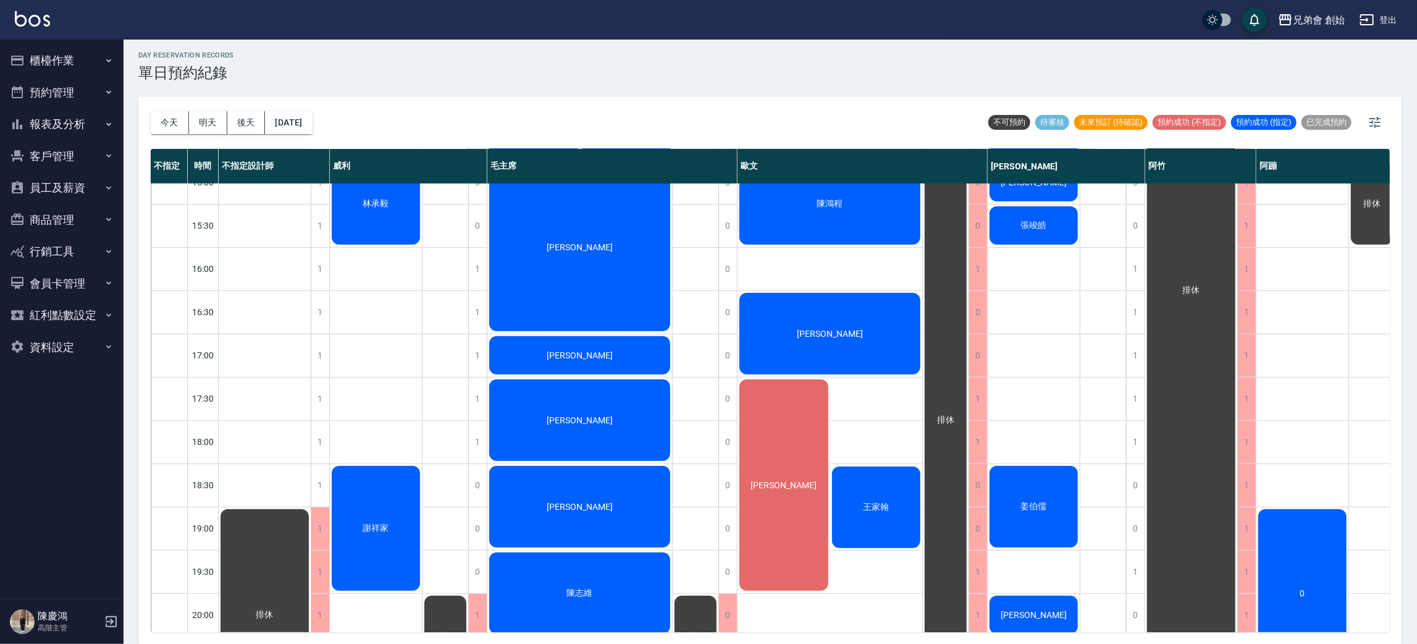
click at [880, 344] on div "[PERSON_NAME]" at bounding box center [829, 333] width 185 height 85
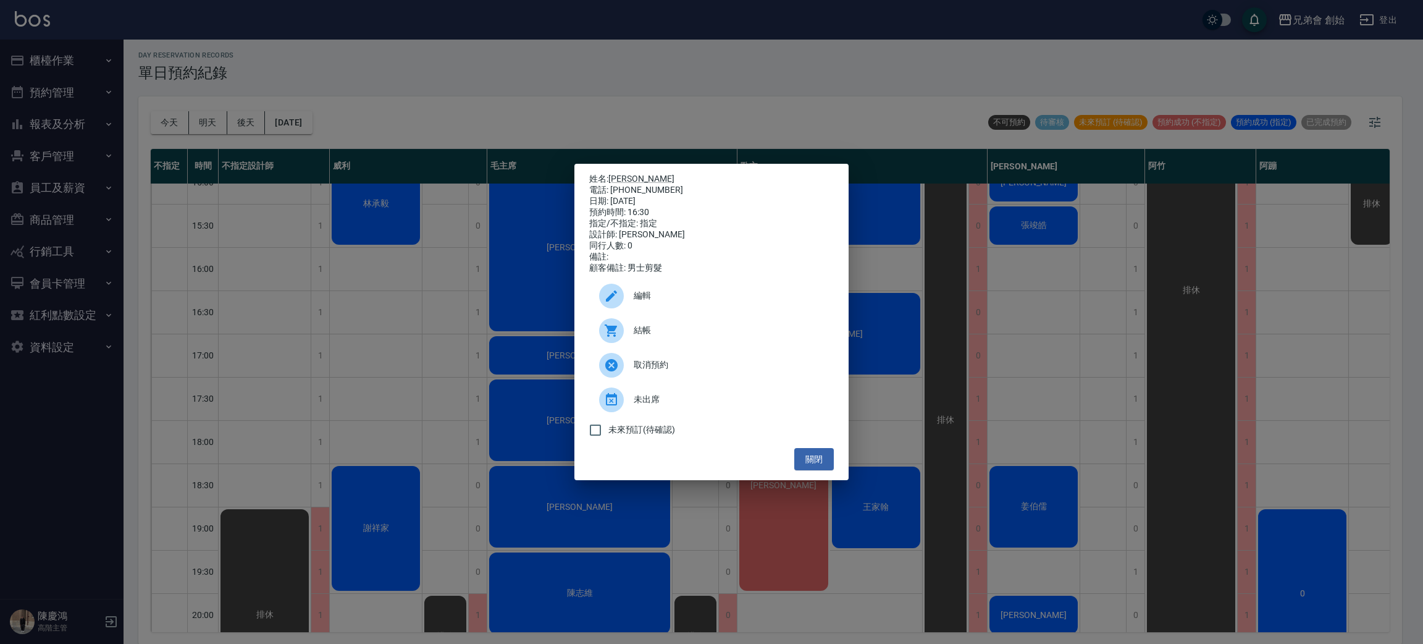
click at [880, 344] on div "姓名: 黃子峰 電話: 0910769763 日期: 2025/09/11 預約時間: 16:30 指定/不指定: 指定 設計師: 歐文 同行人數: 0 備註…" at bounding box center [711, 322] width 1423 height 644
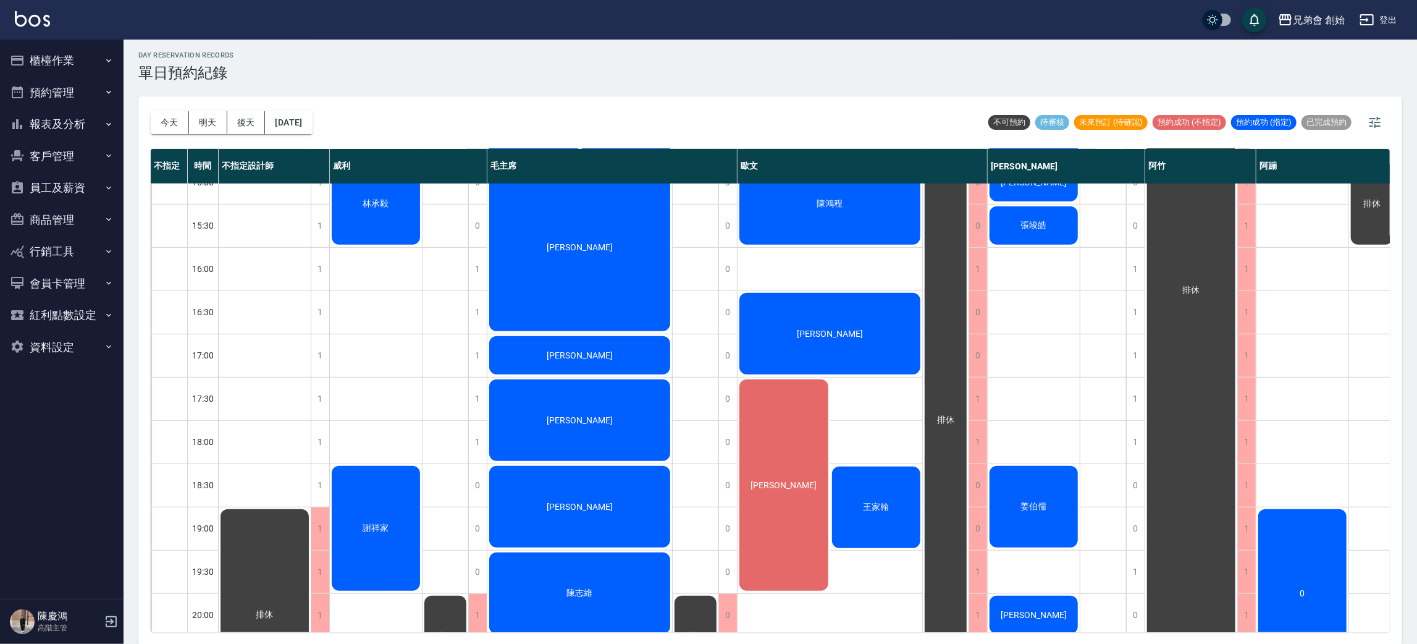
scroll to position [727, 0]
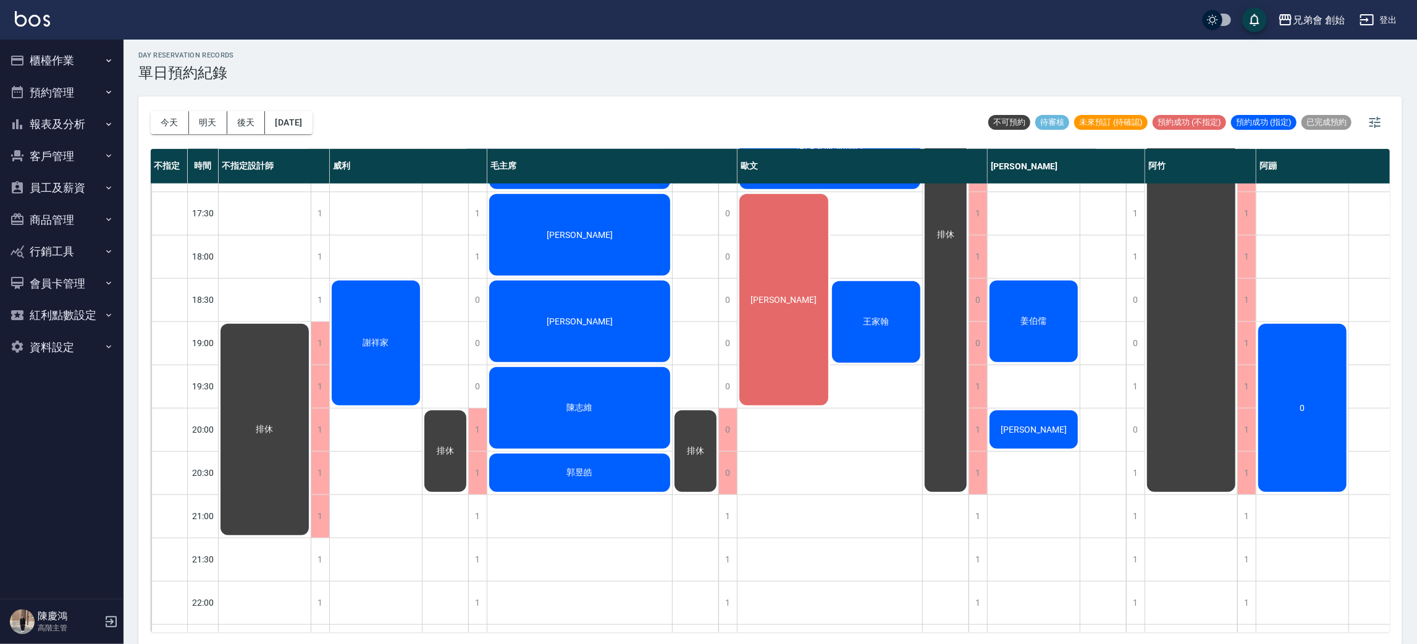
click at [795, 324] on div "[PERSON_NAME]" at bounding box center [783, 299] width 93 height 215
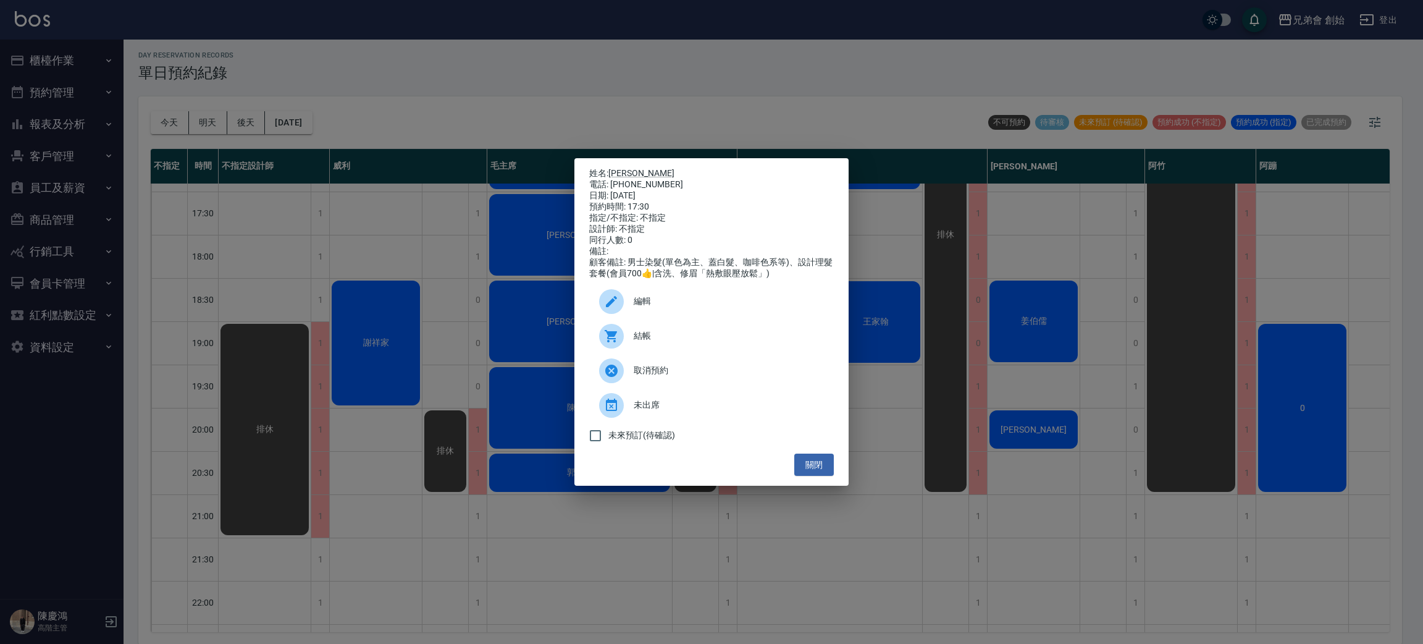
click at [884, 285] on div "姓名: 李智玄 電話: 0905585002 日期: 2025/09/11 預約時間: 17:30 指定/不指定: 不指定 設計師: 不指定 同行人數: 0 …" at bounding box center [711, 322] width 1423 height 644
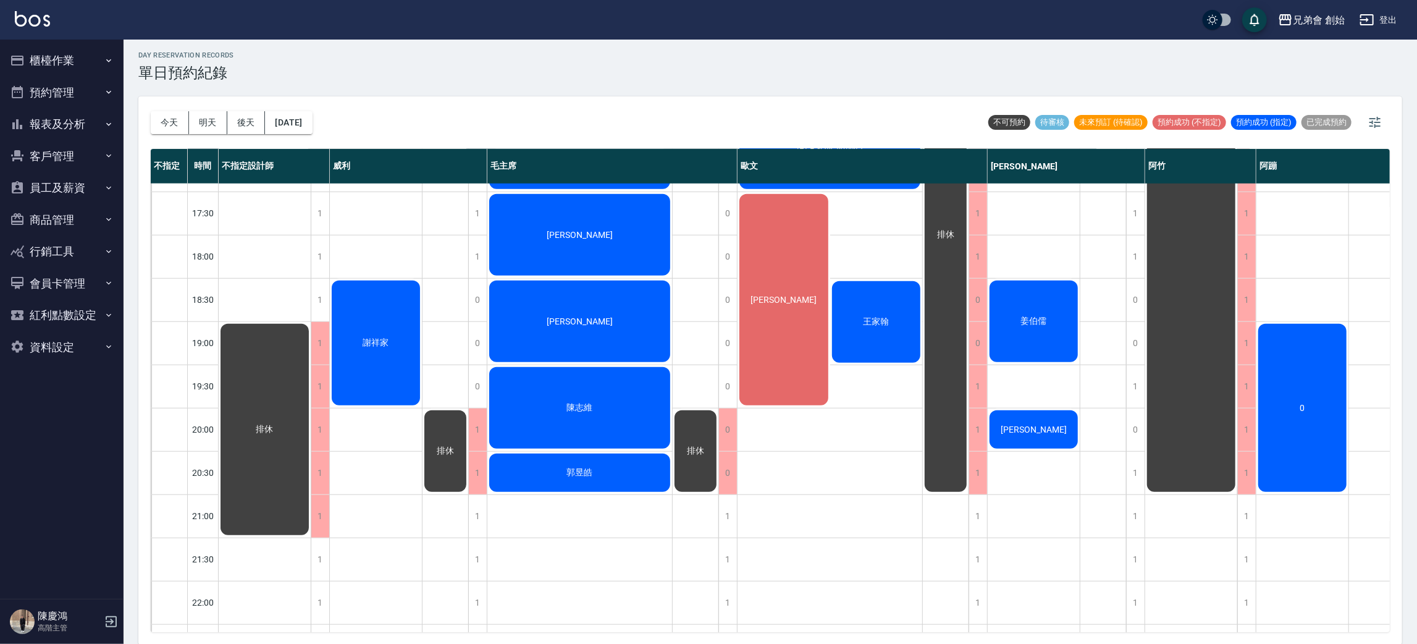
click at [873, 316] on span "王家翰" at bounding box center [875, 321] width 31 height 11
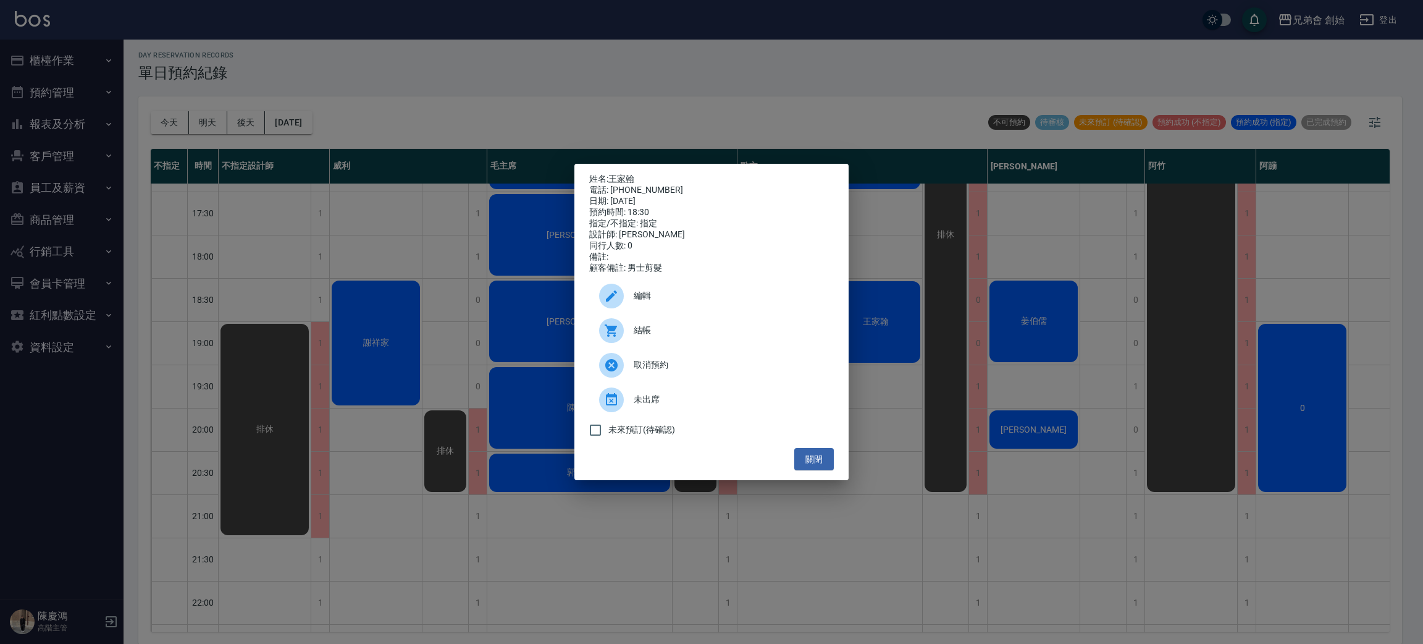
click at [941, 283] on div "姓名: 王家翰 電話: 0925052658 日期: 2025/09/11 預約時間: 18:30 指定/不指定: 指定 設計師: 歐文 同行人數: 0 備註…" at bounding box center [711, 322] width 1423 height 644
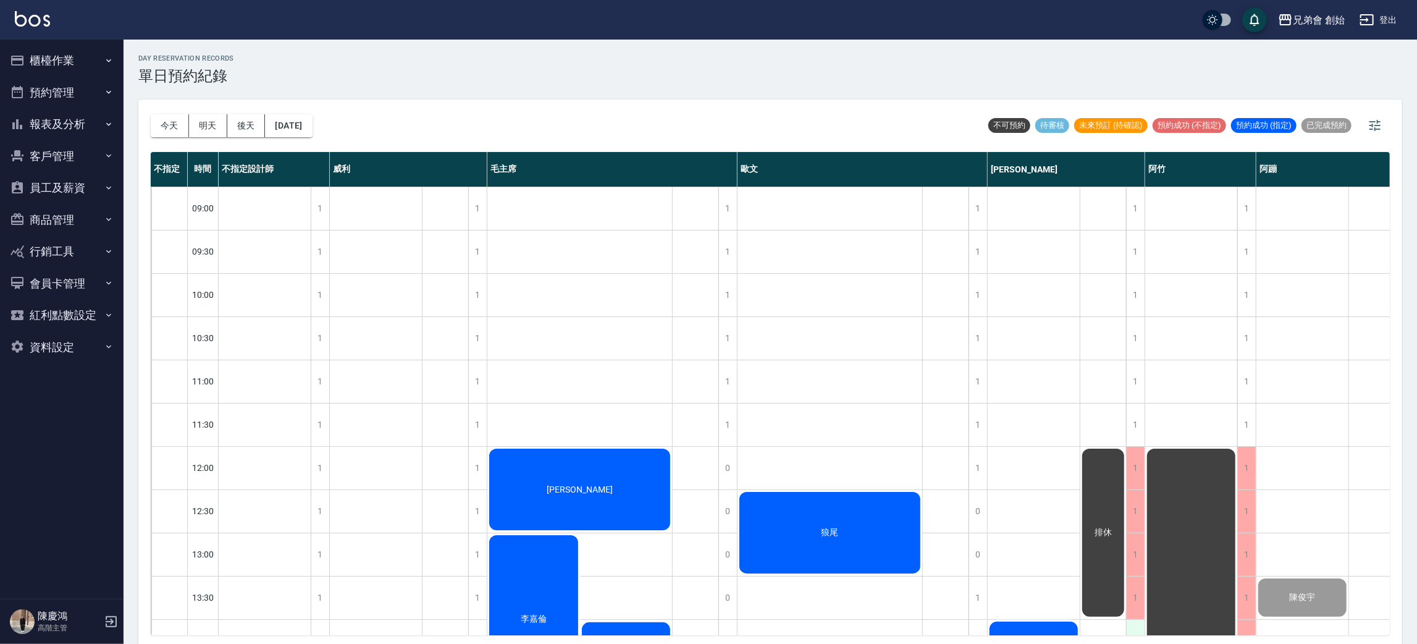
scroll to position [371, 0]
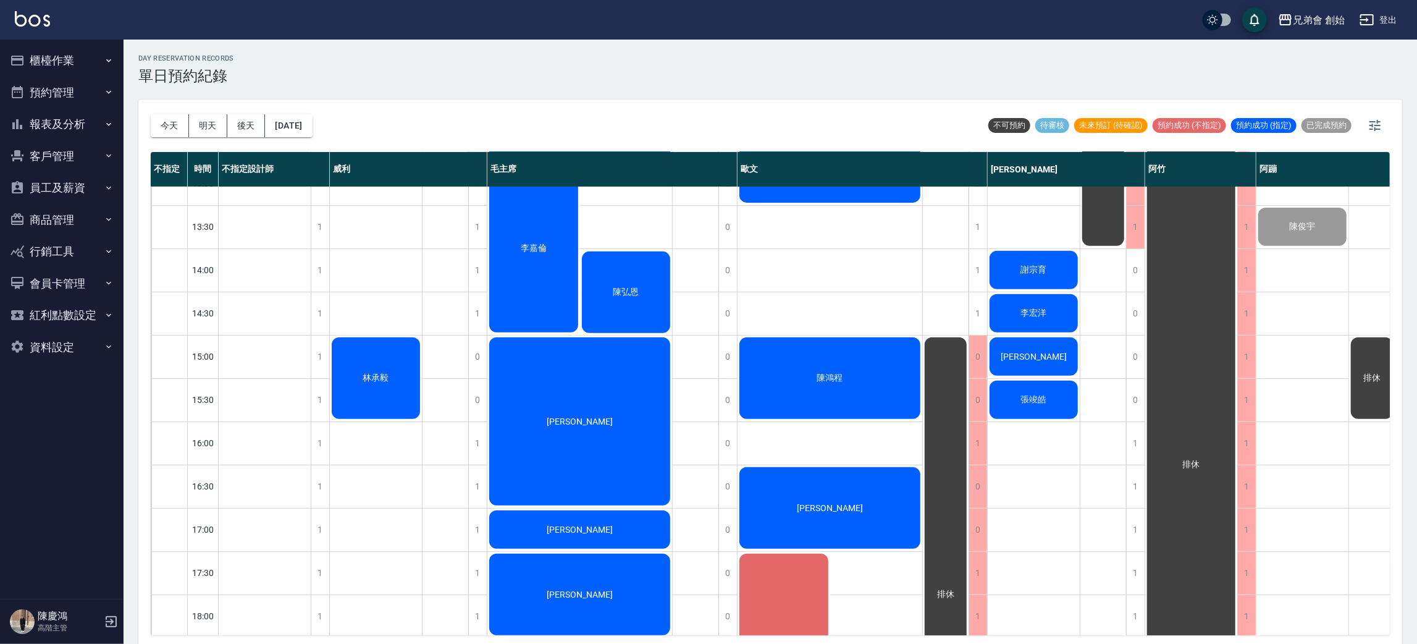
click at [1394, 131] on div "今天 明天 後天 2025/09/11 不可預約 待審核 未來預訂 (待確認) 預約成功 (不指定) 預約成功 (指定) 已完成預約 不指定 時間 不指定設計…" at bounding box center [770, 373] width 1264 height 548
click at [1375, 114] on button "button" at bounding box center [1375, 126] width 30 height 30
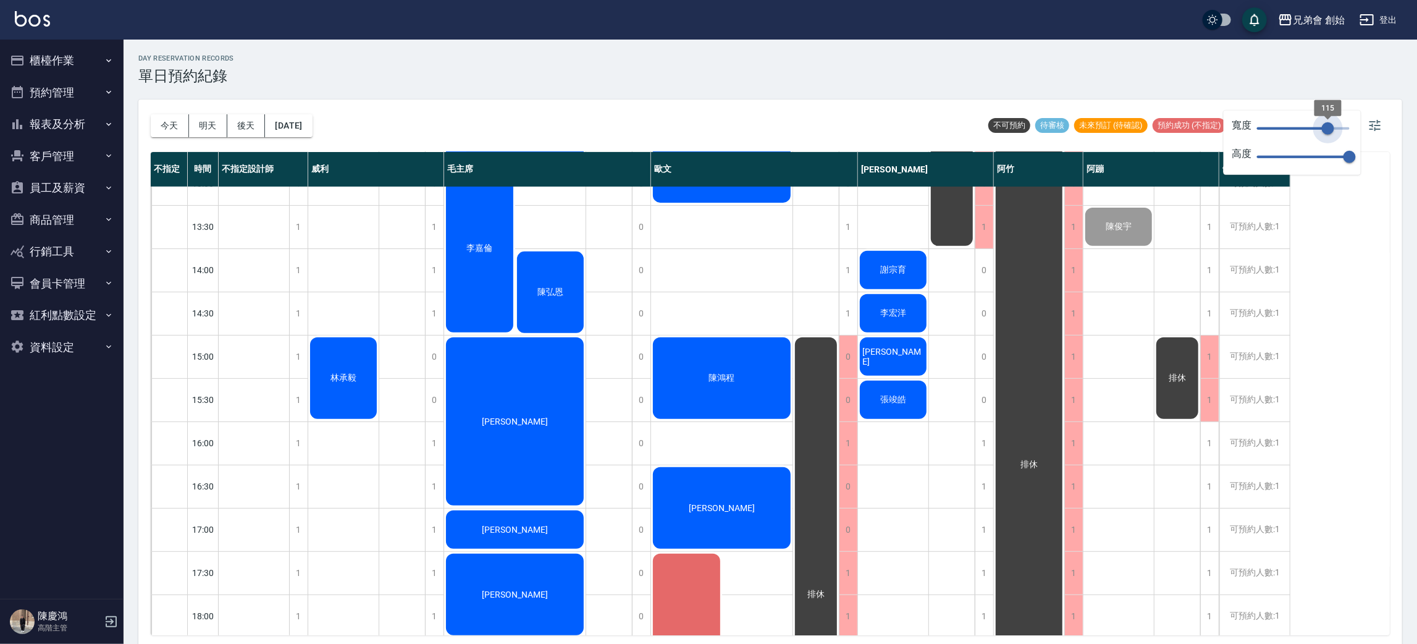
type input "126"
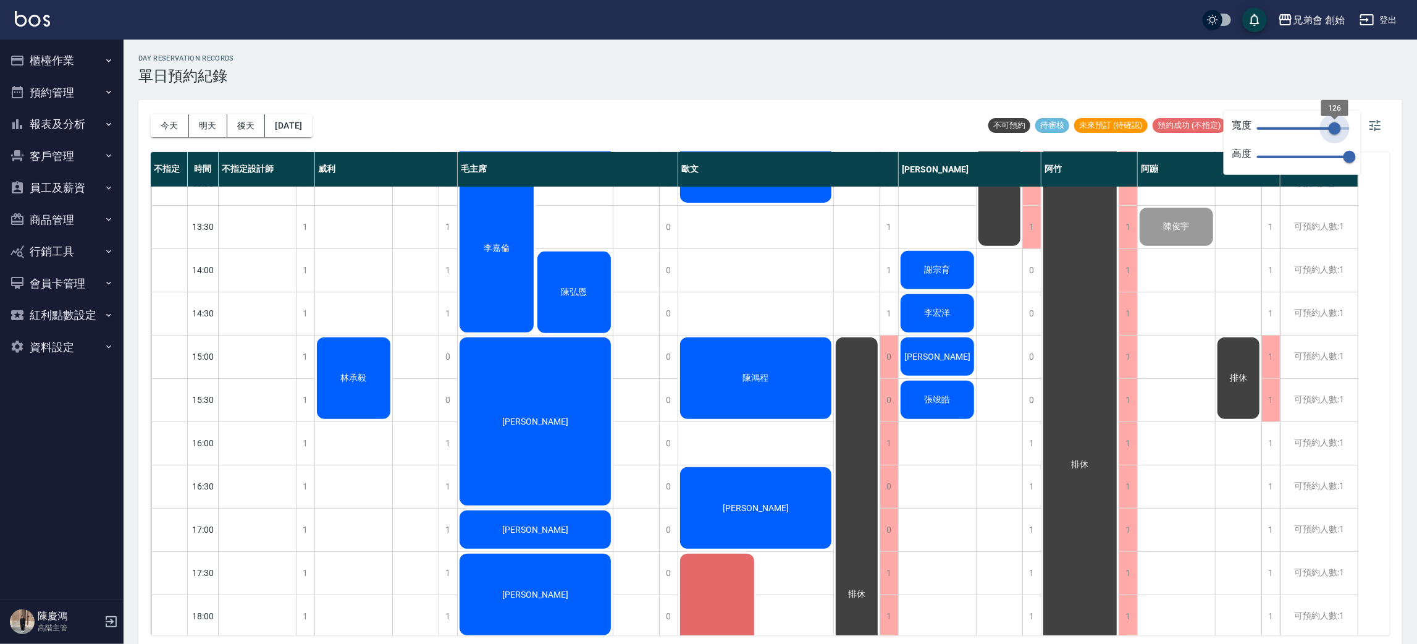
drag, startPoint x: 1322, startPoint y: 124, endPoint x: 1335, endPoint y: 124, distance: 13.0
click at [1335, 124] on span "126" at bounding box center [1303, 128] width 93 height 19
click at [842, 76] on div "day Reservation records 單日預約紀錄" at bounding box center [770, 69] width 1264 height 30
click at [791, 83] on div "day Reservation records 單日預約紀錄" at bounding box center [770, 69] width 1264 height 30
click at [165, 132] on button "今天" at bounding box center [170, 125] width 38 height 23
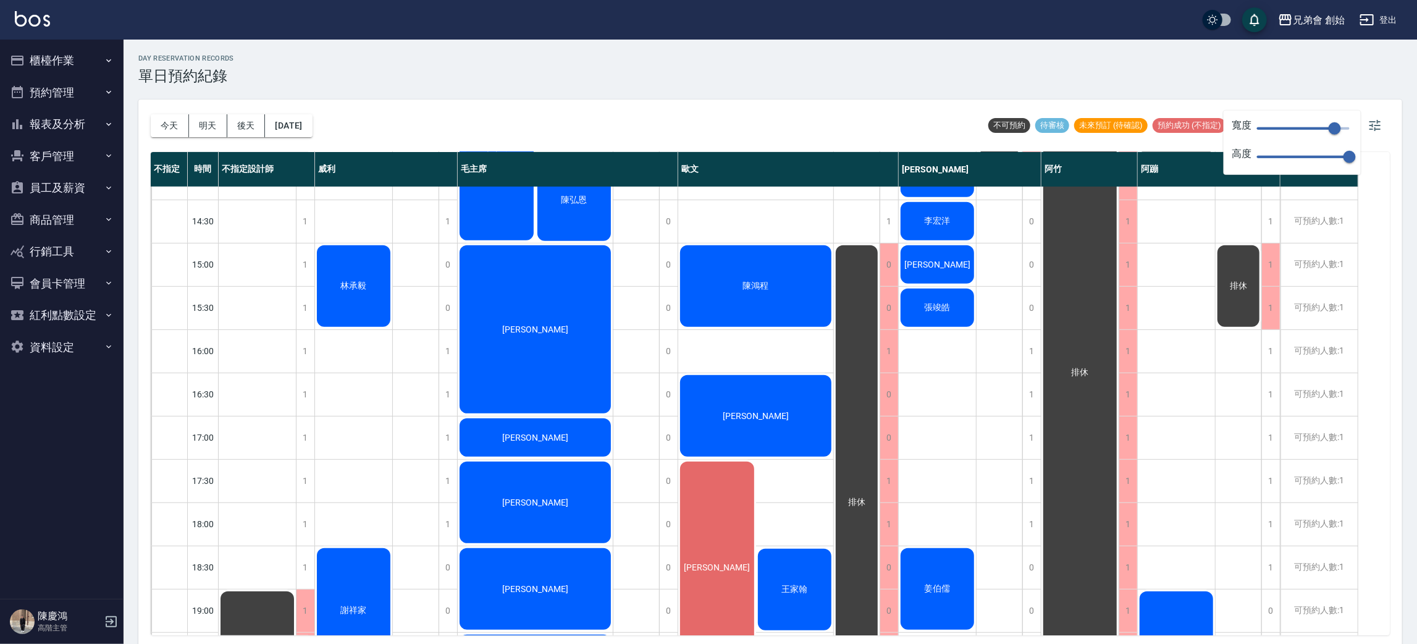
scroll to position [649, 0]
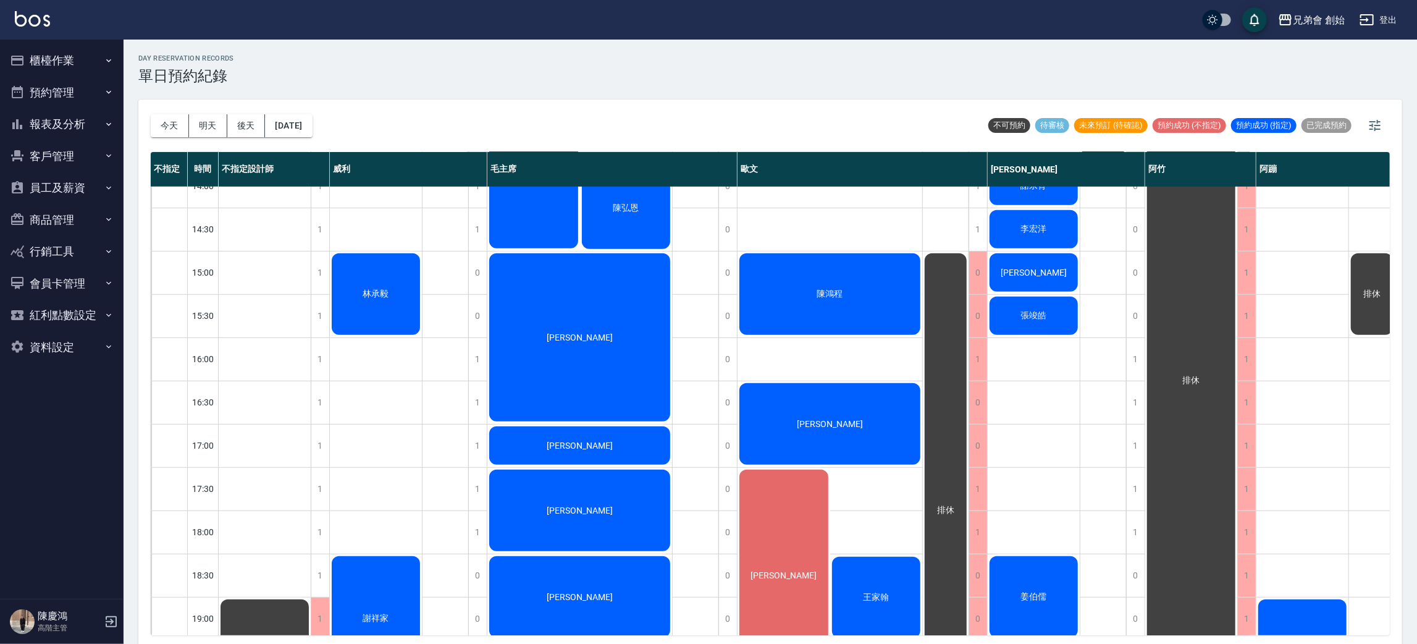
scroll to position [456, 0]
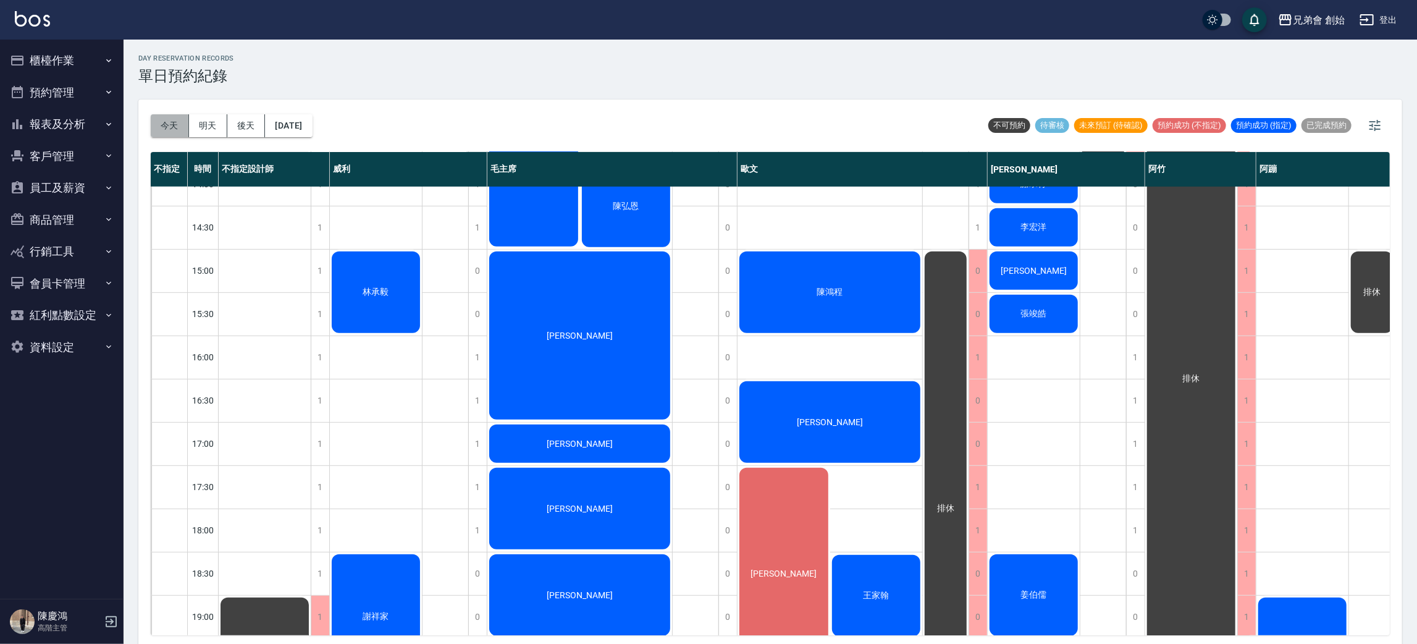
click at [167, 125] on button "今天" at bounding box center [170, 125] width 38 height 23
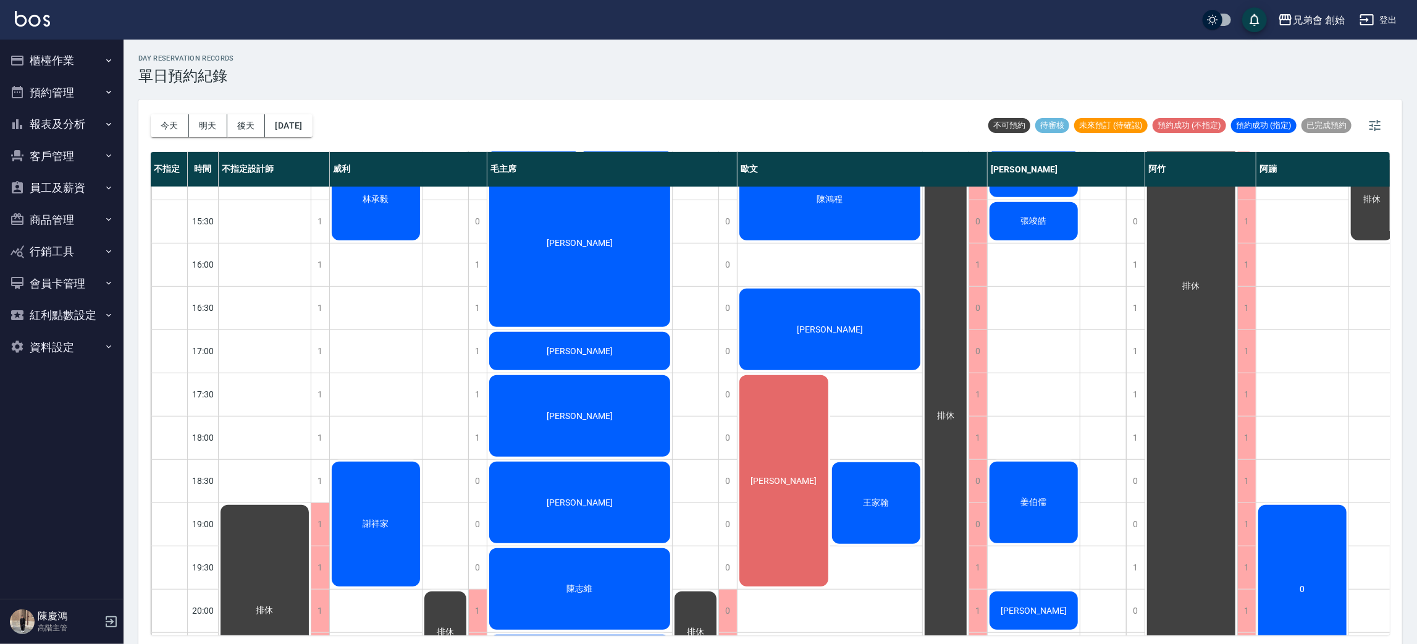
scroll to position [642, 0]
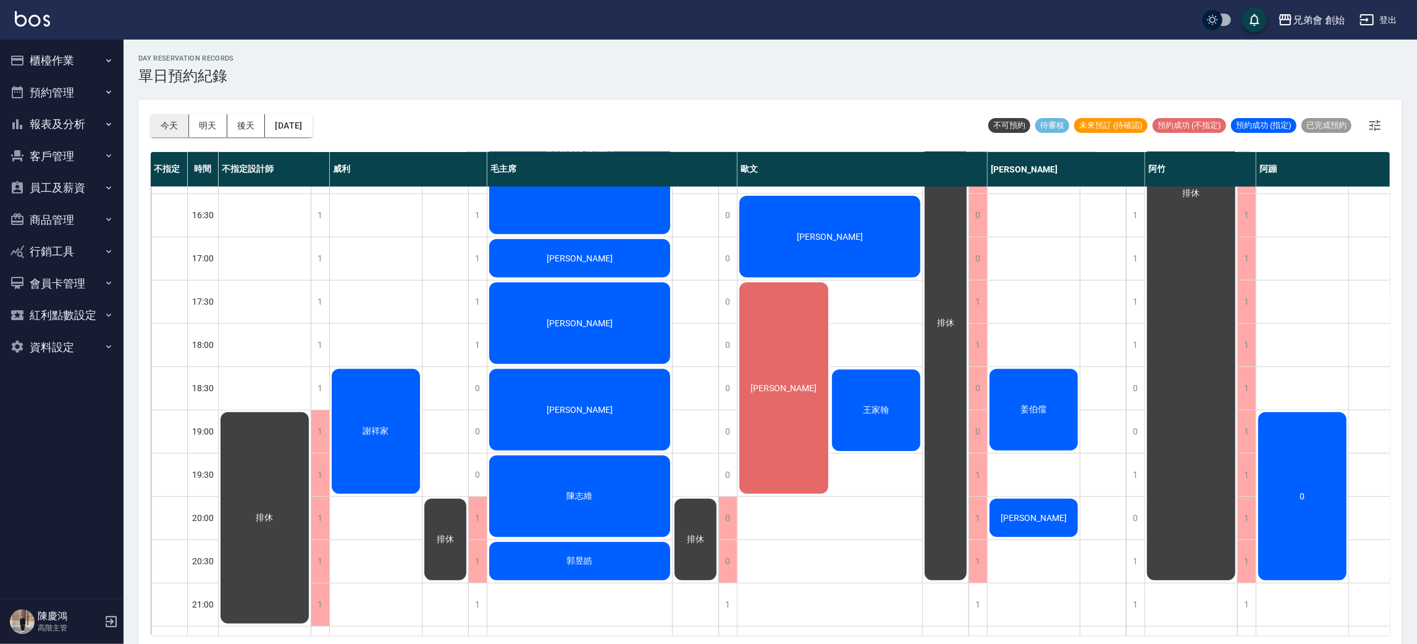
click at [153, 117] on button "今天" at bounding box center [170, 125] width 38 height 23
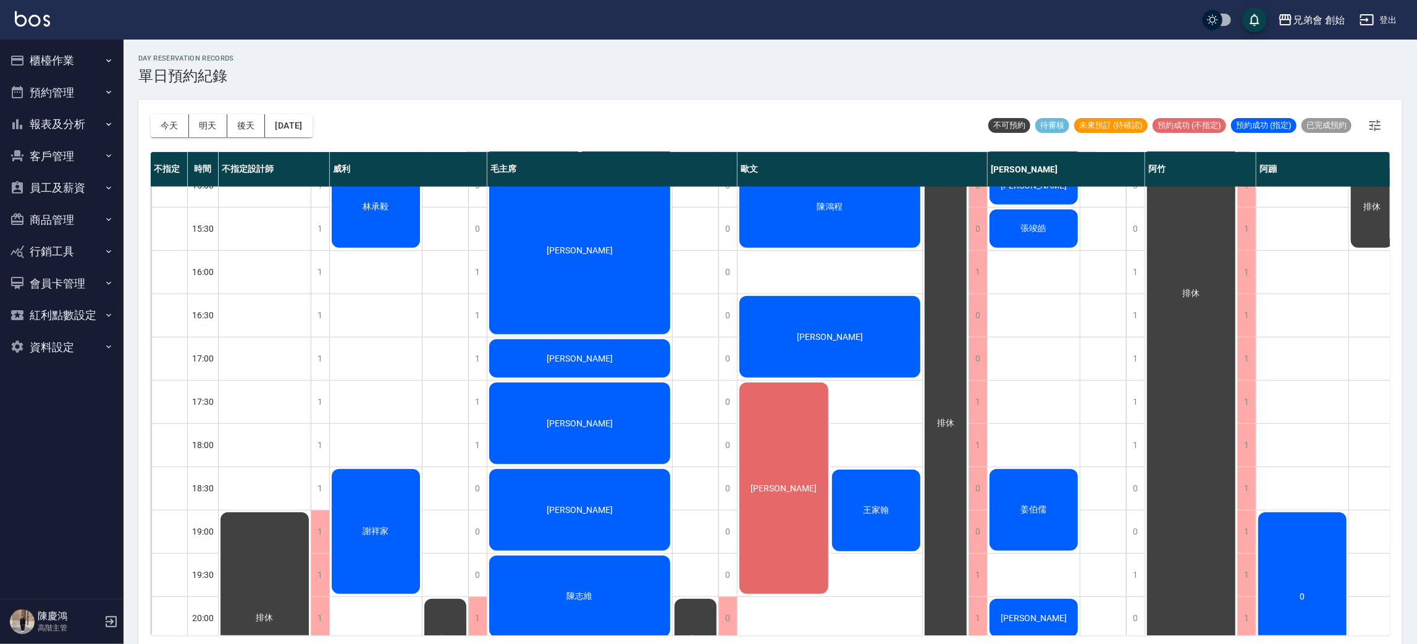
scroll to position [356, 0]
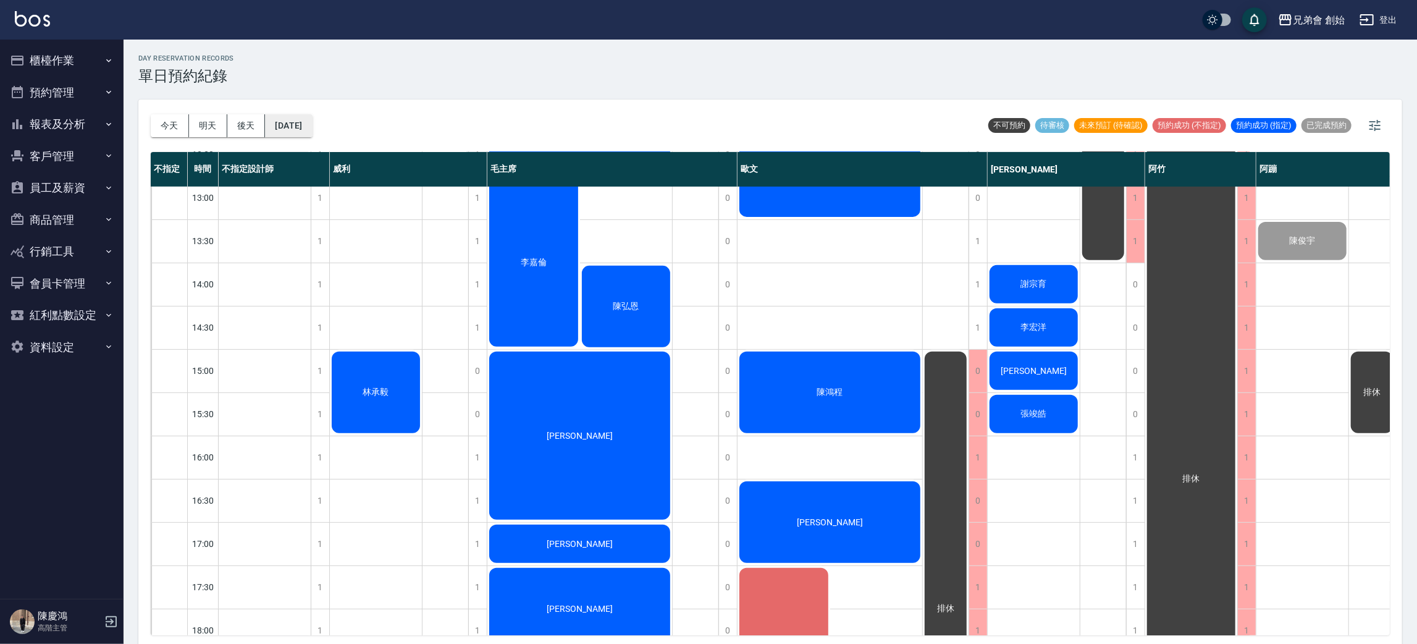
click at [312, 124] on button "[DATE]" at bounding box center [288, 125] width 47 height 23
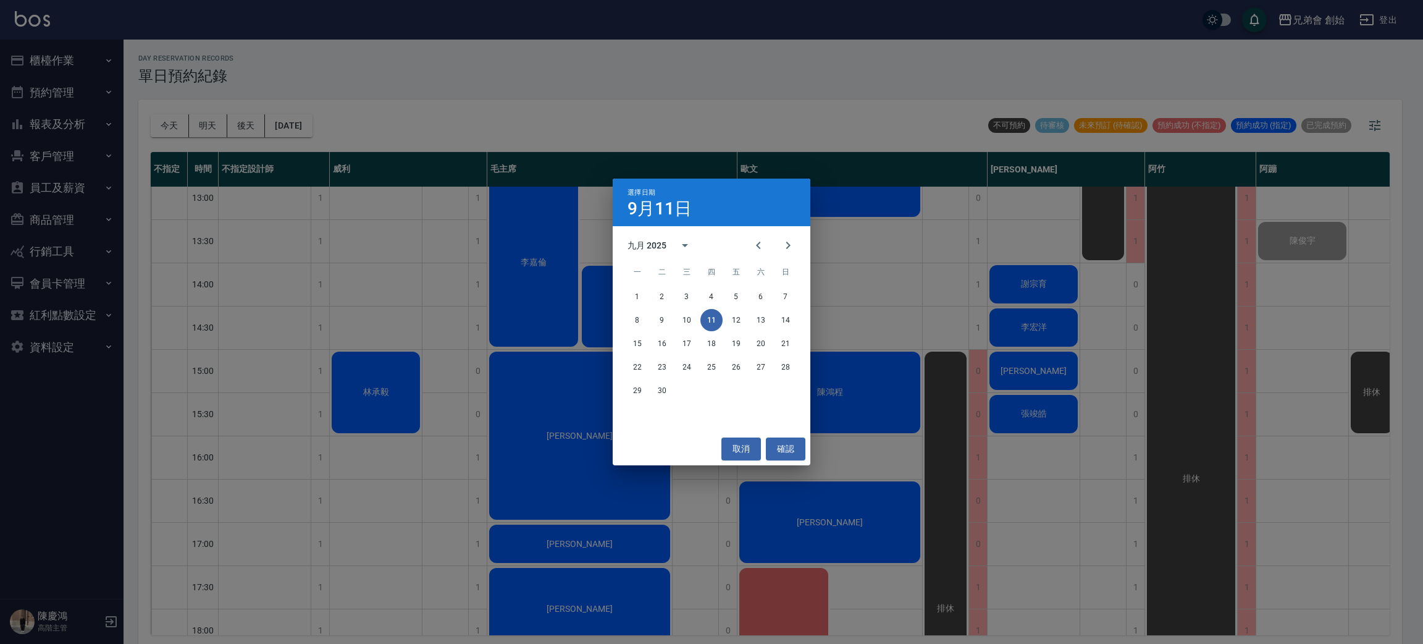
click at [447, 342] on div "選擇日期 [DATE] 九月 2025 一 二 三 四 五 六 日 1 2 3 4 5 6 7 8 9 10 11 12 13 14 15 16 17 18 …" at bounding box center [711, 322] width 1423 height 644
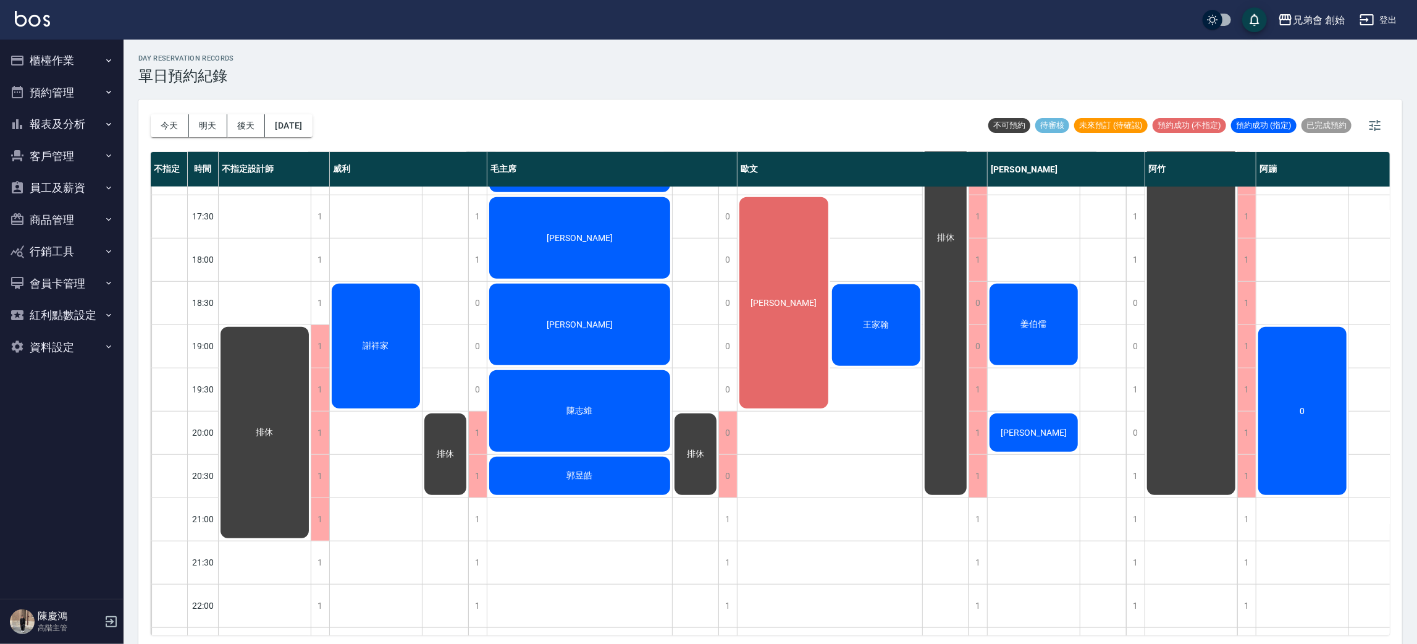
scroll to position [449, 0]
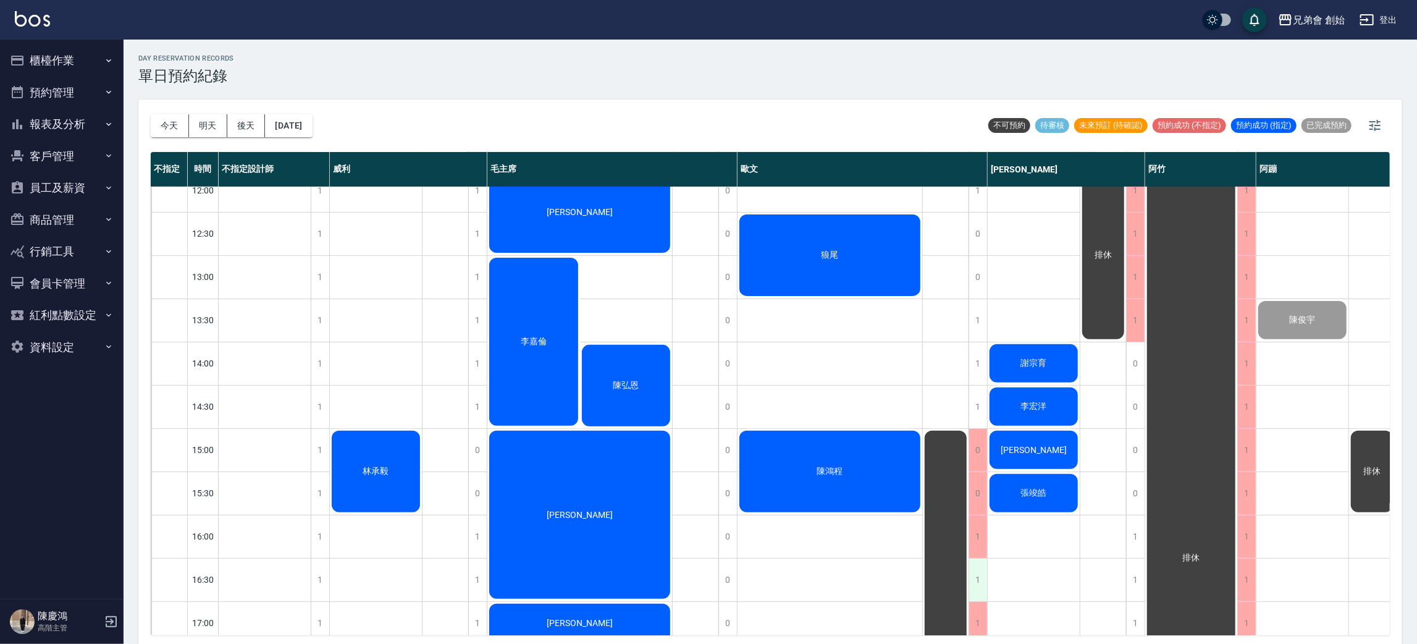
scroll to position [555, 0]
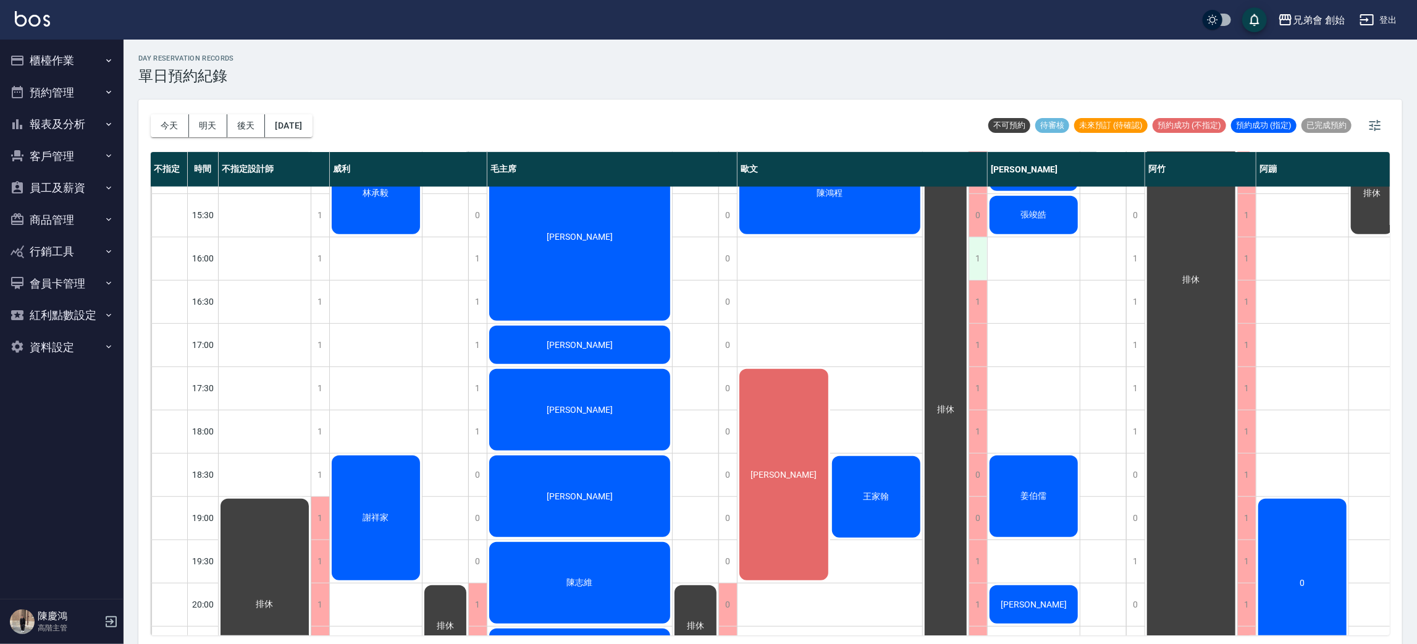
click at [976, 256] on div "1" at bounding box center [977, 258] width 19 height 43
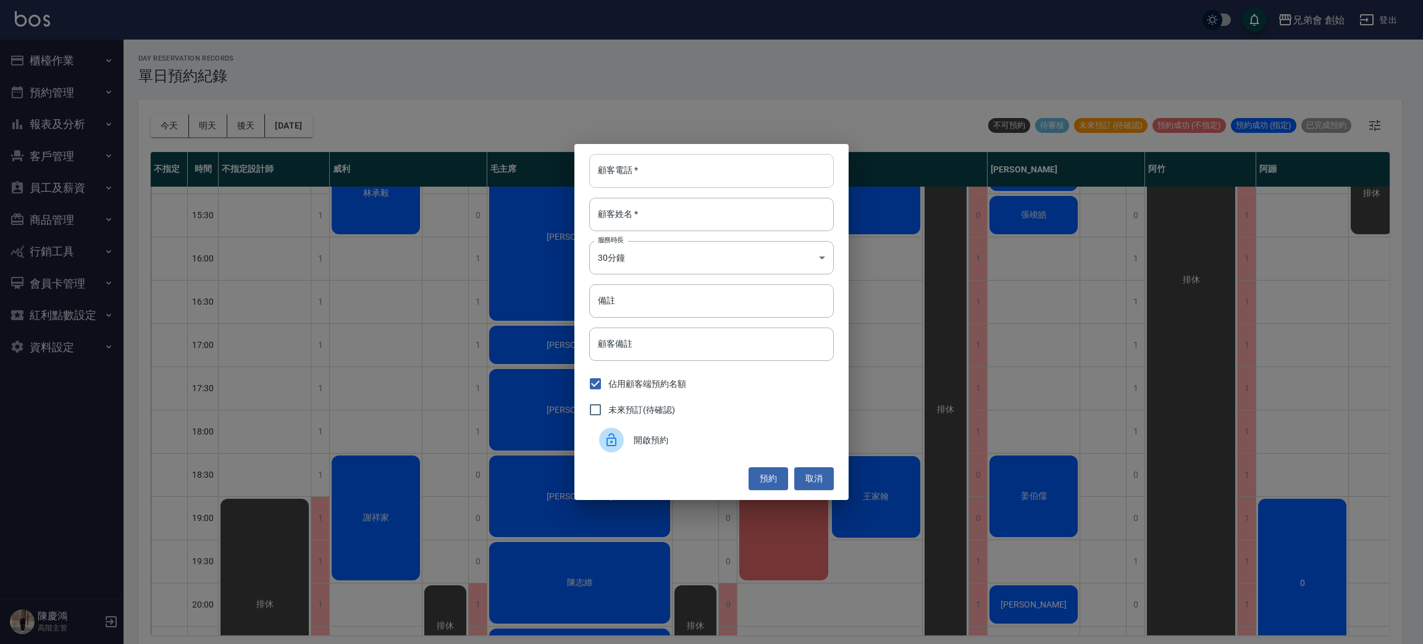
click at [671, 172] on input "顧客電話   *" at bounding box center [711, 170] width 245 height 33
click at [518, 125] on div "顧客電話   * 顧客電話   * 顧客姓名   * 顧客姓名   * 服務時長 30分鐘 1 服務時長 備註 備註 顧客備註 顧客備註 佔用顧客端預約名額 …" at bounding box center [711, 322] width 1423 height 644
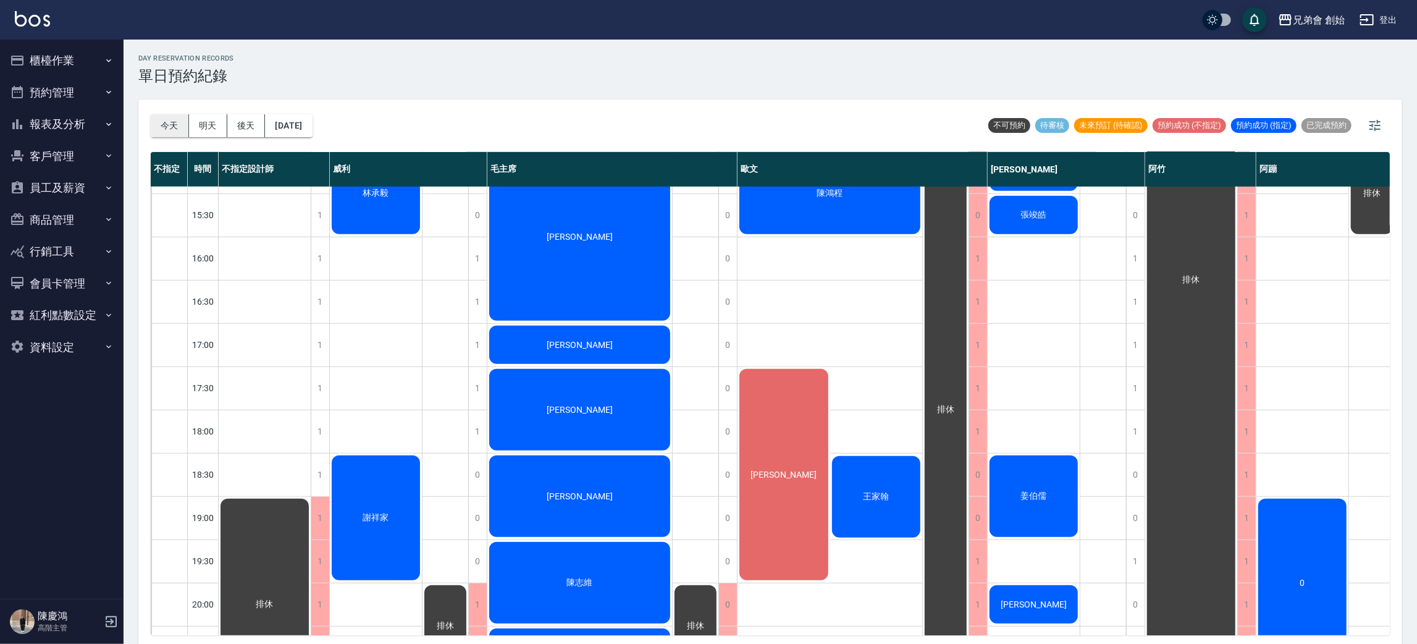
click at [154, 125] on button "今天" at bounding box center [170, 125] width 38 height 23
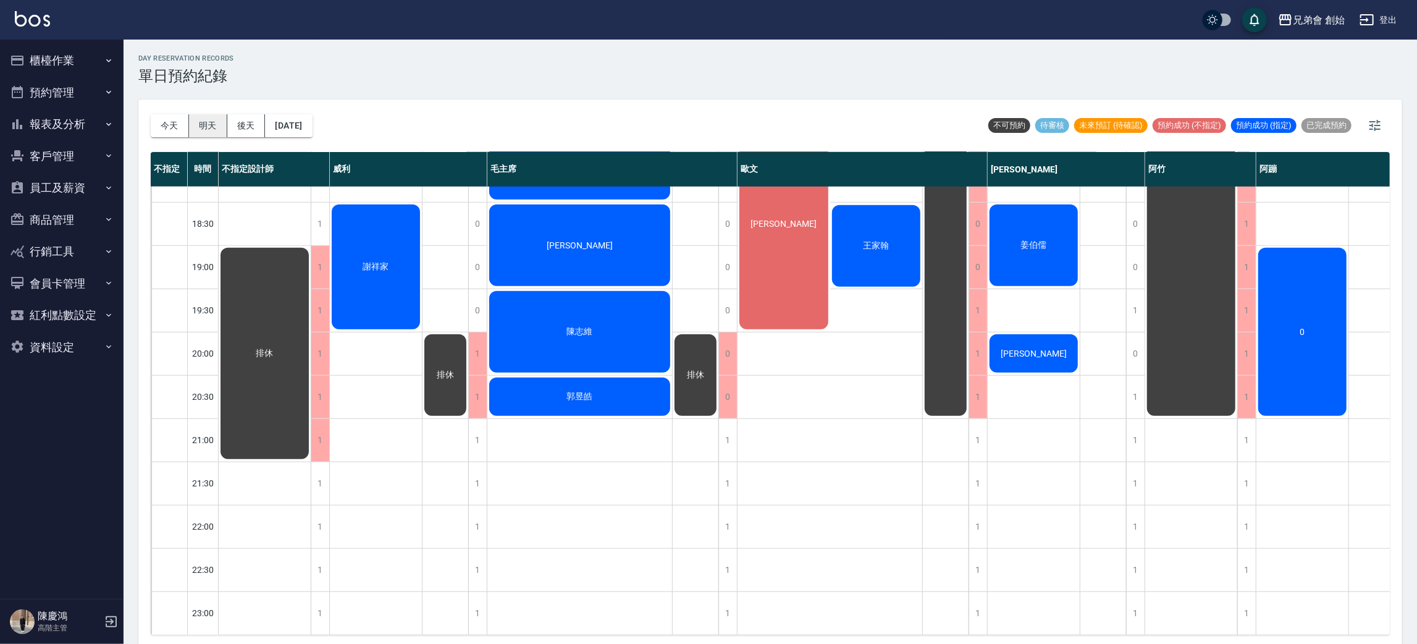
click at [209, 122] on button "明天" at bounding box center [208, 125] width 38 height 23
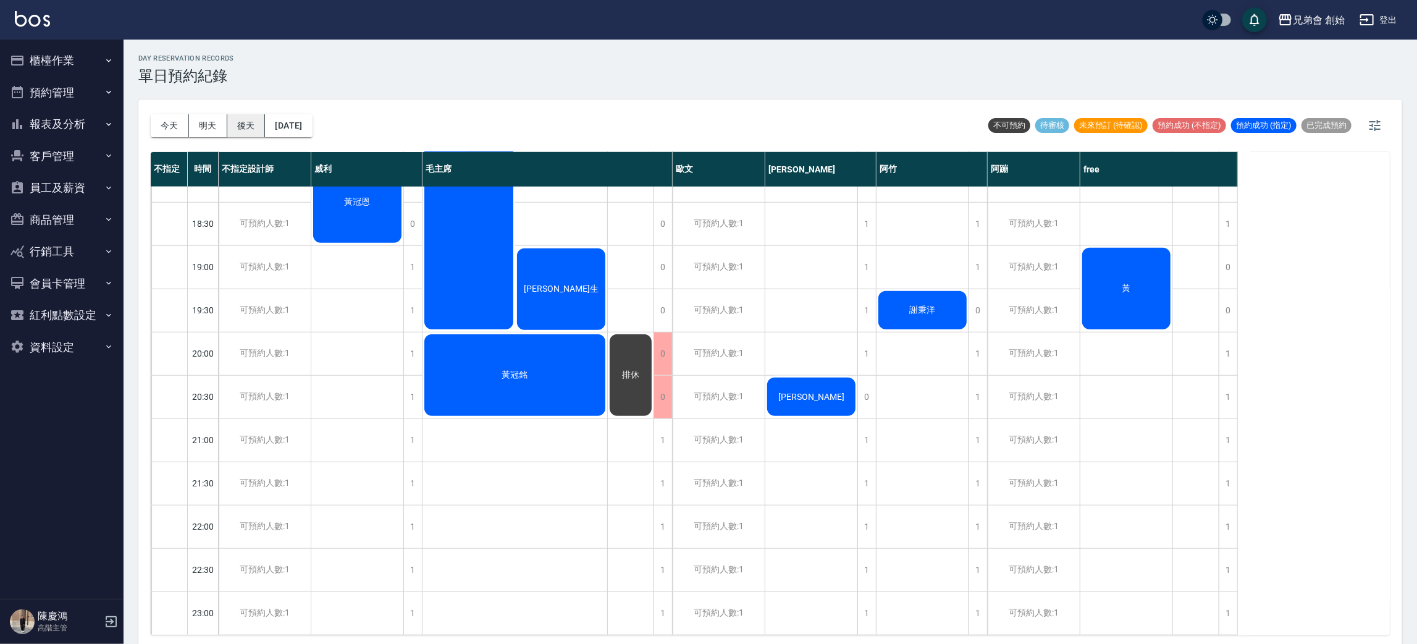
click at [261, 114] on button "後天" at bounding box center [246, 125] width 38 height 23
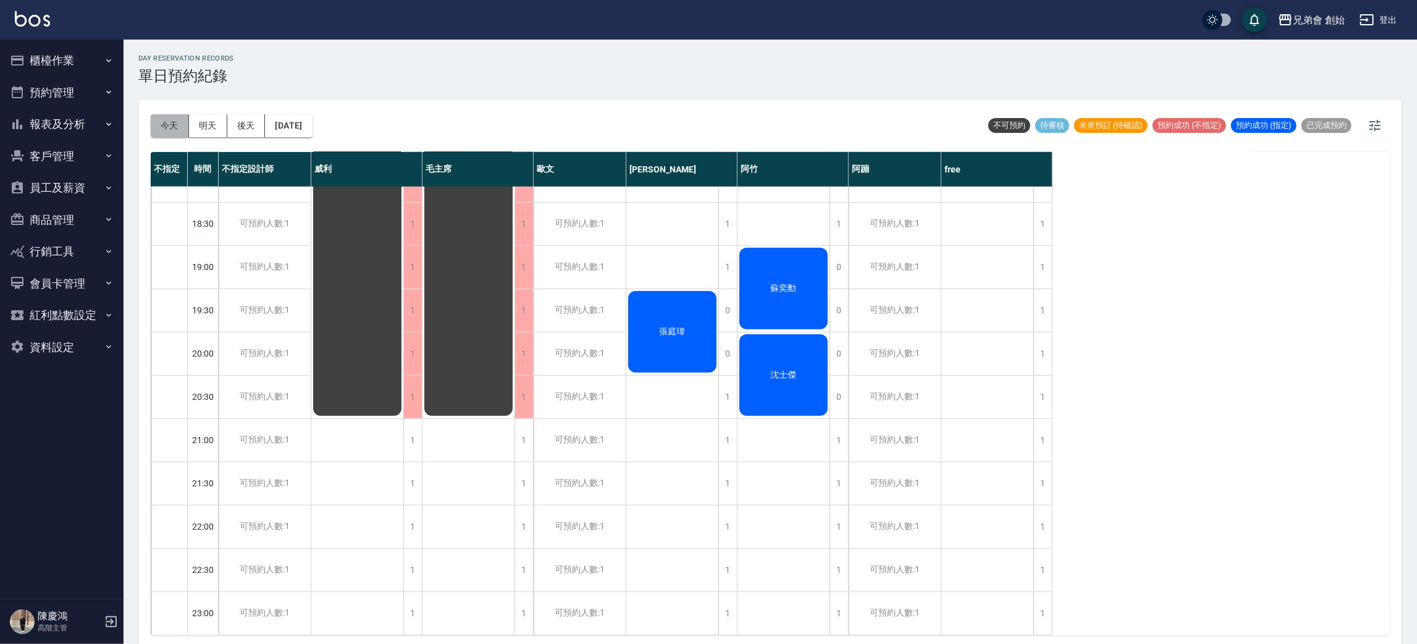
click at [178, 118] on button "今天" at bounding box center [170, 125] width 38 height 23
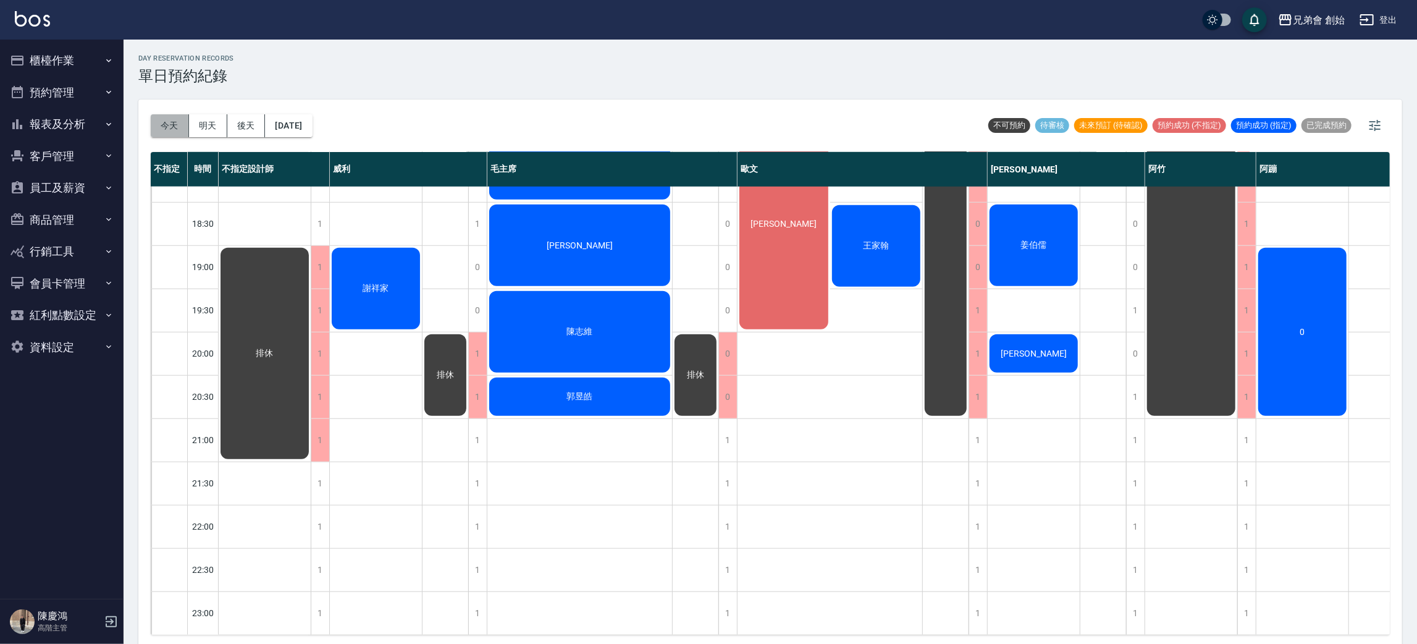
click at [169, 116] on button "今天" at bounding box center [170, 125] width 38 height 23
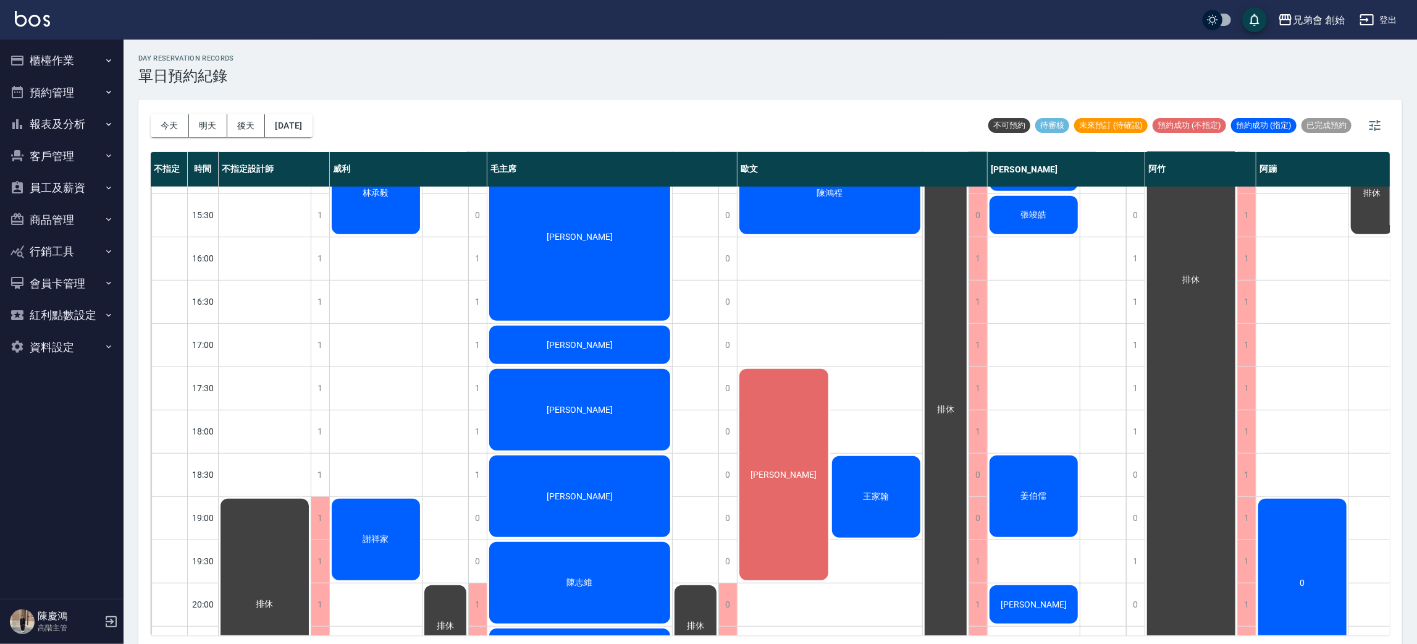
scroll to position [820, 0]
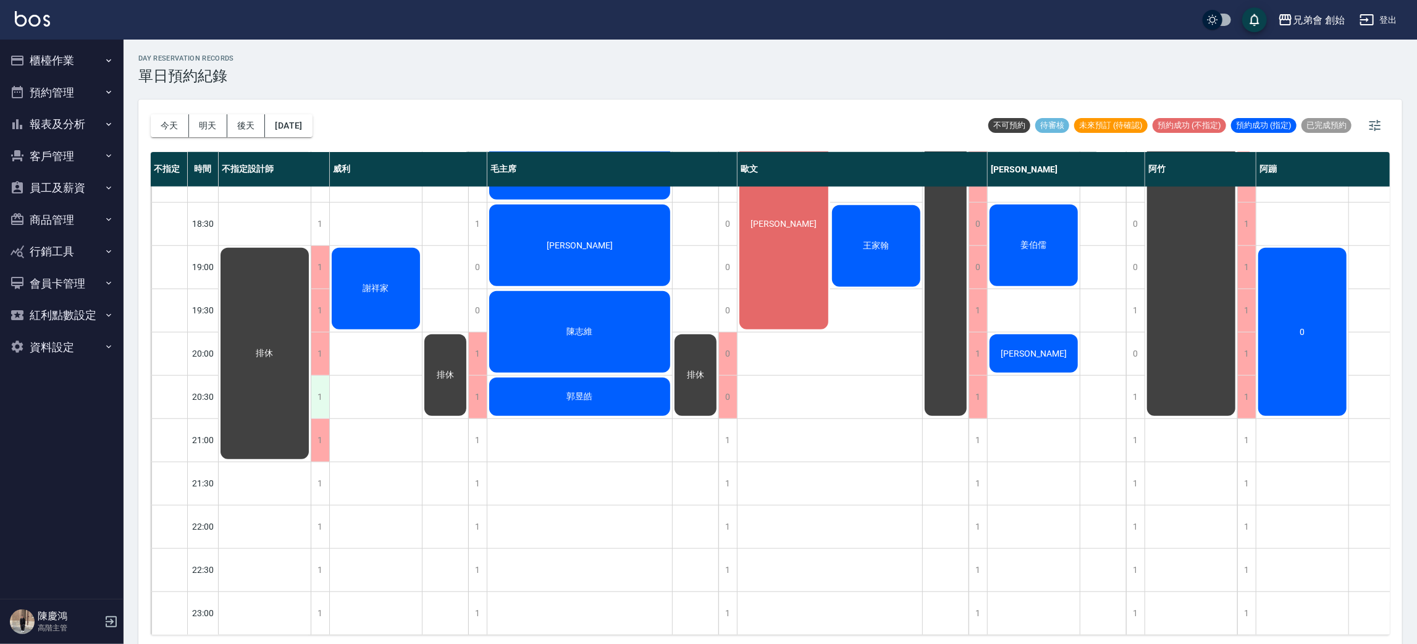
click at [317, 389] on div "1" at bounding box center [320, 397] width 19 height 43
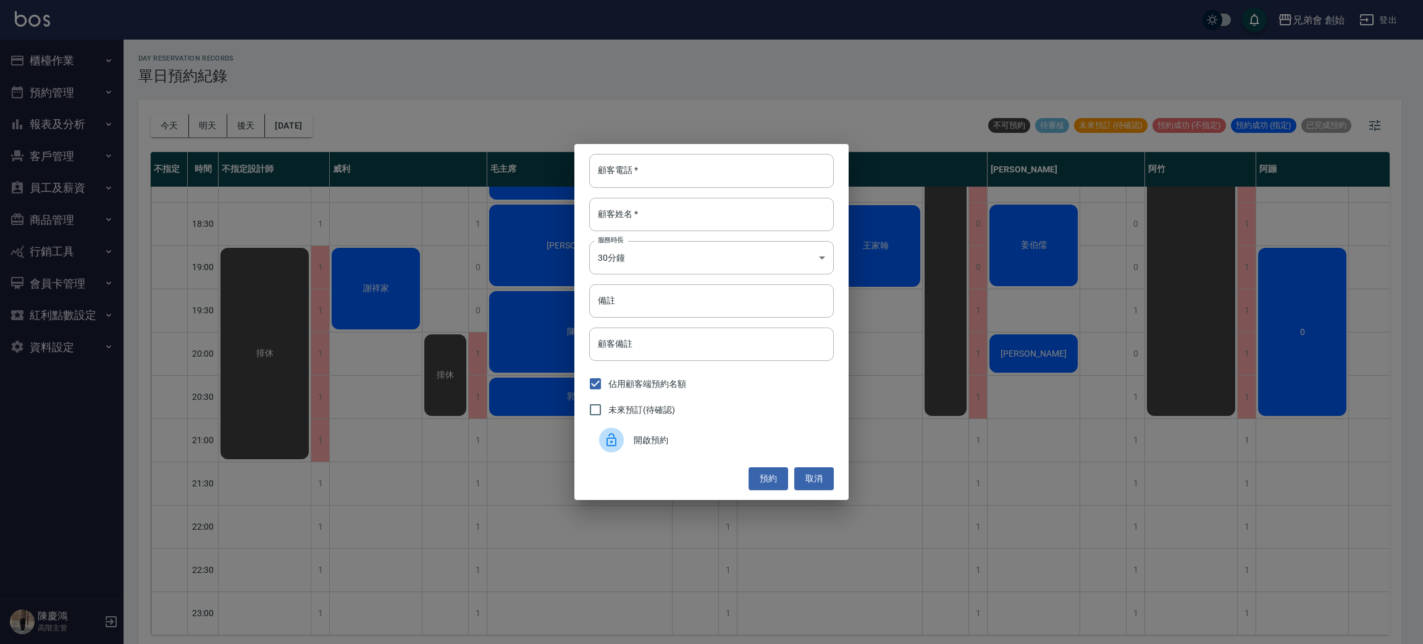
click at [598, 450] on div "開啟預約" at bounding box center [711, 439] width 245 height 35
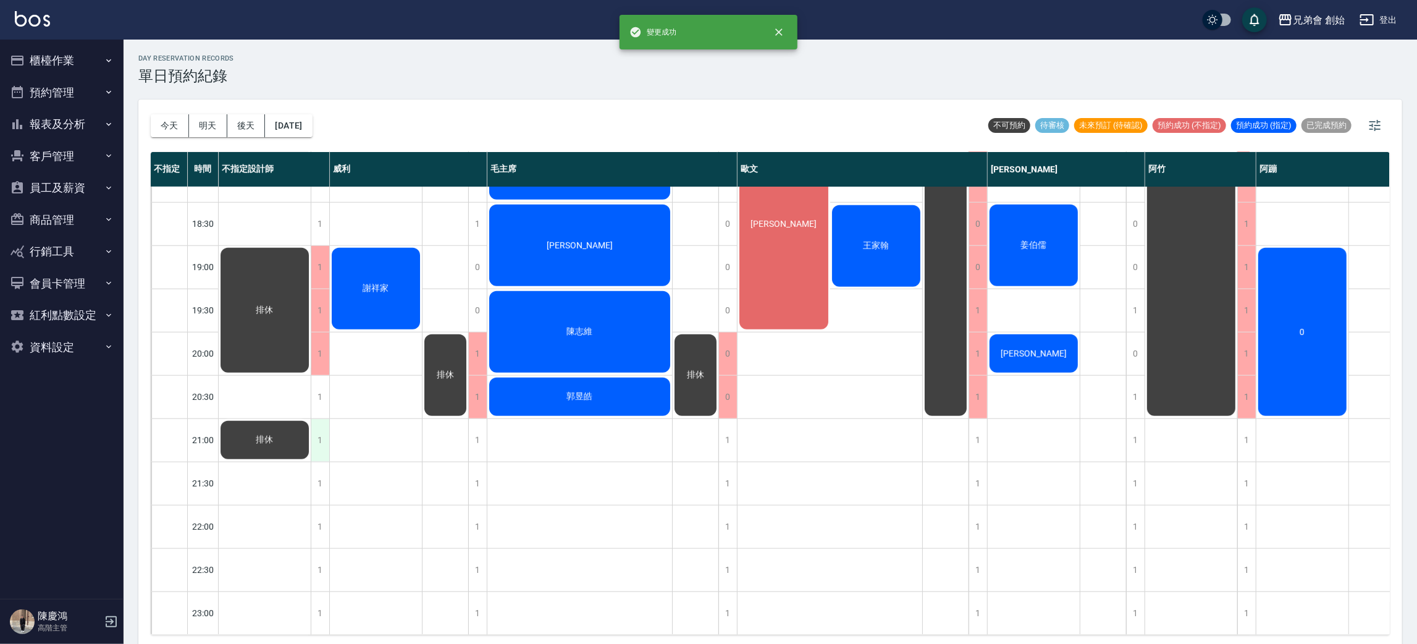
click at [313, 437] on div "1" at bounding box center [320, 440] width 19 height 43
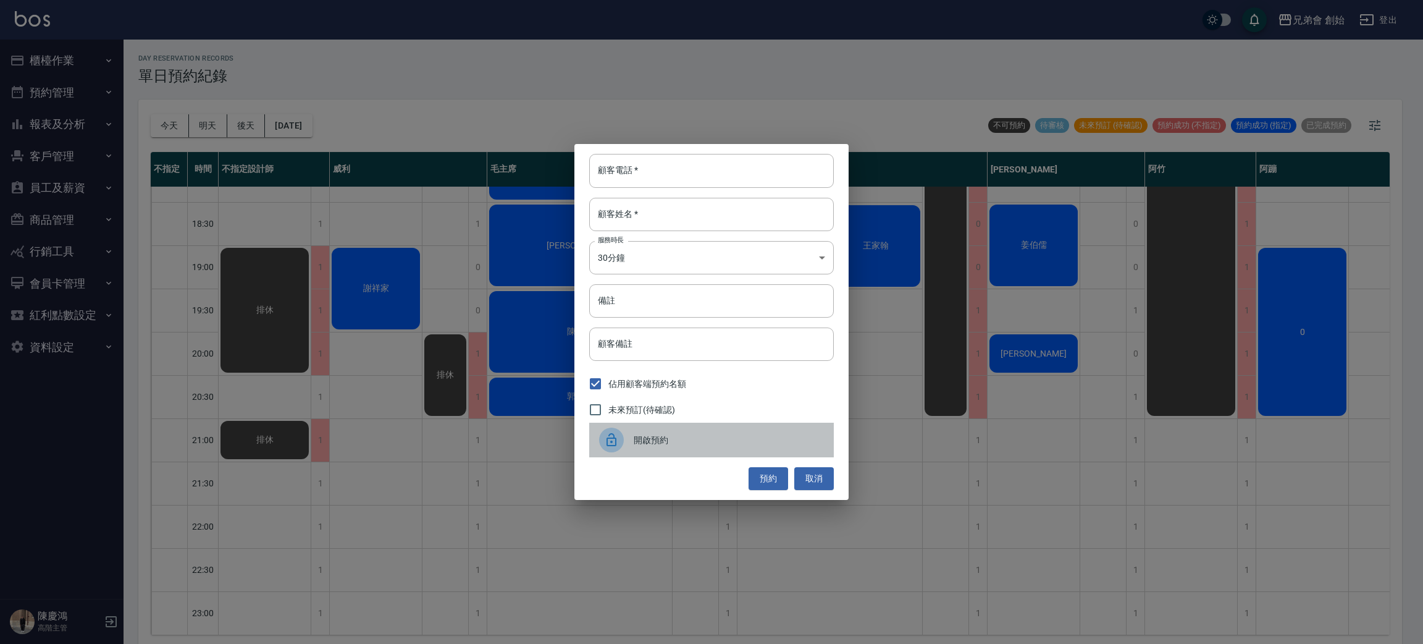
click at [618, 452] on div "開啟預約" at bounding box center [711, 439] width 245 height 35
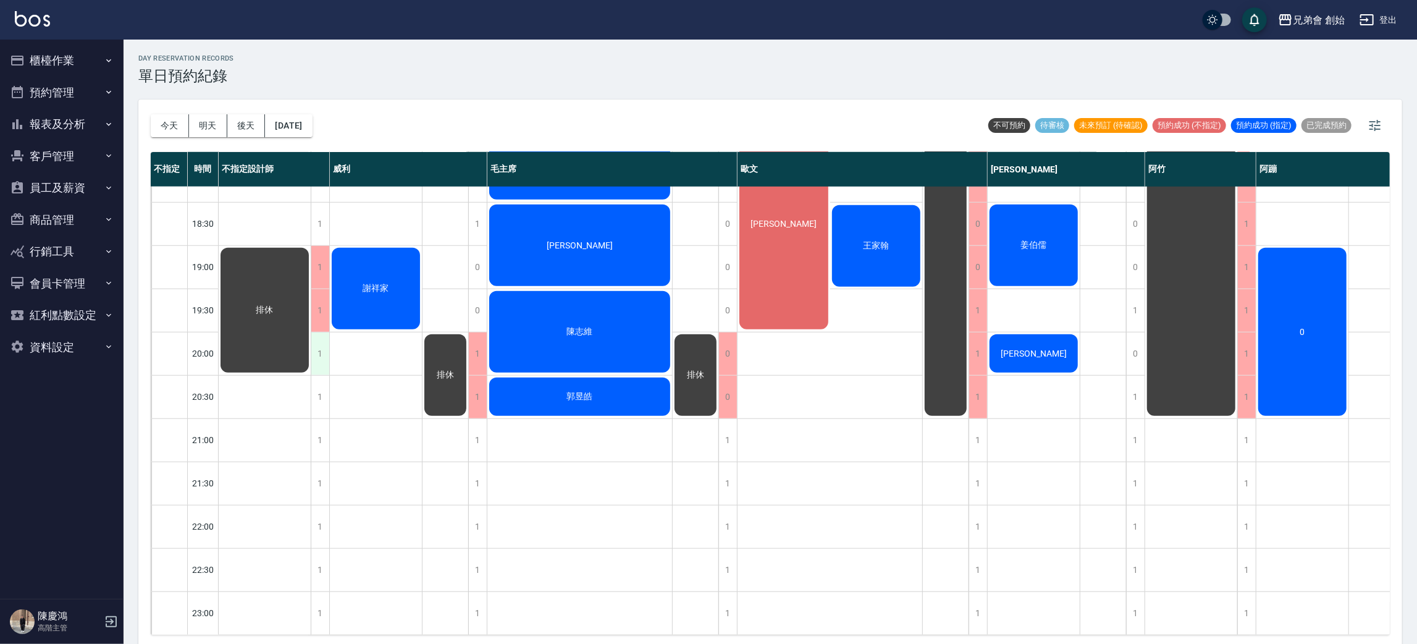
click at [316, 338] on div "1" at bounding box center [320, 353] width 19 height 43
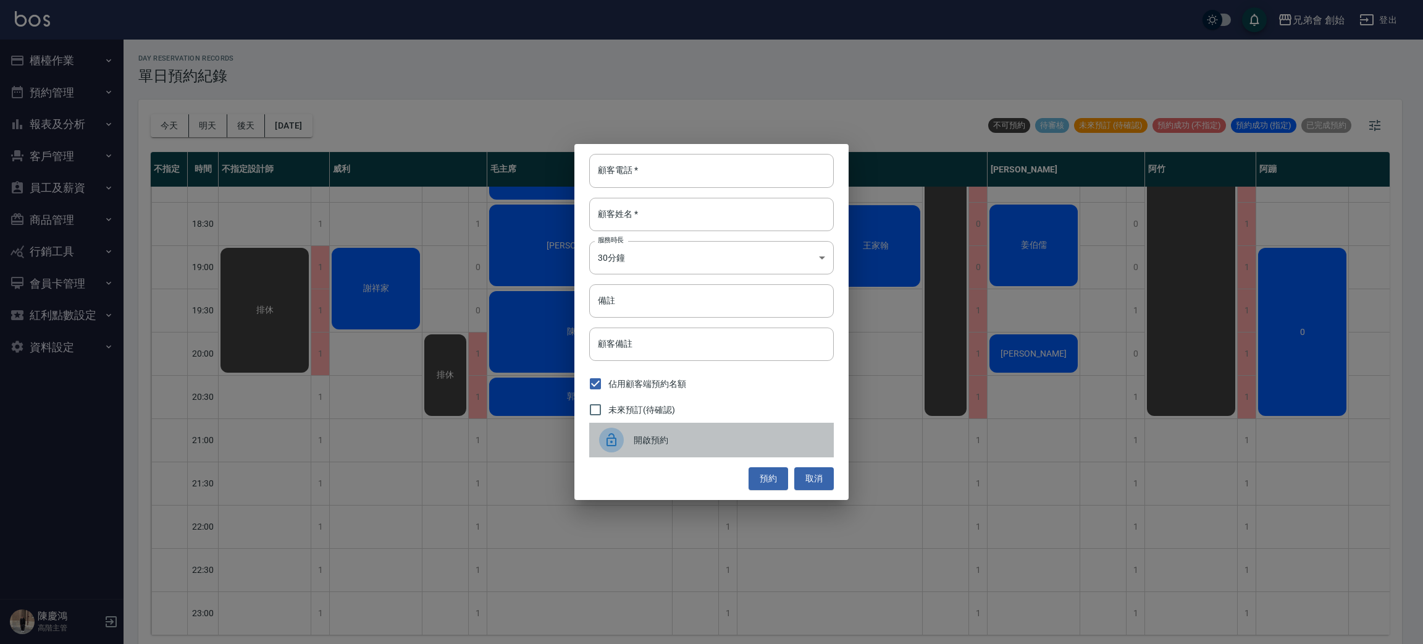
click at [644, 450] on div "開啟預約" at bounding box center [711, 439] width 245 height 35
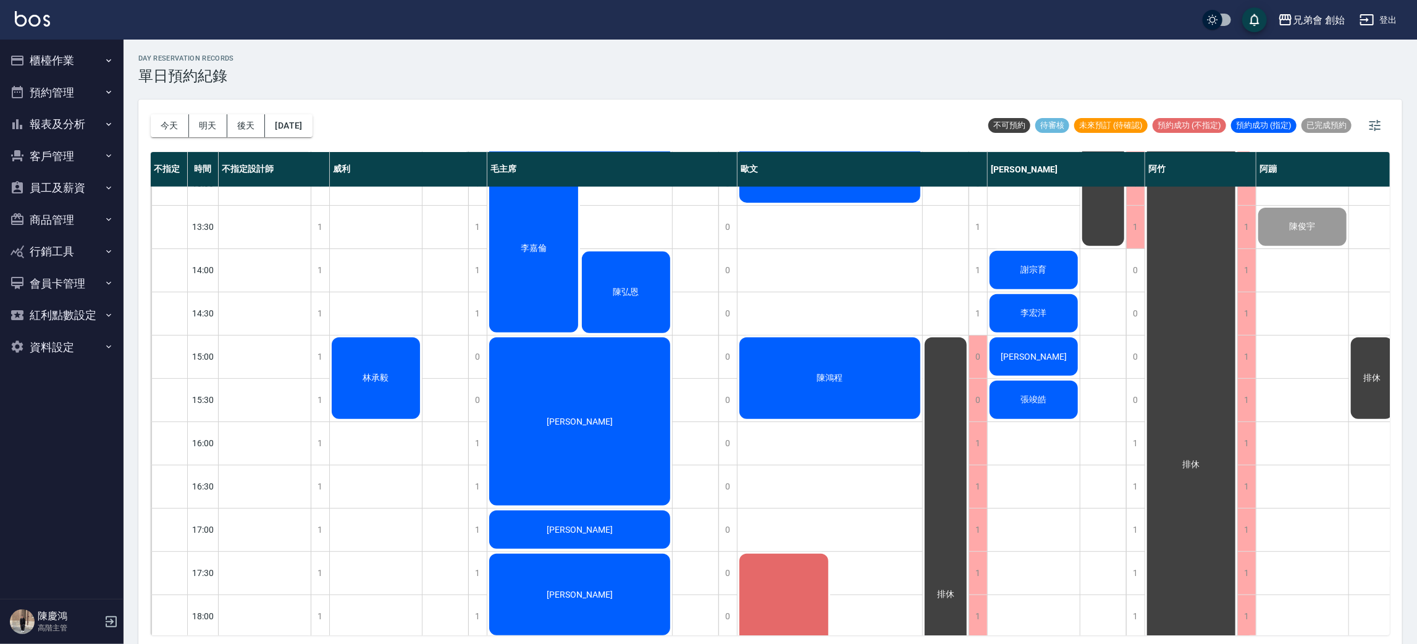
scroll to position [741, 0]
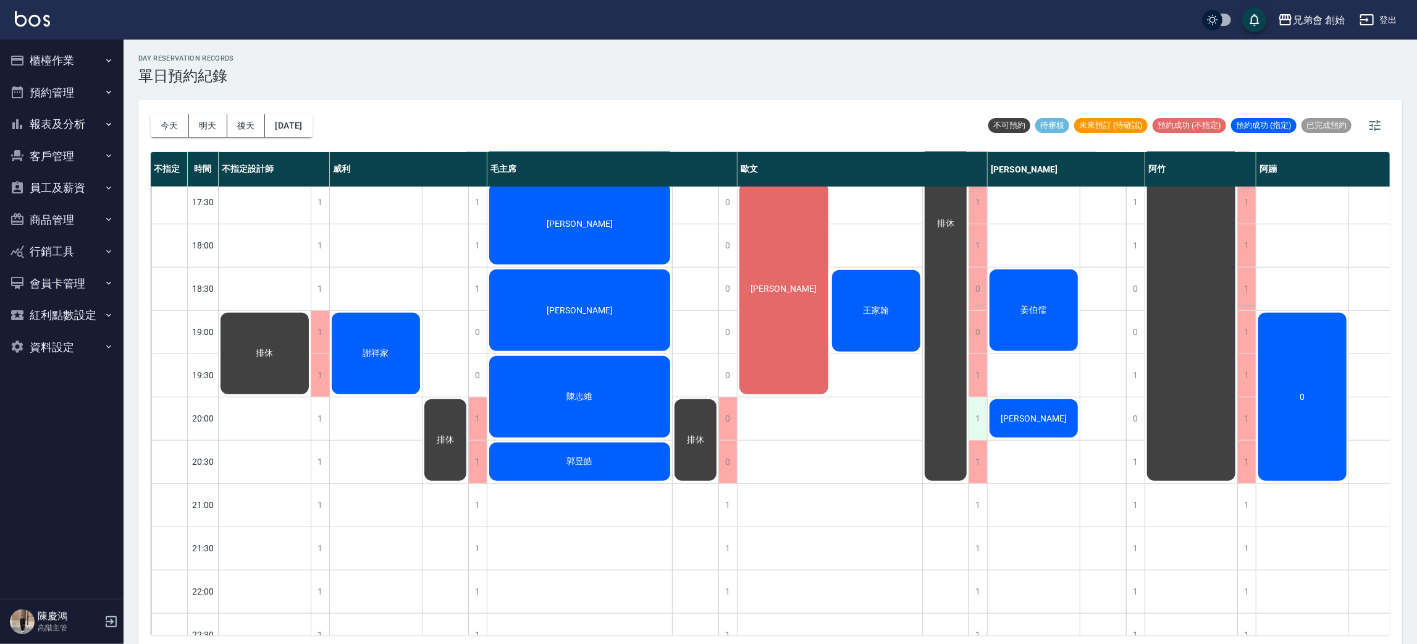
click at [981, 407] on div "1" at bounding box center [977, 418] width 19 height 43
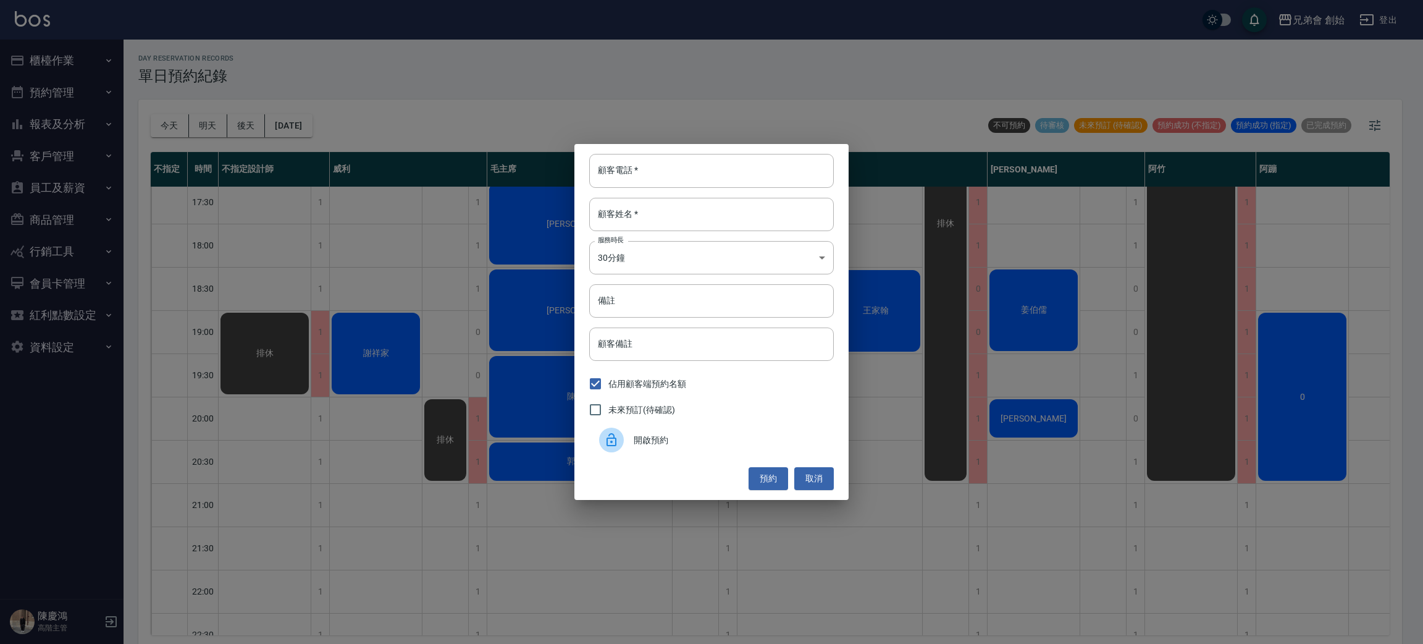
click at [688, 439] on span "開啟預約" at bounding box center [729, 440] width 190 height 13
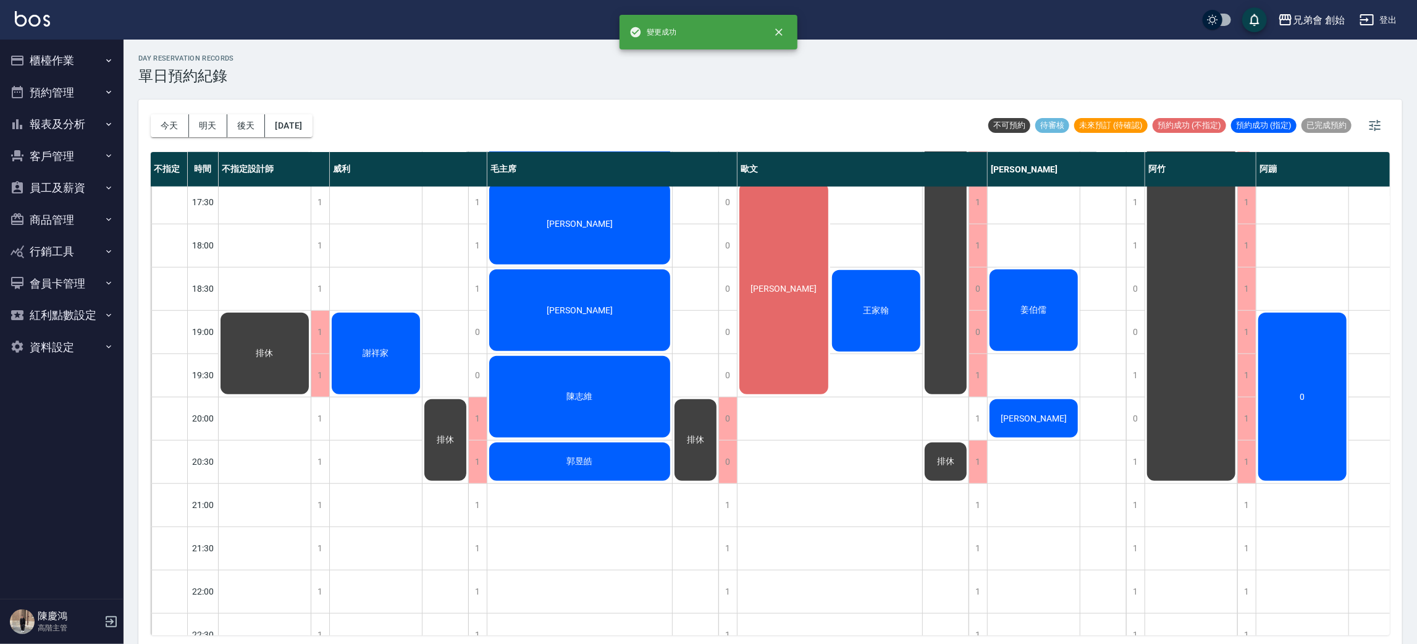
click at [928, 462] on div "排休" at bounding box center [946, 461] width 46 height 42
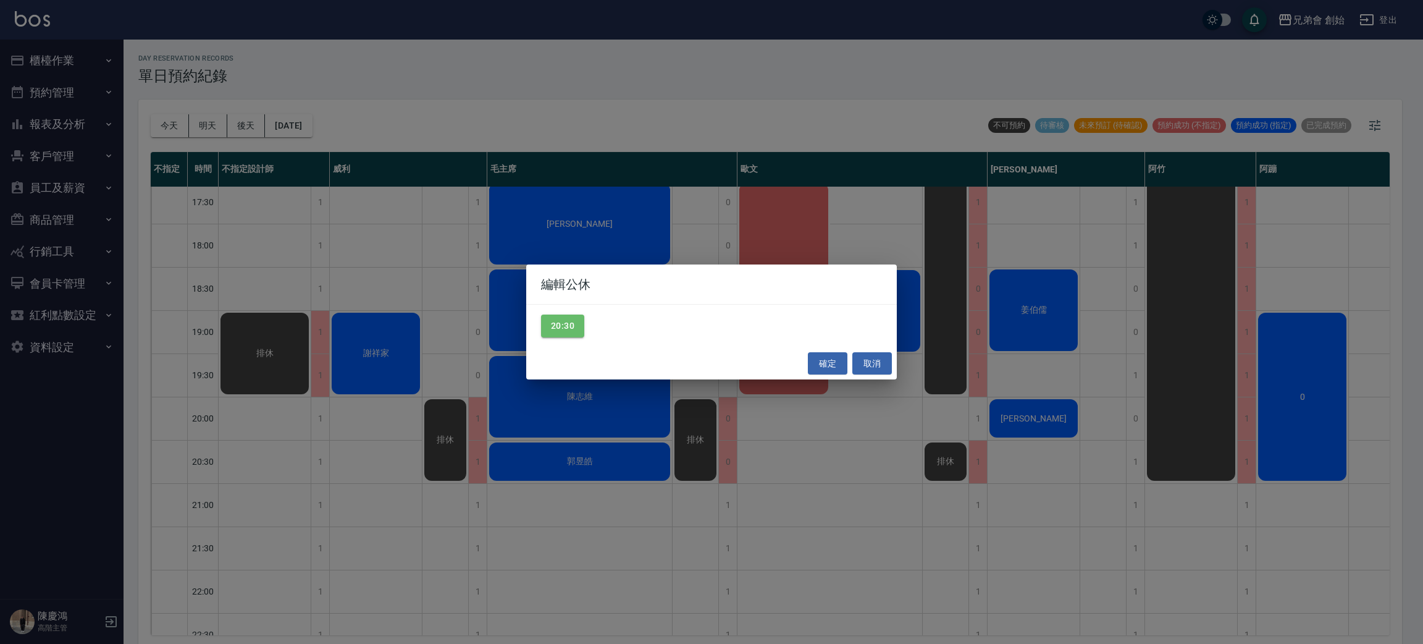
click at [1018, 463] on div "編輯公休 20:30 確定 取消" at bounding box center [711, 322] width 1423 height 644
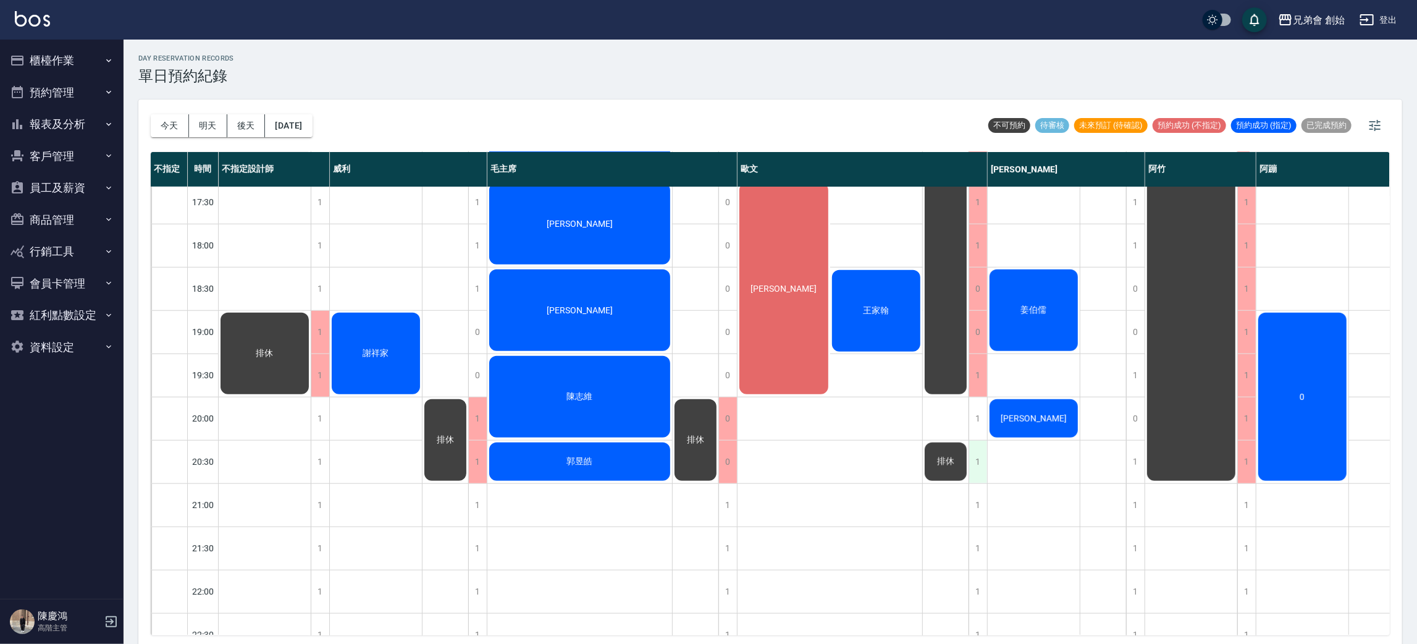
click at [978, 471] on div "1" at bounding box center [977, 461] width 19 height 43
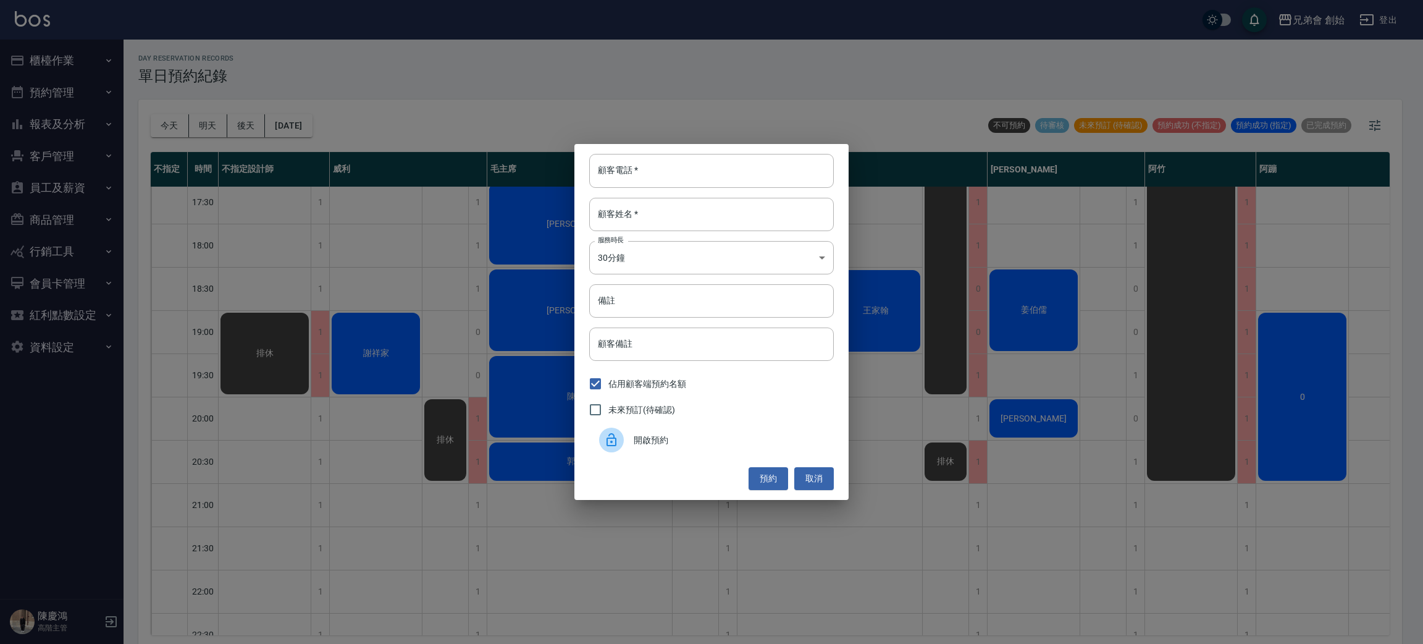
click at [687, 443] on span "開啟預約" at bounding box center [729, 440] width 190 height 13
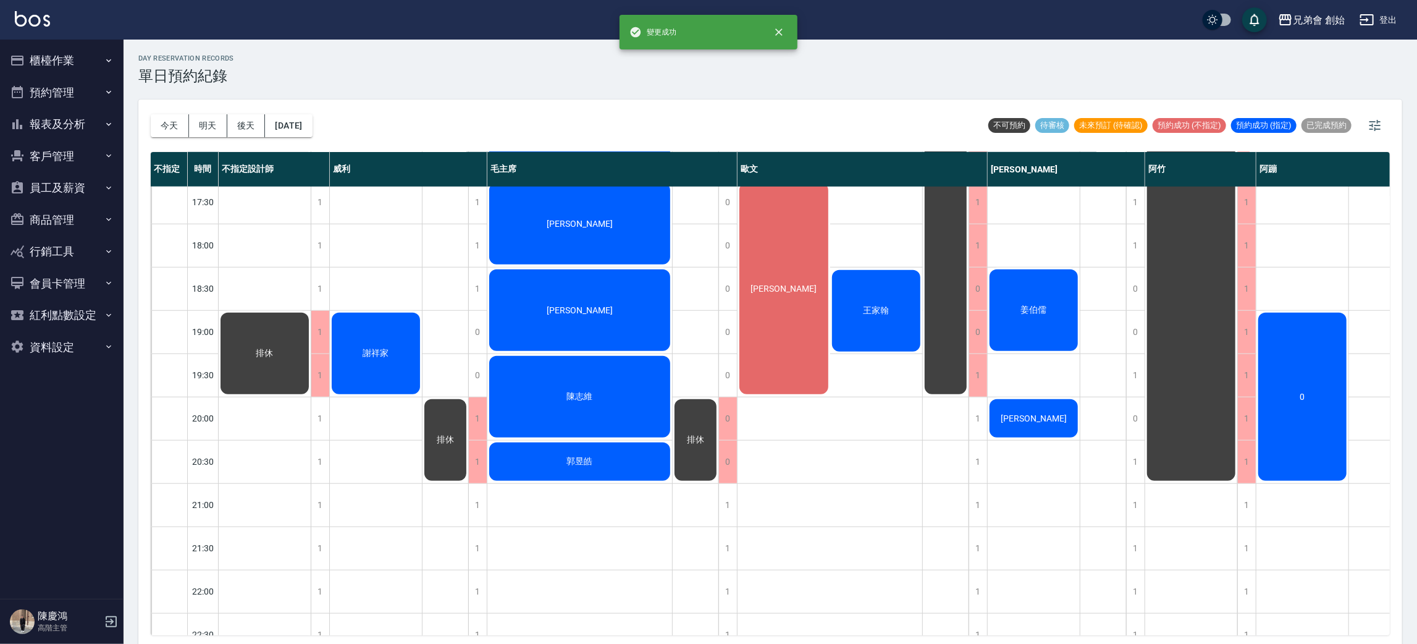
click at [684, 439] on span "排休" at bounding box center [695, 439] width 22 height 11
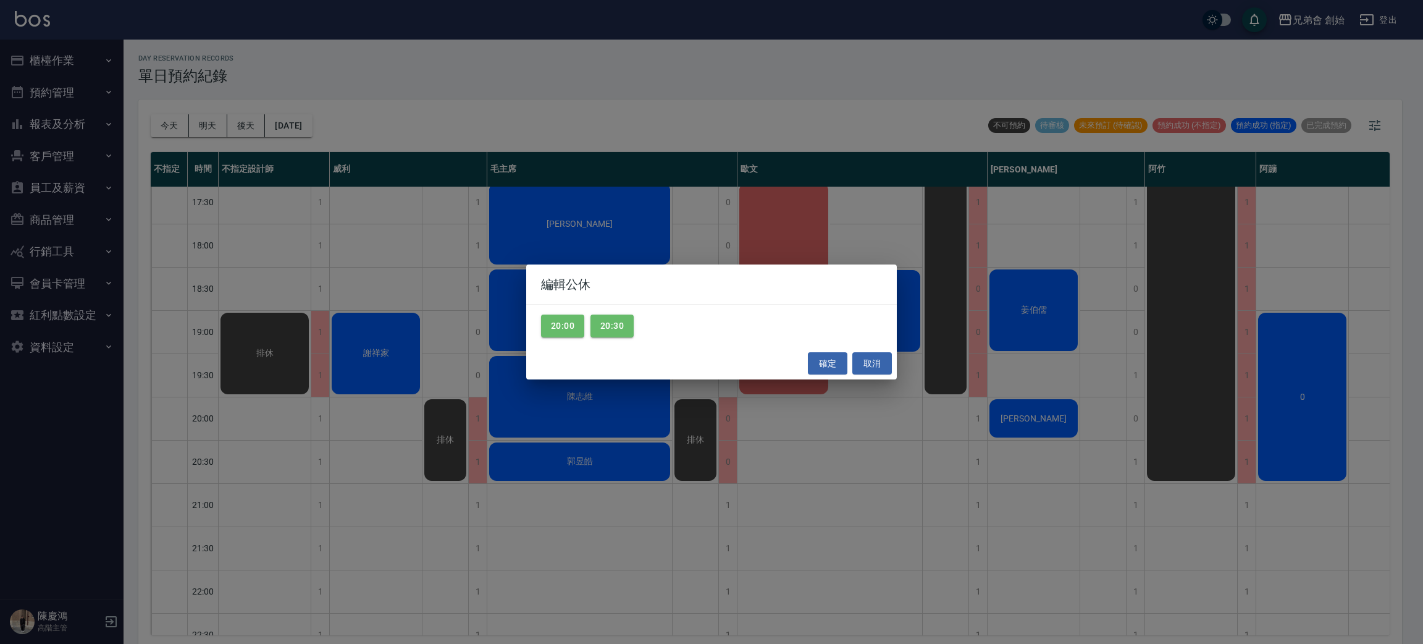
click at [684, 439] on div "編輯公休 20:00 20:30 確定 取消" at bounding box center [711, 322] width 1423 height 644
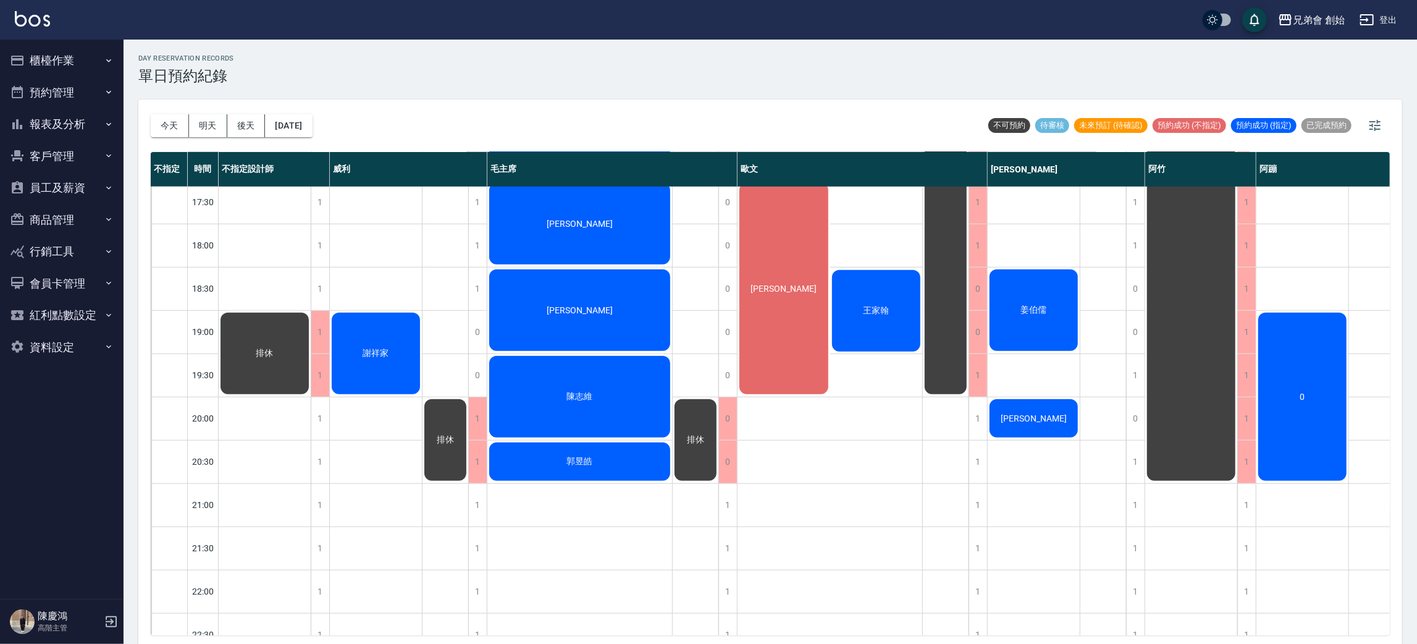
scroll to position [555, 0]
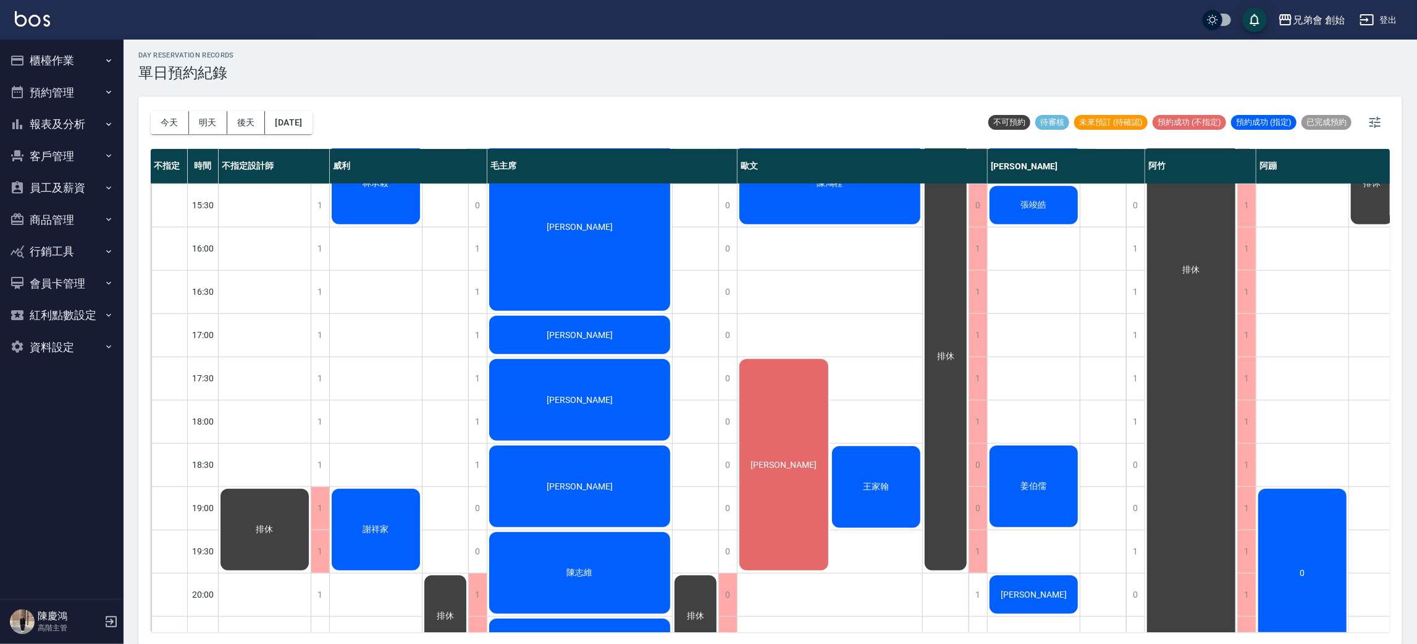
scroll to position [598, 0]
